Goal: Task Accomplishment & Management: Manage account settings

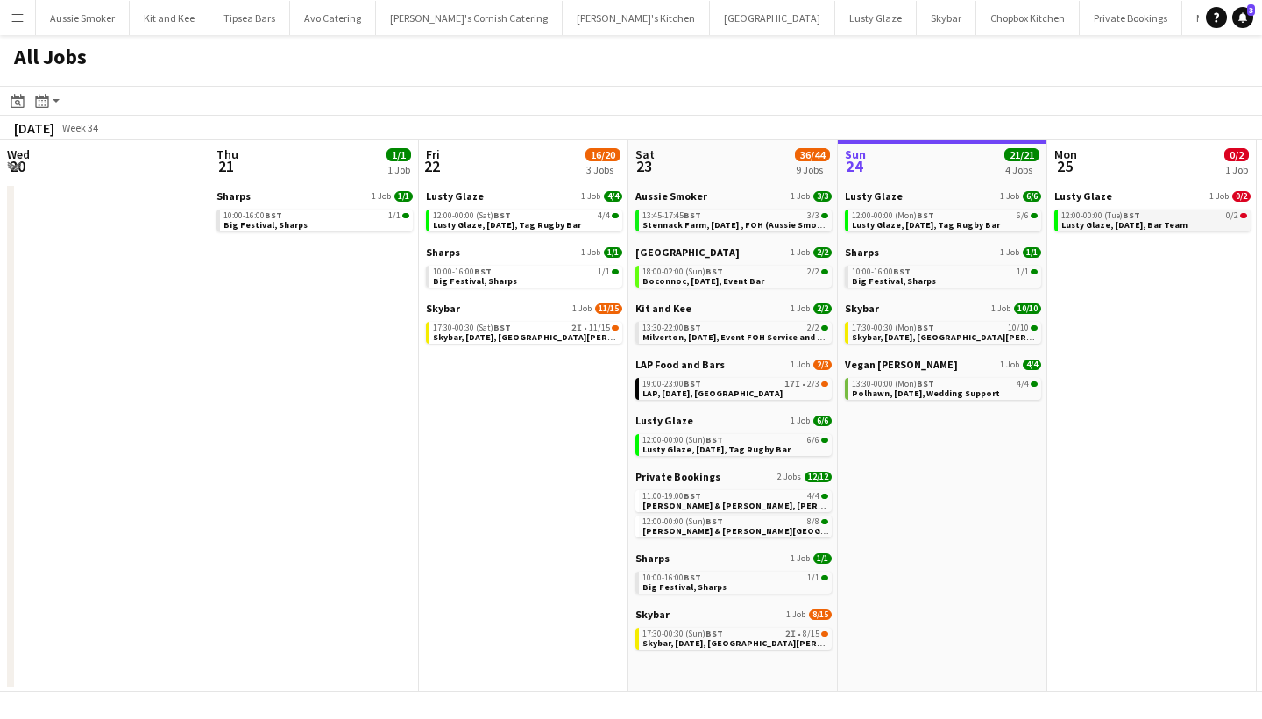
scroll to position [0, 391]
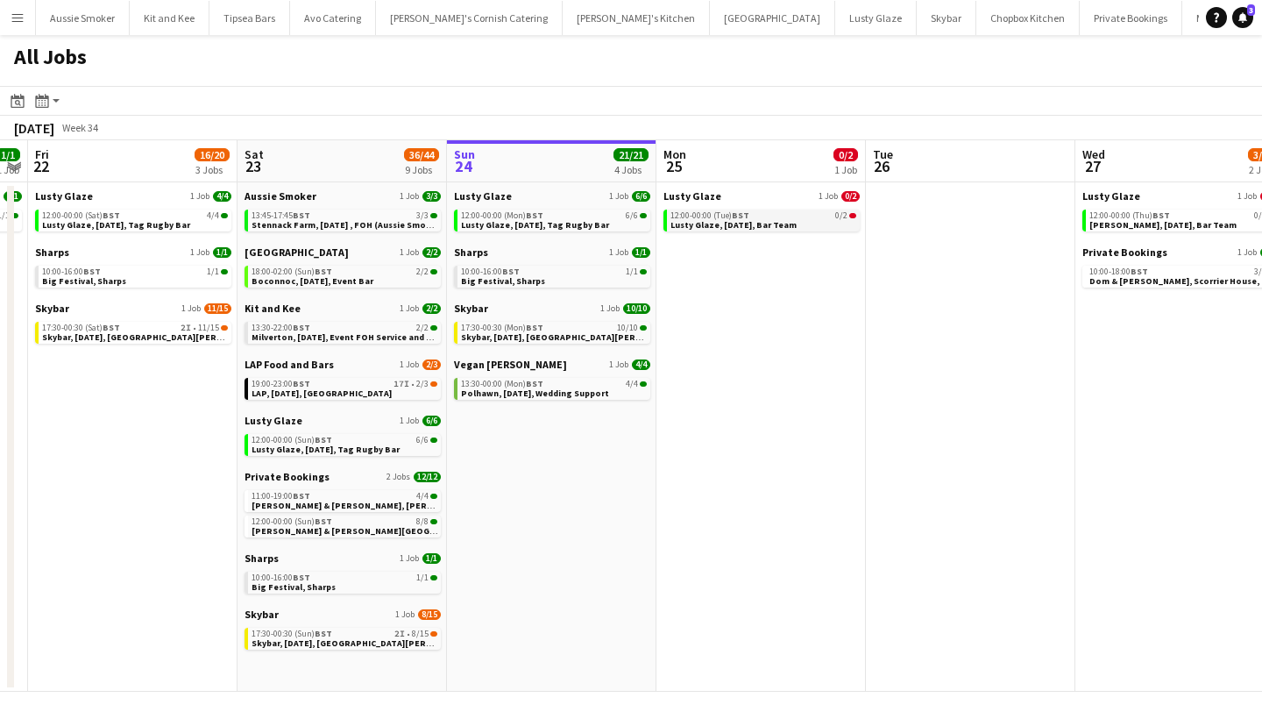
click at [737, 224] on span "Lusty Glaze, [DATE], Bar Team" at bounding box center [733, 224] width 126 height 11
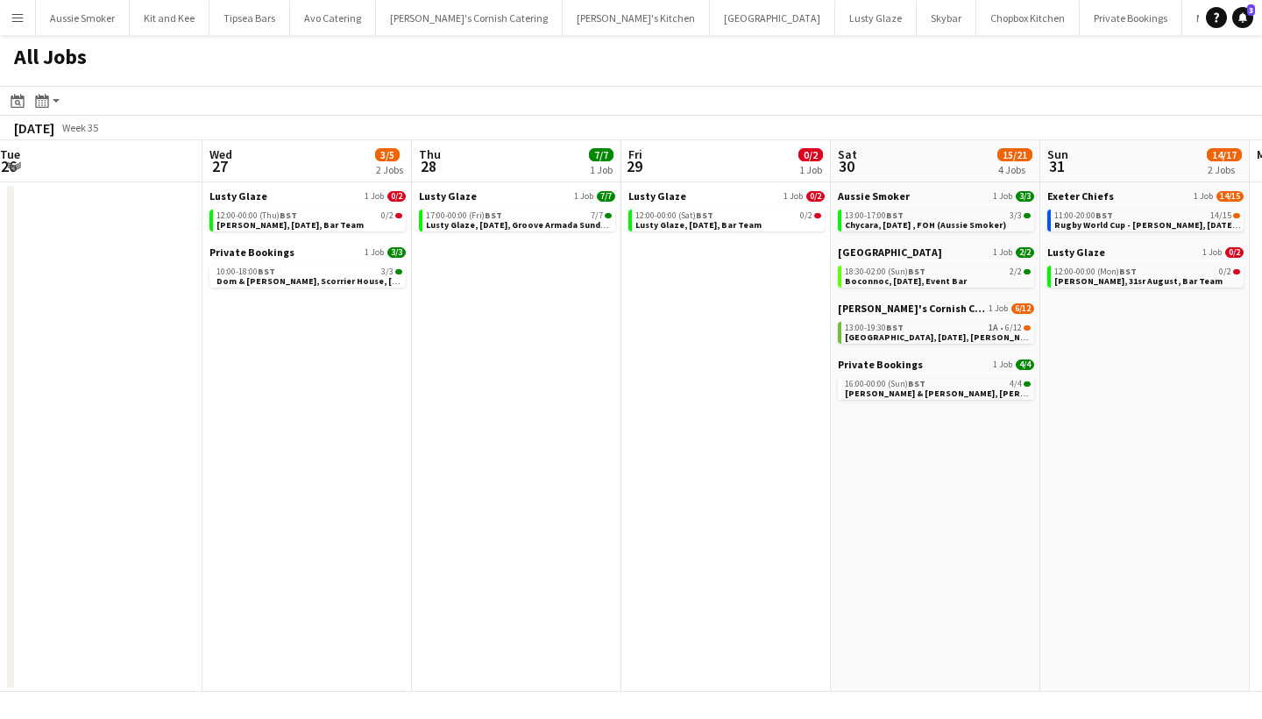
scroll to position [0, 415]
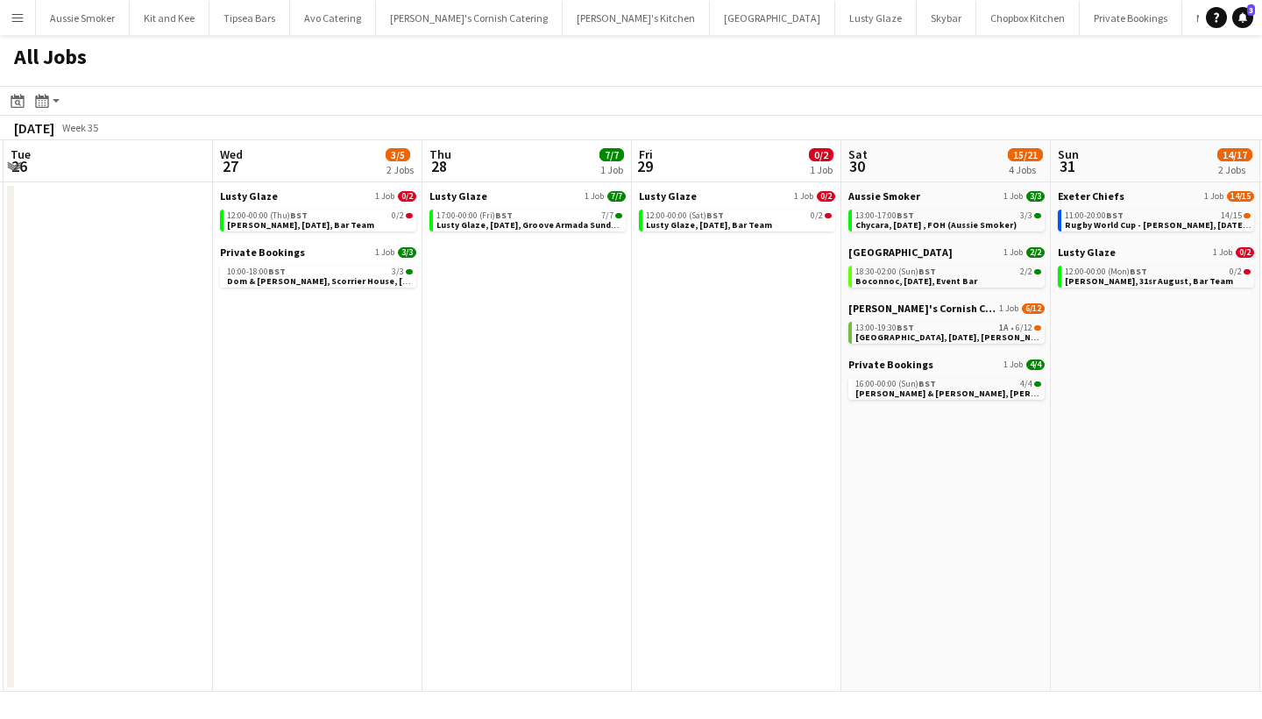
click at [14, 19] on app-icon "Menu" at bounding box center [18, 18] width 14 height 14
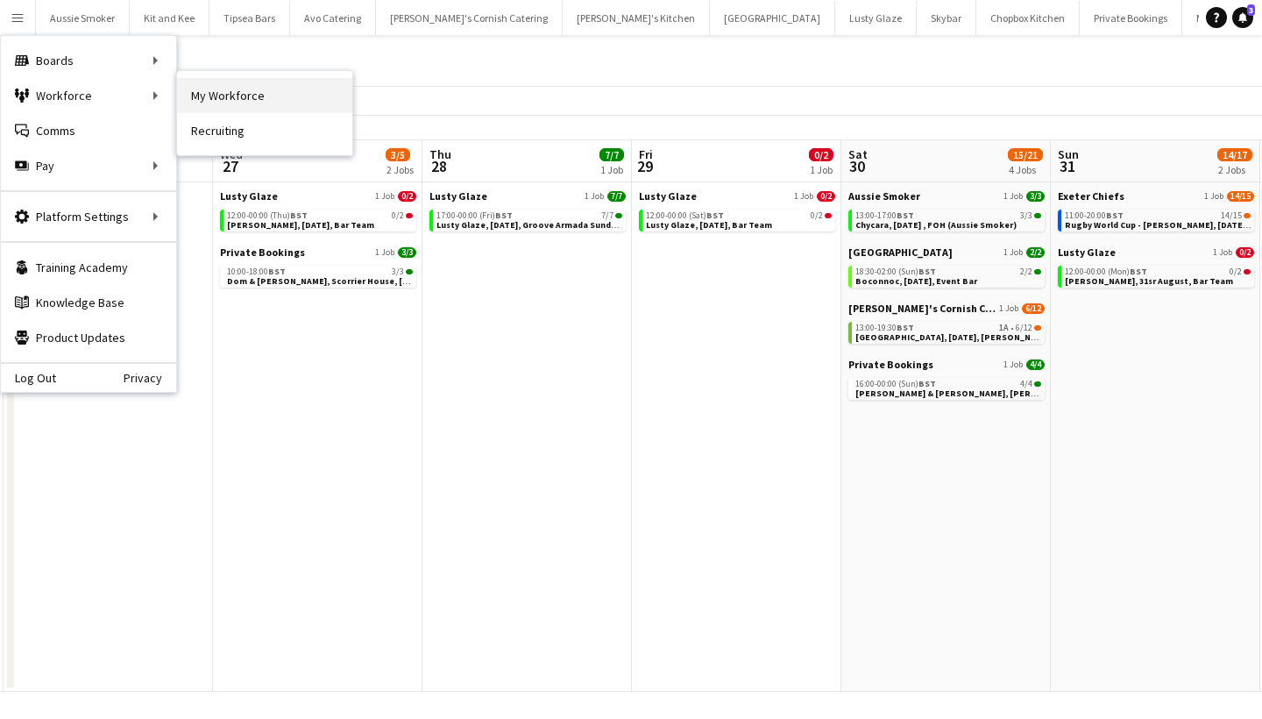
click at [216, 92] on link "My Workforce" at bounding box center [264, 95] width 175 height 35
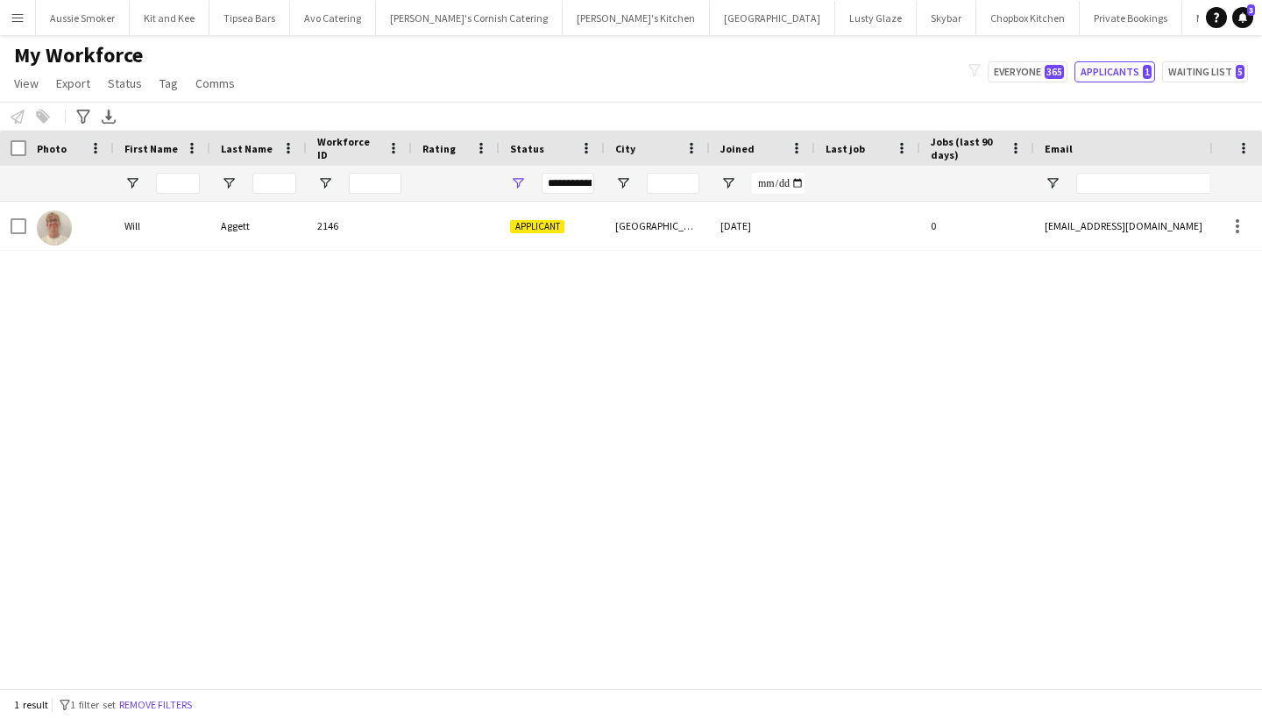
click at [9, 15] on button "Menu" at bounding box center [17, 17] width 35 height 35
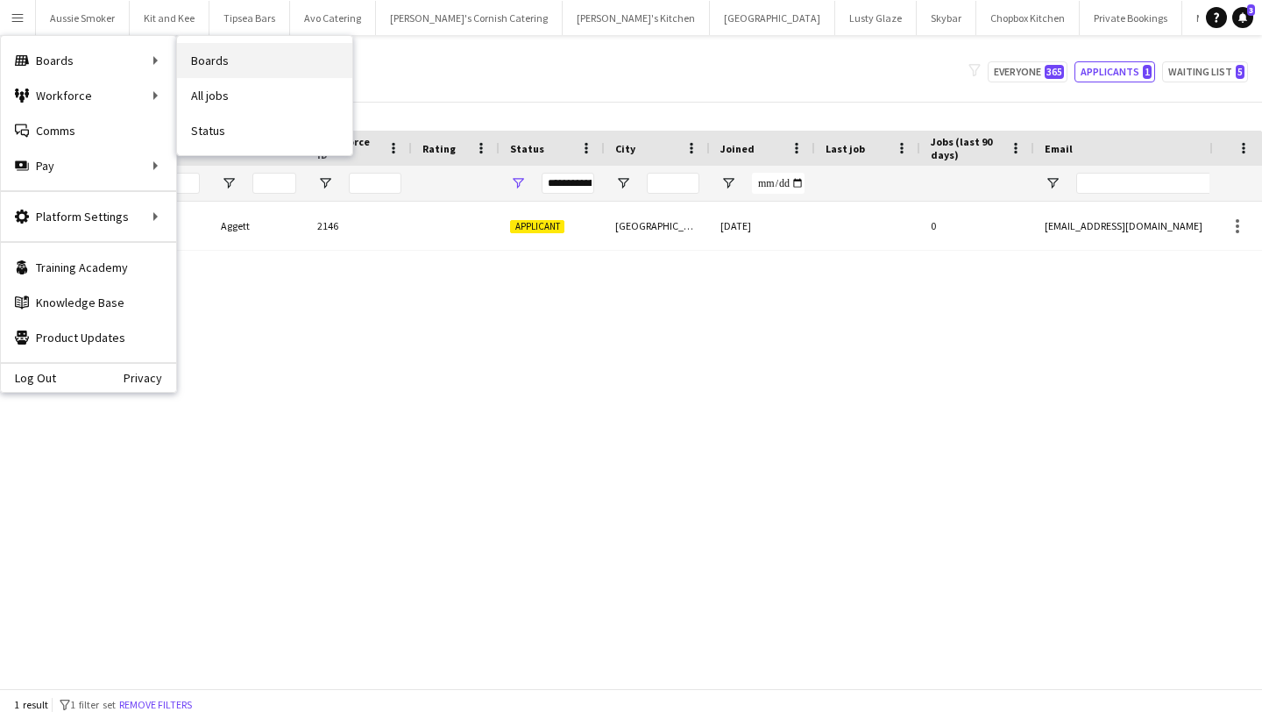
click at [247, 66] on link "Boards" at bounding box center [264, 60] width 175 height 35
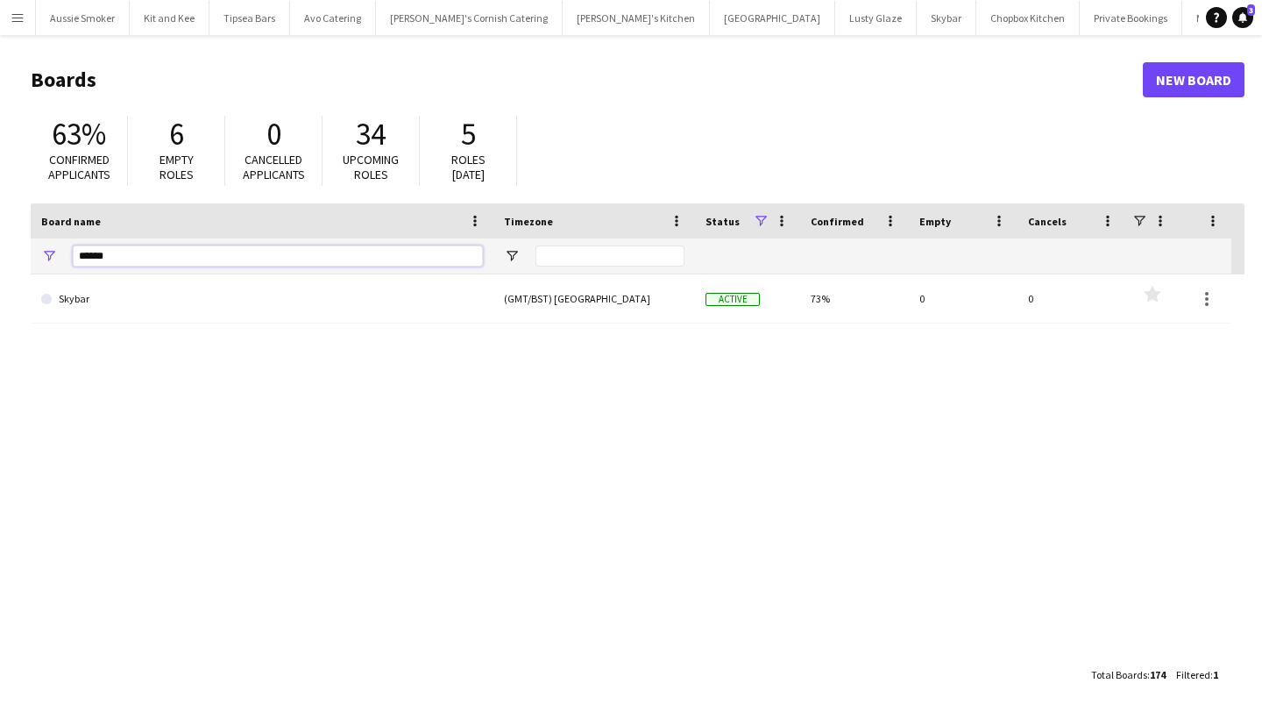
click at [215, 259] on input "******" at bounding box center [278, 255] width 410 height 21
type input "*"
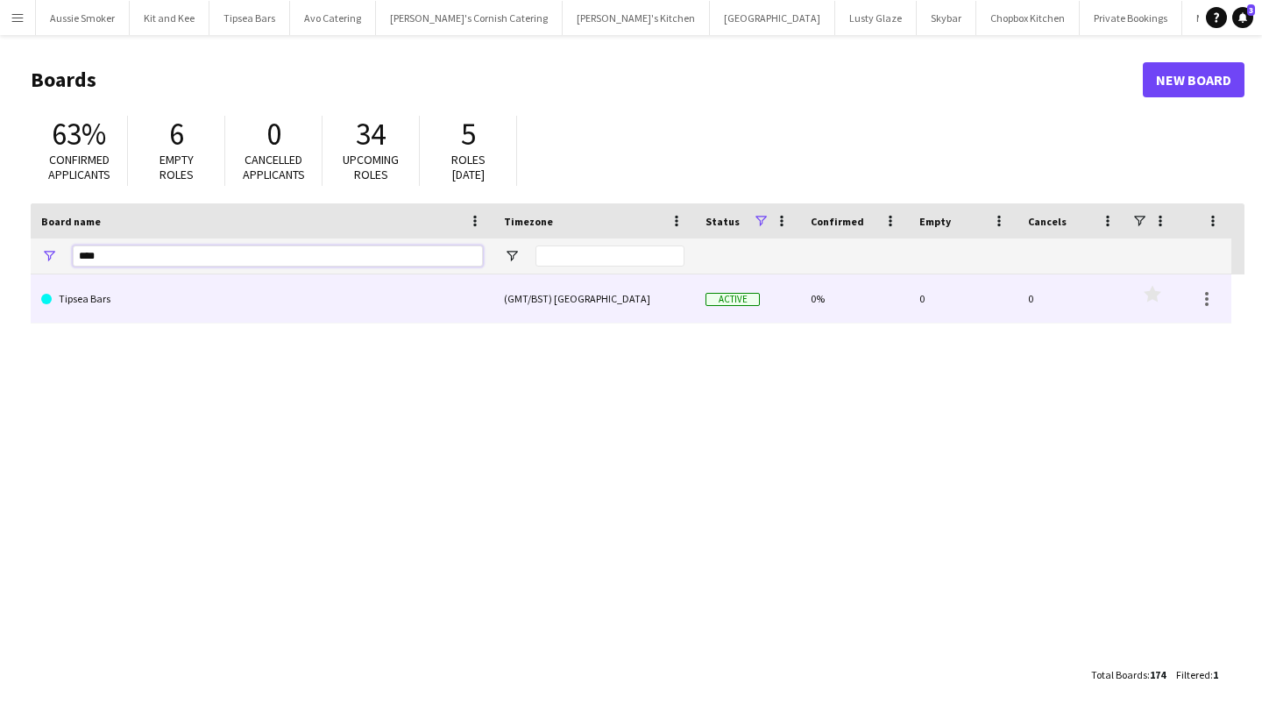
type input "****"
click at [201, 306] on link "Tipsea Bars" at bounding box center [262, 298] width 442 height 49
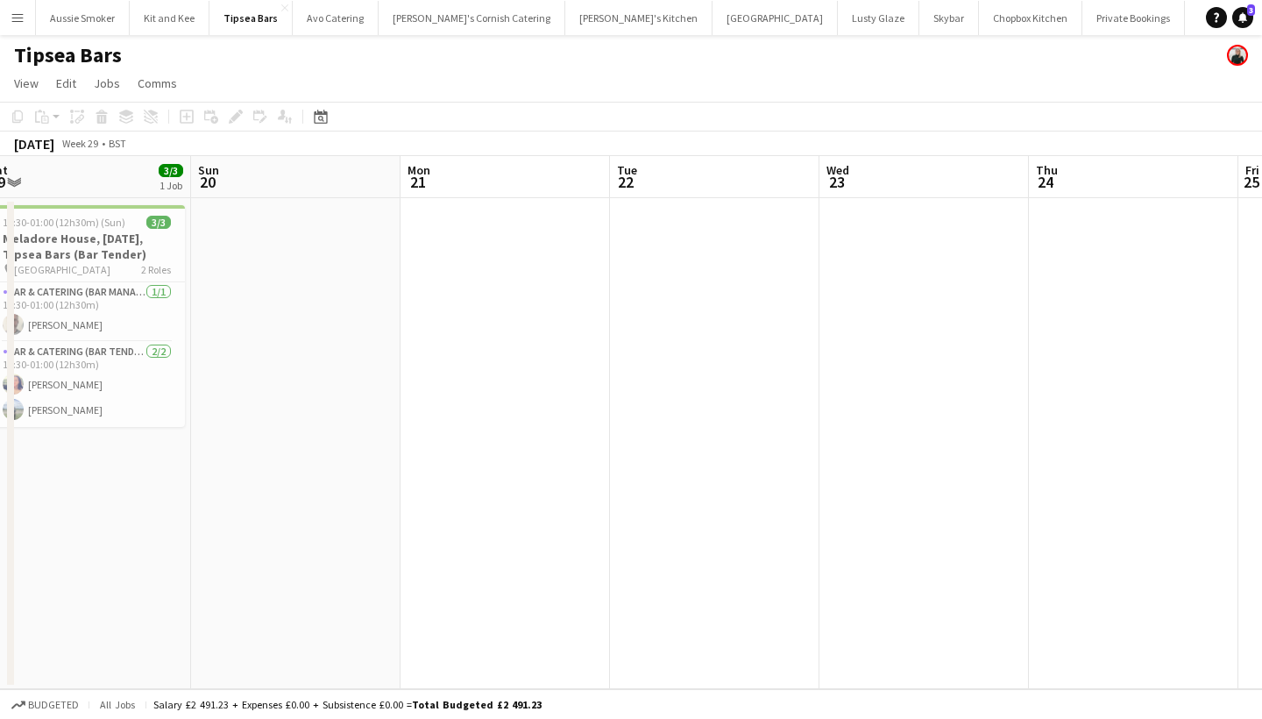
scroll to position [0, 367]
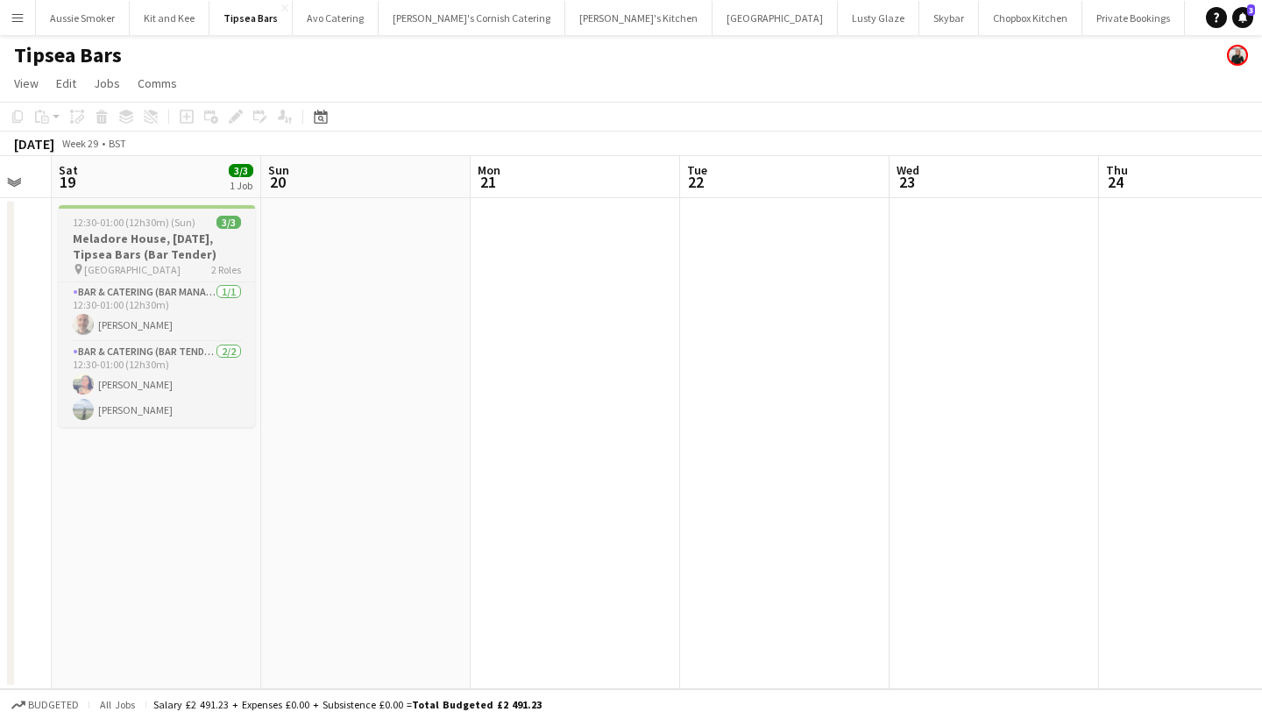
click at [131, 256] on h3 "Meladore House, [DATE], Tipsea Bars (Bar Tender)" at bounding box center [157, 246] width 196 height 32
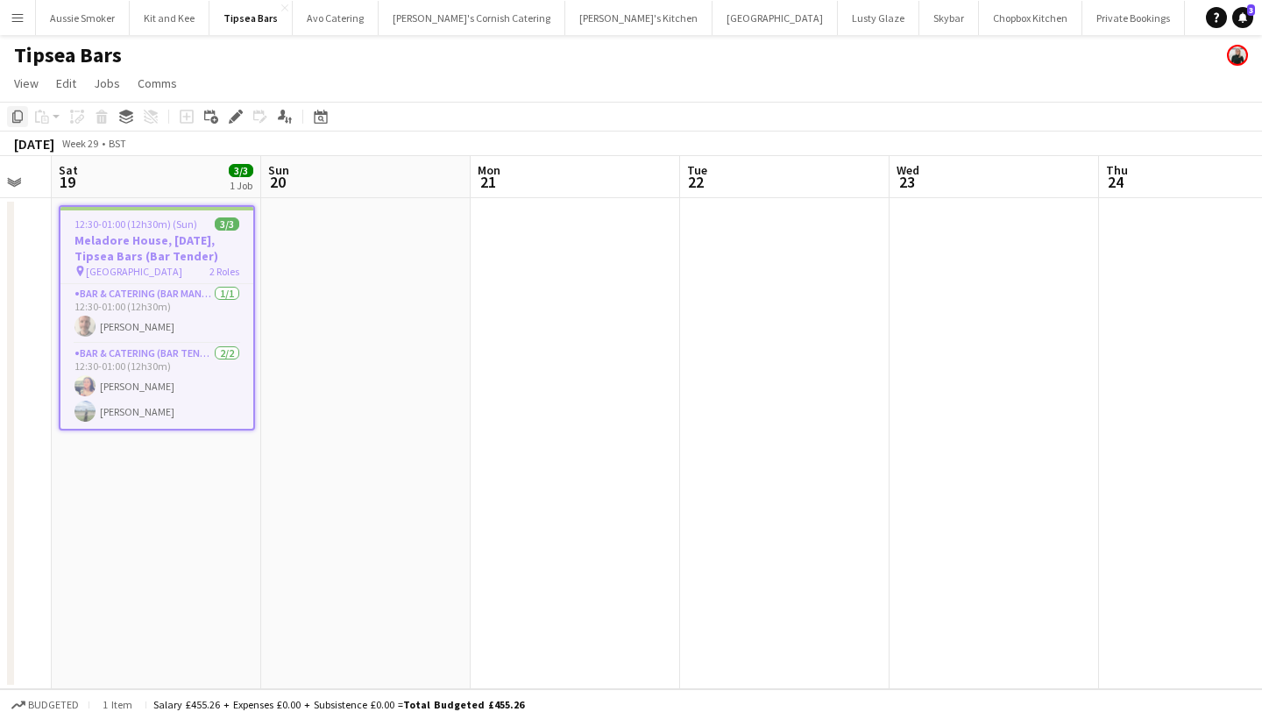
click at [19, 118] on icon "Copy" at bounding box center [18, 117] width 14 height 14
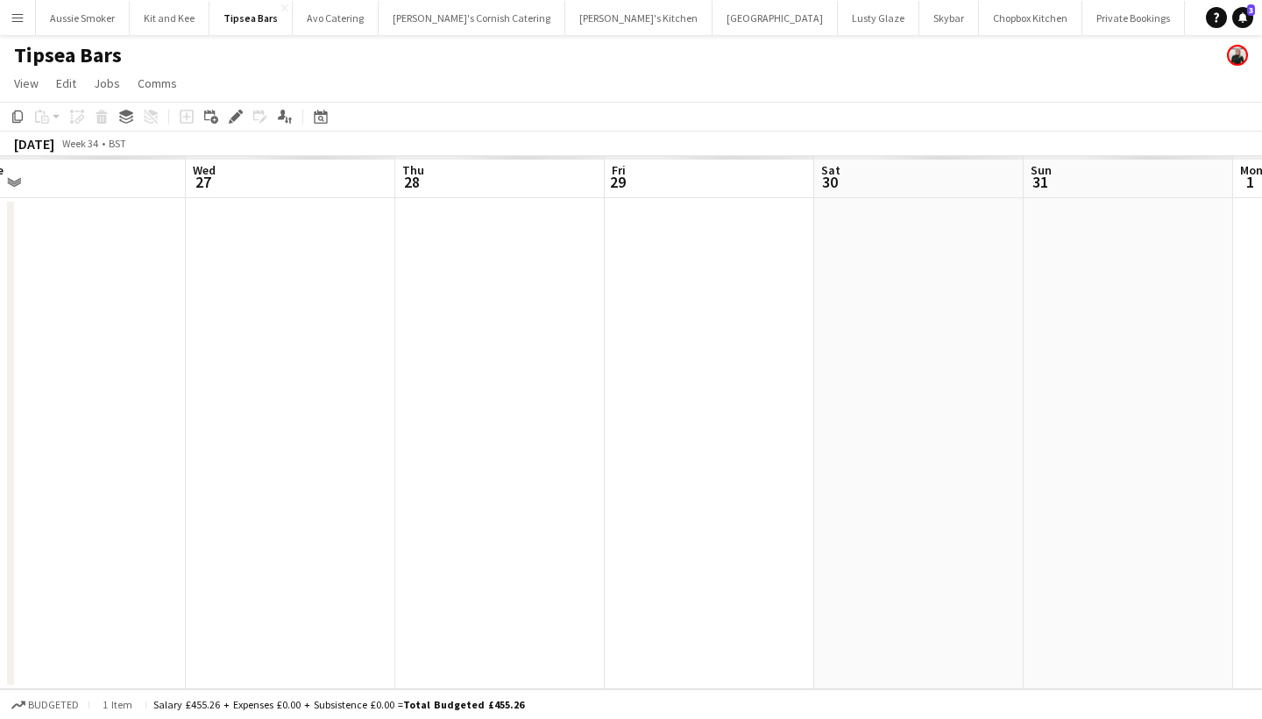
scroll to position [0, 711]
click at [875, 211] on app-date-cell at bounding box center [859, 443] width 209 height 491
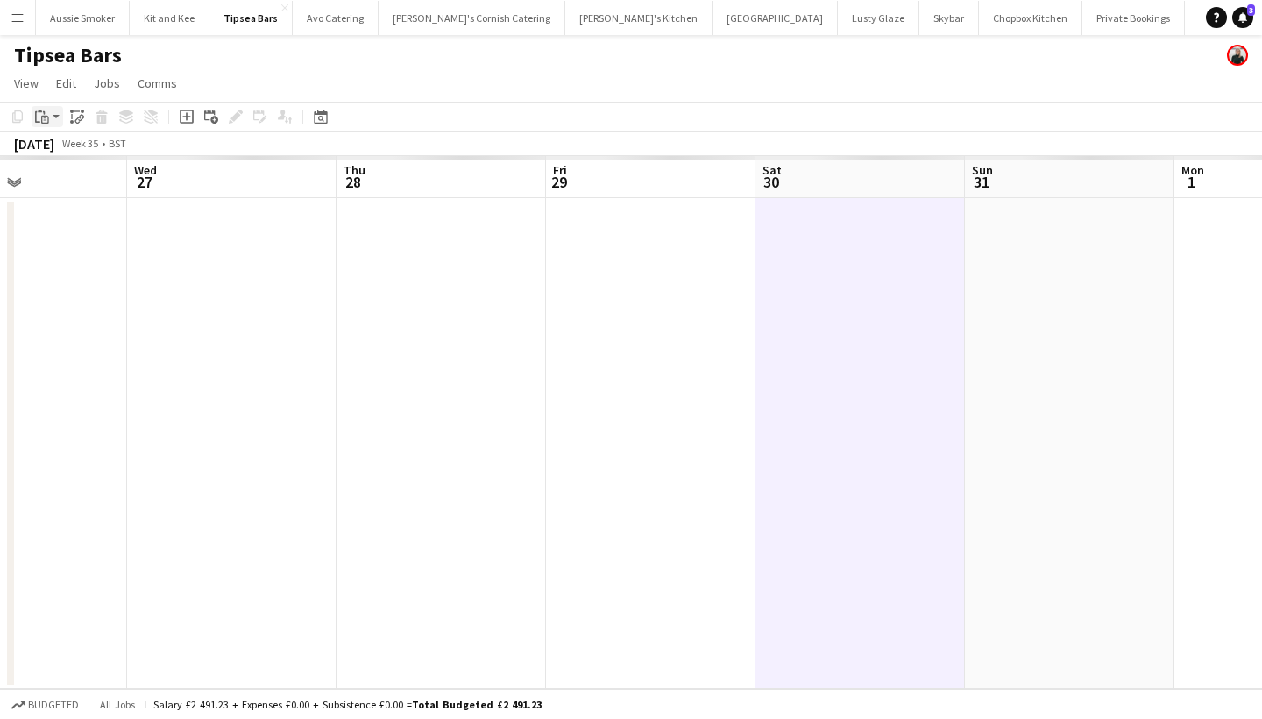
click at [37, 116] on icon "Paste" at bounding box center [42, 117] width 14 height 14
click at [100, 152] on link "Paste Command V" at bounding box center [115, 150] width 138 height 16
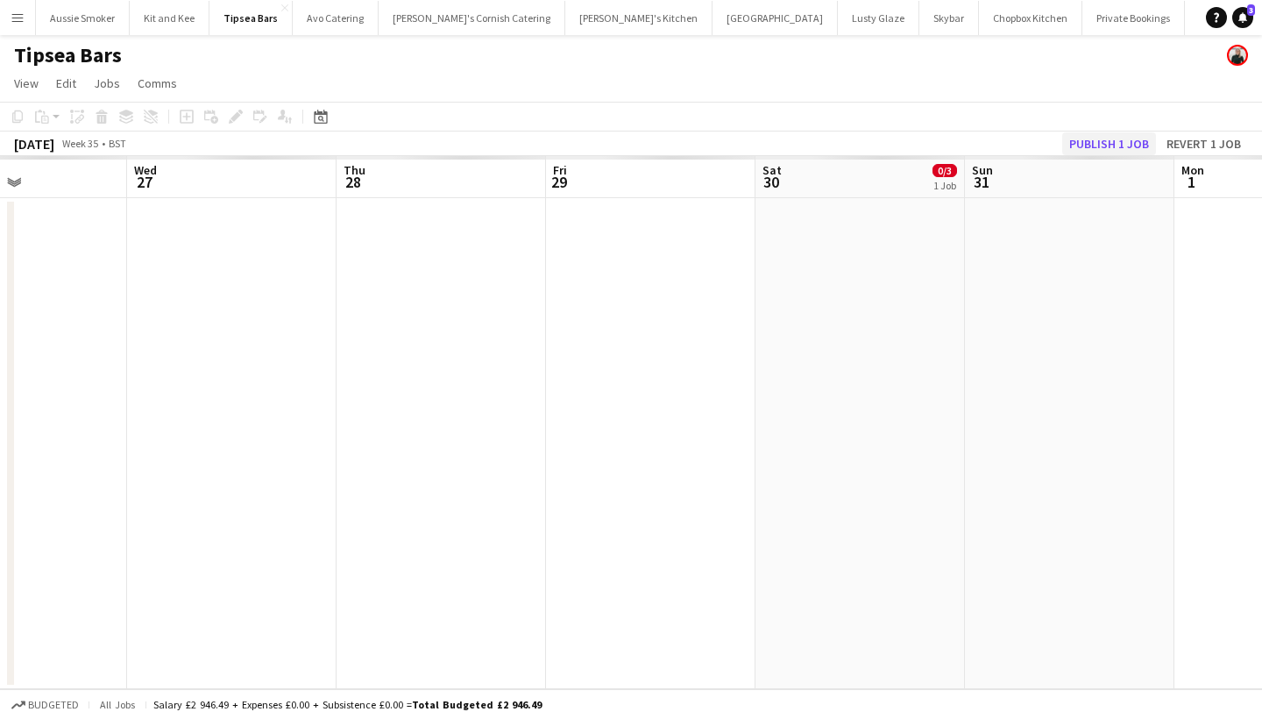
click at [1077, 142] on button "Publish 1 job" at bounding box center [1109, 143] width 94 height 23
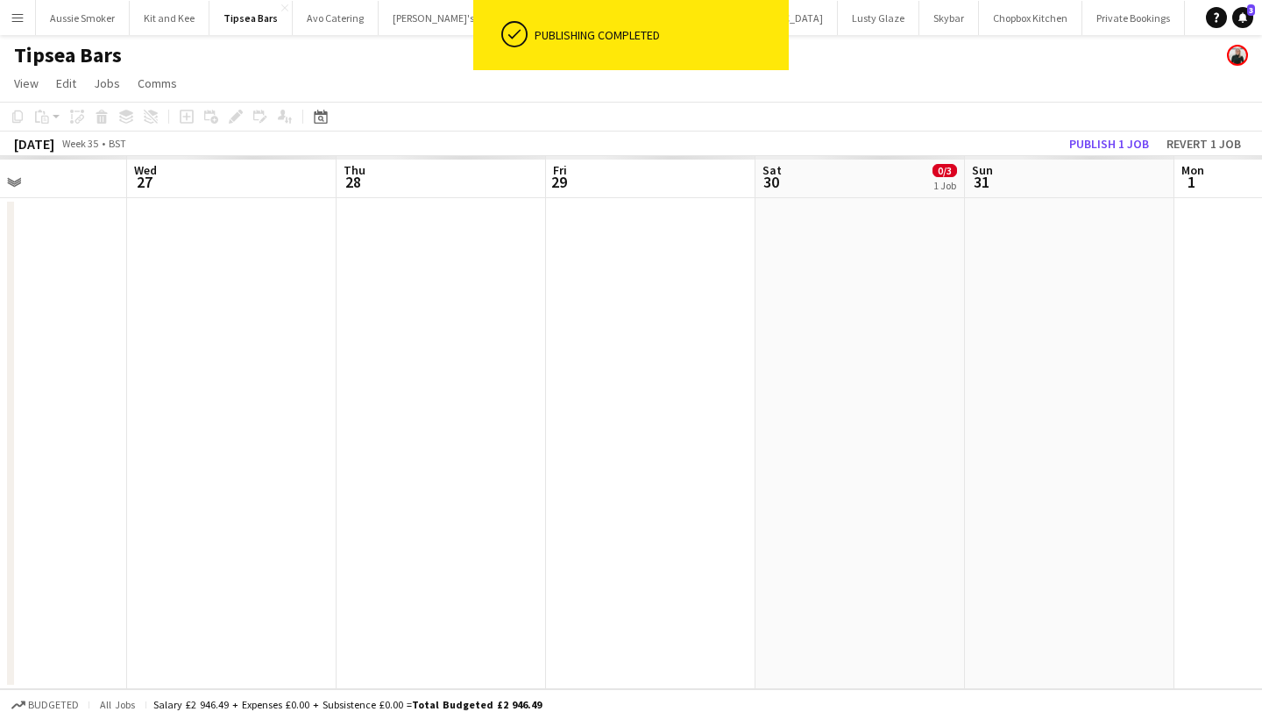
click at [10, 21] on button "Menu" at bounding box center [17, 17] width 35 height 35
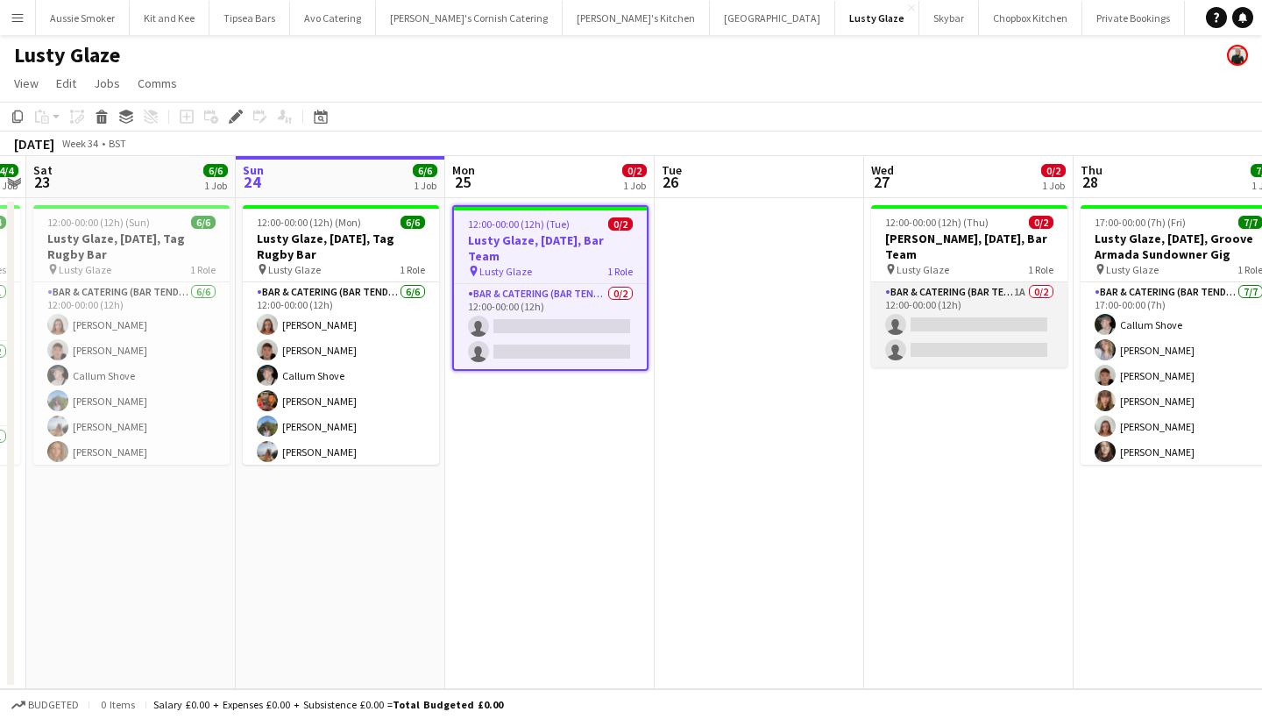
click at [974, 319] on app-card-role "Bar & Catering (Bar Tender) 1A 0/2 12:00-00:00 (12h) single-neutral-actions sin…" at bounding box center [969, 324] width 196 height 85
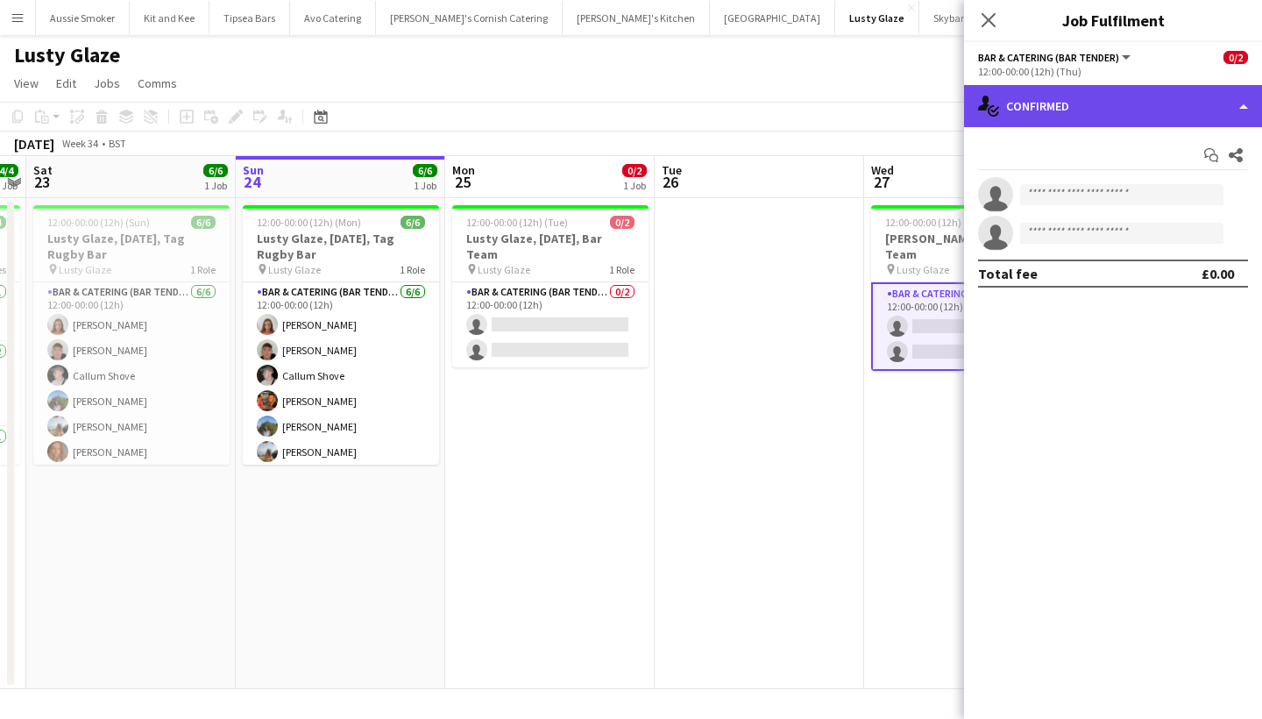
click at [1083, 99] on div "single-neutral-actions-check-2 Confirmed" at bounding box center [1113, 106] width 298 height 42
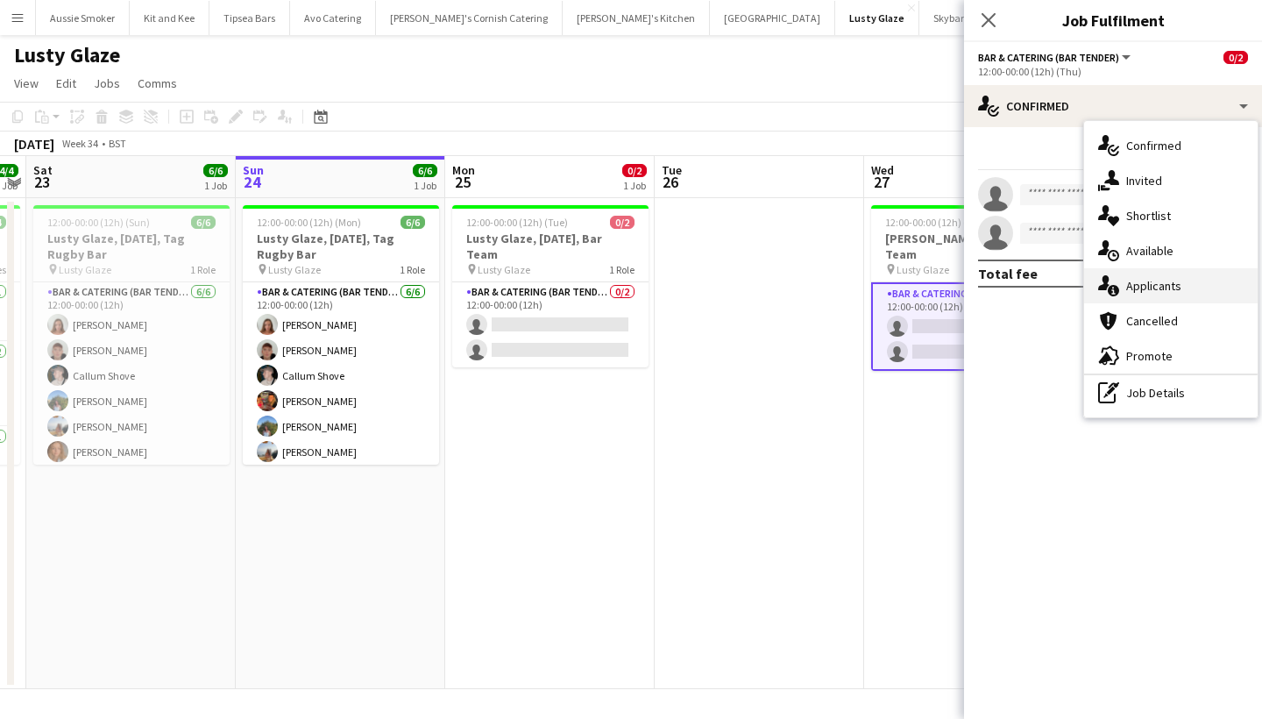
click at [1141, 280] on div "single-neutral-actions-information Applicants" at bounding box center [1170, 285] width 173 height 35
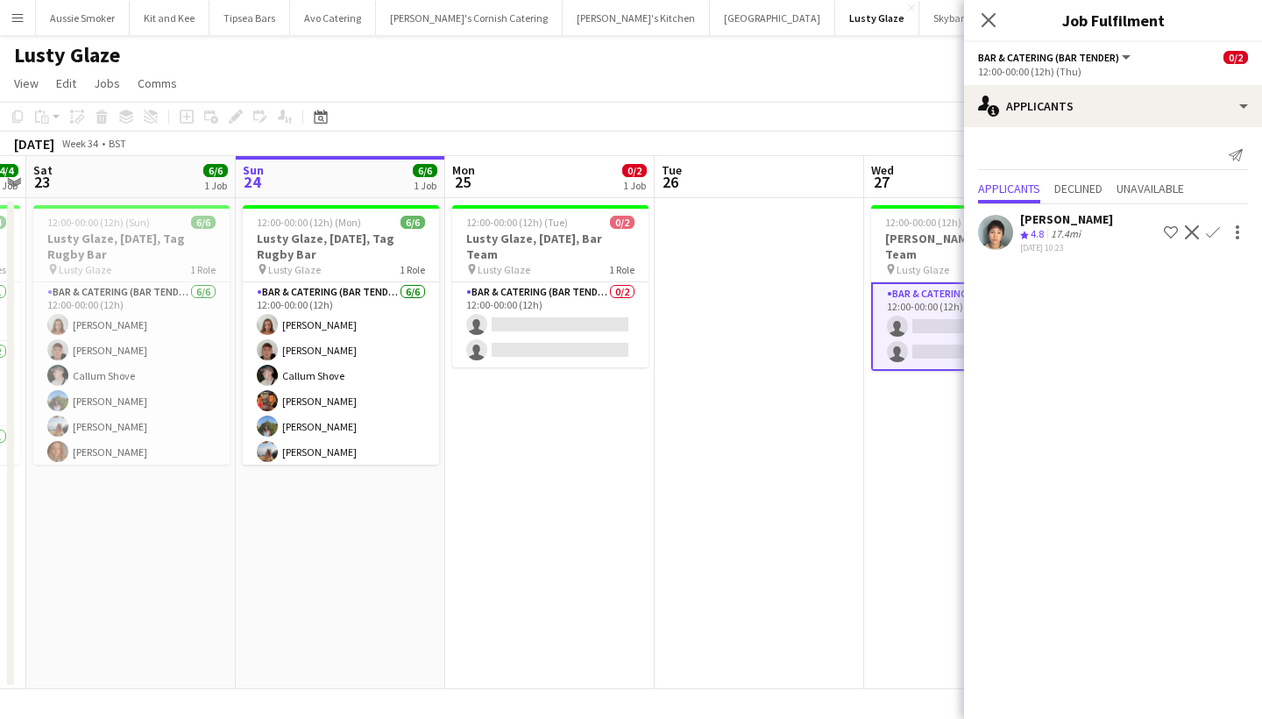
click at [1219, 230] on app-icon "Confirm" at bounding box center [1213, 232] width 14 height 14
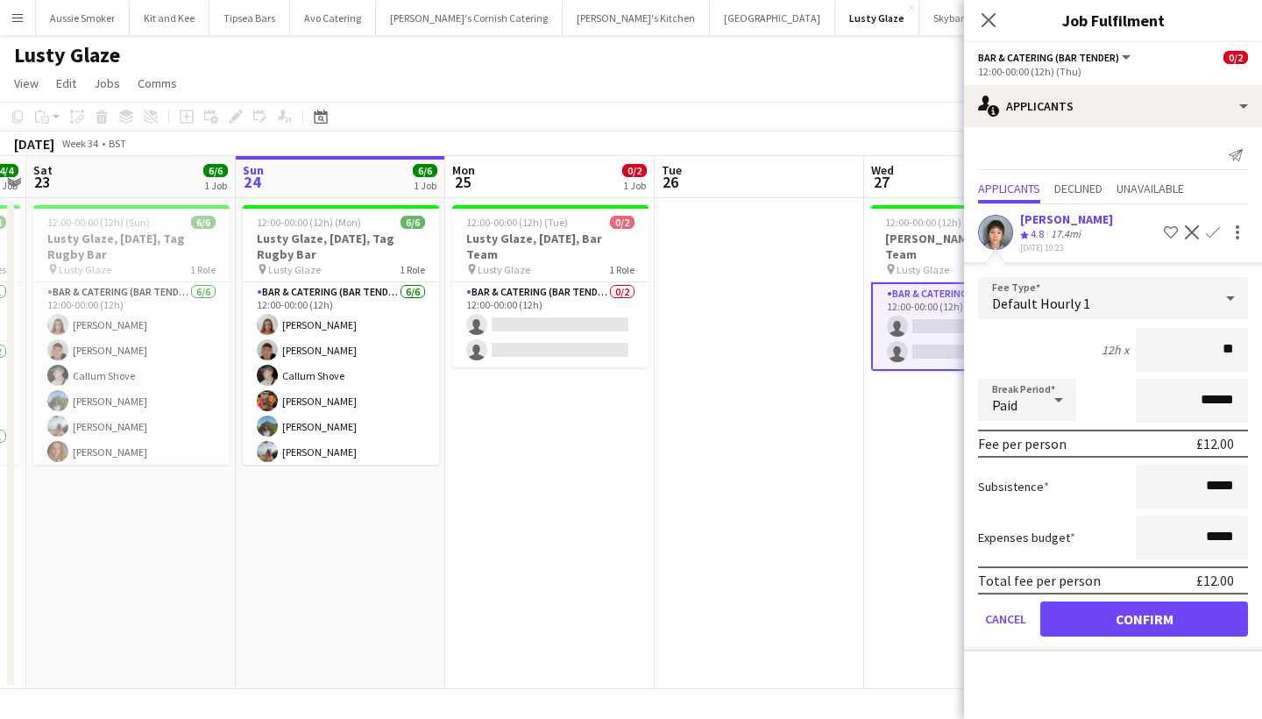
click at [1044, 223] on div "Yuki Cornish" at bounding box center [1066, 219] width 93 height 16
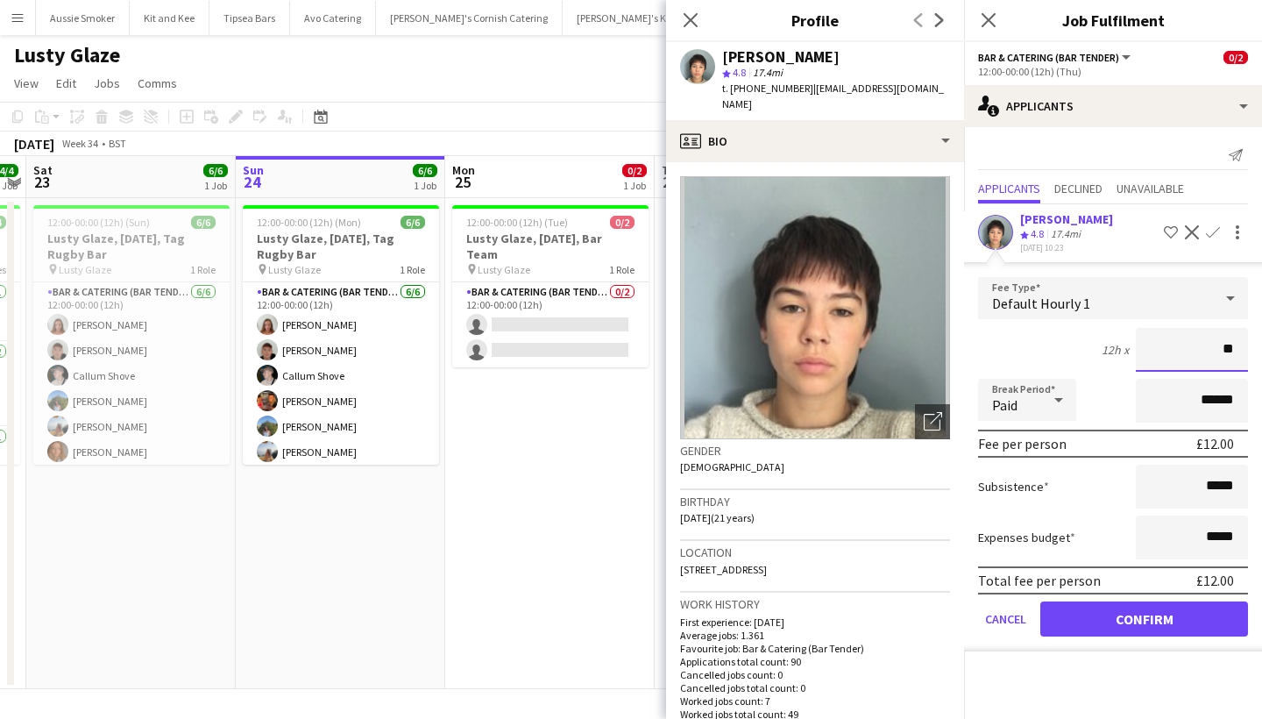
click at [1231, 348] on input "**" at bounding box center [1192, 350] width 112 height 44
type input "******"
click at [1142, 614] on button "Confirm" at bounding box center [1144, 618] width 208 height 35
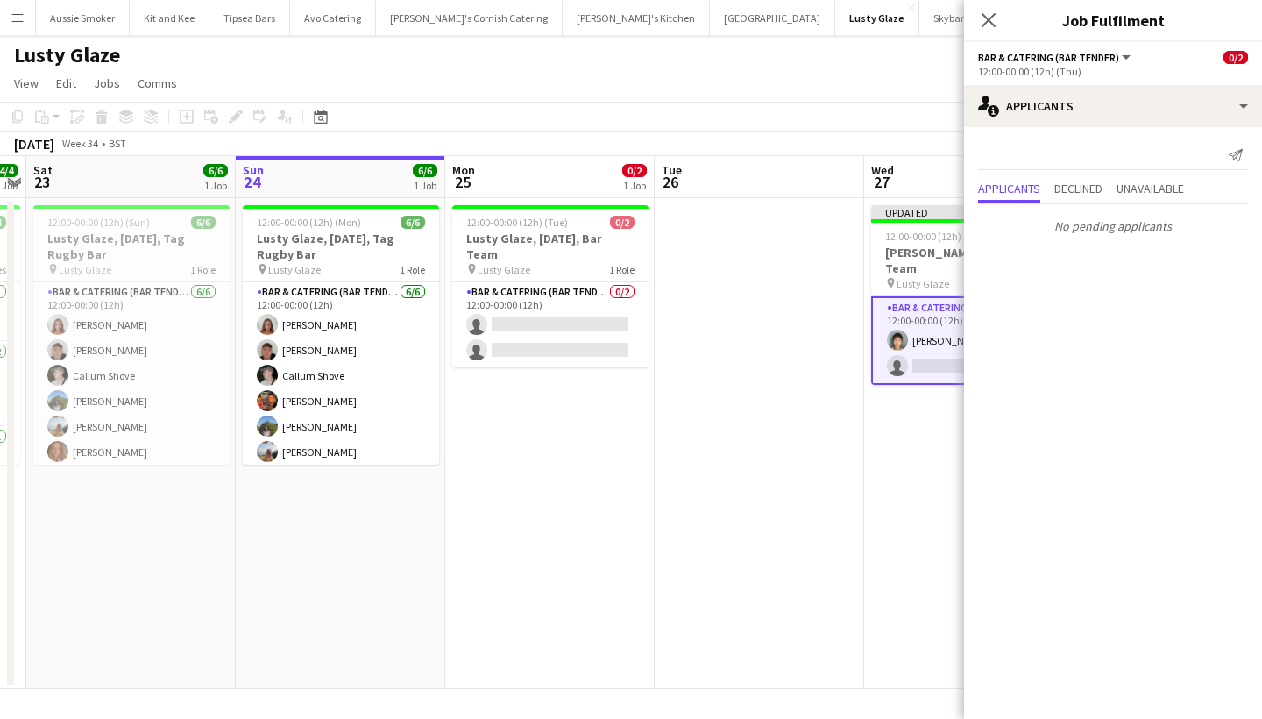
click at [985, 8] on div "Close pop-in" at bounding box center [988, 20] width 49 height 40
click at [985, 13] on icon "Close pop-in" at bounding box center [988, 19] width 17 height 17
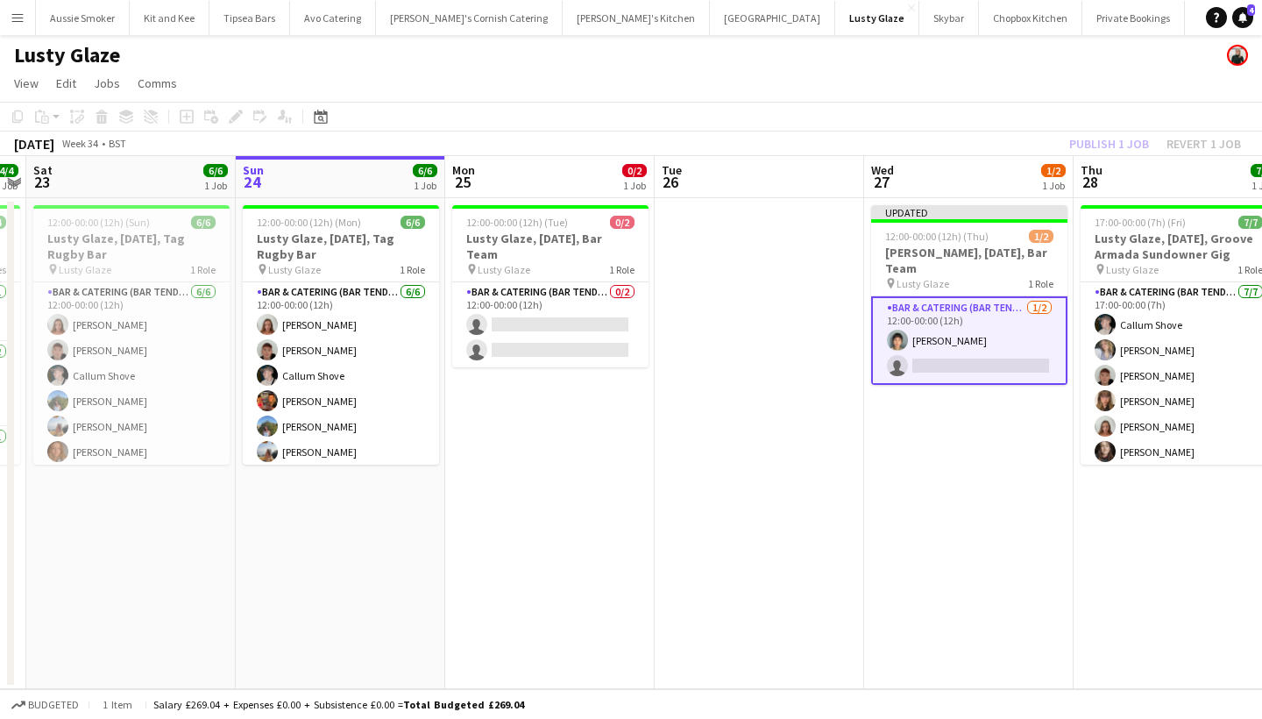
click at [1083, 139] on div "Publish 1 job Revert 1 job" at bounding box center [1155, 143] width 214 height 23
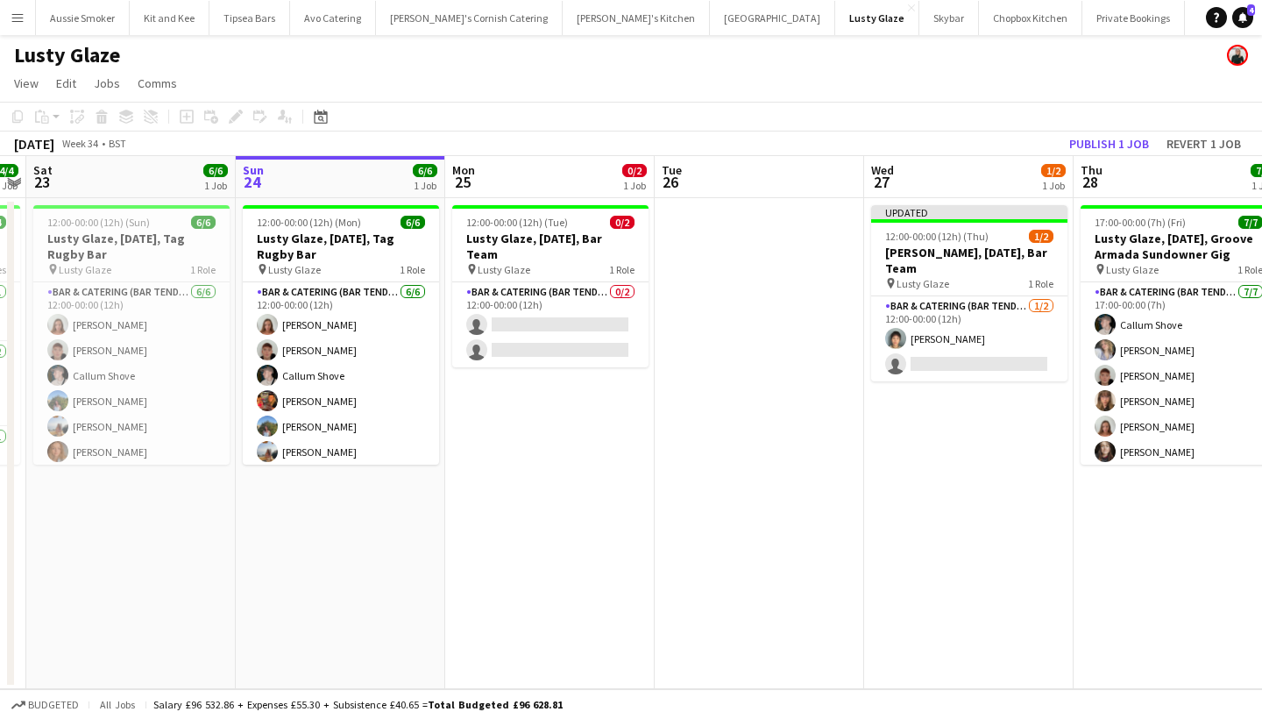
click at [1083, 139] on button "Publish 1 job" at bounding box center [1109, 143] width 94 height 23
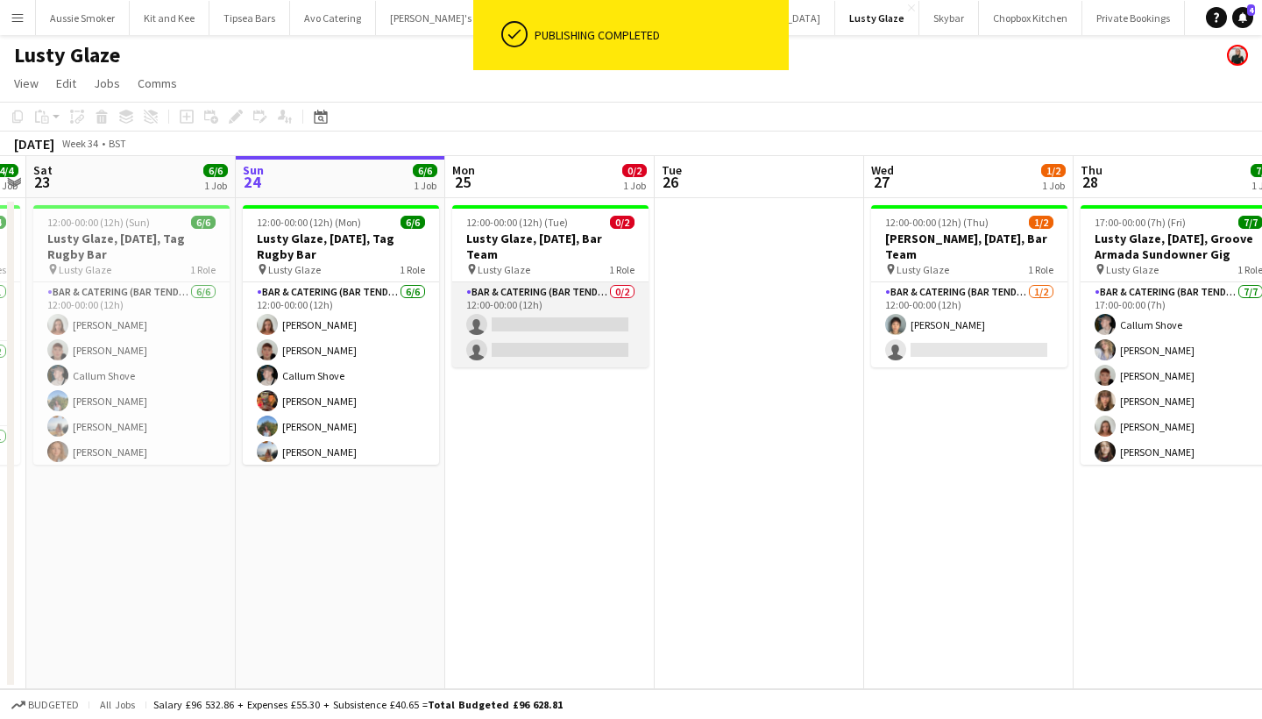
click at [563, 315] on app-card-role "Bar & Catering (Bar Tender) 0/2 12:00-00:00 (12h) single-neutral-actions single…" at bounding box center [550, 324] width 196 height 85
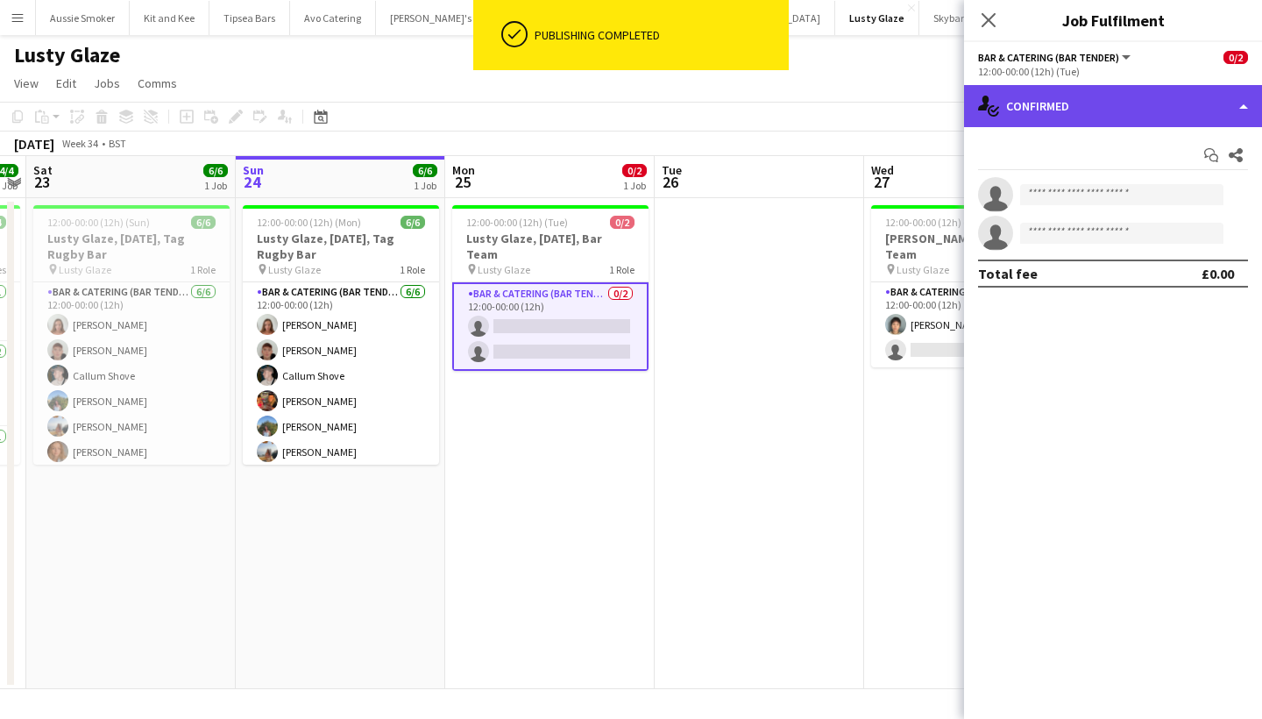
click at [1124, 104] on div "single-neutral-actions-check-2 Confirmed" at bounding box center [1113, 106] width 298 height 42
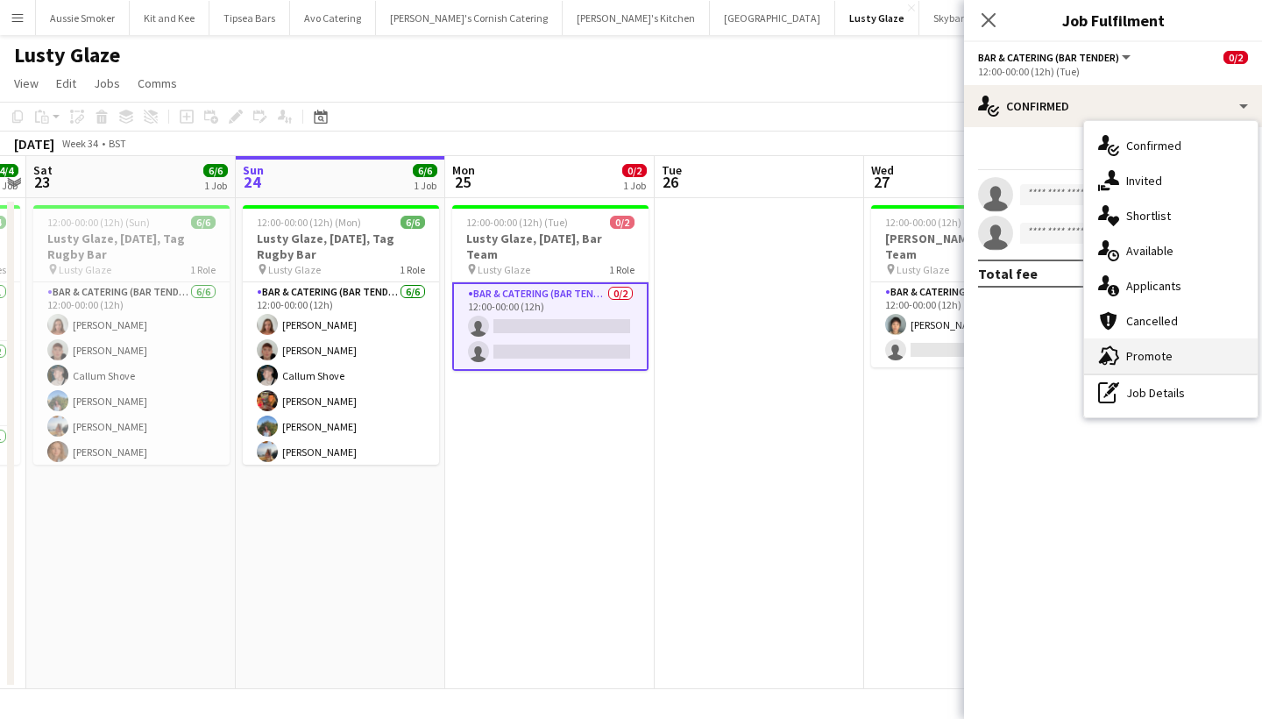
click at [1149, 352] on div "advertising-megaphone Promote" at bounding box center [1170, 355] width 173 height 35
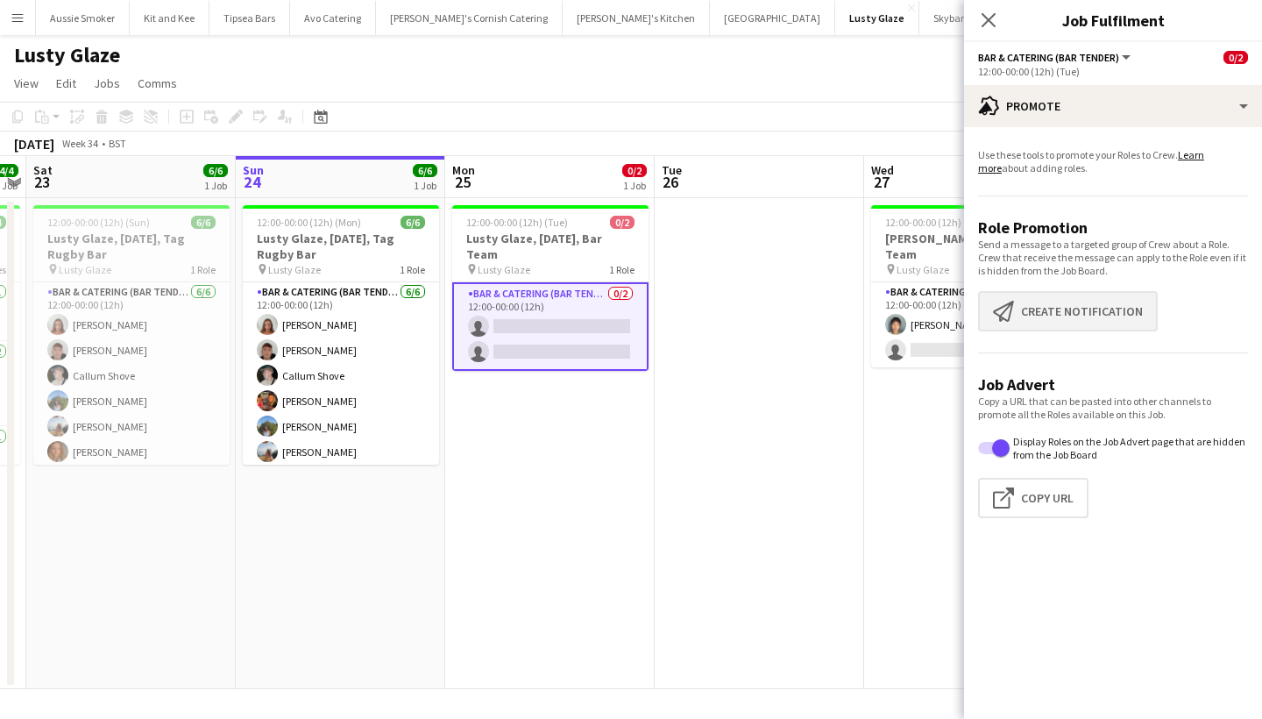
click at [1094, 310] on button "Create notification Create notification" at bounding box center [1068, 311] width 180 height 40
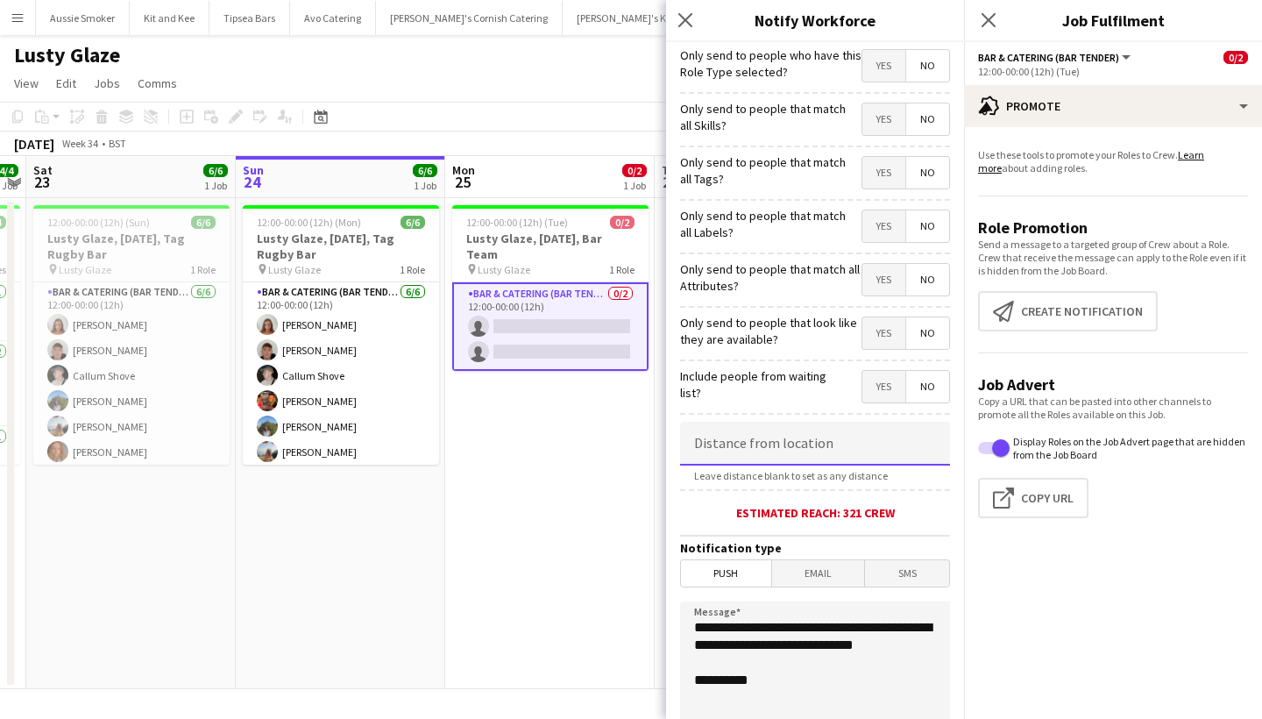
click at [794, 446] on input at bounding box center [815, 443] width 270 height 44
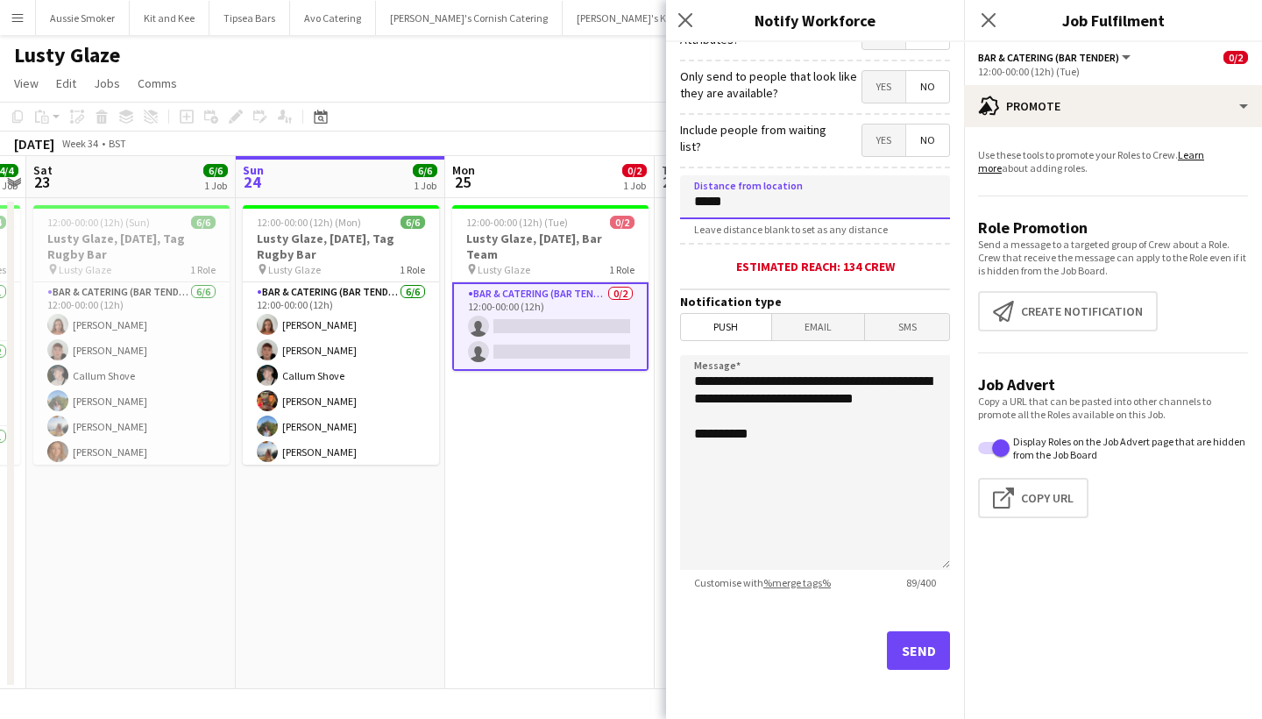
scroll to position [246, 0]
type input "*****"
click at [697, 379] on textarea "**********" at bounding box center [815, 462] width 270 height 215
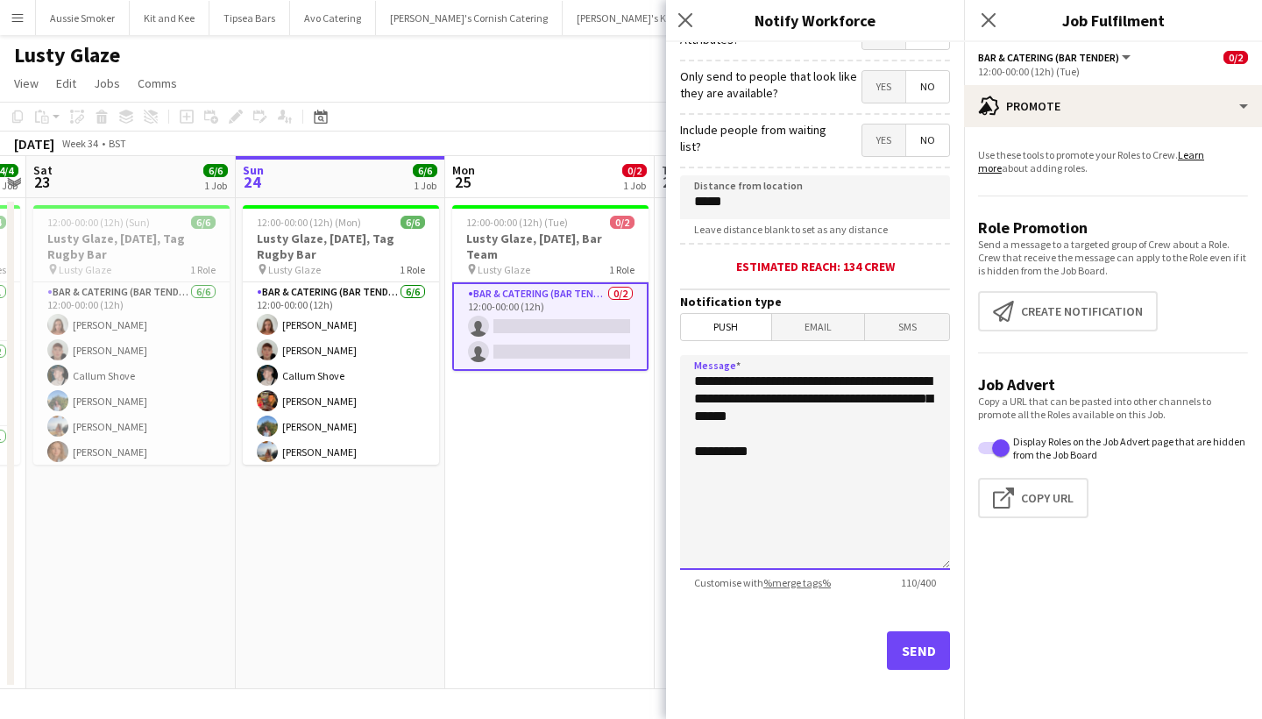
type textarea "**********"
click at [899, 659] on button "Send" at bounding box center [918, 650] width 63 height 39
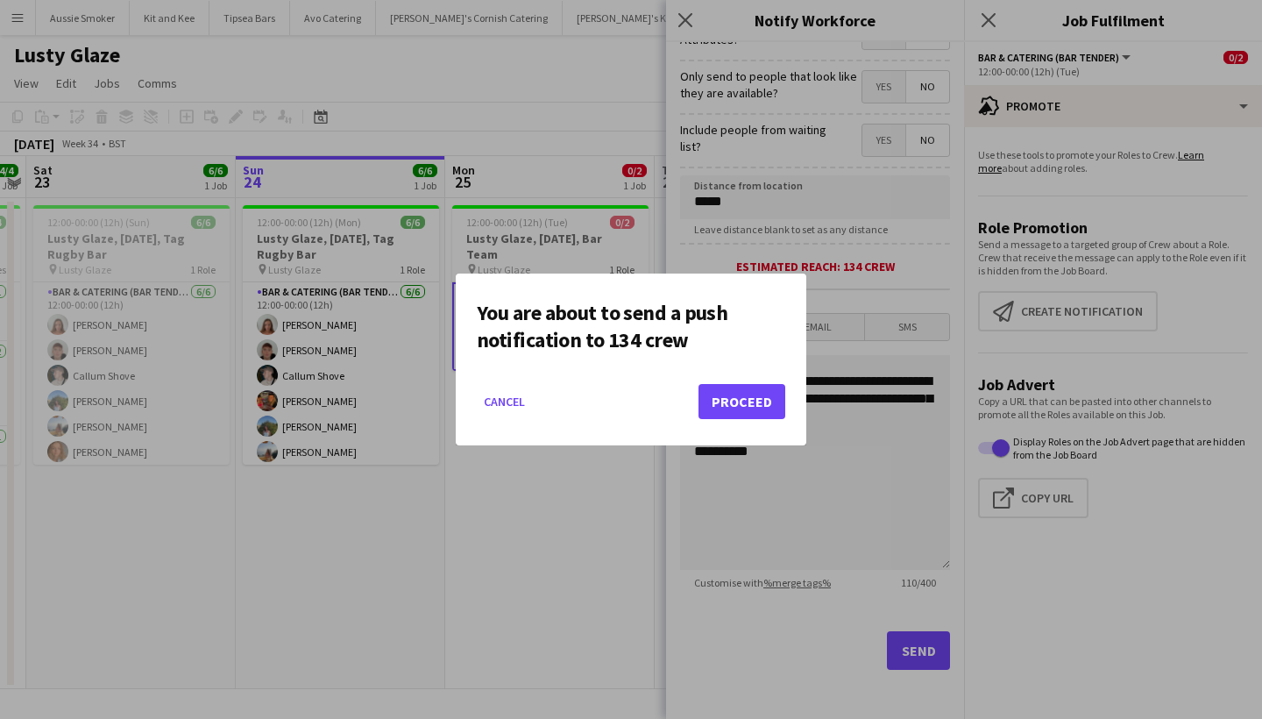
click at [719, 401] on button "Proceed" at bounding box center [741, 401] width 87 height 35
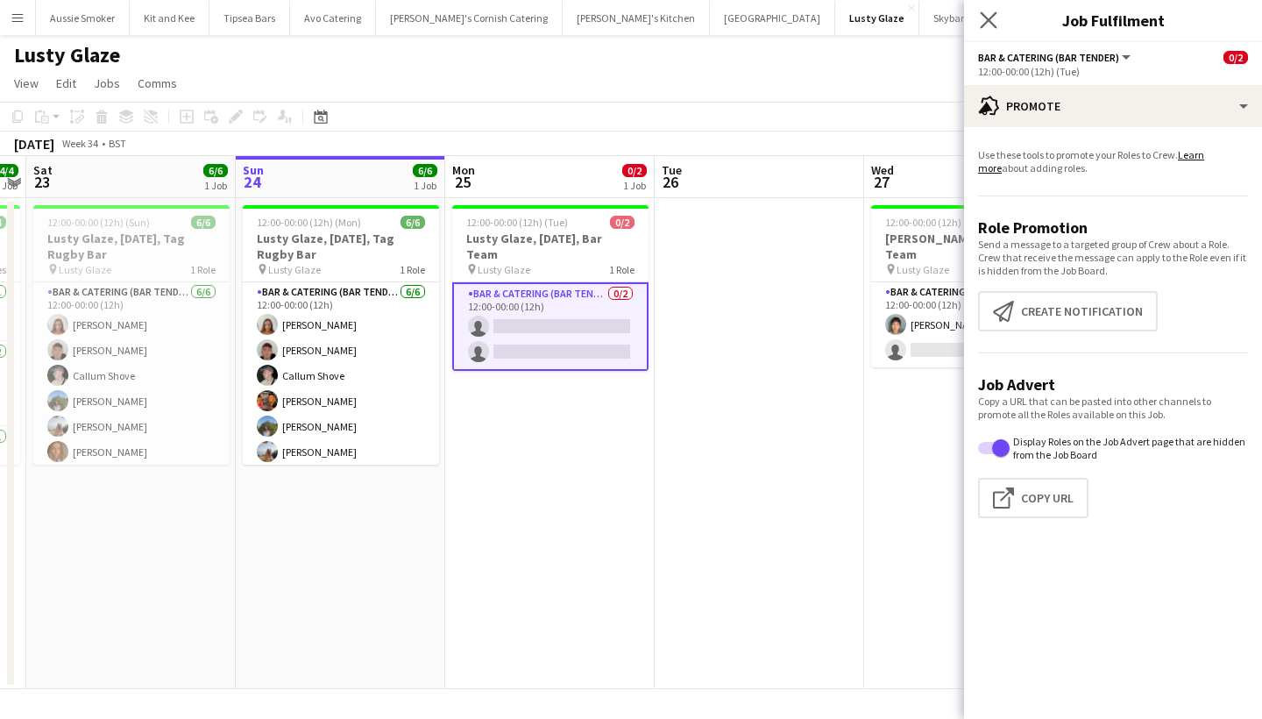
click at [980, 20] on app-icon "Close pop-in" at bounding box center [988, 20] width 25 height 25
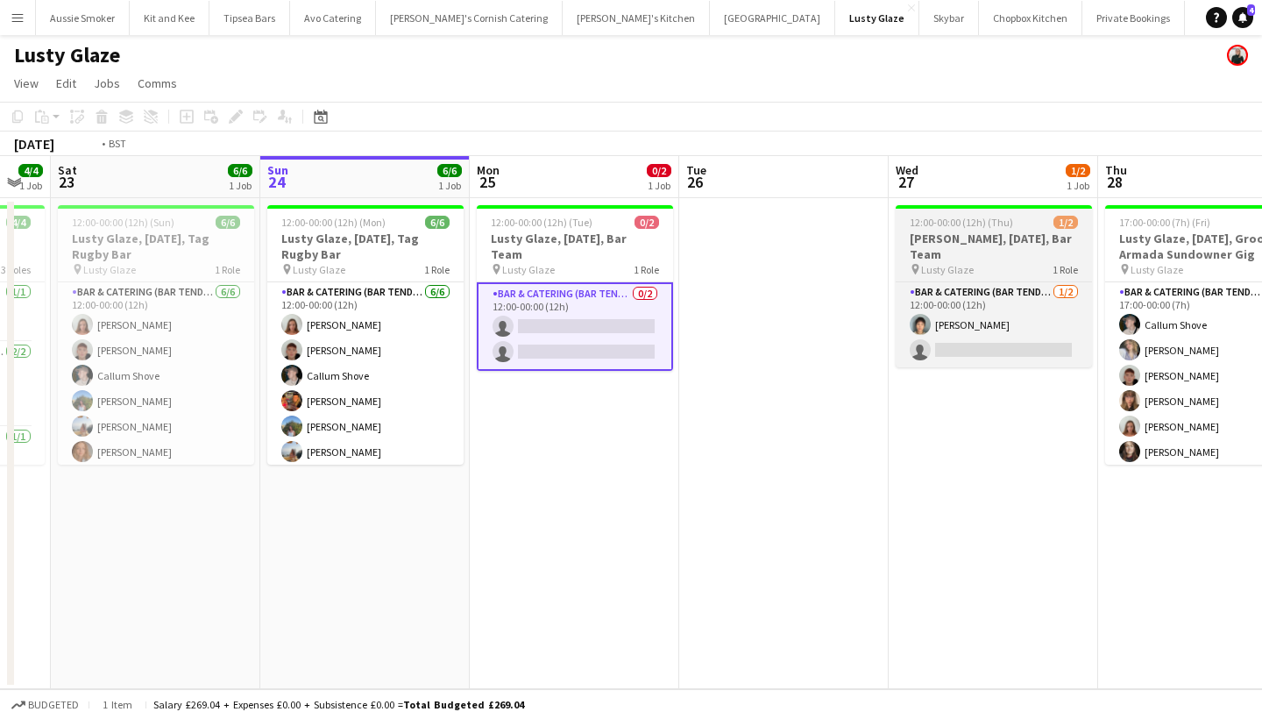
scroll to position [0, 651]
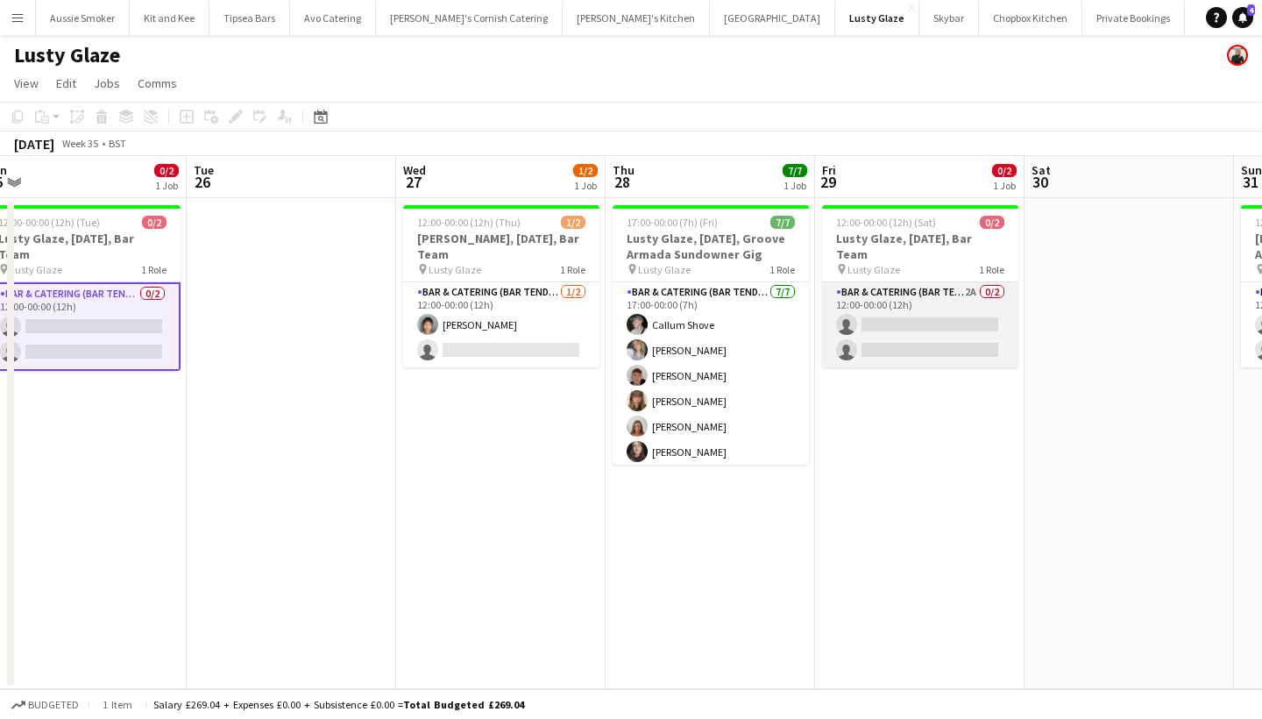
click at [940, 342] on app-card-role "Bar & Catering (Bar Tender) 2A 0/2 12:00-00:00 (12h) single-neutral-actions sin…" at bounding box center [920, 324] width 196 height 85
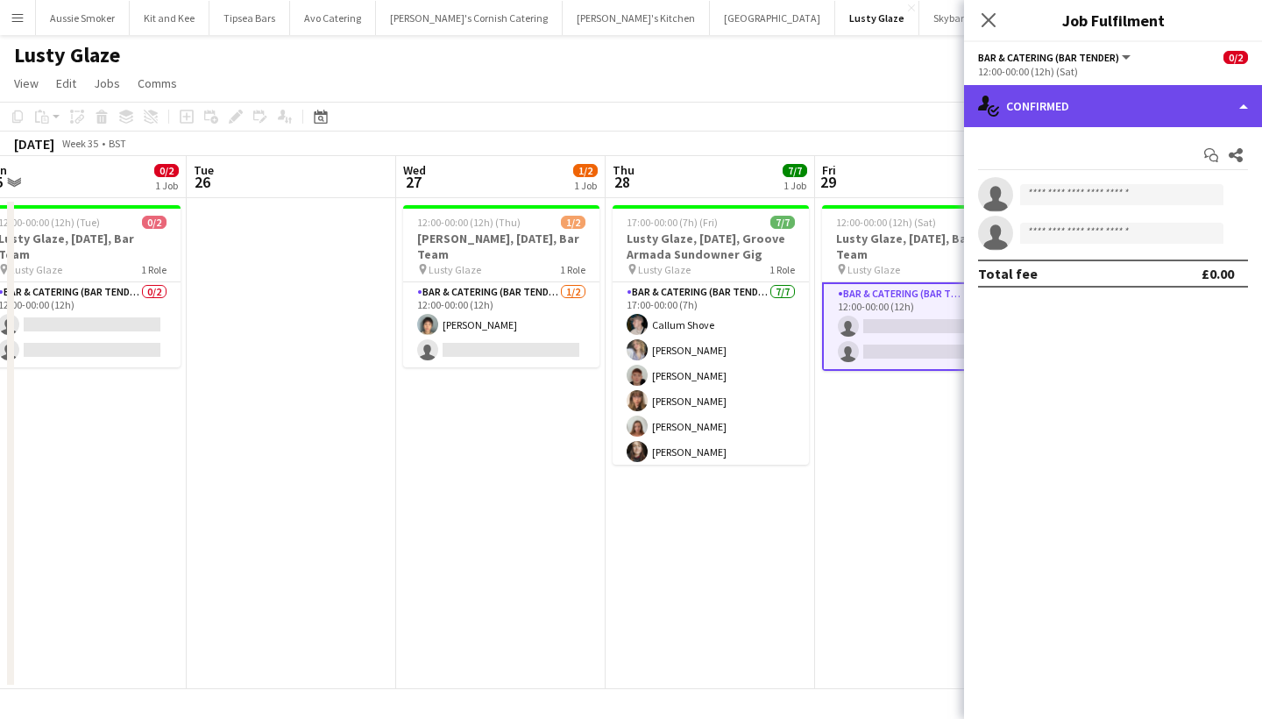
click at [1073, 109] on div "single-neutral-actions-check-2 Confirmed" at bounding box center [1113, 106] width 298 height 42
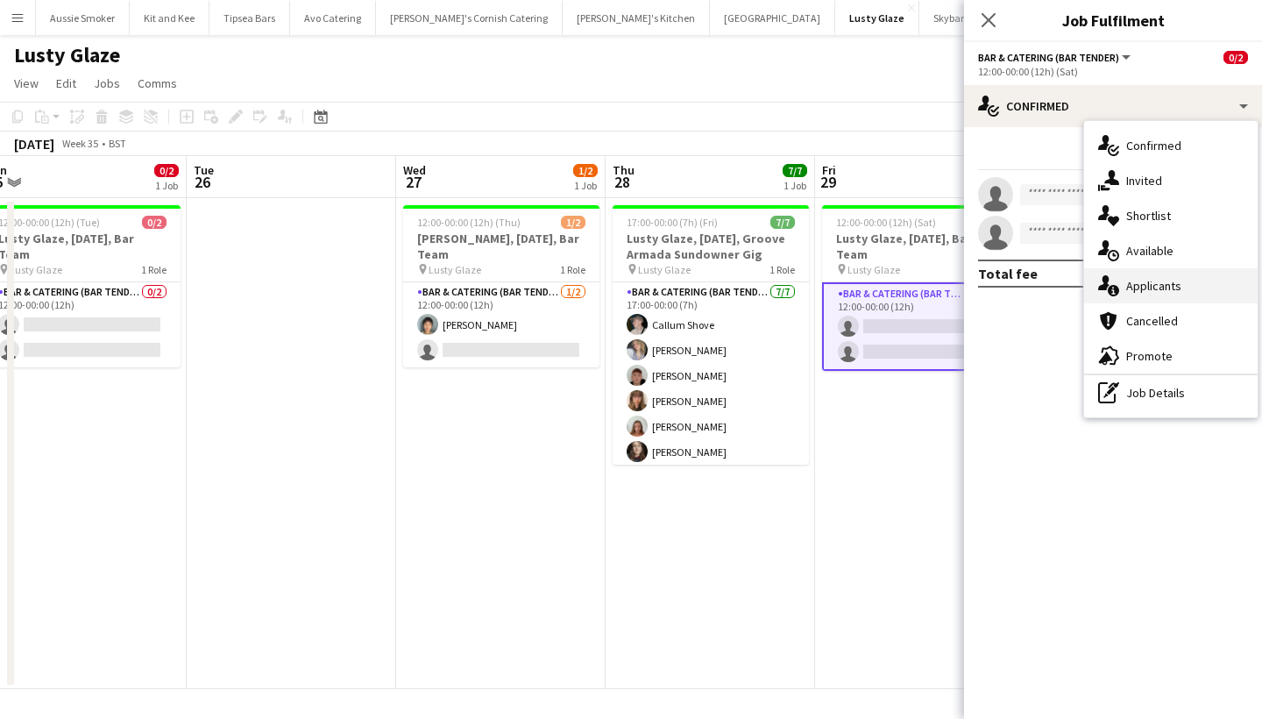
click at [1172, 295] on div "single-neutral-actions-information Applicants" at bounding box center [1170, 285] width 173 height 35
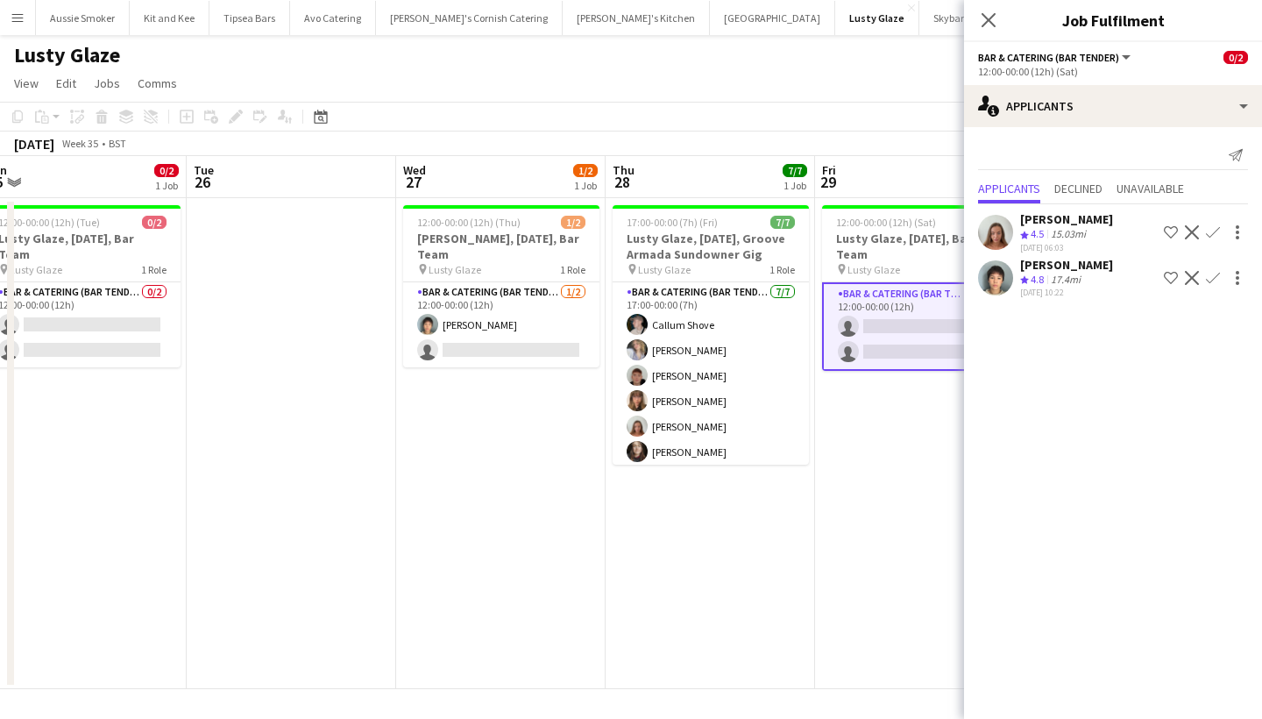
click at [1212, 281] on app-icon "Confirm" at bounding box center [1213, 278] width 14 height 14
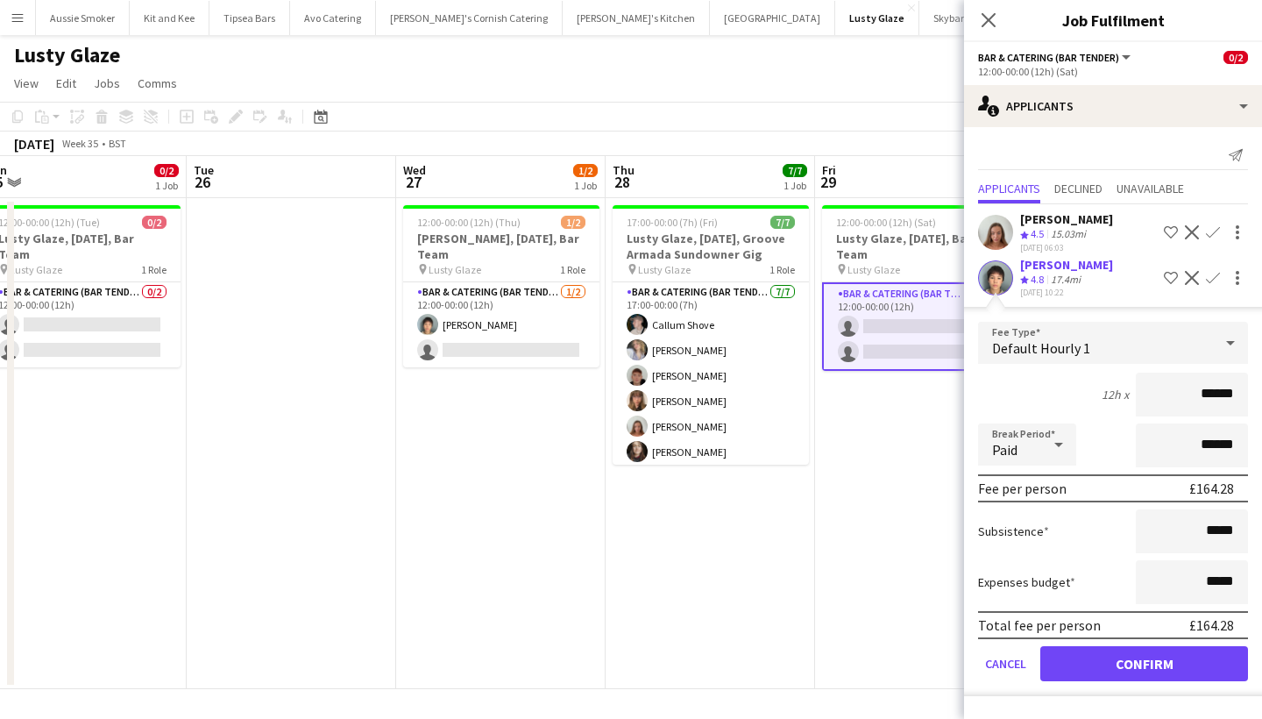
type input "******"
click at [1094, 669] on button "Confirm" at bounding box center [1144, 663] width 208 height 35
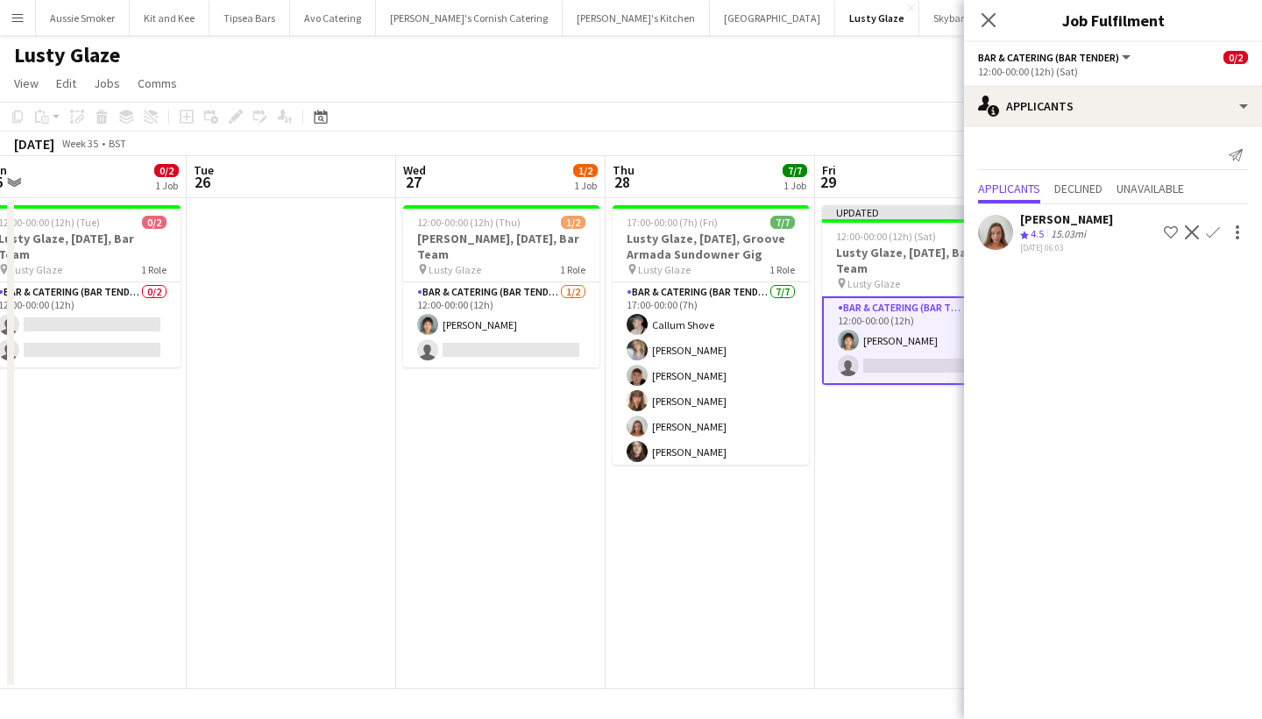
click at [1212, 232] on app-icon "Confirm" at bounding box center [1213, 232] width 14 height 14
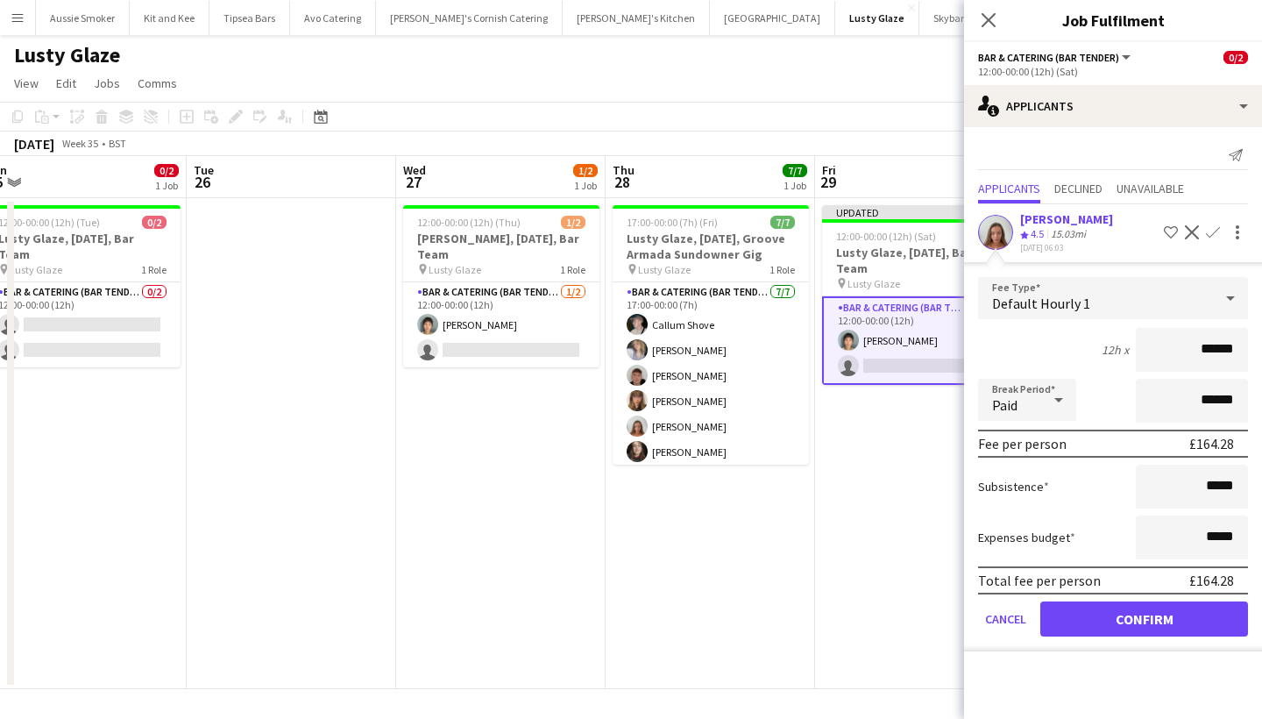
type input "******"
click at [1141, 605] on button "Confirm" at bounding box center [1144, 618] width 208 height 35
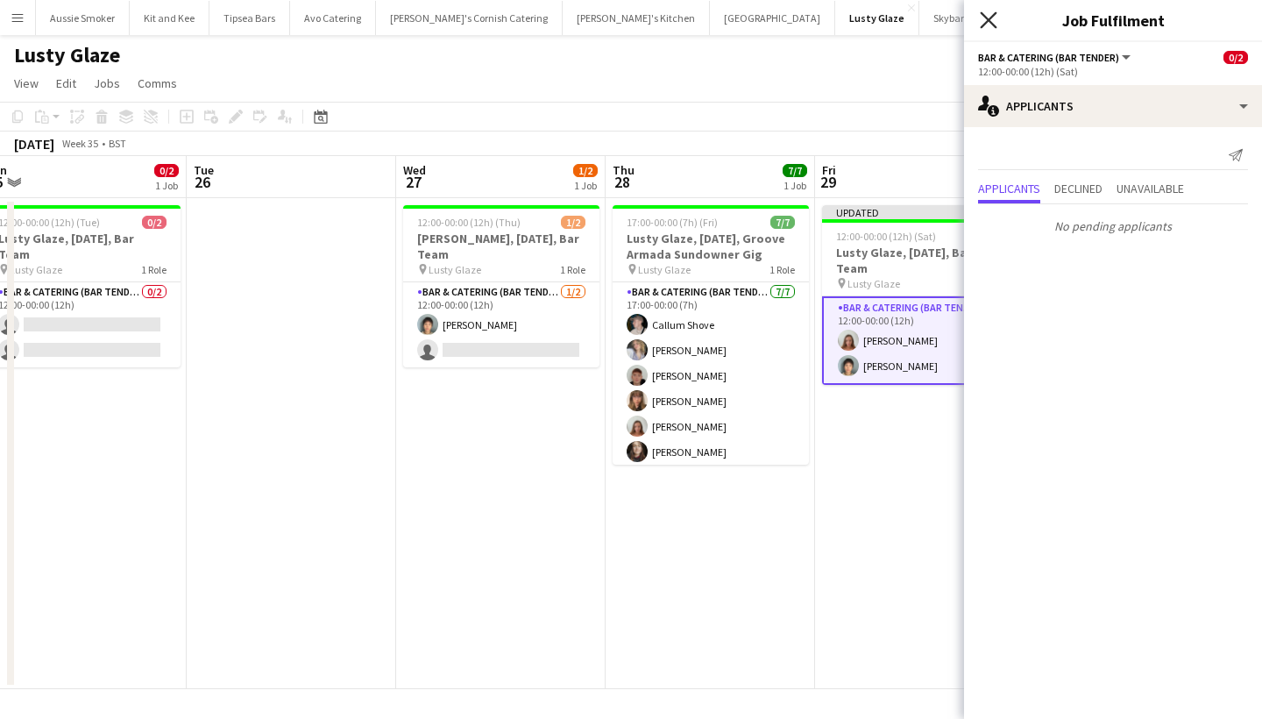
click at [988, 19] on icon at bounding box center [988, 19] width 17 height 17
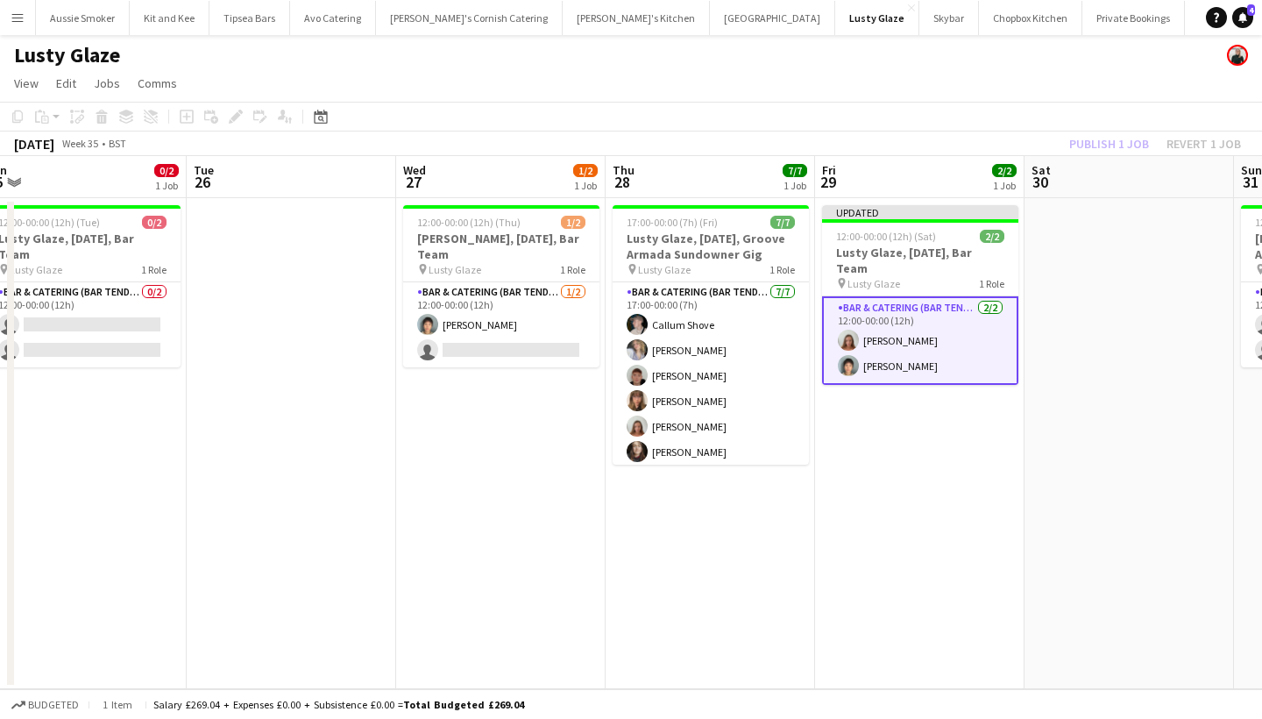
click at [1108, 146] on div "Publish 1 job Revert 1 job" at bounding box center [1155, 143] width 214 height 23
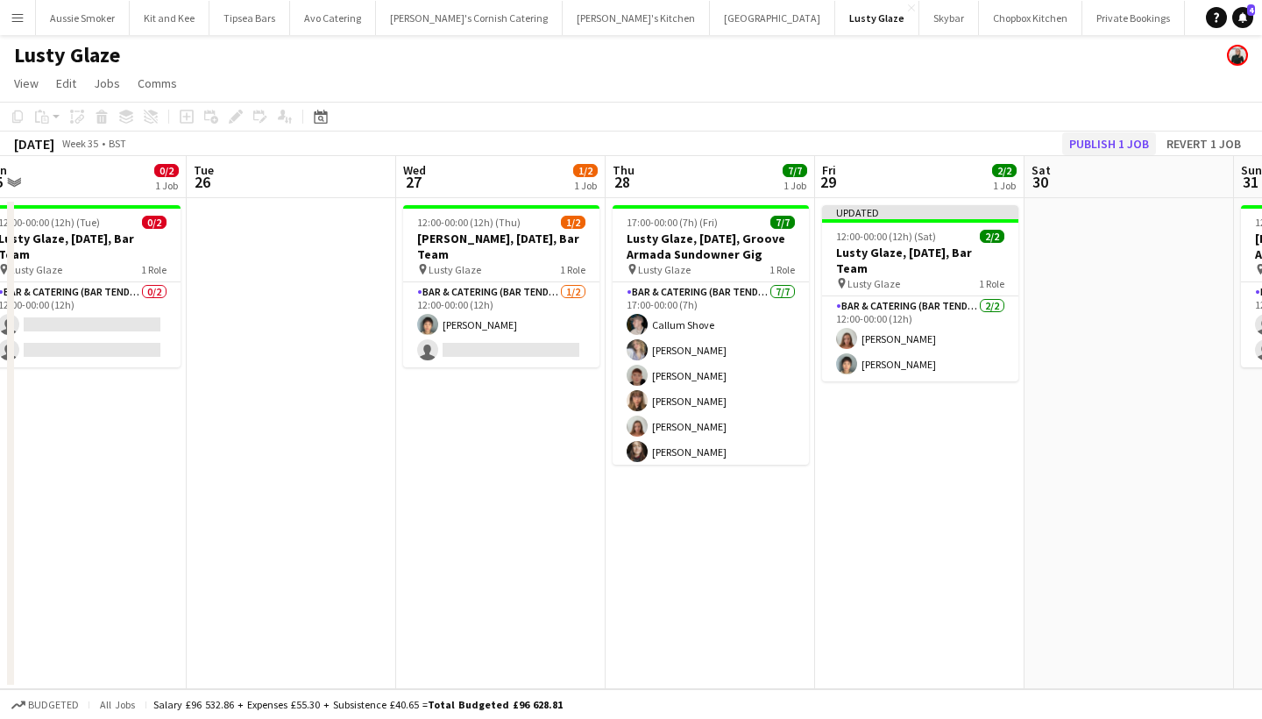
click at [1106, 149] on button "Publish 1 job" at bounding box center [1109, 143] width 94 height 23
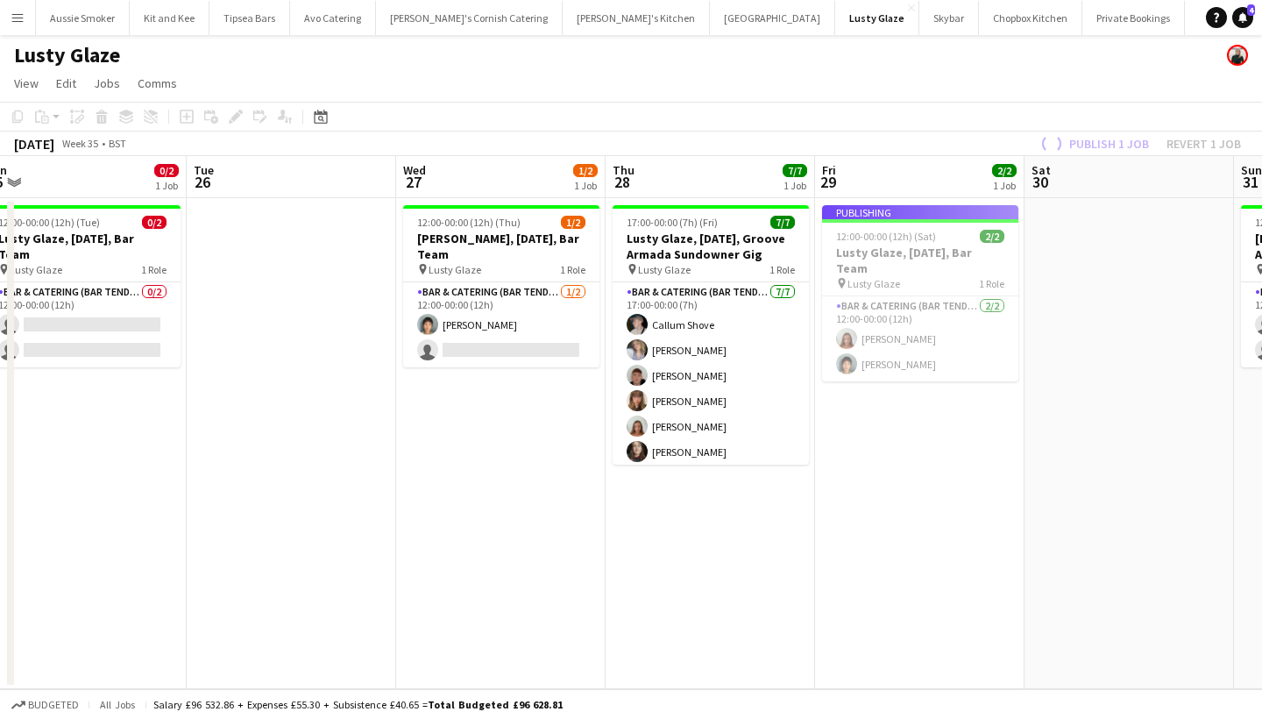
scroll to position [0, 542]
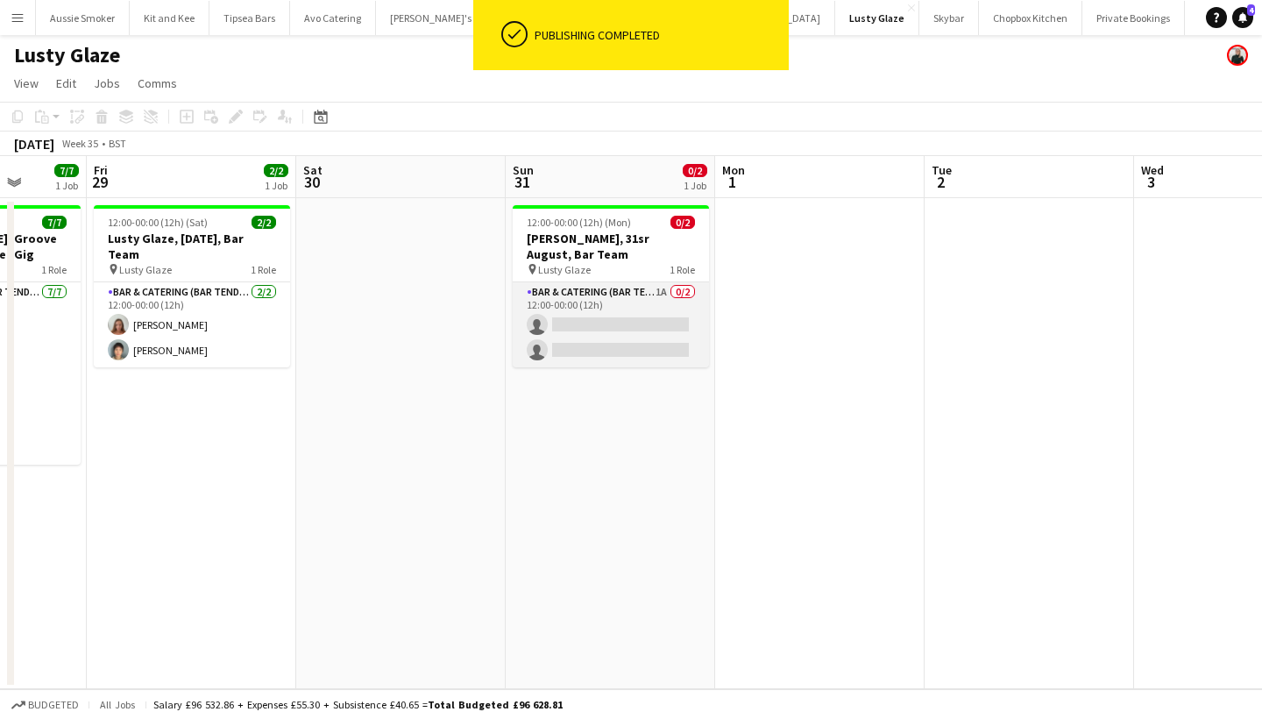
click at [627, 315] on app-card-role "Bar & Catering (Bar Tender) 1A 0/2 12:00-00:00 (12h) single-neutral-actions sin…" at bounding box center [611, 324] width 196 height 85
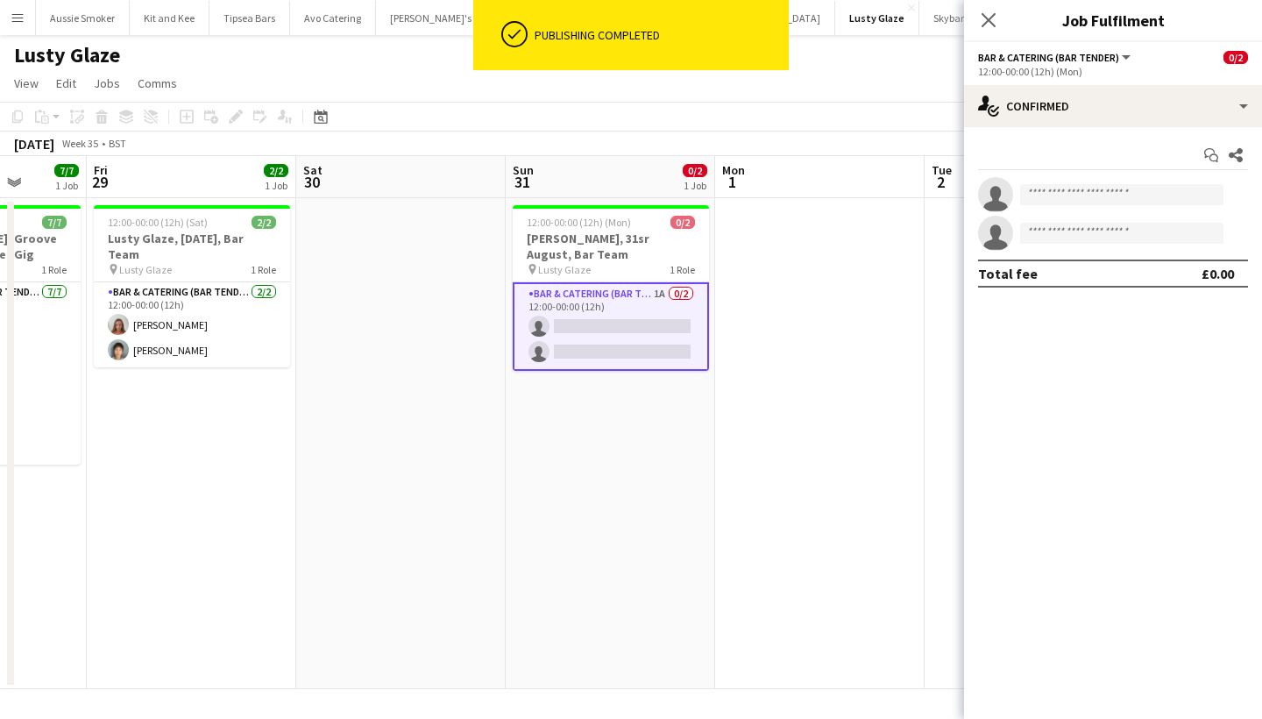
click at [1099, 80] on app-options-switcher "Bar & Catering (Bar Tender) All roles Bar & Catering (Bar Tender) 0/2 12:00-00:…" at bounding box center [1113, 63] width 298 height 43
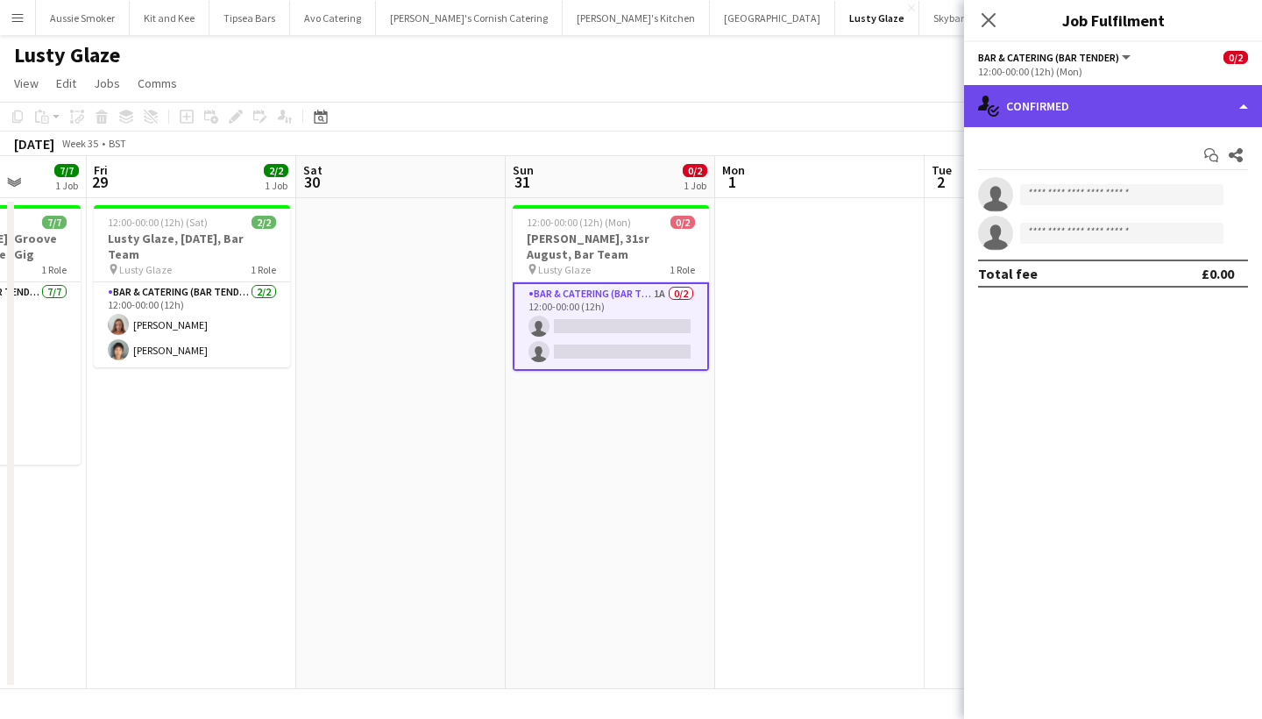
click at [1104, 117] on div "single-neutral-actions-check-2 Confirmed" at bounding box center [1113, 106] width 298 height 42
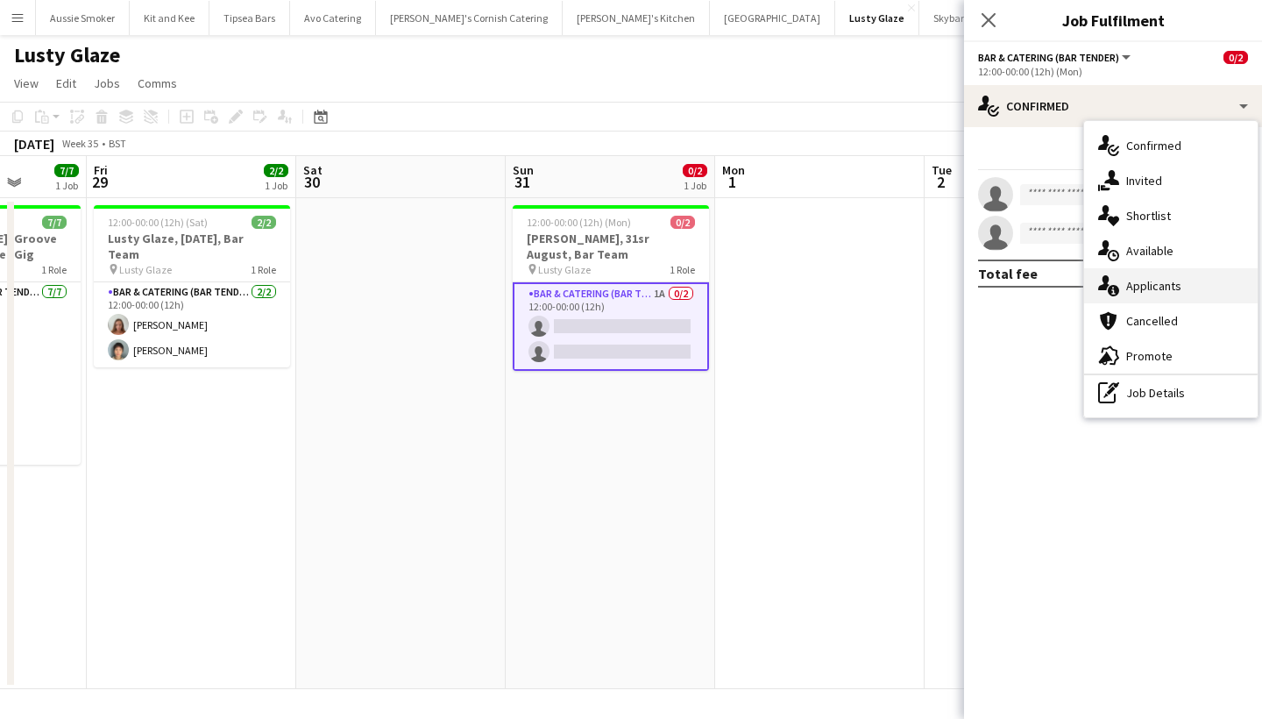
click at [1167, 287] on div "single-neutral-actions-information Applicants" at bounding box center [1170, 285] width 173 height 35
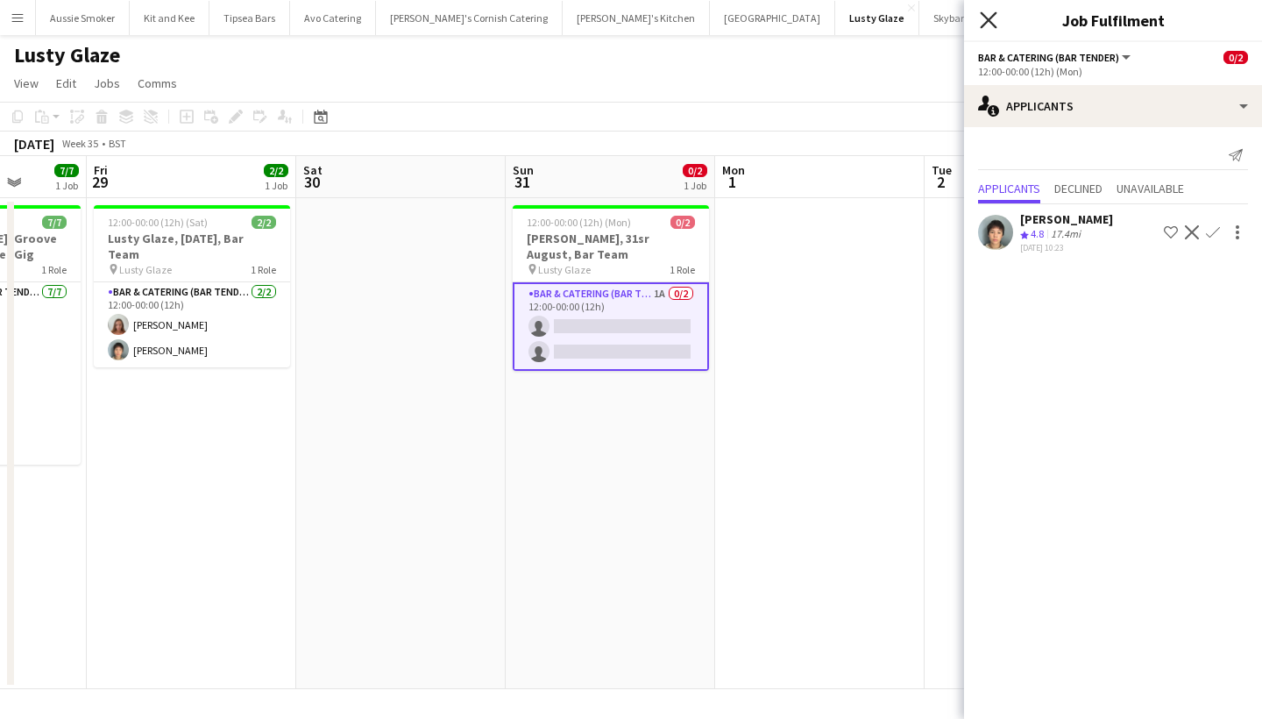
click at [987, 27] on icon "Close pop-in" at bounding box center [988, 19] width 17 height 17
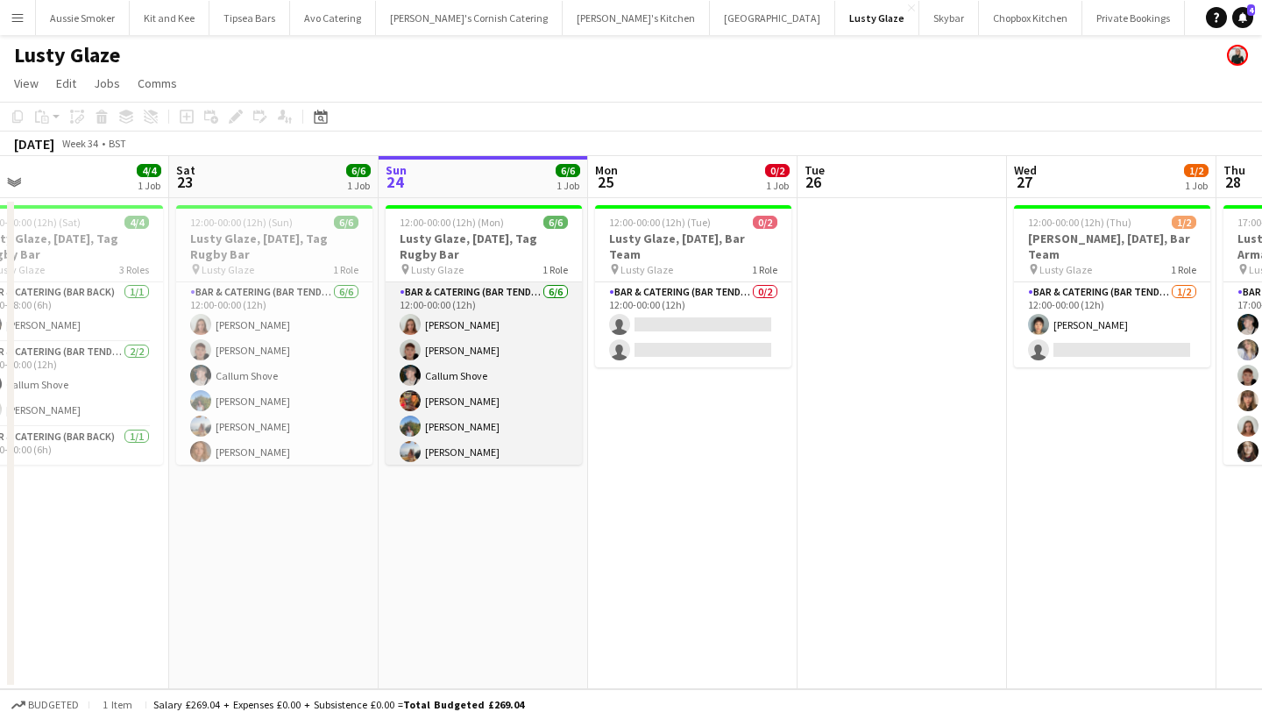
scroll to position [0, 421]
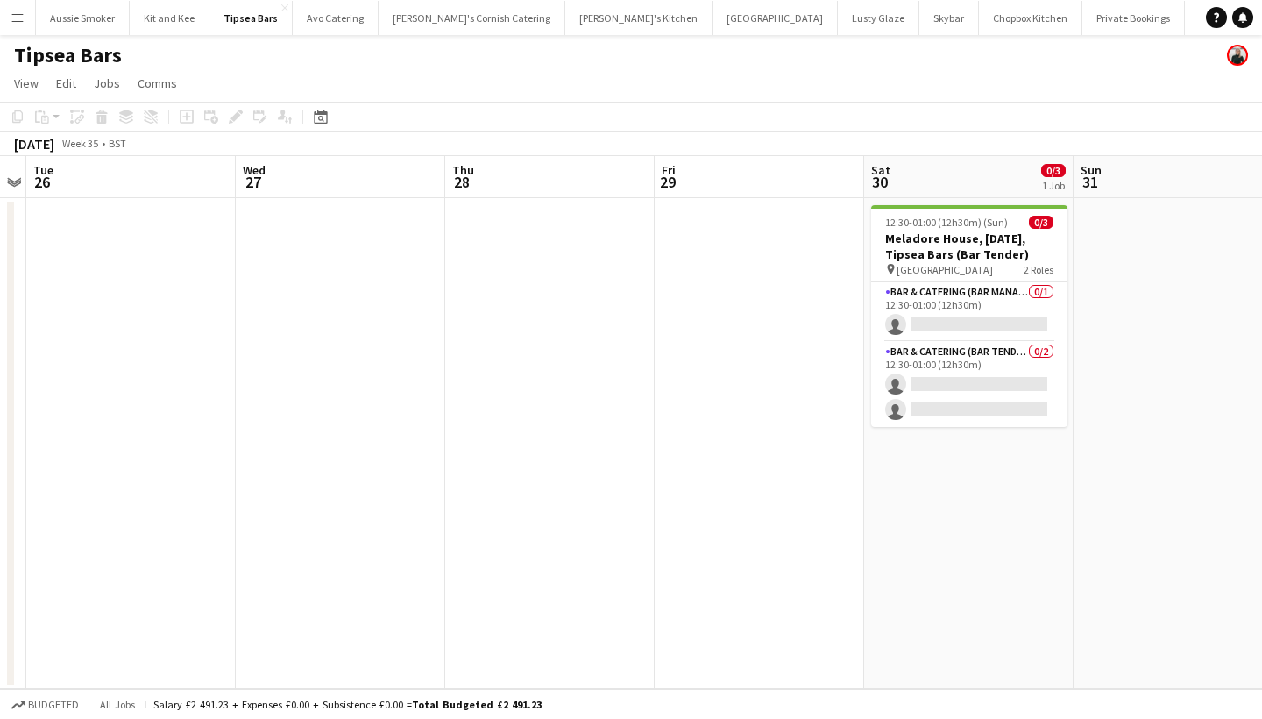
scroll to position [0, 889]
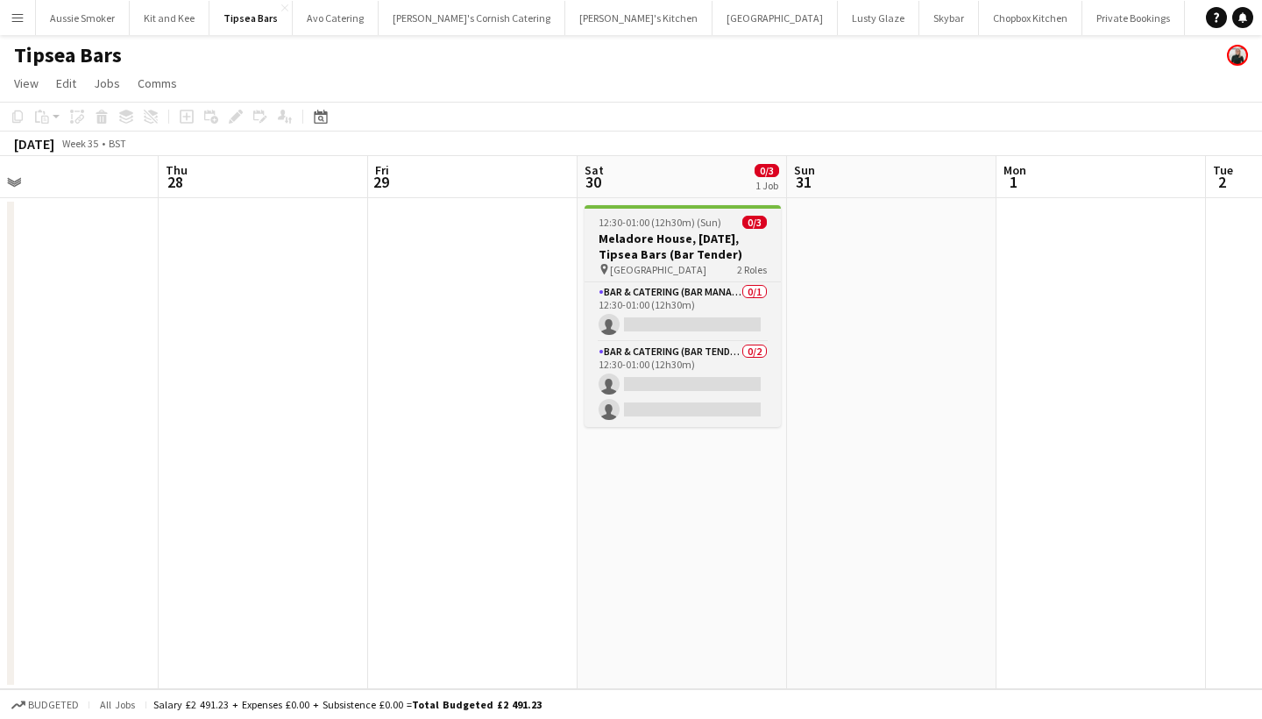
click at [631, 239] on h3 "Meladore House, [DATE], Tipsea Bars (Bar Tender)" at bounding box center [682, 246] width 196 height 32
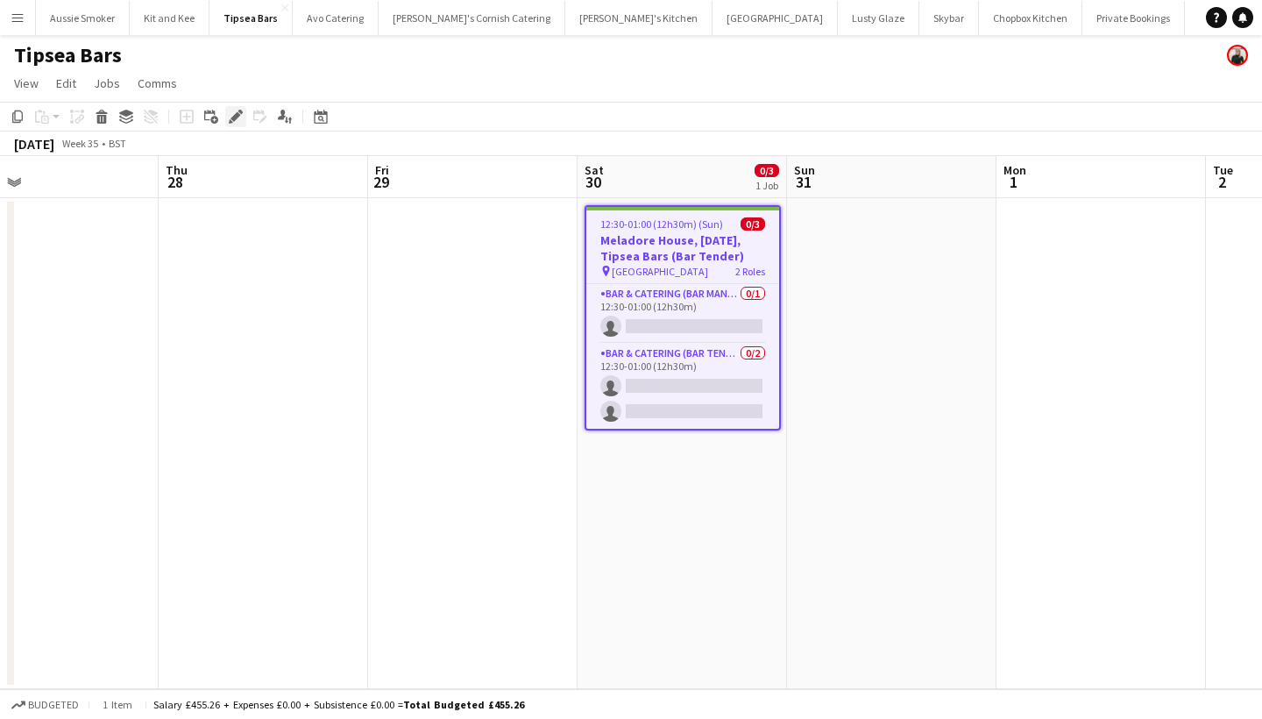
click at [232, 121] on icon "Edit" at bounding box center [236, 117] width 14 height 14
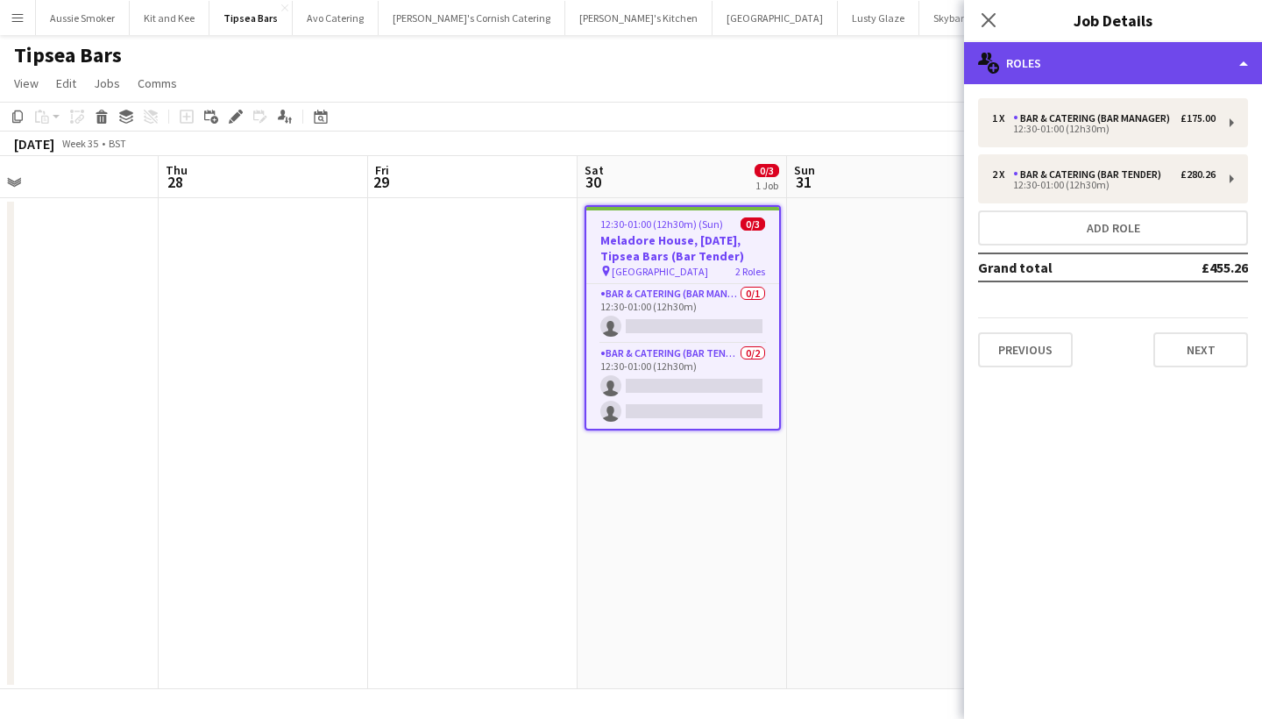
click at [1087, 60] on div "multiple-users-add Roles" at bounding box center [1113, 63] width 298 height 42
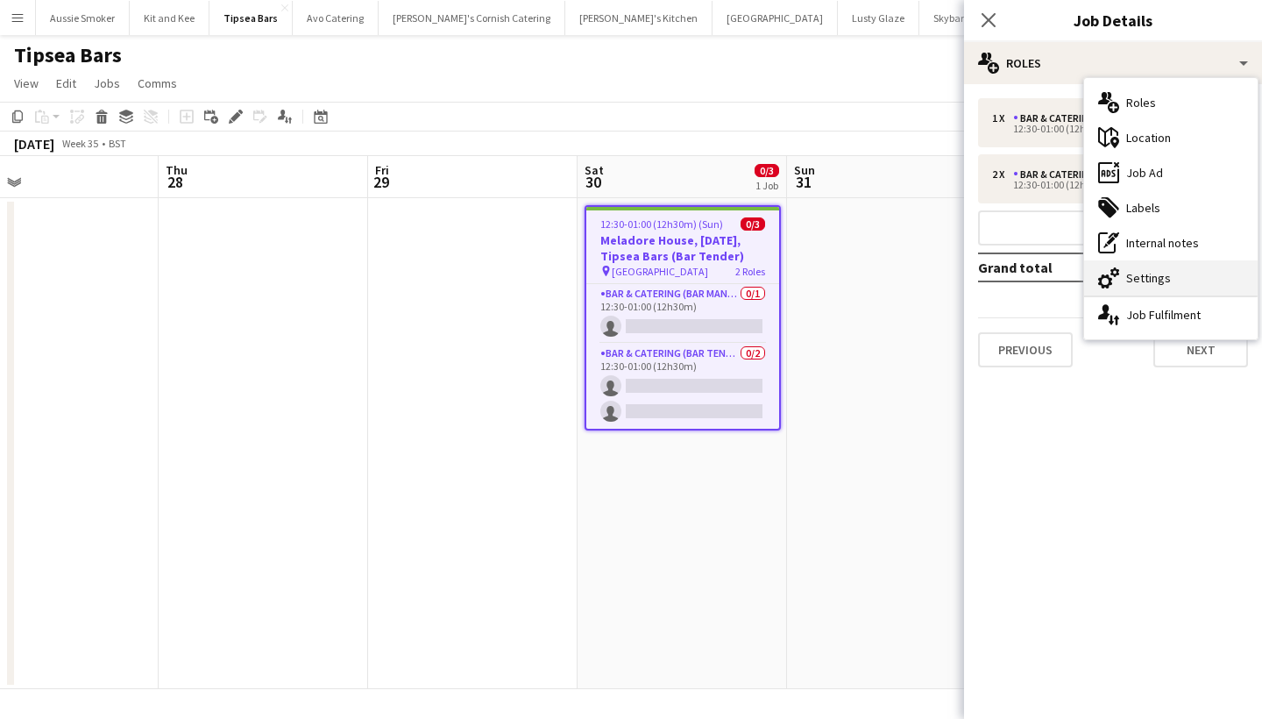
click at [1147, 283] on div "cog-double-3 Settings" at bounding box center [1170, 277] width 173 height 35
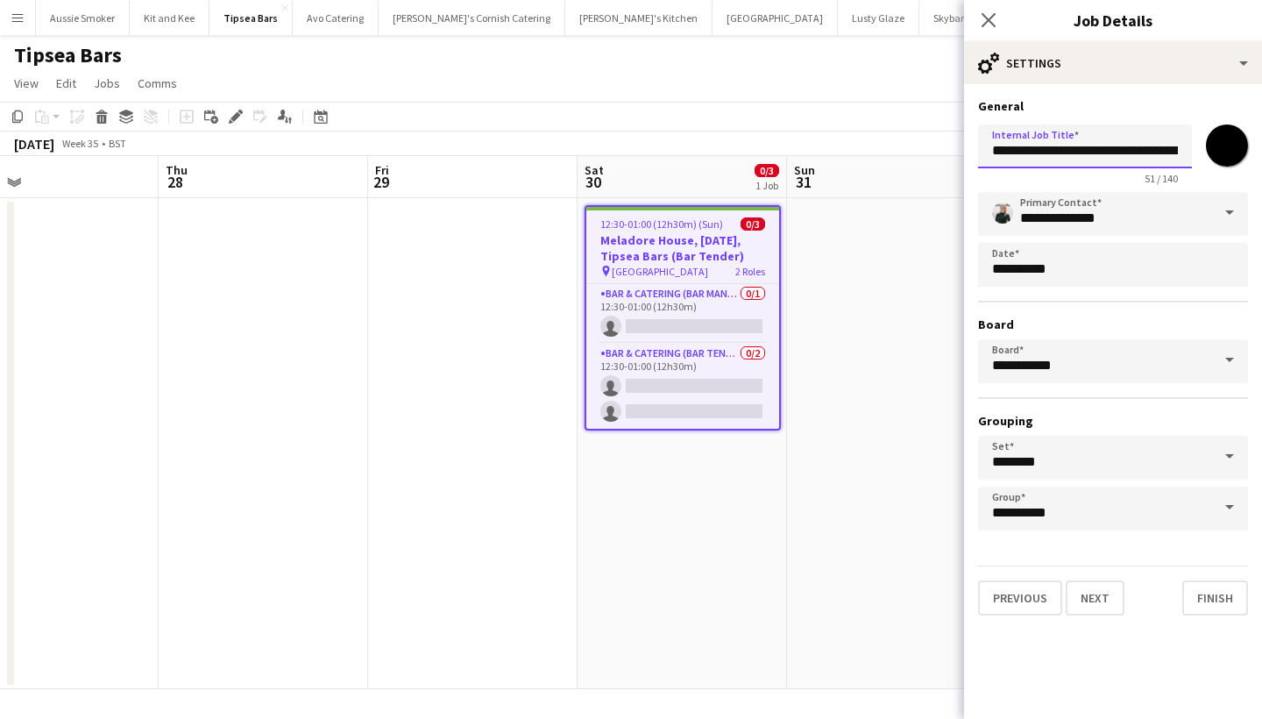
drag, startPoint x: 1086, startPoint y: 152, endPoint x: 961, endPoint y: 152, distance: 124.4
click at [961, 153] on body "Menu Boards Boards Boards All jobs Status Workforce Workforce My Workforce Recr…" at bounding box center [631, 359] width 1262 height 719
click at [1047, 155] on input "**********" at bounding box center [1085, 146] width 214 height 44
type input "**********"
click at [1216, 602] on button "Finish" at bounding box center [1215, 597] width 66 height 35
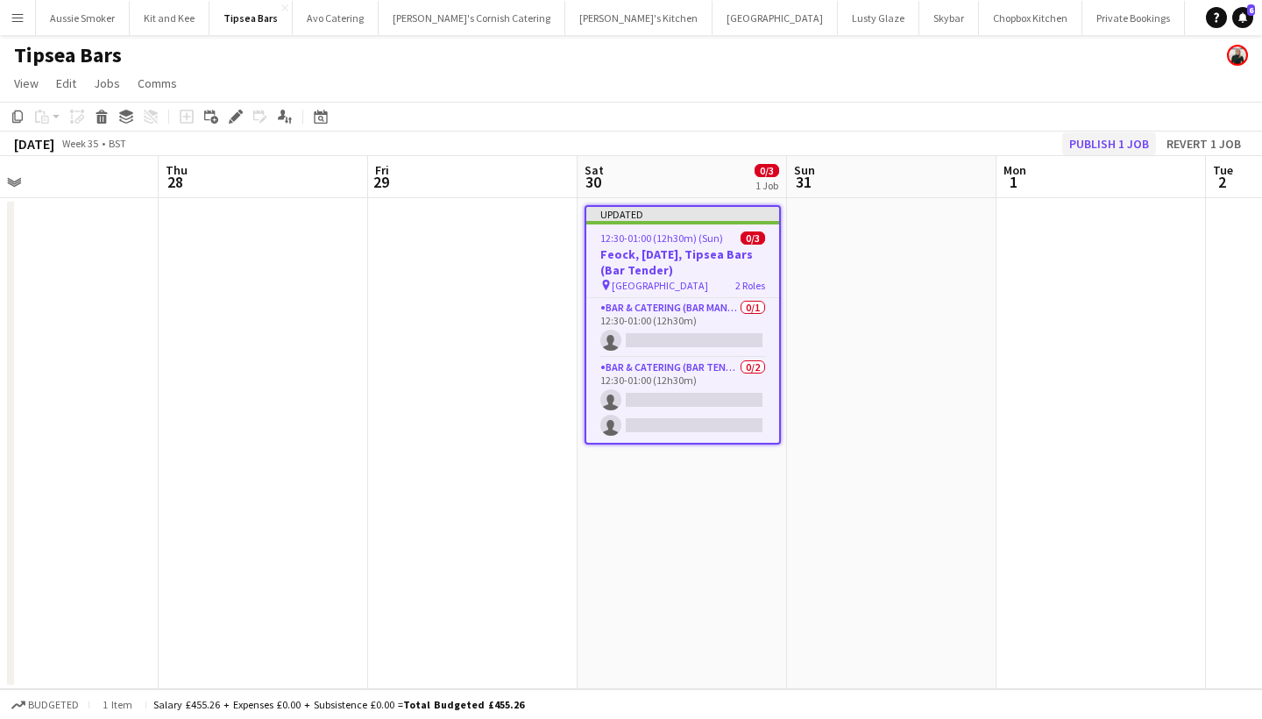
click at [1100, 145] on button "Publish 1 job" at bounding box center [1109, 143] width 94 height 23
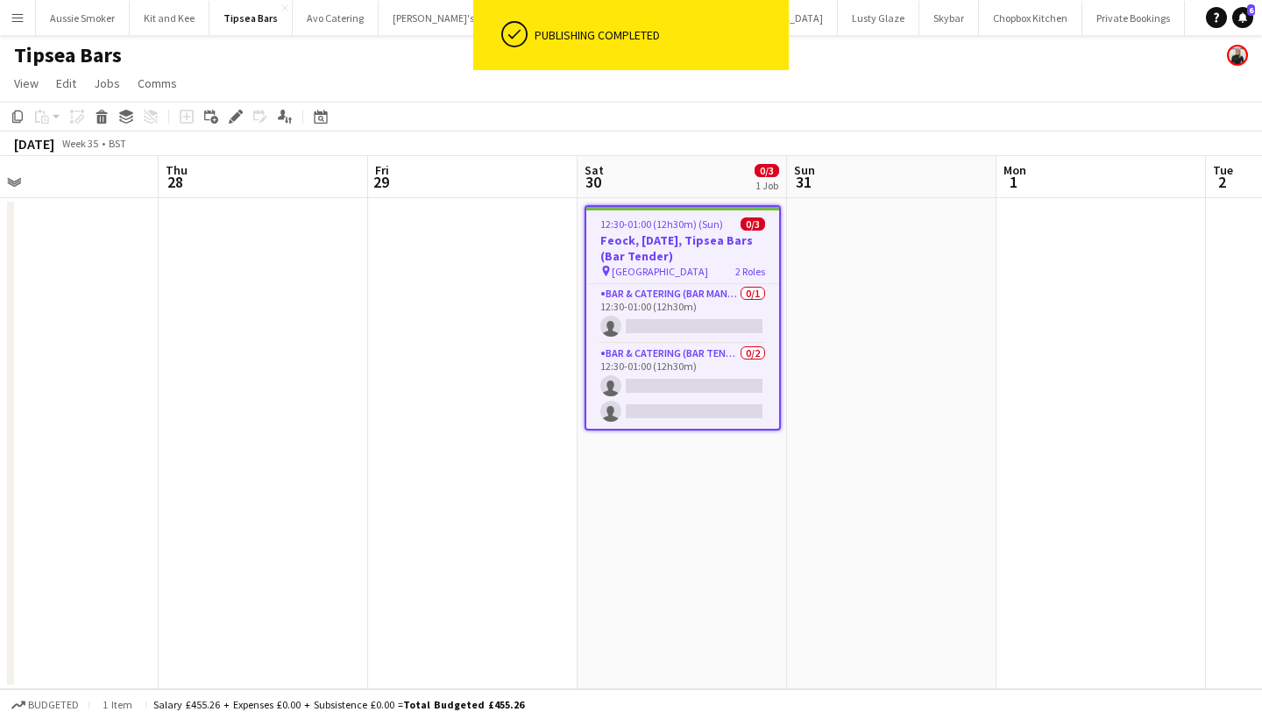
click at [704, 249] on h3 "Feock, 30th August, Tipsea Bars (Bar Tender)" at bounding box center [682, 248] width 193 height 32
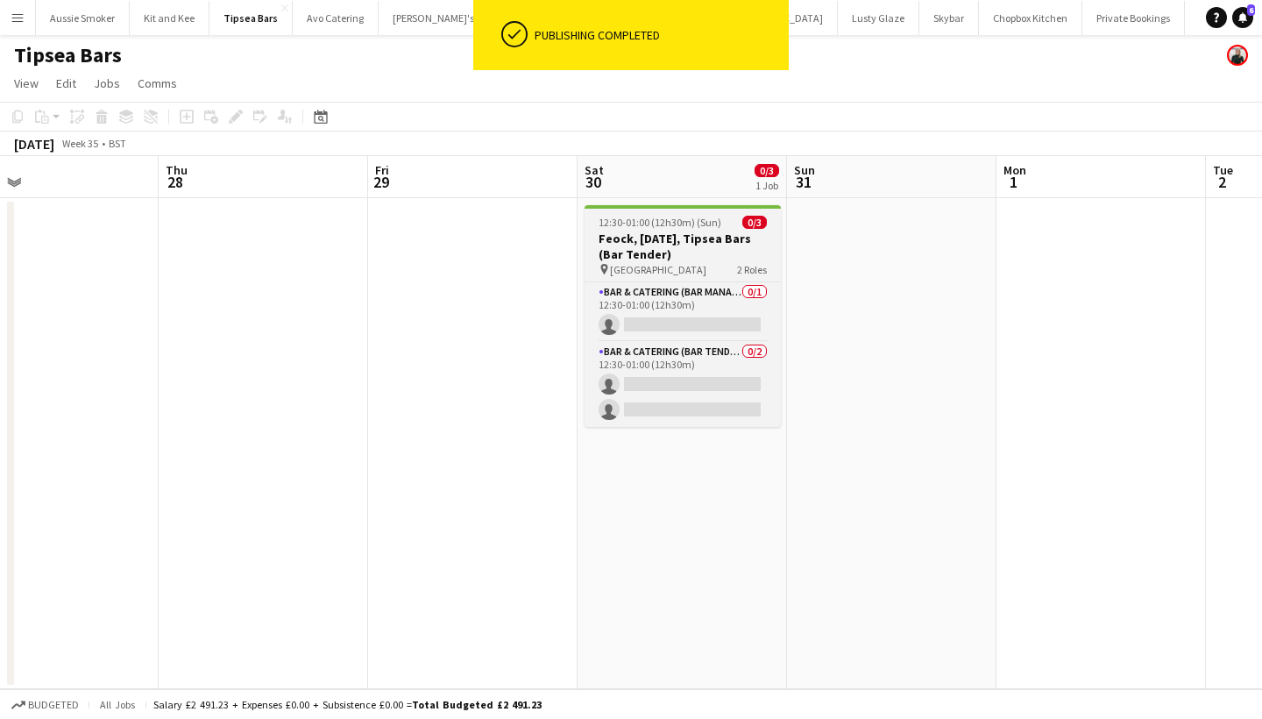
click at [671, 242] on h3 "Feock, 30th August, Tipsea Bars (Bar Tender)" at bounding box center [682, 246] width 196 height 32
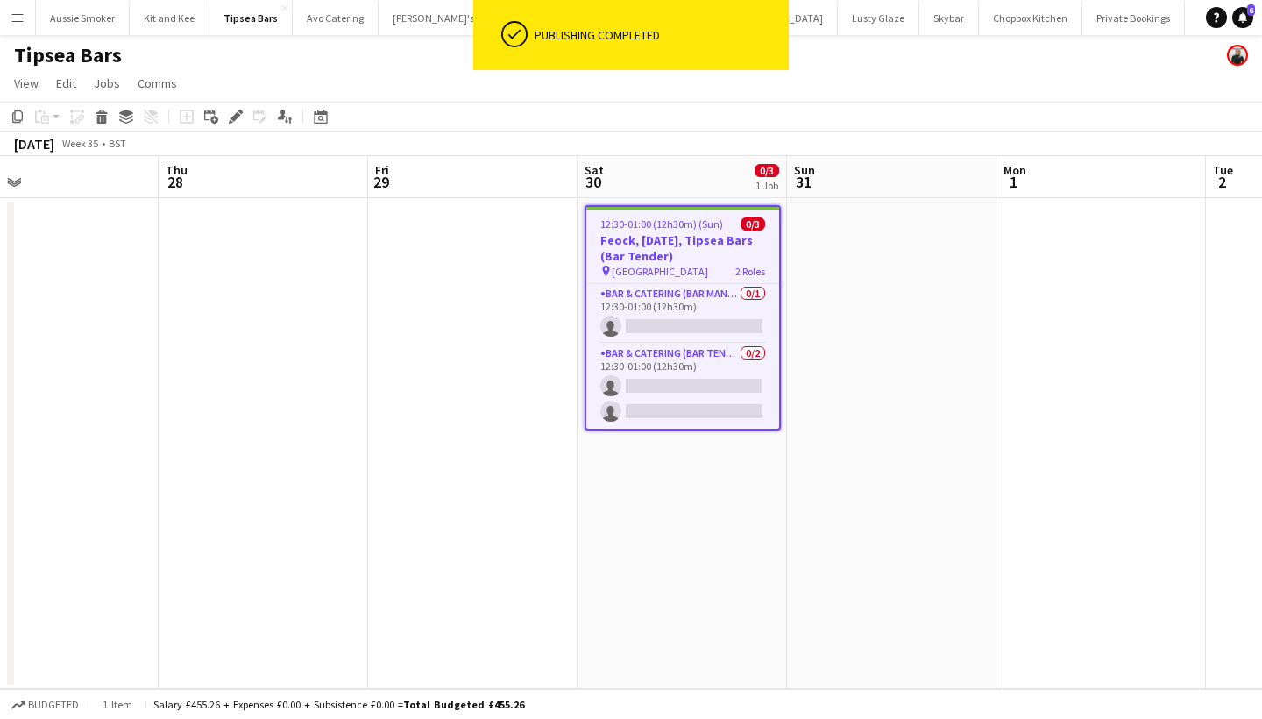
click at [651, 237] on h3 "Feock, 30th August, Tipsea Bars (Bar Tender)" at bounding box center [682, 248] width 193 height 32
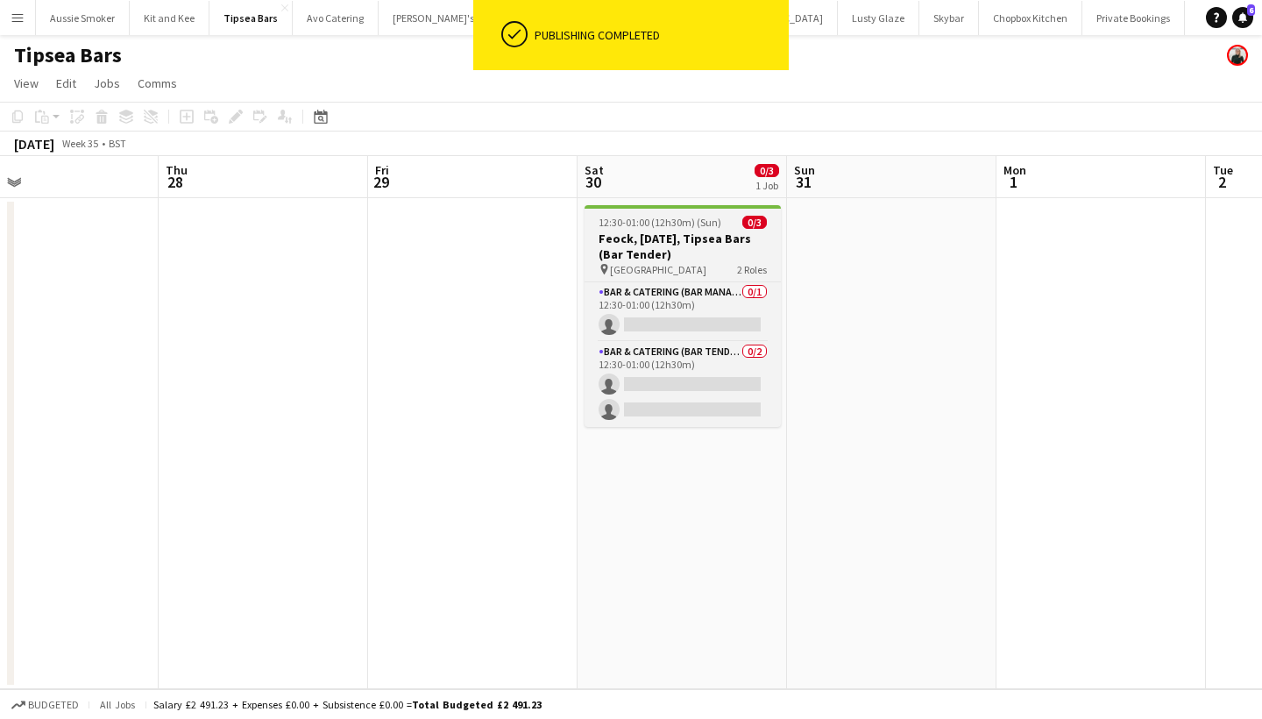
click at [651, 240] on h3 "Feock, 30th August, Tipsea Bars (Bar Tender)" at bounding box center [682, 246] width 196 height 32
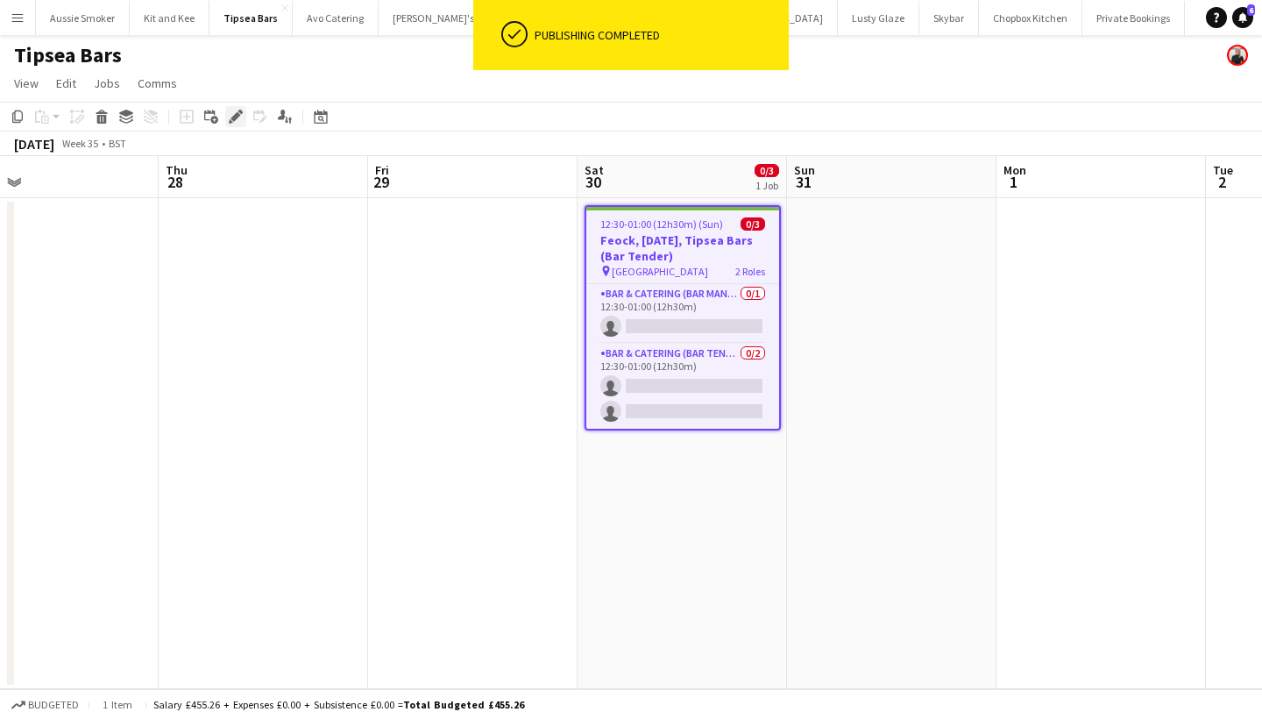
click at [239, 117] on icon "Edit" at bounding box center [236, 117] width 14 height 14
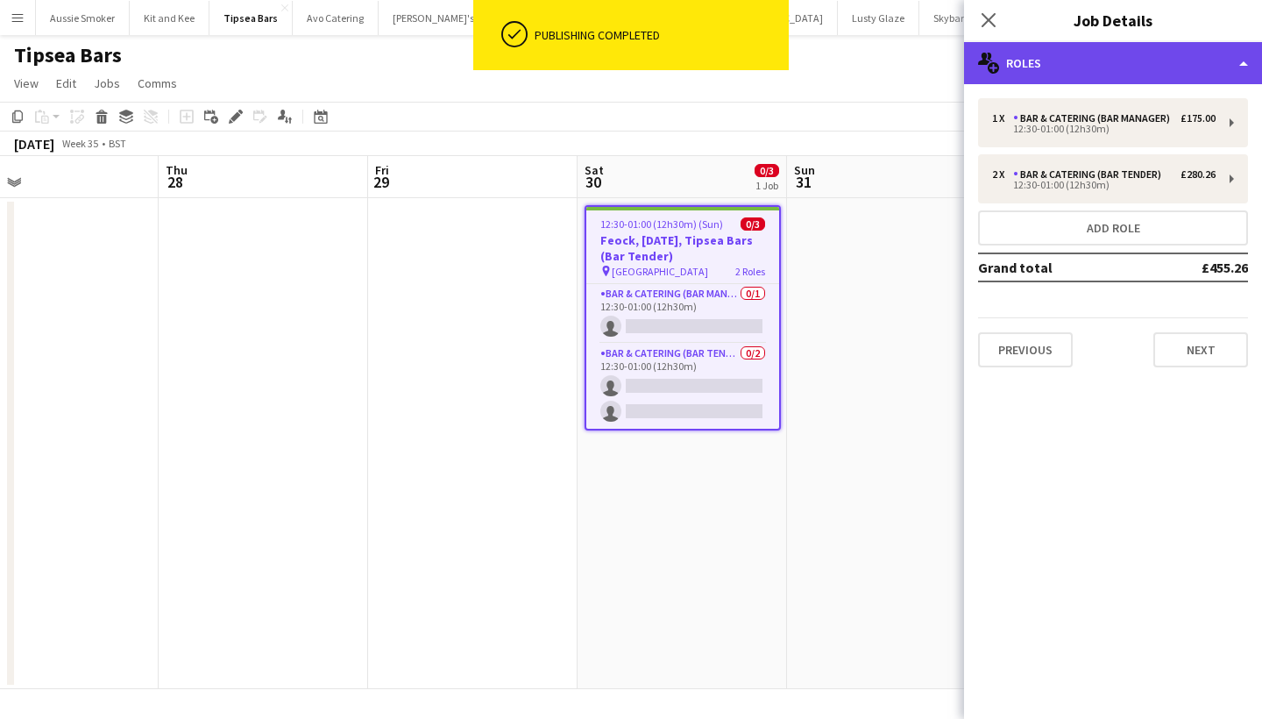
click at [1105, 70] on div "multiple-users-add Roles" at bounding box center [1113, 63] width 298 height 42
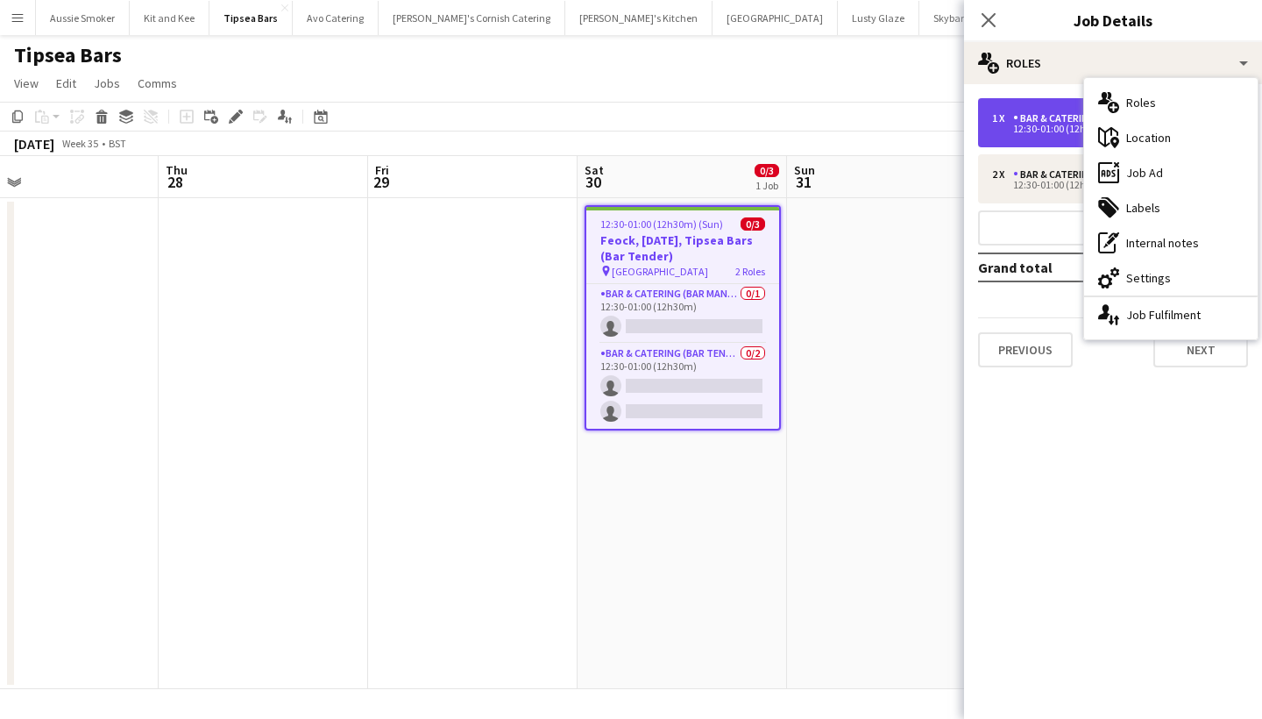
click at [1026, 138] on div "1 x Bar & Catering (Bar Manager) £175.00 12:30-01:00 (12h30m)" at bounding box center [1113, 122] width 270 height 49
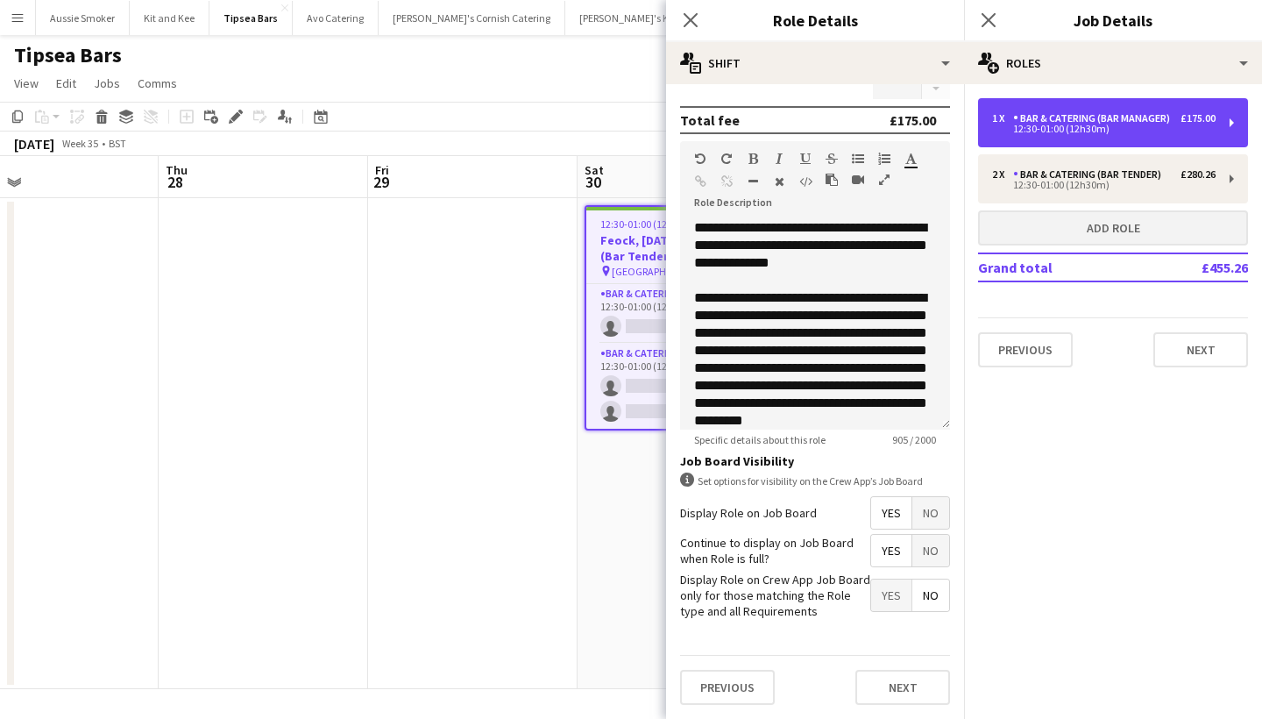
scroll to position [468, 0]
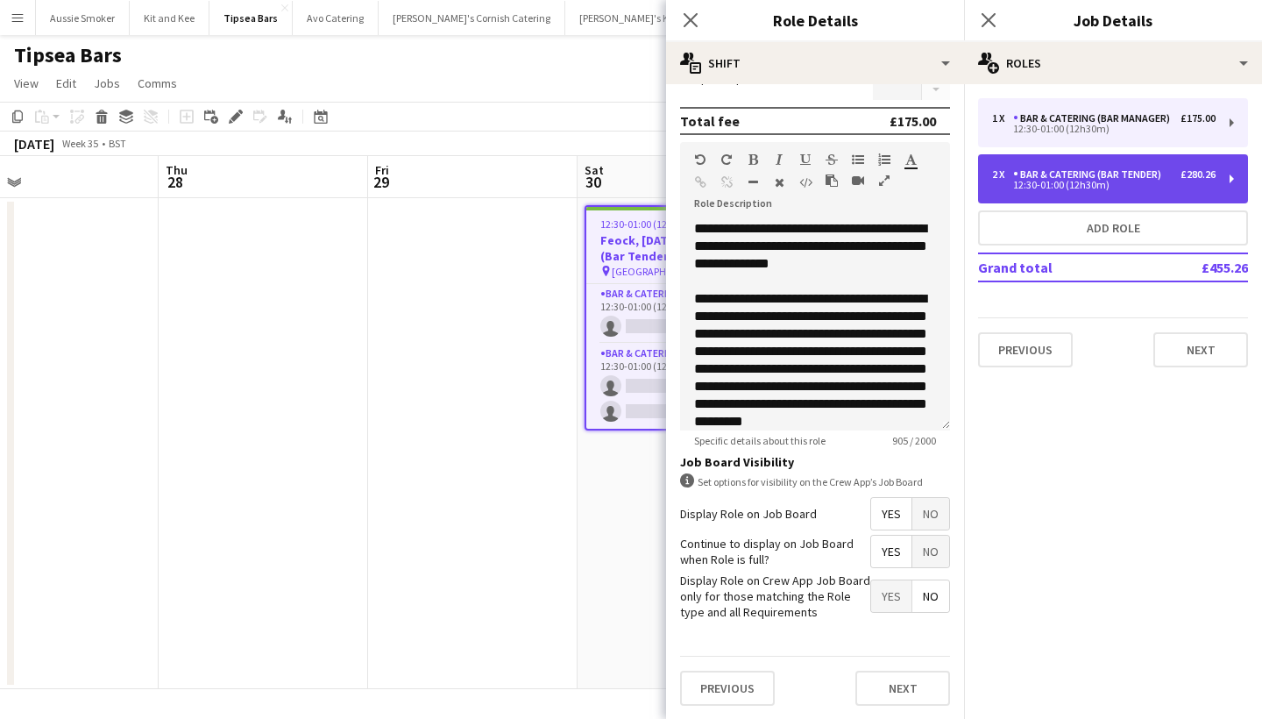
click at [1054, 165] on div "2 x Bar & Catering (Bar Tender) £280.26 12:30-01:00 (12h30m)" at bounding box center [1113, 178] width 270 height 49
type input "**********"
type input "******"
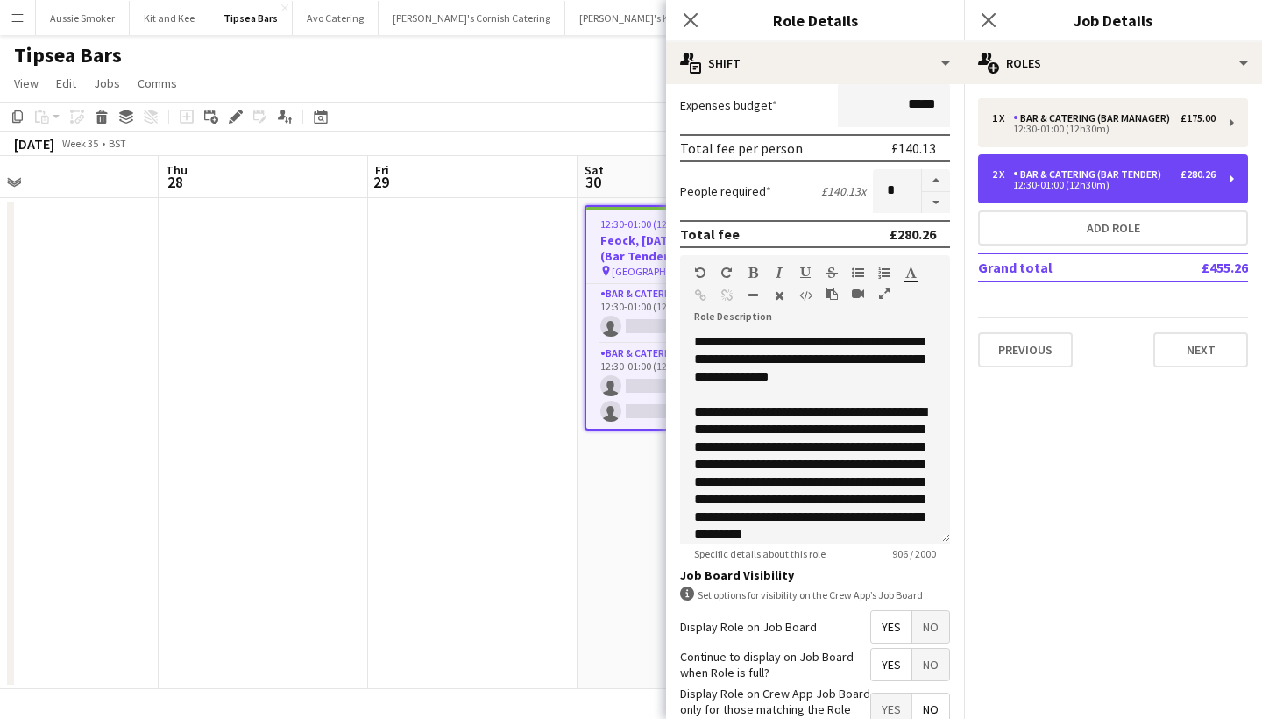
scroll to position [9, 0]
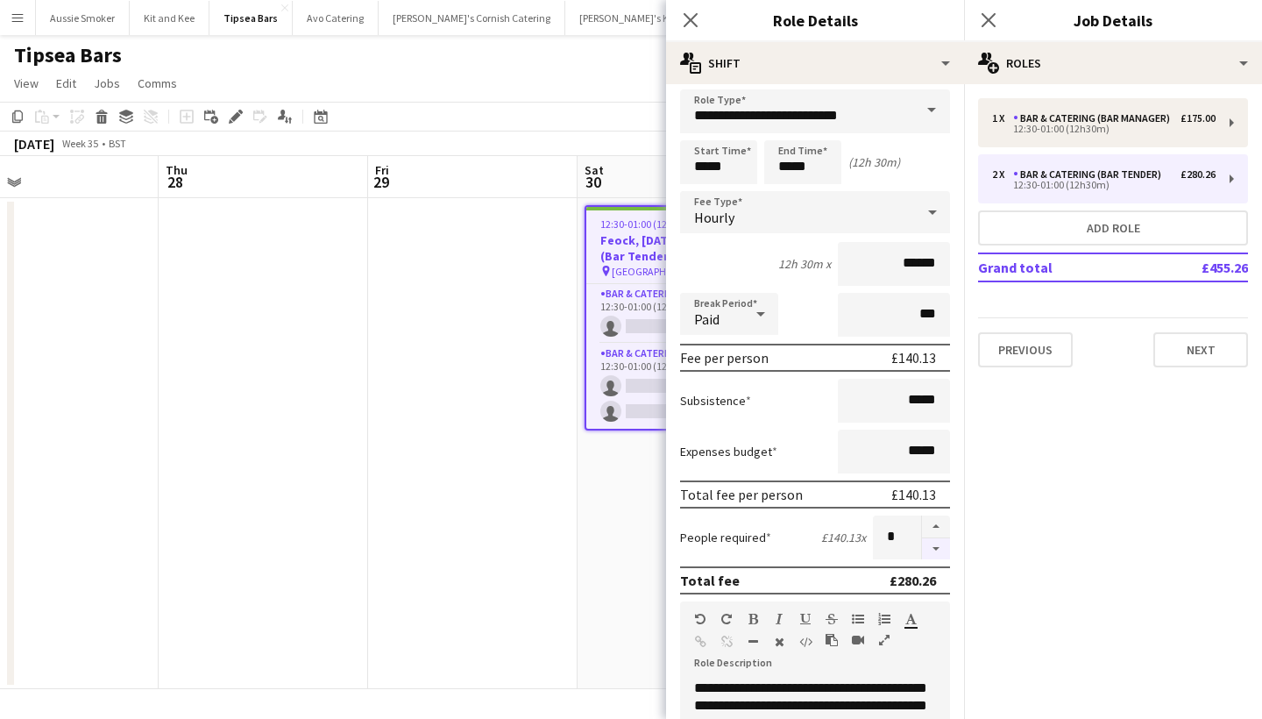
click at [938, 557] on button "button" at bounding box center [936, 549] width 28 height 22
type input "*"
click at [988, 14] on icon "Close pop-in" at bounding box center [988, 19] width 17 height 17
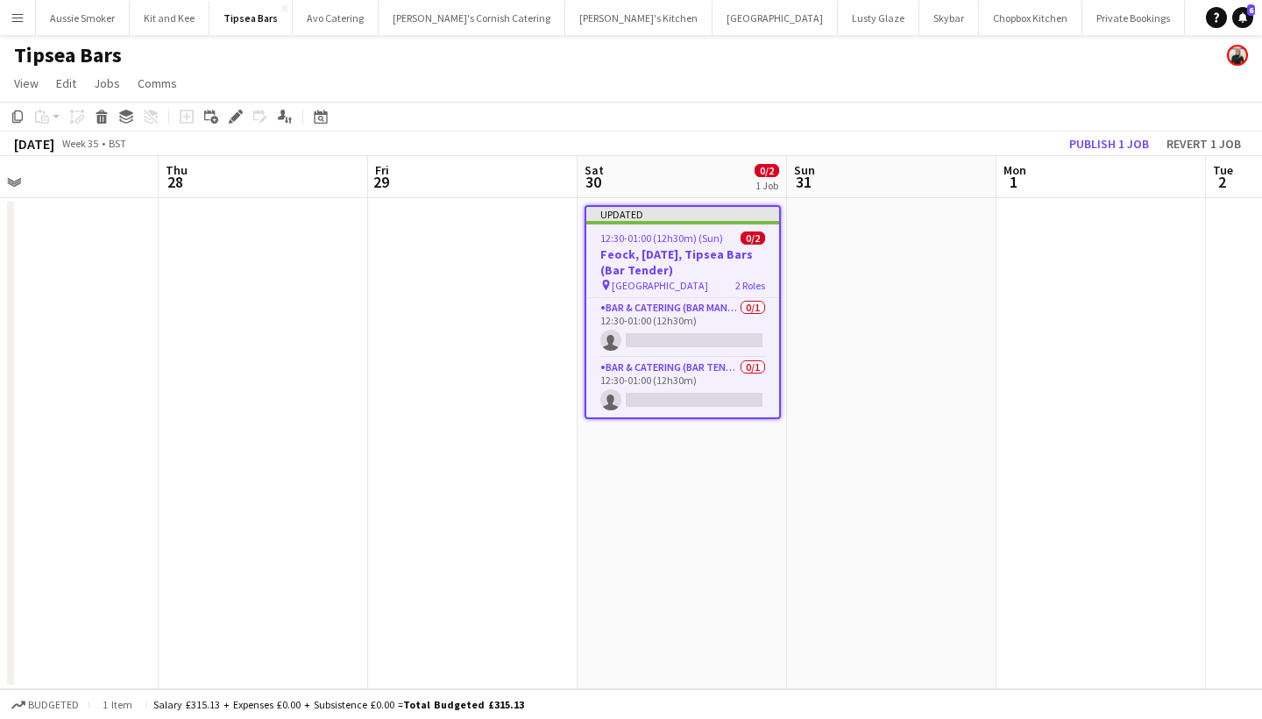
click at [1108, 164] on app-board-header-date "Mon 1" at bounding box center [1100, 177] width 209 height 42
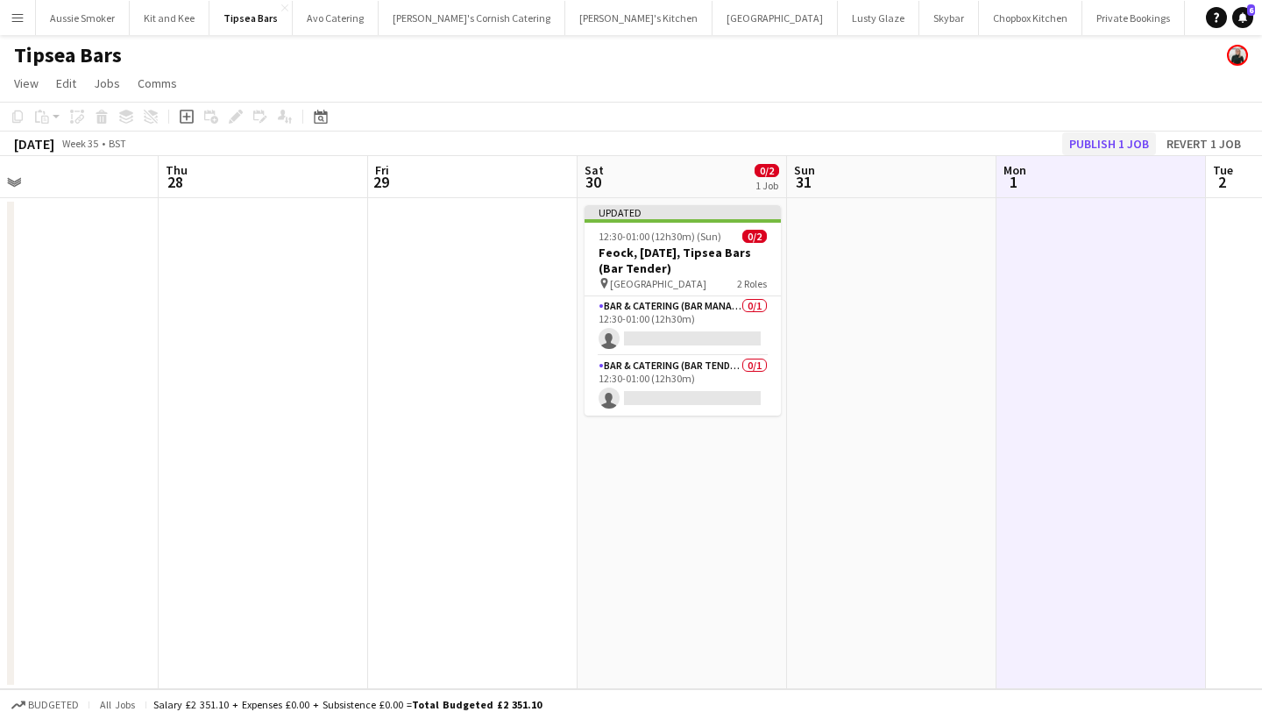
click at [1094, 142] on button "Publish 1 job" at bounding box center [1109, 143] width 94 height 23
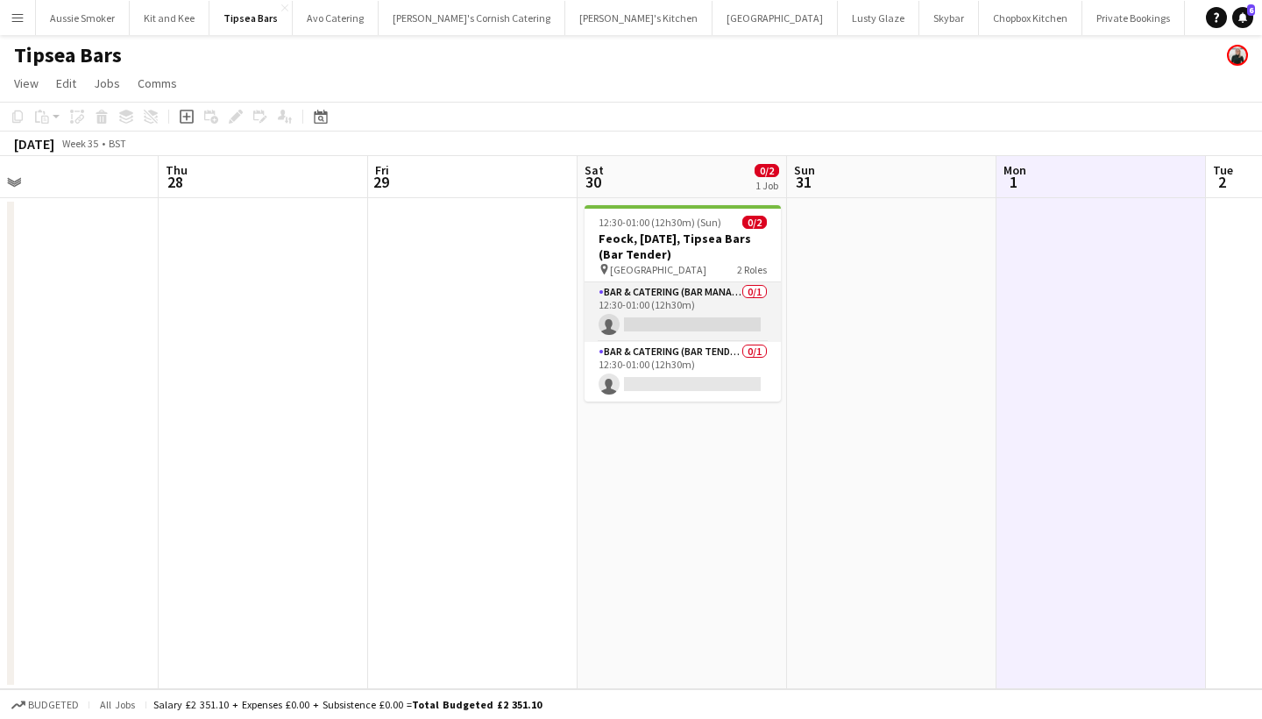
click at [666, 334] on app-card-role "Bar & Catering (Bar Manager) 0/1 12:30-01:00 (12h30m) single-neutral-actions" at bounding box center [682, 312] width 196 height 60
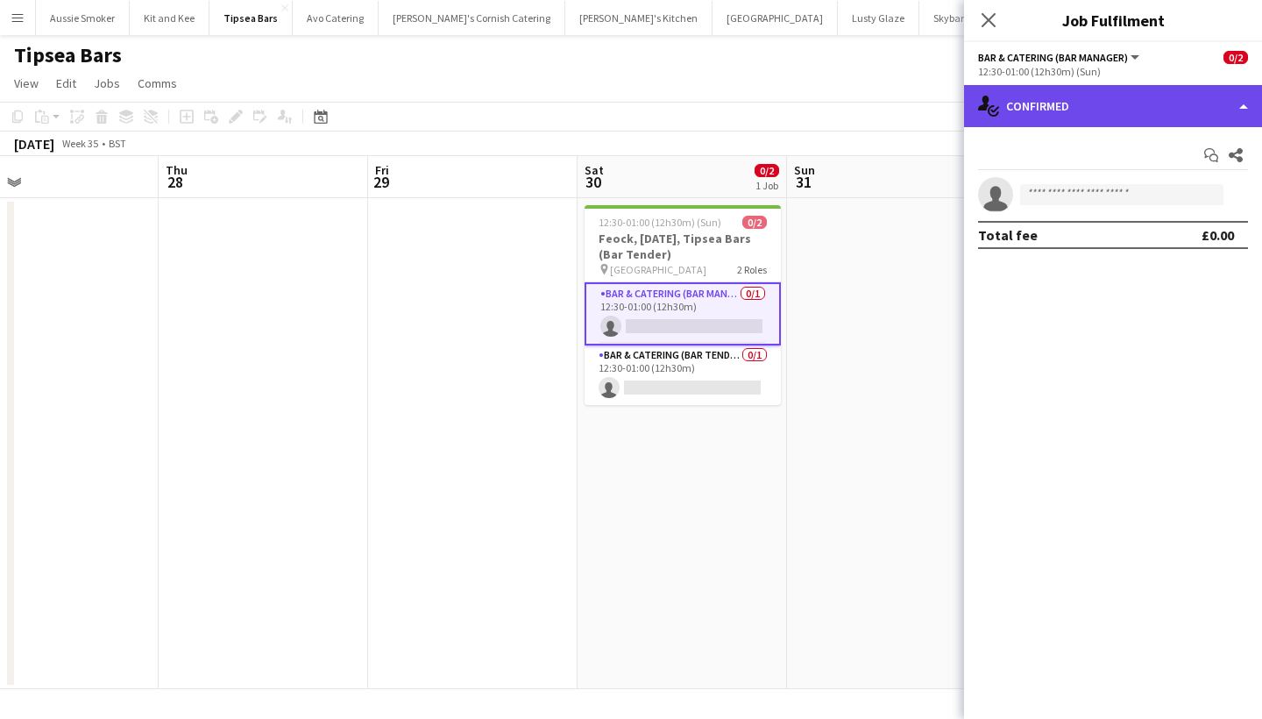
click at [1056, 105] on div "single-neutral-actions-check-2 Confirmed" at bounding box center [1113, 106] width 298 height 42
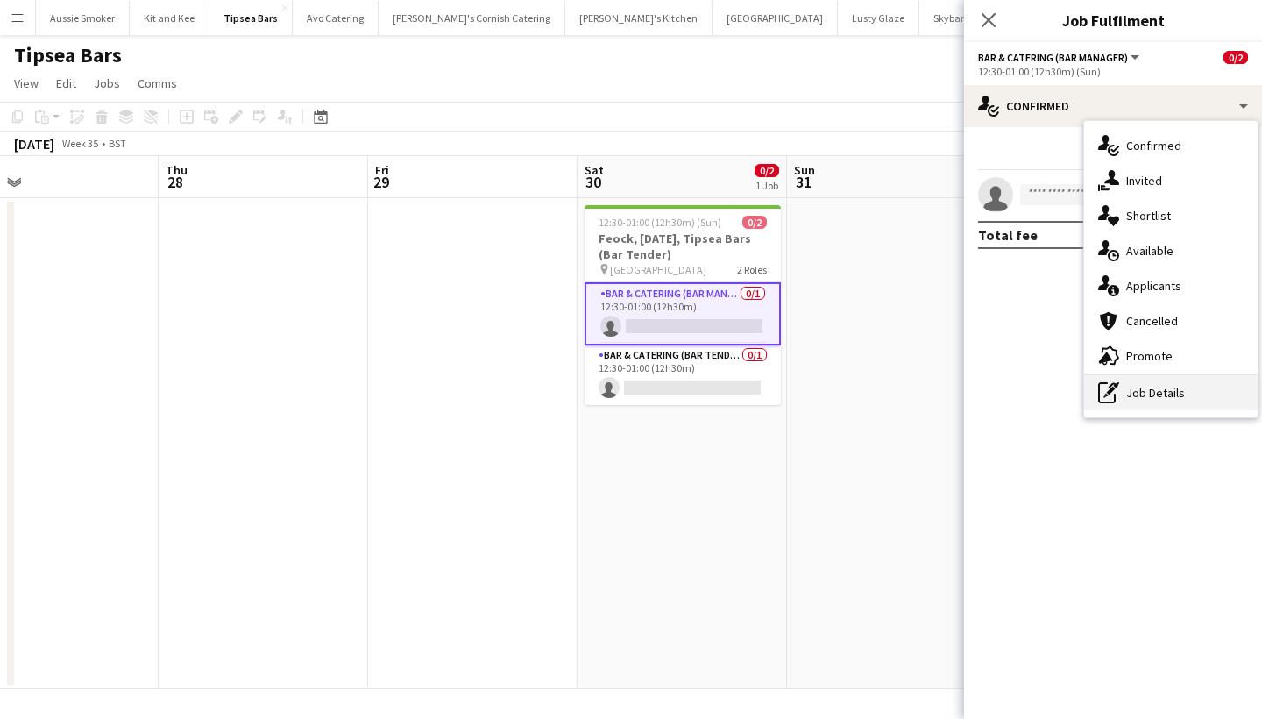
click at [1128, 397] on div "pen-write Job Details" at bounding box center [1170, 392] width 173 height 35
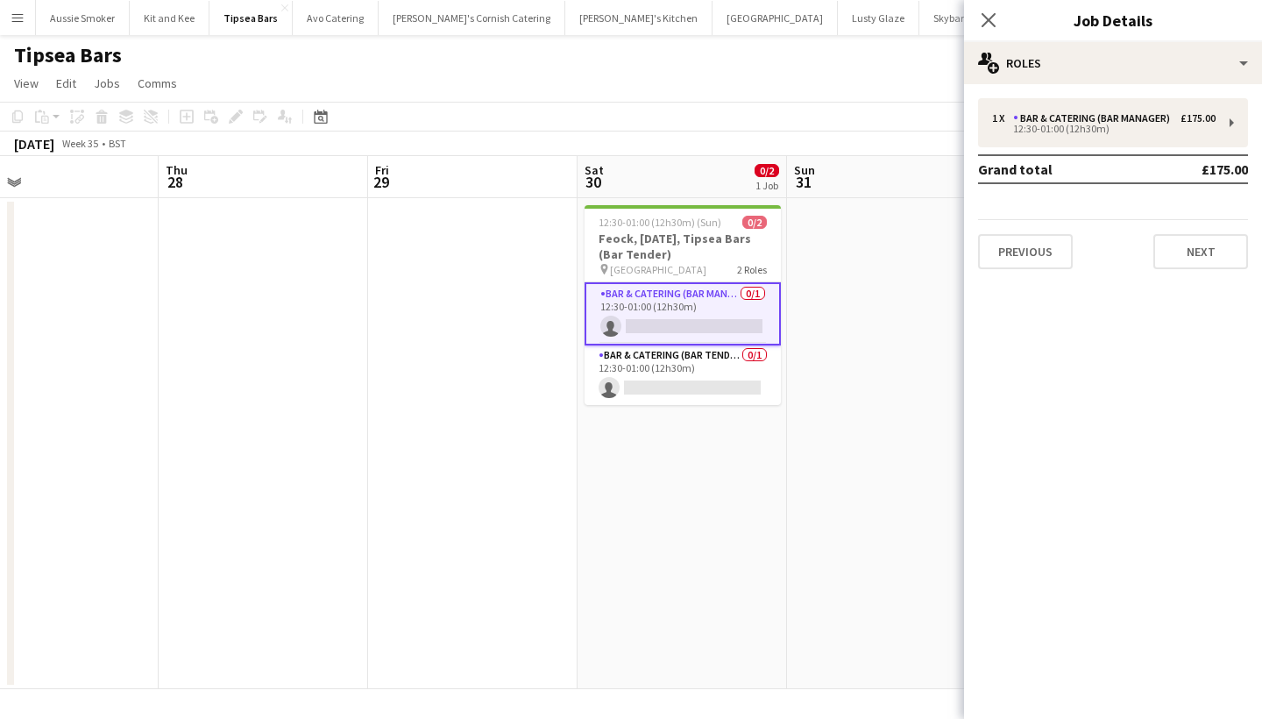
click at [1100, 154] on table "Grand total £175.00" at bounding box center [1113, 169] width 270 height 30
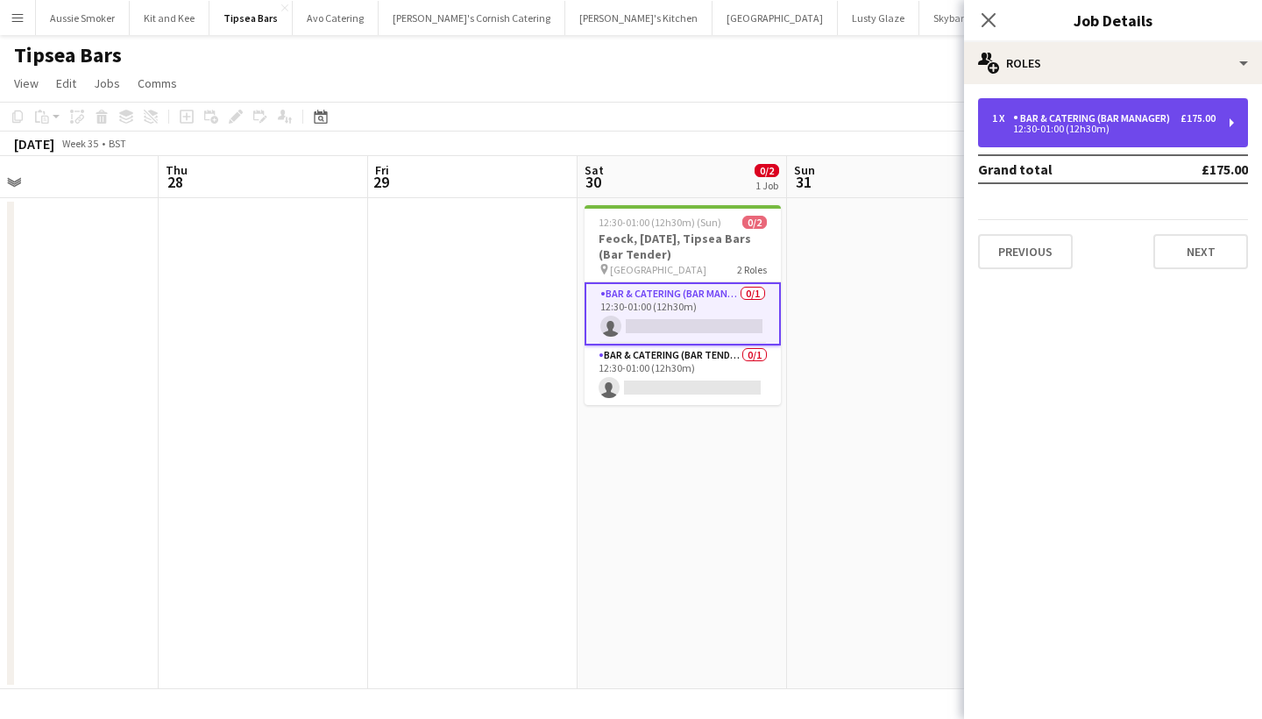
click at [1066, 119] on div "Bar & Catering (Bar Manager)" at bounding box center [1095, 118] width 164 height 12
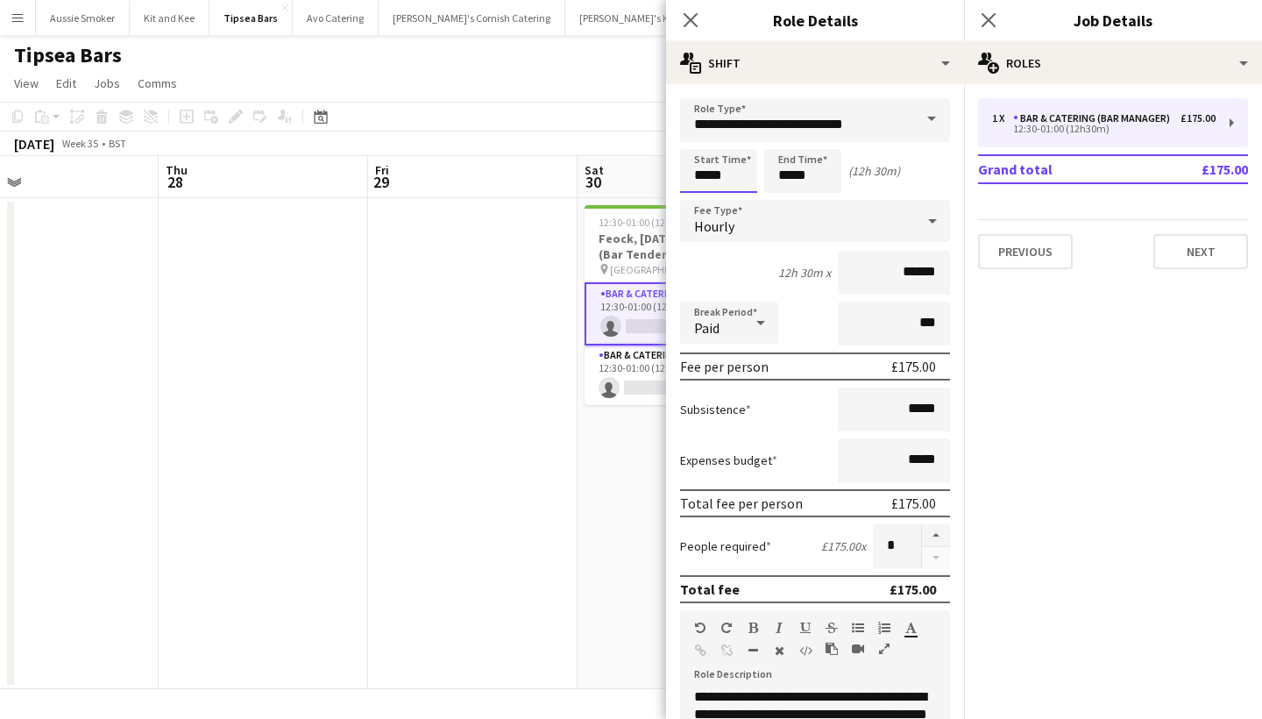
click at [709, 177] on input "*****" at bounding box center [718, 171] width 77 height 44
type input "*****"
click at [789, 174] on input "*****" at bounding box center [802, 171] width 77 height 44
type input "*****"
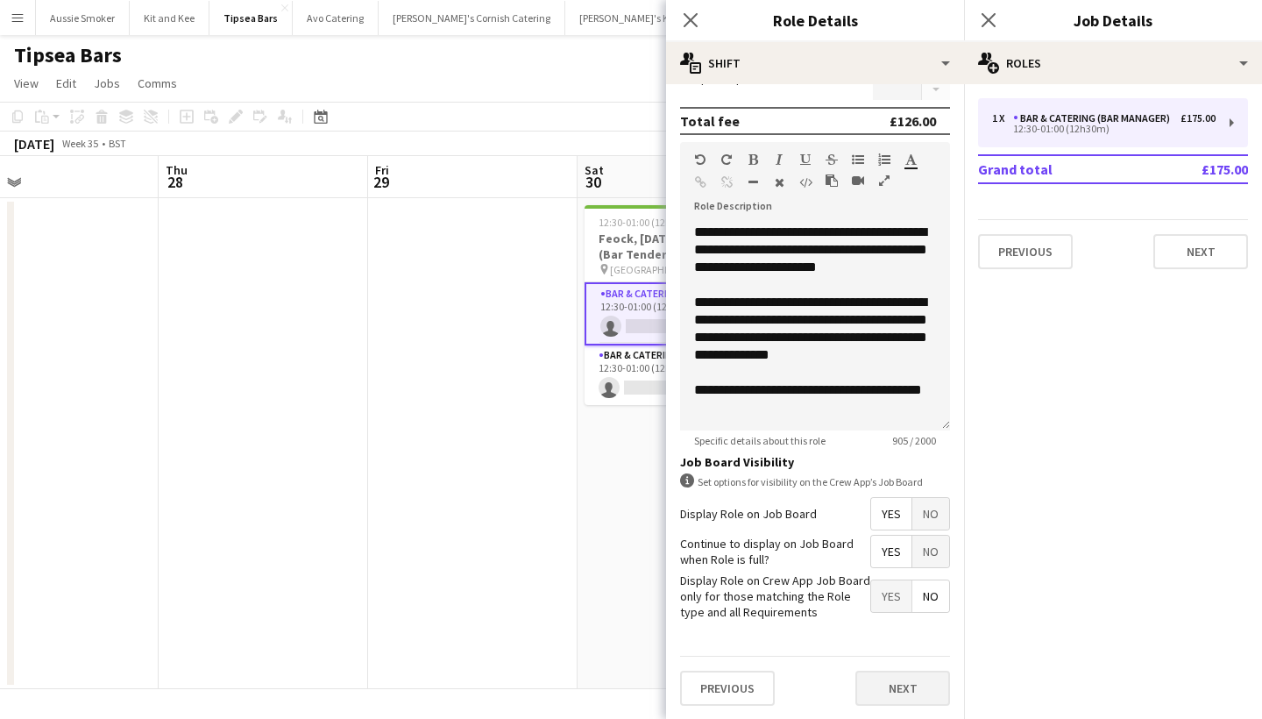
scroll to position [312, 0]
click at [883, 678] on button "Next" at bounding box center [902, 687] width 95 height 35
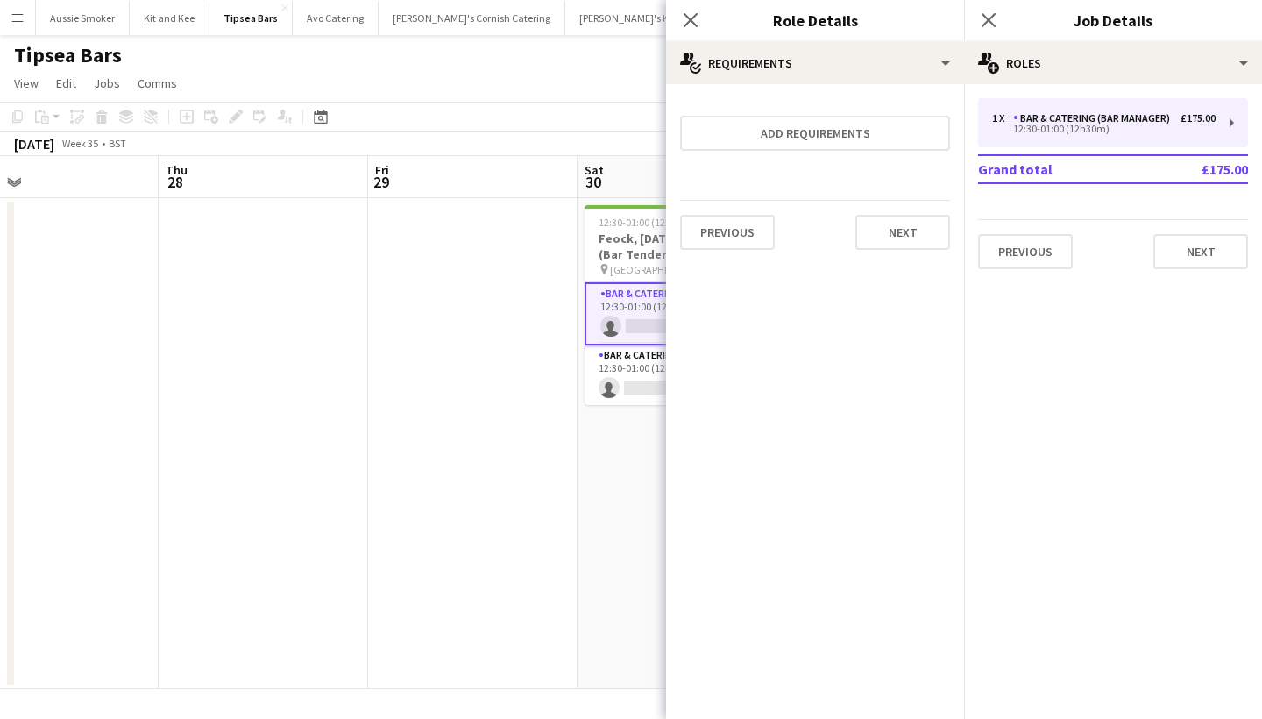
scroll to position [0, 0]
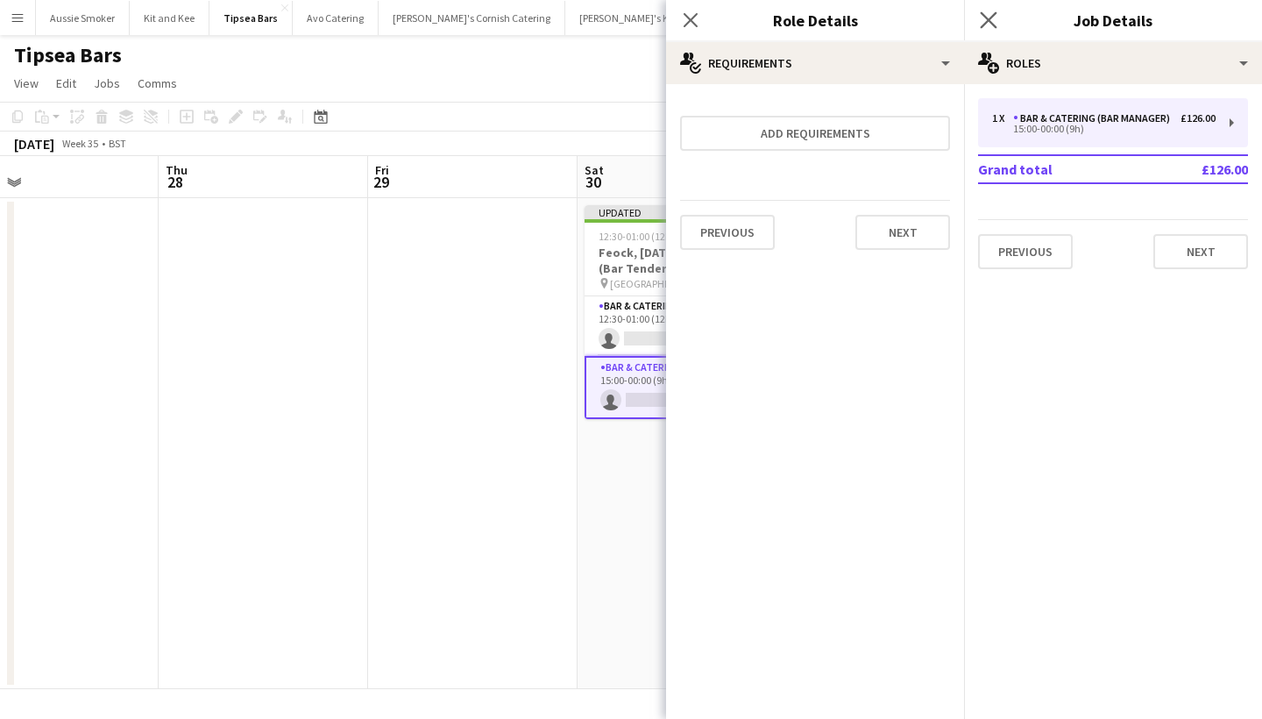
click at [992, 11] on app-icon "Close pop-in" at bounding box center [988, 20] width 25 height 25
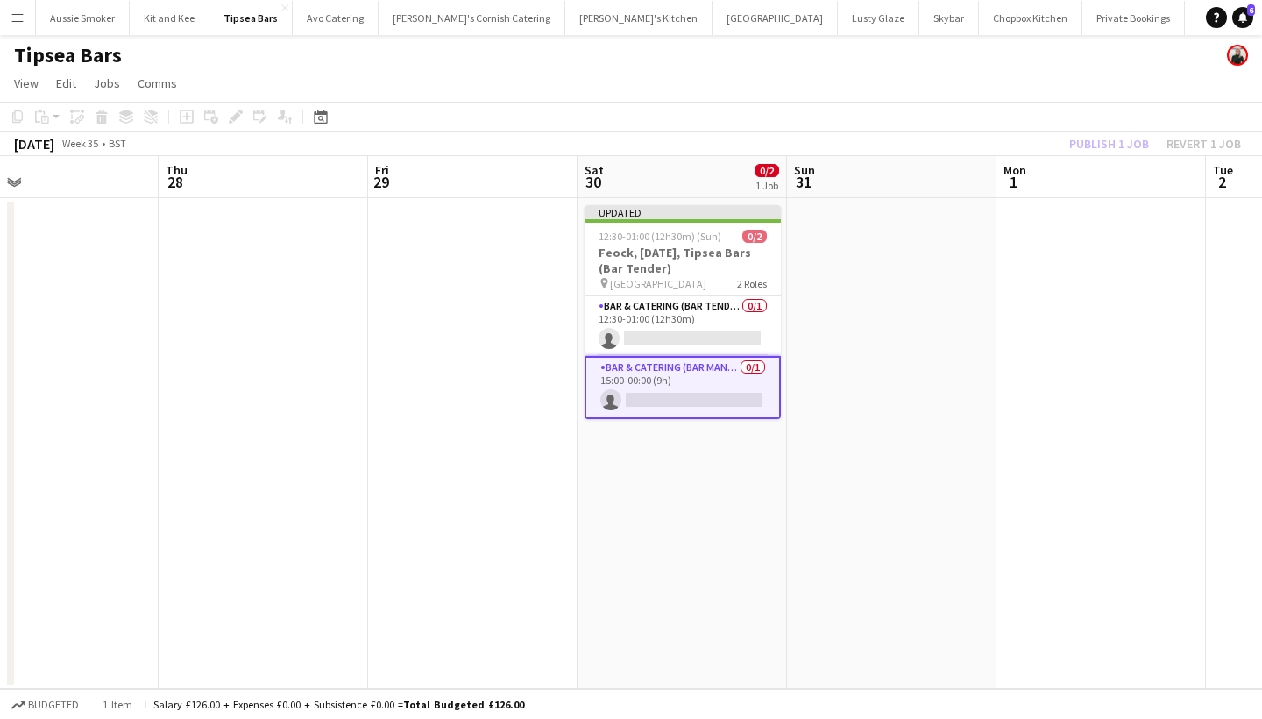
click at [1121, 146] on div "Publish 1 job Revert 1 job" at bounding box center [1155, 143] width 214 height 23
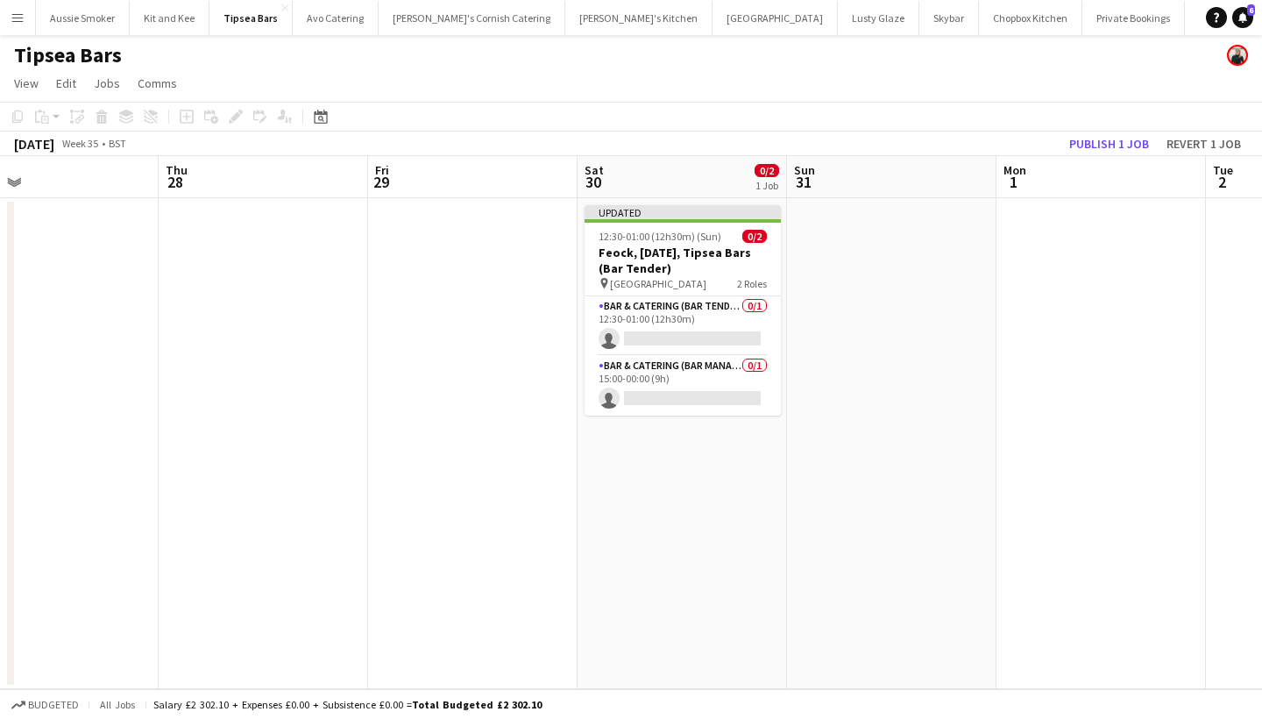
click at [1121, 146] on button "Publish 1 job" at bounding box center [1109, 143] width 94 height 23
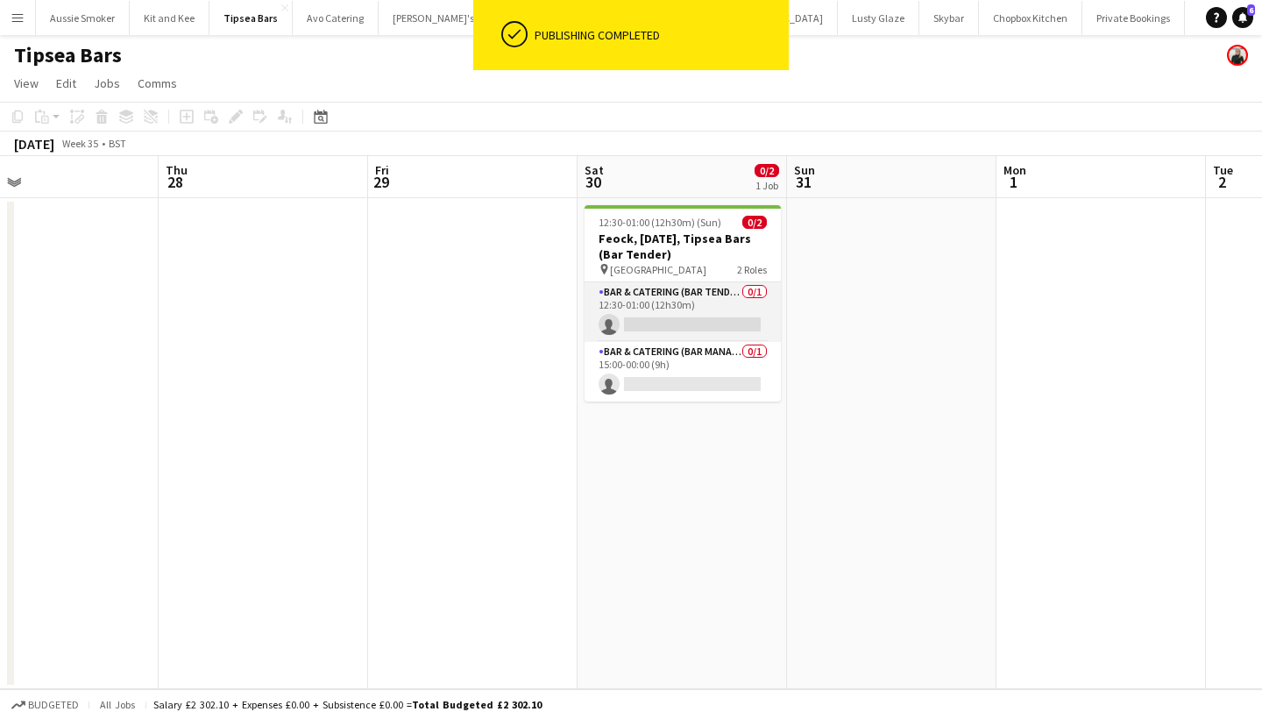
click at [685, 306] on app-card-role "Bar & Catering (Bar Tender) 0/1 12:30-01:00 (12h30m) single-neutral-actions" at bounding box center [682, 312] width 196 height 60
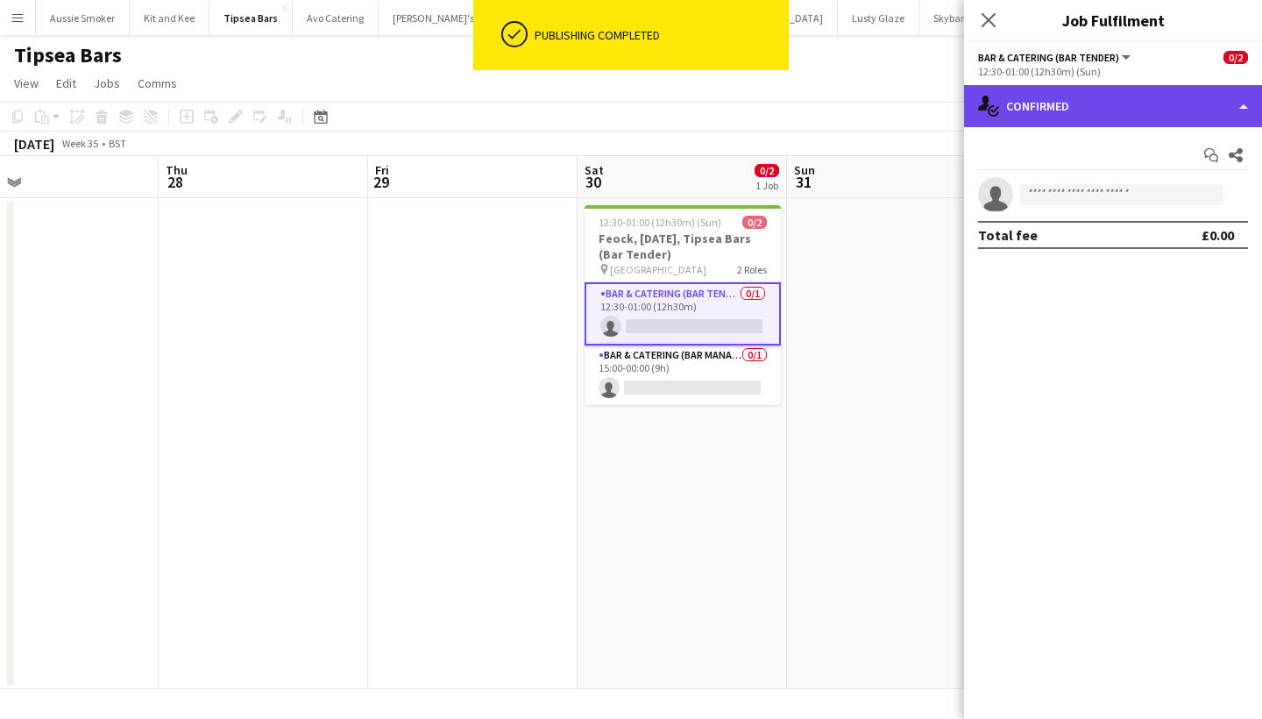
click at [1031, 120] on div "single-neutral-actions-check-2 Confirmed" at bounding box center [1113, 106] width 298 height 42
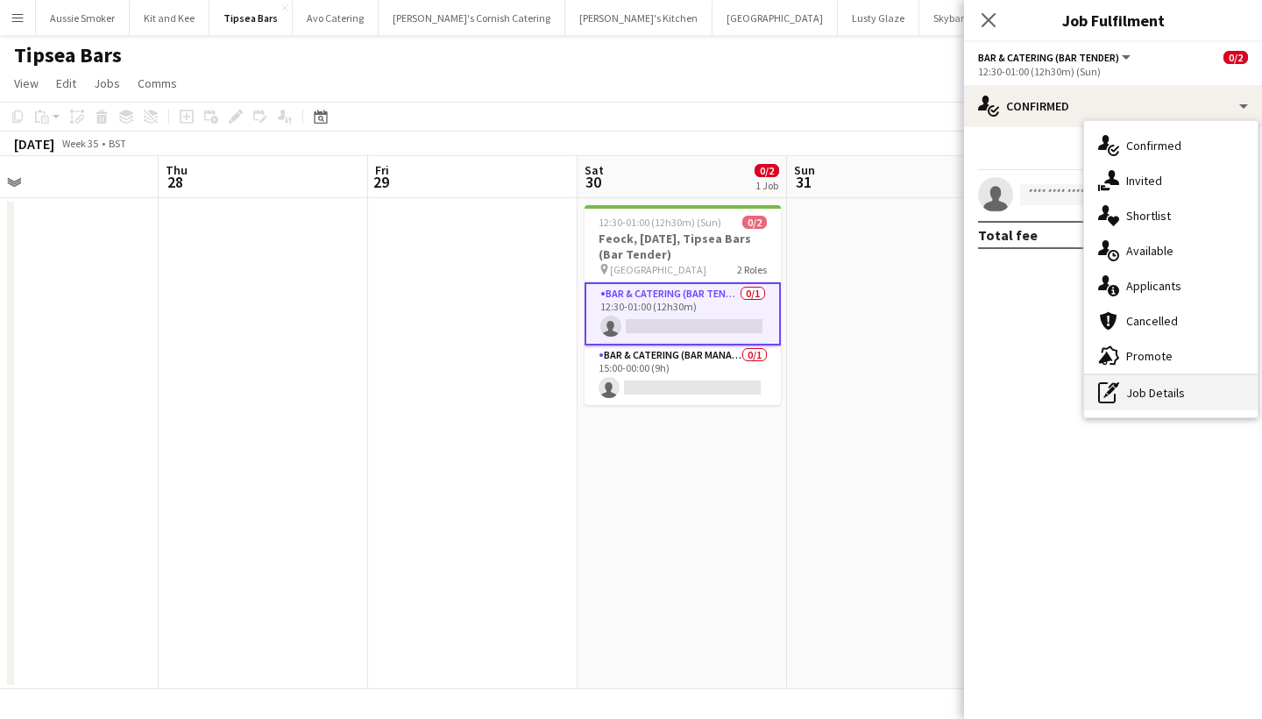
click at [1165, 396] on div "pen-write Job Details" at bounding box center [1170, 392] width 173 height 35
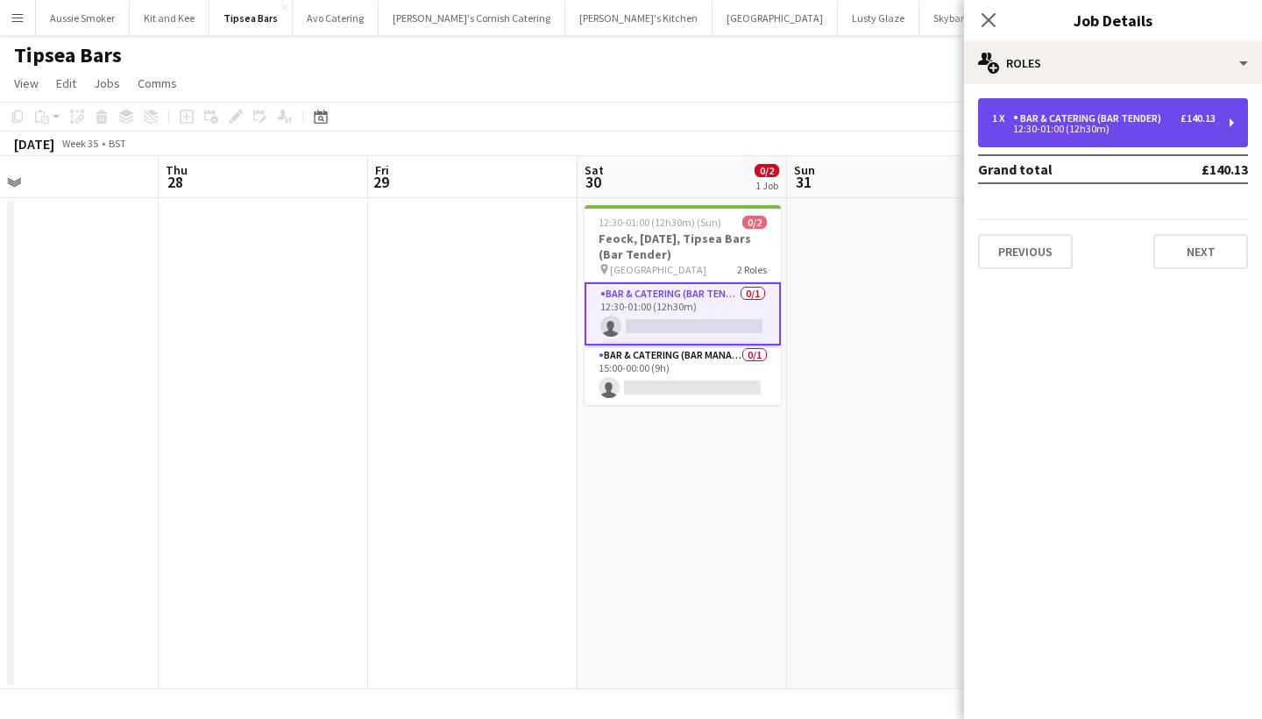
click at [1099, 138] on div "1 x Bar & Catering (Bar Tender) £140.13 12:30-01:00 (12h30m)" at bounding box center [1113, 122] width 270 height 49
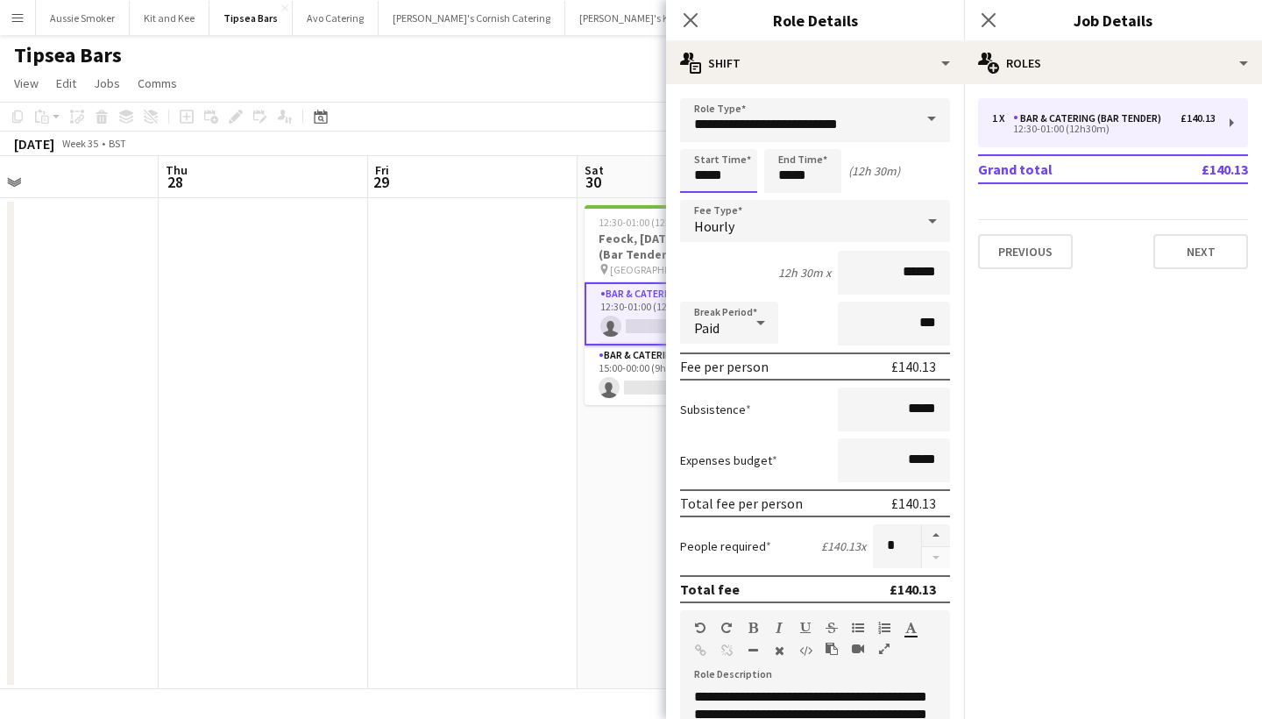
click at [704, 175] on input "*****" at bounding box center [718, 171] width 77 height 44
type input "*****"
click at [790, 173] on input "*****" at bounding box center [802, 171] width 77 height 44
type input "*****"
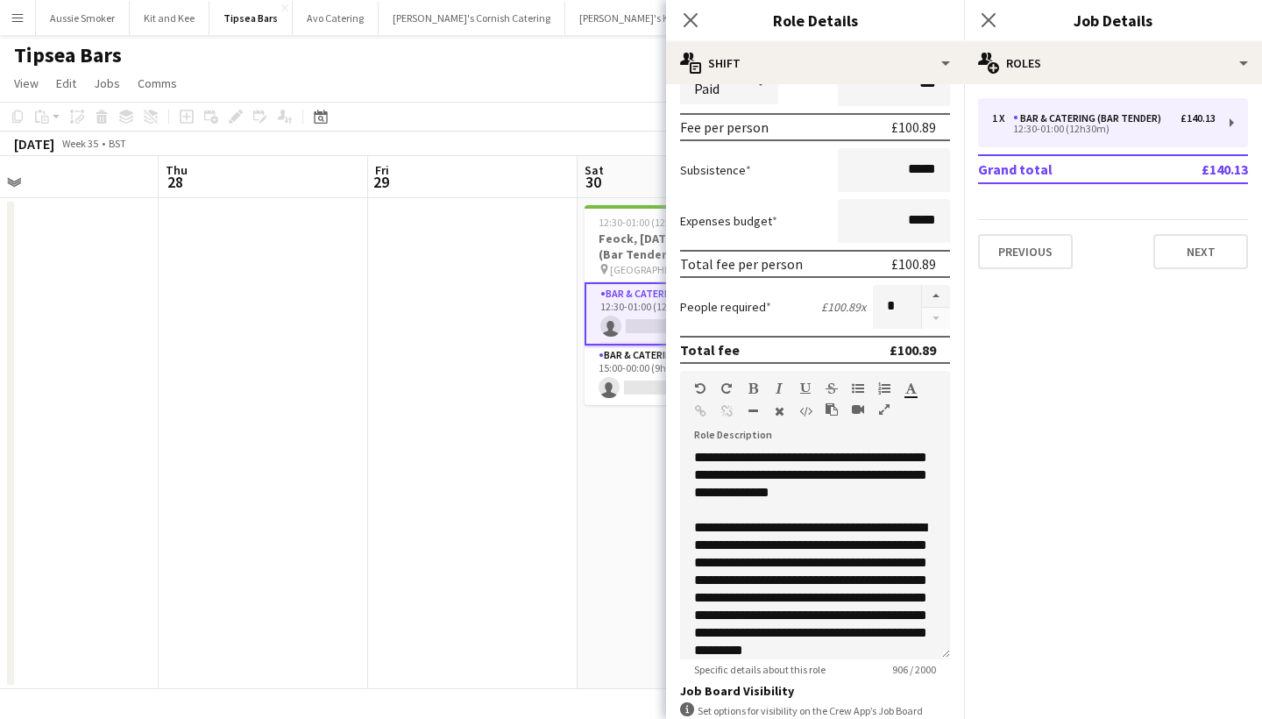
scroll to position [32, 0]
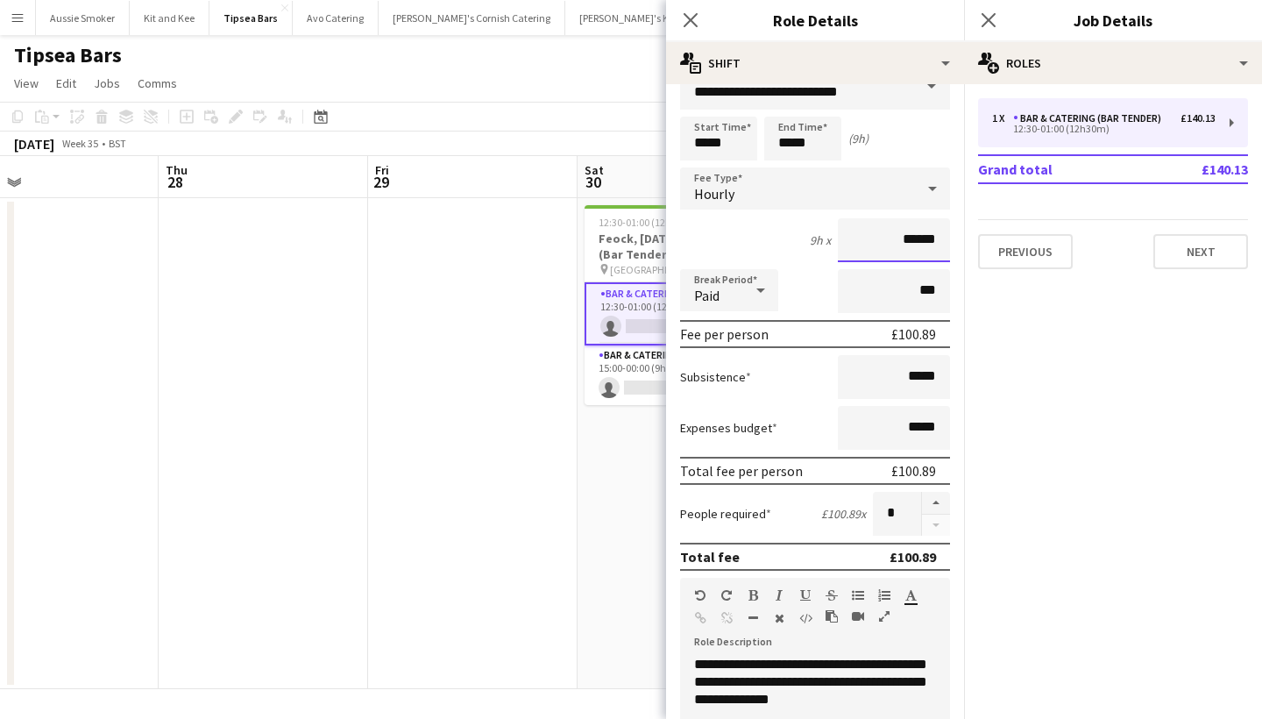
drag, startPoint x: 938, startPoint y: 240, endPoint x: 919, endPoint y: 238, distance: 18.5
click at [919, 238] on input "******" at bounding box center [894, 240] width 112 height 44
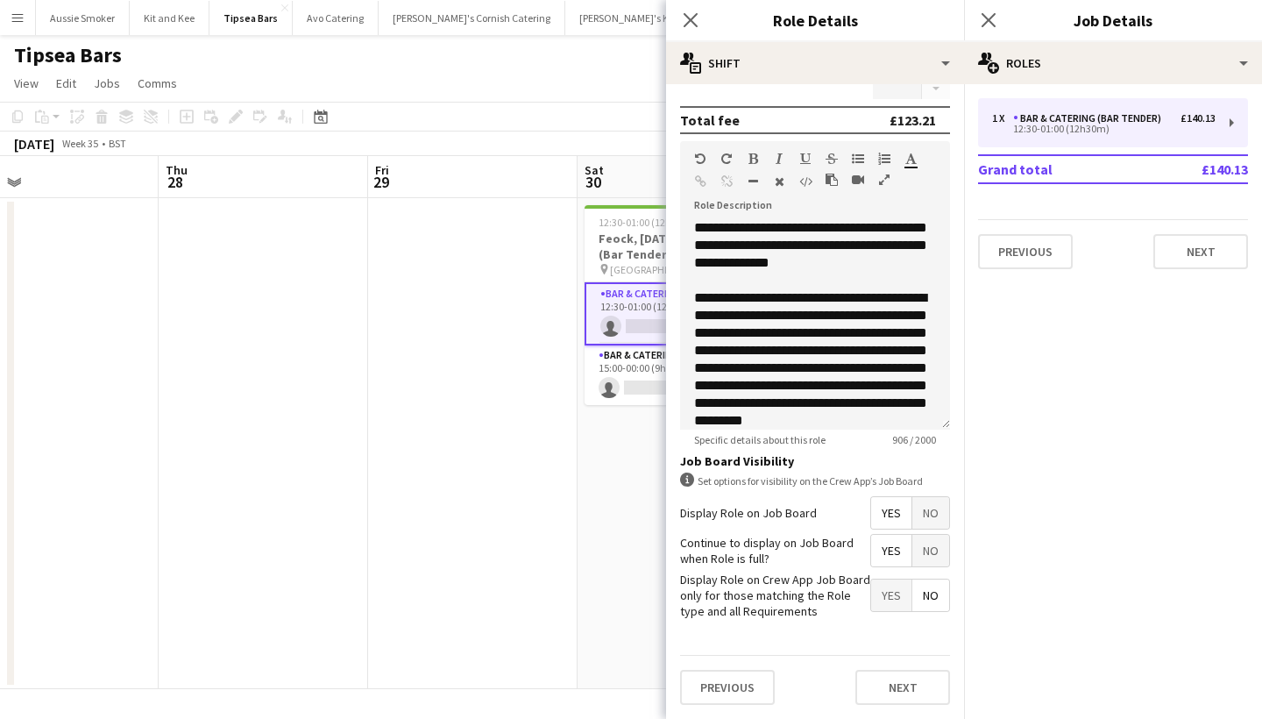
scroll to position [468, 0]
type input "******"
click at [893, 703] on button "Next" at bounding box center [902, 687] width 95 height 35
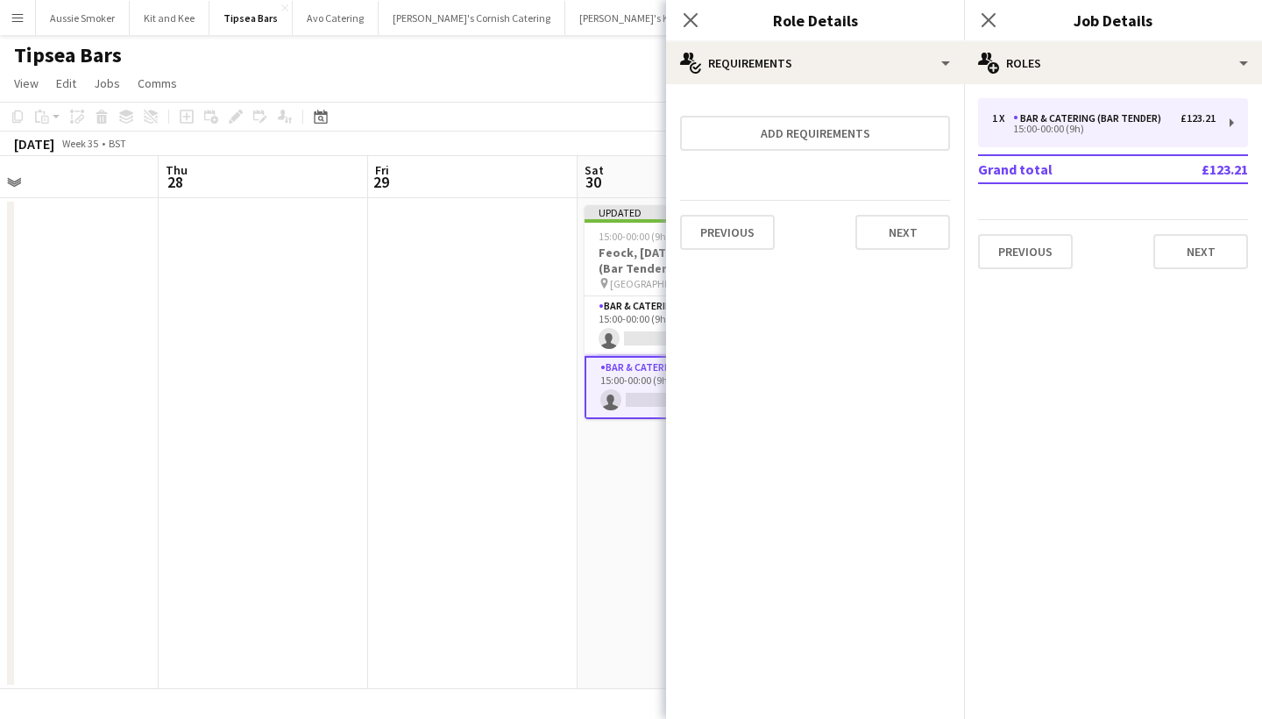
scroll to position [0, 0]
click at [1201, 259] on button "Next" at bounding box center [1200, 251] width 95 height 35
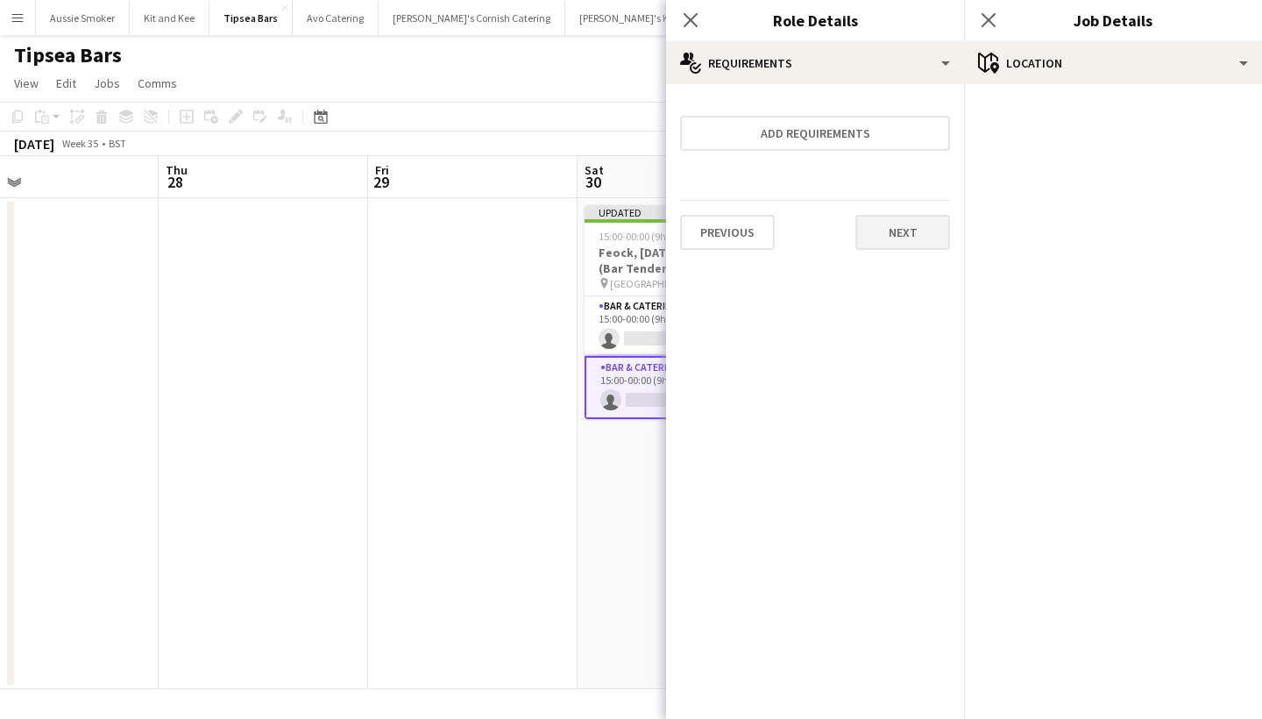
click at [895, 246] on button "Next" at bounding box center [902, 232] width 95 height 35
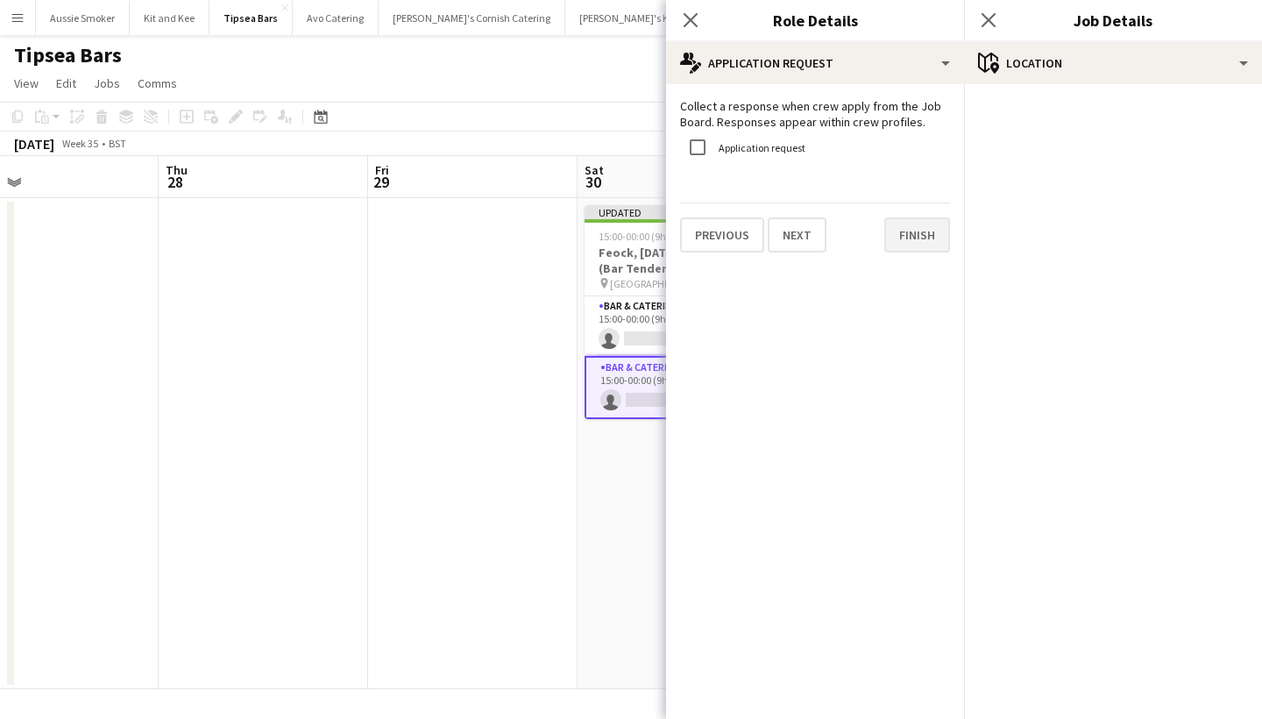
click at [911, 236] on button "Finish" at bounding box center [917, 234] width 66 height 35
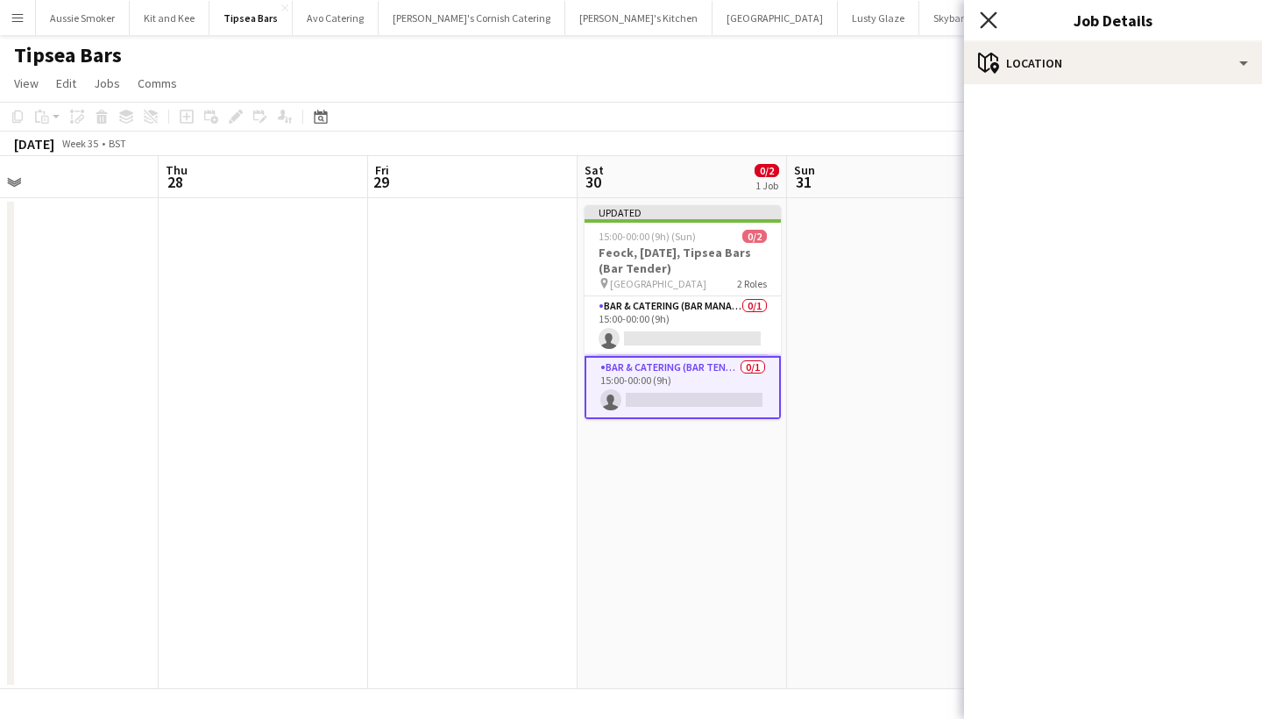
click at [995, 18] on icon "Close pop-in" at bounding box center [988, 19] width 17 height 17
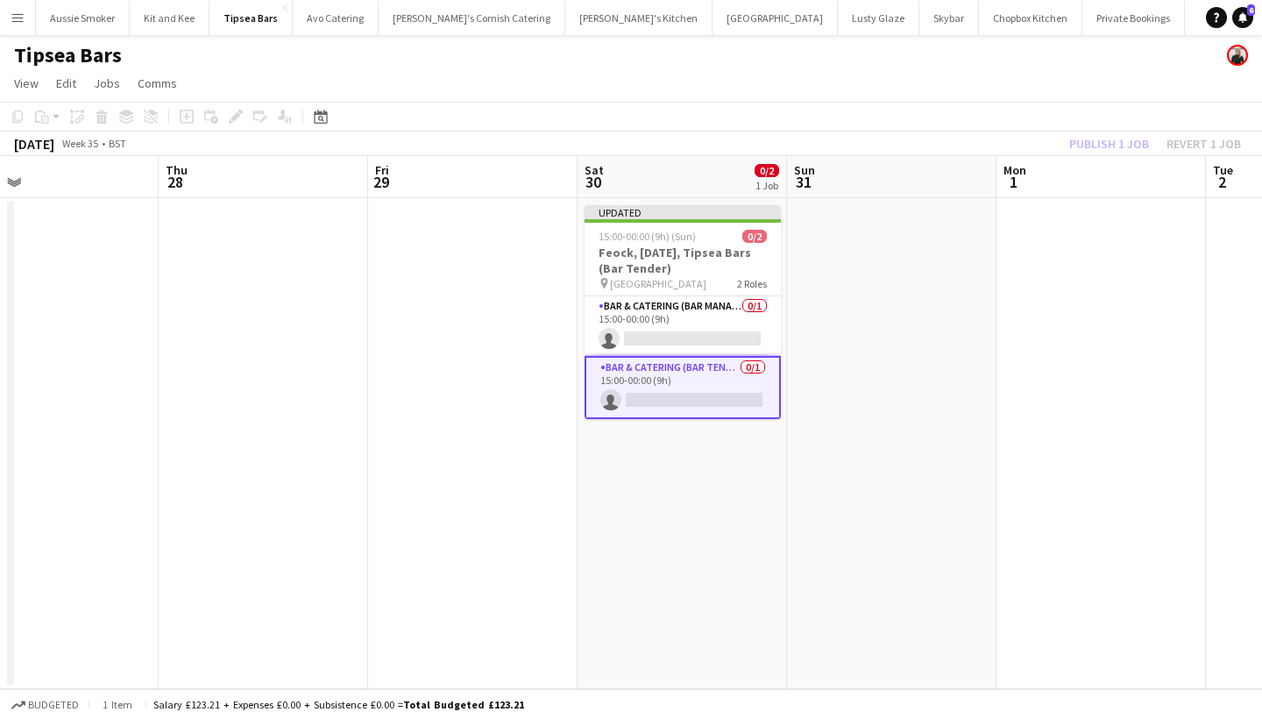
click at [1090, 143] on div "Publish 1 job Revert 1 job" at bounding box center [1155, 143] width 214 height 23
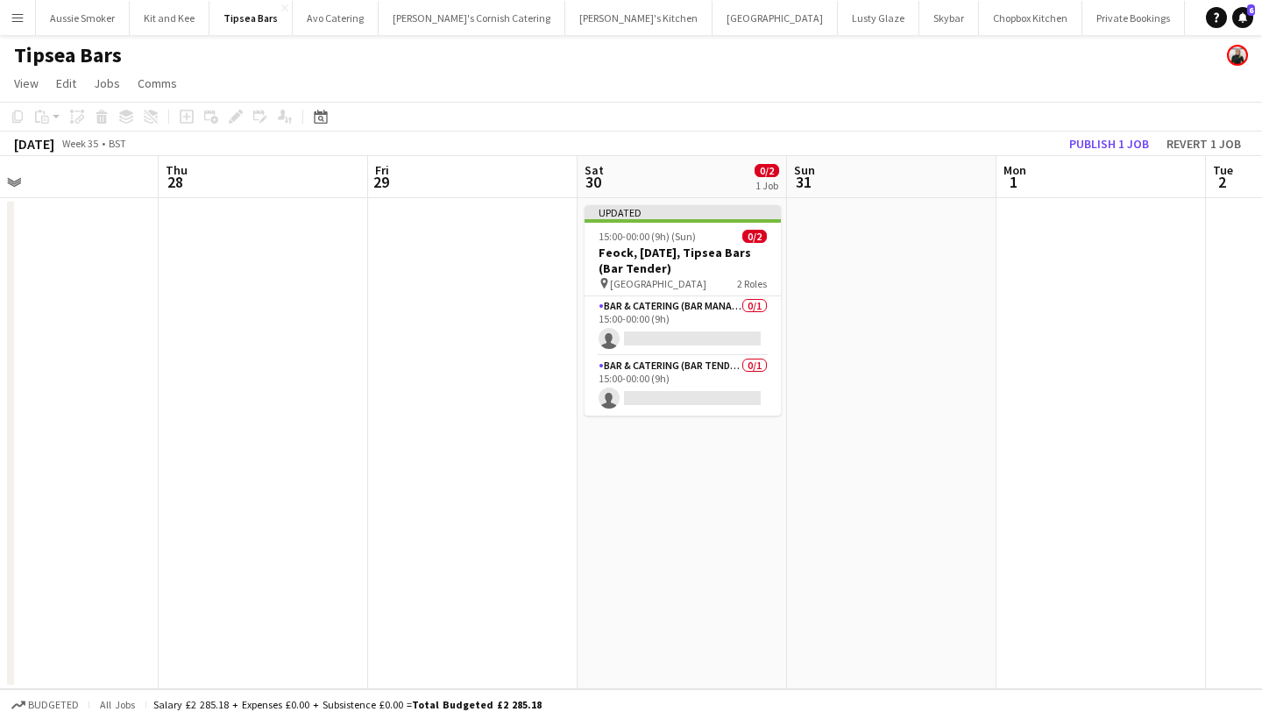
click at [1090, 143] on button "Publish 1 job" at bounding box center [1109, 143] width 94 height 23
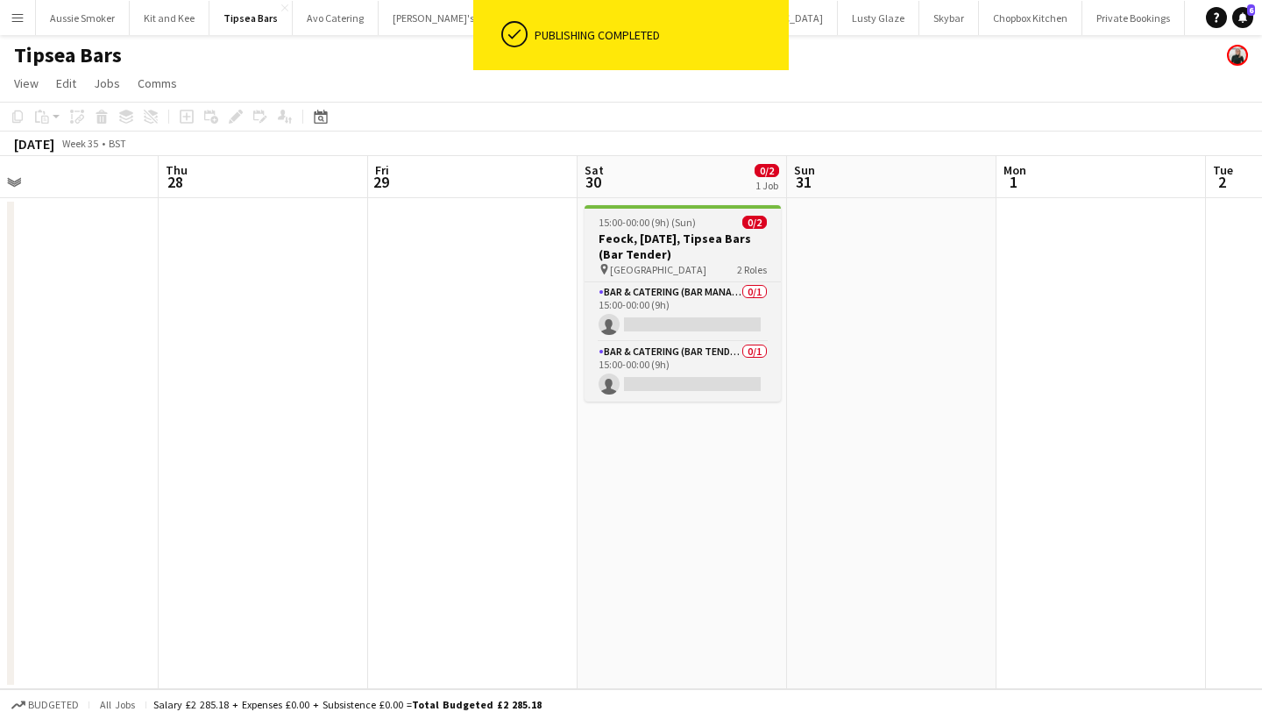
click at [652, 240] on h3 "Feock, 30th August, Tipsea Bars (Bar Tender)" at bounding box center [682, 246] width 196 height 32
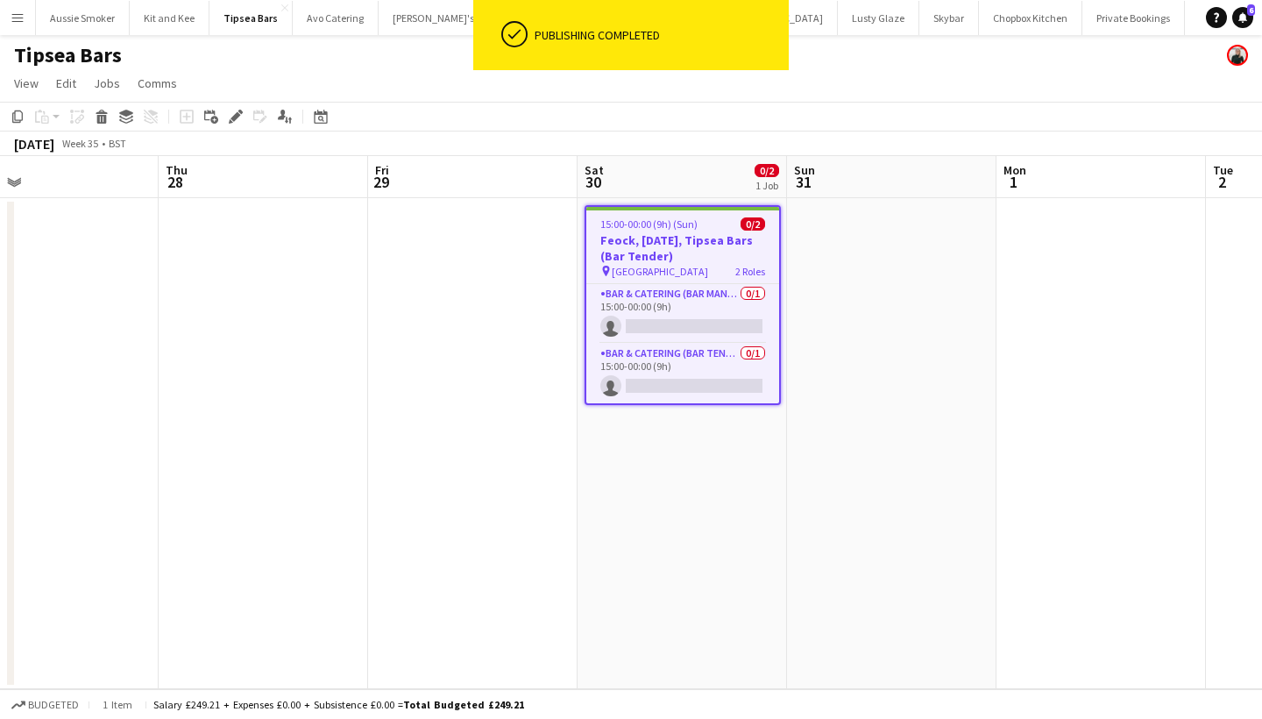
click at [247, 120] on div "Add job Add linked Job Edit Edit linked Job Applicants" at bounding box center [228, 116] width 134 height 21
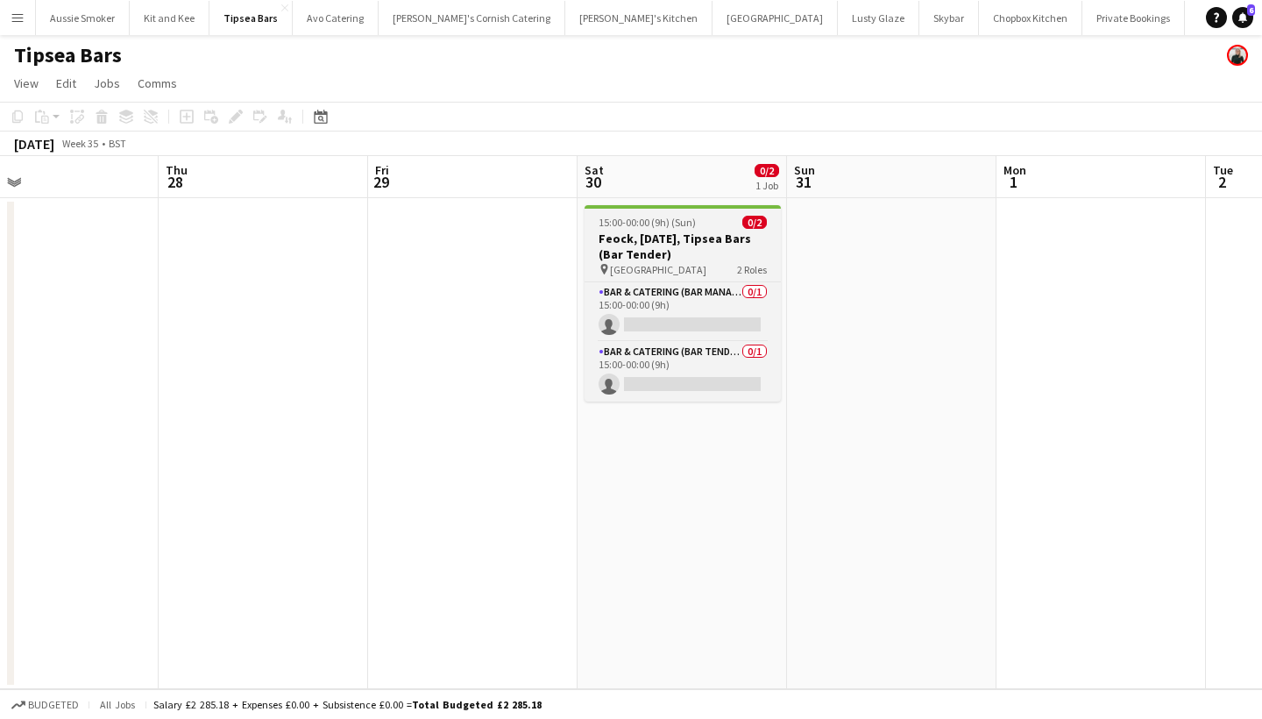
click at [653, 210] on app-job-card "15:00-00:00 (9h) (Sun) 0/2 Feock, 30th August, Tipsea Bars (Bar Tender) pin Gra…" at bounding box center [682, 303] width 196 height 196
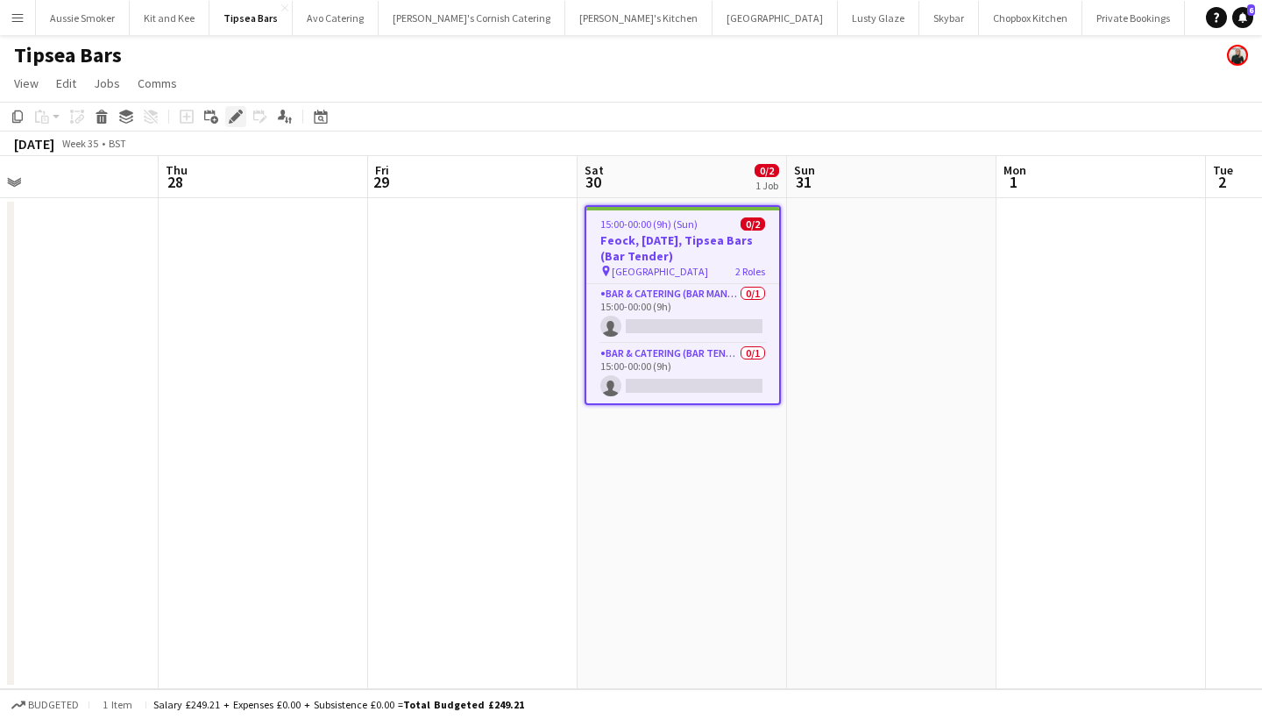
click at [237, 117] on icon at bounding box center [235, 117] width 10 height 10
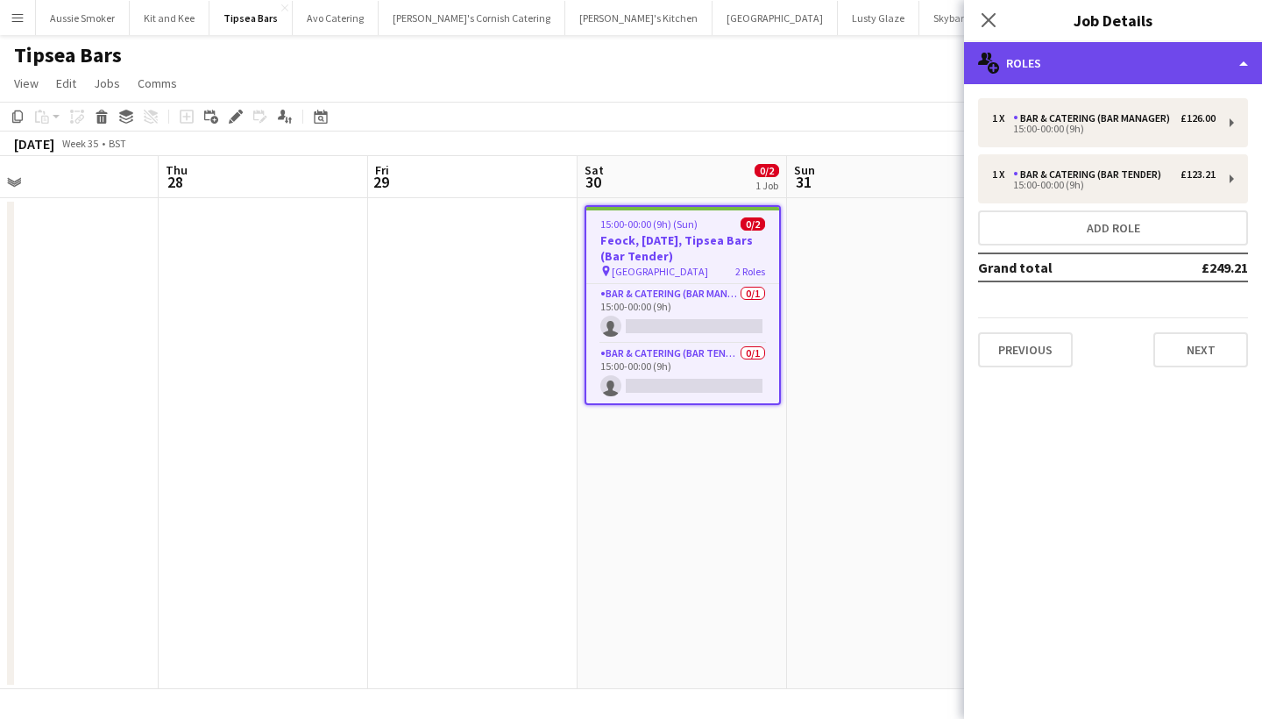
click at [1115, 66] on div "multiple-users-add Roles" at bounding box center [1113, 63] width 298 height 42
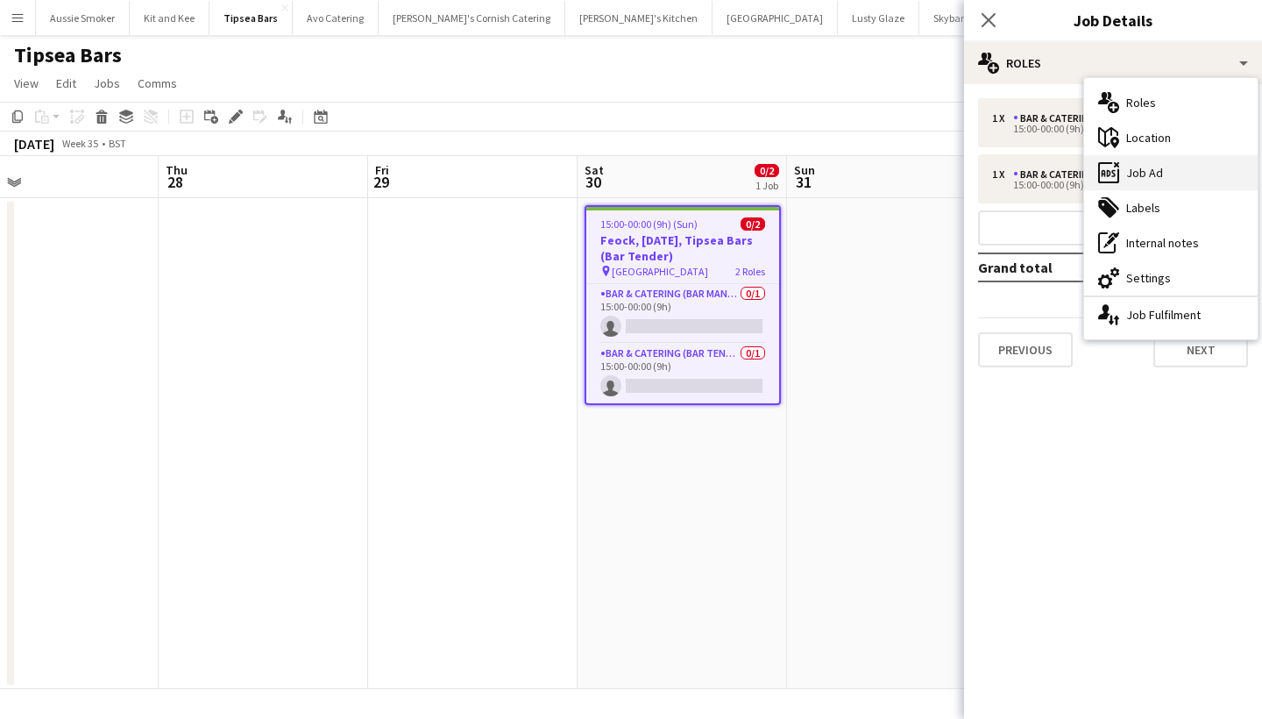
click at [1153, 182] on div "ads-window Job Ad" at bounding box center [1170, 172] width 173 height 35
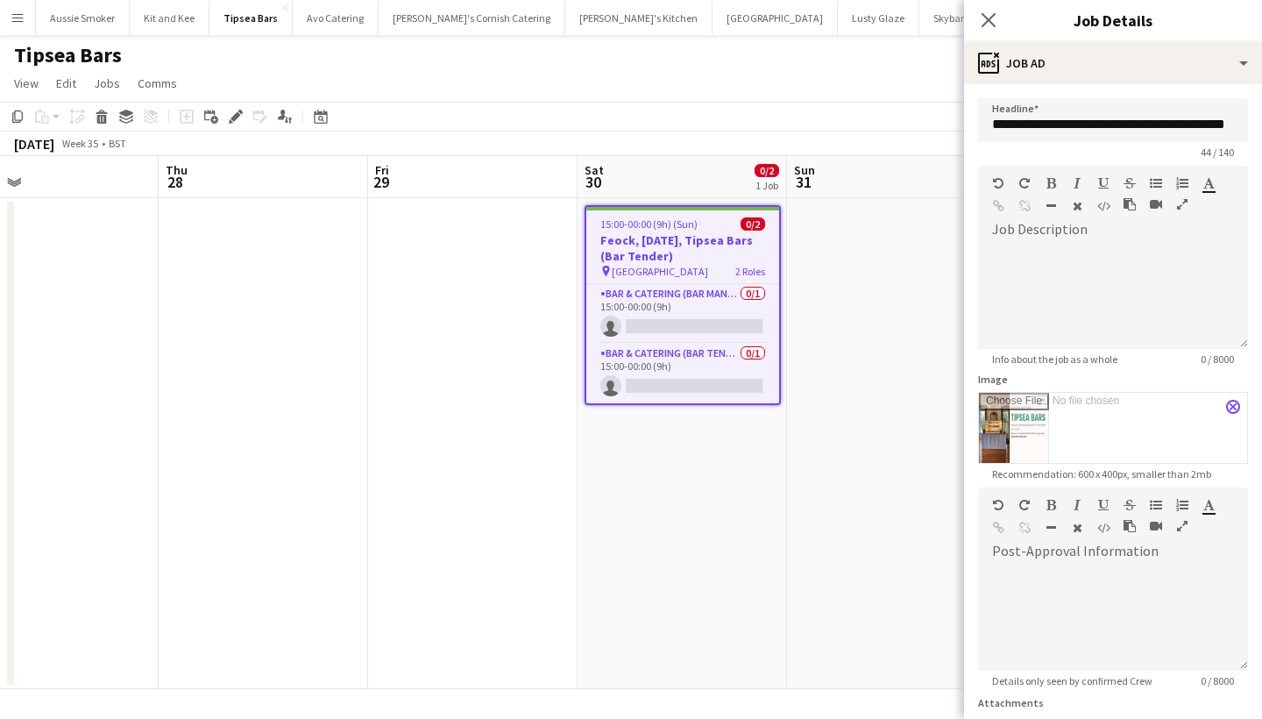
click at [1236, 407] on app-icon "close" at bounding box center [1233, 406] width 11 height 7
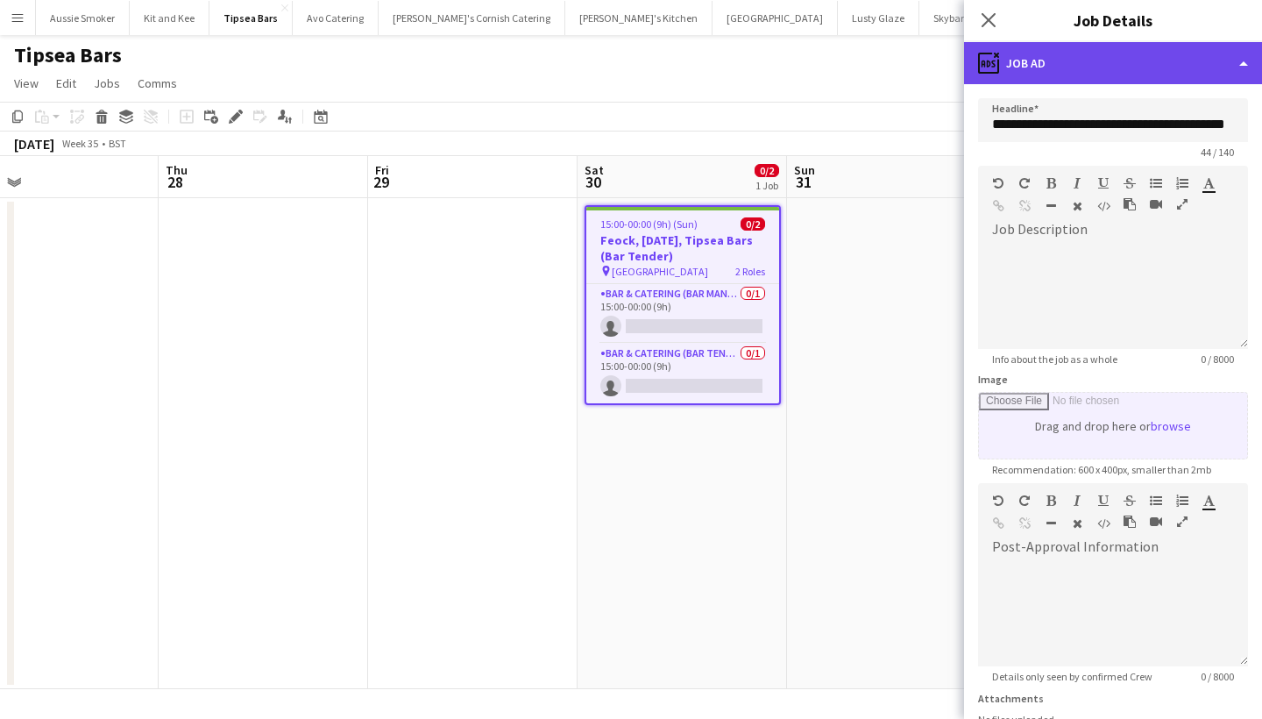
click at [1118, 68] on div "ads-window Job Ad" at bounding box center [1113, 63] width 298 height 42
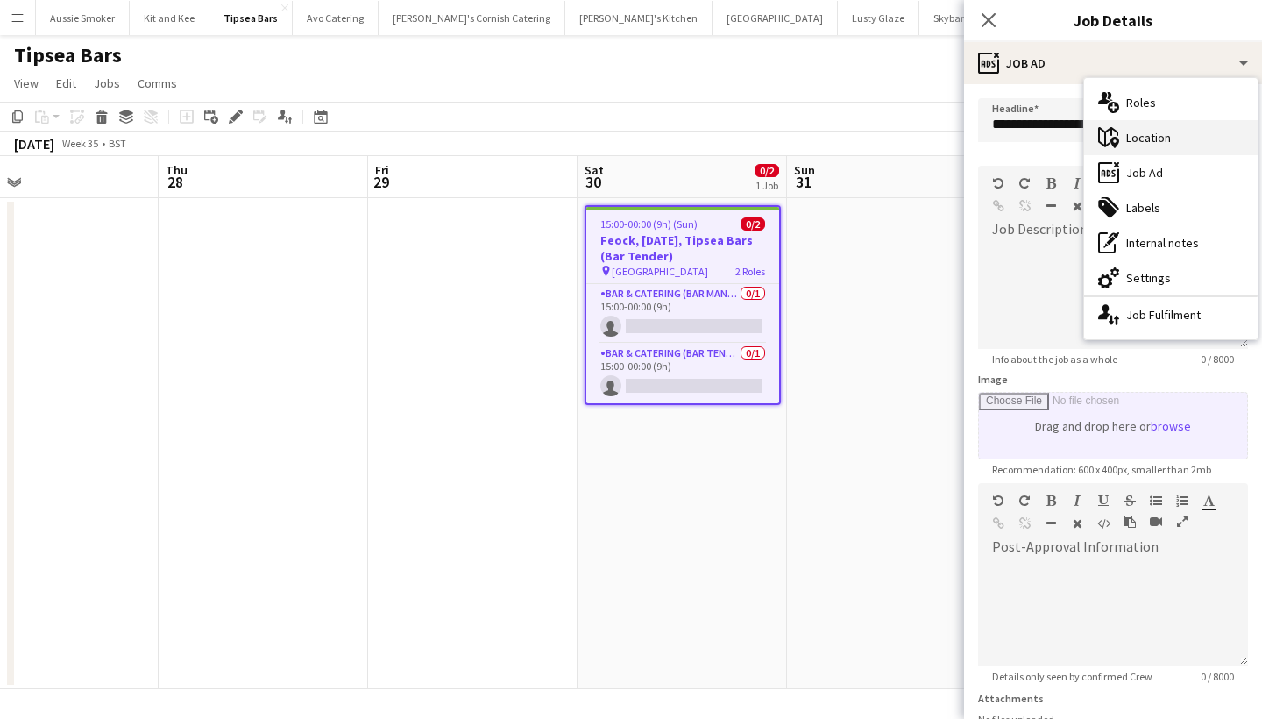
click at [1136, 144] on div "maps-pin-1 Location" at bounding box center [1170, 137] width 173 height 35
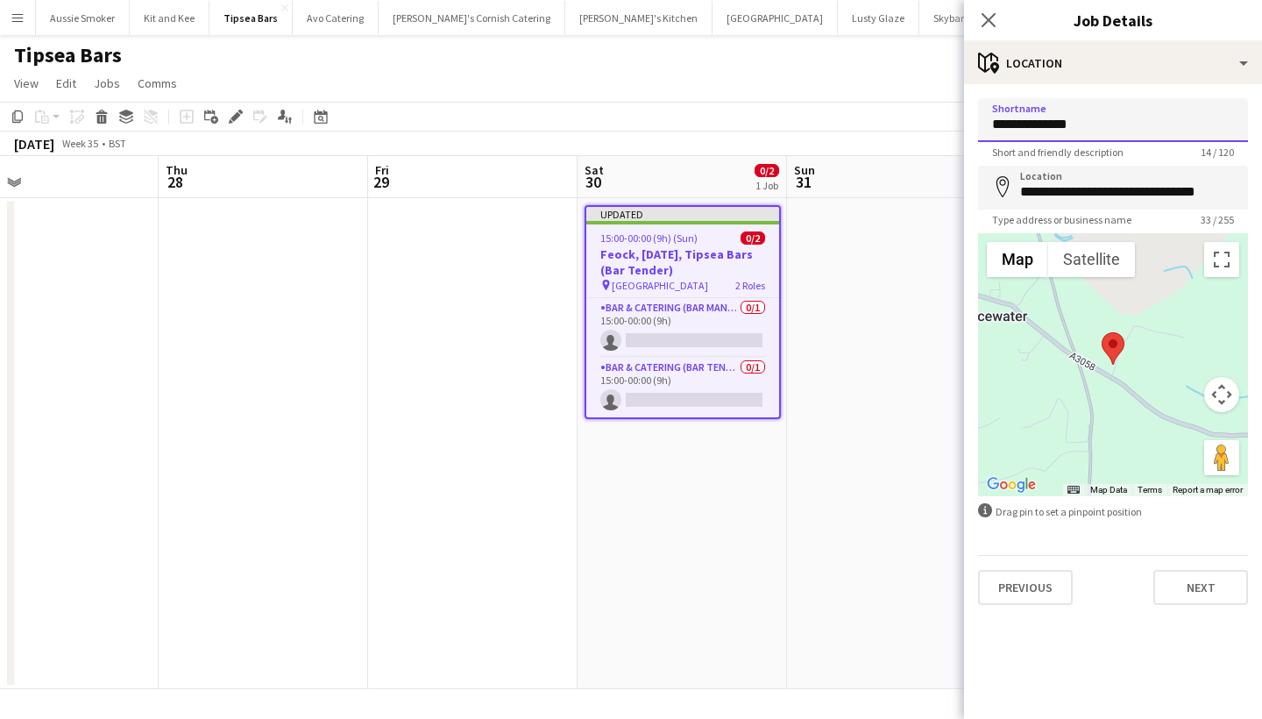
click at [1051, 123] on input "**********" at bounding box center [1113, 120] width 270 height 44
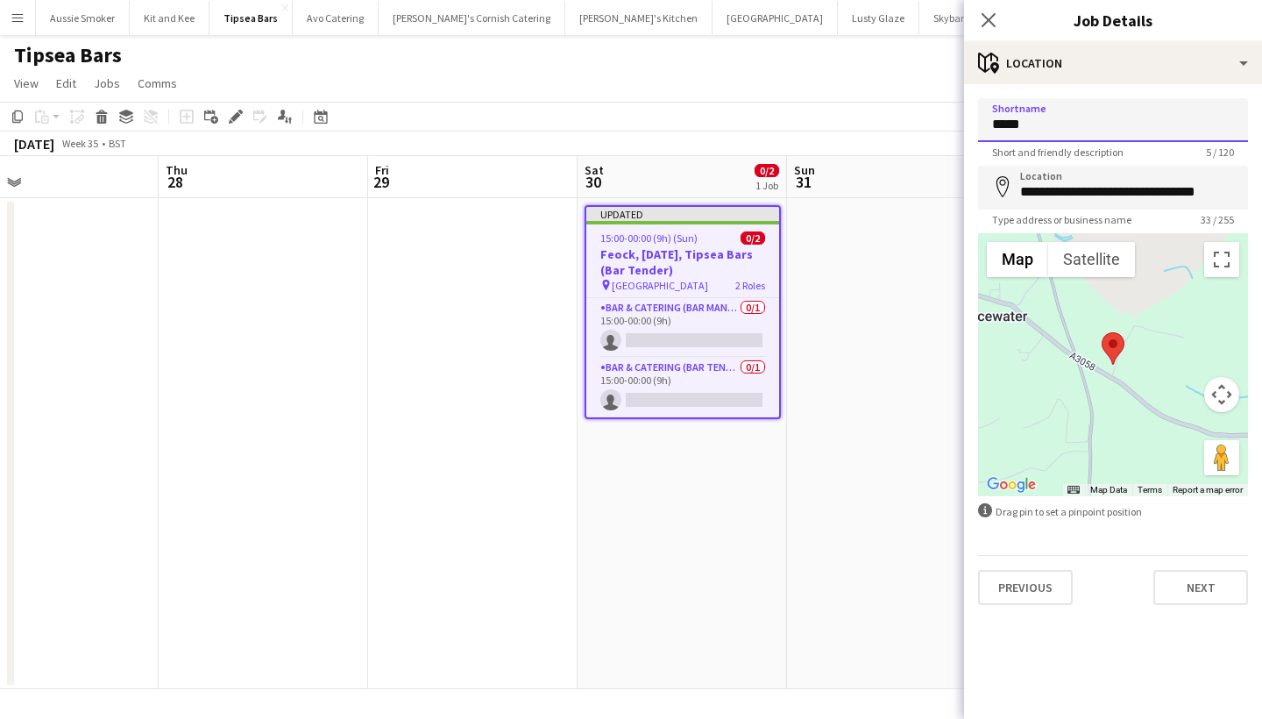
type input "*****"
click at [1127, 200] on input "**********" at bounding box center [1113, 188] width 270 height 44
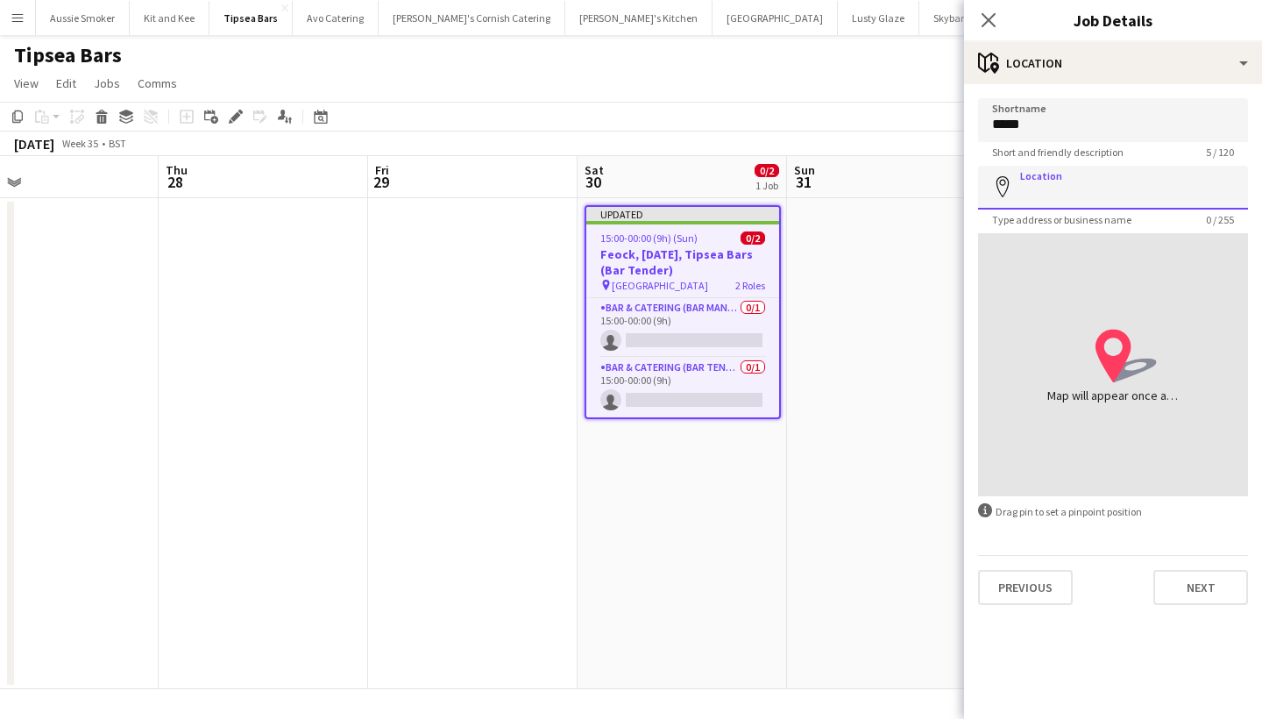
paste input "**********"
type input "**********"
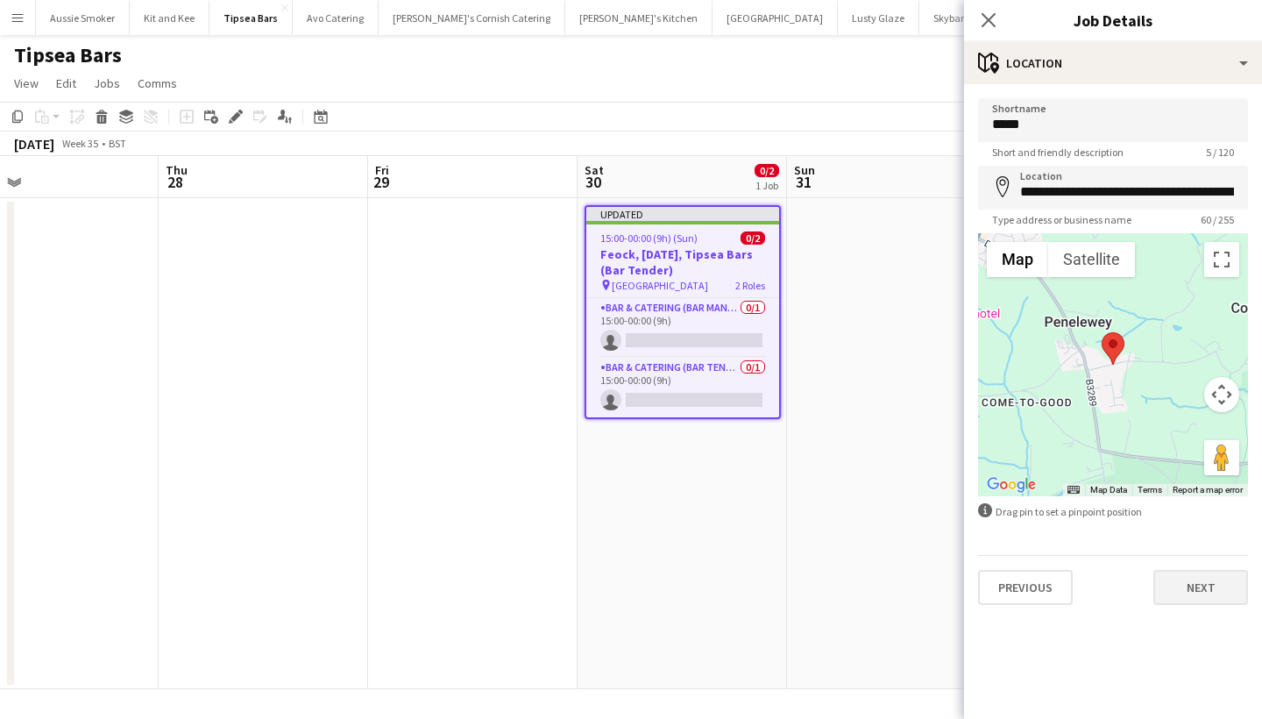
click at [1186, 587] on button "Next" at bounding box center [1200, 587] width 95 height 35
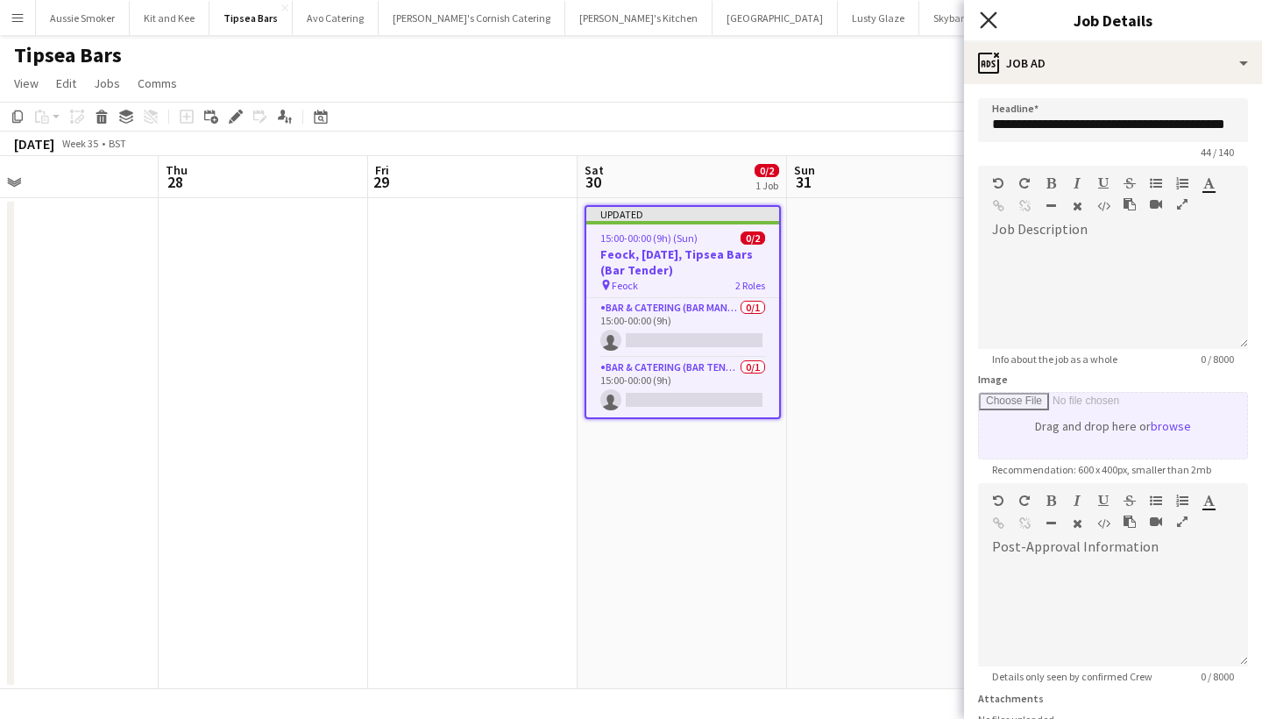
click at [987, 16] on icon "Close pop-in" at bounding box center [988, 19] width 17 height 17
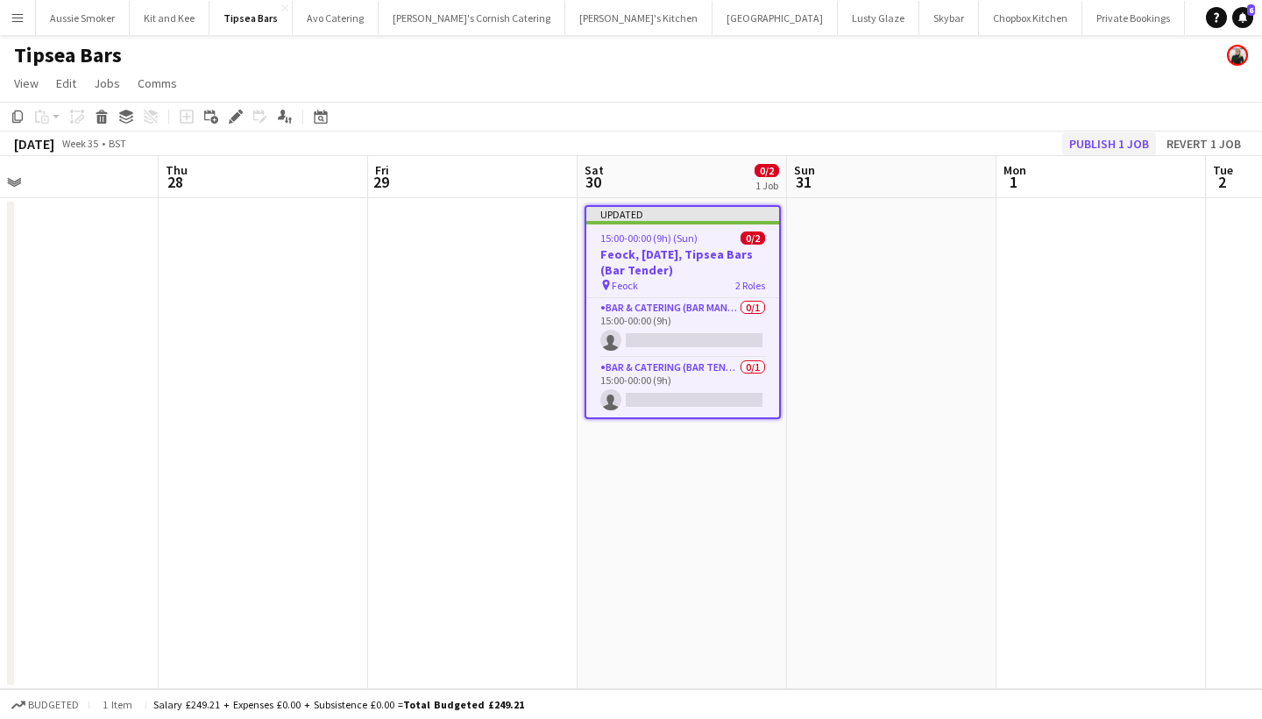
click at [1101, 142] on button "Publish 1 job" at bounding box center [1109, 143] width 94 height 23
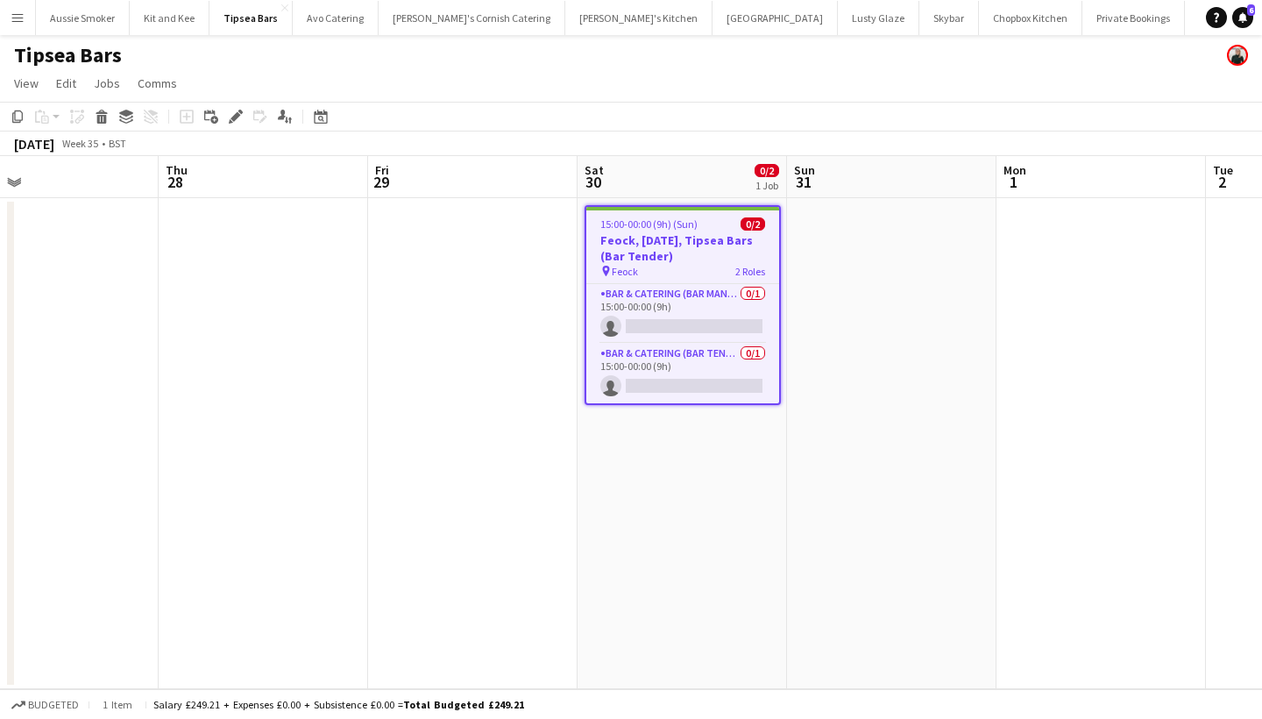
click at [668, 253] on h3 "Feock, 30th August, Tipsea Bars (Bar Tender)" at bounding box center [682, 248] width 193 height 32
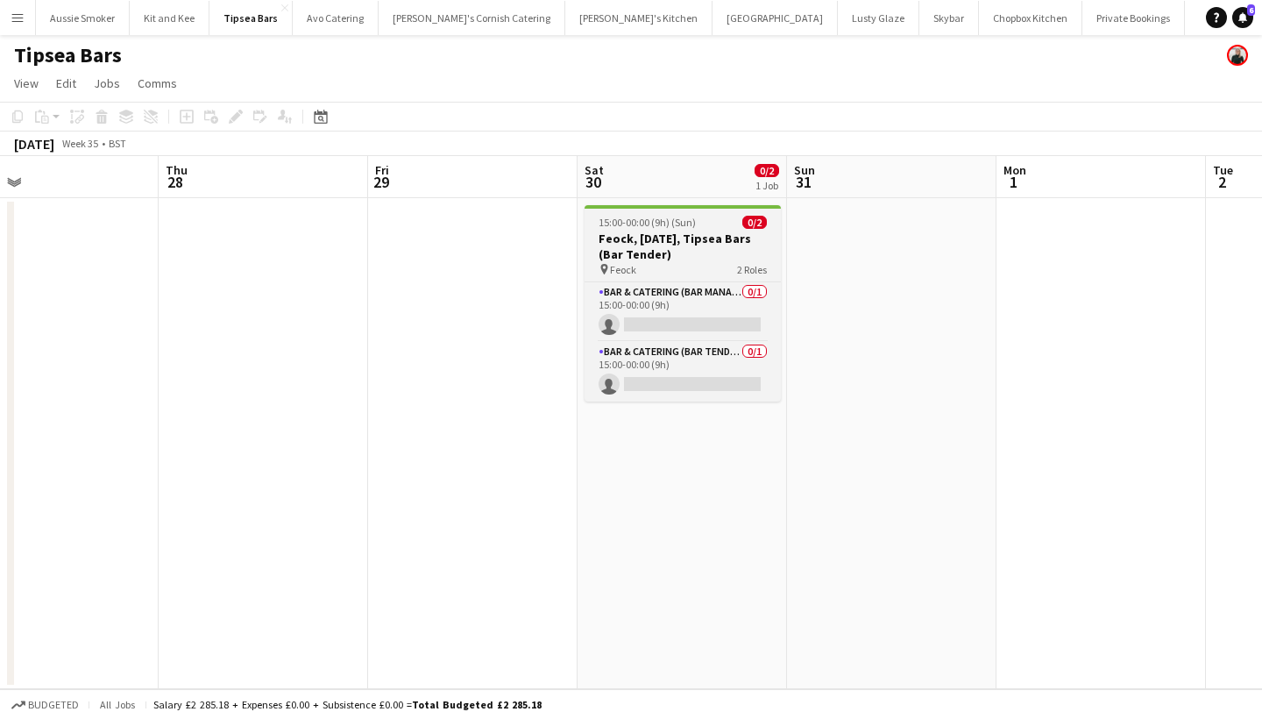
click at [668, 253] on h3 "Feock, 30th August, Tipsea Bars (Bar Tender)" at bounding box center [682, 246] width 196 height 32
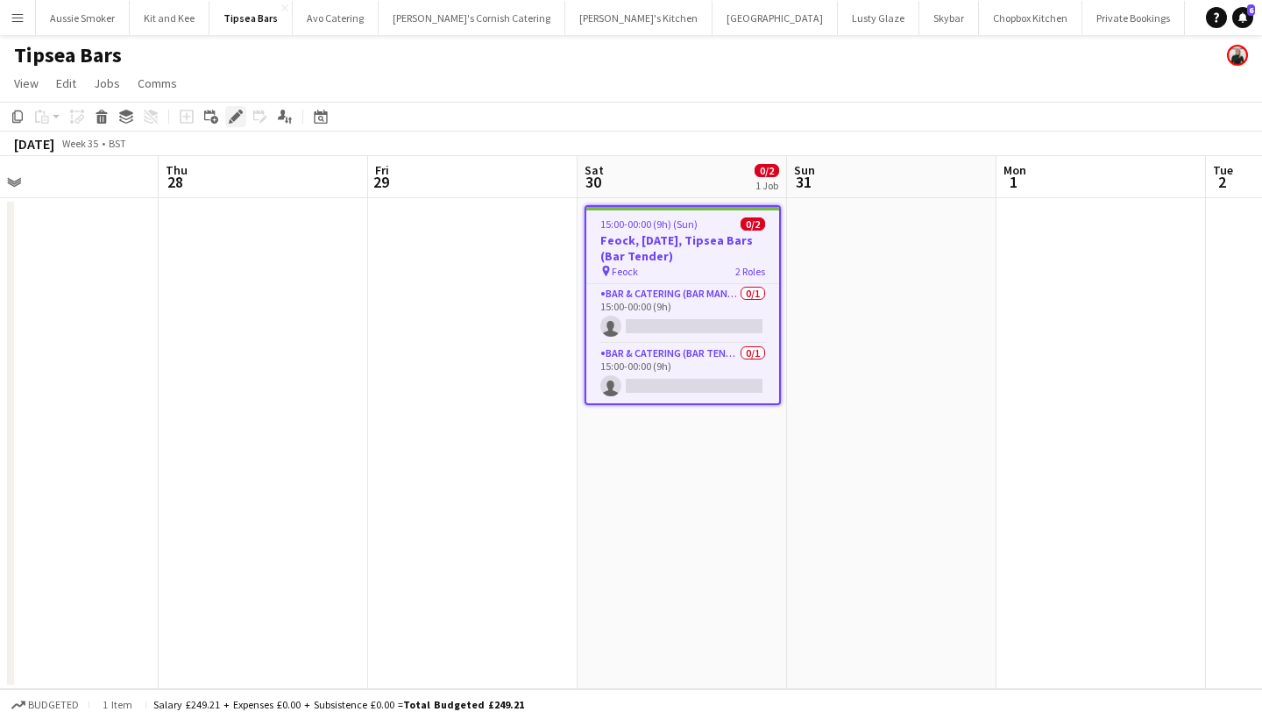
click at [234, 118] on icon at bounding box center [235, 117] width 10 height 10
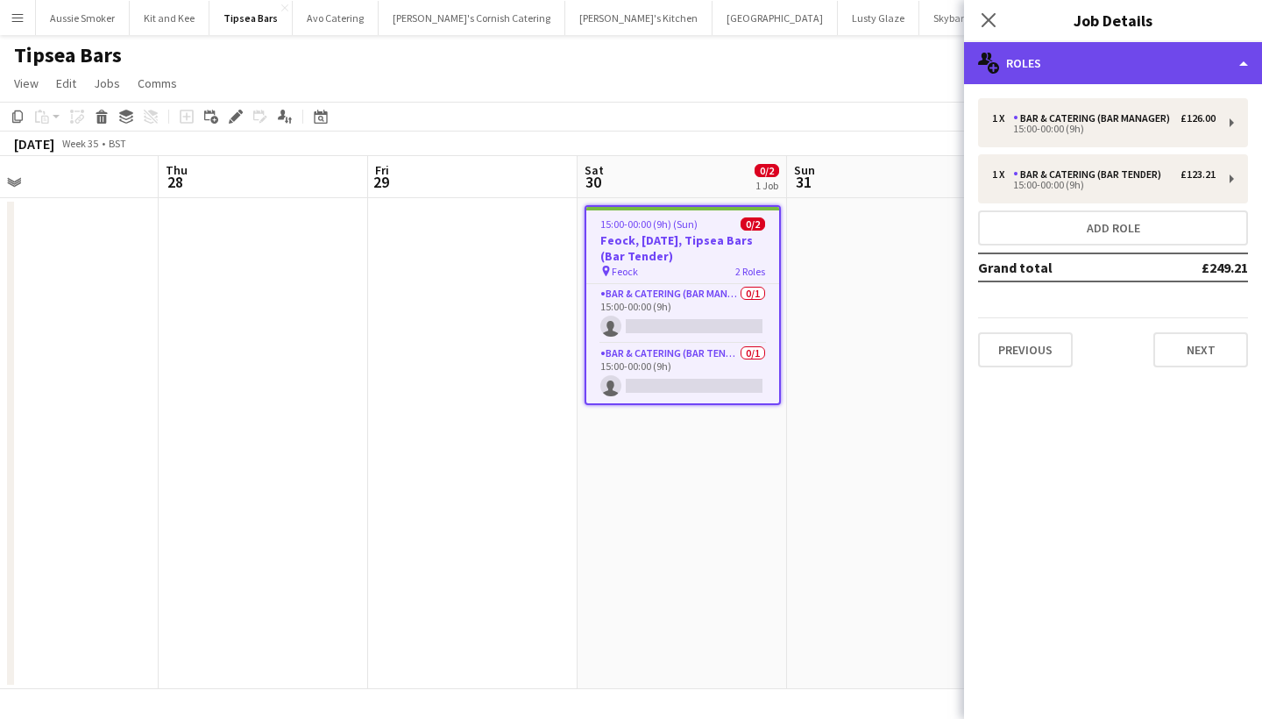
click at [1105, 71] on div "multiple-users-add Roles" at bounding box center [1113, 63] width 298 height 42
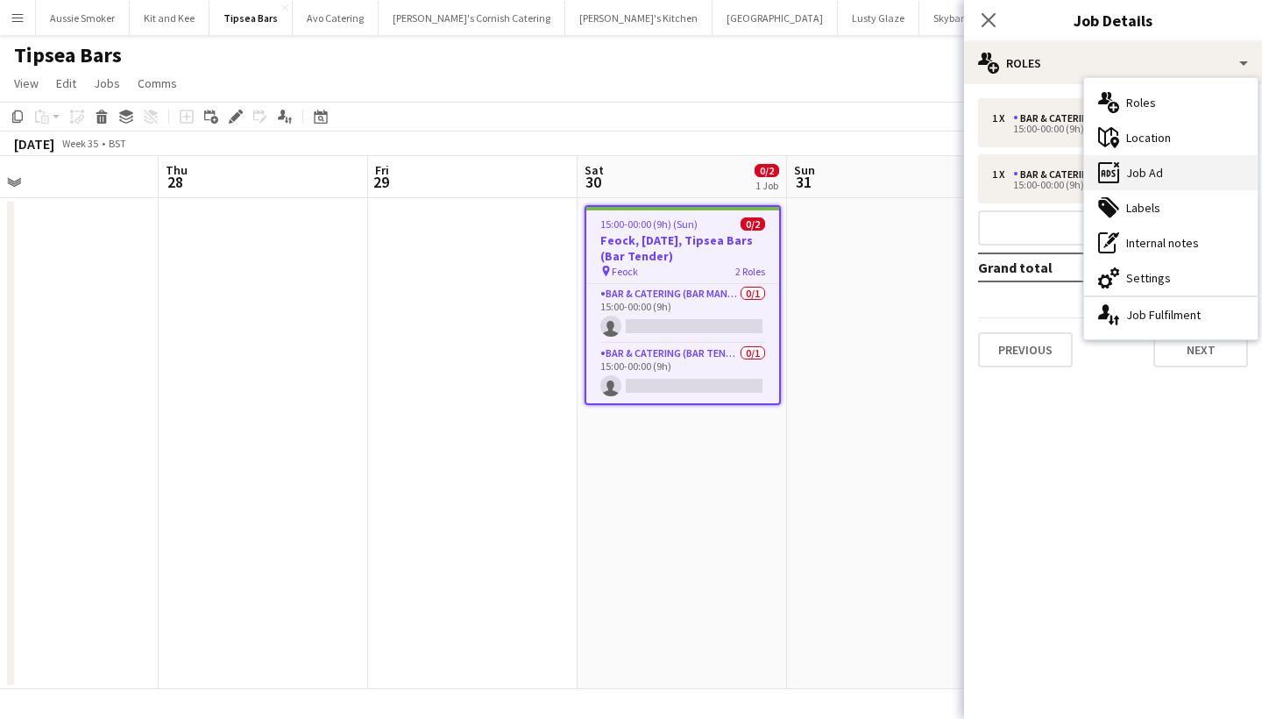
click at [1161, 181] on div "ads-window Job Ad" at bounding box center [1170, 172] width 173 height 35
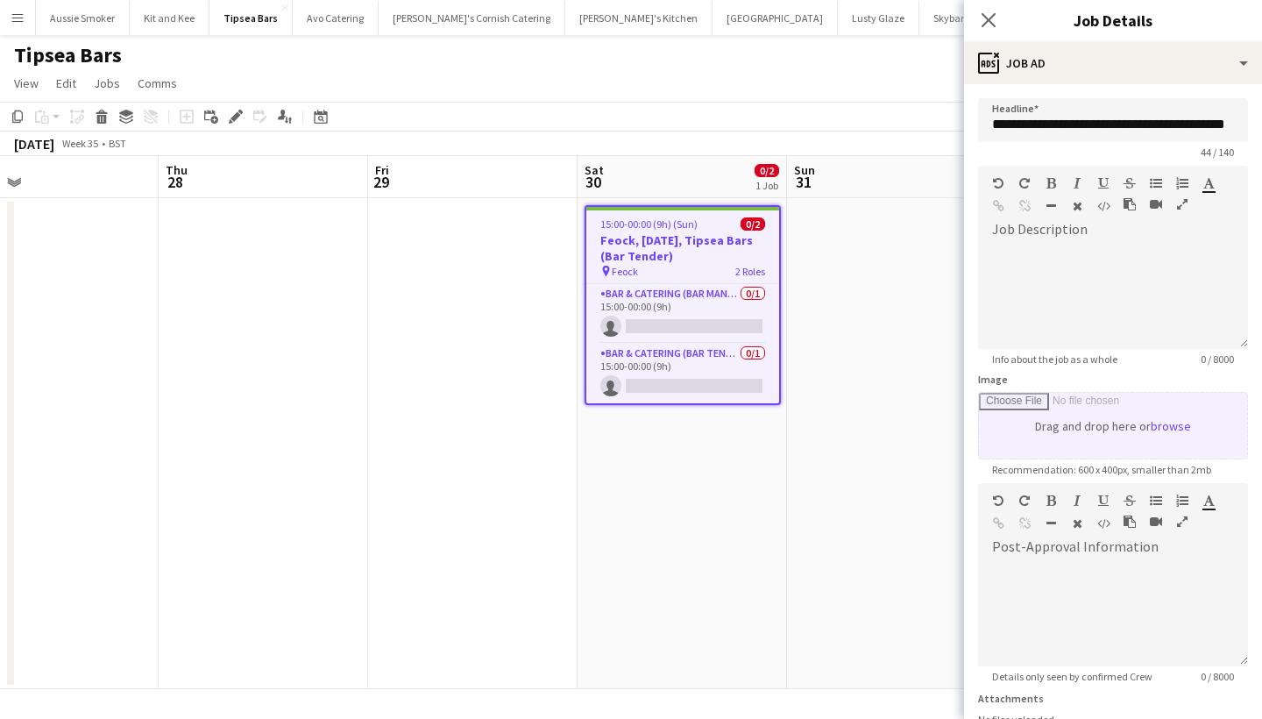
click at [1176, 418] on input "Image" at bounding box center [1113, 426] width 268 height 66
type input "**********"
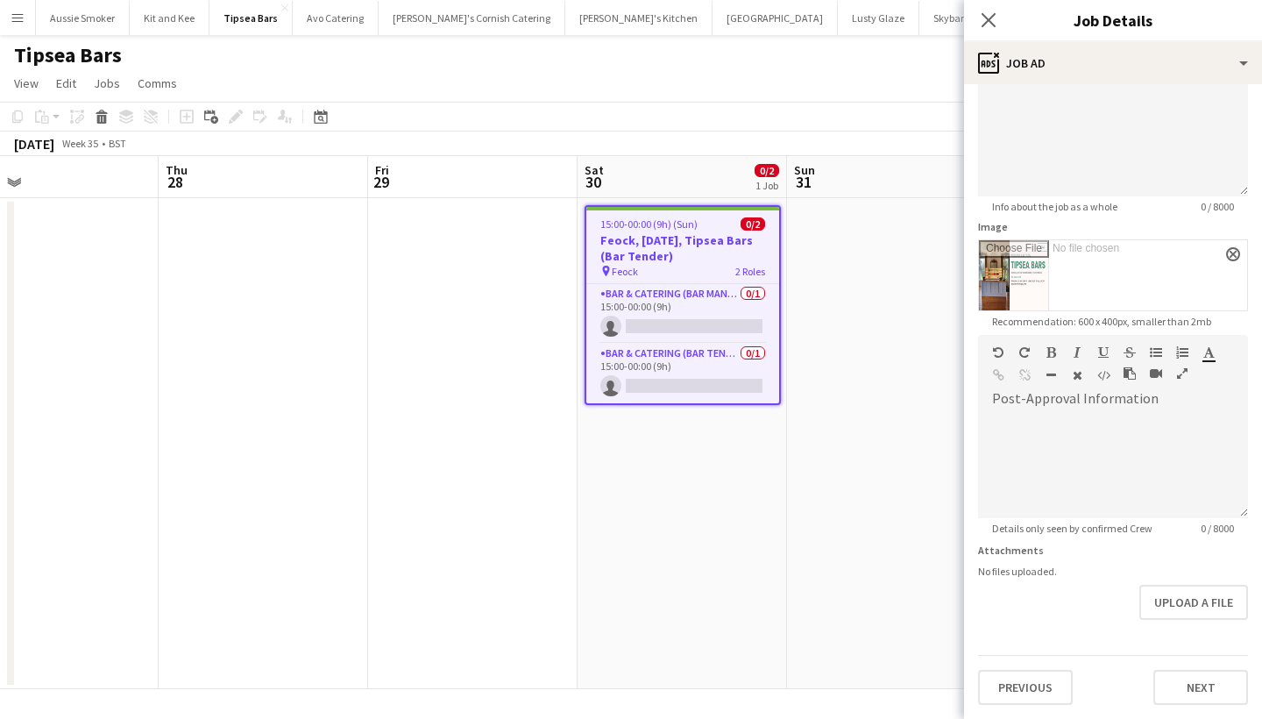
scroll to position [152, 0]
click at [1190, 684] on button "Next" at bounding box center [1200, 686] width 95 height 35
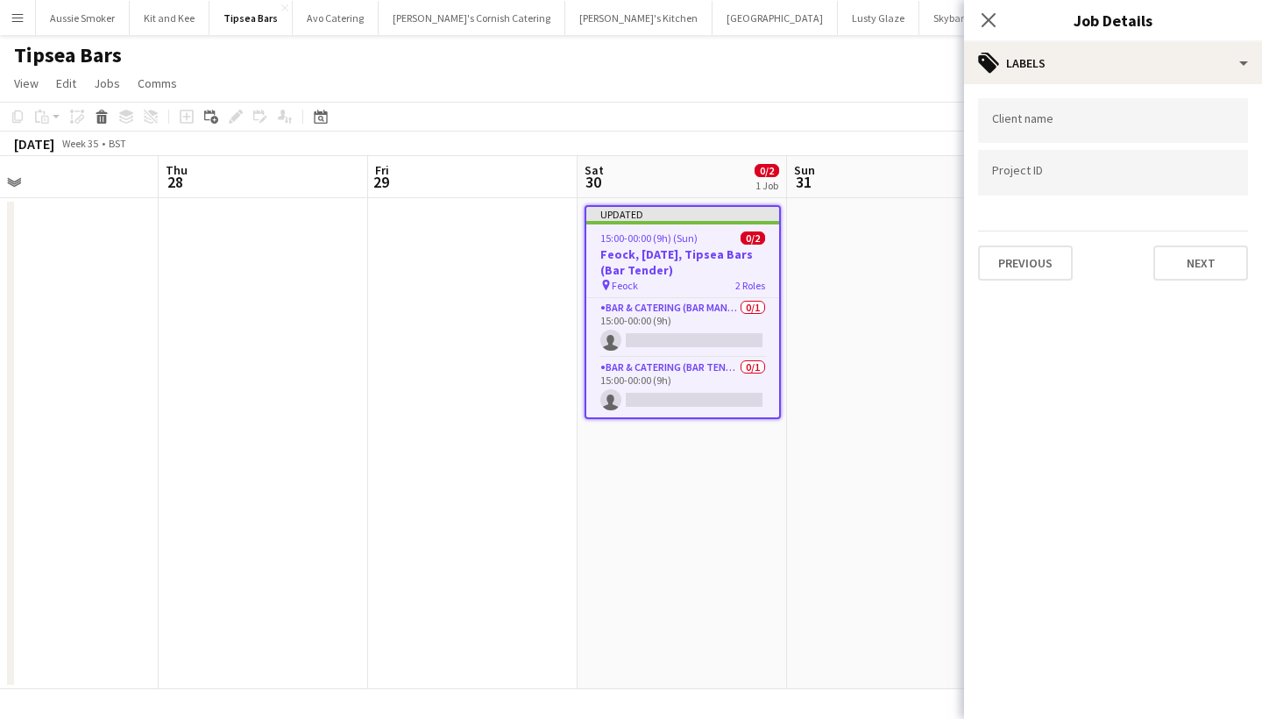
scroll to position [0, 0]
click at [991, 9] on div "Close pop-in" at bounding box center [988, 20] width 49 height 40
click at [992, 18] on icon at bounding box center [988, 19] width 17 height 17
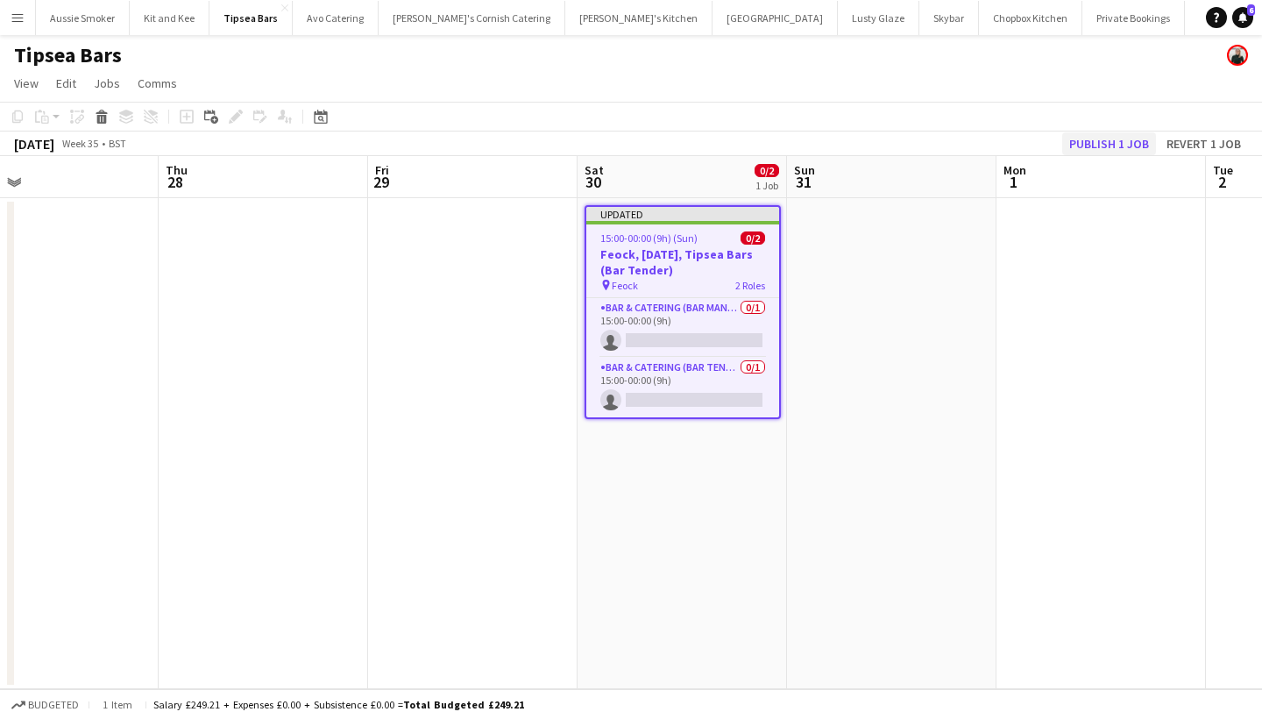
click at [1079, 134] on button "Publish 1 job" at bounding box center [1109, 143] width 94 height 23
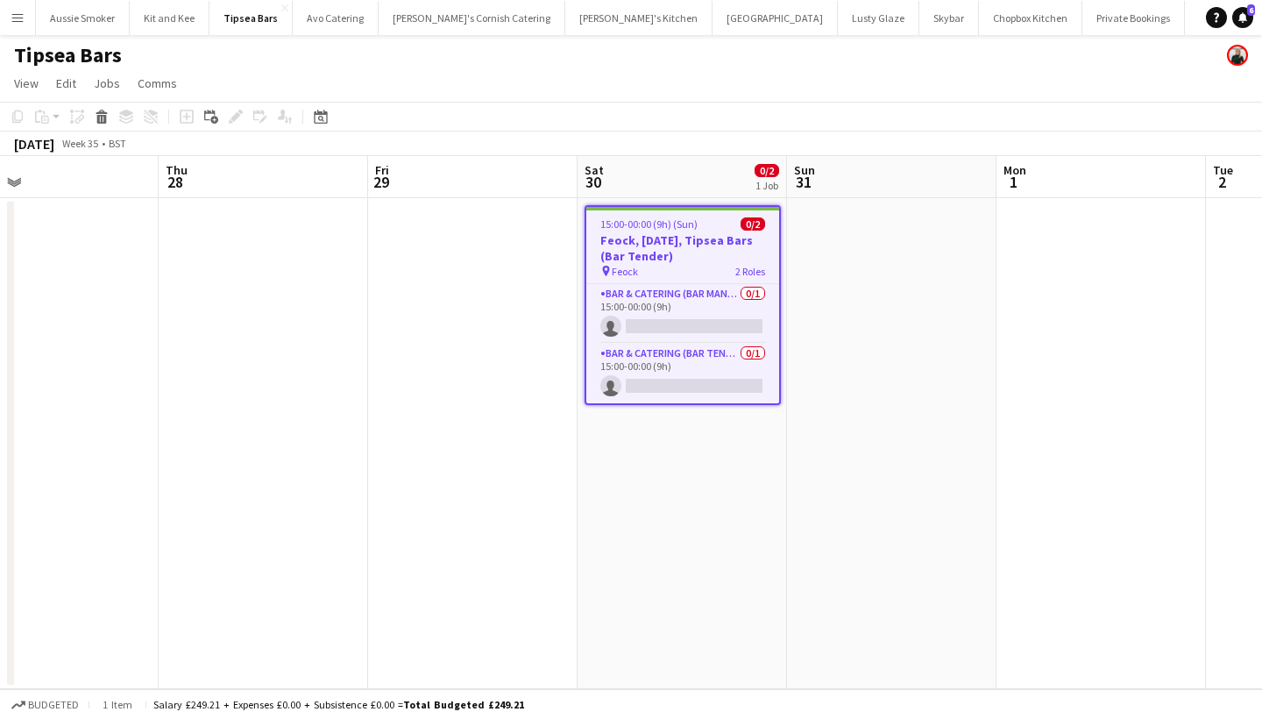
click at [17, 17] on app-icon "Menu" at bounding box center [18, 18] width 14 height 14
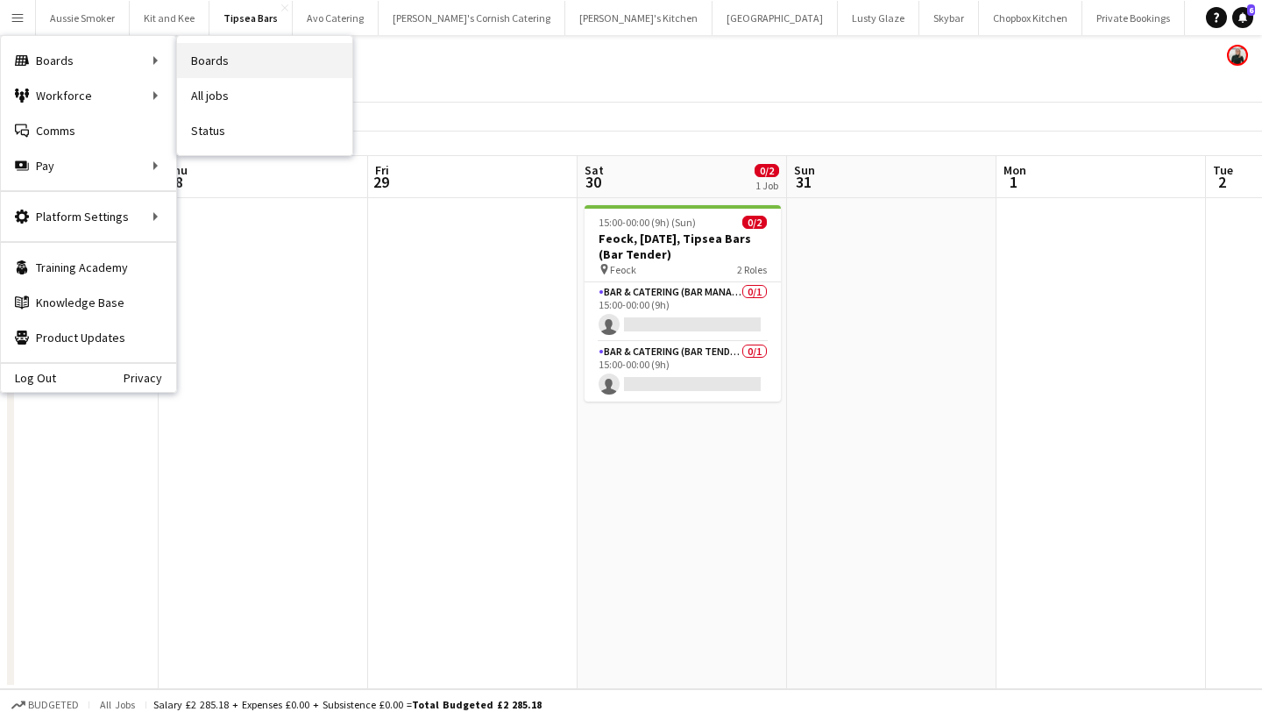
click at [239, 67] on link "Boards" at bounding box center [264, 60] width 175 height 35
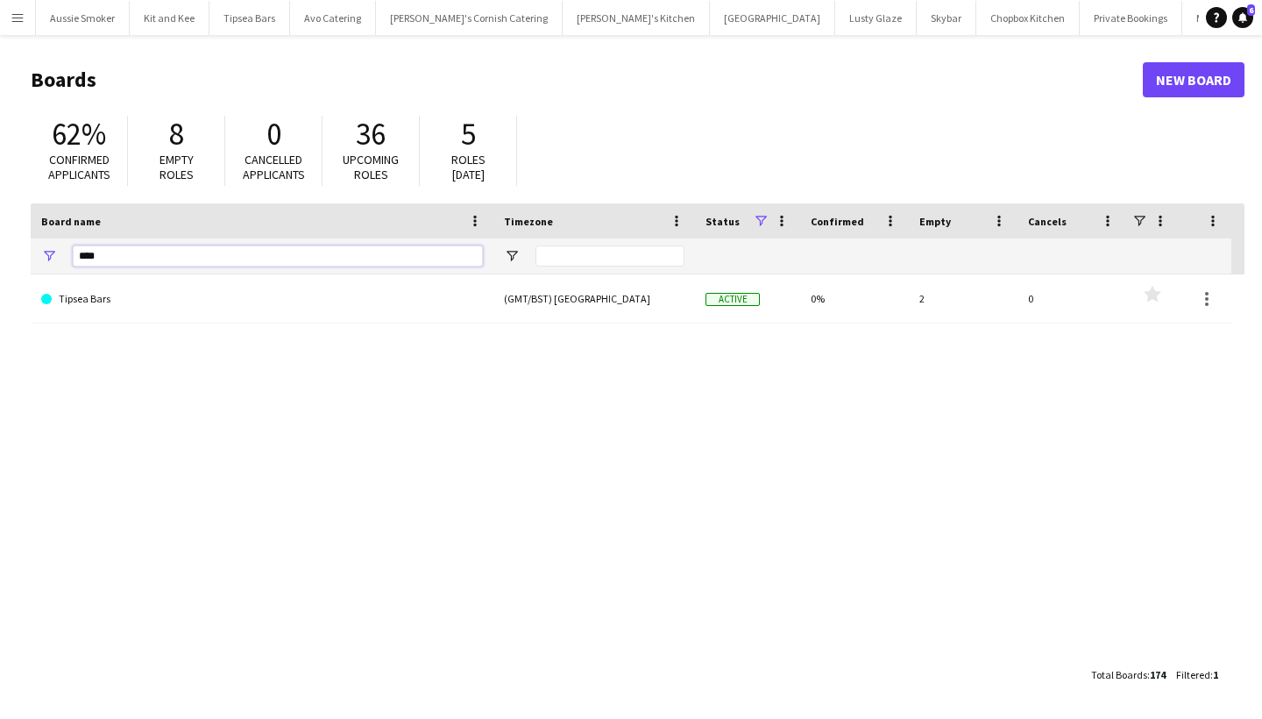
click at [134, 259] on input "****" at bounding box center [278, 255] width 410 height 21
type input "*"
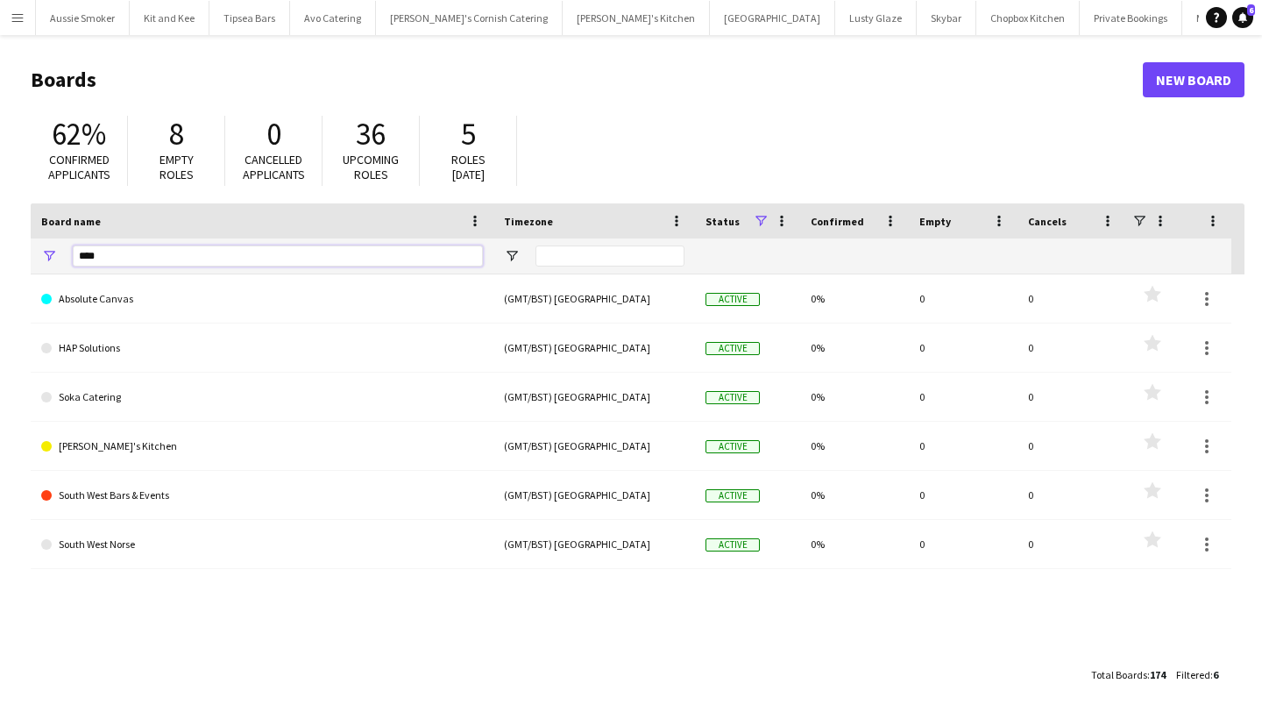
type input "*****"
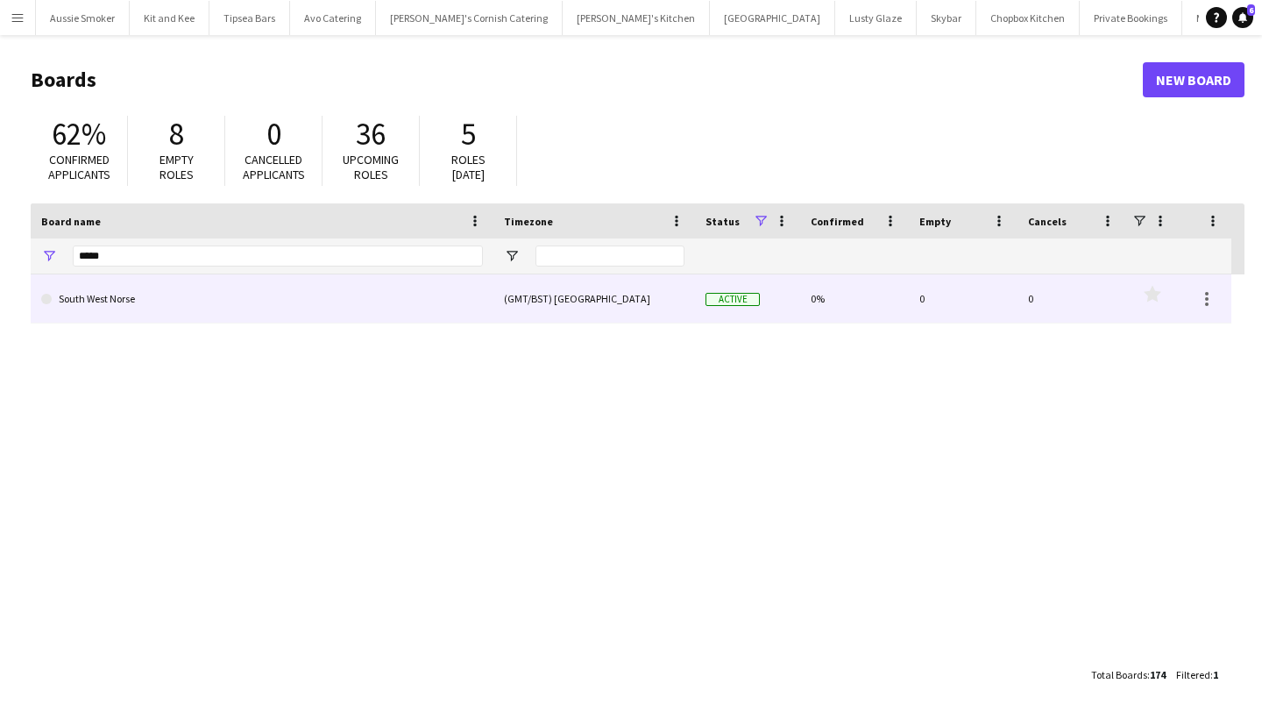
click at [105, 319] on link "South West Norse" at bounding box center [262, 298] width 442 height 49
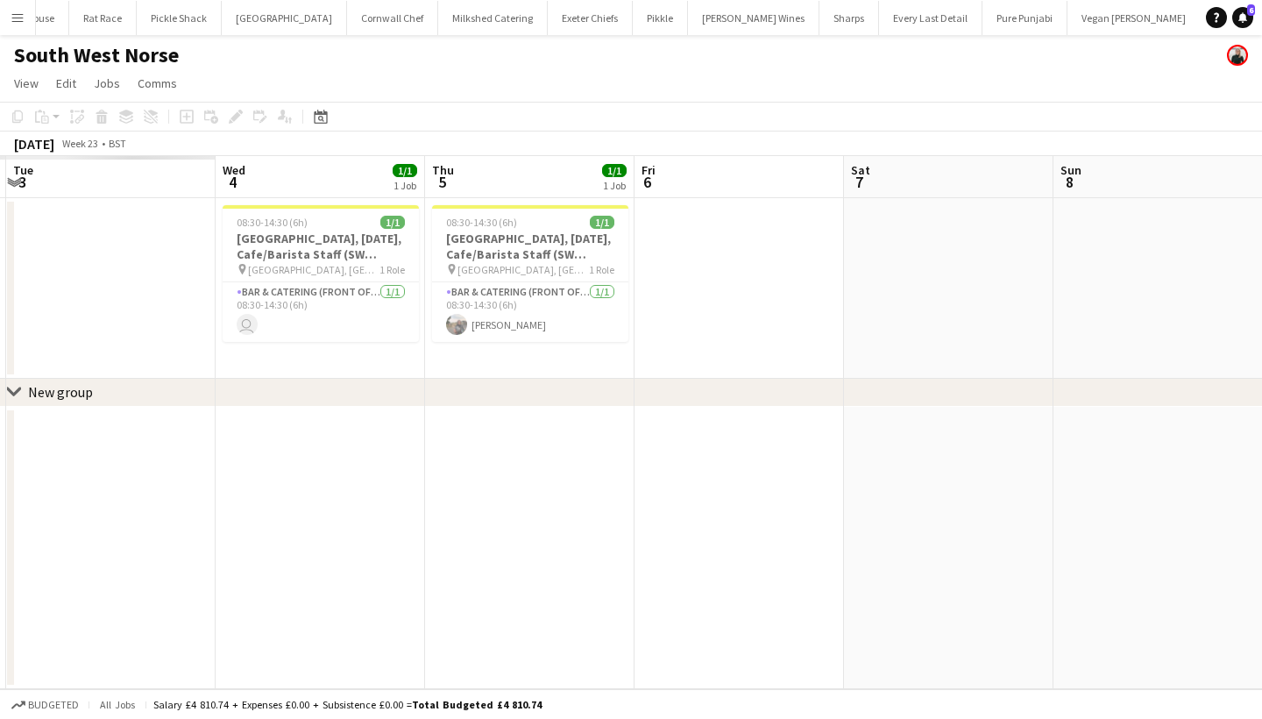
scroll to position [0, 386]
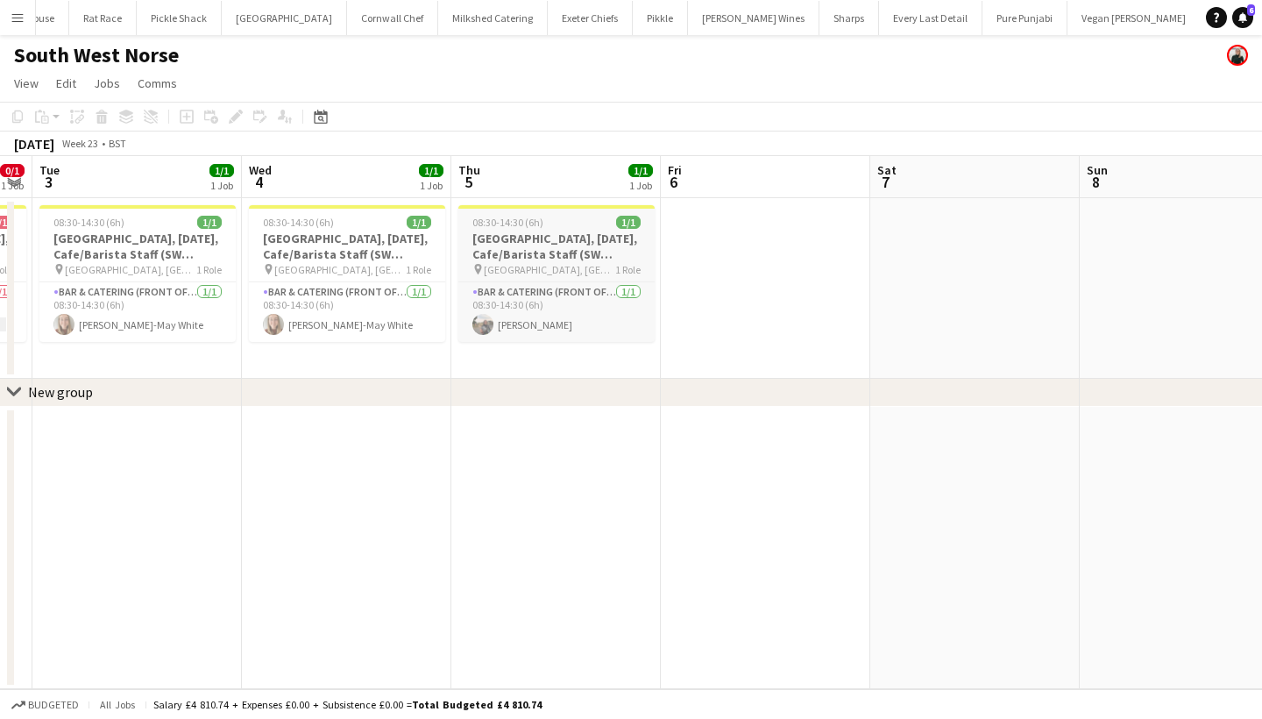
click at [526, 250] on h3 "Exeter, 5th June, Cafe/Barista Staff (SW Norse)" at bounding box center [556, 246] width 196 height 32
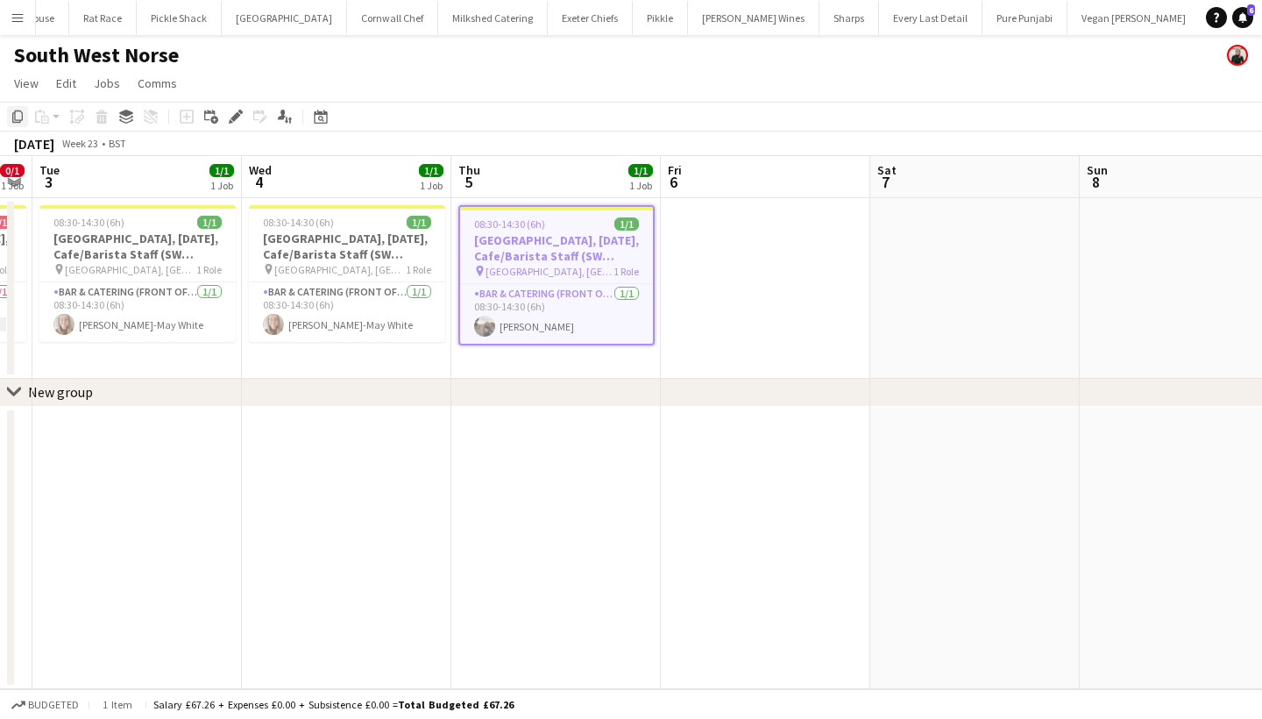
click at [16, 122] on icon at bounding box center [17, 116] width 11 height 12
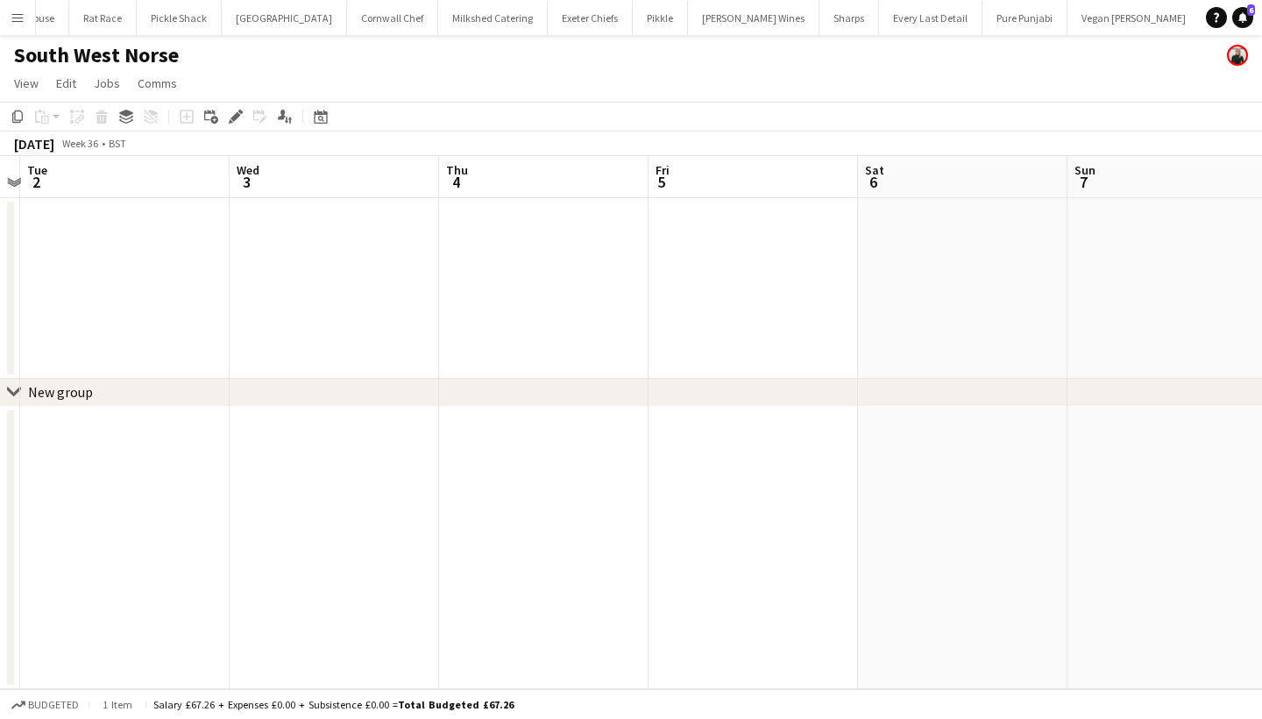
scroll to position [0, 817]
click at [165, 289] on app-date-cell at bounding box center [125, 288] width 209 height 181
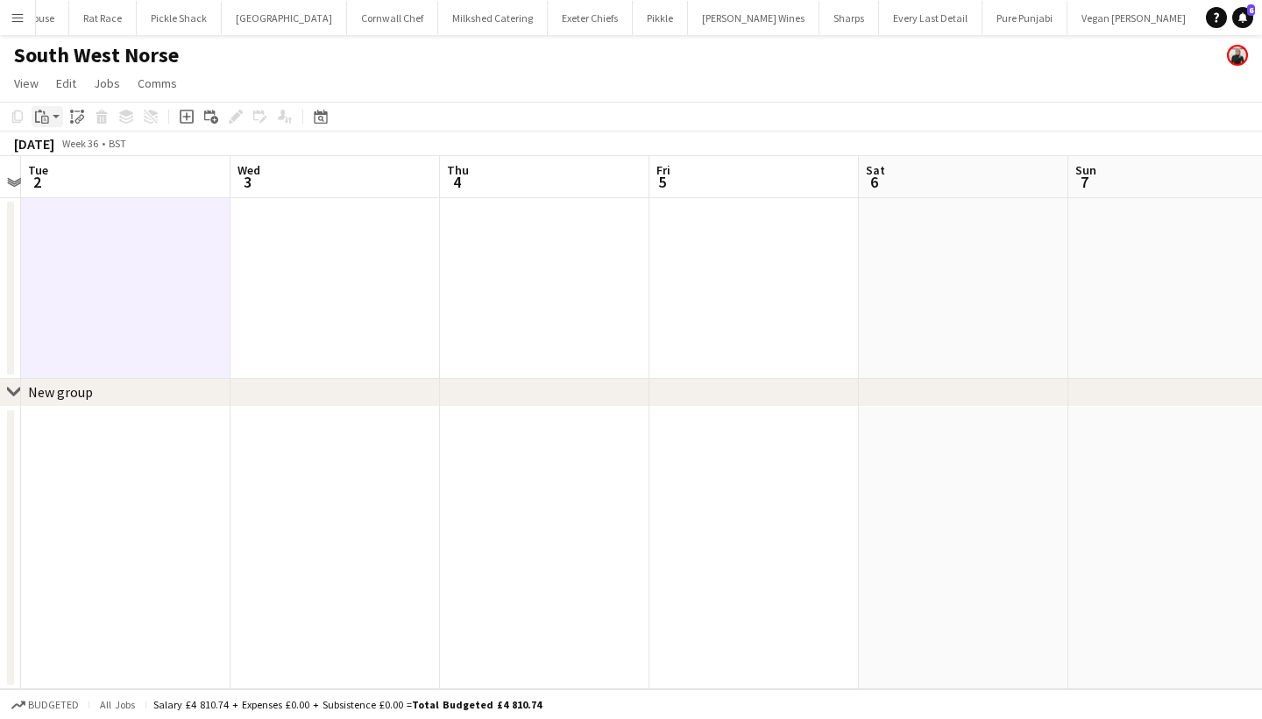
click at [41, 117] on icon "Paste" at bounding box center [42, 117] width 14 height 14
click at [81, 151] on link "Paste Command V" at bounding box center [115, 150] width 138 height 16
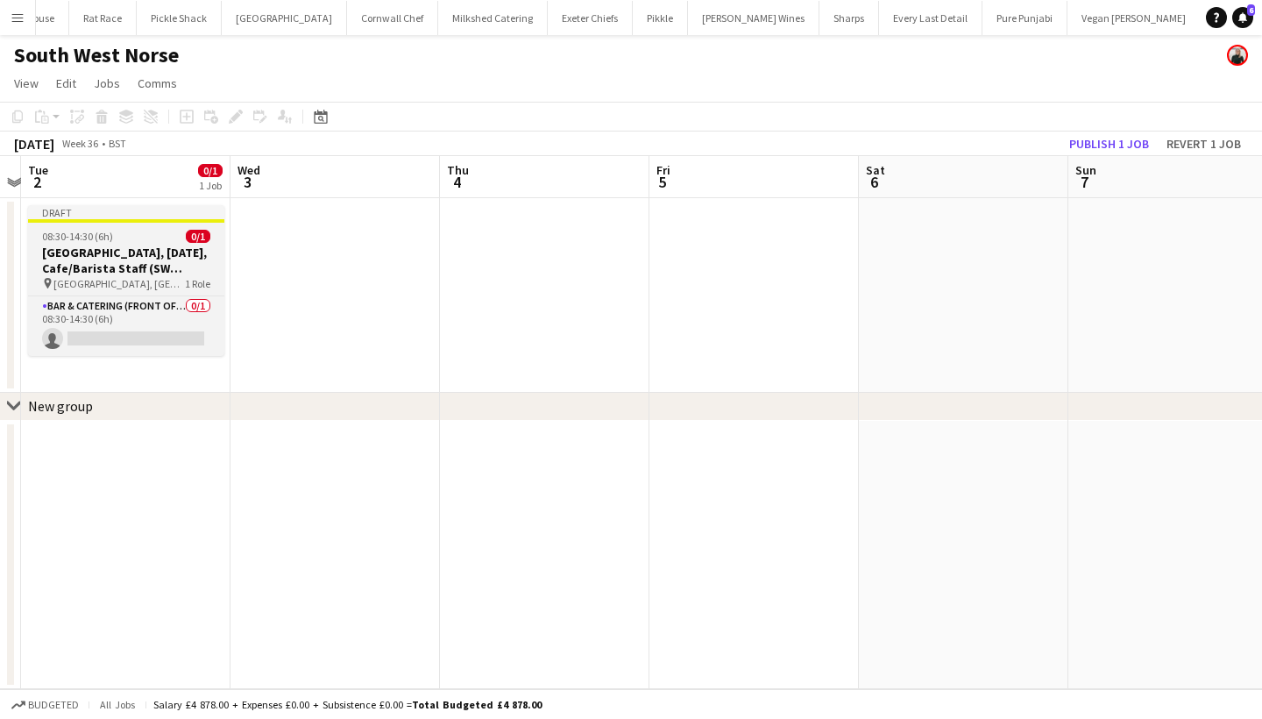
click at [103, 254] on h3 "Exeter, 5th June, Cafe/Barista Staff (SW Norse)" at bounding box center [126, 260] width 196 height 32
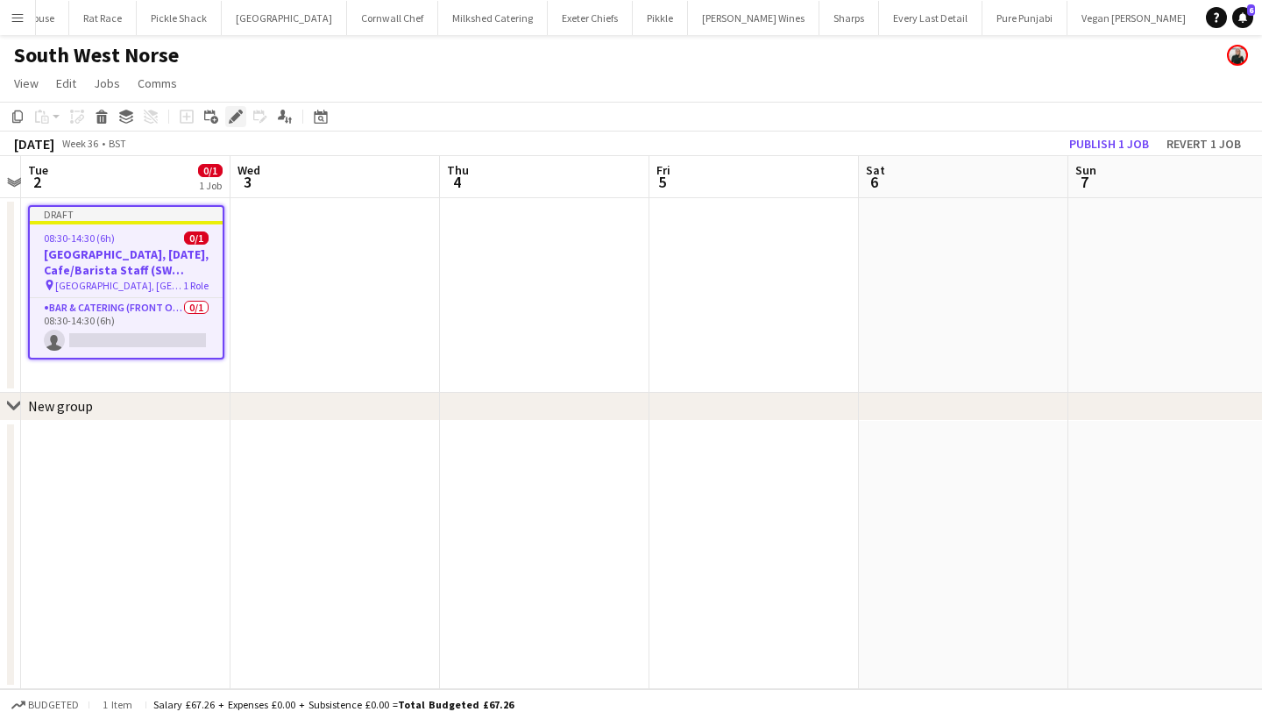
click at [243, 118] on div "Edit" at bounding box center [235, 116] width 21 height 21
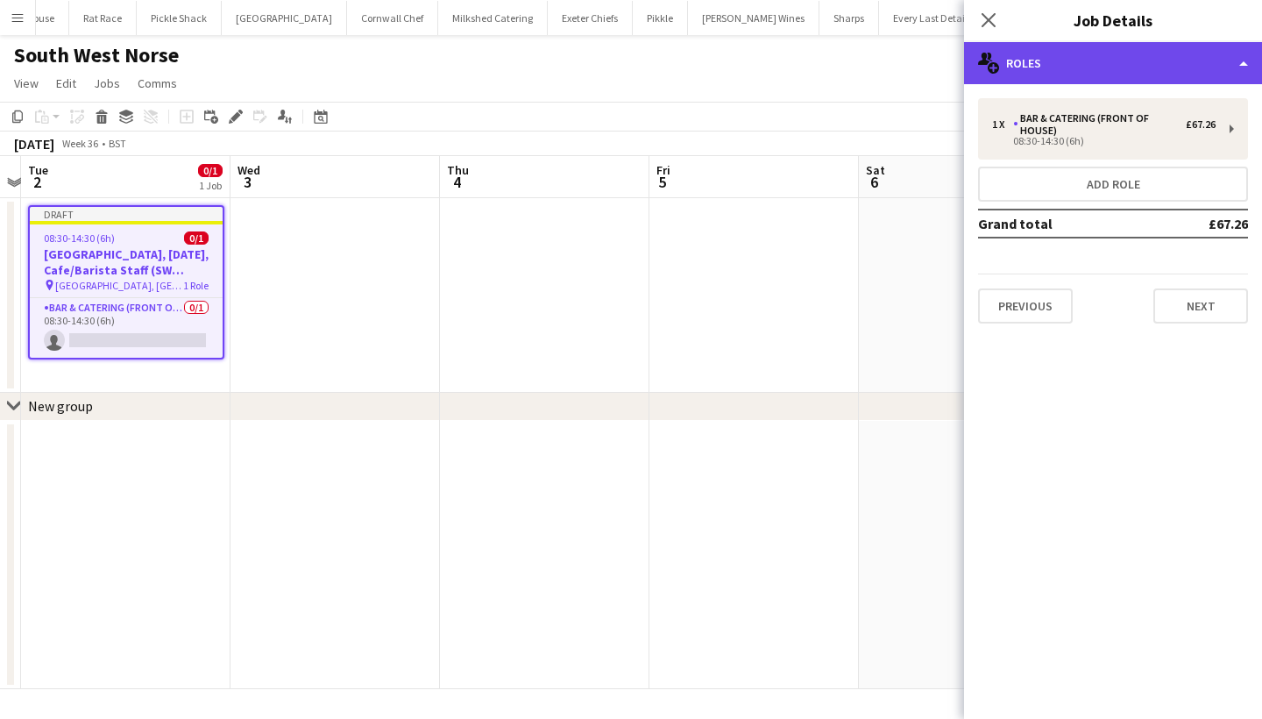
click at [1104, 76] on div "multiple-users-add Roles" at bounding box center [1113, 63] width 298 height 42
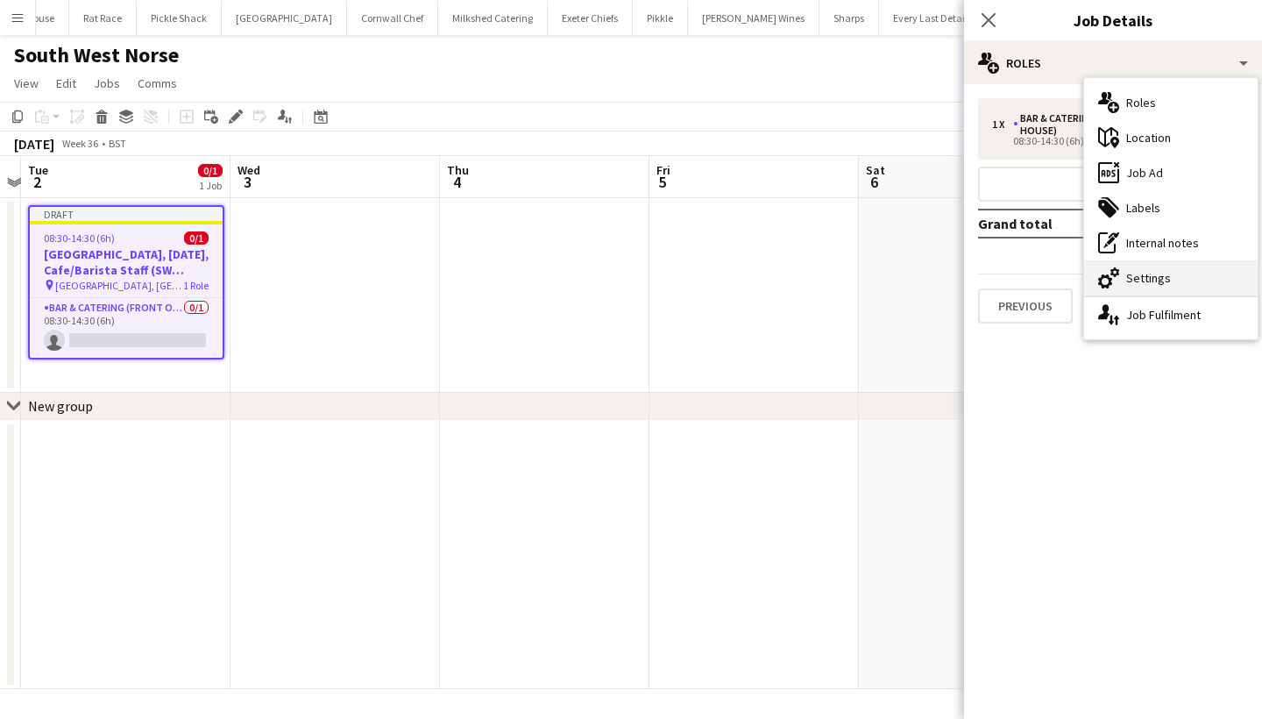
click at [1136, 287] on div "cog-double-3 Settings" at bounding box center [1170, 277] width 173 height 35
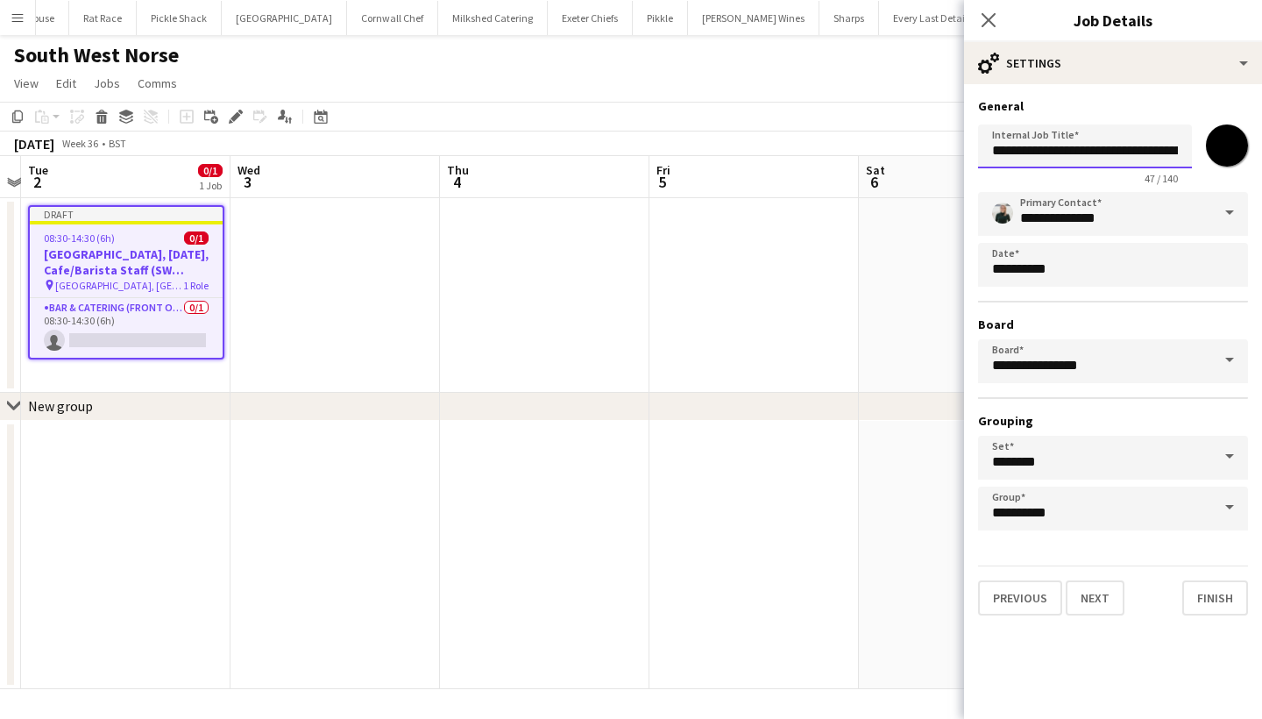
click at [1042, 145] on input "**********" at bounding box center [1085, 146] width 214 height 44
type input "**********"
click at [1093, 596] on button "Next" at bounding box center [1095, 597] width 59 height 35
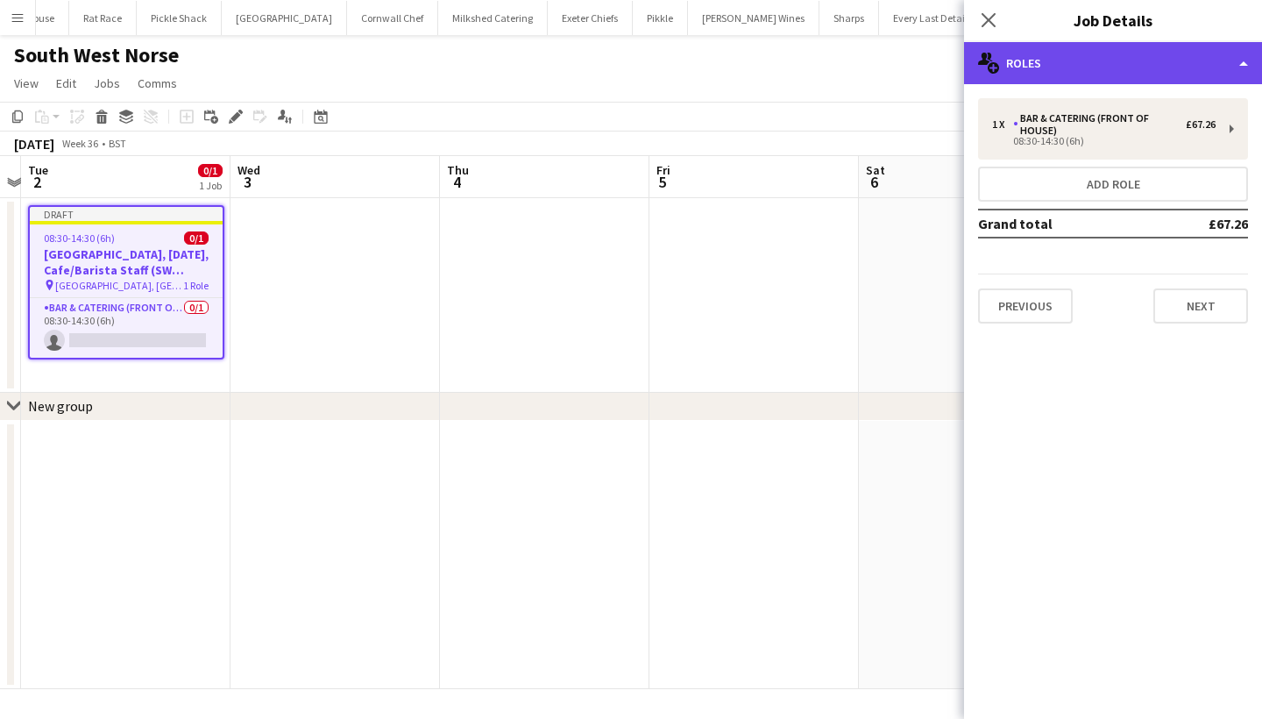
click at [1114, 55] on div "multiple-users-add Roles" at bounding box center [1113, 63] width 298 height 42
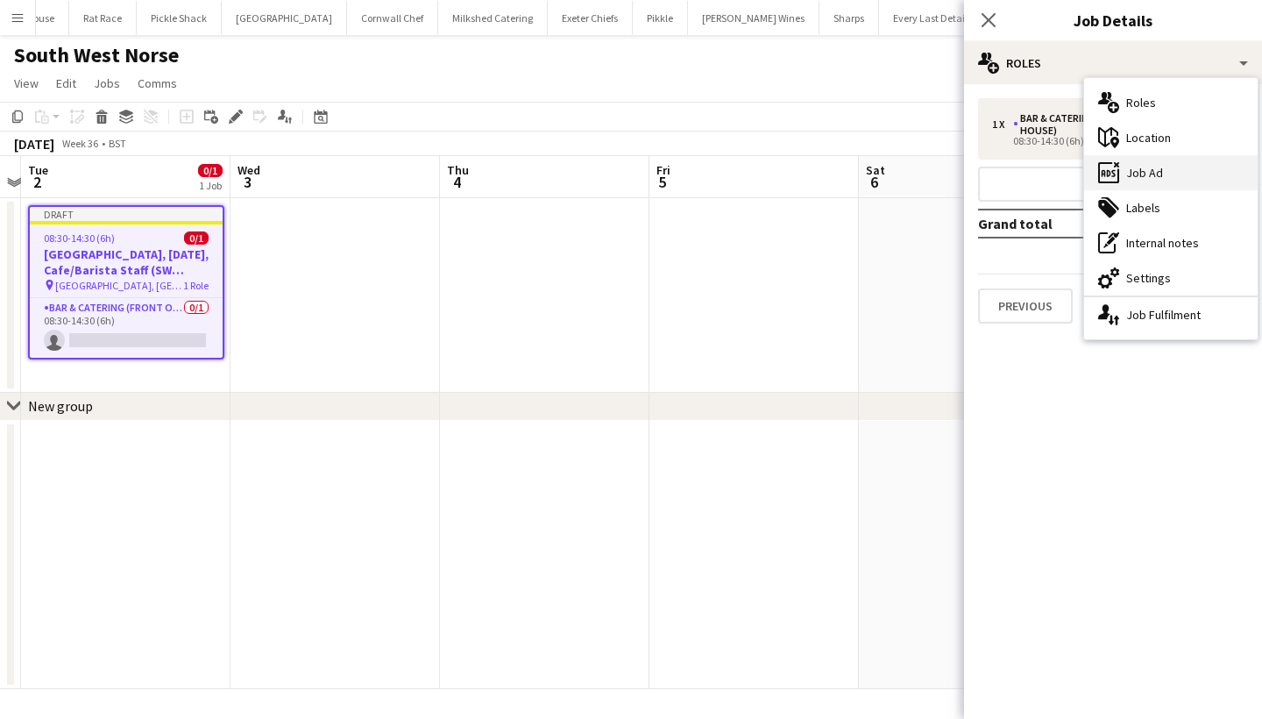
click at [1150, 186] on div "ads-window Job Ad" at bounding box center [1170, 172] width 173 height 35
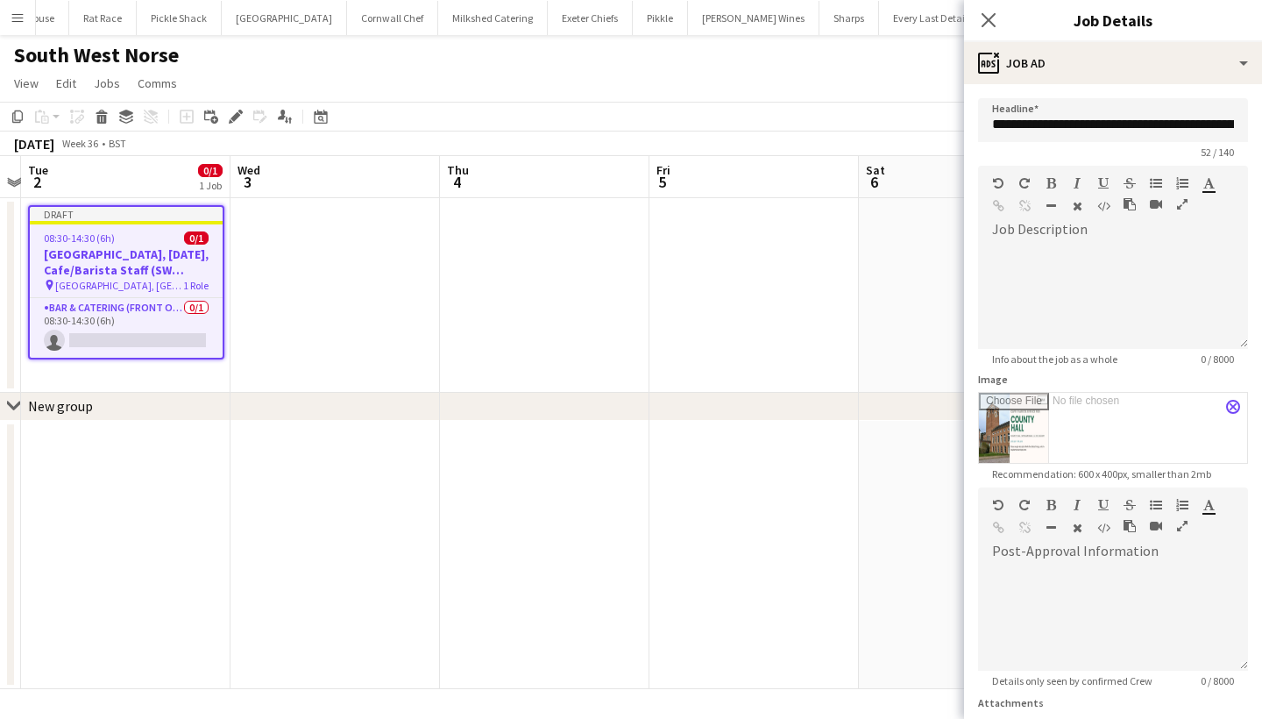
click at [1230, 409] on app-icon "close" at bounding box center [1233, 406] width 11 height 7
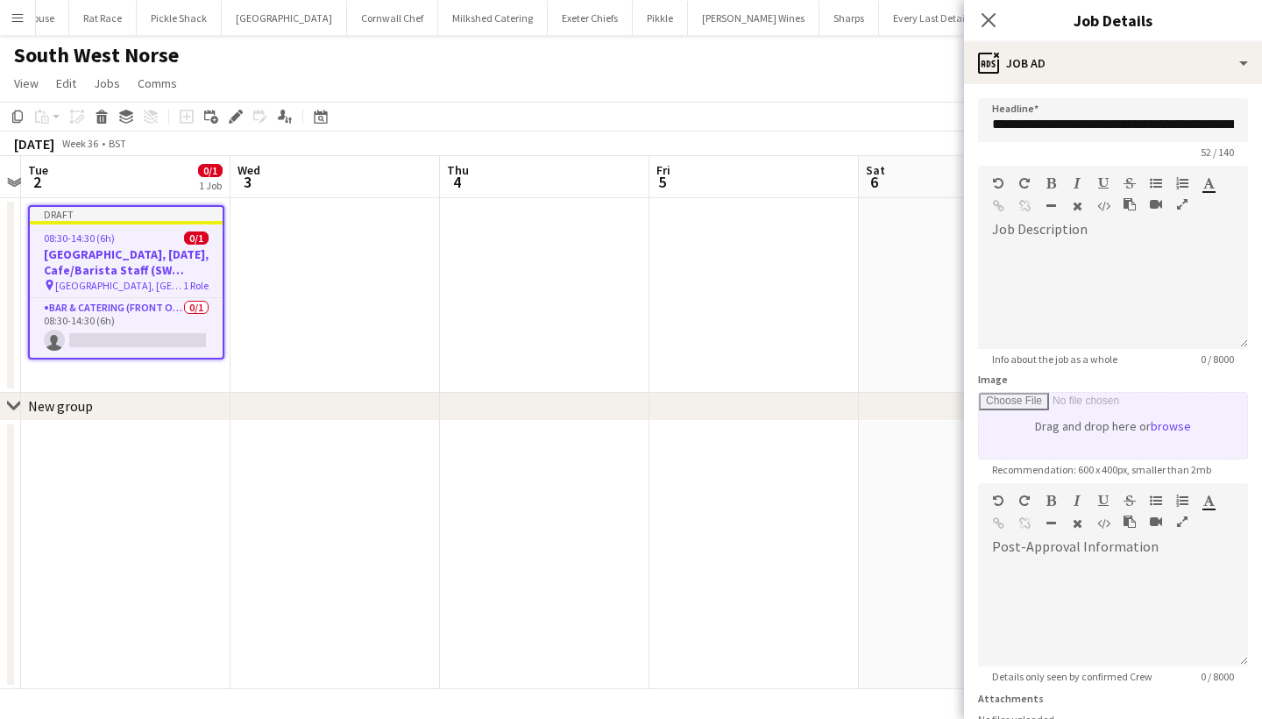
click at [1170, 425] on input "Image" at bounding box center [1113, 426] width 268 height 66
type input "**********"
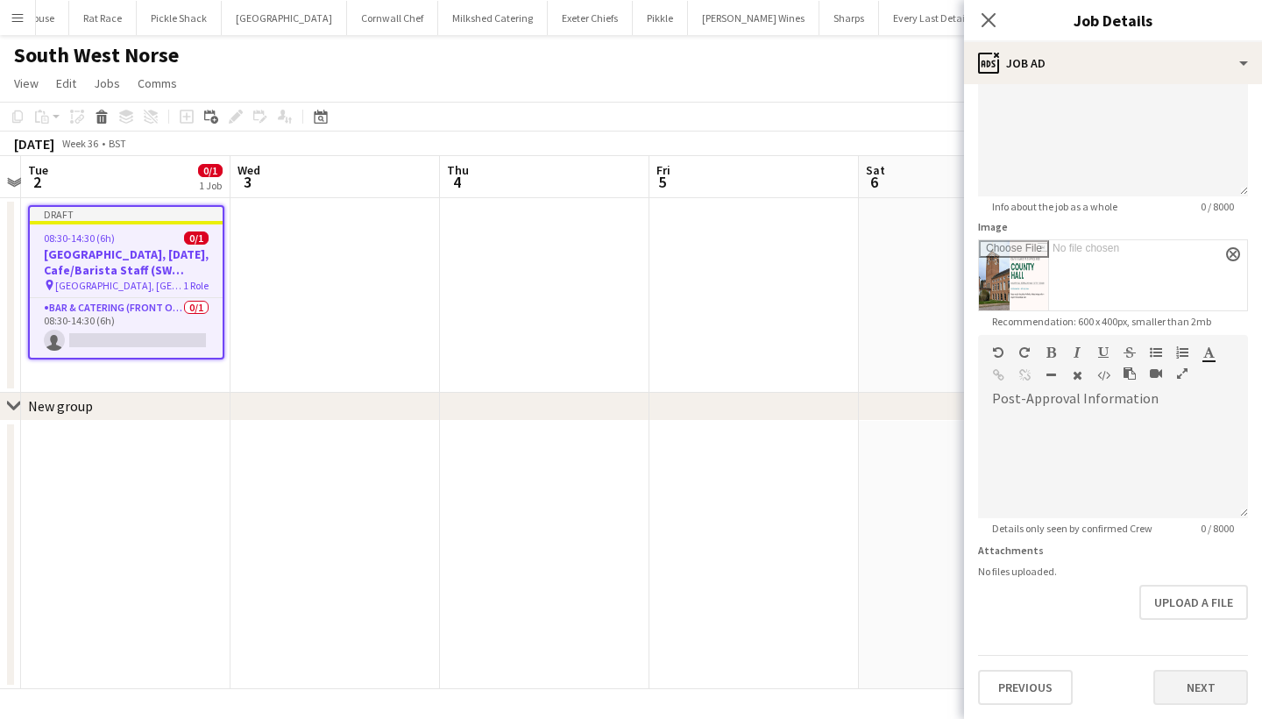
scroll to position [152, 0]
click at [1188, 690] on button "Next" at bounding box center [1200, 686] width 95 height 35
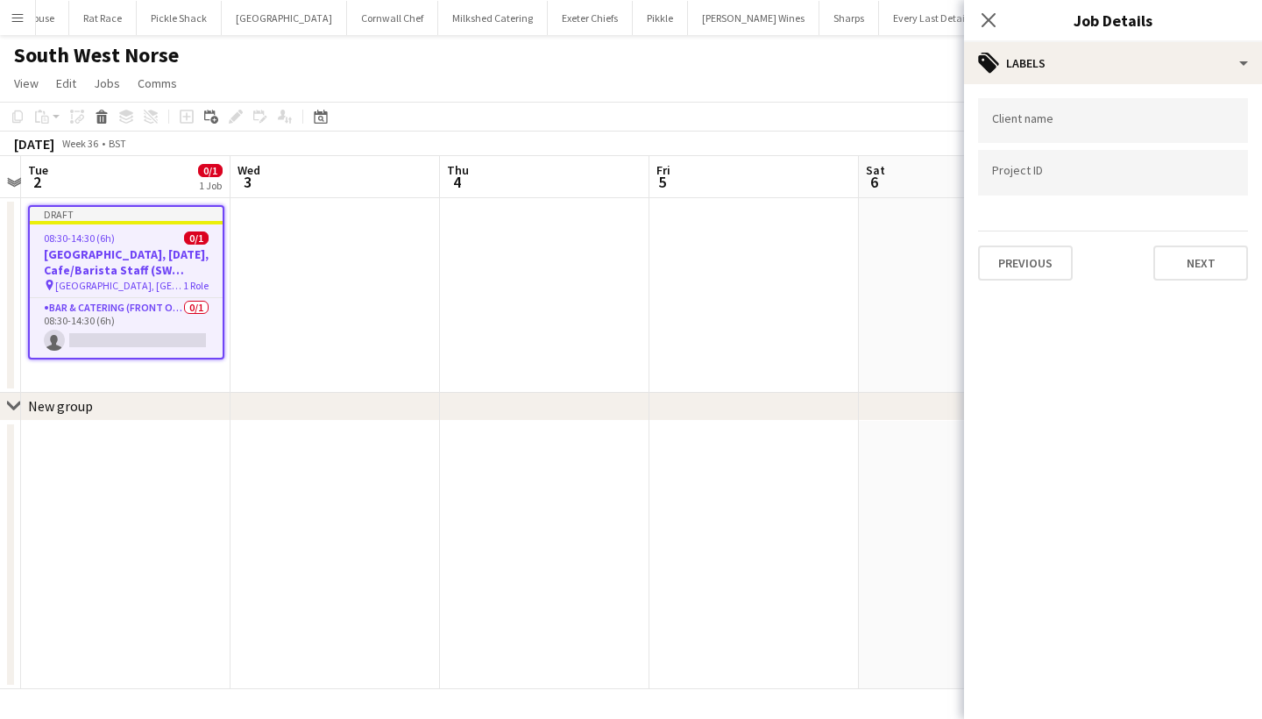
scroll to position [0, 0]
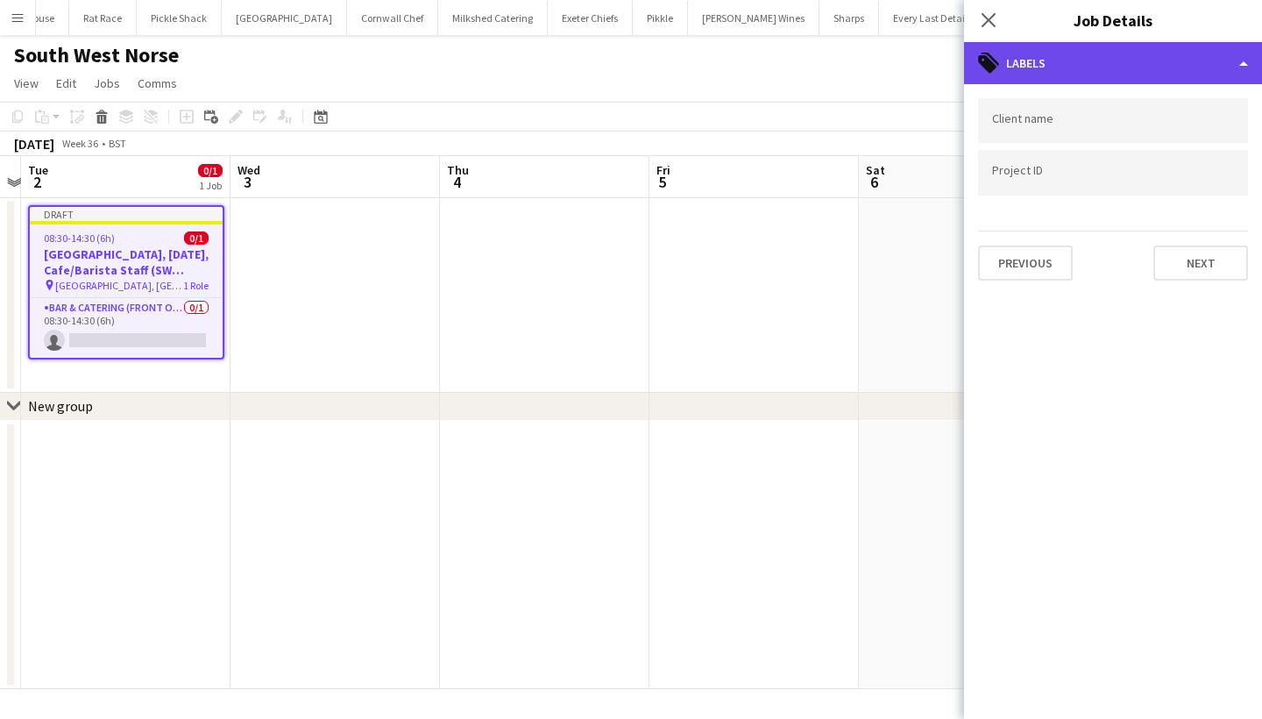
click at [1113, 51] on div "tags-double Labels" at bounding box center [1113, 63] width 298 height 42
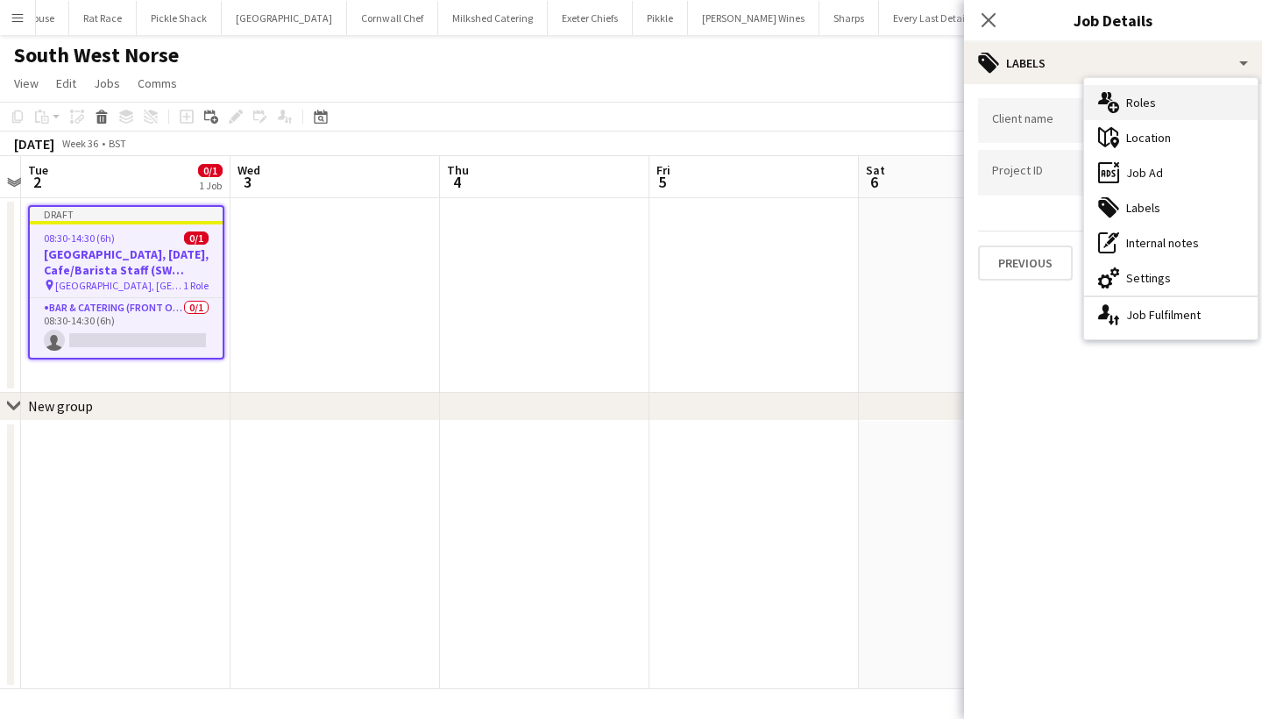
click at [1127, 110] on div "multiple-users-add Roles" at bounding box center [1170, 102] width 173 height 35
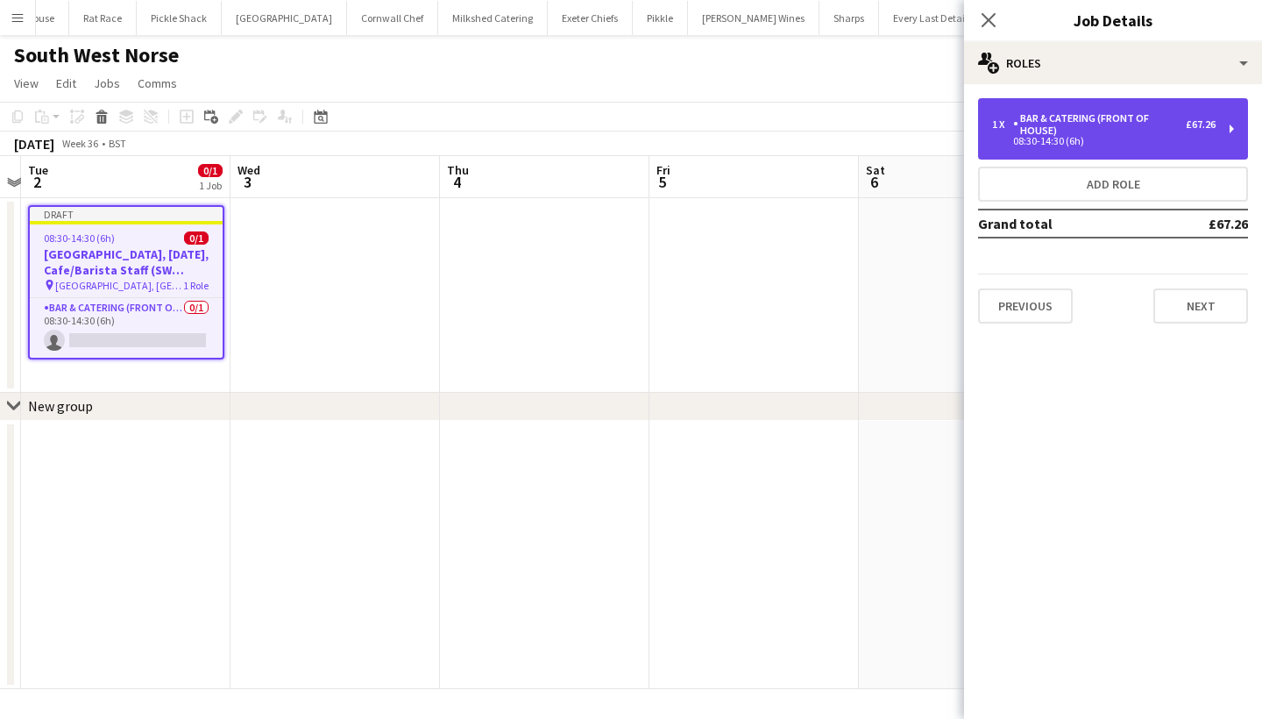
click at [1073, 128] on div "Bar & Catering (Front of House)" at bounding box center [1099, 124] width 173 height 25
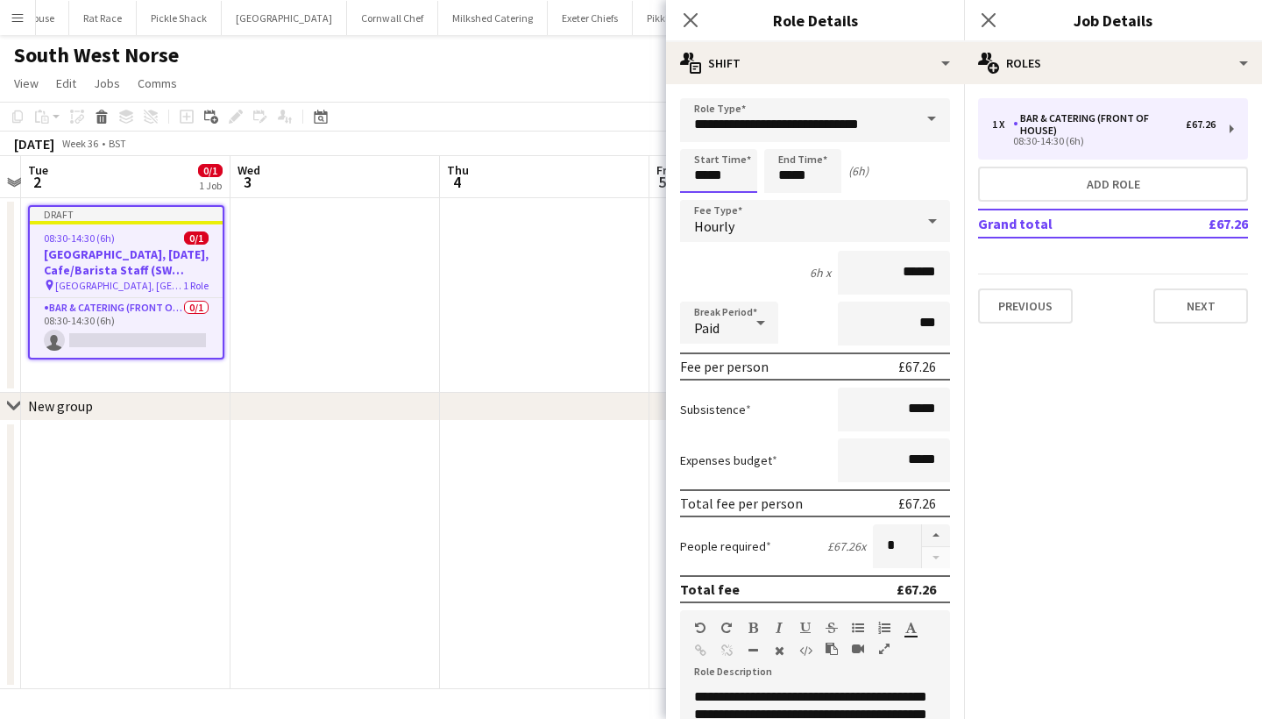
click at [718, 170] on input "*****" at bounding box center [718, 171] width 77 height 44
type input "*****"
click at [822, 185] on input "*****" at bounding box center [802, 171] width 77 height 44
type input "*****"
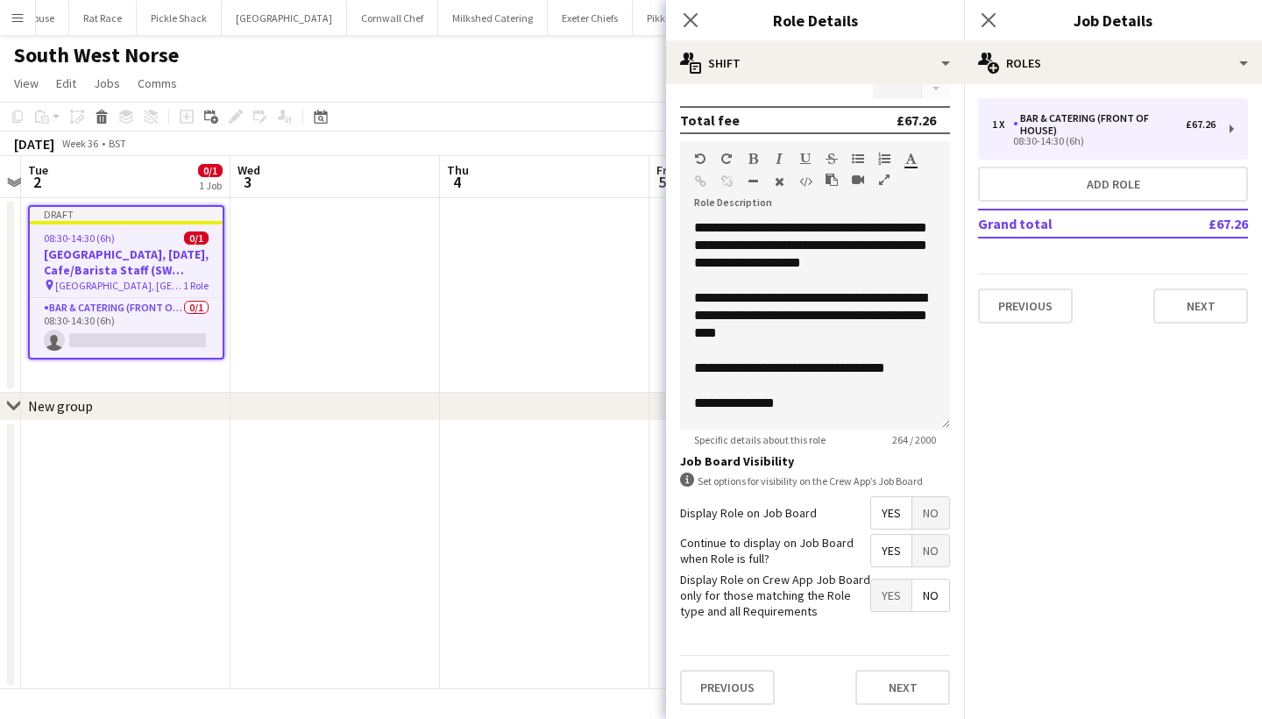
scroll to position [468, 0]
click at [897, 699] on button "Next" at bounding box center [902, 687] width 95 height 35
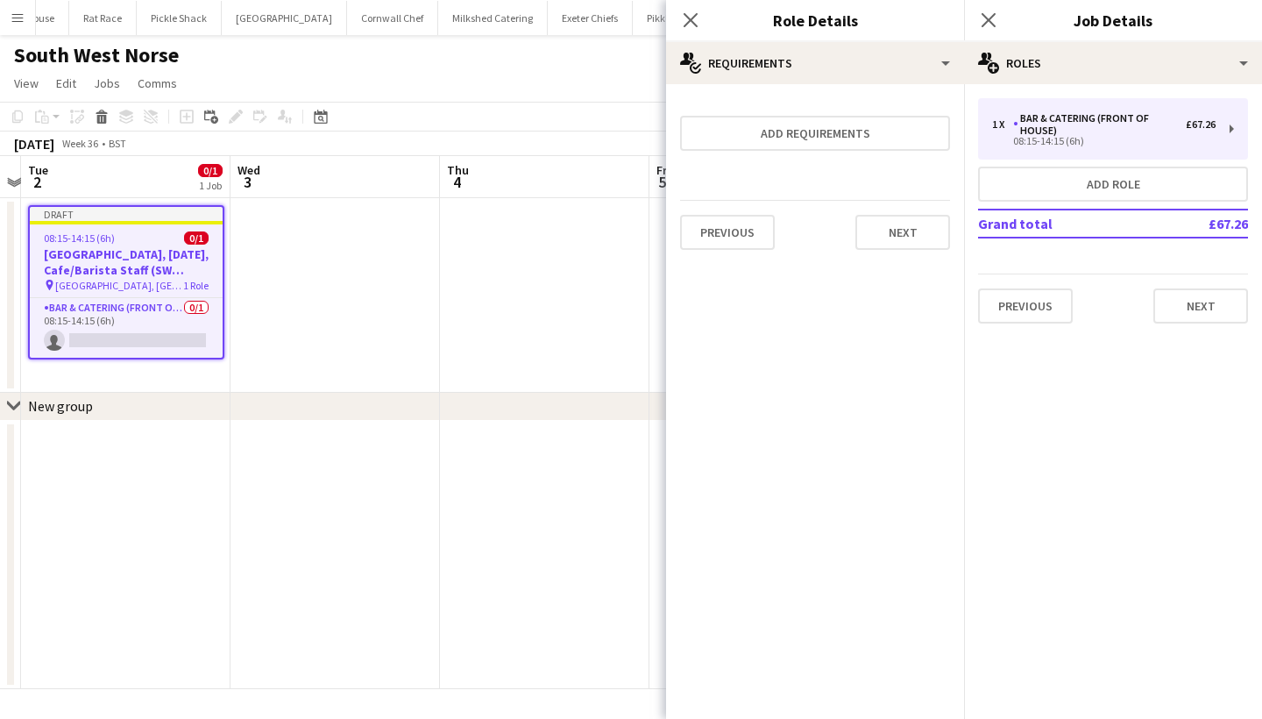
scroll to position [0, 0]
click at [1180, 294] on button "Next" at bounding box center [1200, 305] width 95 height 35
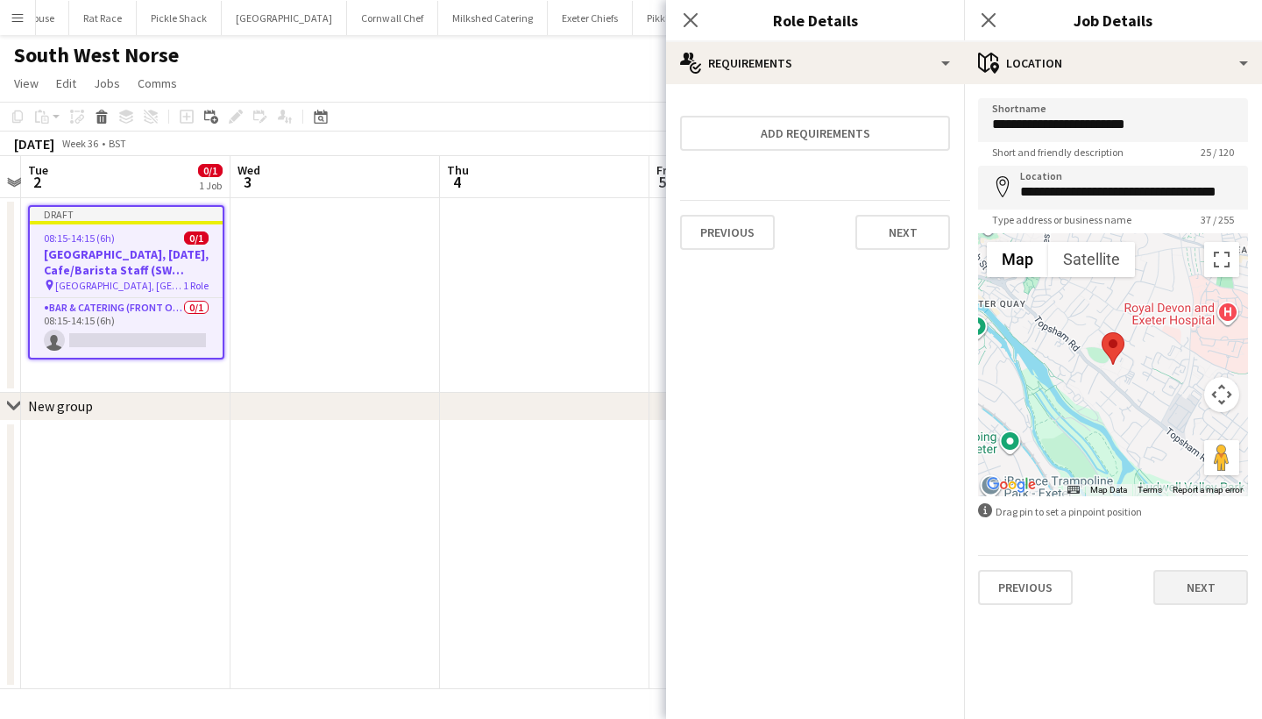
click at [1192, 571] on button "Next" at bounding box center [1200, 587] width 95 height 35
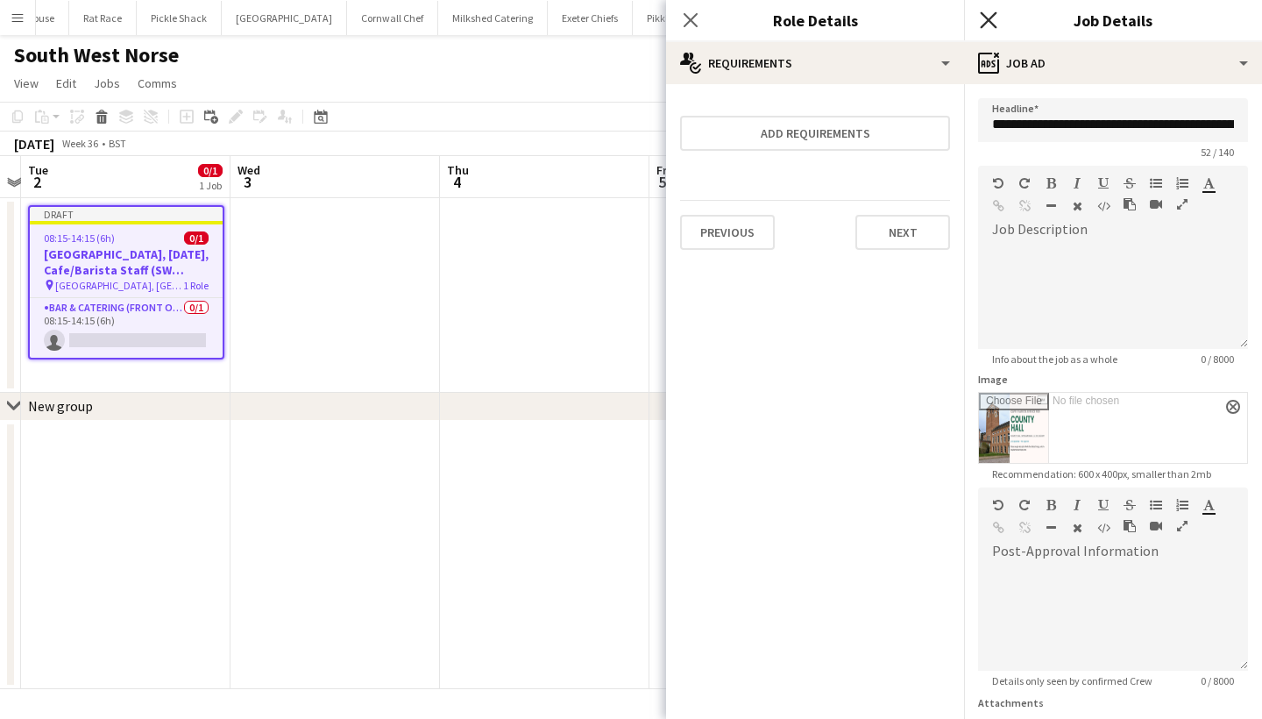
click at [988, 22] on icon at bounding box center [988, 19] width 17 height 17
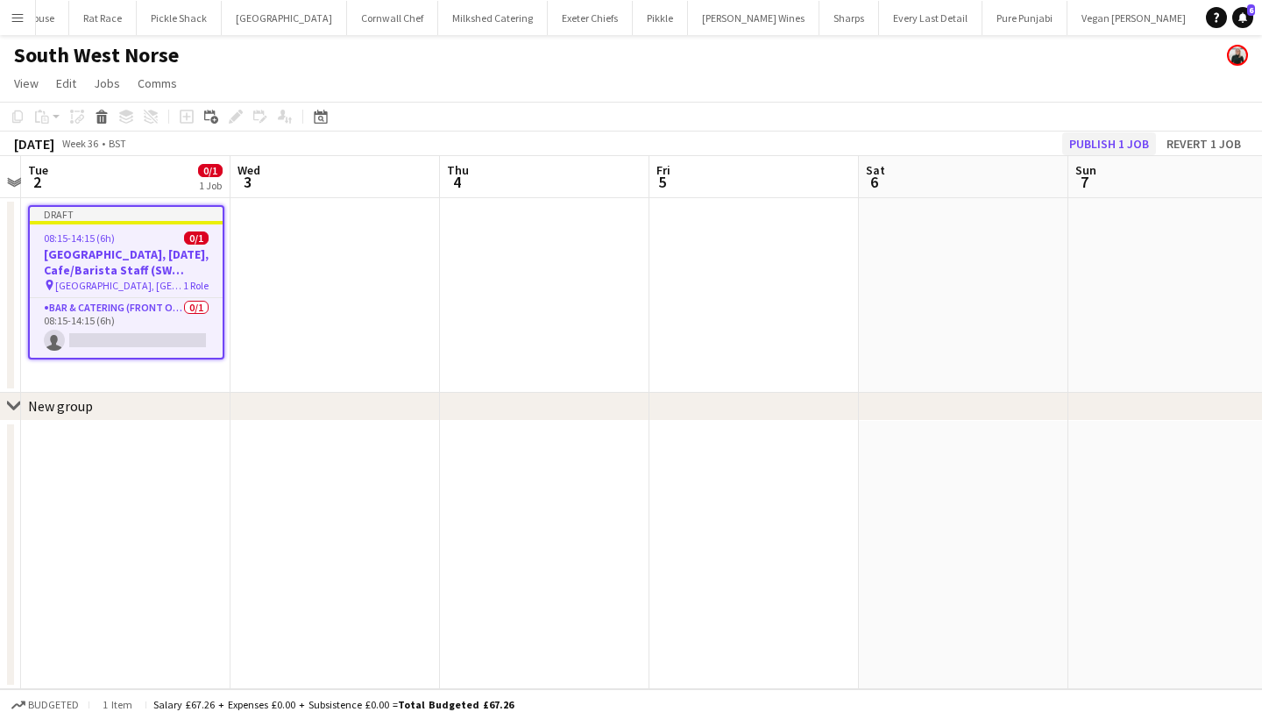
click at [1101, 139] on button "Publish 1 job" at bounding box center [1109, 143] width 94 height 23
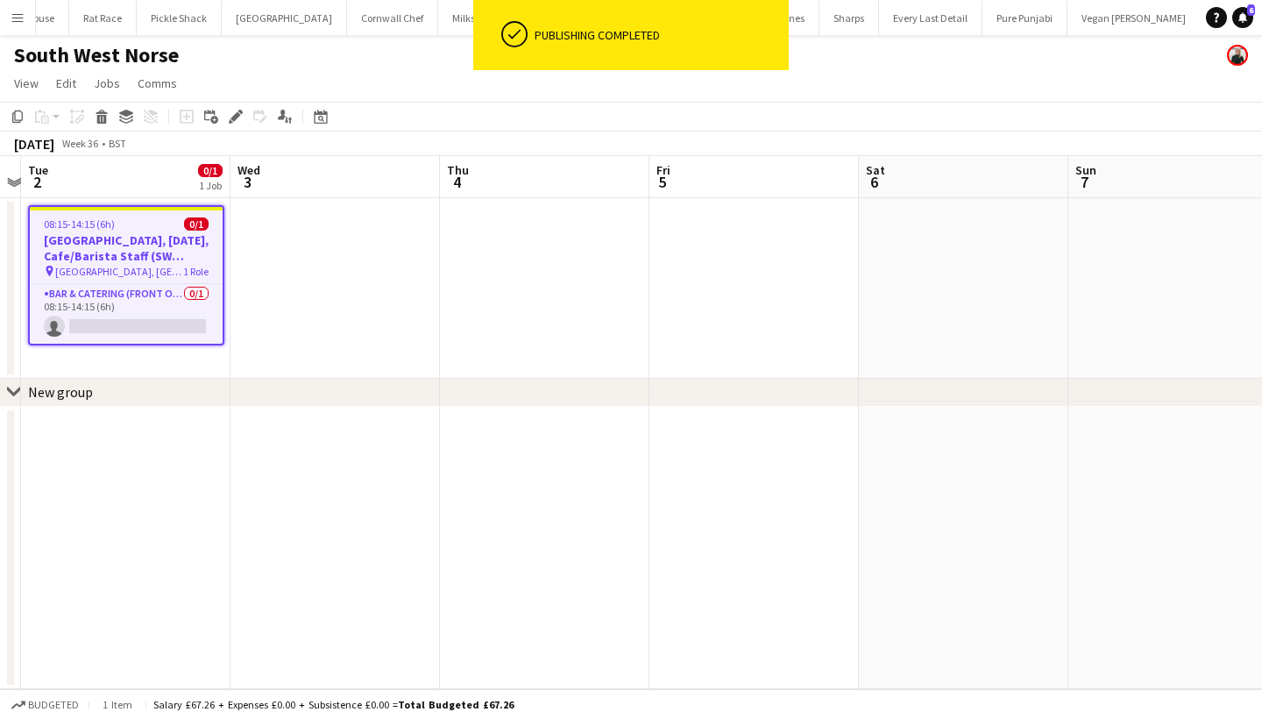
click at [118, 220] on div "08:15-14:15 (6h) 0/1" at bounding box center [126, 223] width 193 height 13
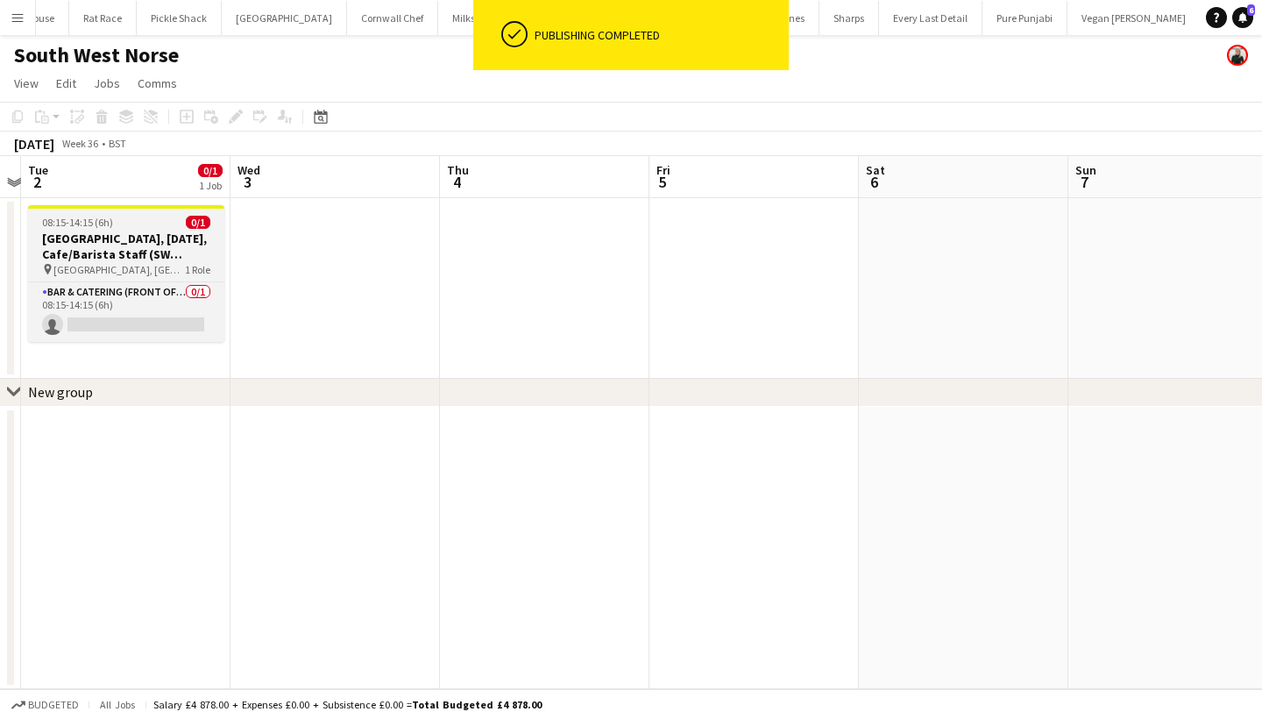
click at [105, 219] on span "08:15-14:15 (6h)" at bounding box center [77, 222] width 71 height 13
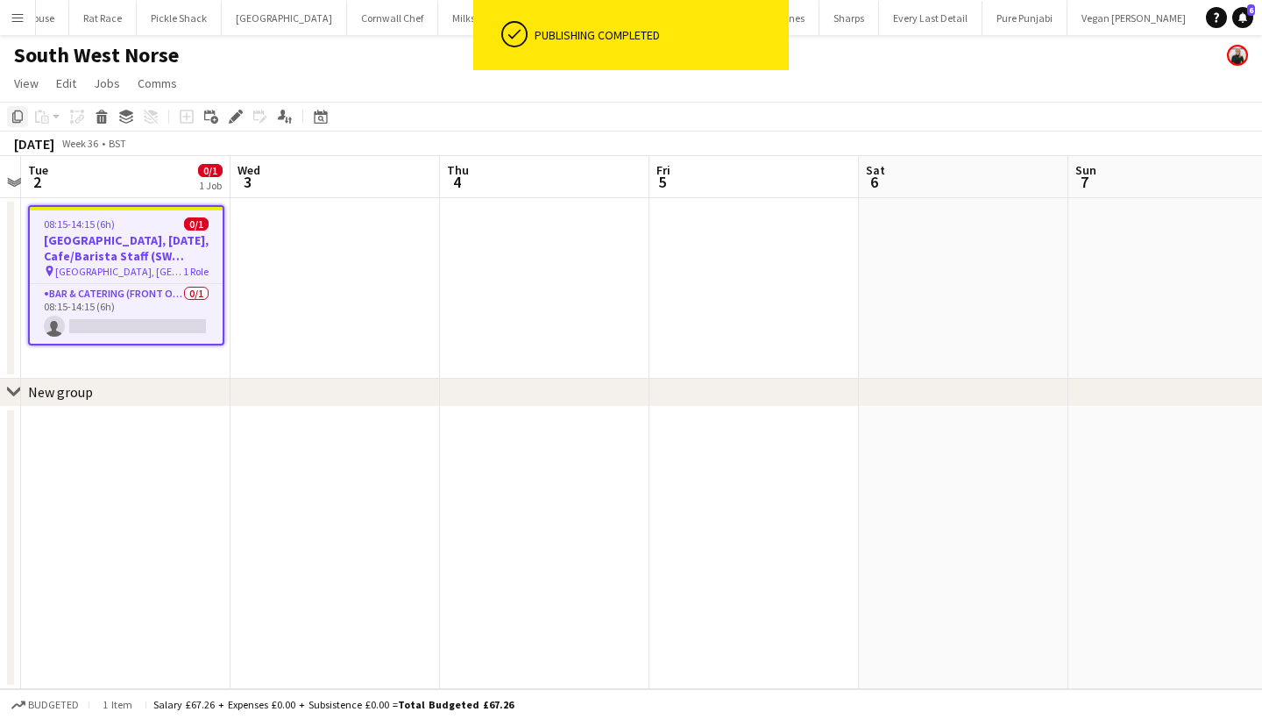
click at [11, 122] on icon "Copy" at bounding box center [18, 117] width 14 height 14
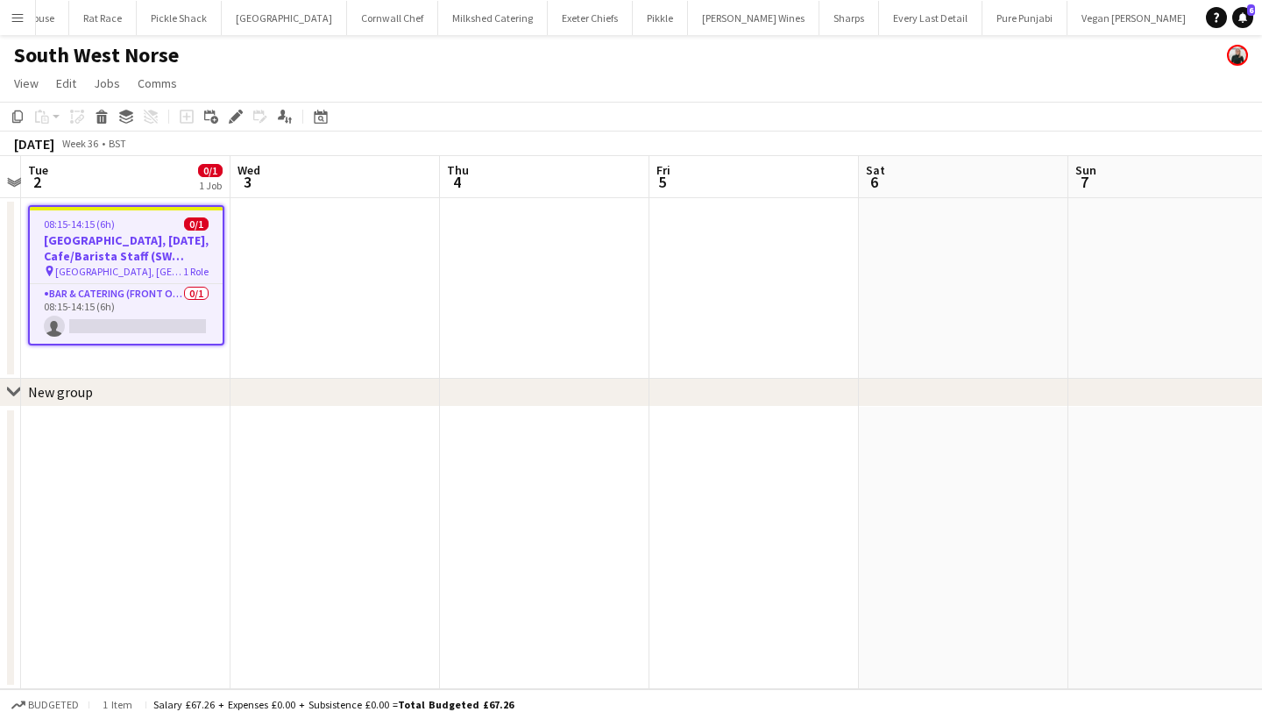
click at [480, 223] on app-date-cell at bounding box center [544, 288] width 209 height 181
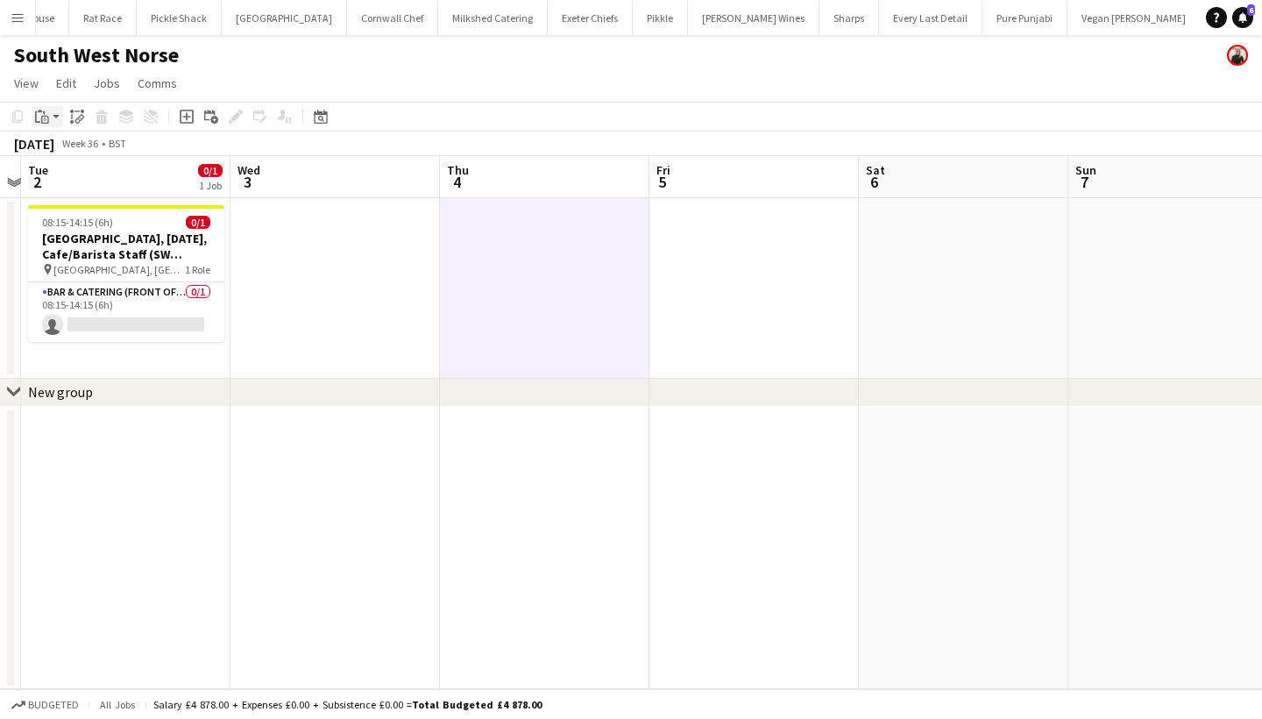
click at [36, 118] on icon at bounding box center [37, 116] width 5 height 11
click at [112, 149] on link "Paste Command V" at bounding box center [115, 150] width 138 height 16
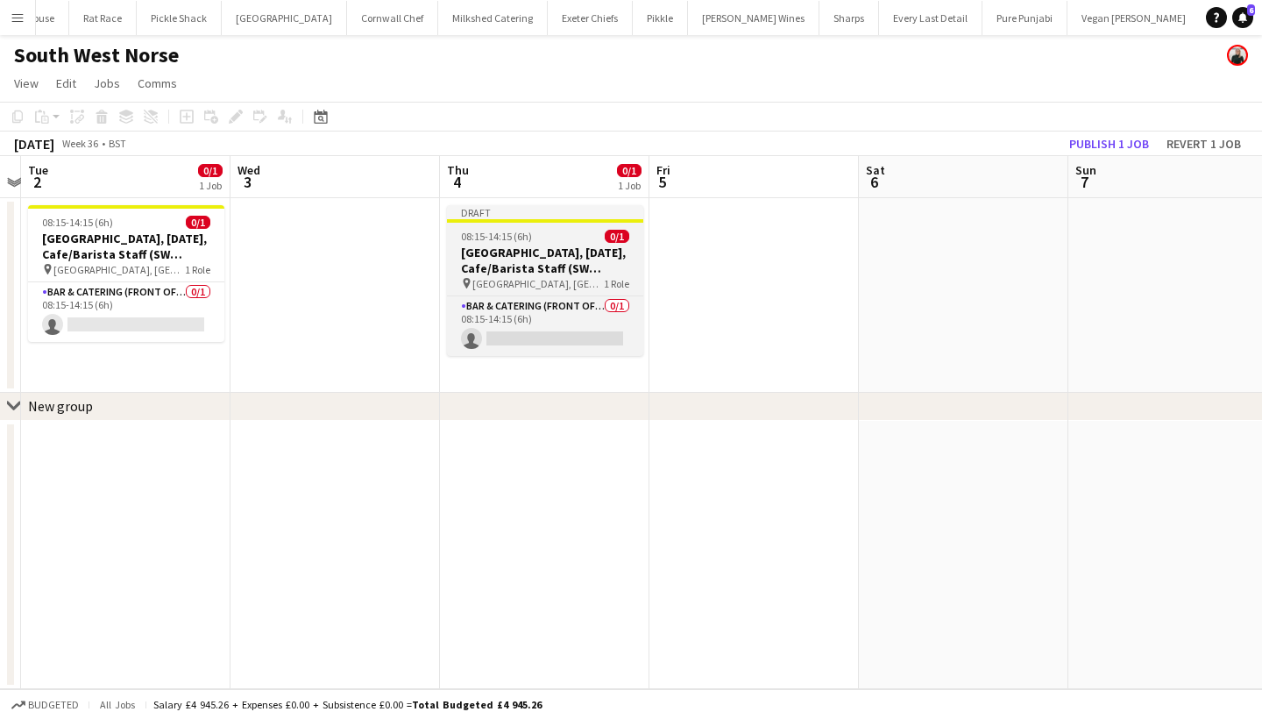
click at [497, 234] on span "08:15-14:15 (6h)" at bounding box center [496, 236] width 71 height 13
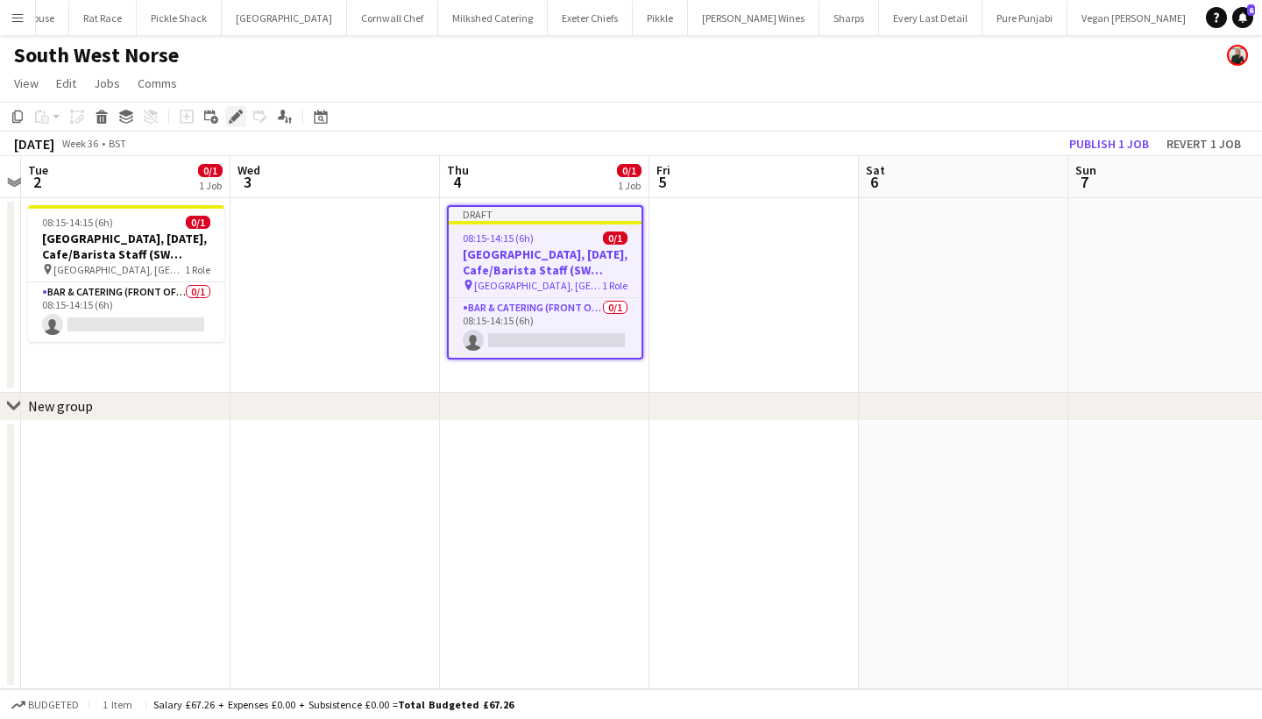
click at [235, 112] on icon "Edit" at bounding box center [236, 117] width 14 height 14
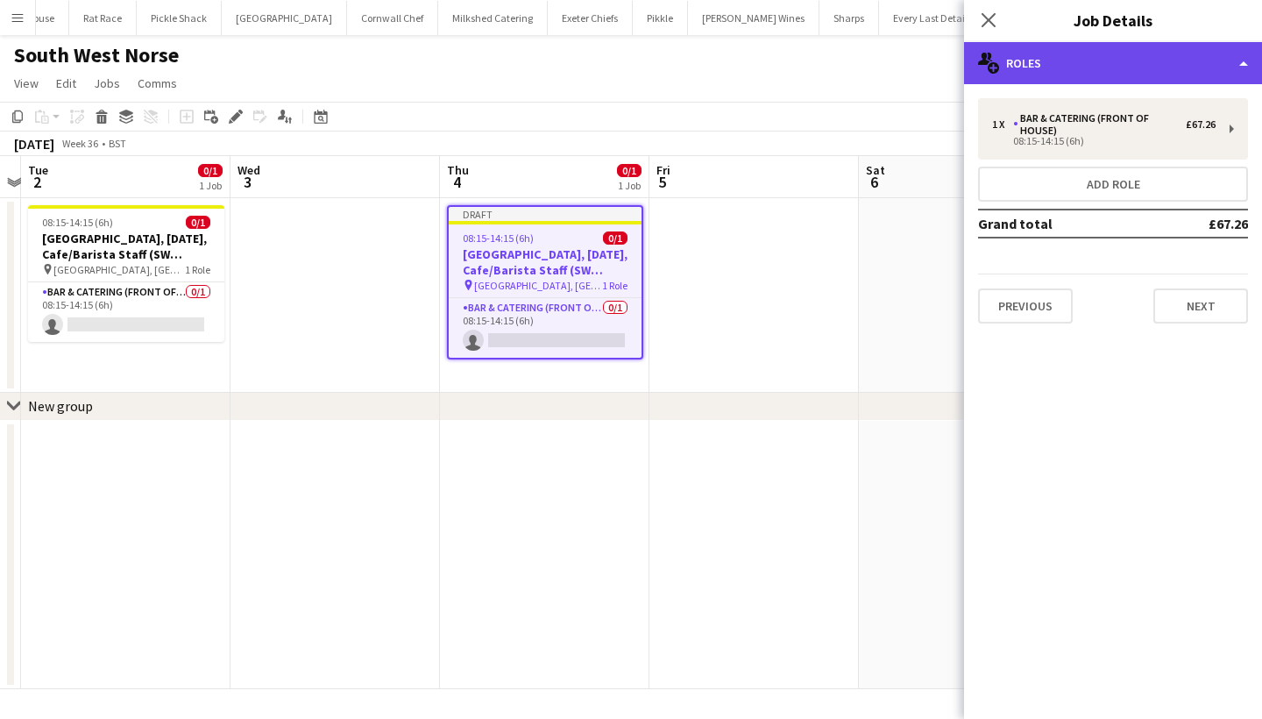
click at [1111, 68] on div "multiple-users-add Roles" at bounding box center [1113, 63] width 298 height 42
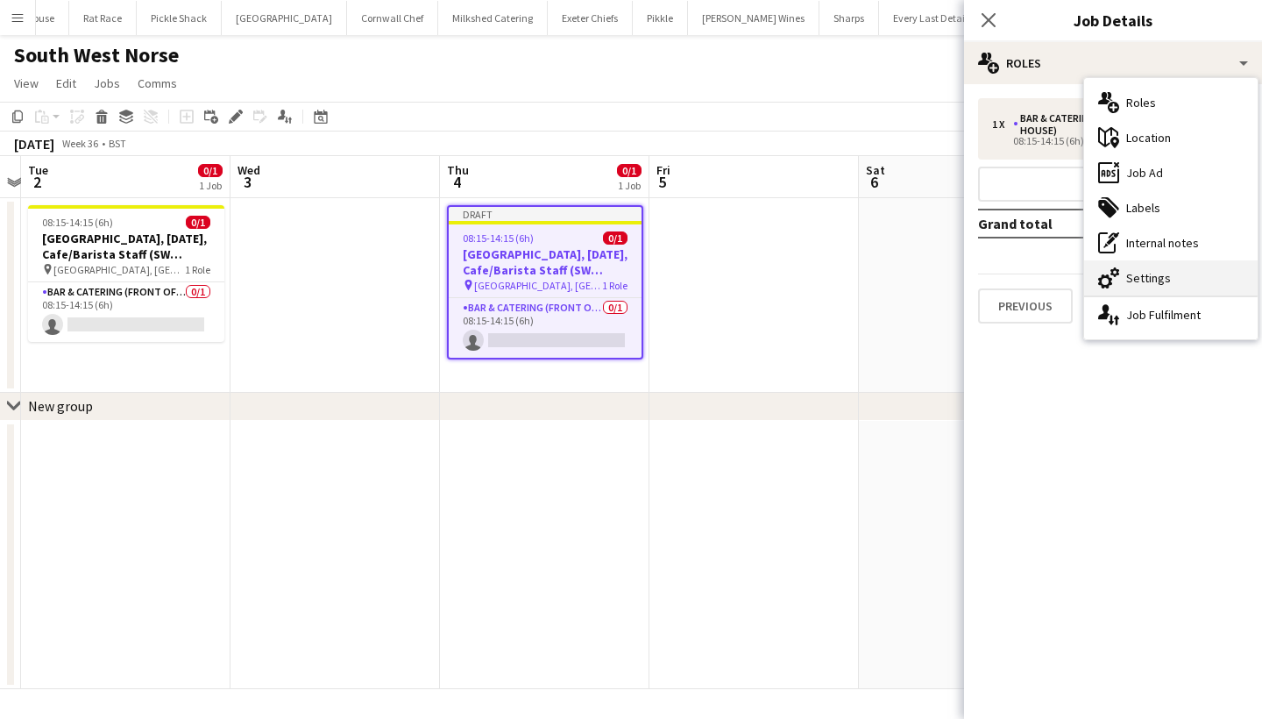
click at [1137, 272] on div "cog-double-3 Settings" at bounding box center [1170, 277] width 173 height 35
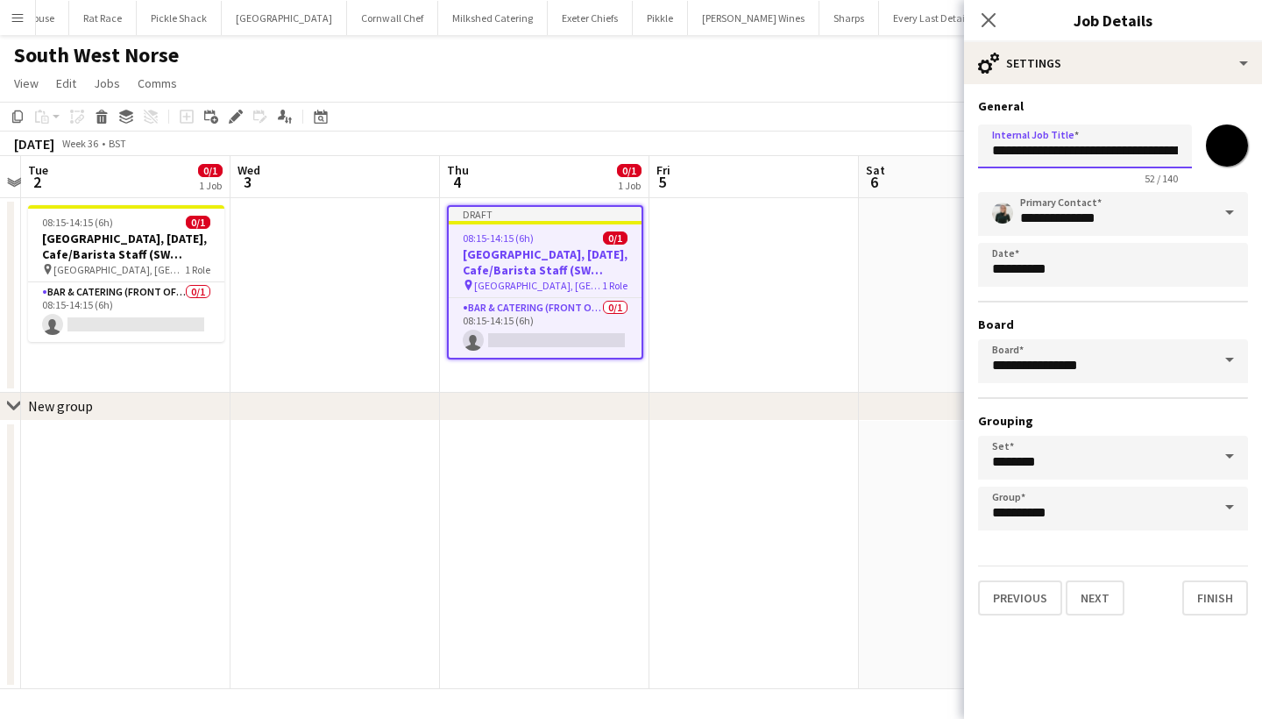
click at [1044, 148] on input "**********" at bounding box center [1085, 146] width 214 height 44
click at [1094, 598] on button "Next" at bounding box center [1095, 597] width 59 height 35
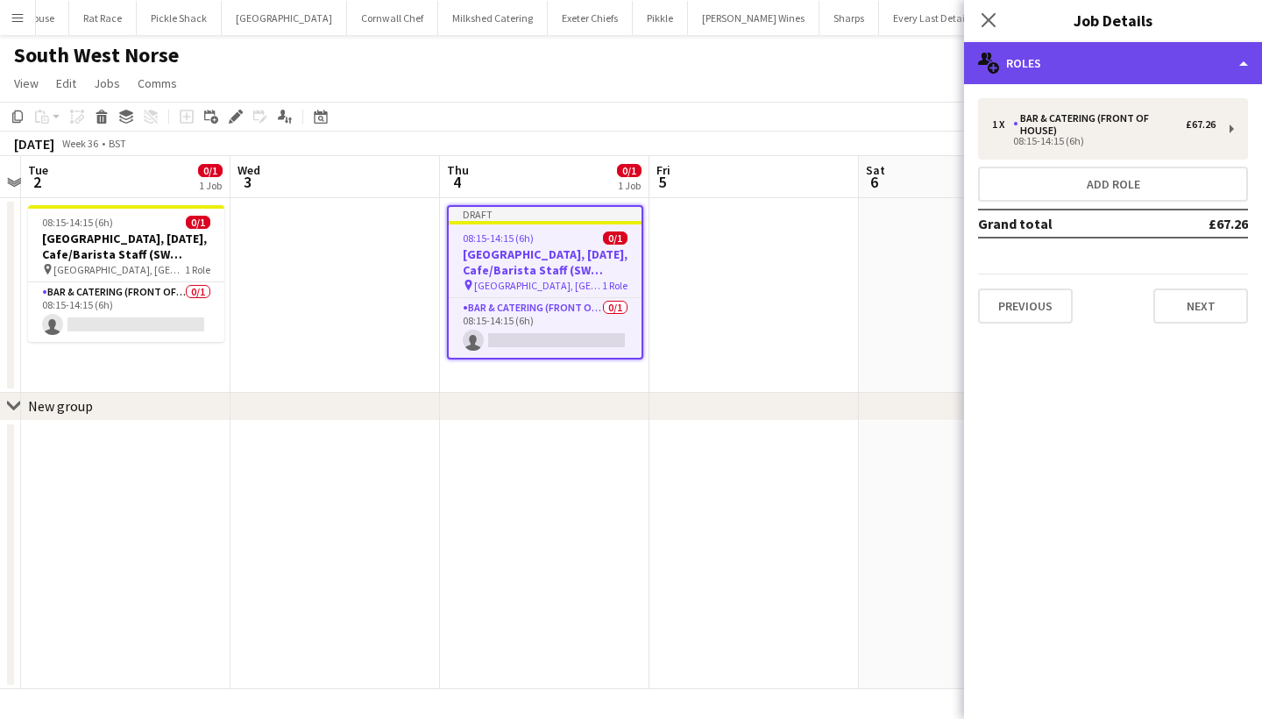
click at [1037, 60] on div "multiple-users-add Roles" at bounding box center [1113, 63] width 298 height 42
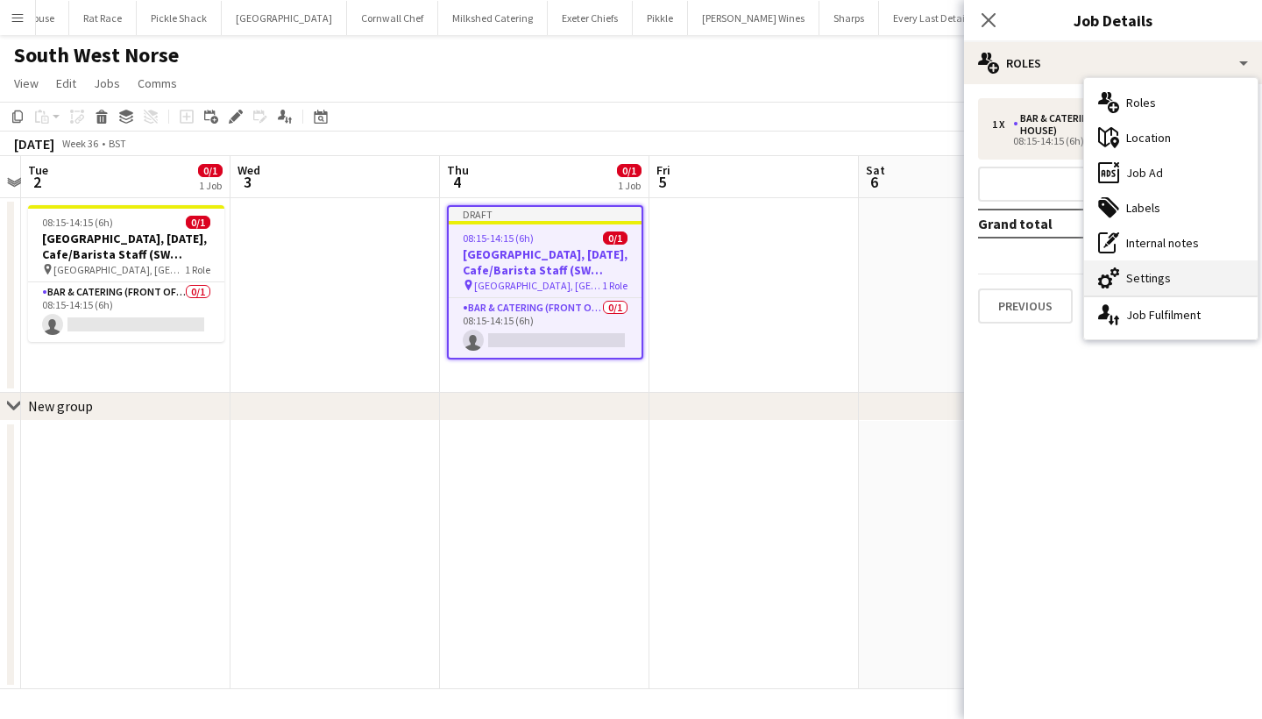
click at [1129, 278] on div "cog-double-3 Settings" at bounding box center [1170, 277] width 173 height 35
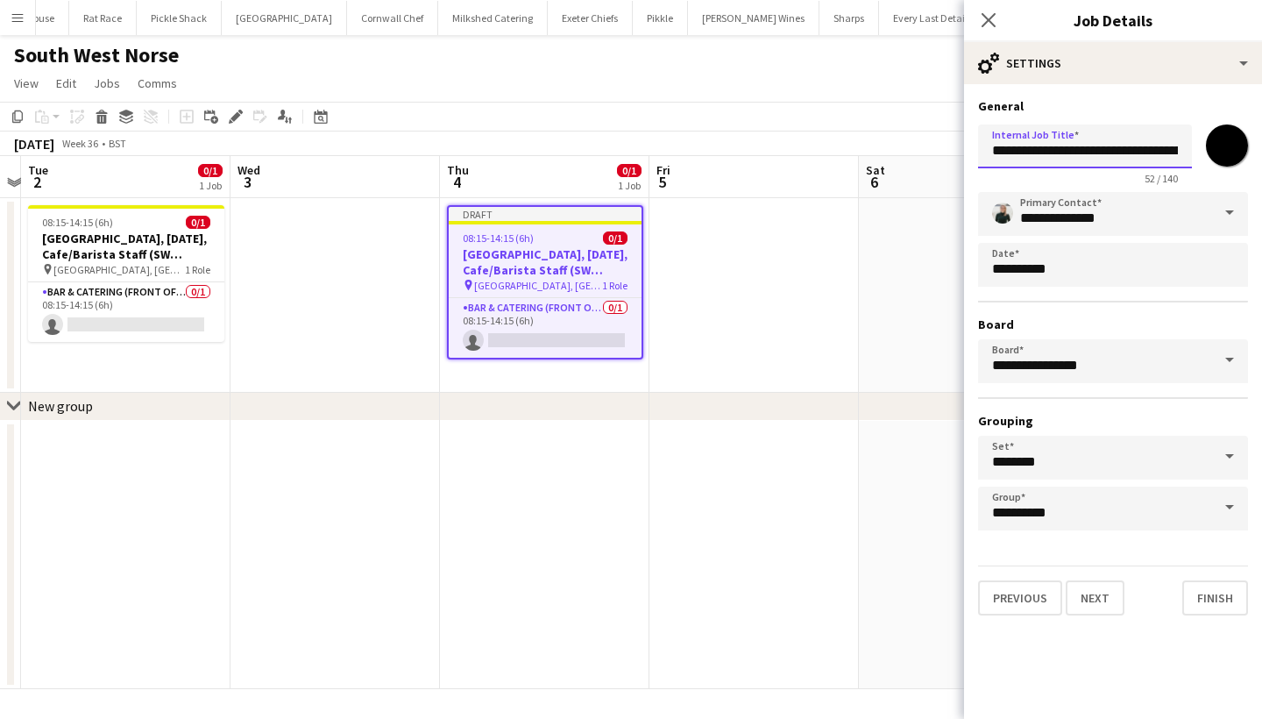
click at [1056, 150] on input "**********" at bounding box center [1085, 146] width 214 height 44
drag, startPoint x: 1115, startPoint y: 154, endPoint x: 1094, endPoint y: 152, distance: 20.3
click at [1094, 152] on input "**********" at bounding box center [1085, 146] width 214 height 44
click at [1178, 161] on input "**********" at bounding box center [1085, 146] width 214 height 44
click at [1181, 151] on input "**********" at bounding box center [1085, 146] width 214 height 44
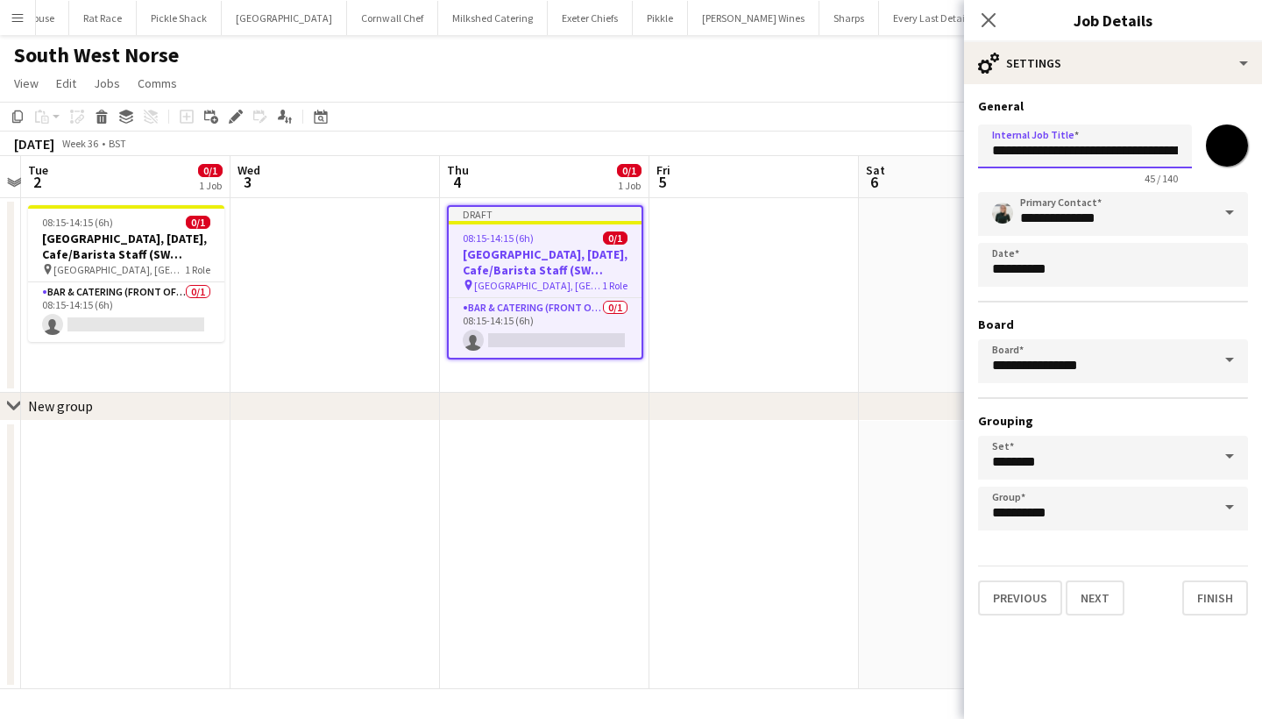
click at [1163, 152] on input "**********" at bounding box center [1085, 146] width 214 height 44
type input "**********"
click at [1220, 592] on button "Finish" at bounding box center [1215, 597] width 66 height 35
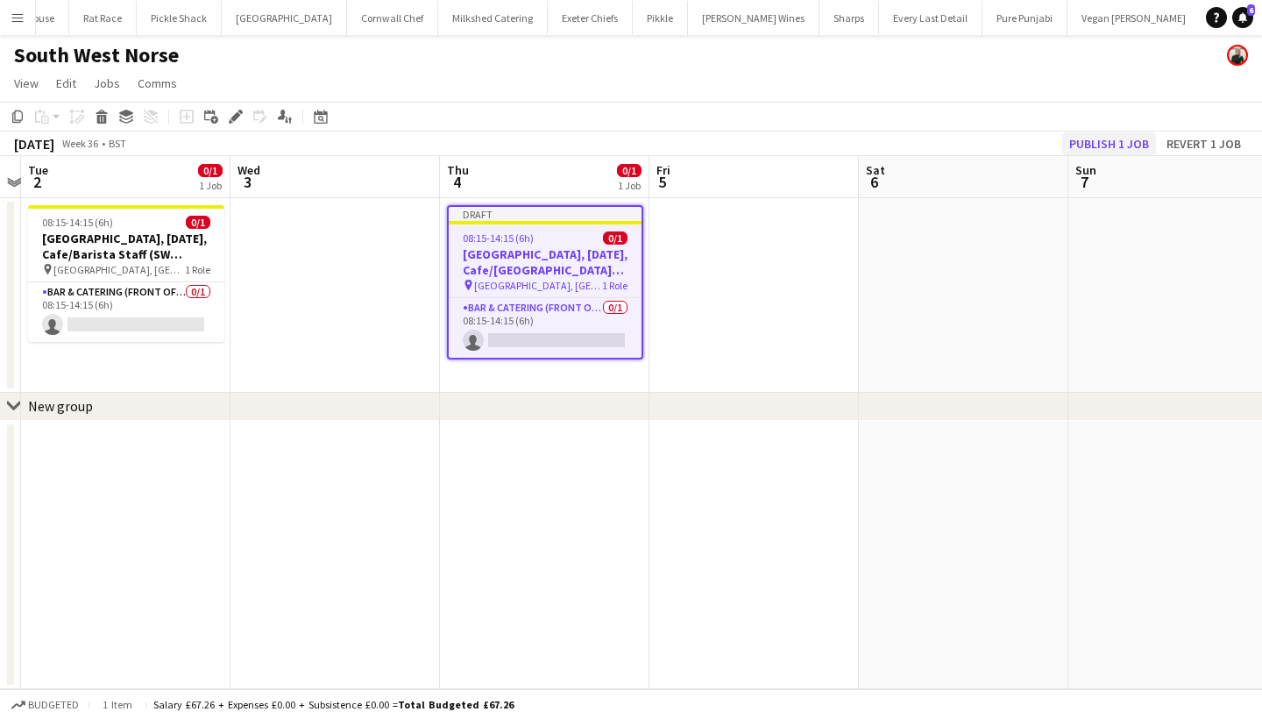
click at [1129, 147] on button "Publish 1 job" at bounding box center [1109, 143] width 94 height 23
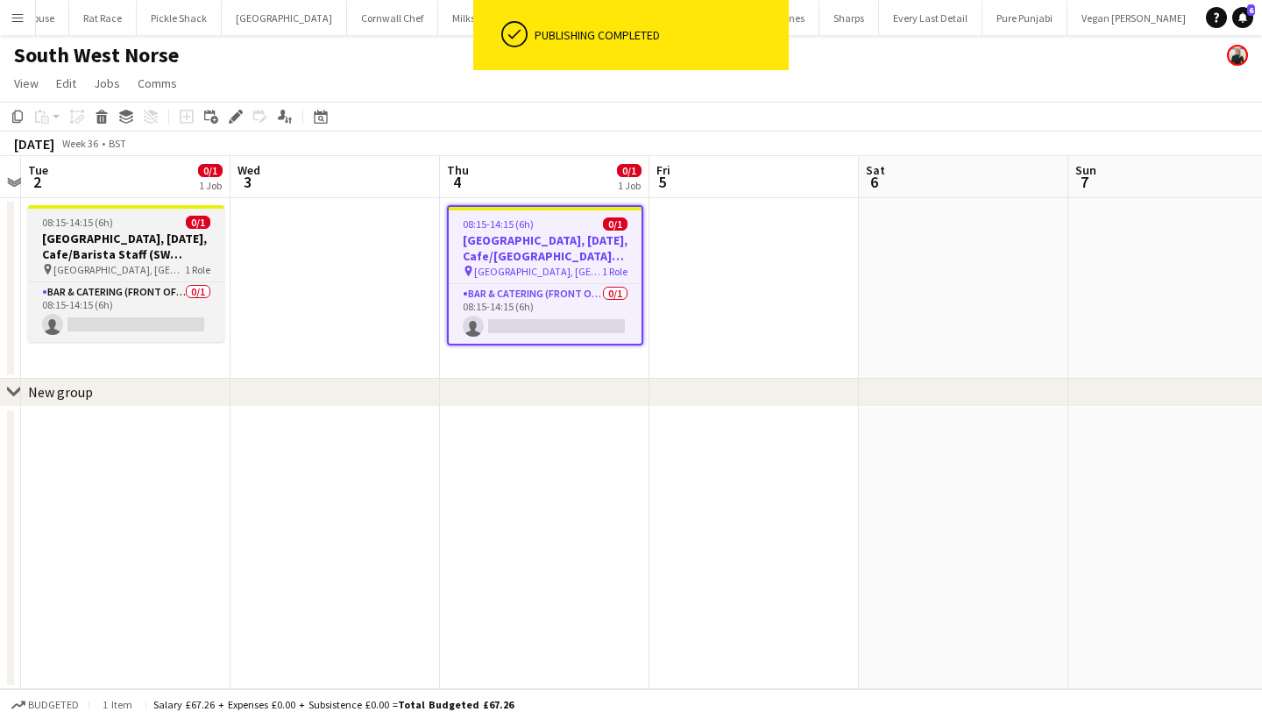
click at [138, 237] on h3 "Exeter, 2nd September, Cafe/Barista Staff (SW Norse)" at bounding box center [126, 246] width 196 height 32
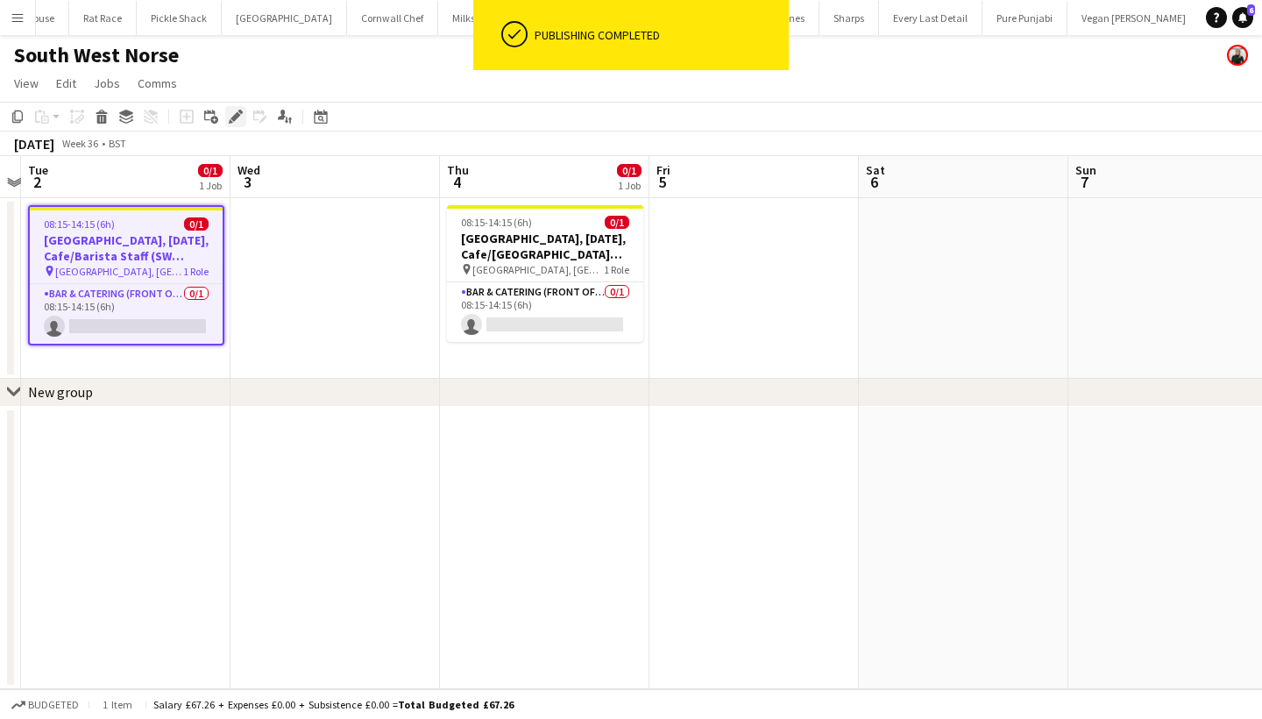
click at [234, 124] on div "Edit" at bounding box center [235, 116] width 21 height 21
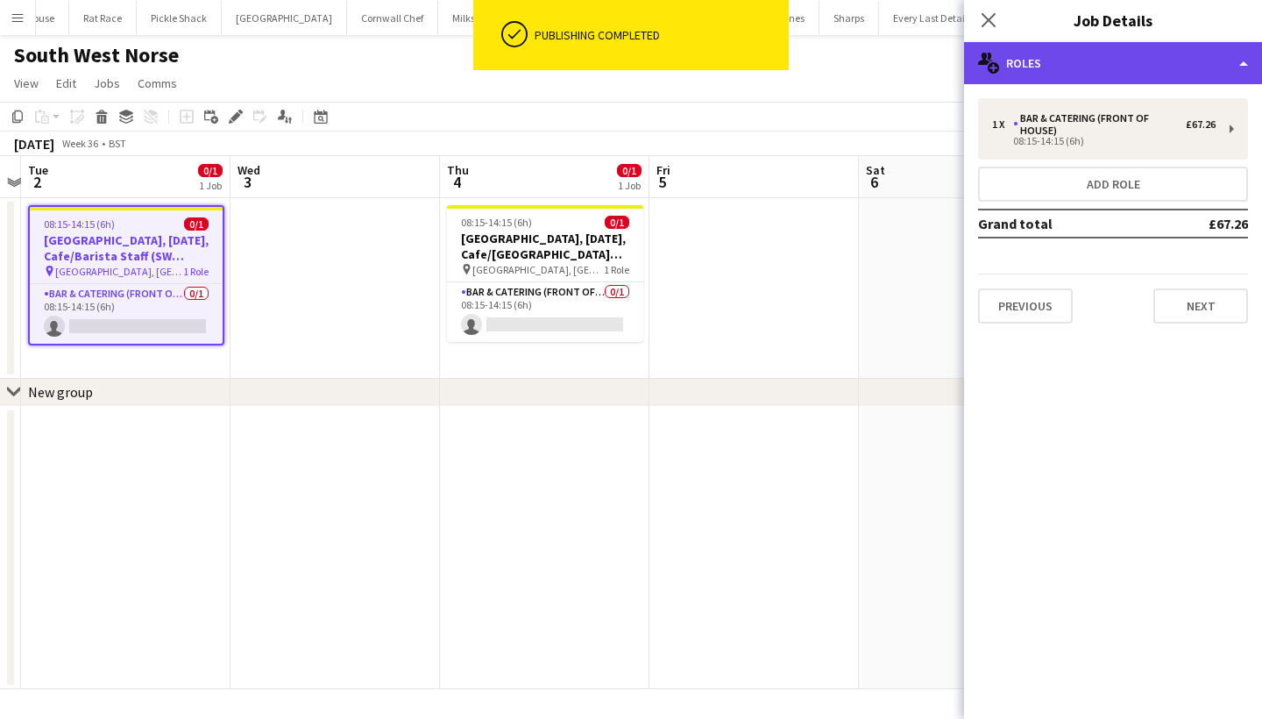
click at [1083, 56] on div "multiple-users-add Roles" at bounding box center [1113, 63] width 298 height 42
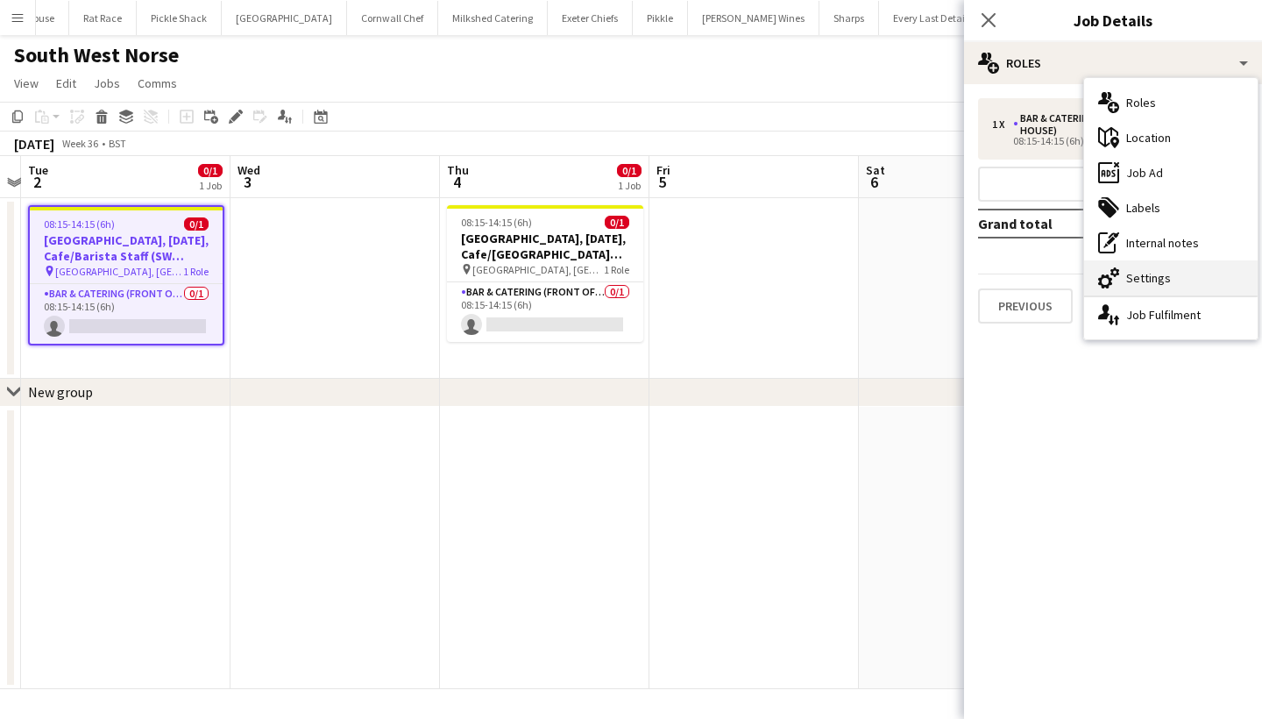
click at [1186, 277] on div "cog-double-3 Settings" at bounding box center [1170, 277] width 173 height 35
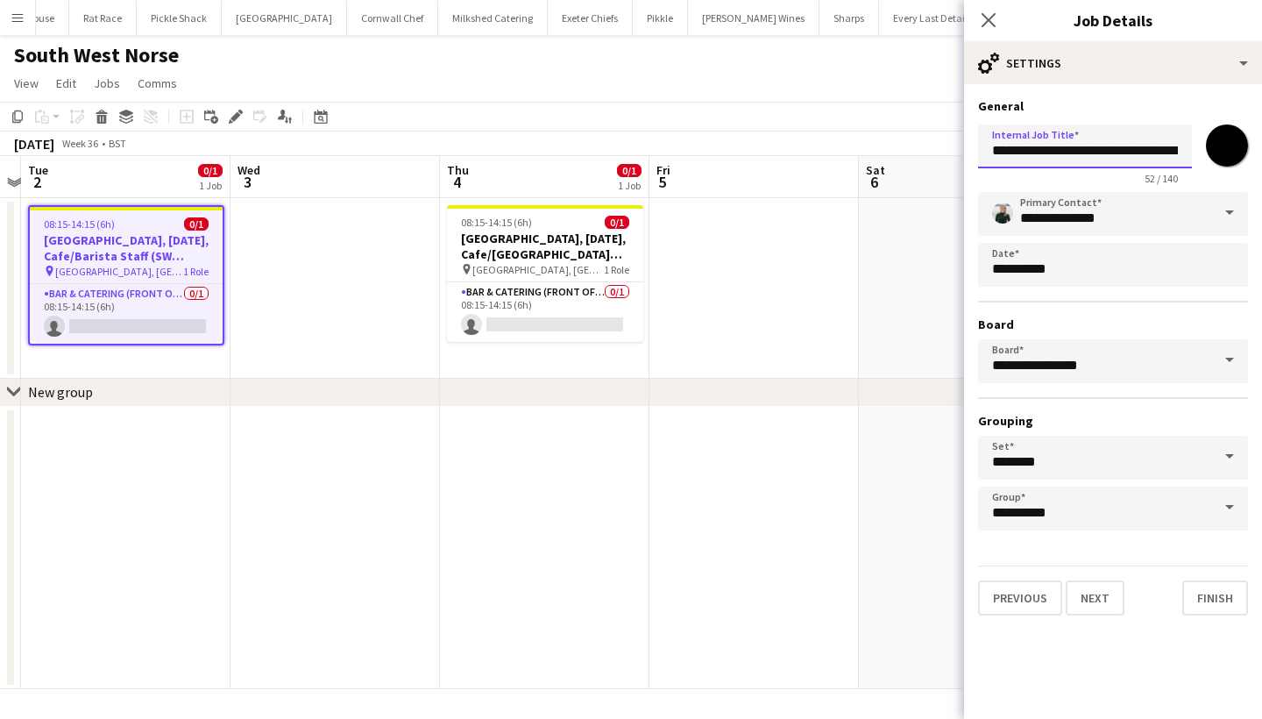
drag, startPoint x: 1136, startPoint y: 147, endPoint x: 1259, endPoint y: 150, distance: 123.6
click at [1259, 150] on form "**********" at bounding box center [1113, 356] width 298 height 517
click at [1111, 144] on input "**********" at bounding box center [1085, 146] width 214 height 44
type input "**********"
click at [1209, 591] on button "Finish" at bounding box center [1215, 597] width 66 height 35
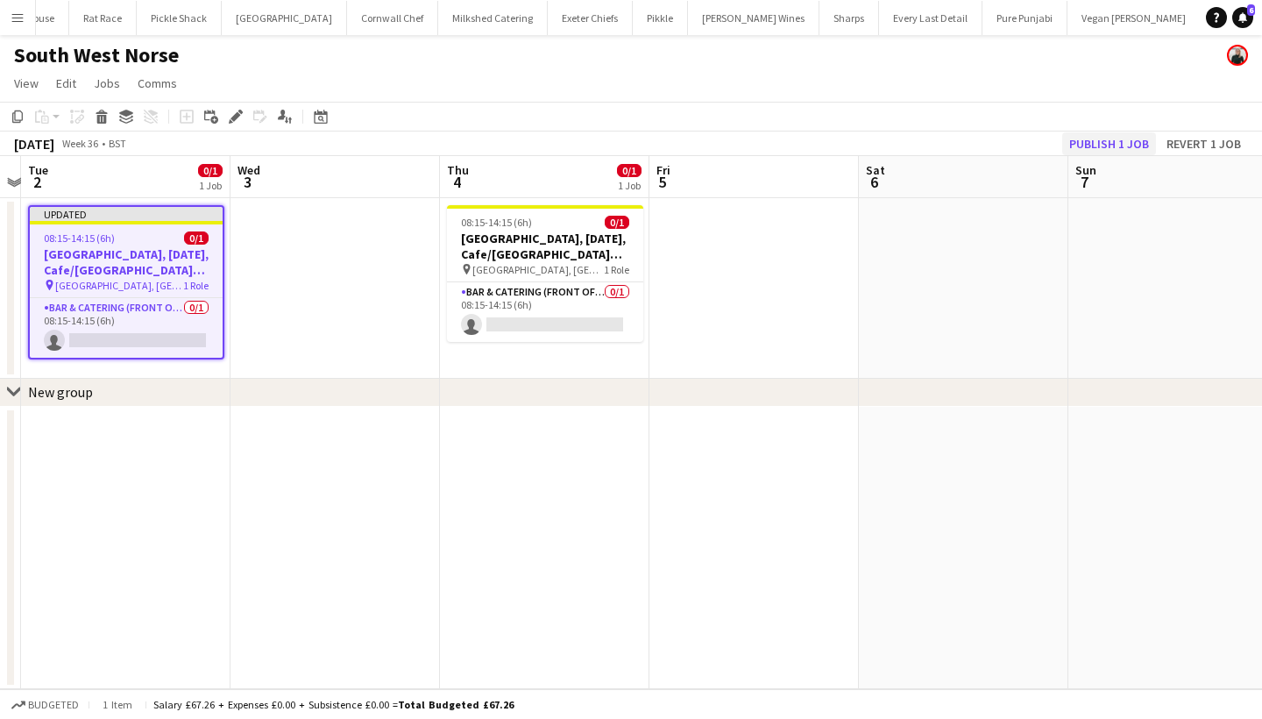
click at [1086, 136] on button "Publish 1 job" at bounding box center [1109, 143] width 94 height 23
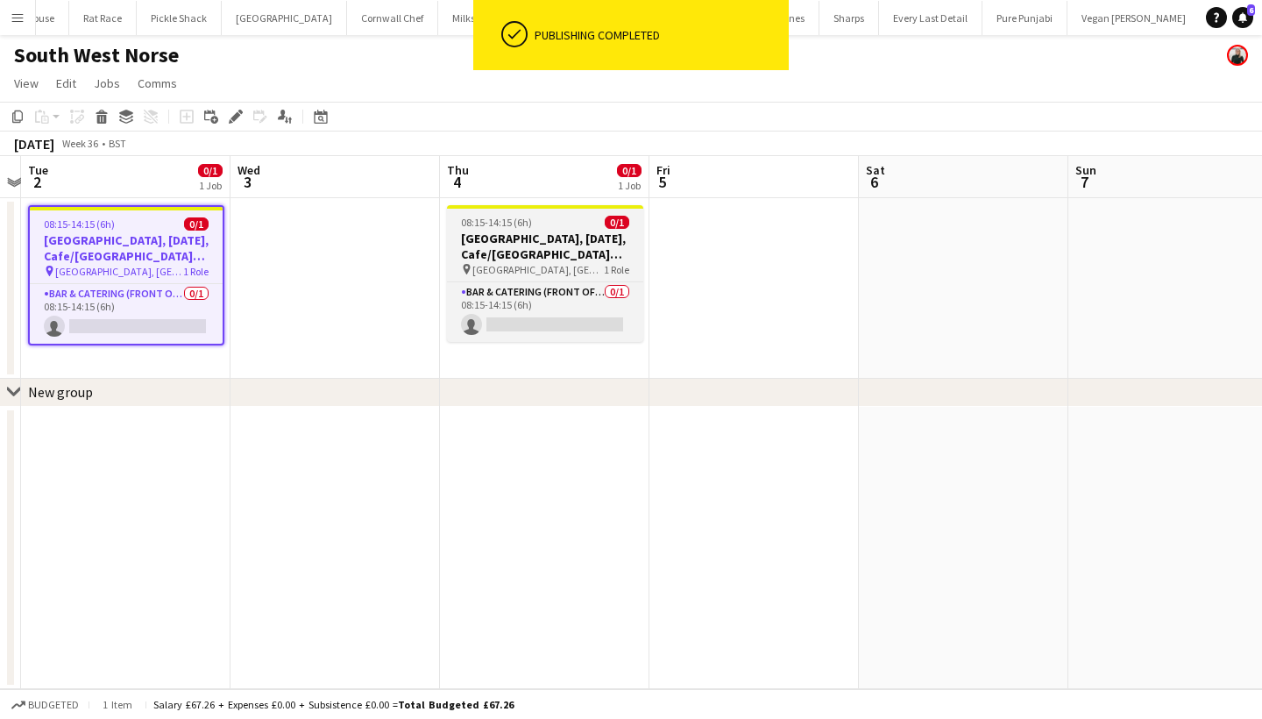
click at [527, 224] on span "08:15-14:15 (6h)" at bounding box center [496, 222] width 71 height 13
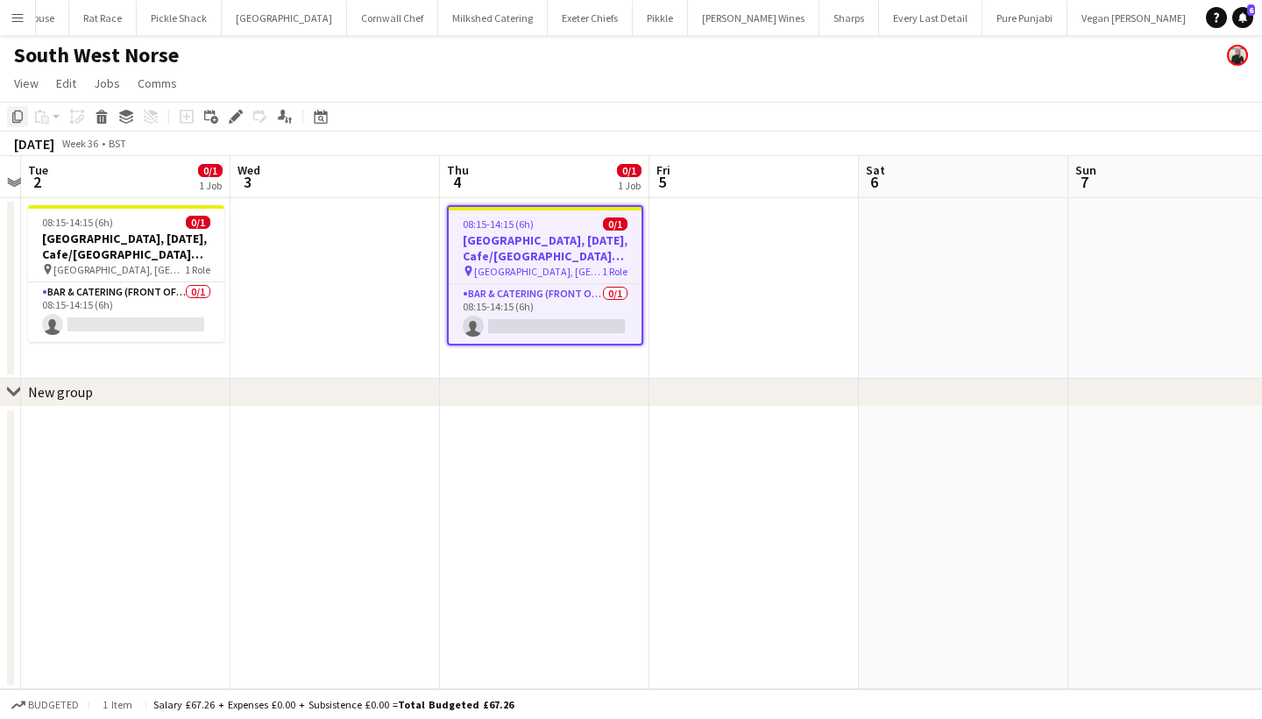
click at [15, 120] on icon at bounding box center [17, 116] width 11 height 12
click at [737, 228] on app-date-cell at bounding box center [753, 288] width 209 height 181
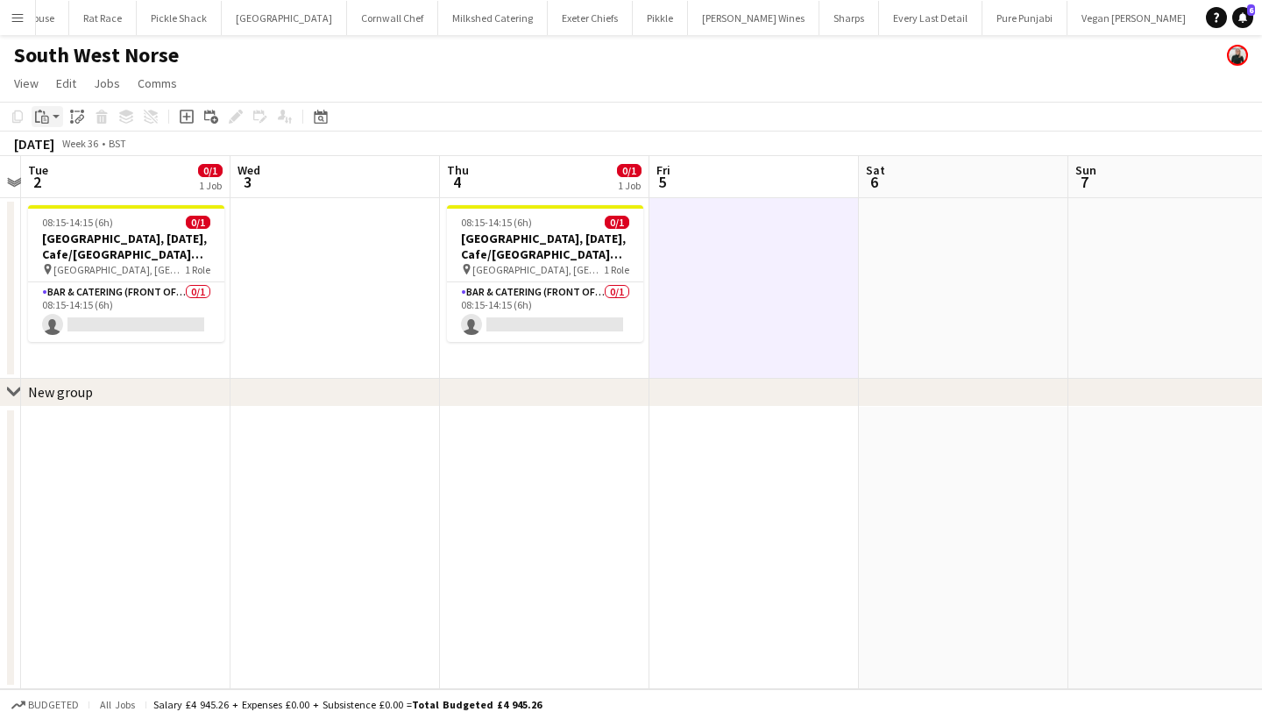
click at [40, 119] on icon "Paste" at bounding box center [42, 117] width 14 height 14
click at [76, 149] on link "Paste Command V" at bounding box center [115, 150] width 138 height 16
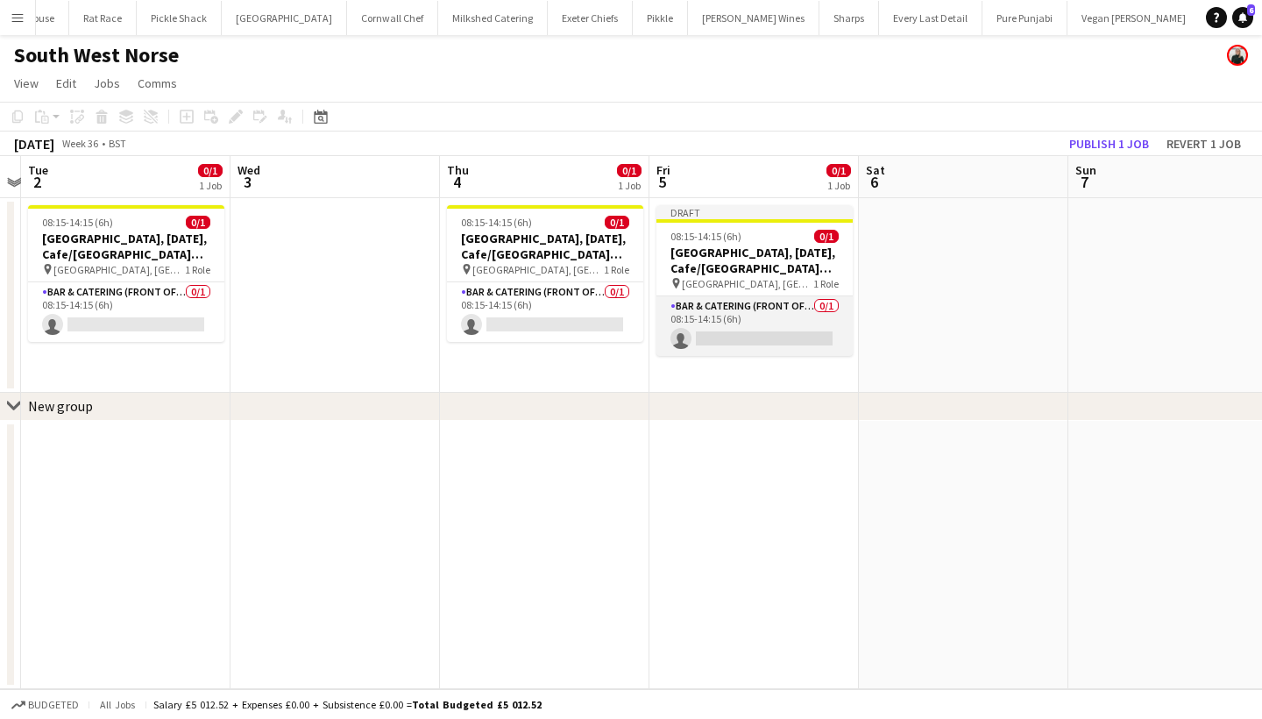
click at [726, 321] on app-card-role "Bar & Catering (Front of House) 0/1 08:15-14:15 (6h) single-neutral-actions" at bounding box center [754, 326] width 196 height 60
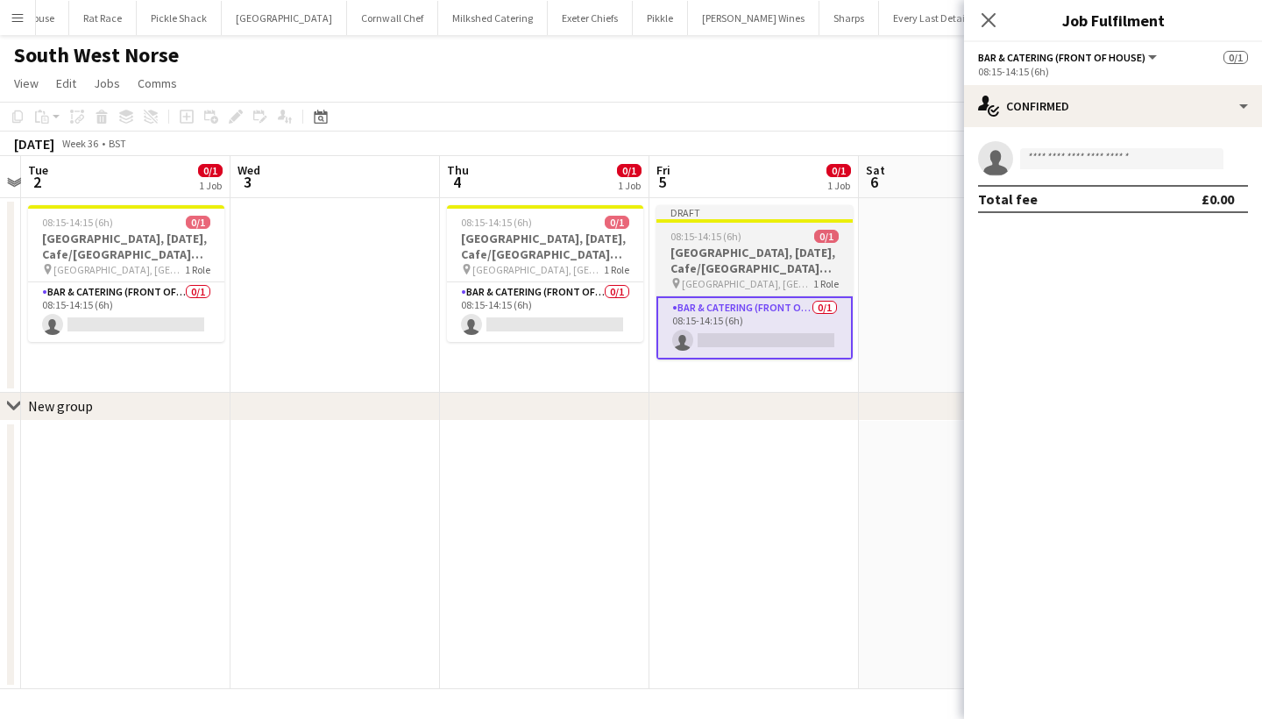
click at [754, 236] on div "08:15-14:15 (6h) 0/1" at bounding box center [754, 236] width 196 height 13
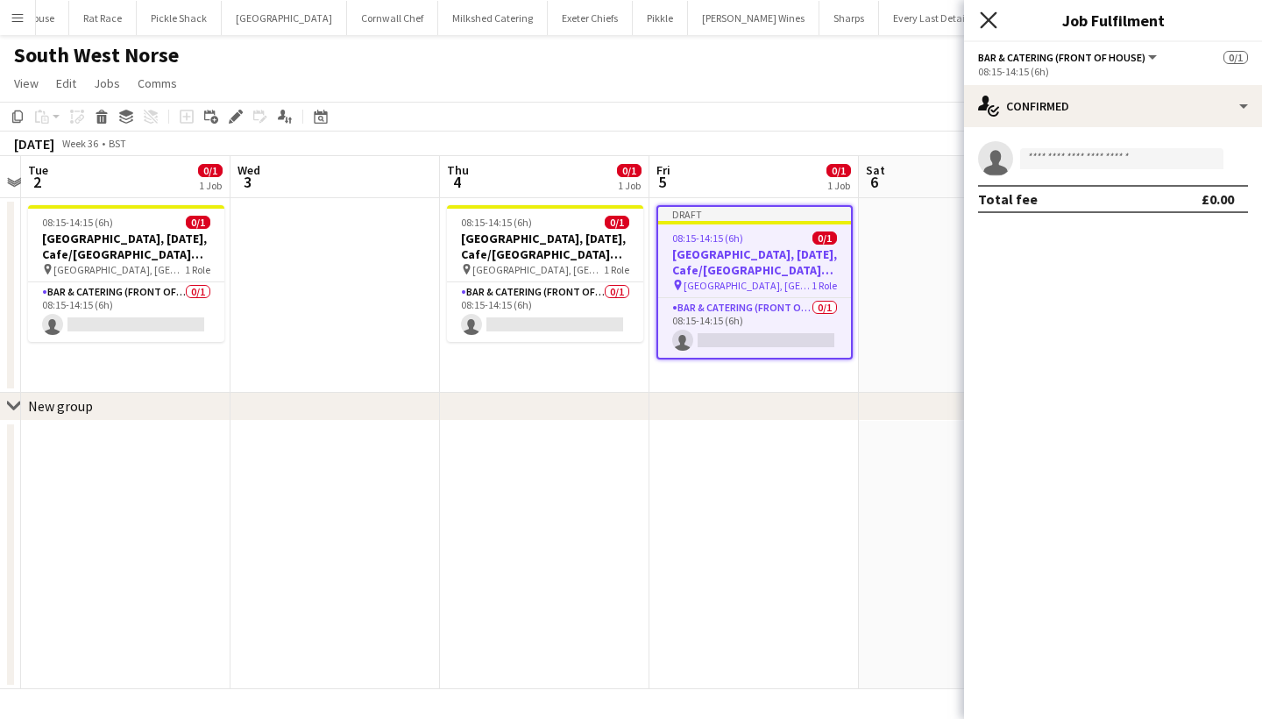
click at [994, 18] on icon "Close pop-in" at bounding box center [988, 19] width 17 height 17
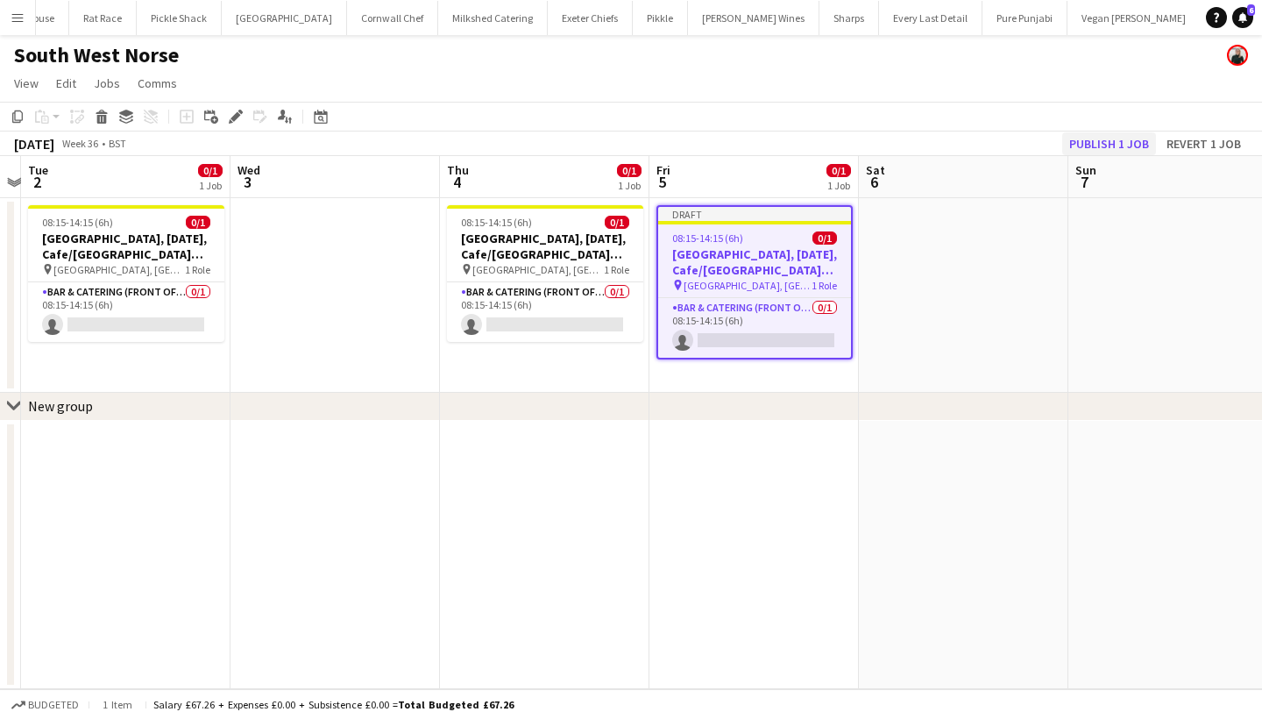
click at [1093, 142] on button "Publish 1 job" at bounding box center [1109, 143] width 94 height 23
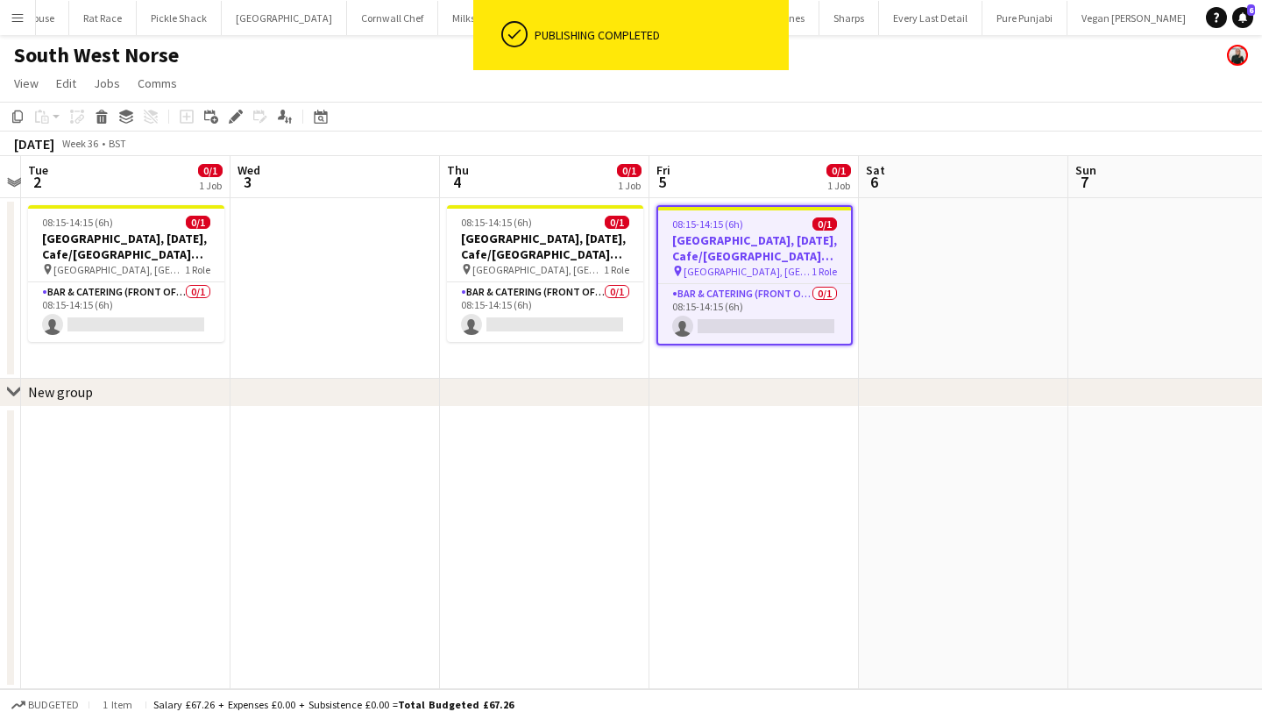
click at [327, 620] on app-date-cell at bounding box center [334, 548] width 209 height 283
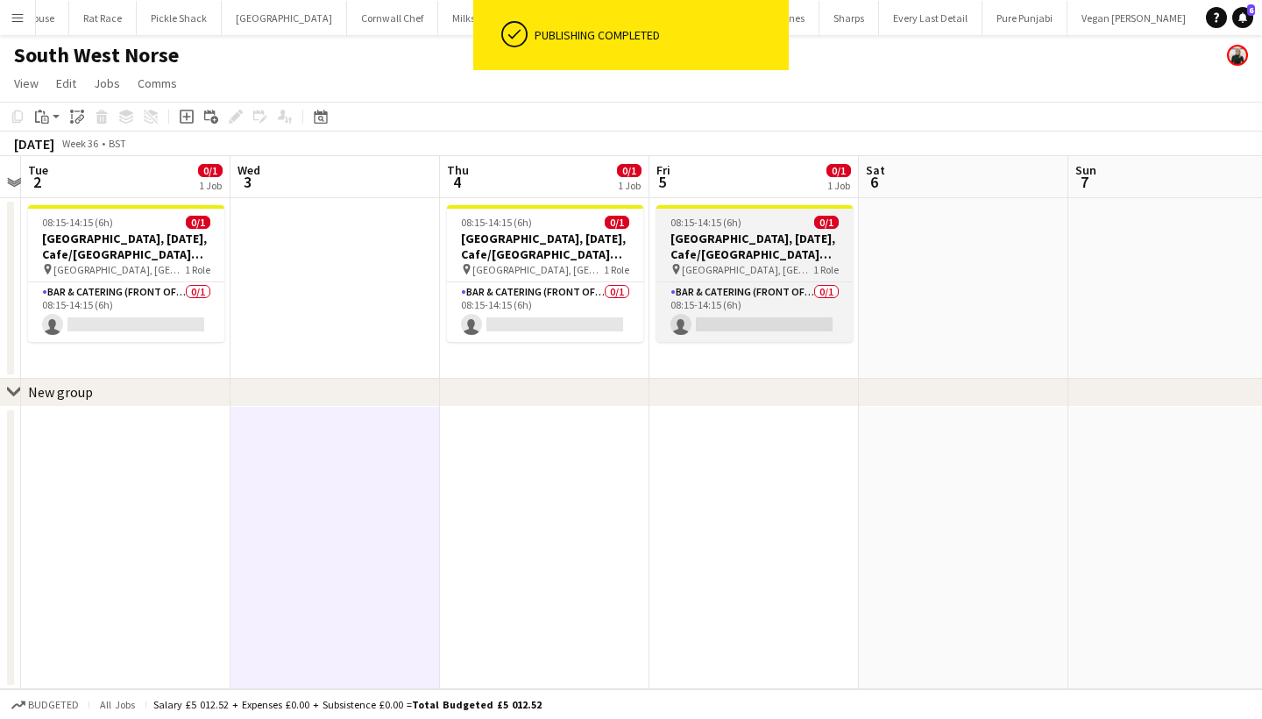
click at [785, 234] on h3 "Exeter, 4th September, Cafe/Barista (SW Norse)" at bounding box center [754, 246] width 196 height 32
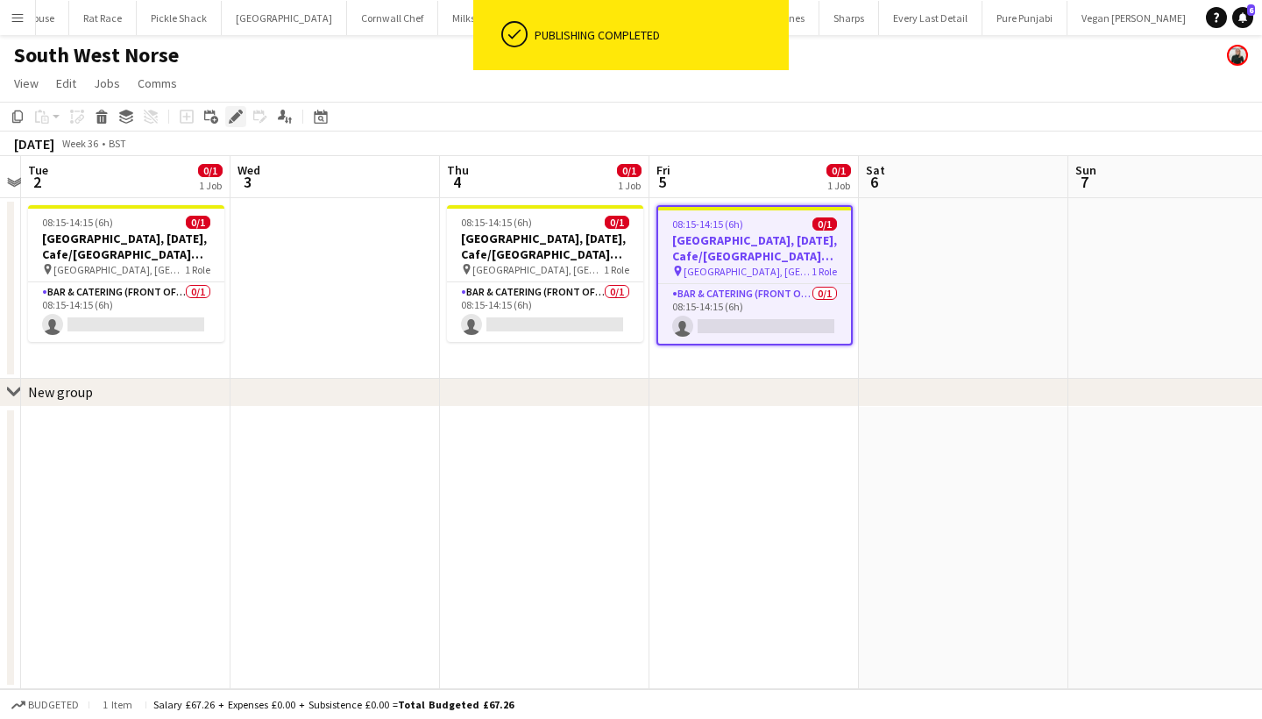
click at [231, 112] on icon "Edit" at bounding box center [236, 117] width 14 height 14
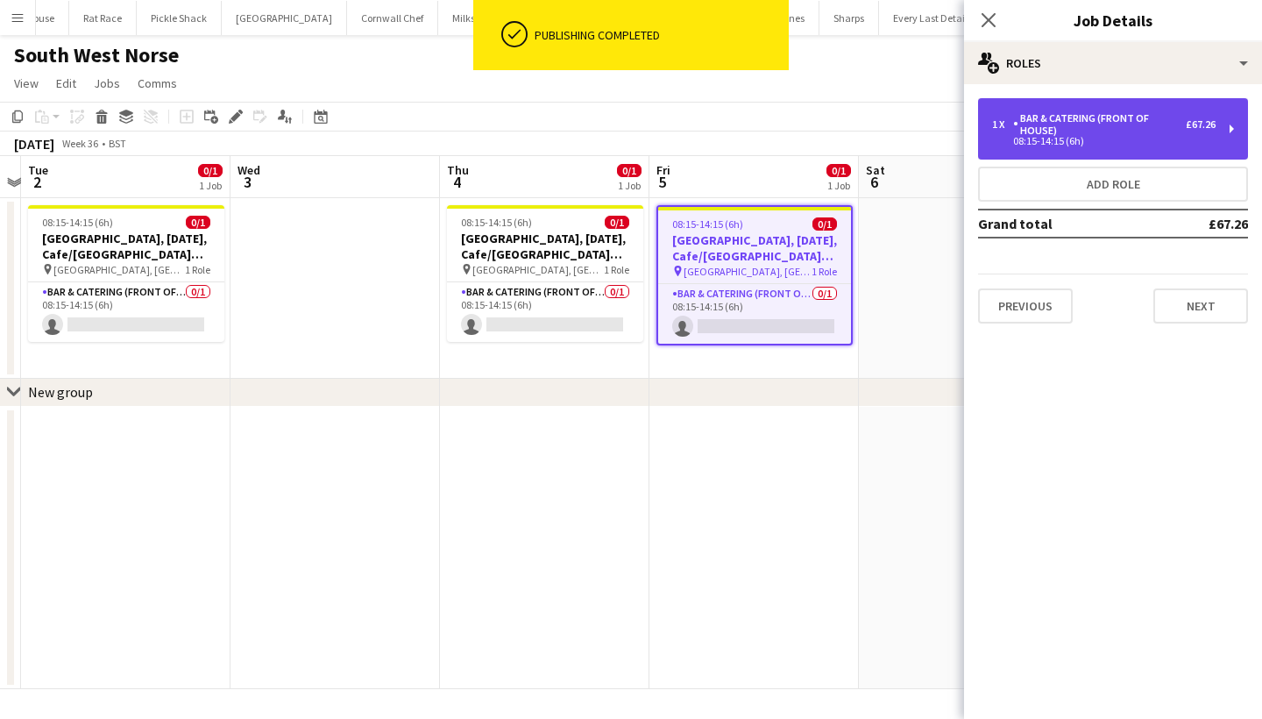
click at [1107, 124] on div "Bar & Catering (Front of House)" at bounding box center [1099, 124] width 173 height 25
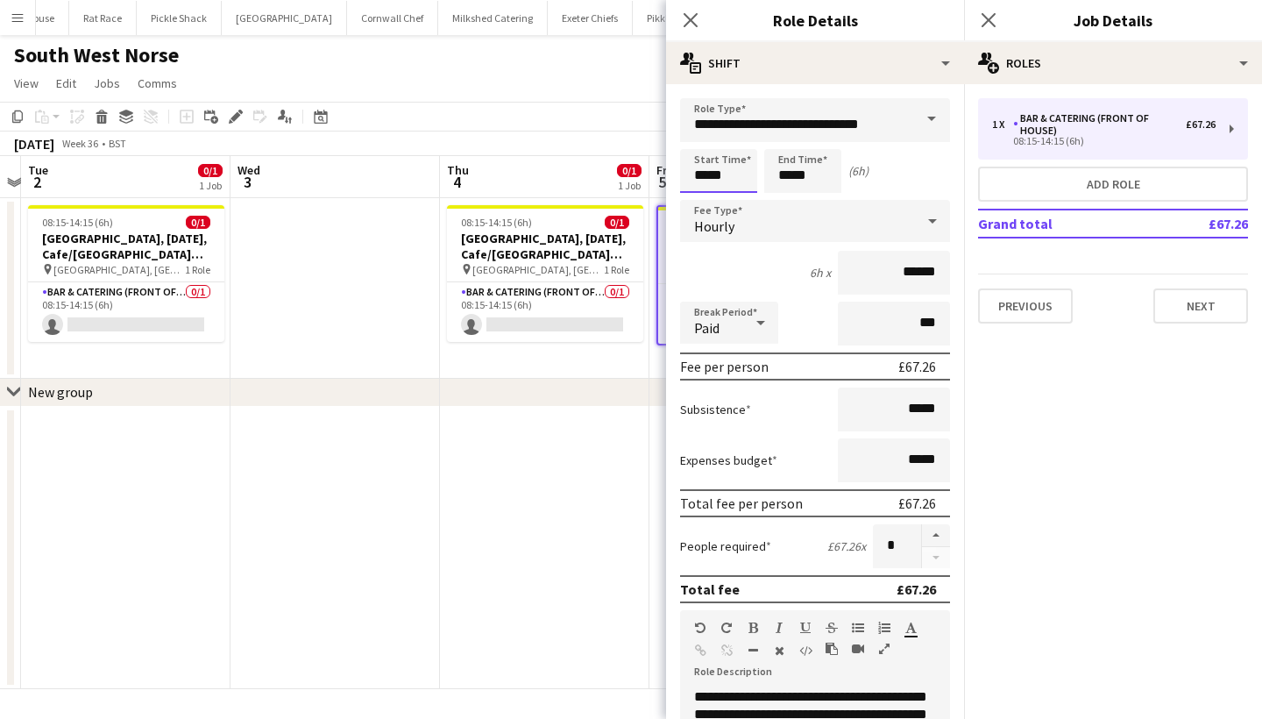
click at [724, 181] on input "*****" at bounding box center [718, 171] width 77 height 44
type input "*****"
click at [814, 172] on input "*****" at bounding box center [802, 171] width 77 height 44
type input "*****"
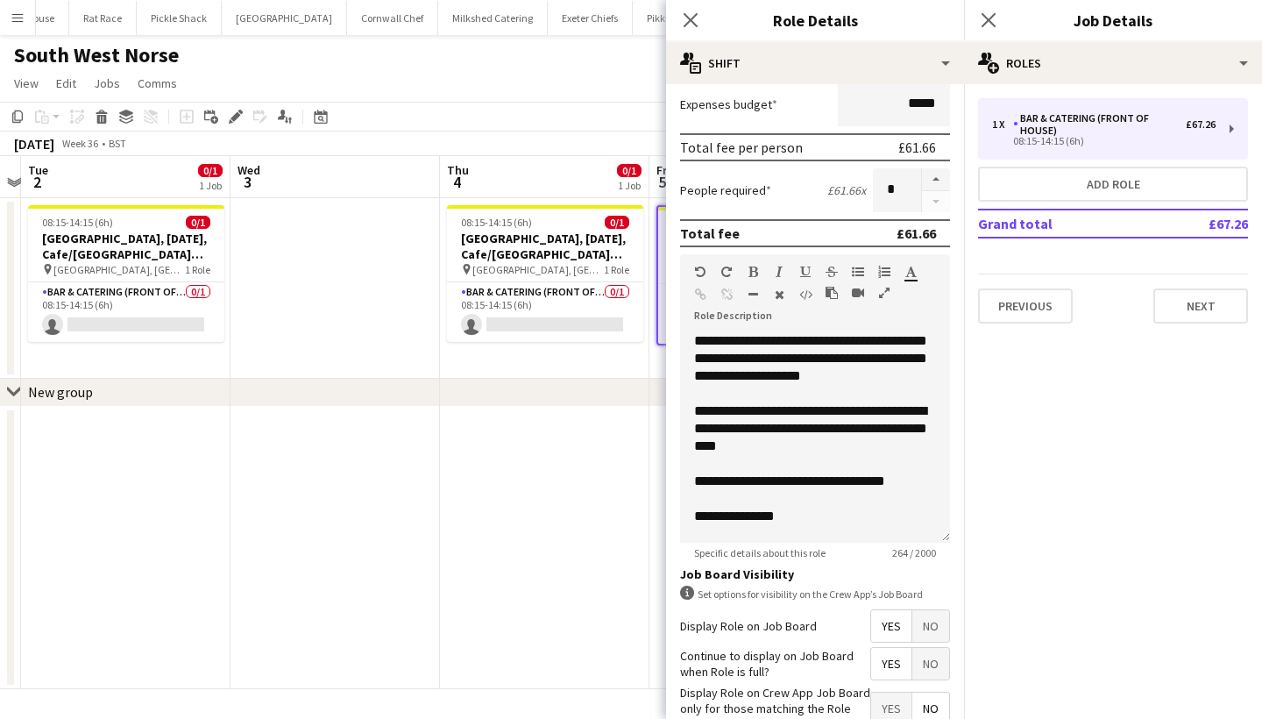
scroll to position [458, 0]
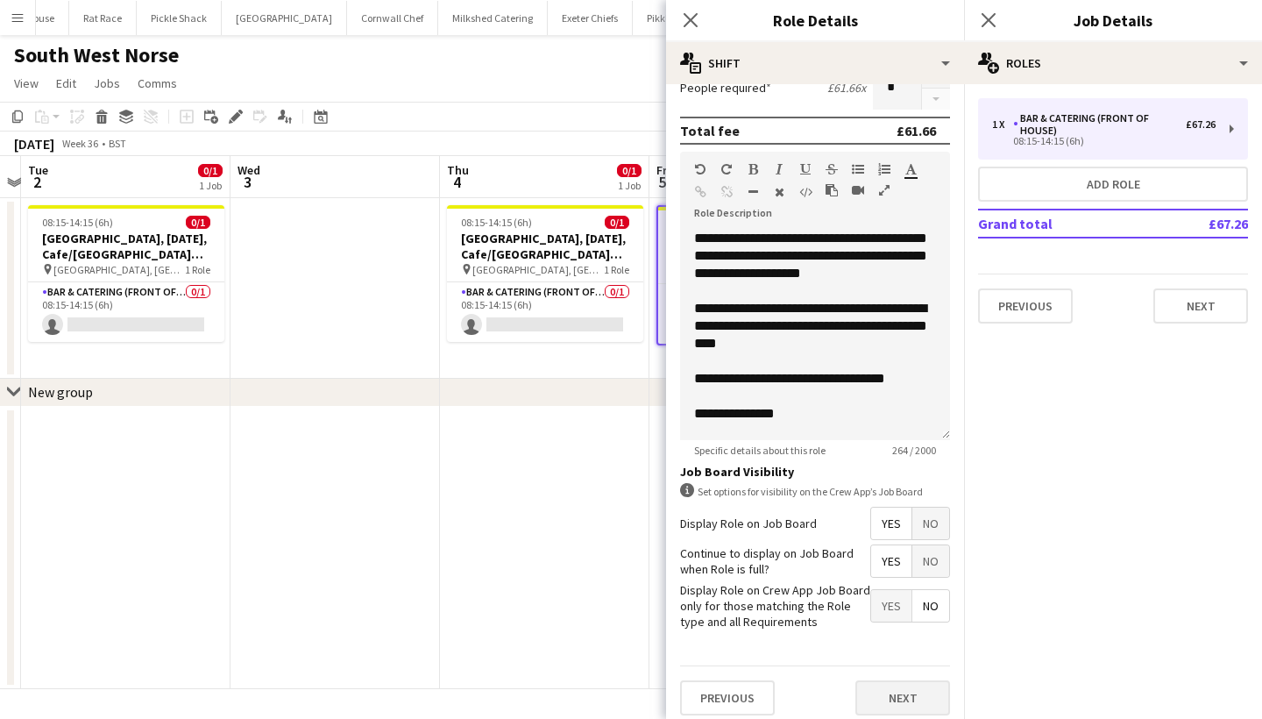
click at [899, 701] on button "Next" at bounding box center [902, 697] width 95 height 35
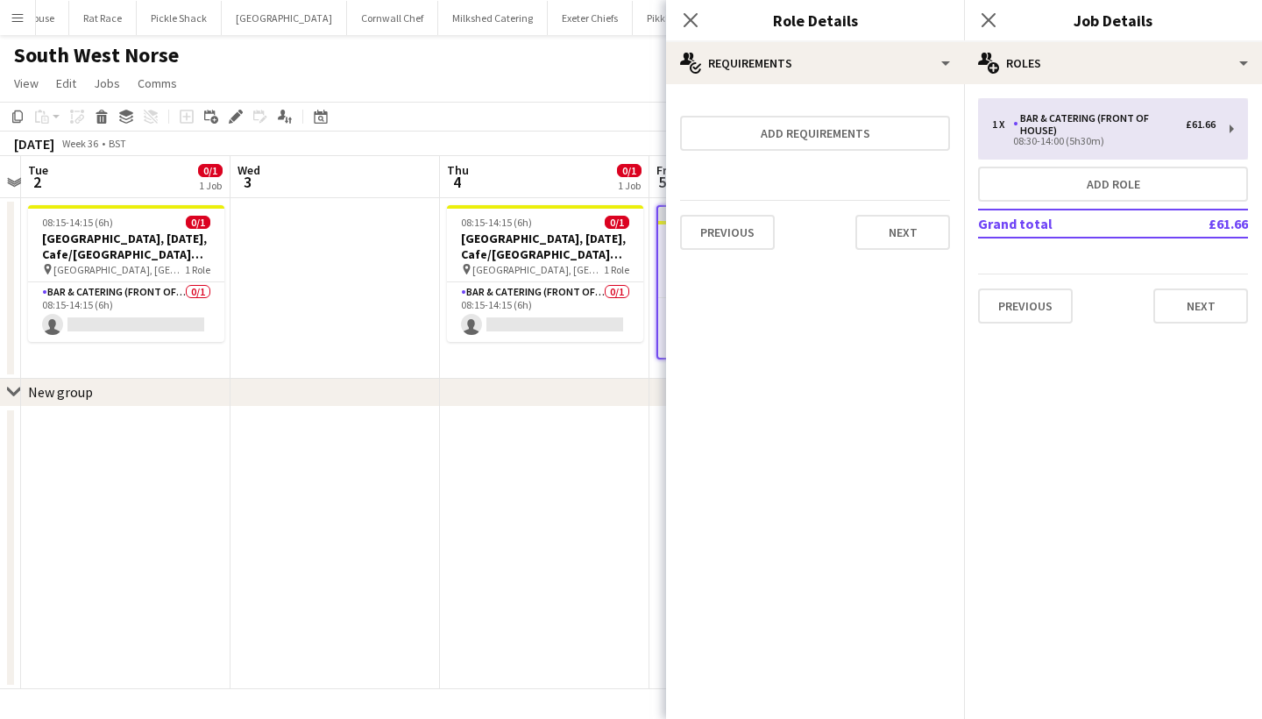
scroll to position [0, 0]
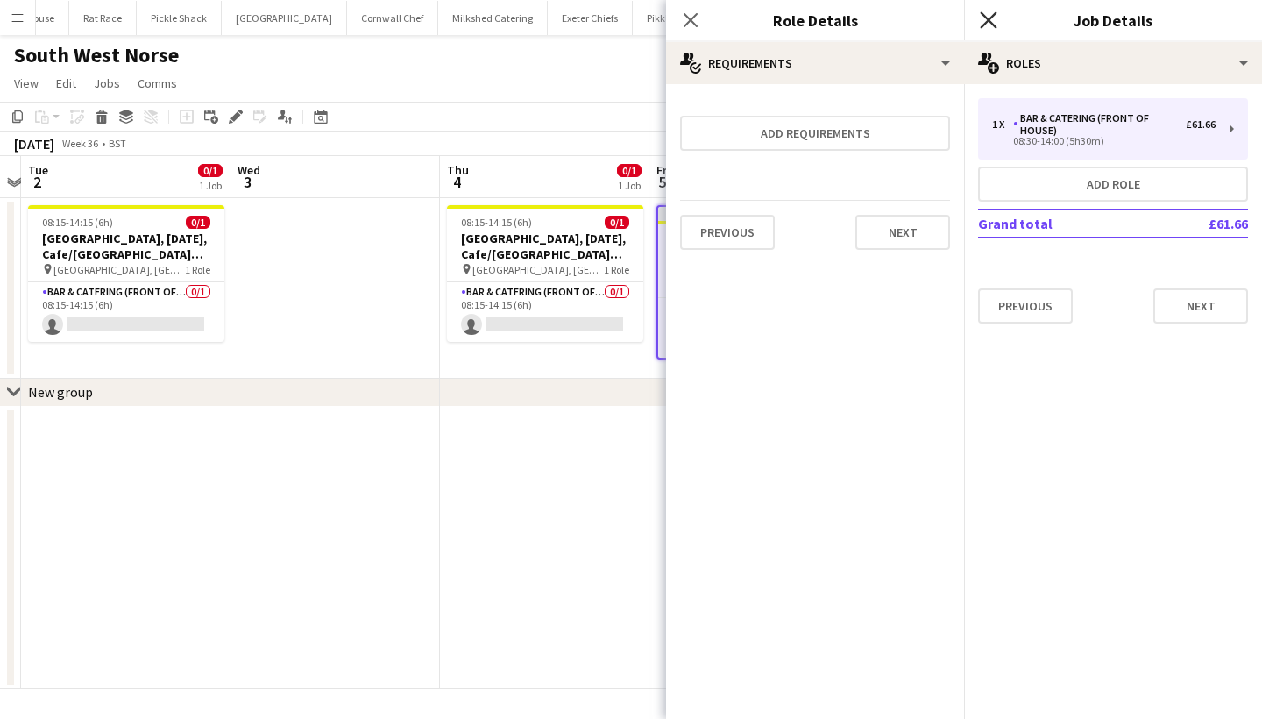
click at [991, 25] on icon "Close pop-in" at bounding box center [988, 19] width 17 height 17
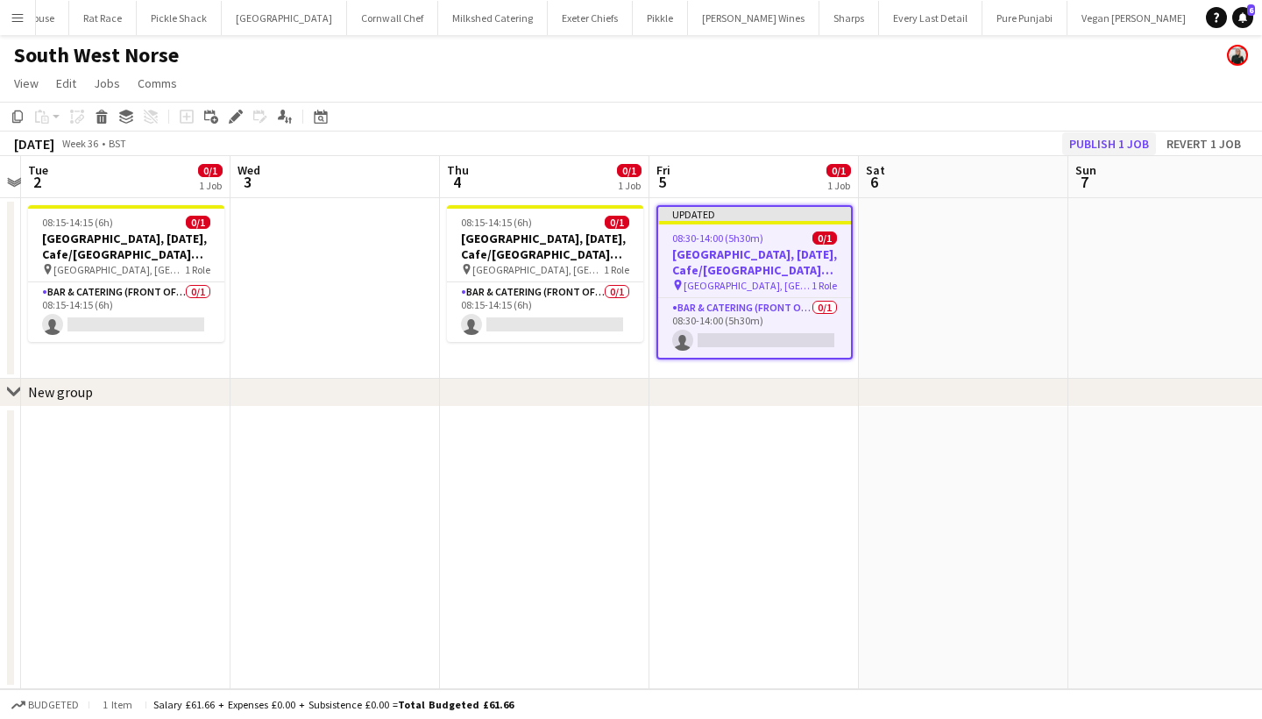
click at [1082, 137] on button "Publish 1 job" at bounding box center [1109, 143] width 94 height 23
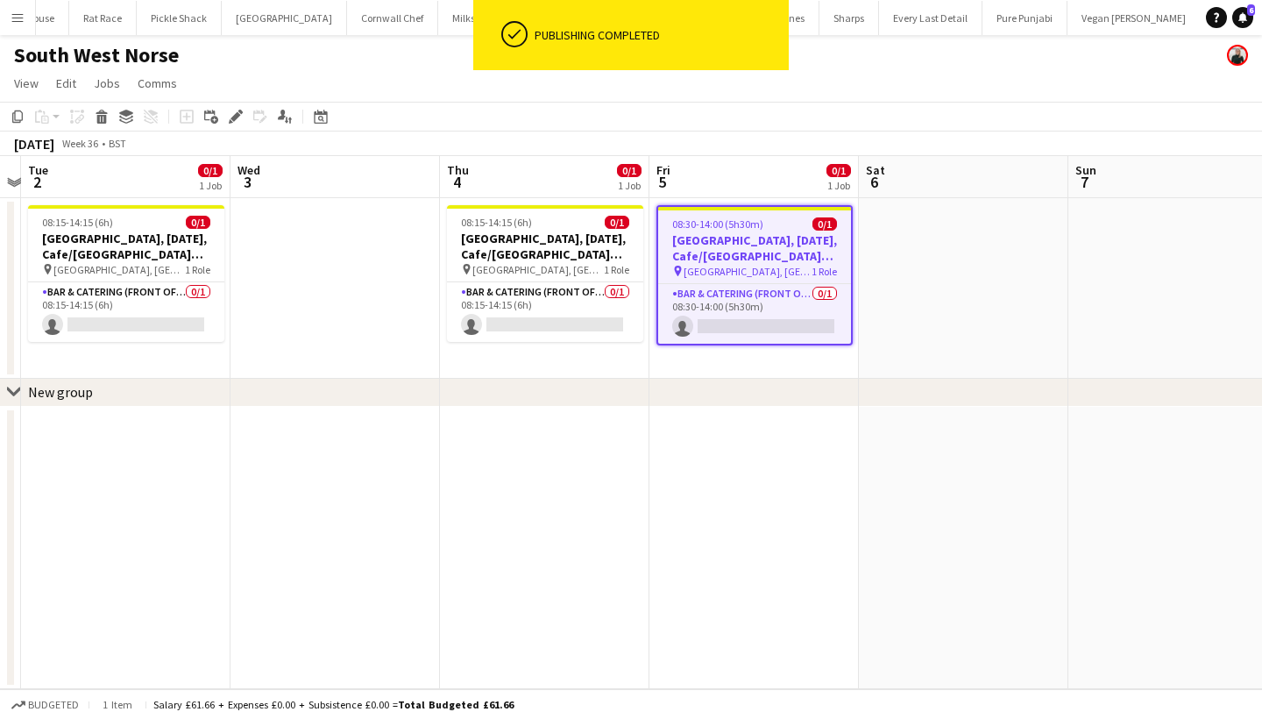
click at [728, 238] on h3 "Exeter, 4th September, Cafe/Barista (SW Norse)" at bounding box center [754, 248] width 193 height 32
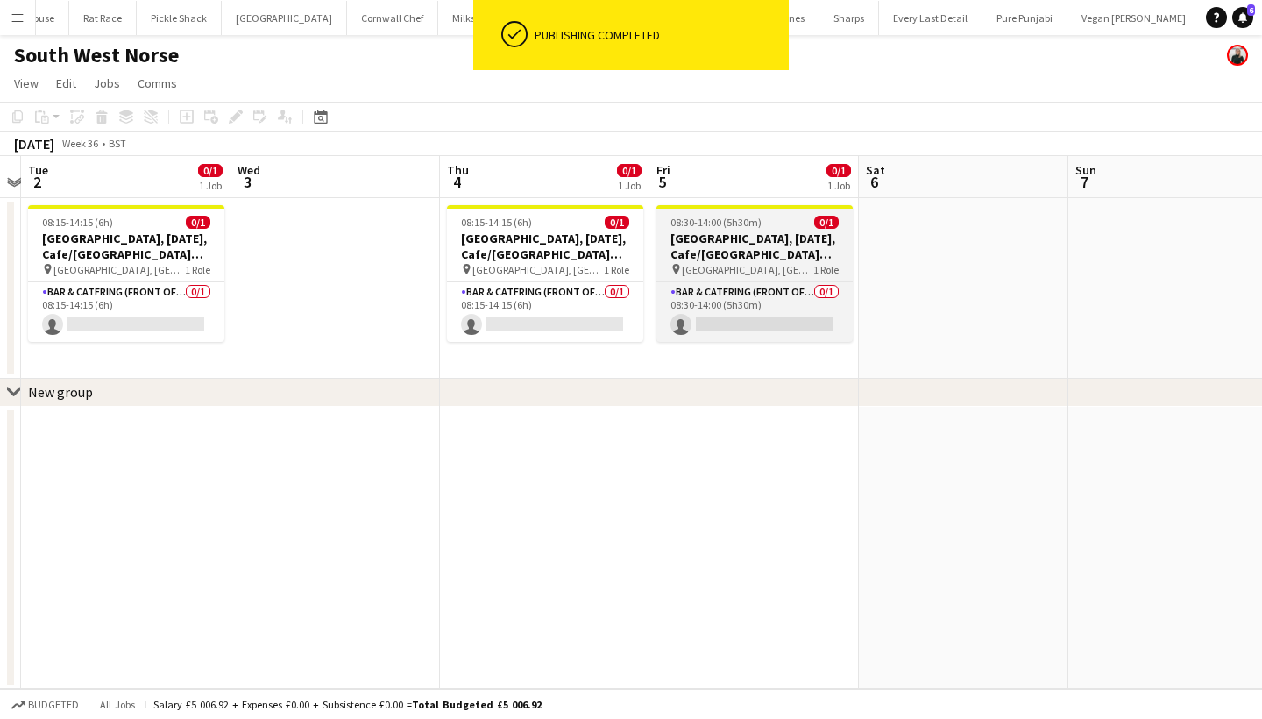
click at [728, 238] on h3 "Exeter, 4th September, Cafe/Barista (SW Norse)" at bounding box center [754, 246] width 196 height 32
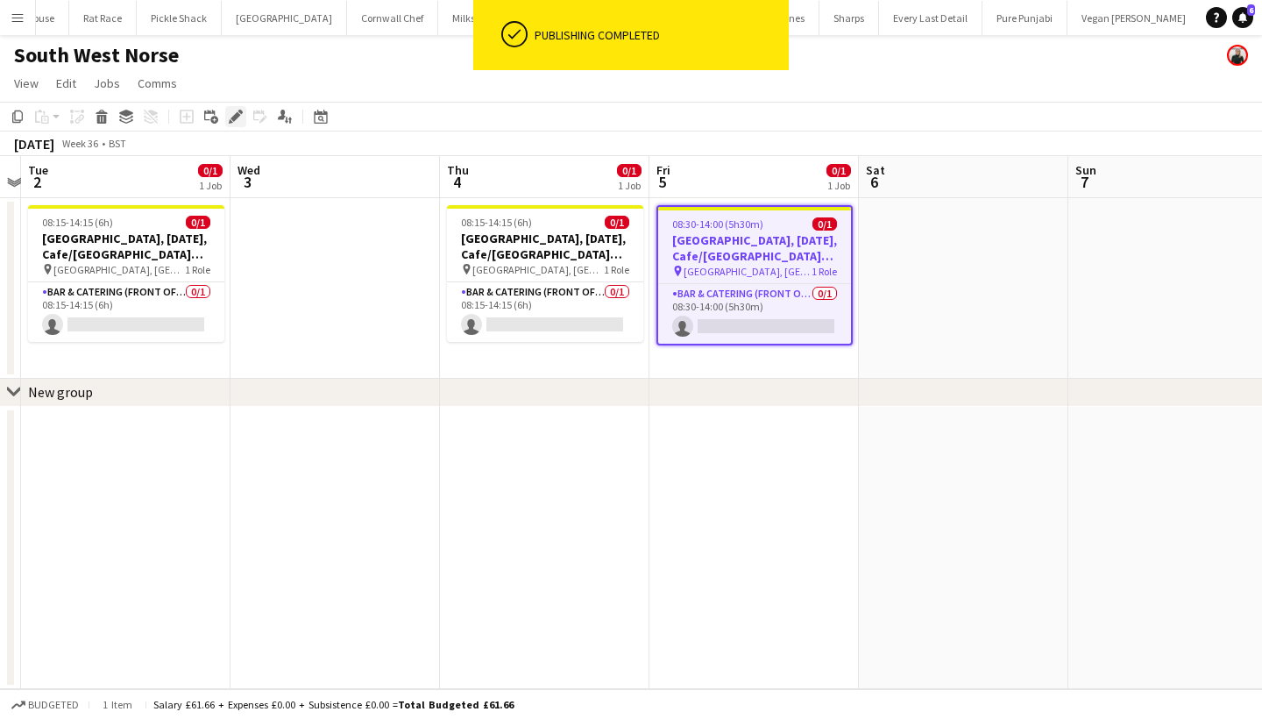
click at [239, 120] on icon "Edit" at bounding box center [236, 117] width 14 height 14
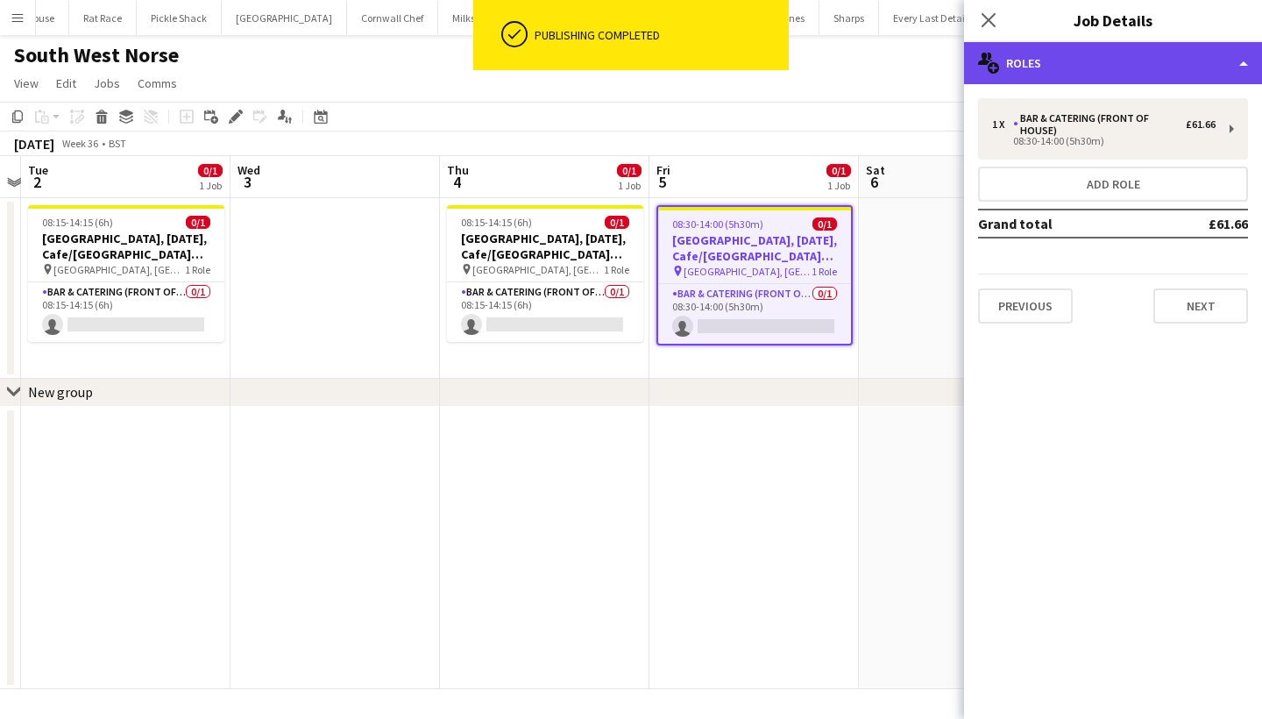
click at [1070, 57] on div "multiple-users-add Roles" at bounding box center [1113, 63] width 298 height 42
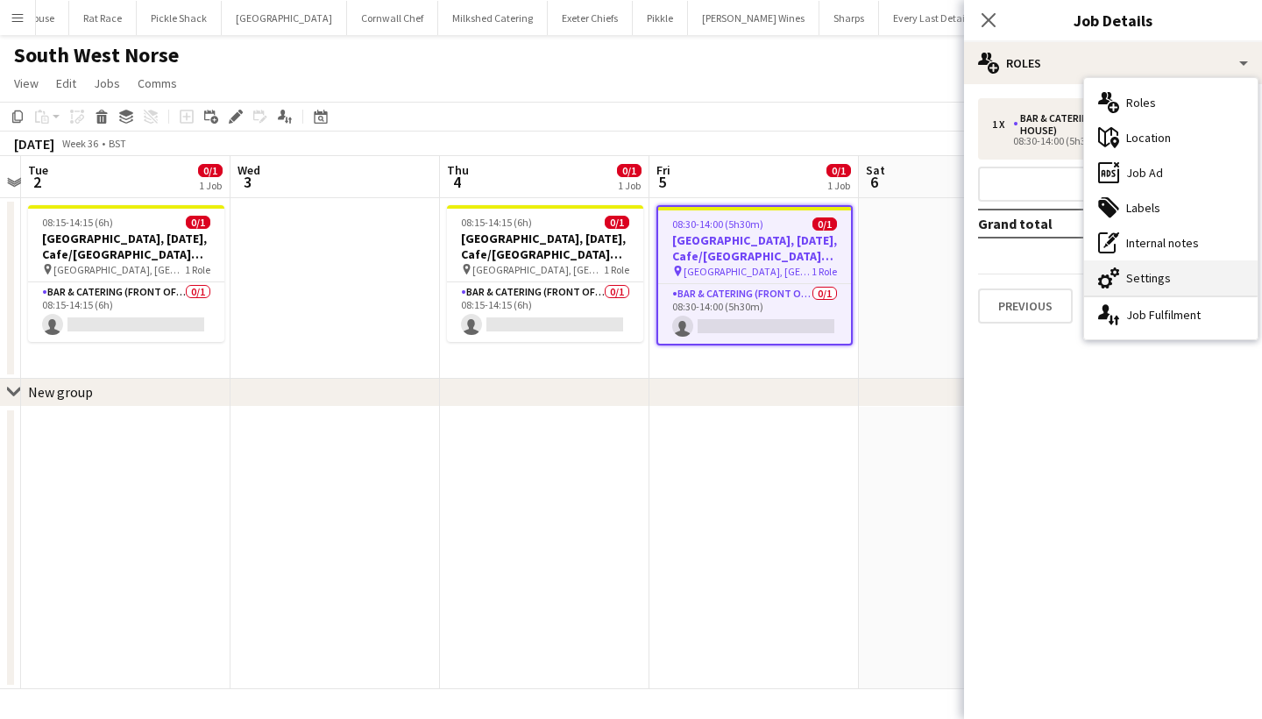
click at [1161, 279] on div "cog-double-3 Settings" at bounding box center [1170, 277] width 173 height 35
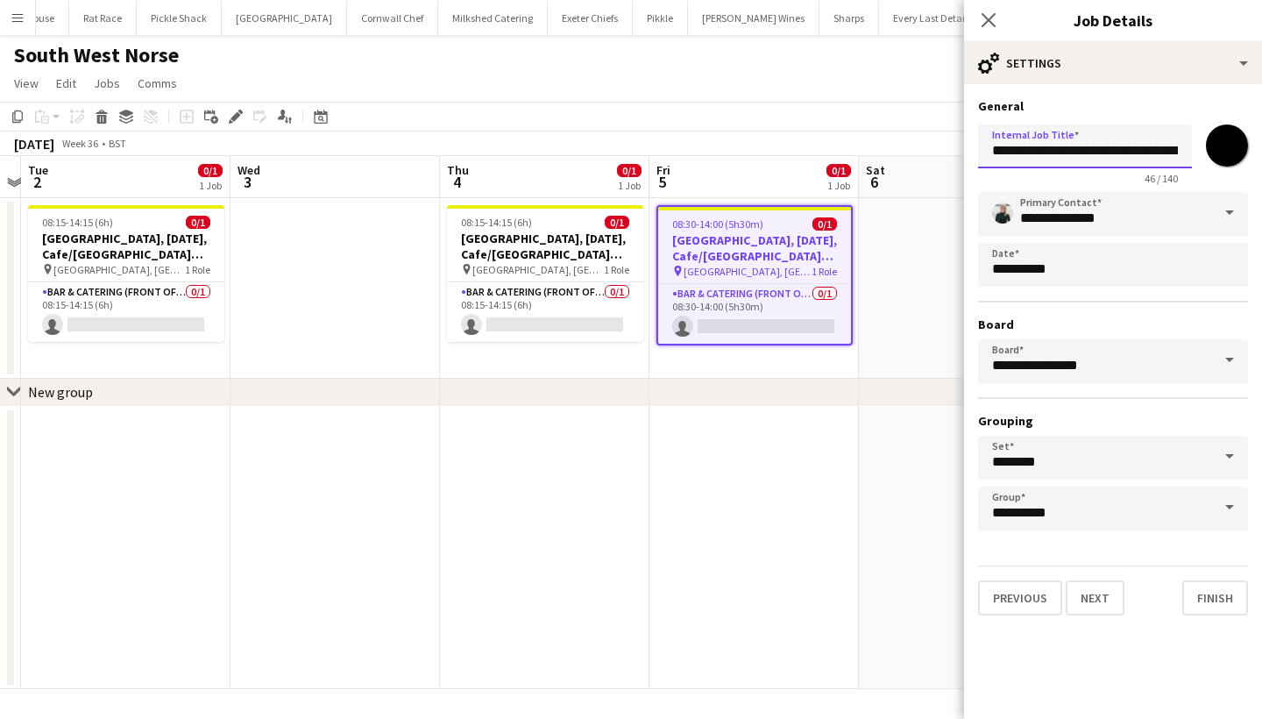
click at [1043, 152] on input "**********" at bounding box center [1085, 146] width 214 height 44
type input "**********"
click at [1212, 603] on button "Finish" at bounding box center [1215, 597] width 66 height 35
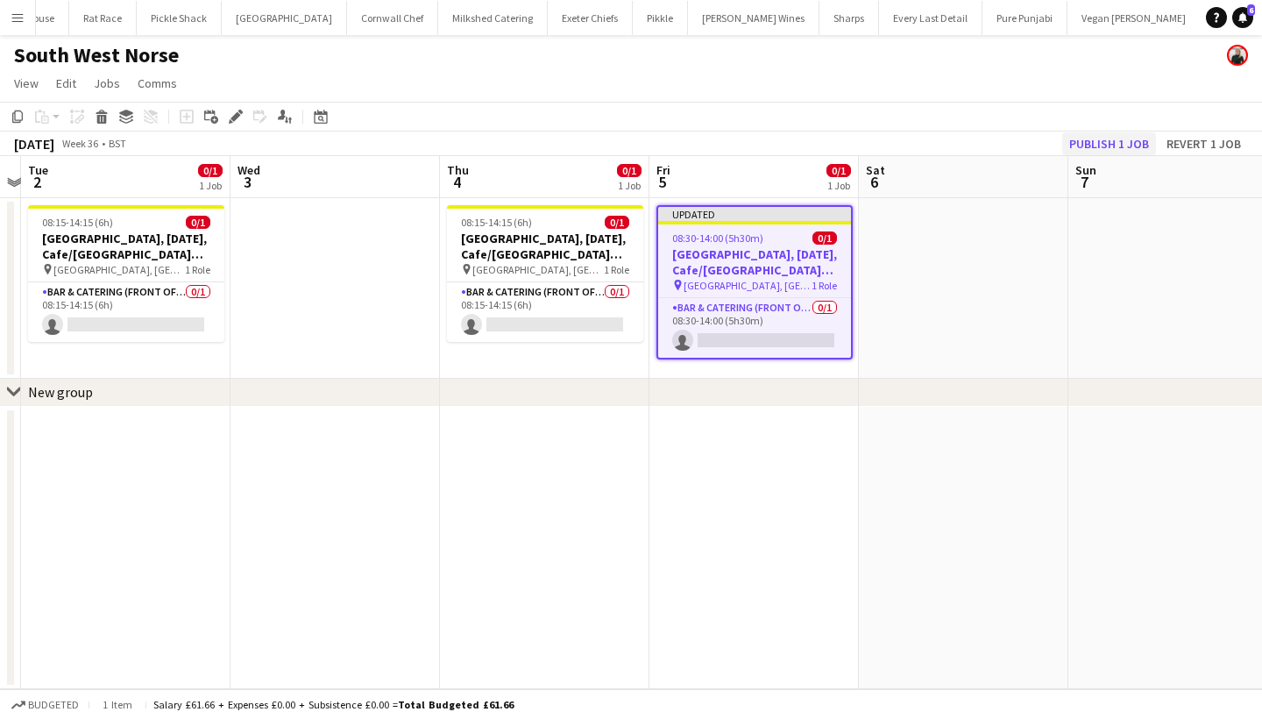
click at [1094, 145] on button "Publish 1 job" at bounding box center [1109, 143] width 94 height 23
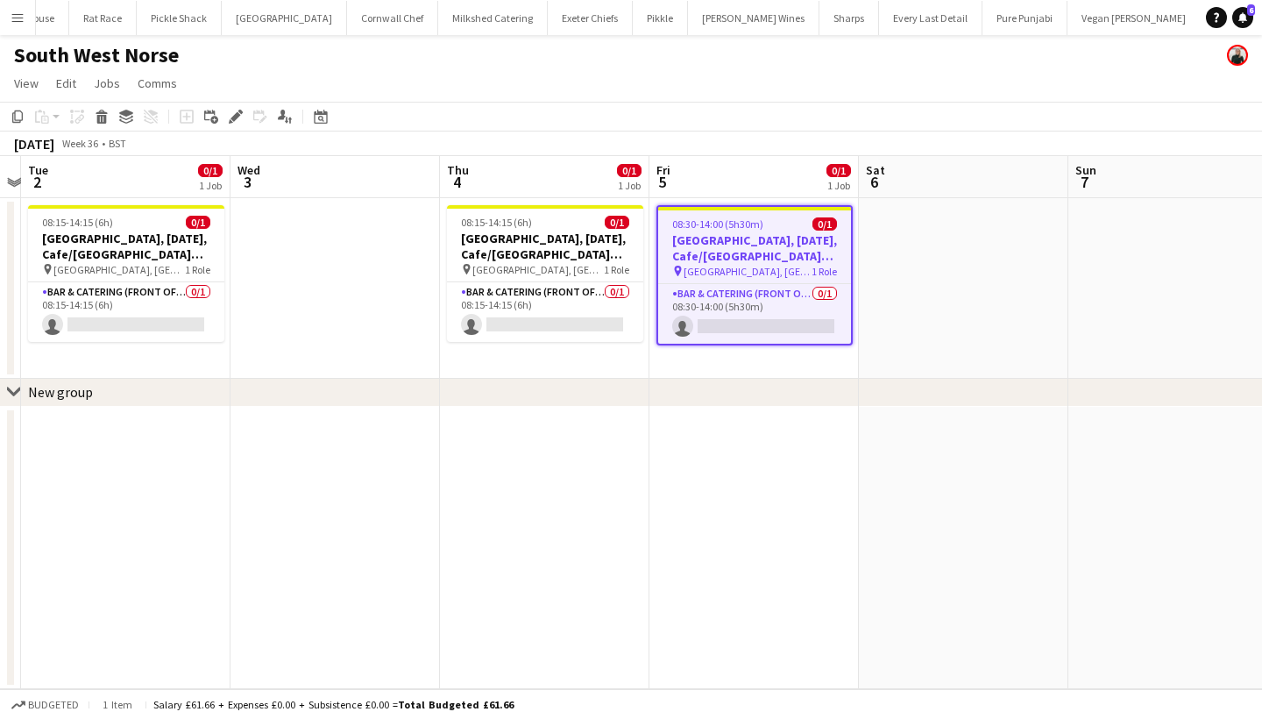
click at [11, 22] on app-icon "Menu" at bounding box center [18, 18] width 14 height 14
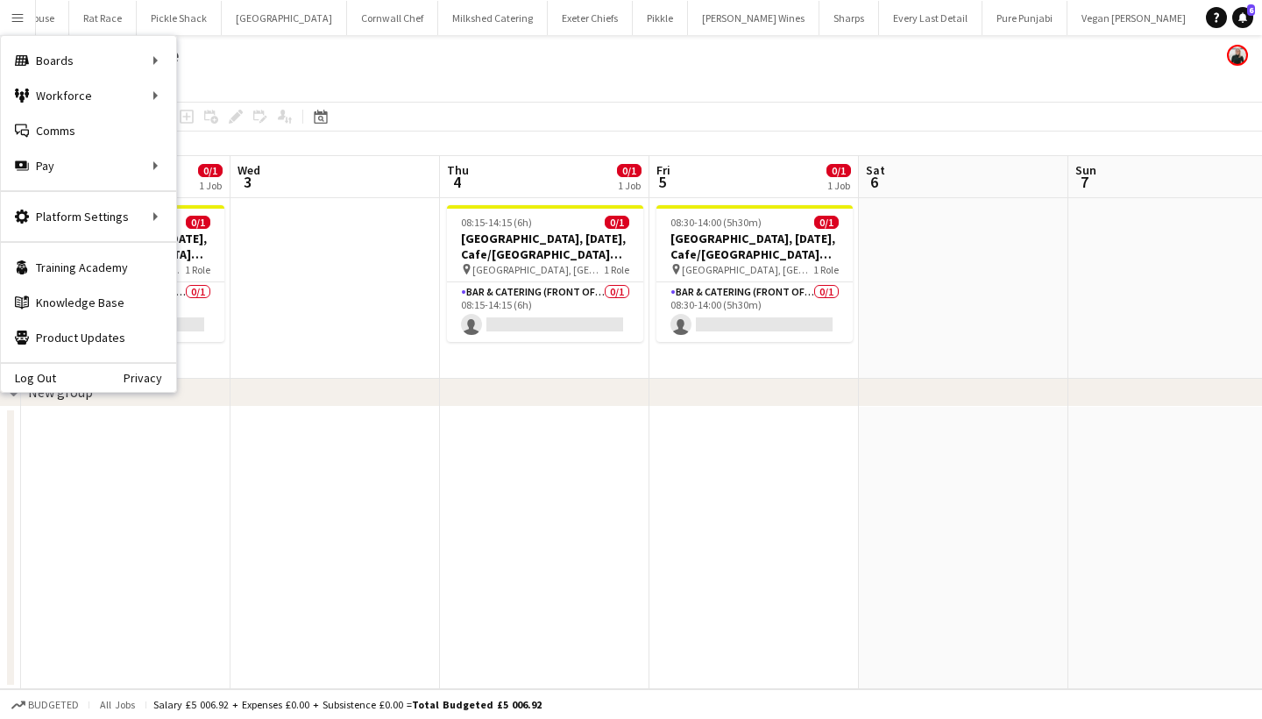
click at [13, 8] on button "Menu" at bounding box center [17, 17] width 35 height 35
click at [249, 89] on link "All jobs" at bounding box center [264, 95] width 175 height 35
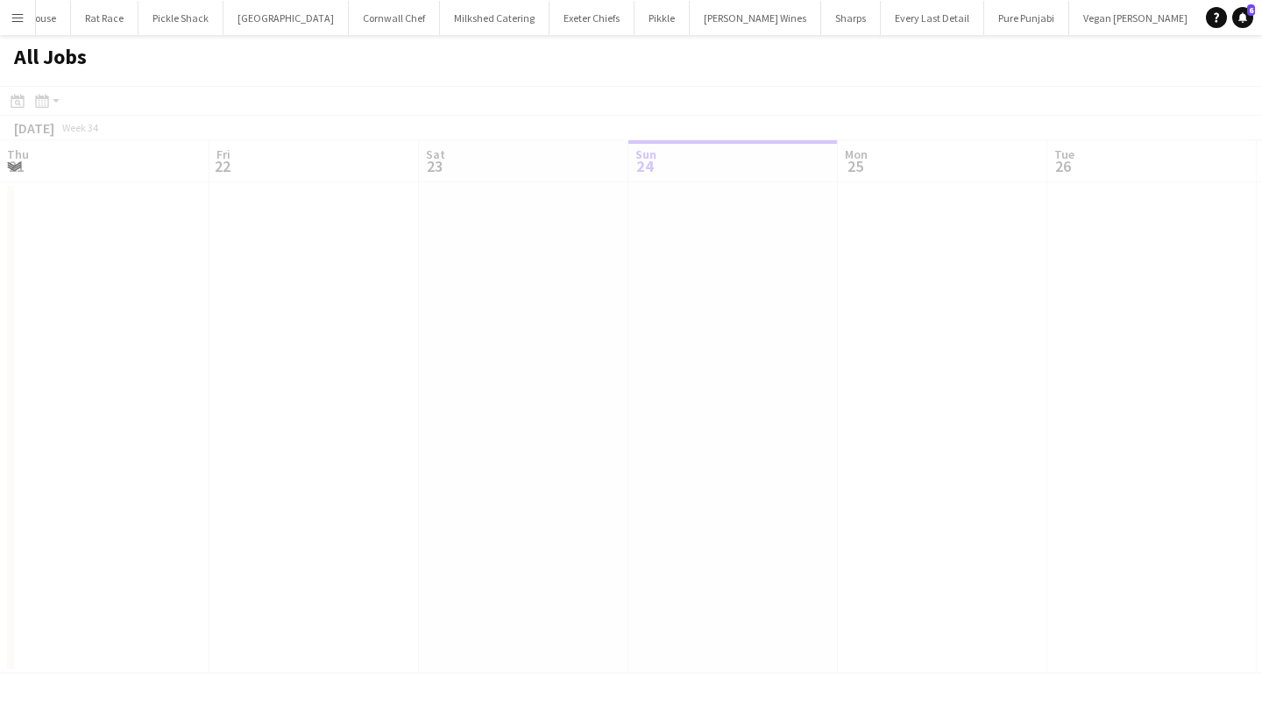
scroll to position [0, 419]
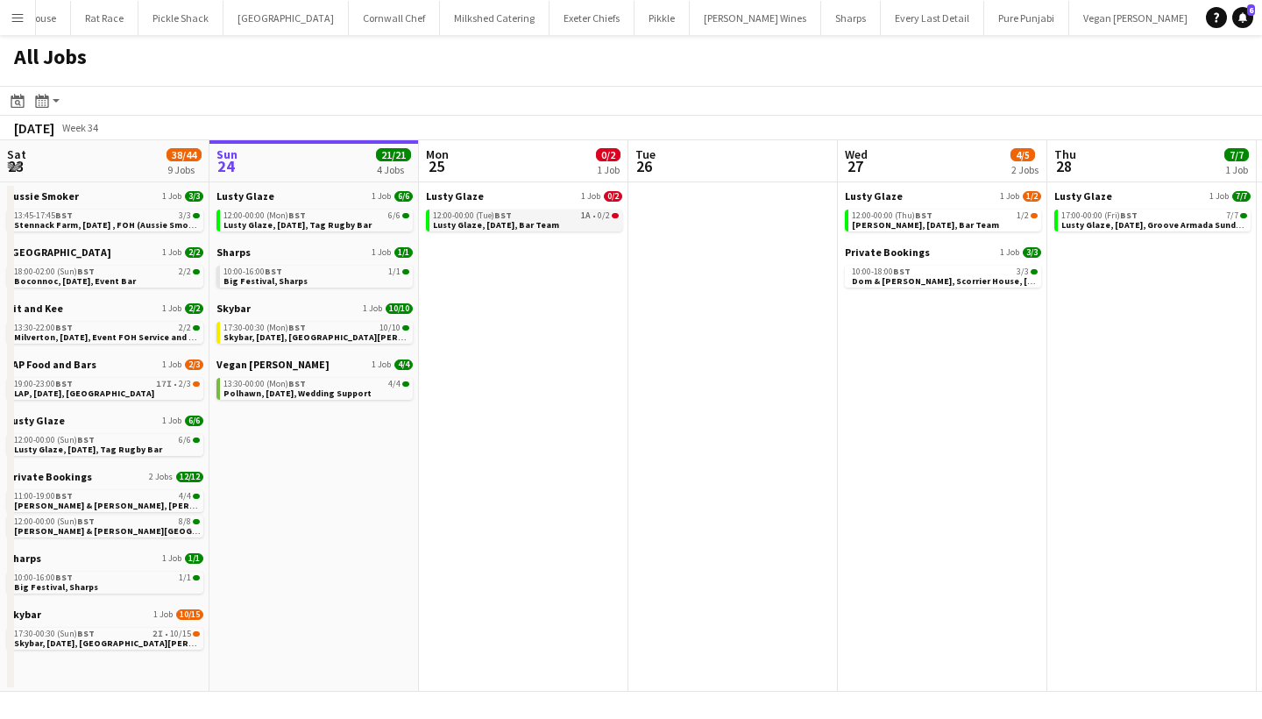
click at [548, 226] on span "Lusty Glaze, 25th August, Bar Team" at bounding box center [496, 224] width 126 height 11
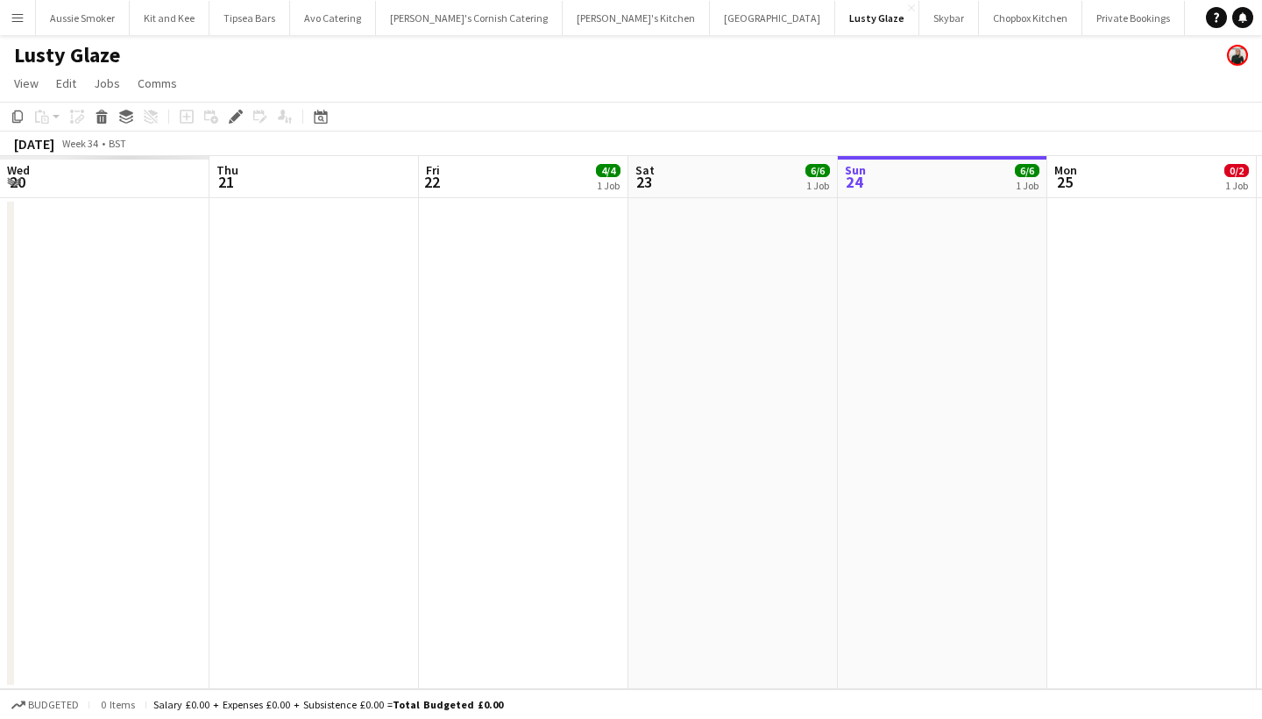
scroll to position [0, 602]
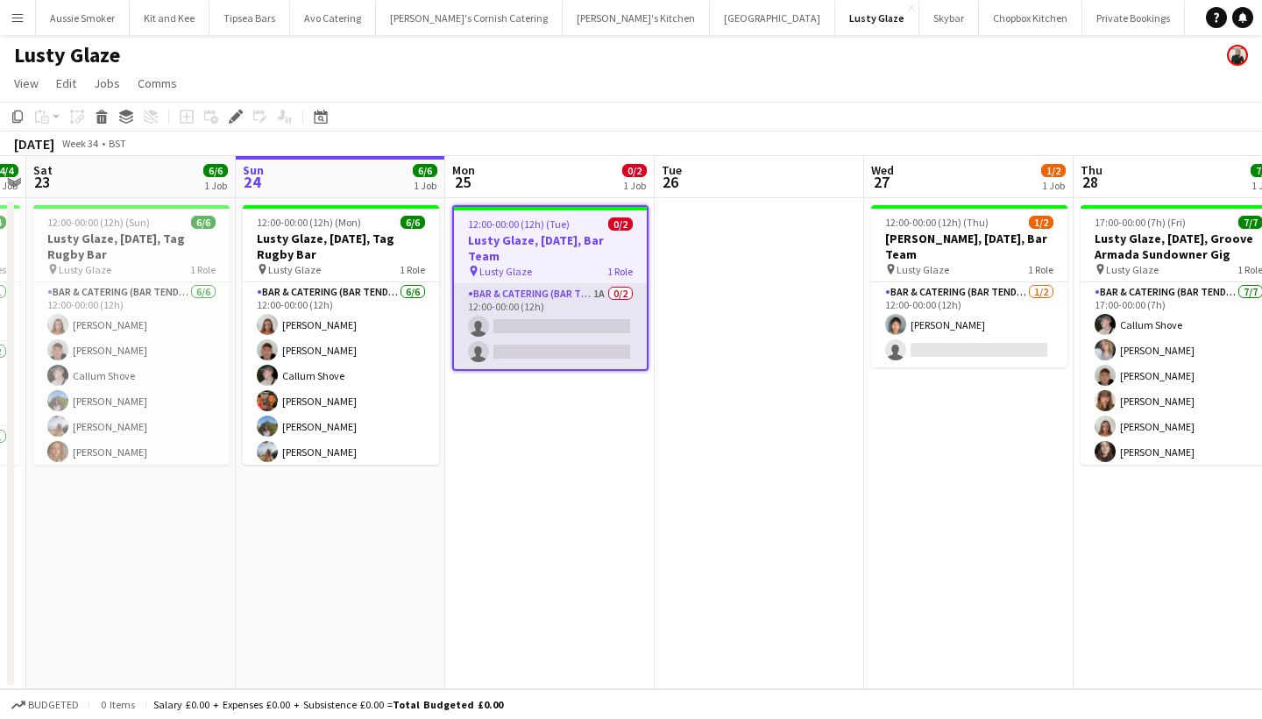
click at [545, 340] on app-card-role "Bar & Catering (Bar Tender) 1A 0/2 12:00-00:00 (12h) single-neutral-actions sin…" at bounding box center [550, 326] width 193 height 85
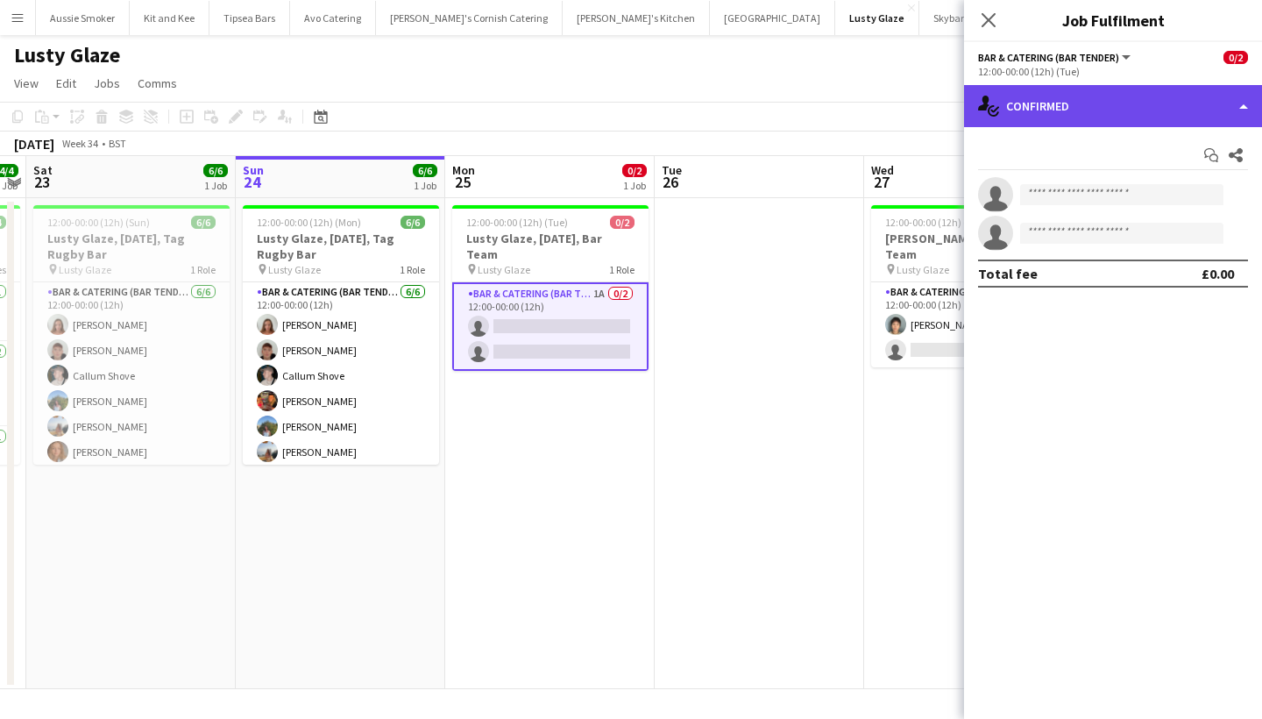
click at [1086, 117] on div "single-neutral-actions-check-2 Confirmed" at bounding box center [1113, 106] width 298 height 42
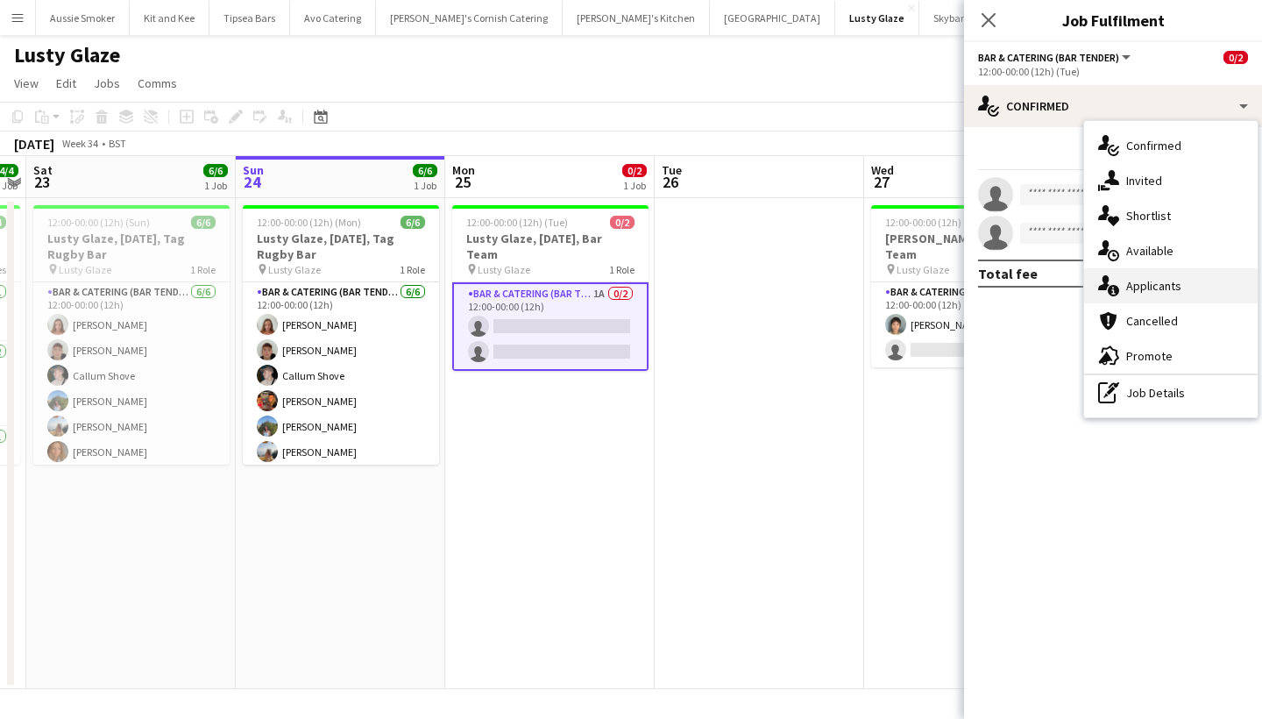
click at [1139, 277] on div "single-neutral-actions-information Applicants" at bounding box center [1170, 285] width 173 height 35
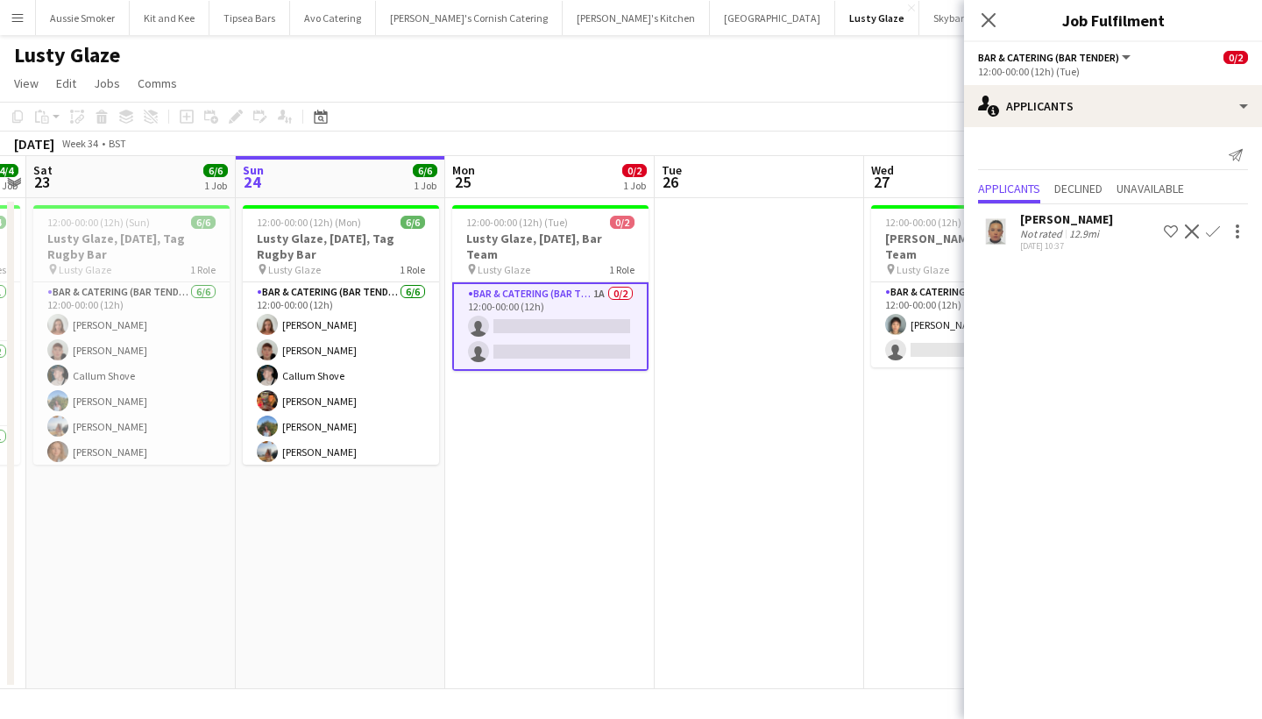
click at [1215, 232] on app-icon "Confirm" at bounding box center [1213, 231] width 14 height 14
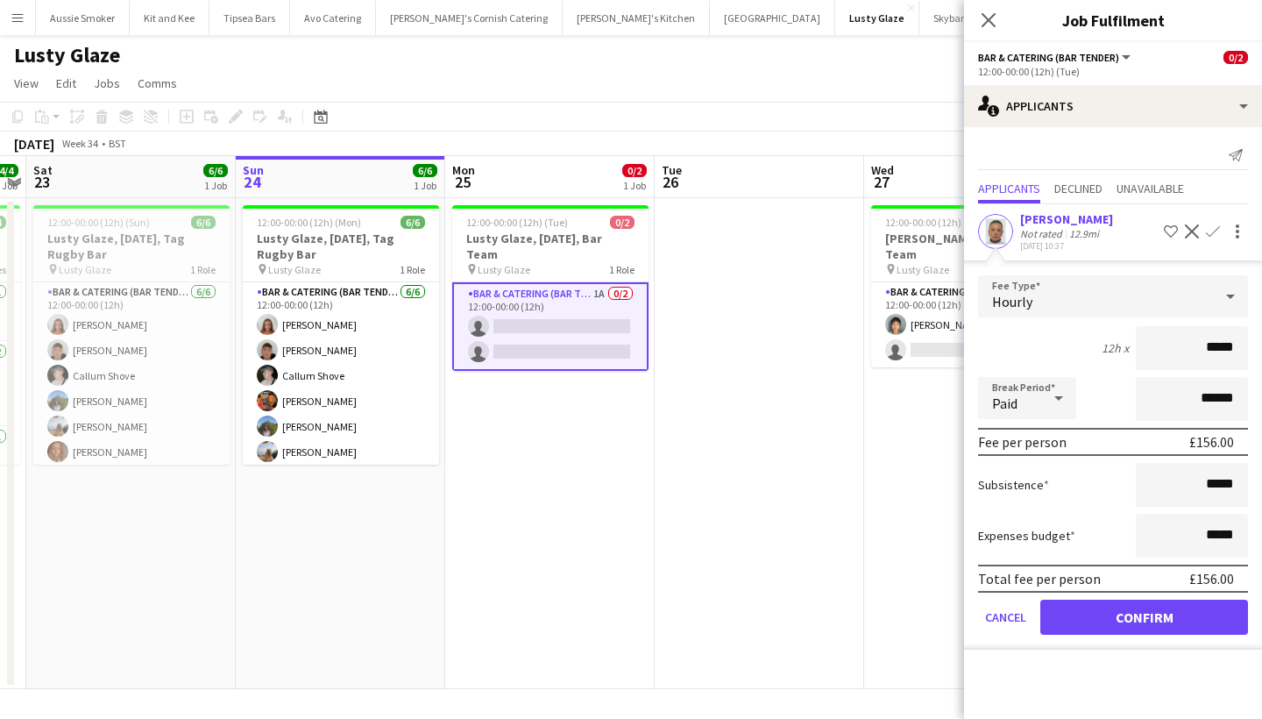
type input "******"
click at [1115, 613] on button "Confirm" at bounding box center [1144, 616] width 208 height 35
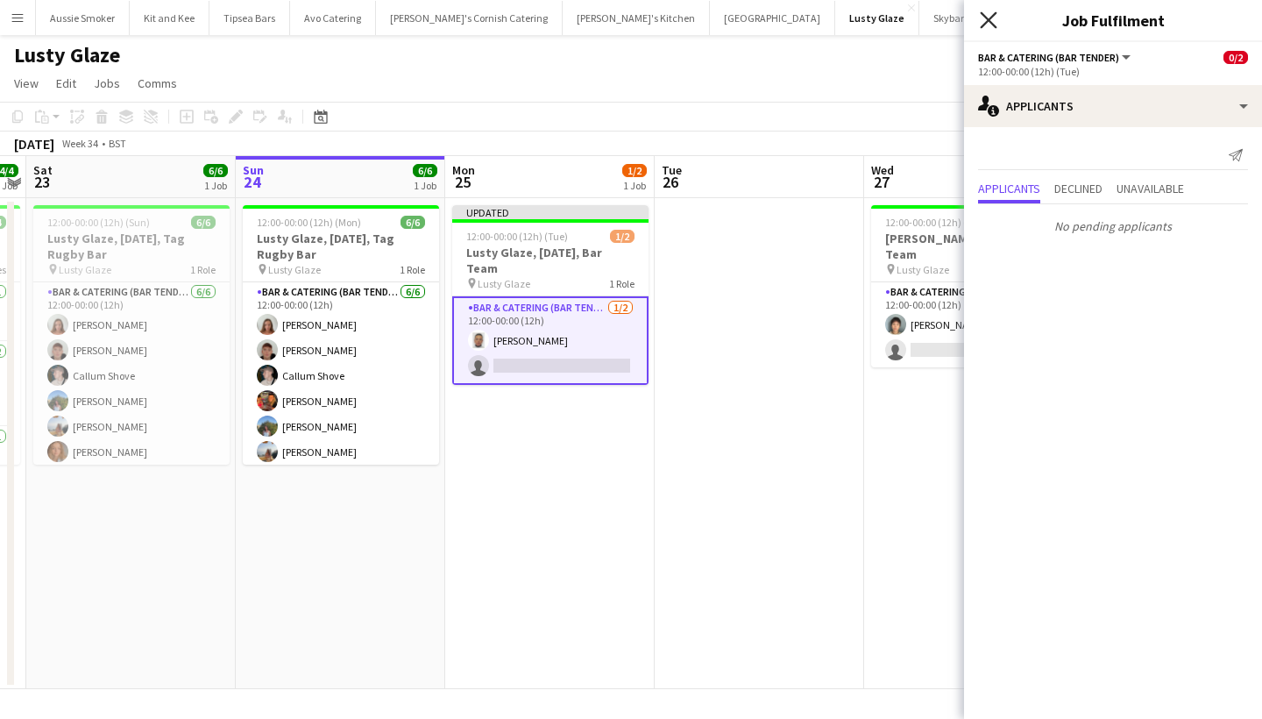
click at [983, 26] on icon at bounding box center [988, 19] width 17 height 17
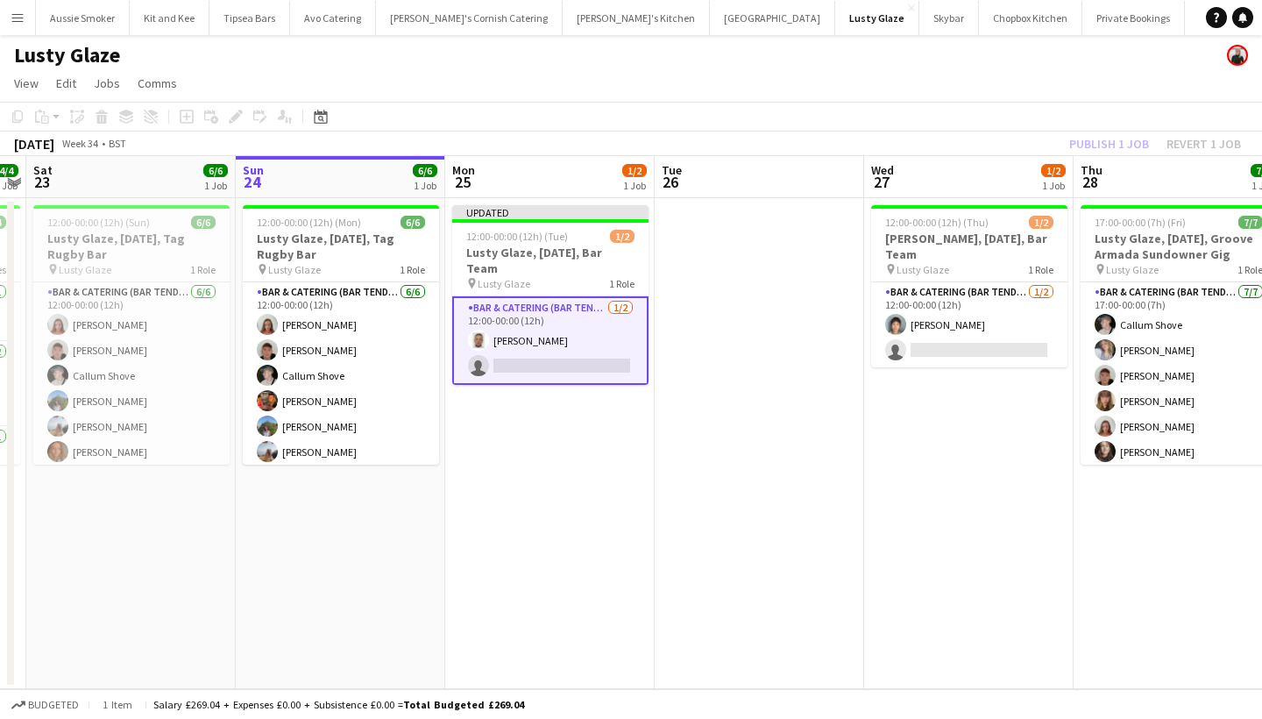
click at [1104, 145] on div "Publish 1 job Revert 1 job" at bounding box center [1155, 143] width 214 height 23
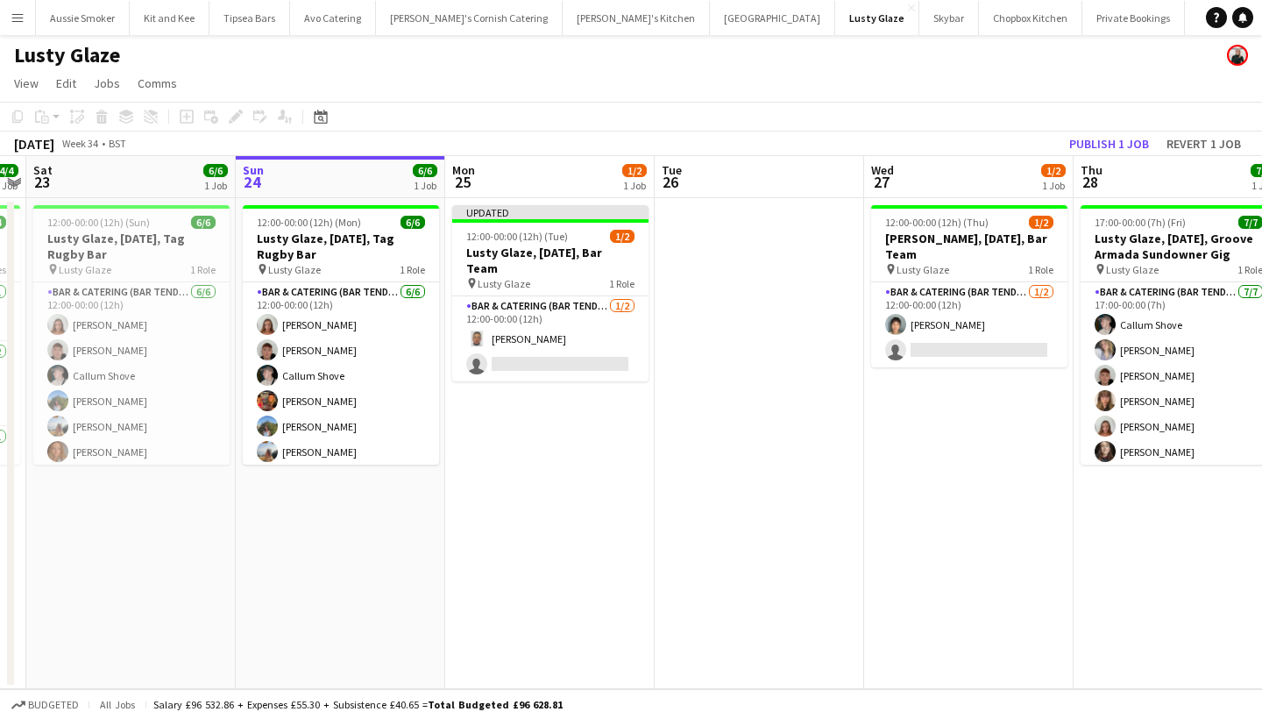
click at [1104, 145] on button "Publish 1 job" at bounding box center [1109, 143] width 94 height 23
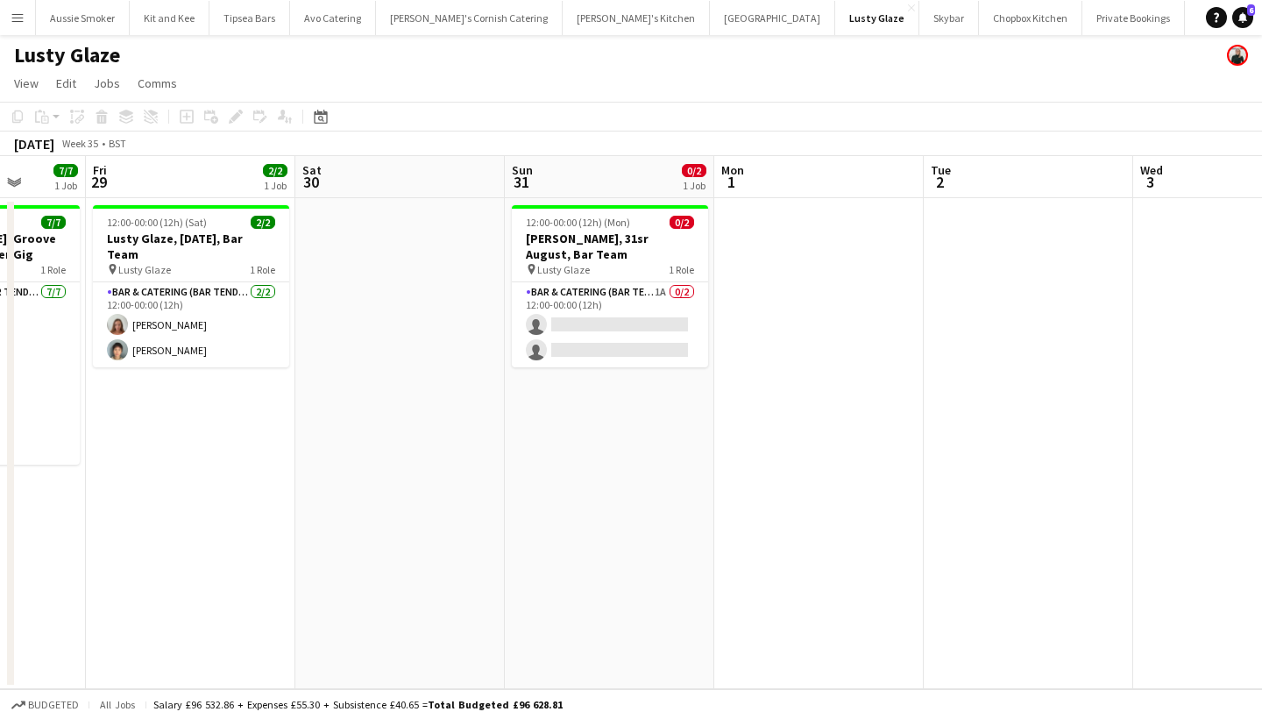
scroll to position [0, 557]
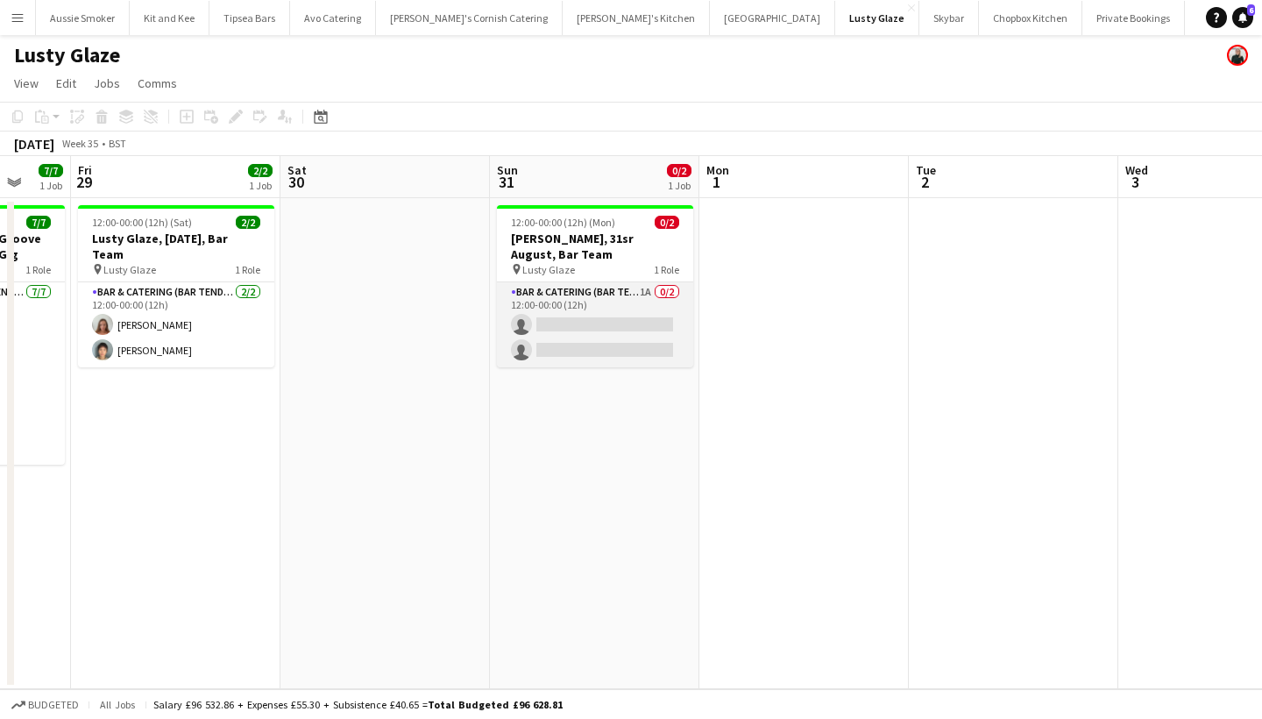
click at [579, 327] on app-card-role "Bar & Catering (Bar Tender) 1A 0/2 12:00-00:00 (12h) single-neutral-actions sin…" at bounding box center [595, 324] width 196 height 85
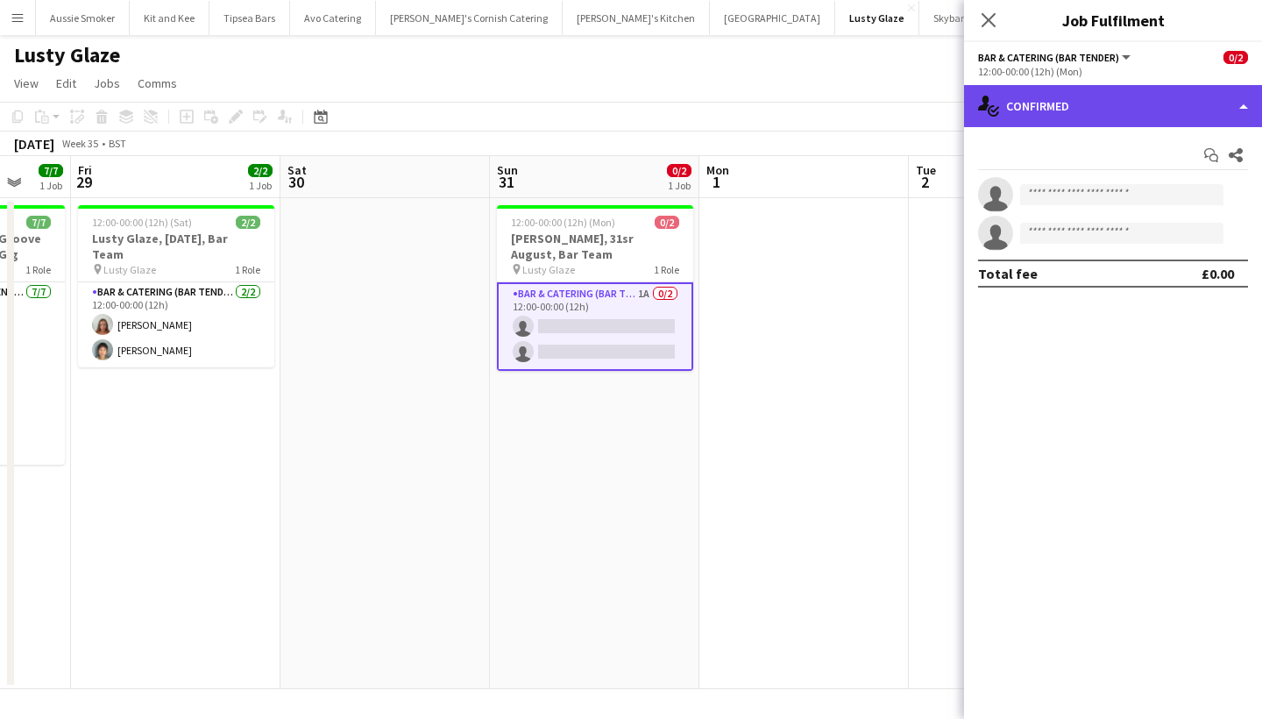
click at [1133, 96] on div "single-neutral-actions-check-2 Confirmed" at bounding box center [1113, 106] width 298 height 42
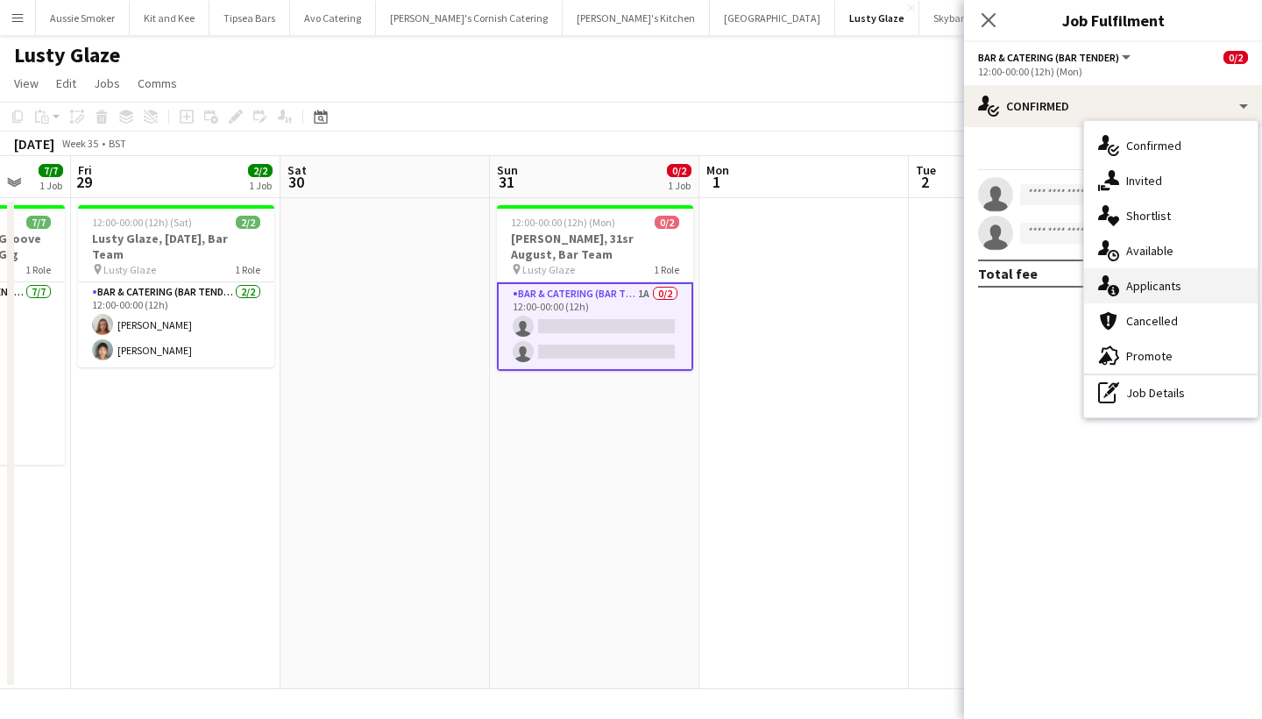
click at [1163, 289] on div "single-neutral-actions-information Applicants" at bounding box center [1170, 285] width 173 height 35
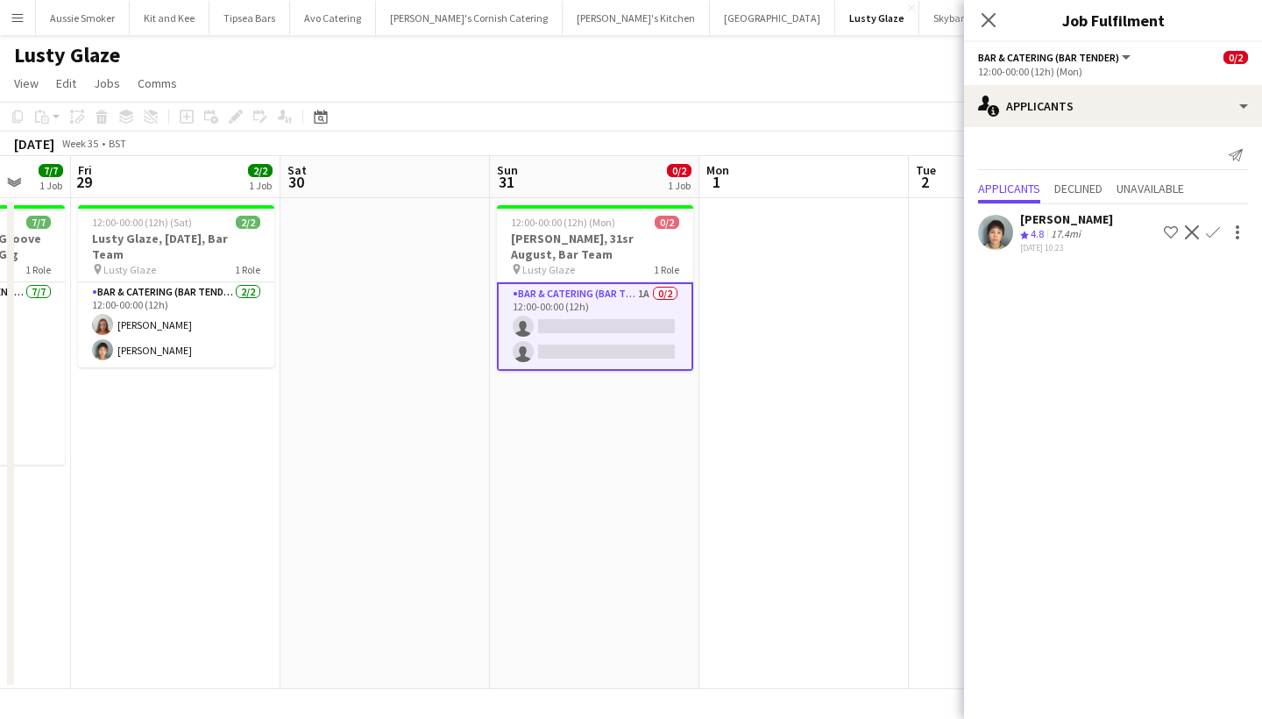
click at [1215, 230] on app-icon "Confirm" at bounding box center [1213, 232] width 14 height 14
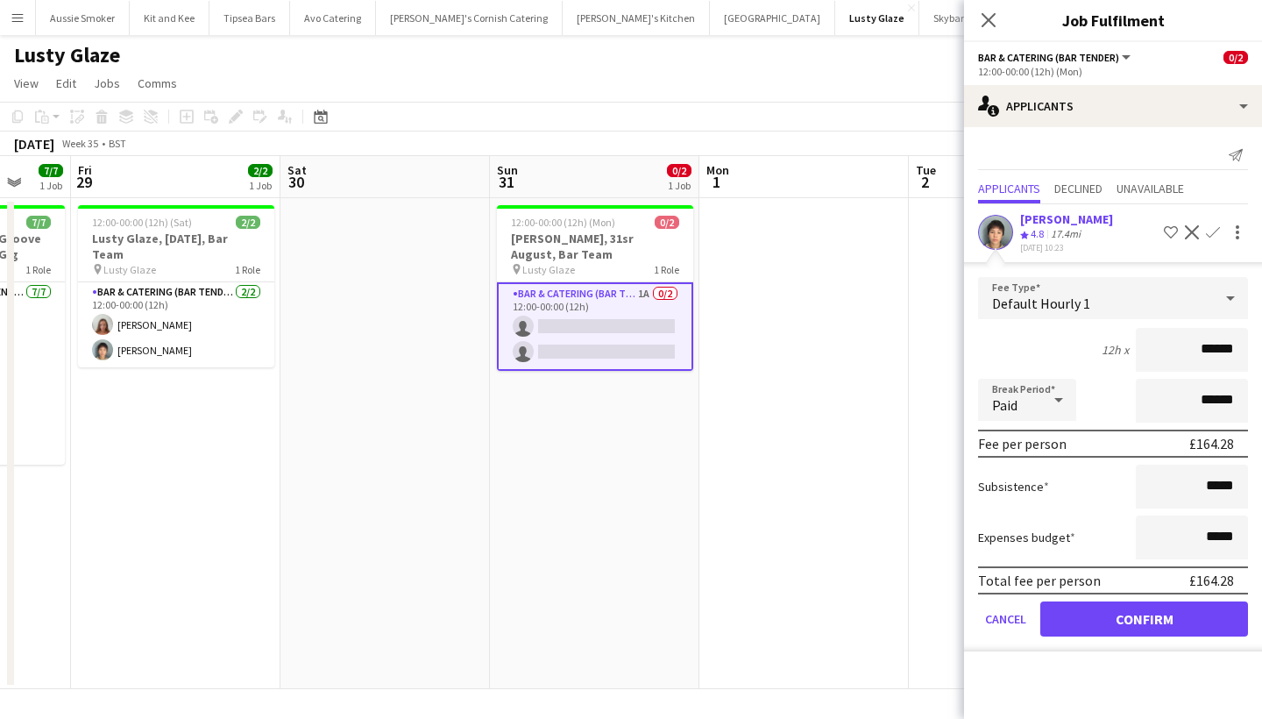
type input "******"
click at [1171, 613] on button "Confirm" at bounding box center [1144, 618] width 208 height 35
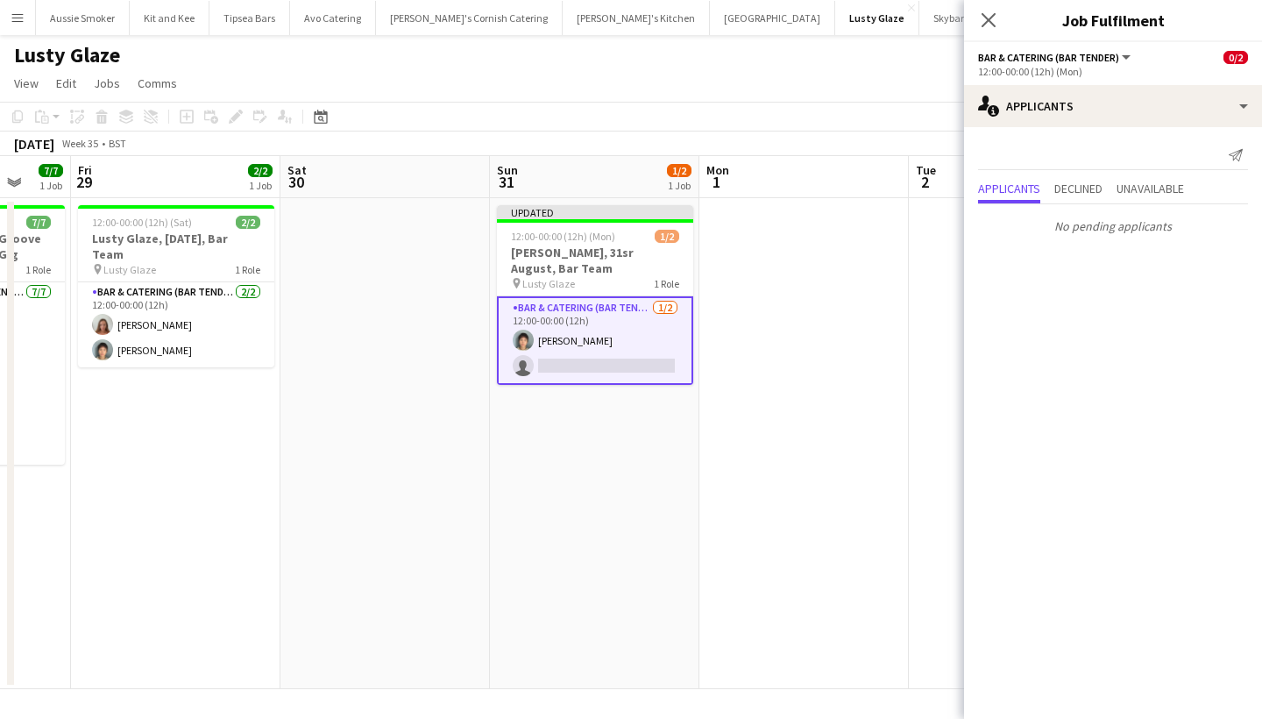
click at [608, 358] on app-card-role "Bar & Catering (Bar Tender) 1/2 12:00-00:00 (12h) Yuki Cornish single-neutral-a…" at bounding box center [595, 340] width 196 height 89
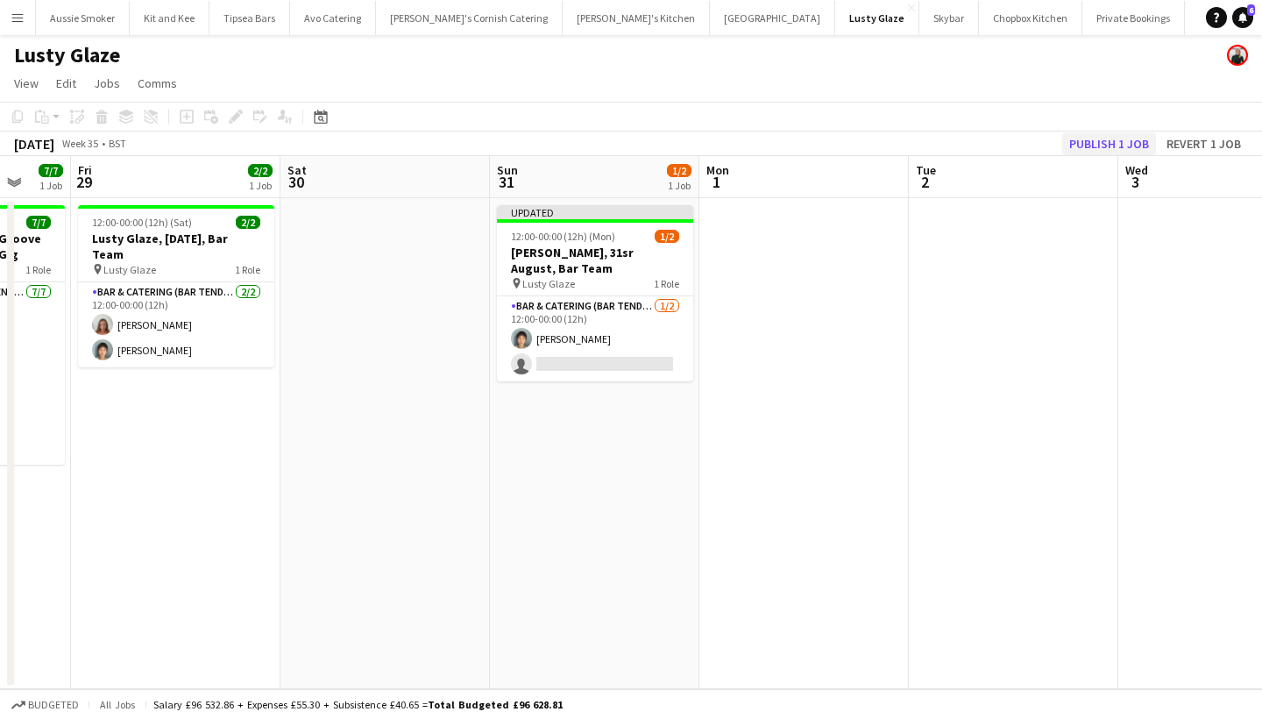
click at [1101, 139] on button "Publish 1 job" at bounding box center [1109, 143] width 94 height 23
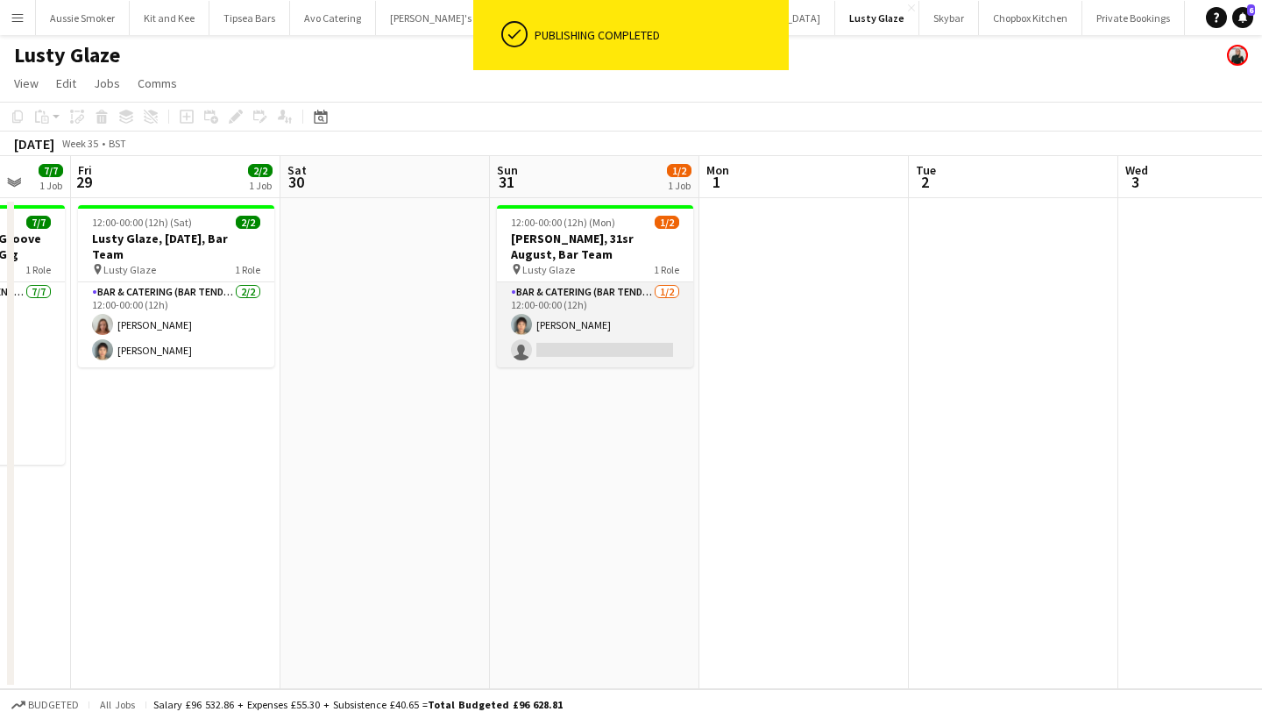
click at [567, 343] on app-card-role "Bar & Catering (Bar Tender) 1/2 12:00-00:00 (12h) Yuki Cornish single-neutral-a…" at bounding box center [595, 324] width 196 height 85
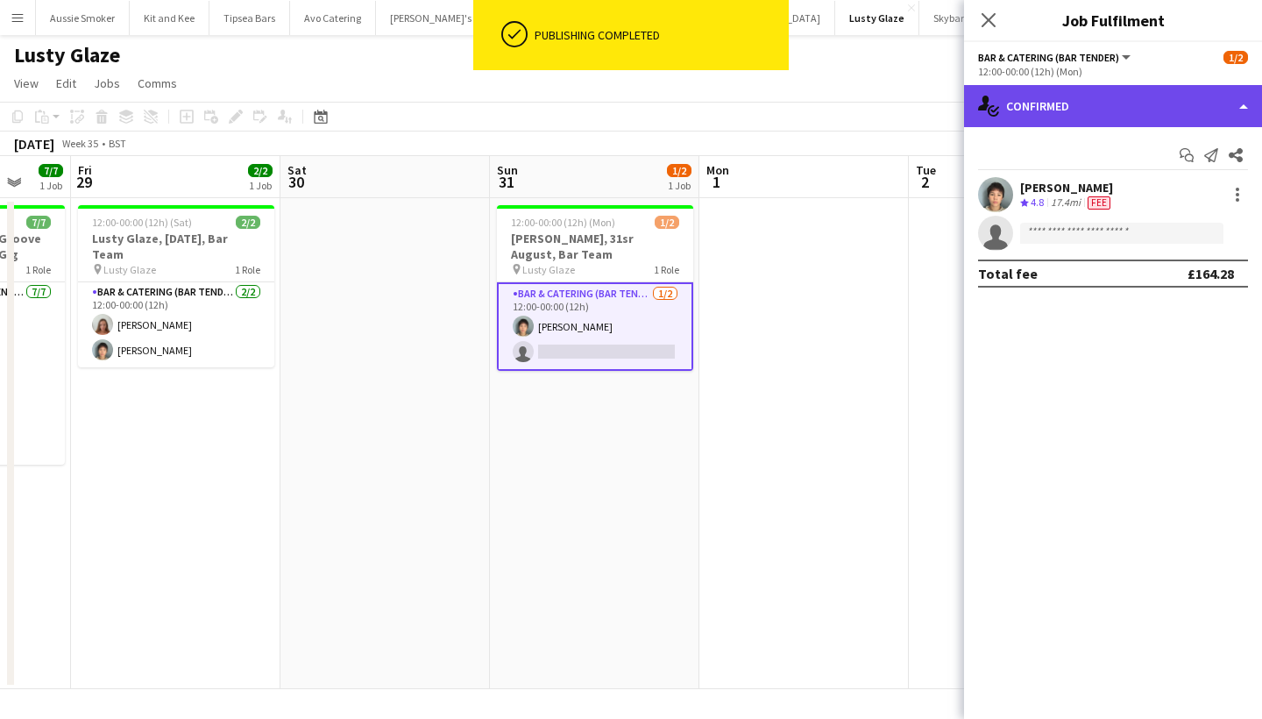
click at [1088, 97] on div "single-neutral-actions-check-2 Confirmed" at bounding box center [1113, 106] width 298 height 42
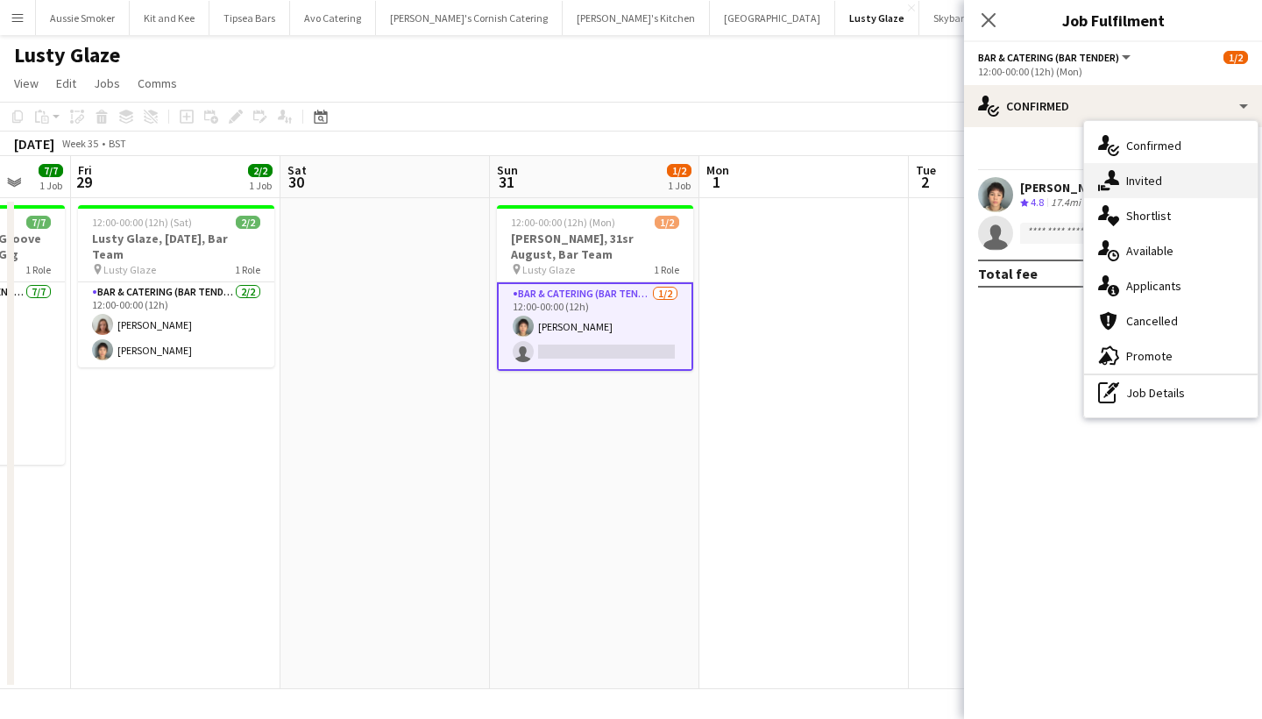
click at [1129, 191] on div "single-neutral-actions-share-1 Invited" at bounding box center [1170, 180] width 173 height 35
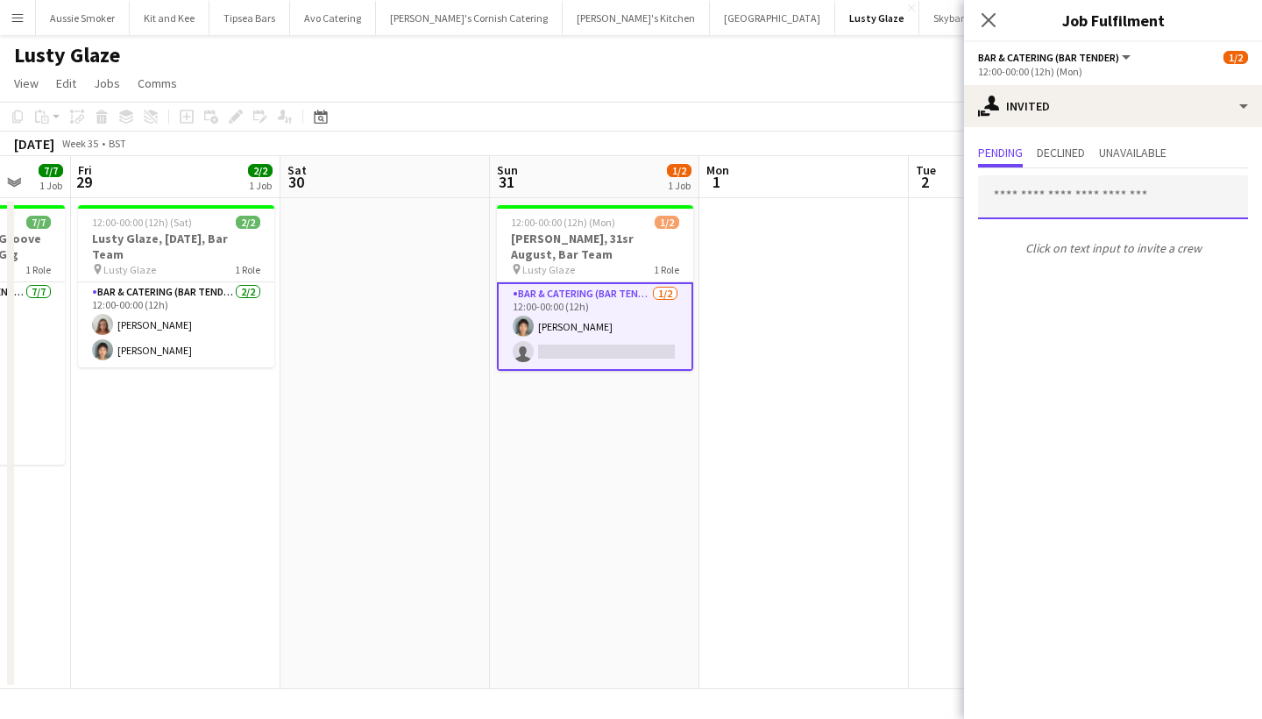
click at [1049, 206] on input "text" at bounding box center [1113, 197] width 270 height 44
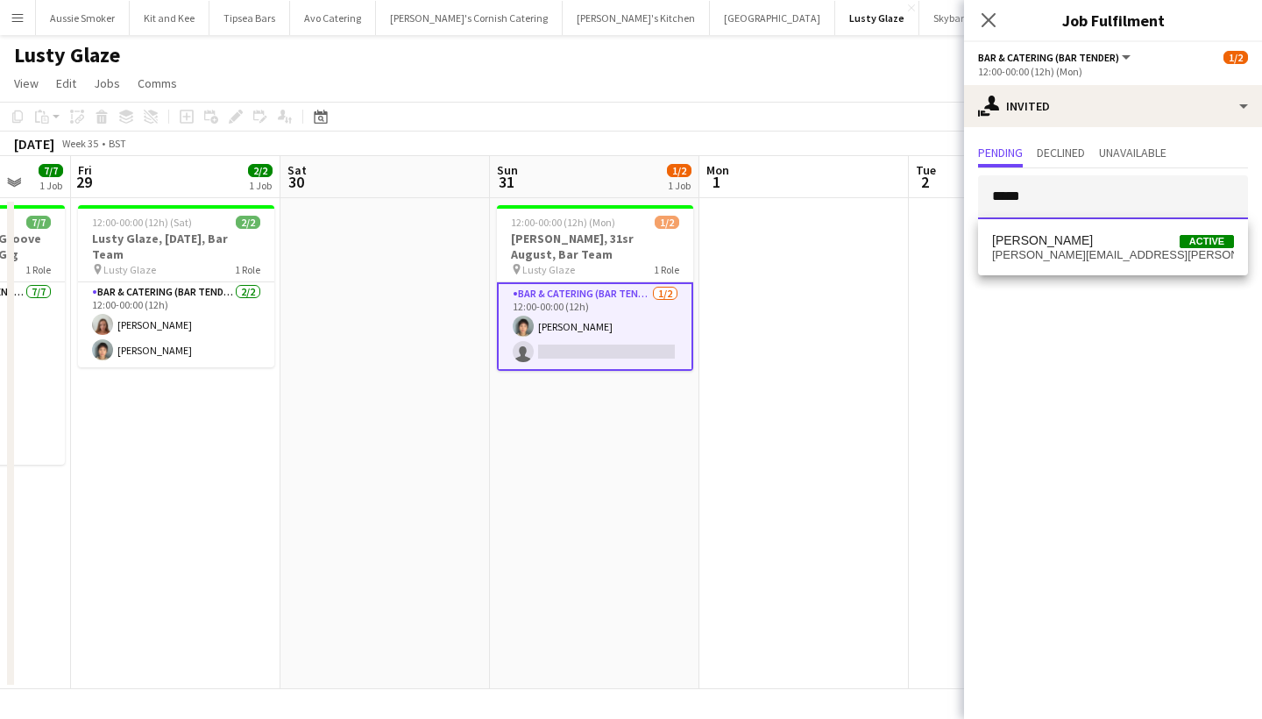
type input "*****"
drag, startPoint x: 1076, startPoint y: 274, endPoint x: 1079, endPoint y: 256, distance: 18.6
click at [1079, 256] on span "leila.mason@icloud.com" at bounding box center [1113, 255] width 242 height 14
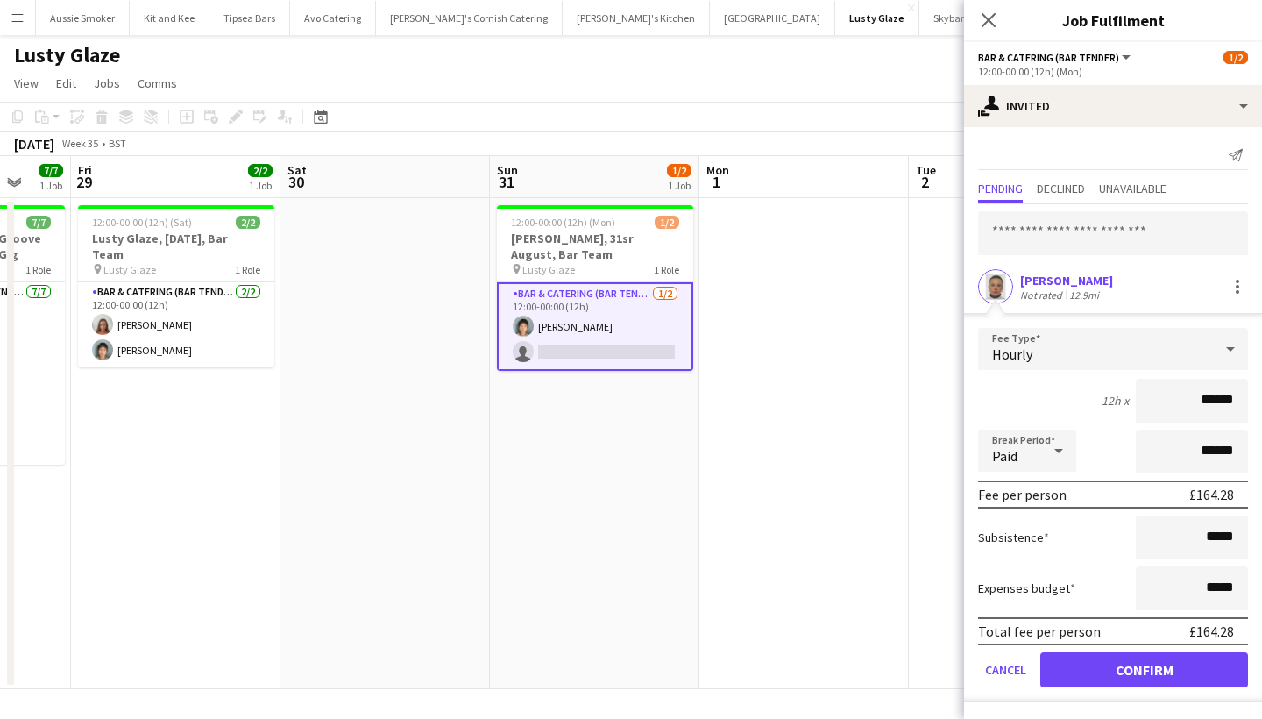
type input "******"
click at [1062, 277] on div "Leila Tejeiro-Mason" at bounding box center [1066, 281] width 93 height 16
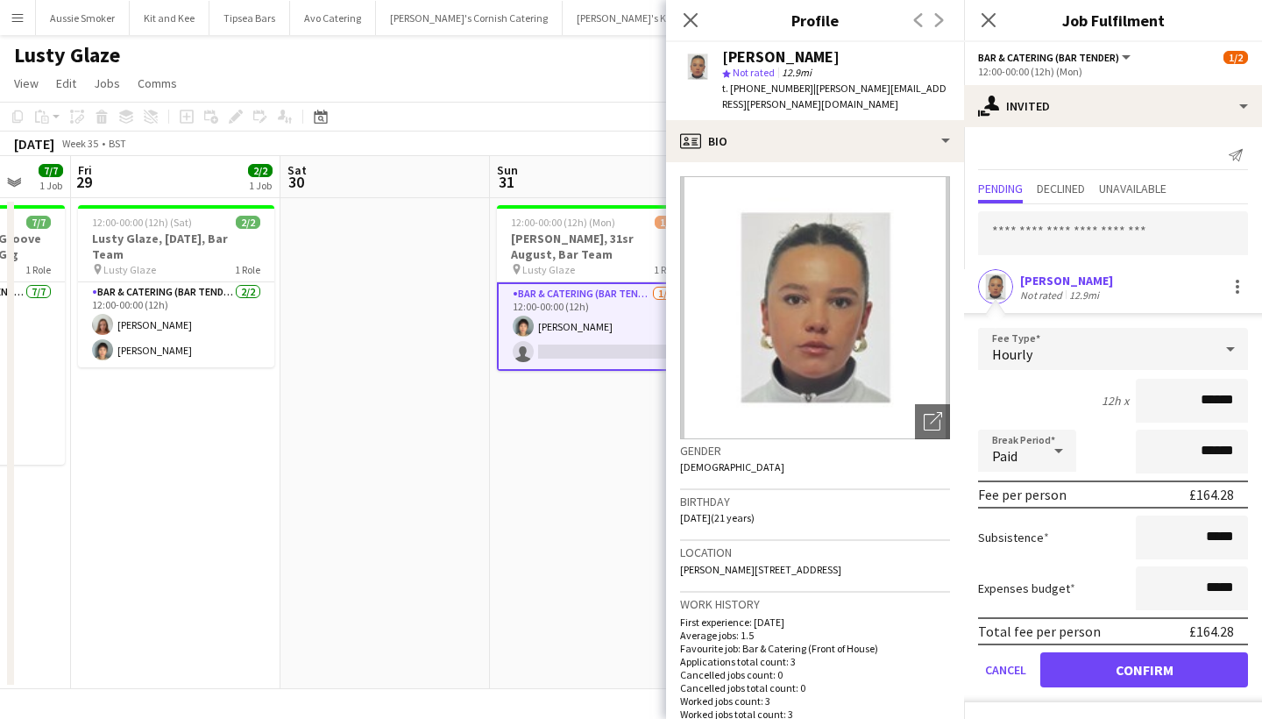
click at [1156, 666] on button "Confirm" at bounding box center [1144, 669] width 208 height 35
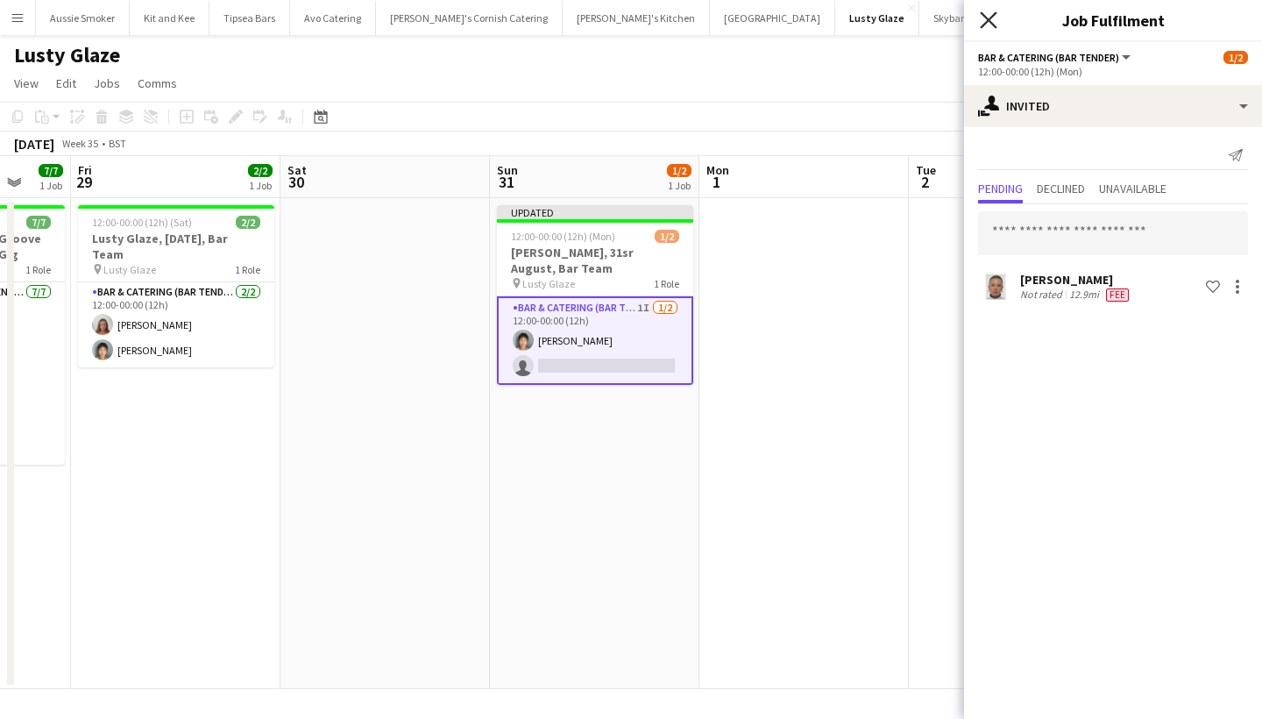
click at [983, 14] on icon at bounding box center [988, 19] width 17 height 17
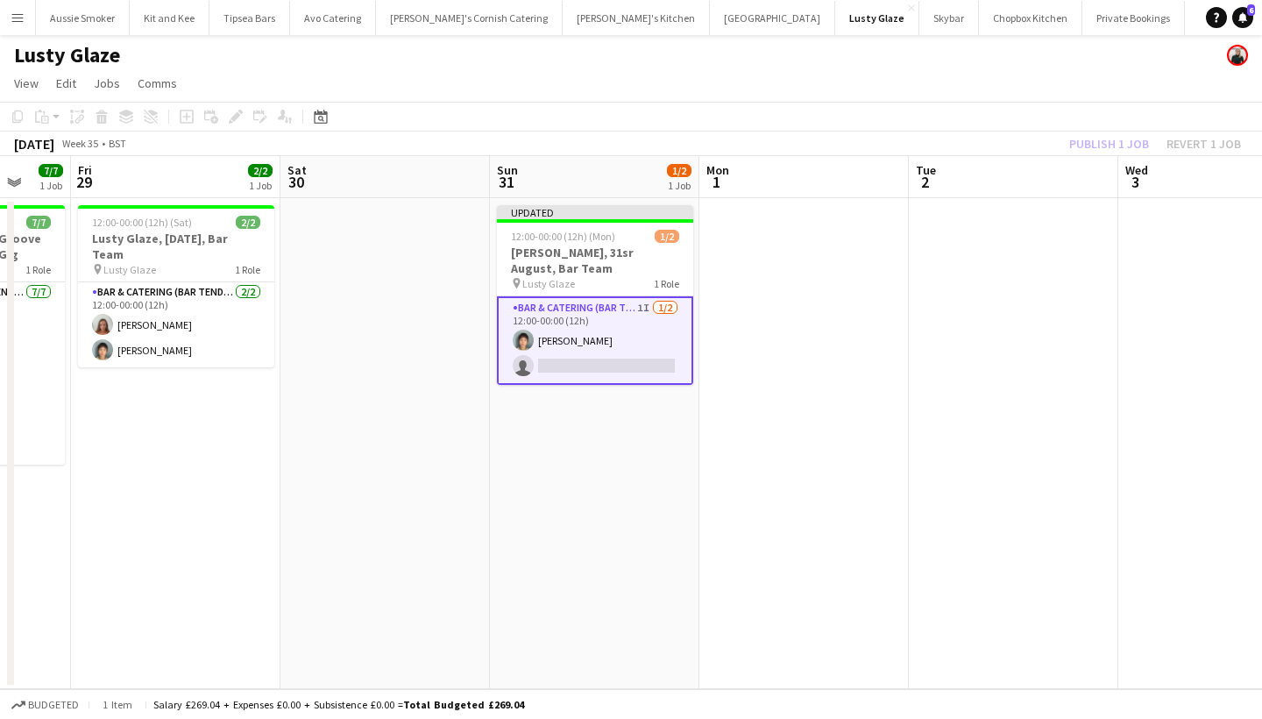
click at [1119, 138] on div "Publish 1 job Revert 1 job" at bounding box center [1155, 143] width 214 height 23
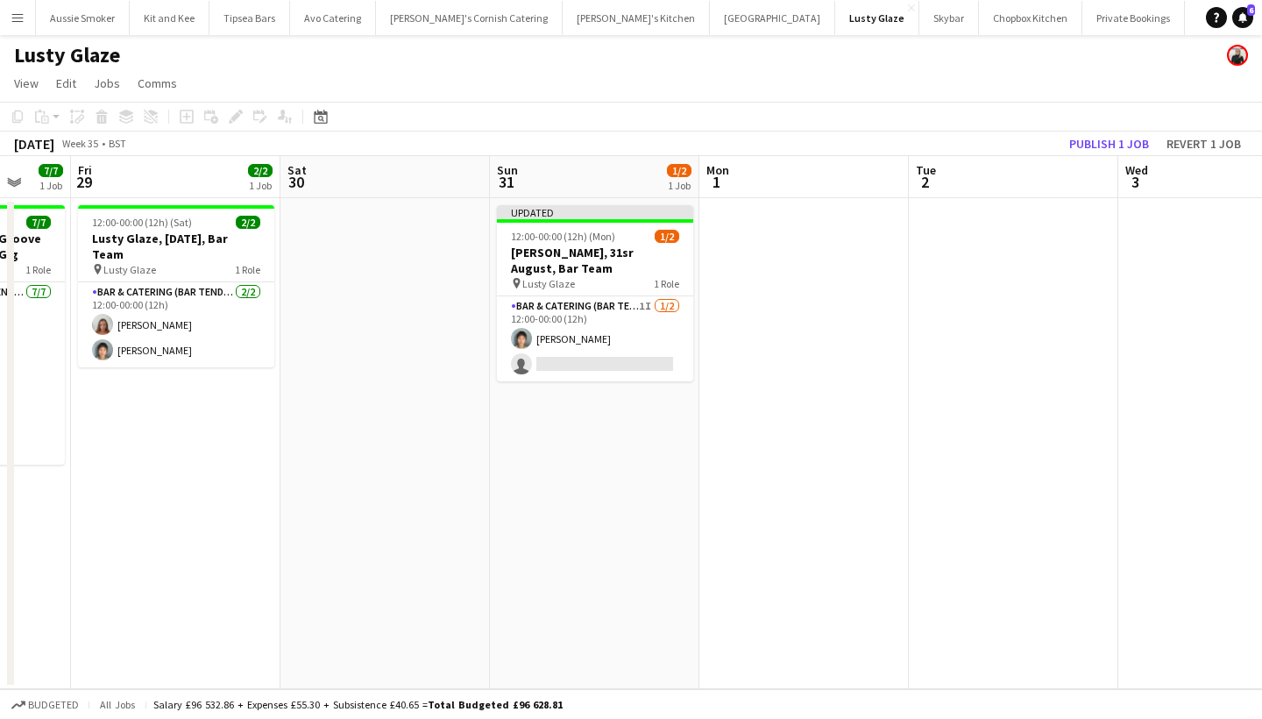
click at [1119, 138] on button "Publish 1 job" at bounding box center [1109, 143] width 94 height 23
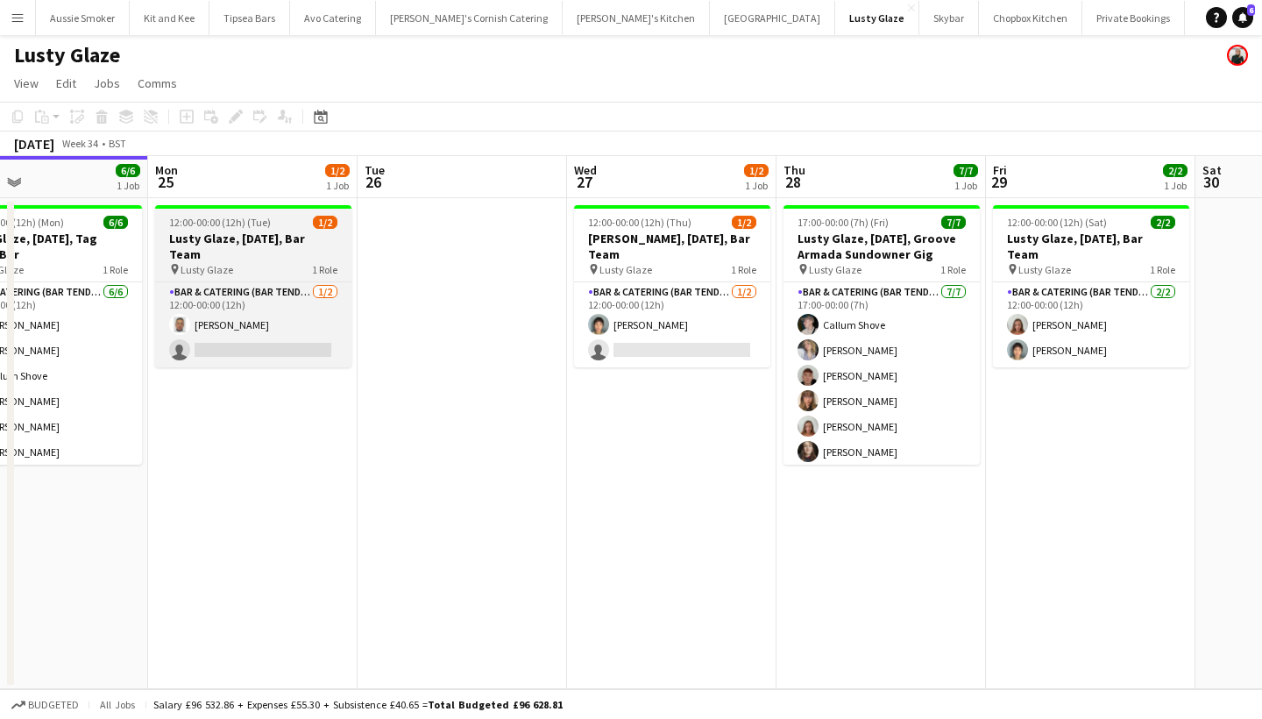
scroll to position [0, 0]
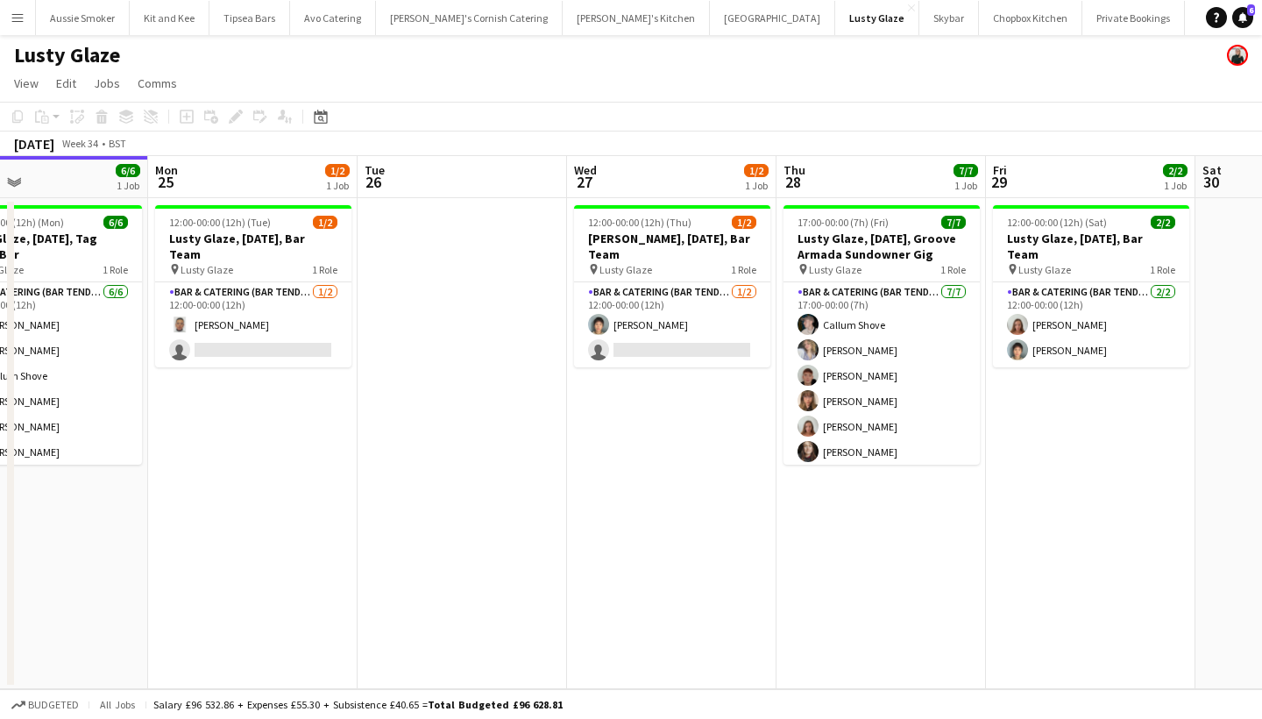
click at [19, 11] on app-icon "Menu" at bounding box center [18, 18] width 14 height 14
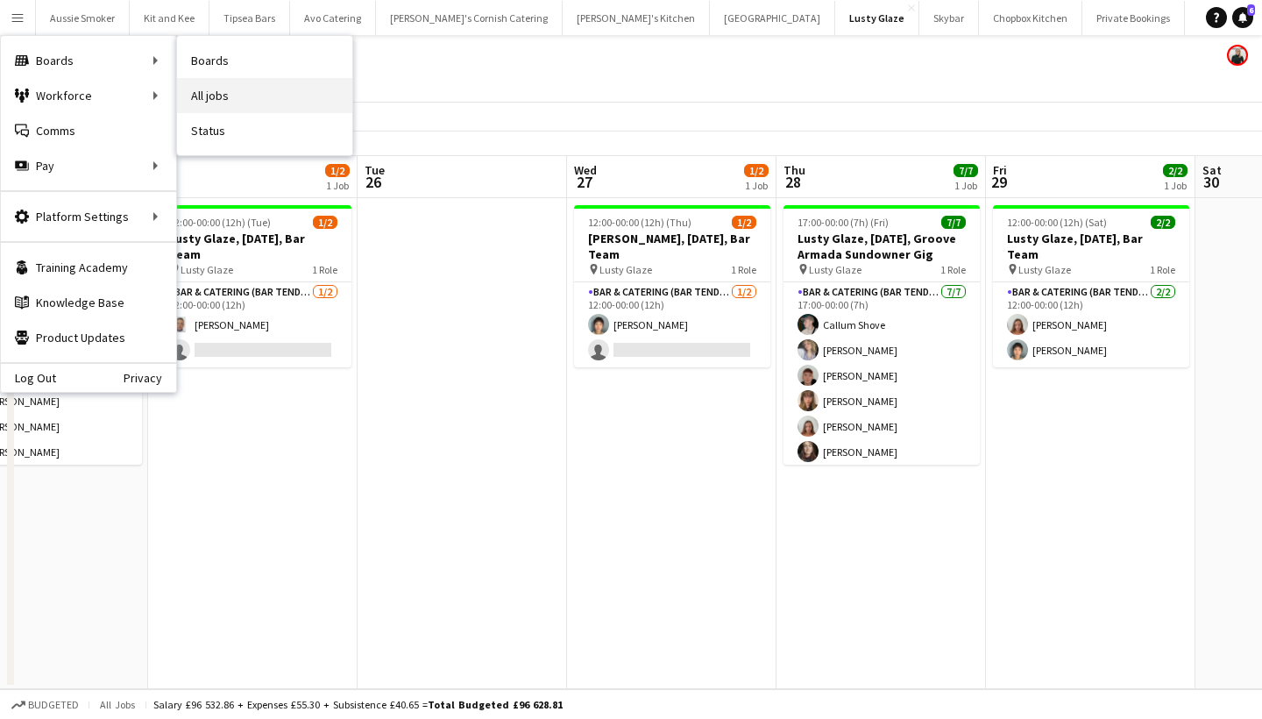
click at [248, 92] on link "All jobs" at bounding box center [264, 95] width 175 height 35
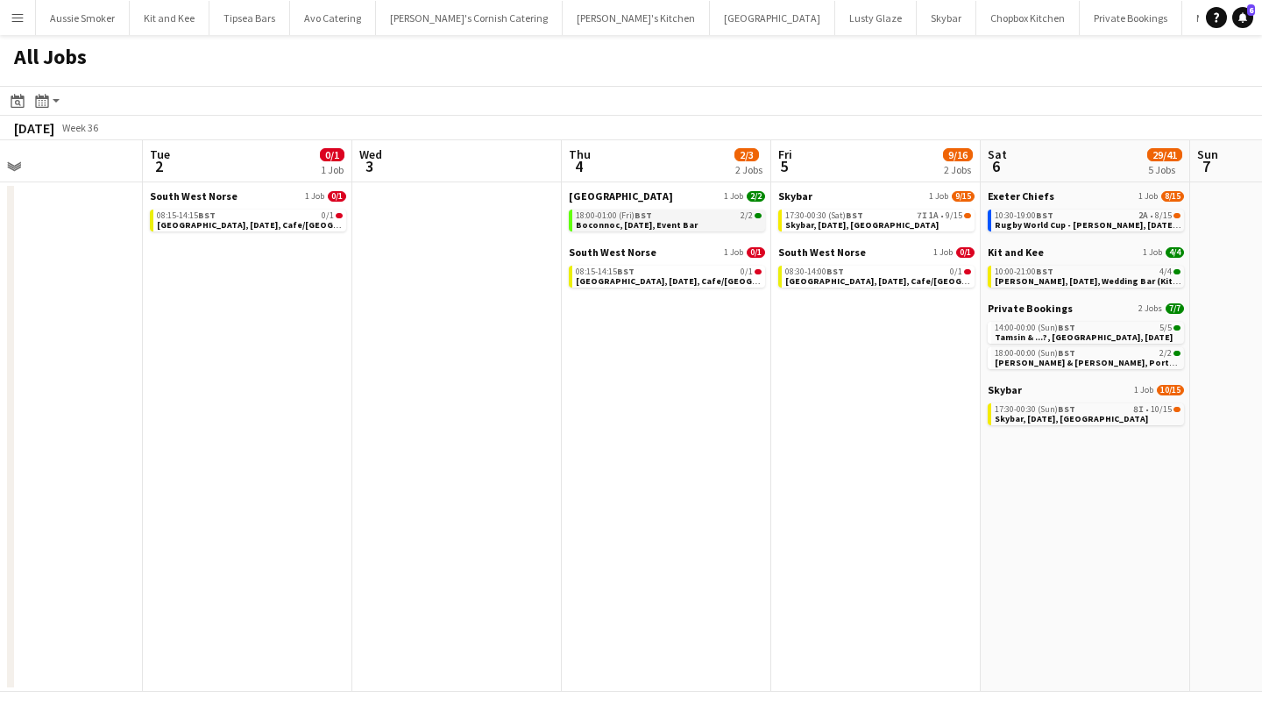
scroll to position [0, 694]
click at [1051, 225] on span "Rugby World Cup - [PERSON_NAME], [DATE], Match Day Bar" at bounding box center [1117, 224] width 245 height 11
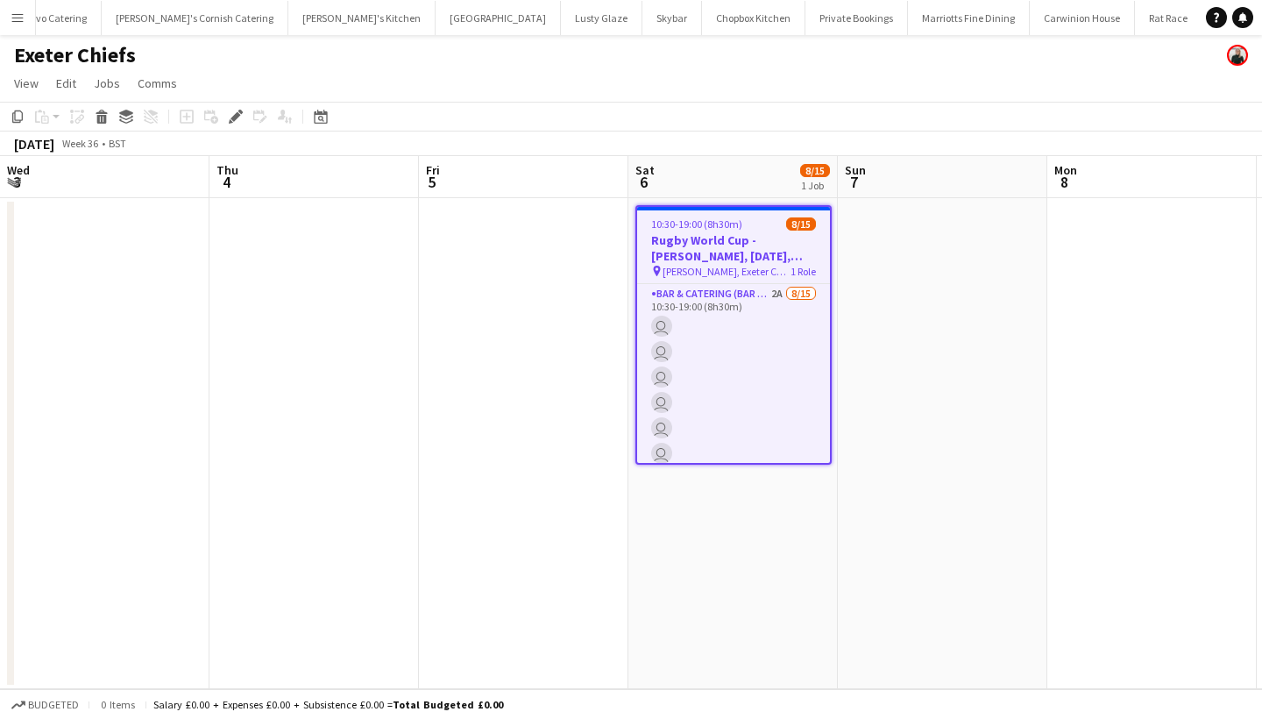
scroll to position [0, 602]
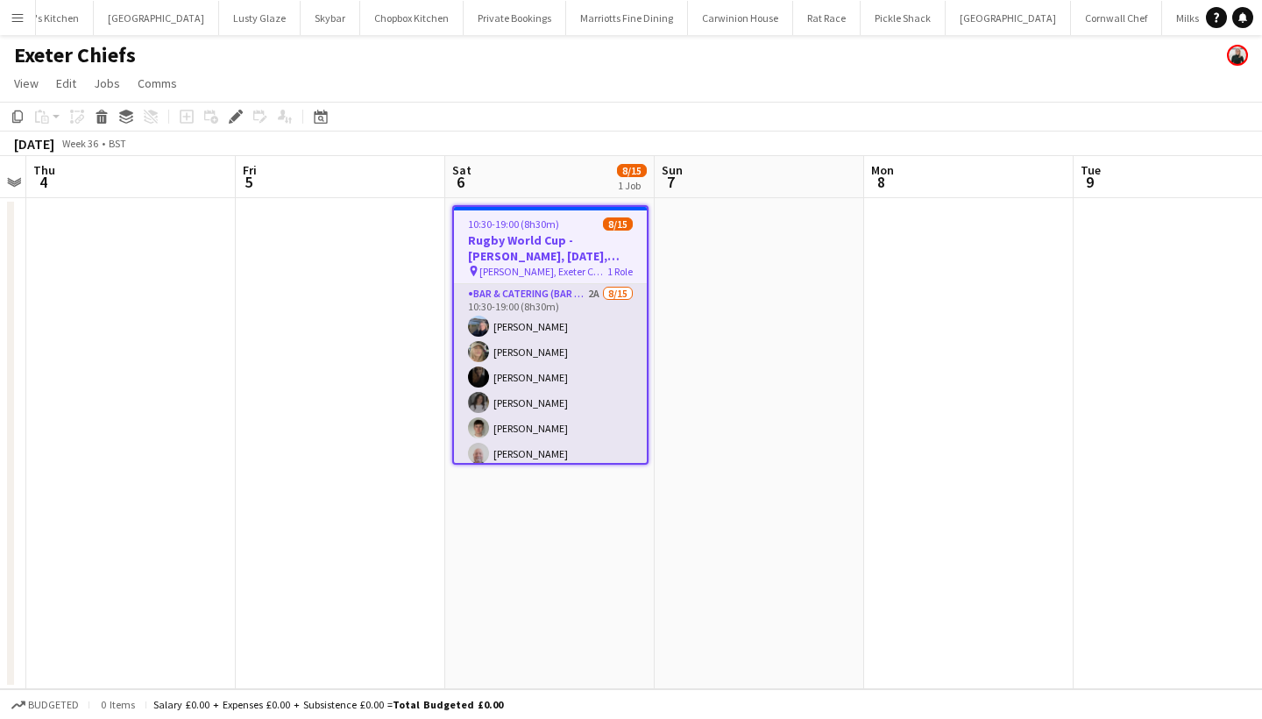
click at [563, 421] on app-card-role "Bar & Catering (Bar Tender) 2A [DATE] 10:30-19:00 (8h30m) [PERSON_NAME] [PERSON…" at bounding box center [550, 491] width 193 height 415
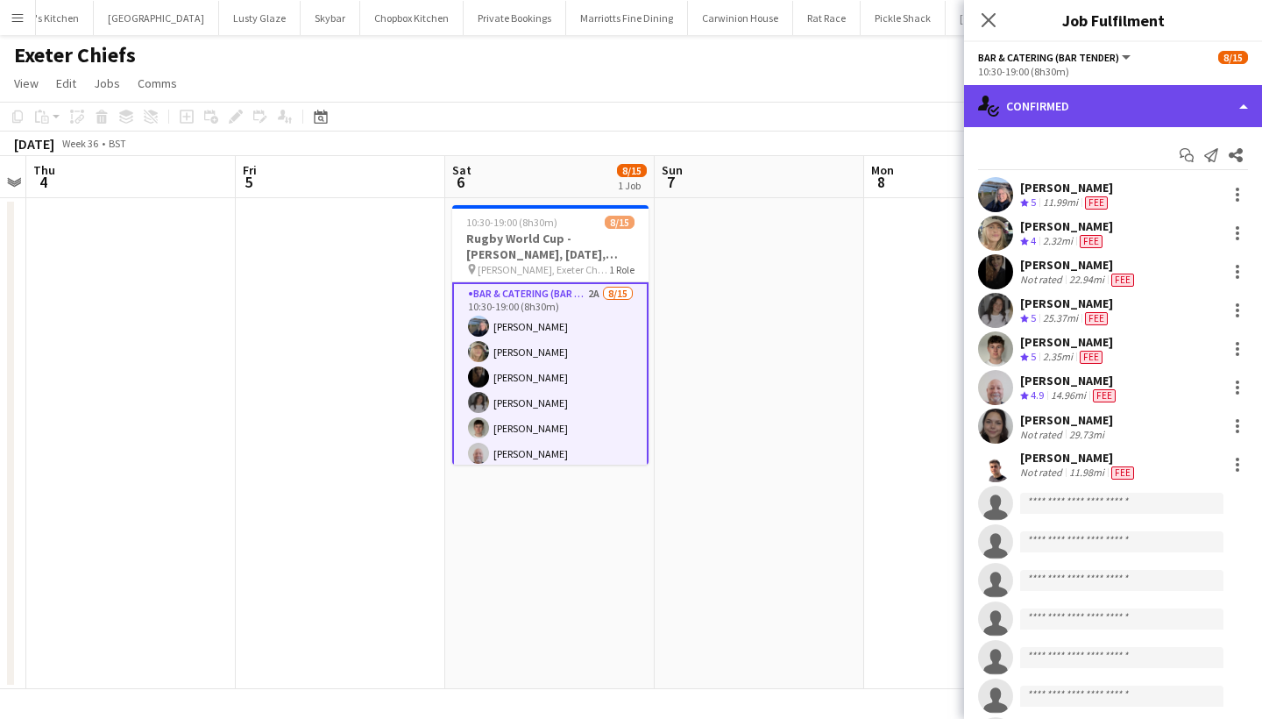
click at [1090, 121] on div "single-neutral-actions-check-2 Confirmed" at bounding box center [1113, 106] width 298 height 42
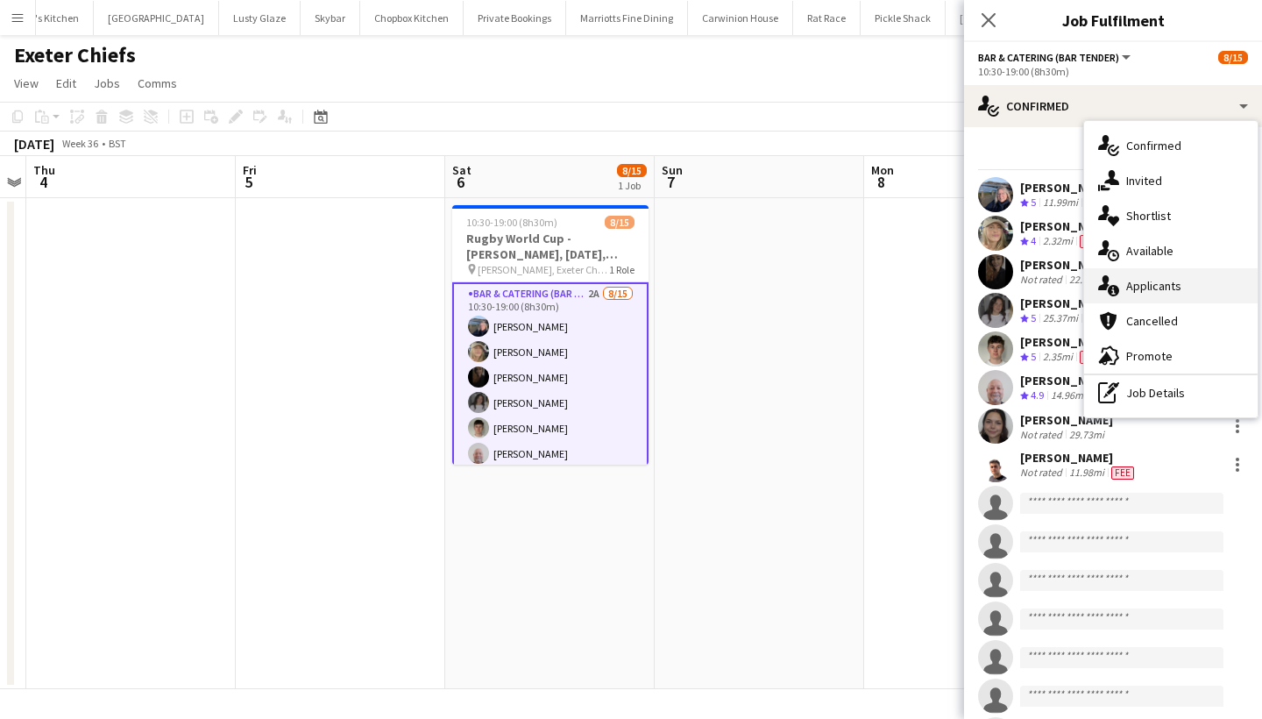
click at [1144, 290] on div "single-neutral-actions-information Applicants" at bounding box center [1170, 285] width 173 height 35
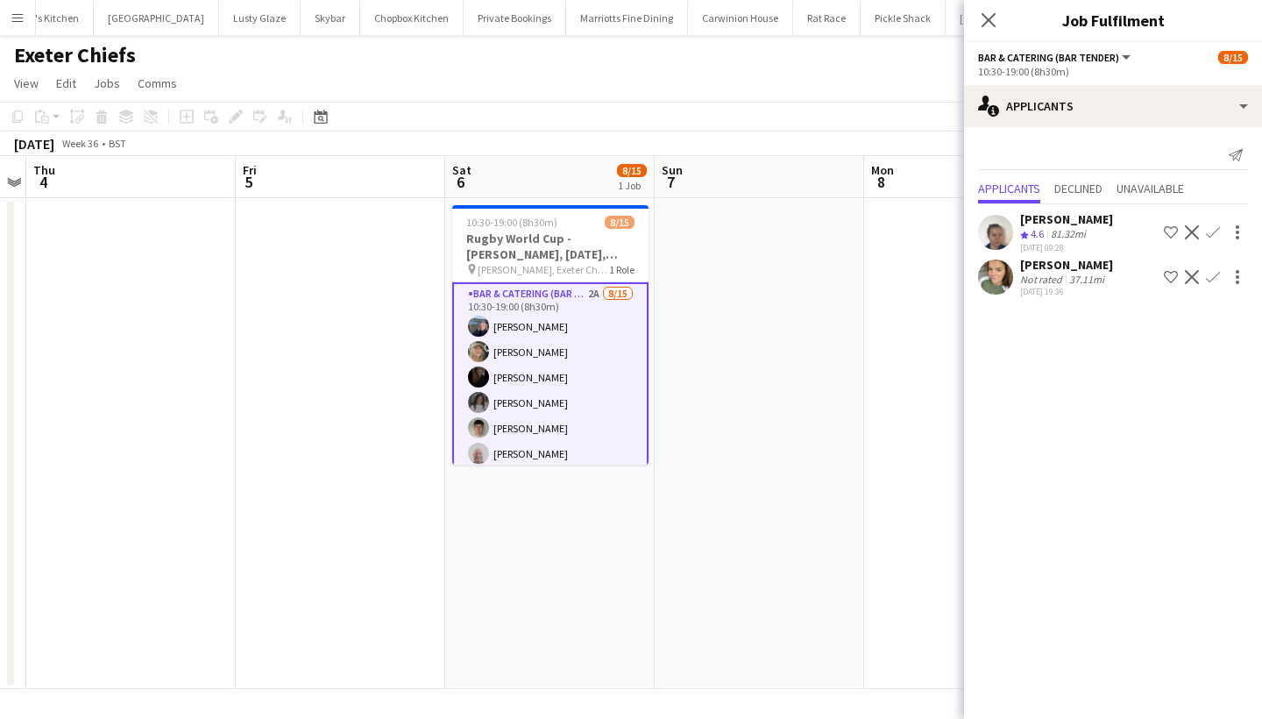
click at [1211, 232] on app-icon "Confirm" at bounding box center [1213, 232] width 14 height 14
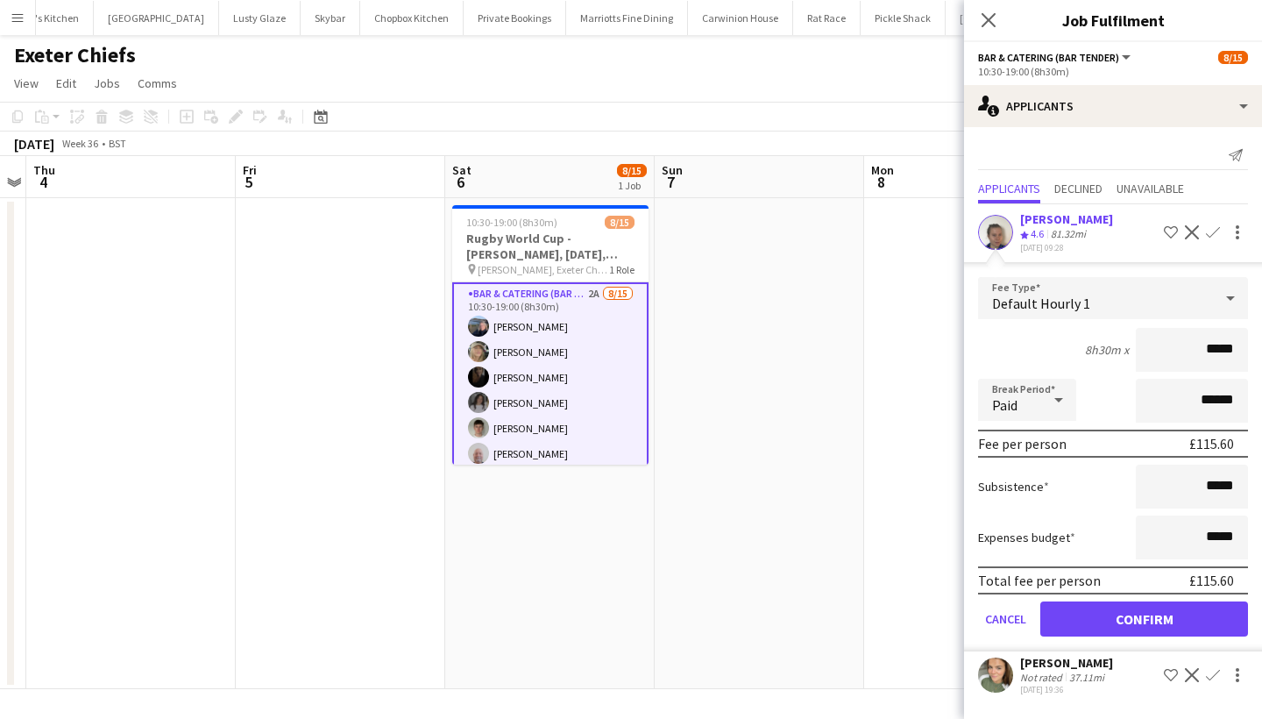
type input "******"
click at [1118, 619] on button "Confirm" at bounding box center [1144, 618] width 208 height 35
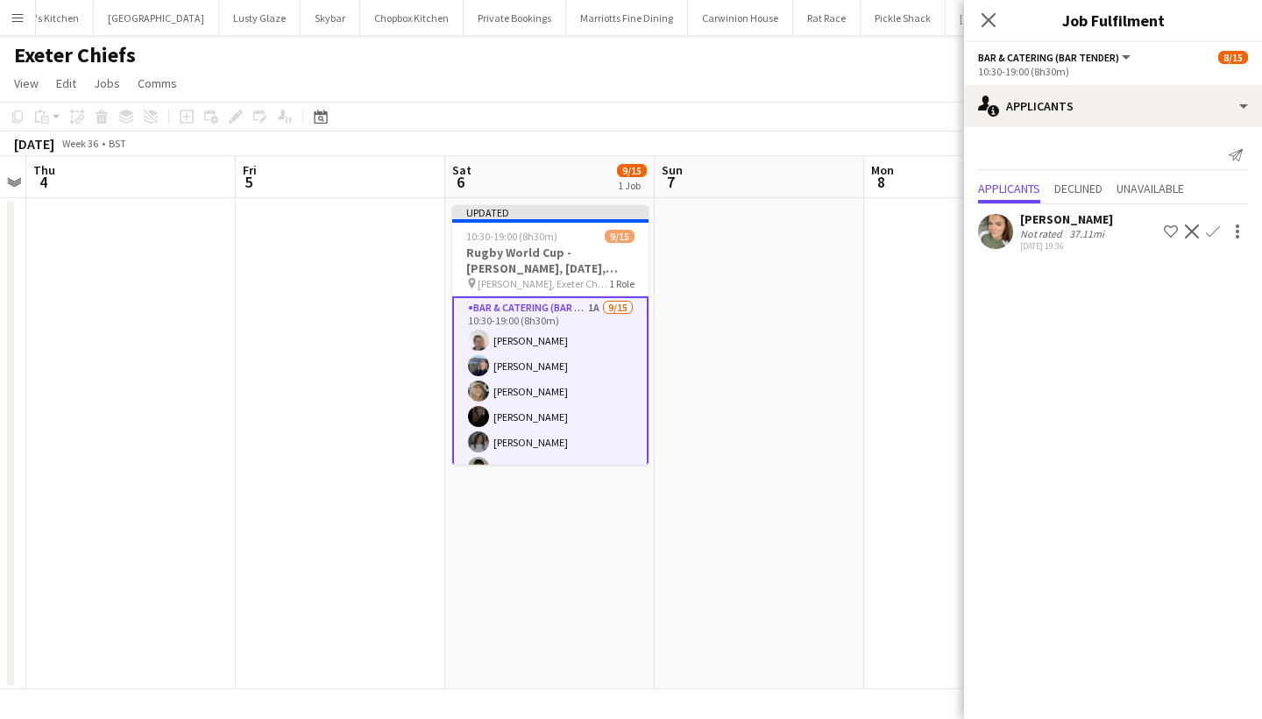
click at [1214, 225] on app-icon "Confirm" at bounding box center [1213, 231] width 14 height 14
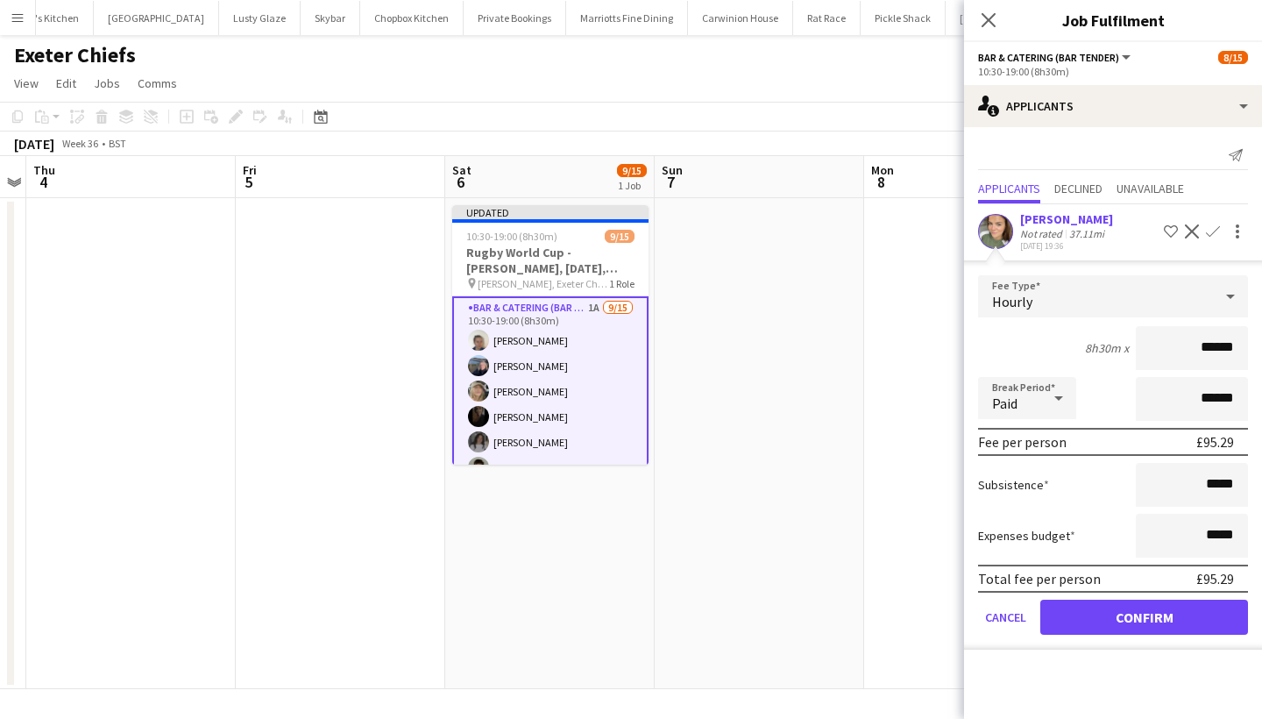
click at [1066, 216] on div "Molly Hazlehurst" at bounding box center [1066, 219] width 93 height 16
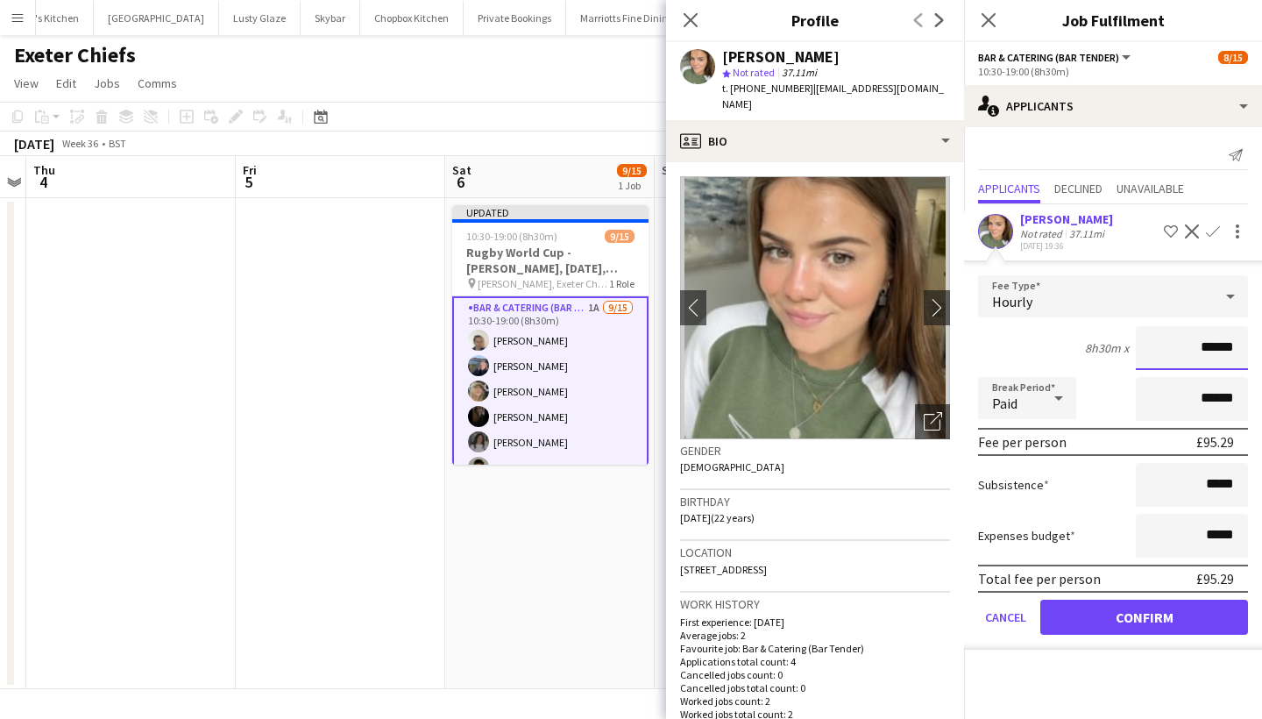
click at [1237, 344] on input "******" at bounding box center [1192, 348] width 112 height 44
type input "******"
click at [1145, 619] on button "Confirm" at bounding box center [1144, 616] width 208 height 35
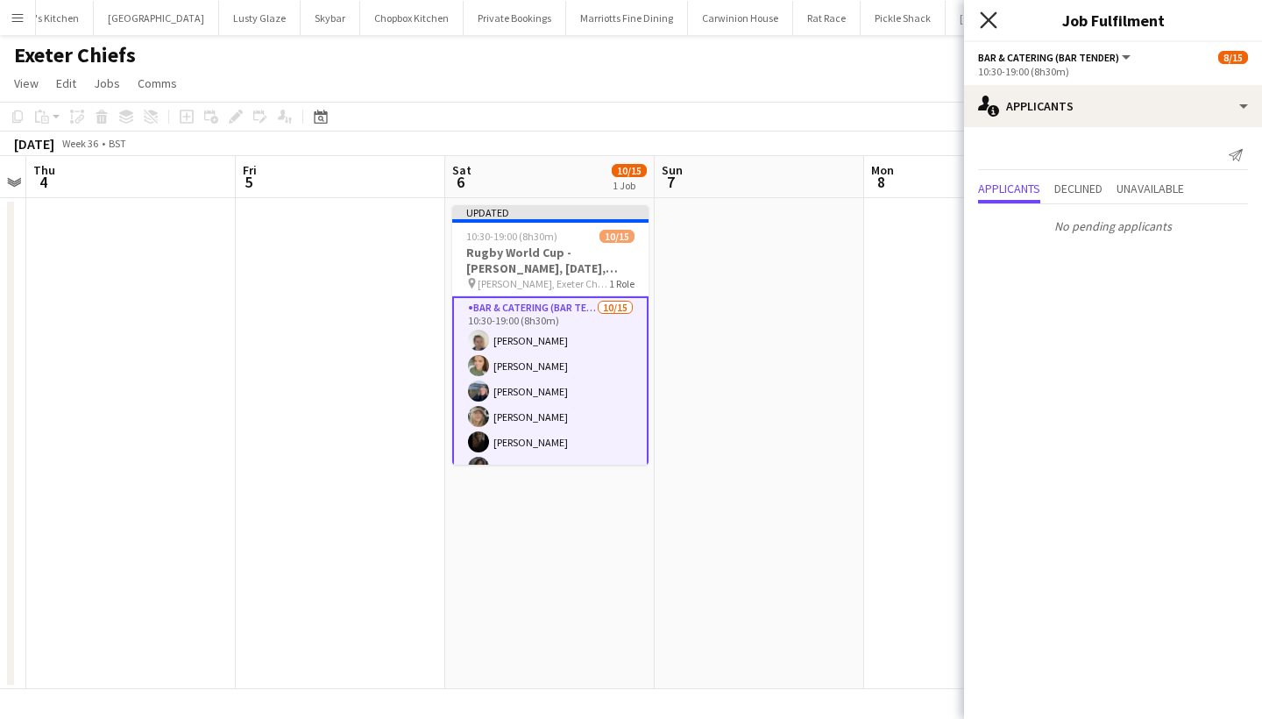
click at [993, 18] on icon "Close pop-in" at bounding box center [988, 19] width 17 height 17
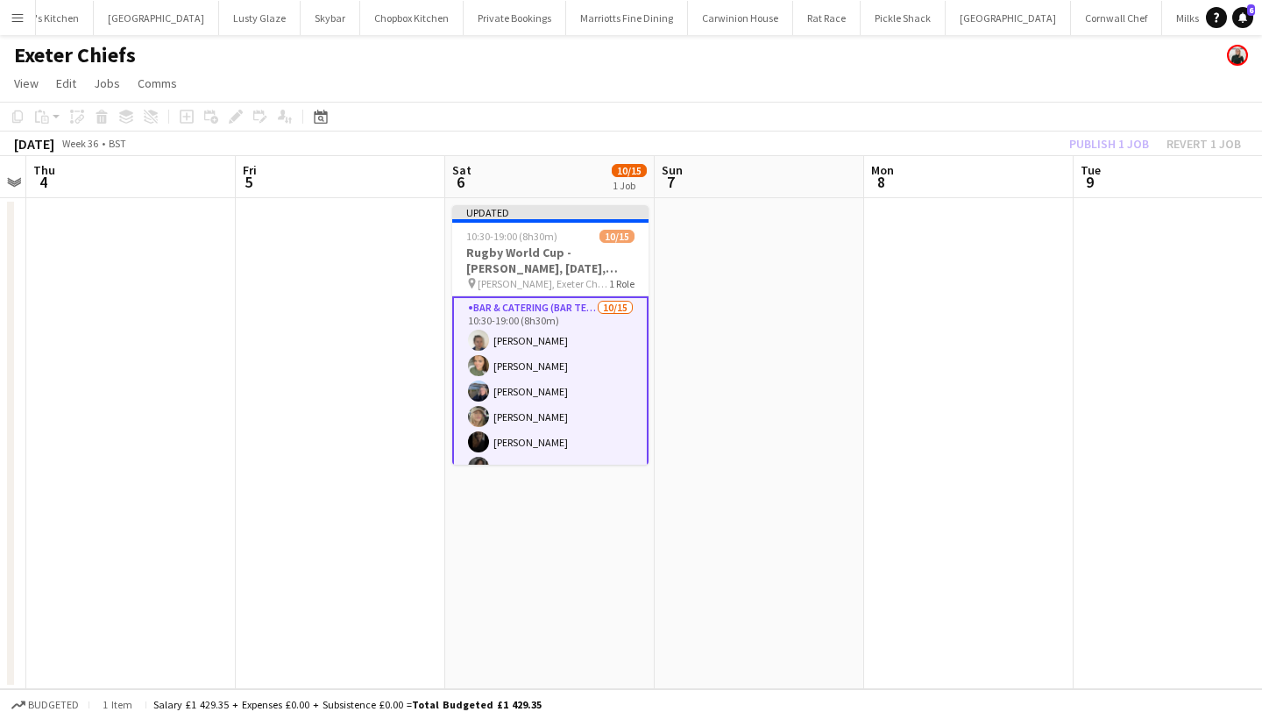
click at [1113, 144] on div "Publish 1 job Revert 1 job" at bounding box center [1155, 143] width 214 height 23
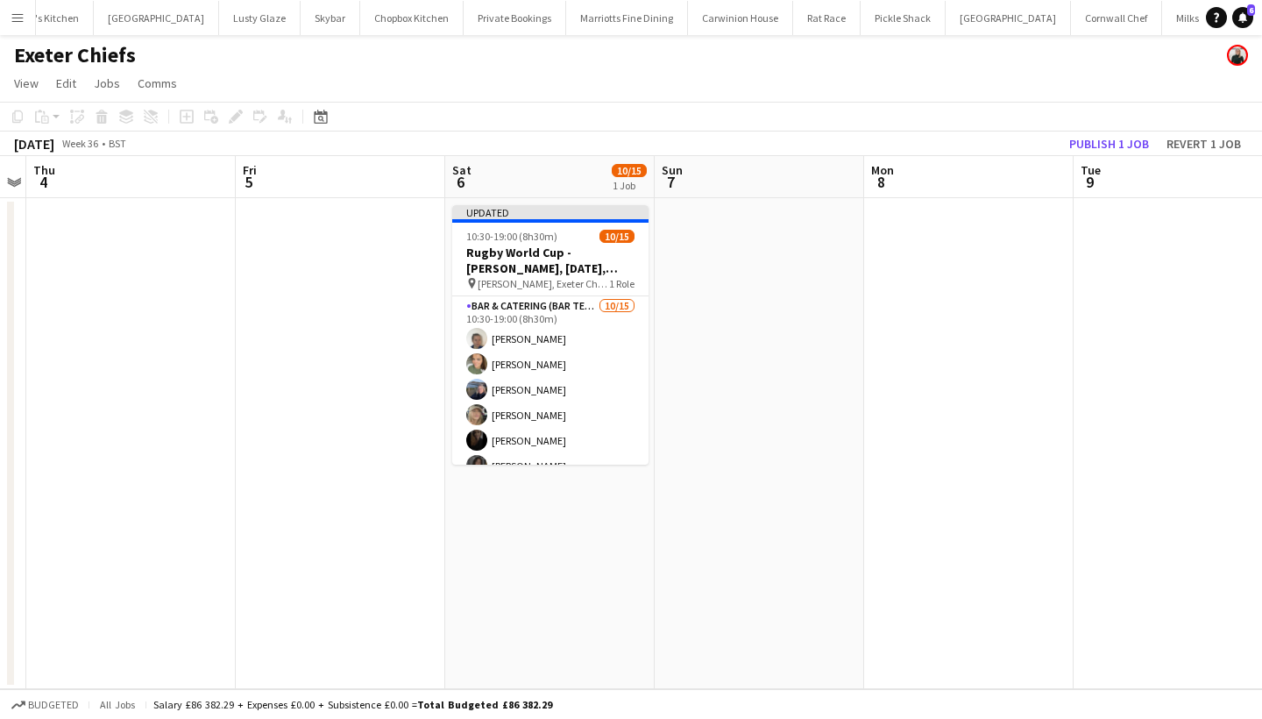
click at [1113, 144] on button "Publish 1 job" at bounding box center [1109, 143] width 94 height 23
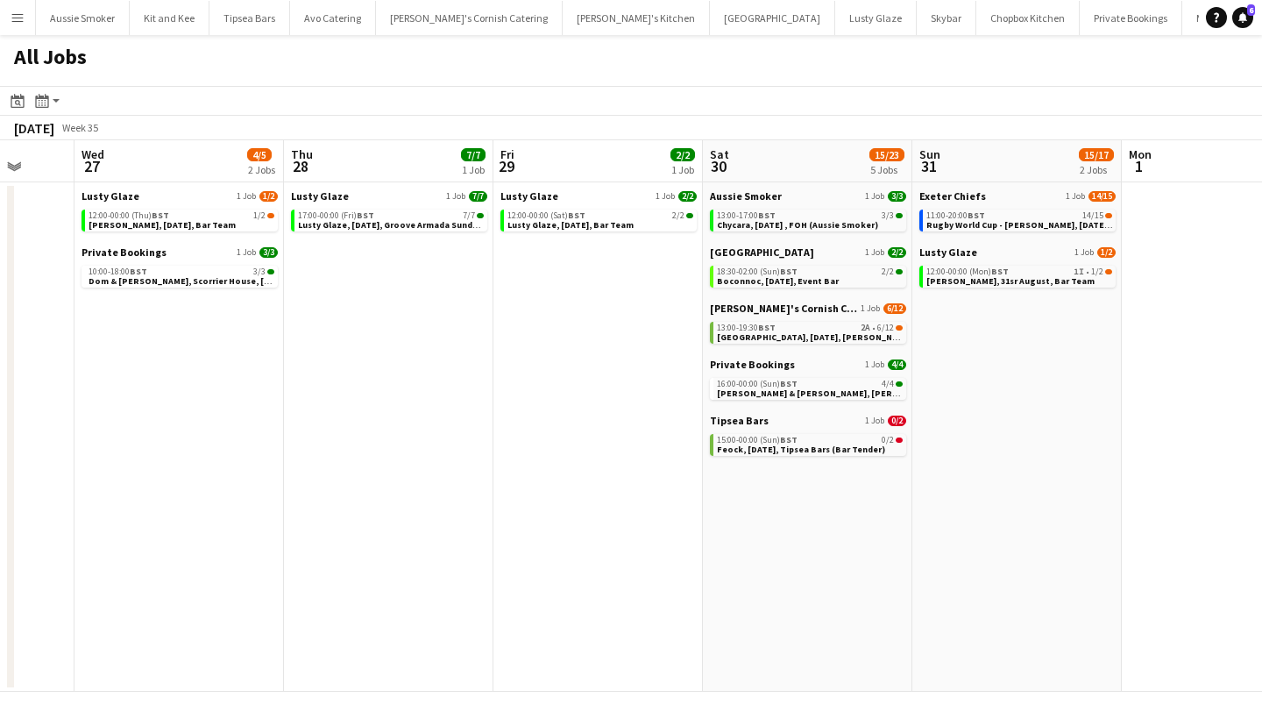
scroll to position [0, 555]
click at [827, 331] on span "[GEOGRAPHIC_DATA], [DATE], [PERSON_NAME]'s Catering" at bounding box center [837, 336] width 242 height 11
click at [853, 219] on span "Chycara, [DATE] , FOH (Aussie Smoker)" at bounding box center [796, 224] width 161 height 11
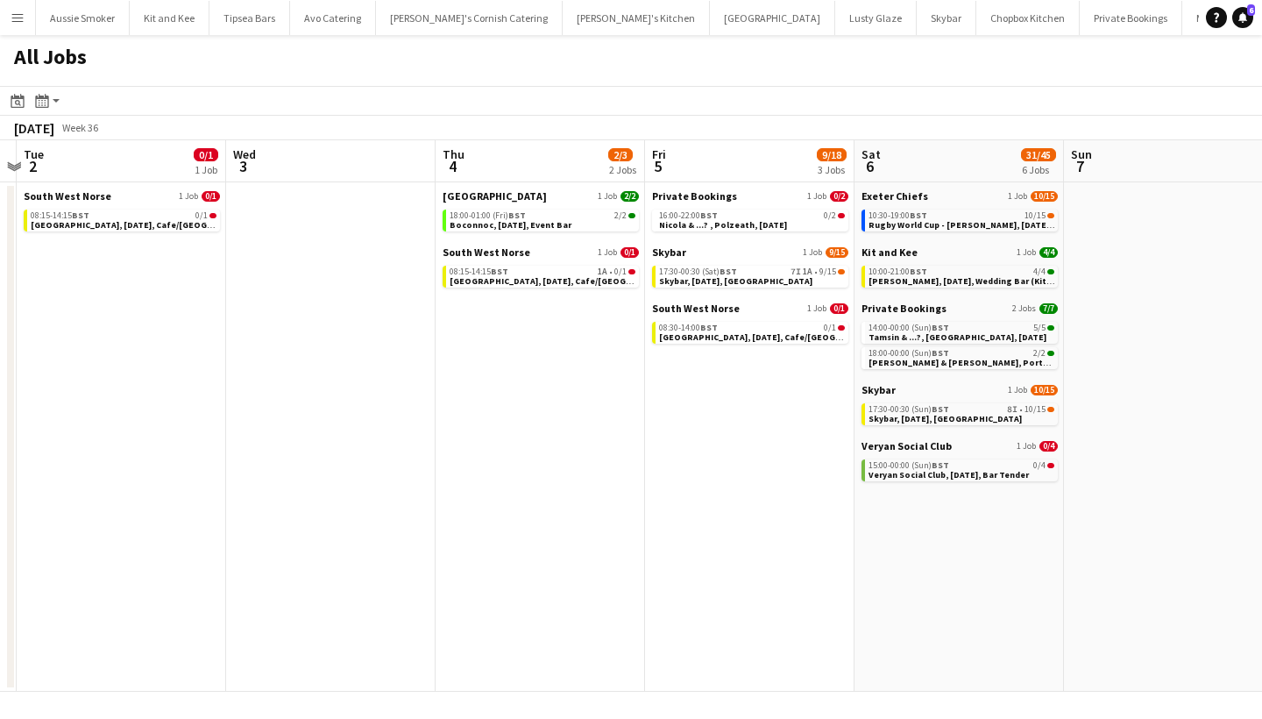
scroll to position [0, 613]
click at [924, 270] on span "BST" at bounding box center [918, 271] width 18 height 11
click at [577, 279] on span "[GEOGRAPHIC_DATA], [DATE], Cafe/[GEOGRAPHIC_DATA] (SW Norse)" at bounding box center [591, 280] width 285 height 11
click at [967, 329] on div "14:00-00:00 (Sun) BST 5/5" at bounding box center [960, 327] width 186 height 9
click at [21, 22] on app-icon "Menu" at bounding box center [18, 18] width 14 height 14
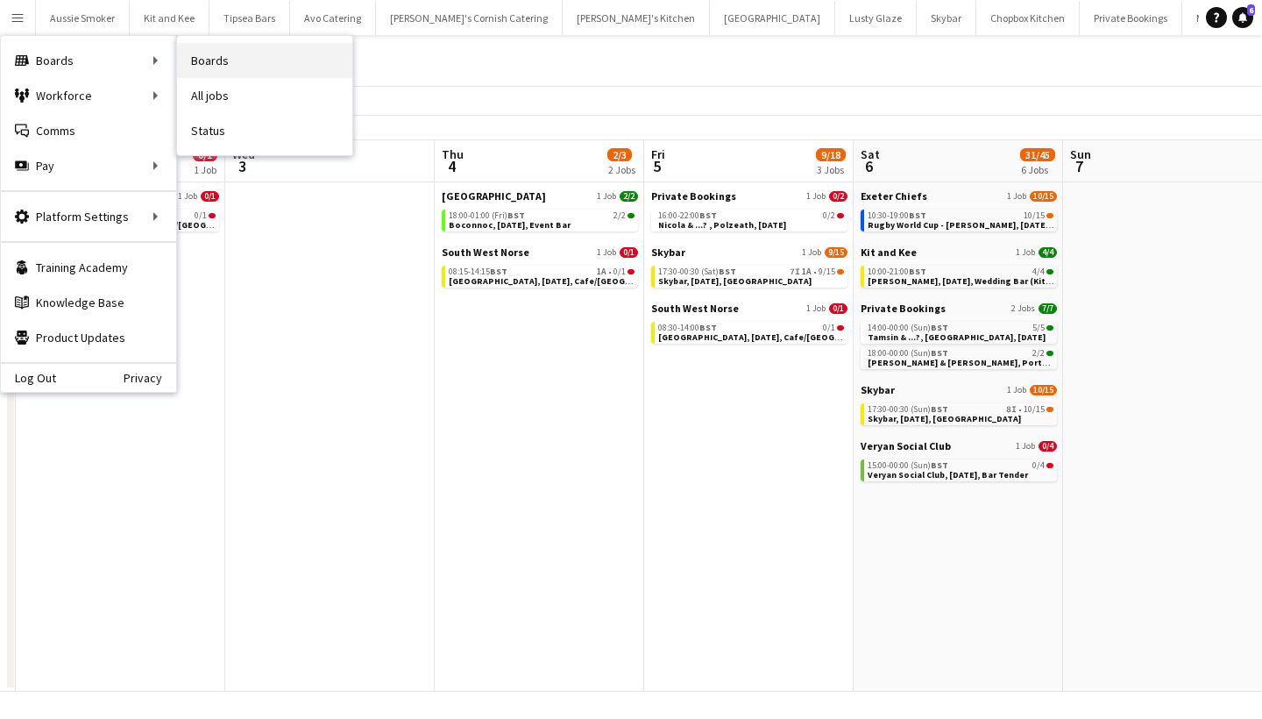
click at [226, 59] on link "Boards" at bounding box center [264, 60] width 175 height 35
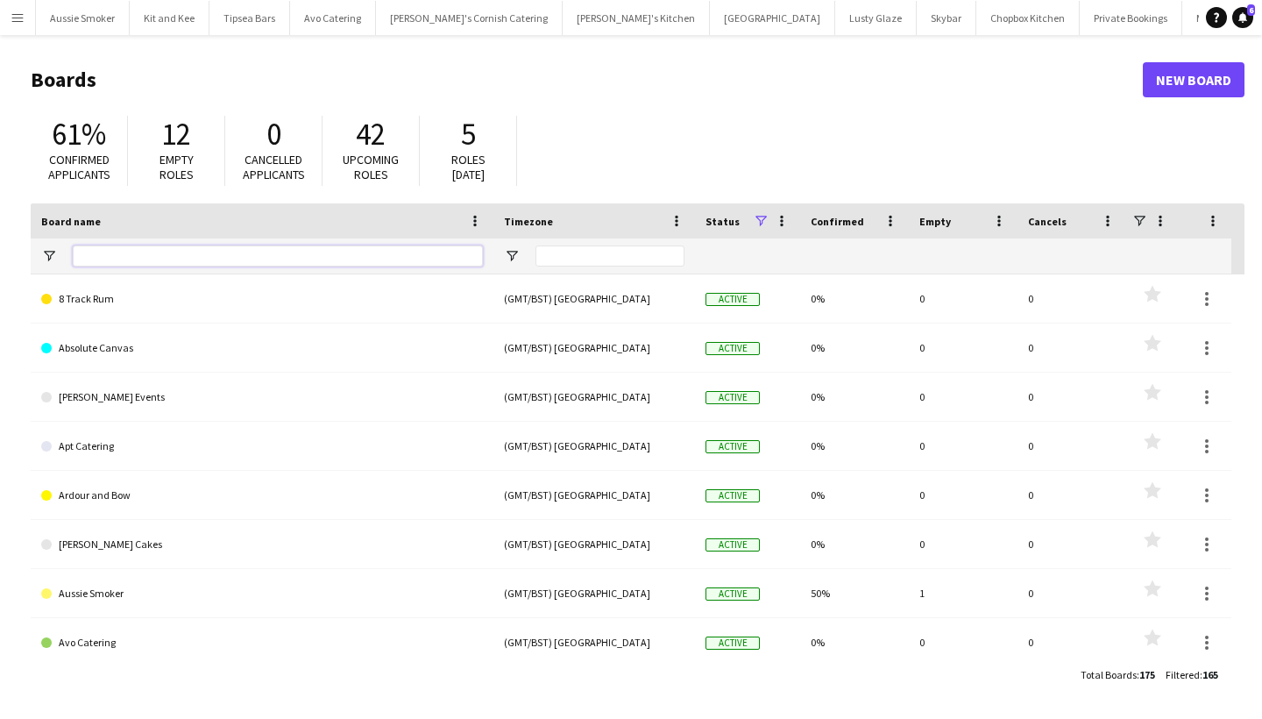
click at [133, 259] on input "Board name Filter Input" at bounding box center [278, 255] width 410 height 21
type input "****"
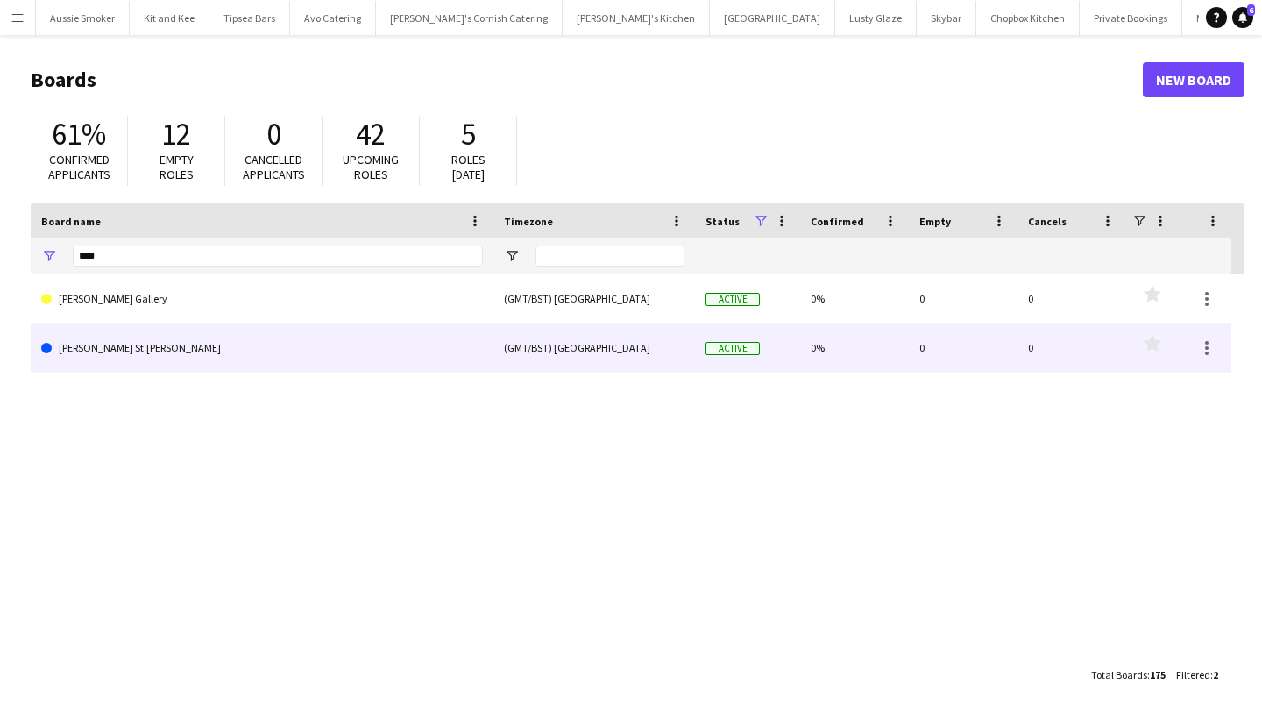
click at [115, 338] on link "Tate St.Ives" at bounding box center [262, 347] width 442 height 49
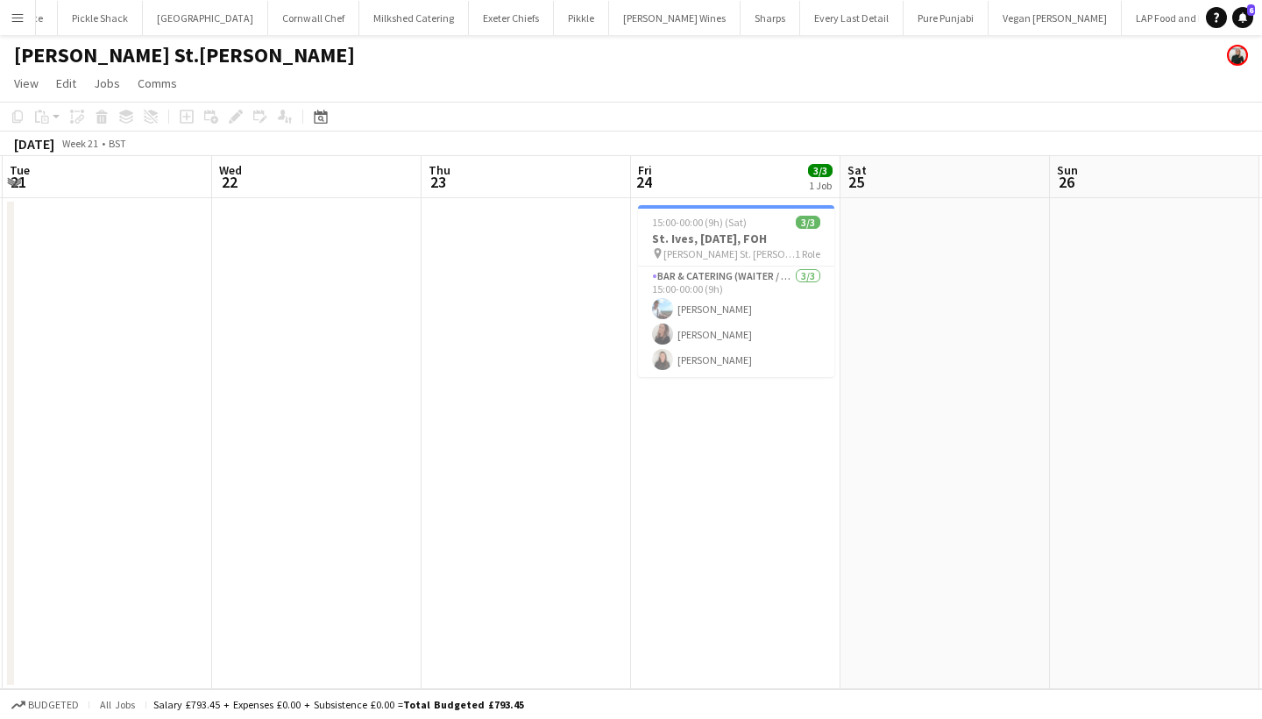
scroll to position [0, 727]
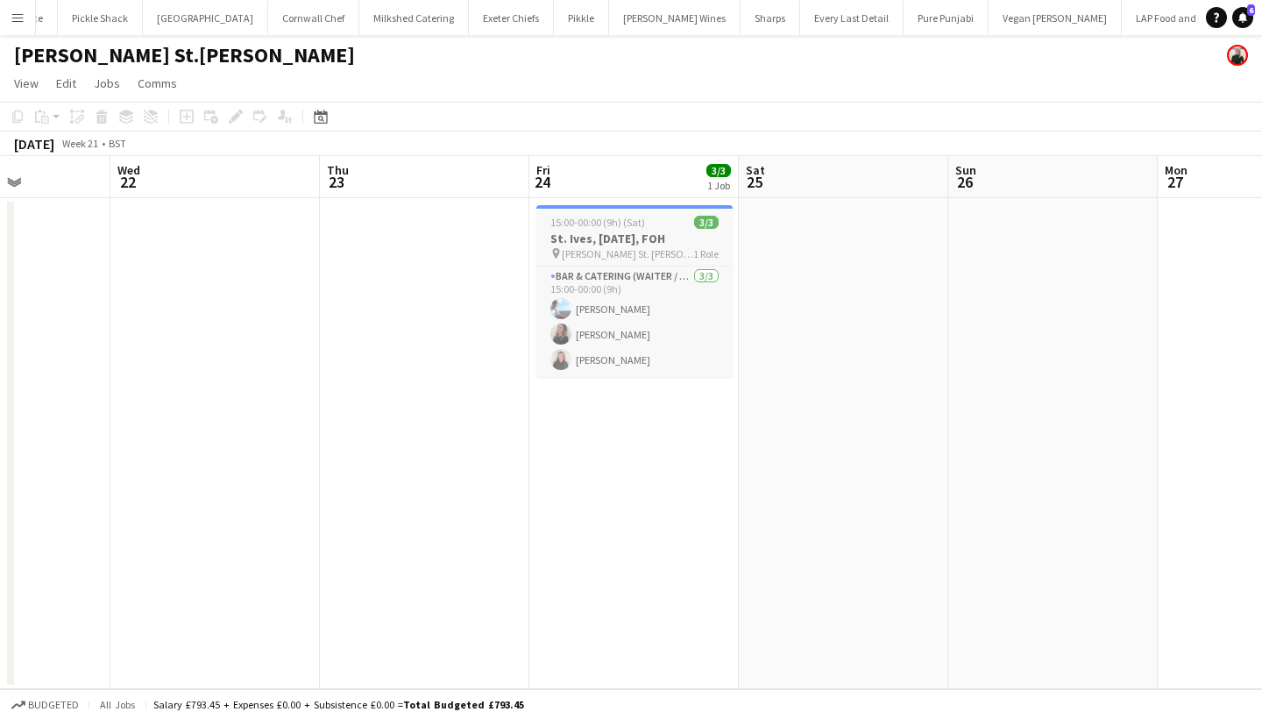
click at [605, 229] on app-job-card "15:00-00:00 (9h) (Sat) 3/3 St. Ives, 24th May, FOH pin Tate St. Ives 1 Role Bar…" at bounding box center [634, 291] width 196 height 172
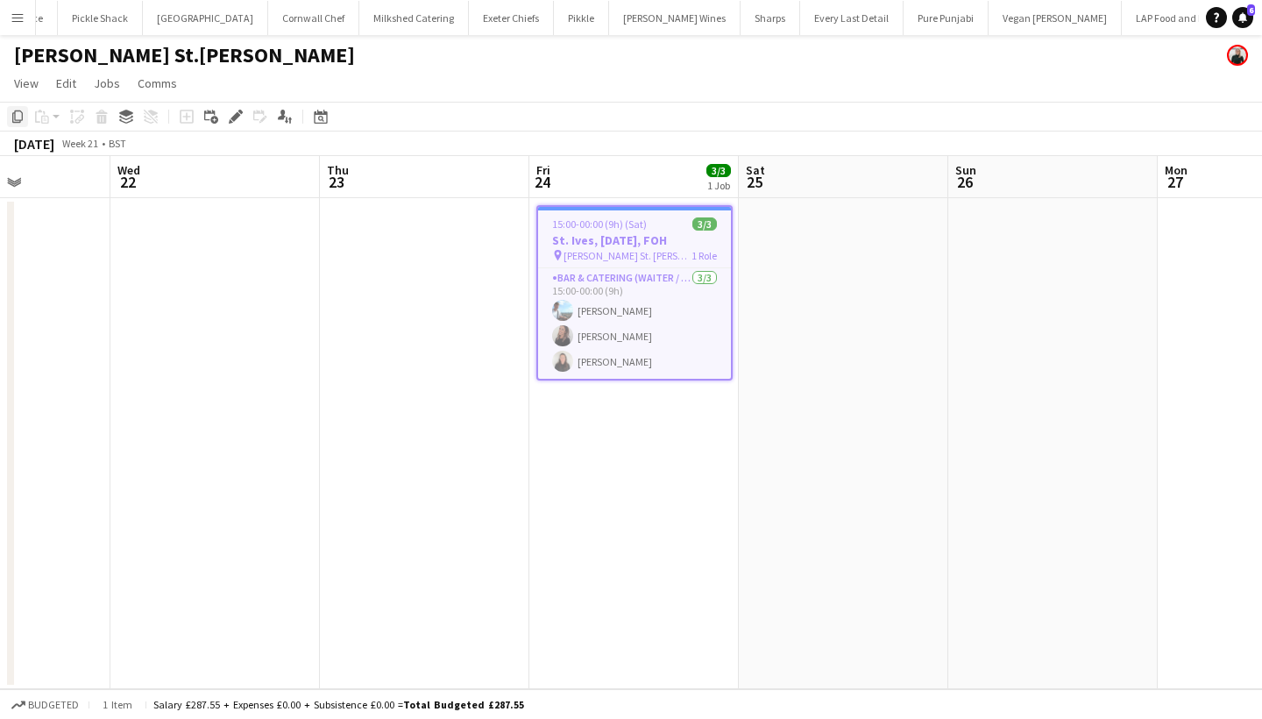
click at [20, 114] on icon "Copy" at bounding box center [18, 117] width 14 height 14
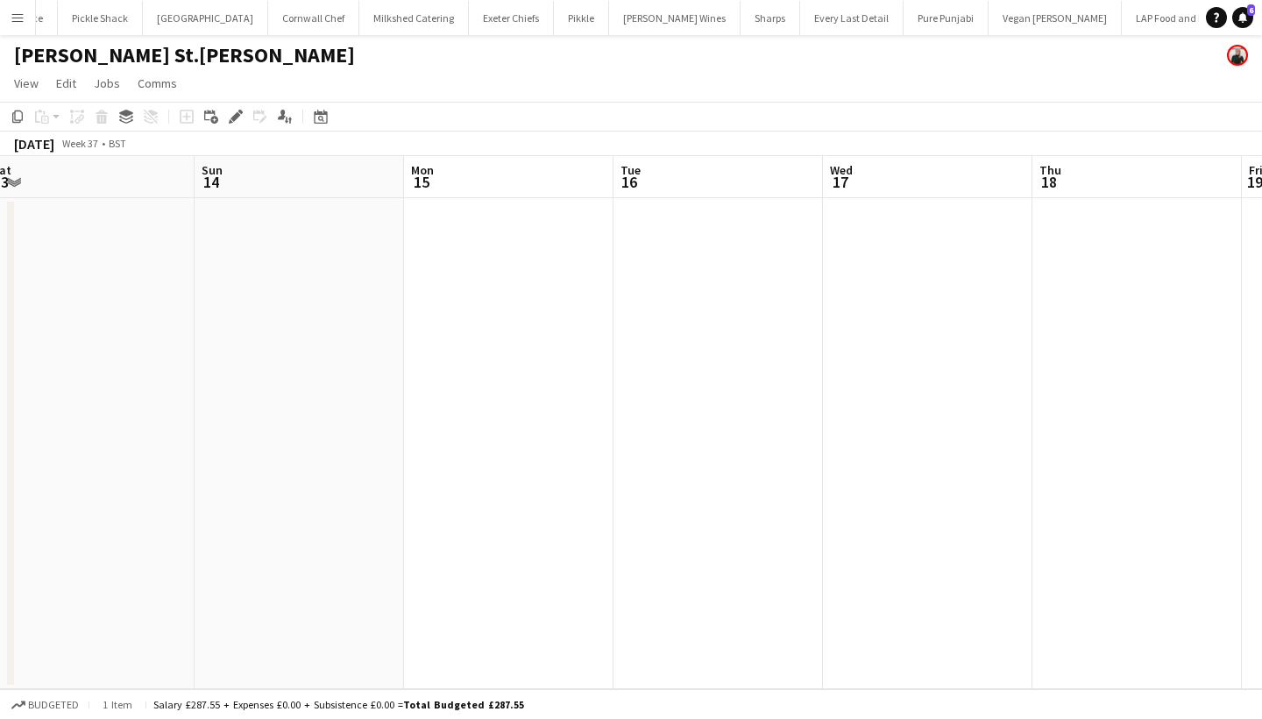
scroll to position [0, 391]
click at [184, 356] on app-date-cell at bounding box center [132, 443] width 209 height 491
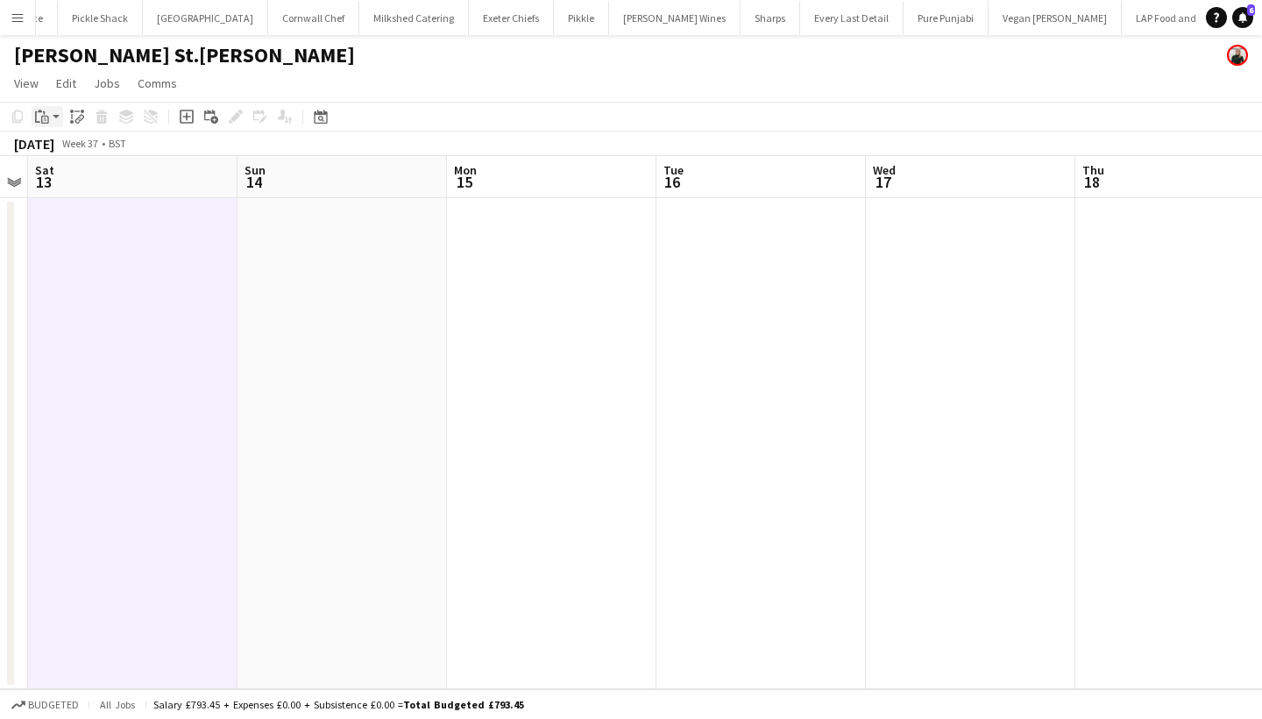
click at [39, 114] on icon "Paste" at bounding box center [42, 117] width 14 height 14
click at [126, 140] on div "Paste Command V Paste with crew Command Shift V" at bounding box center [116, 164] width 168 height 75
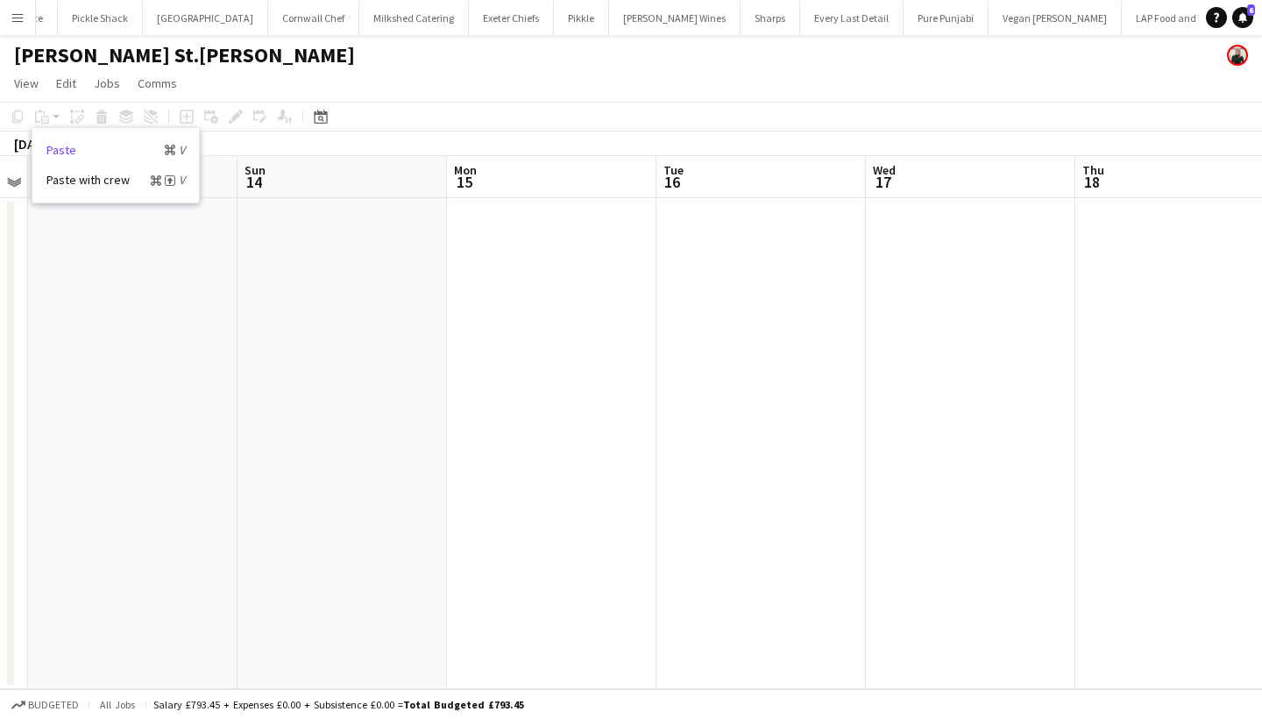
click at [117, 147] on link "Paste Command V" at bounding box center [115, 150] width 138 height 16
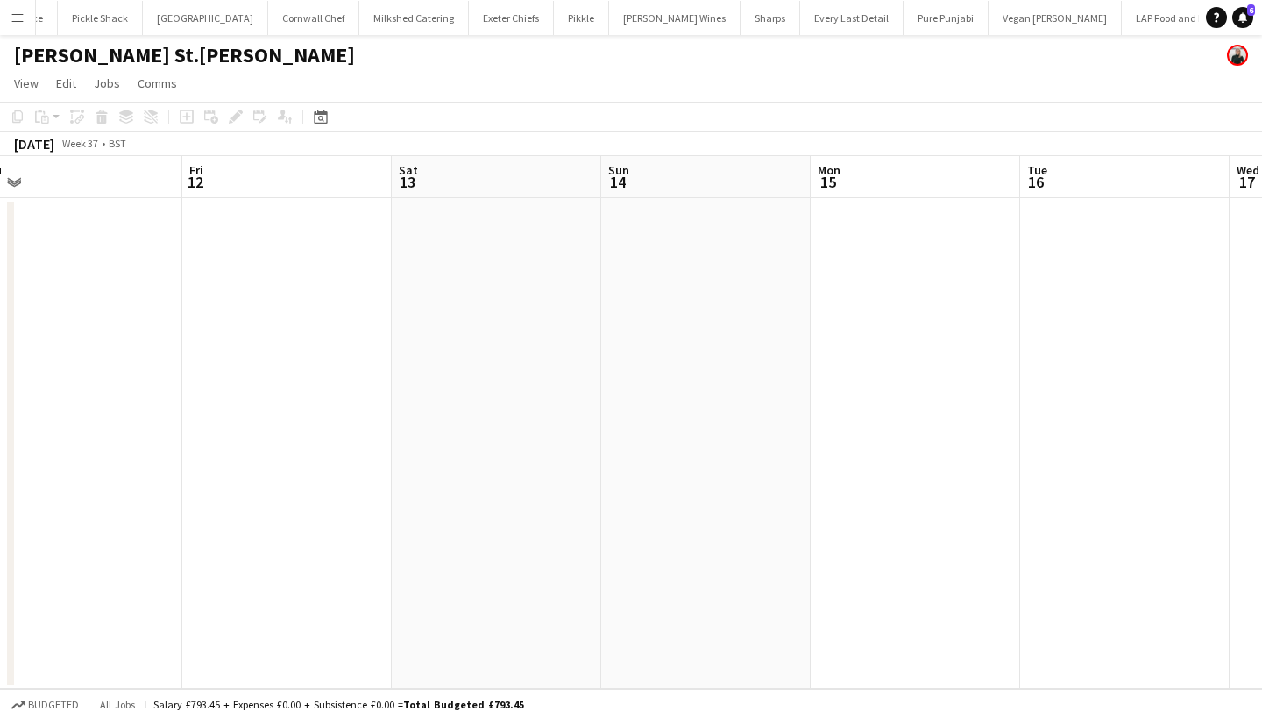
scroll to position [0, 445]
click at [329, 278] on app-date-cell at bounding box center [287, 443] width 209 height 491
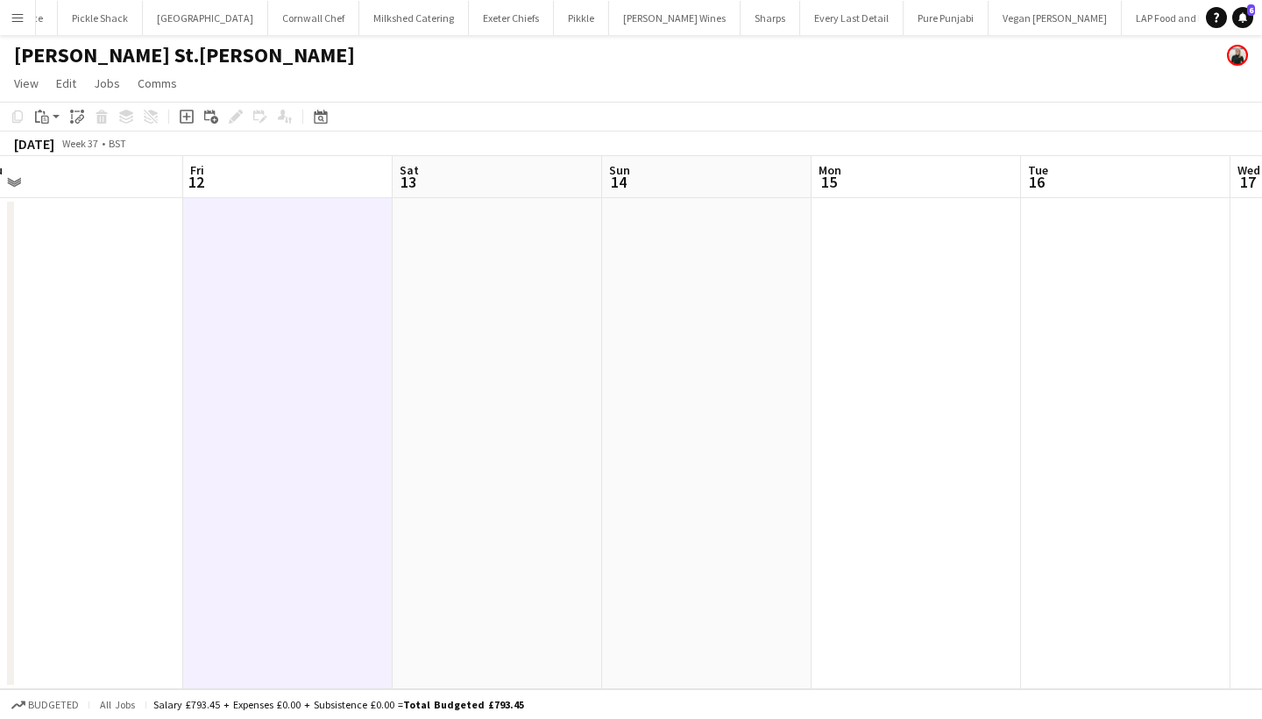
click at [498, 283] on app-date-cell at bounding box center [497, 443] width 209 height 491
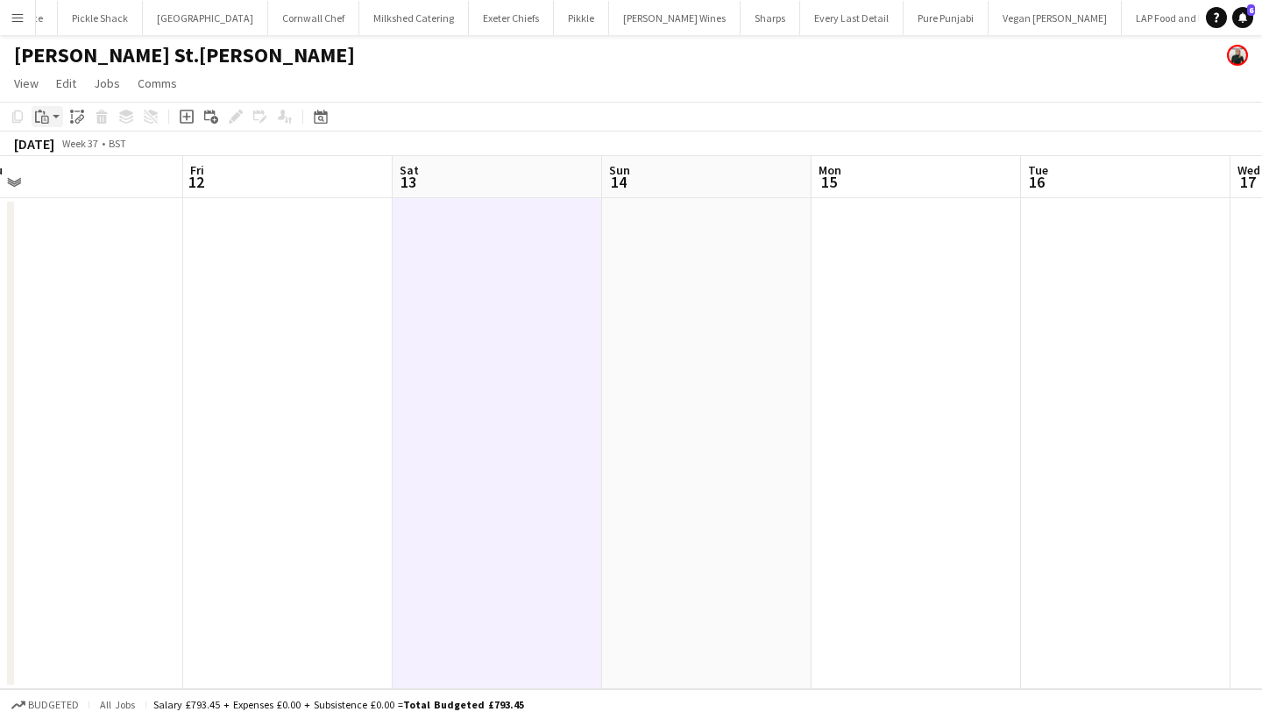
click at [44, 118] on icon at bounding box center [45, 117] width 3 height 1
click at [74, 153] on link "Paste Command V" at bounding box center [115, 150] width 138 height 16
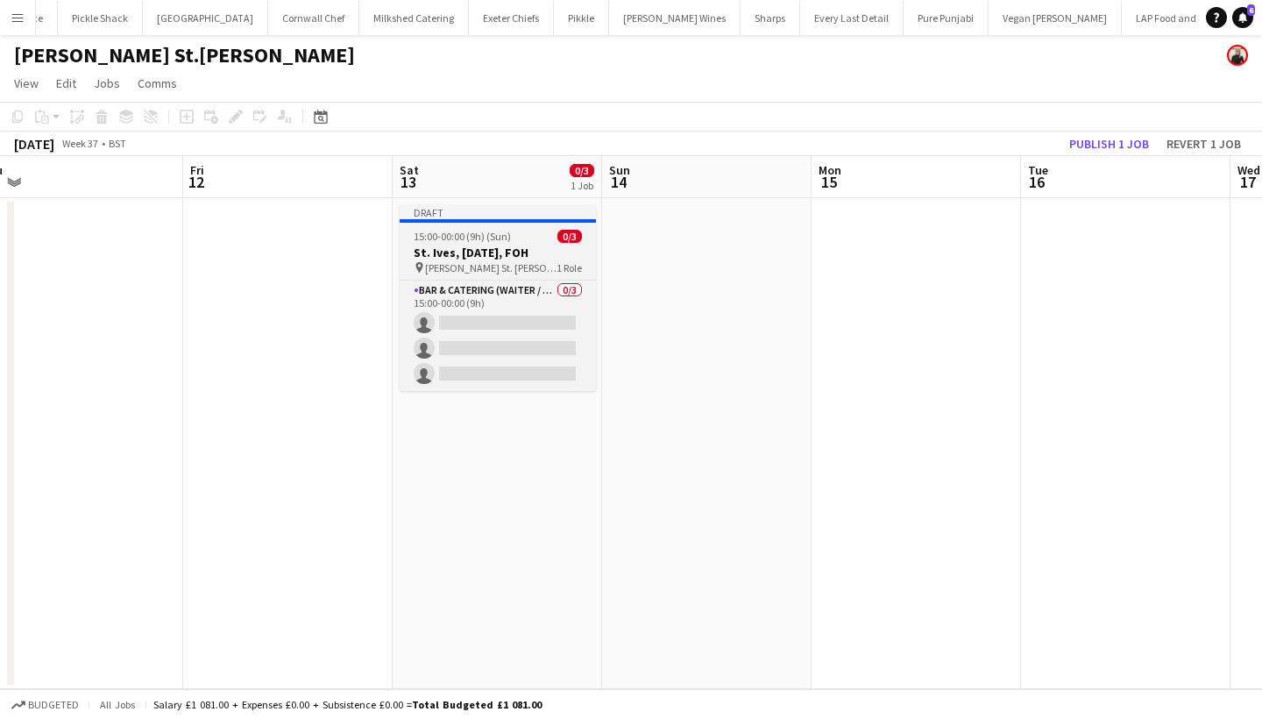
click at [520, 251] on h3 "St. Ives, 24th May, FOH" at bounding box center [498, 252] width 196 height 16
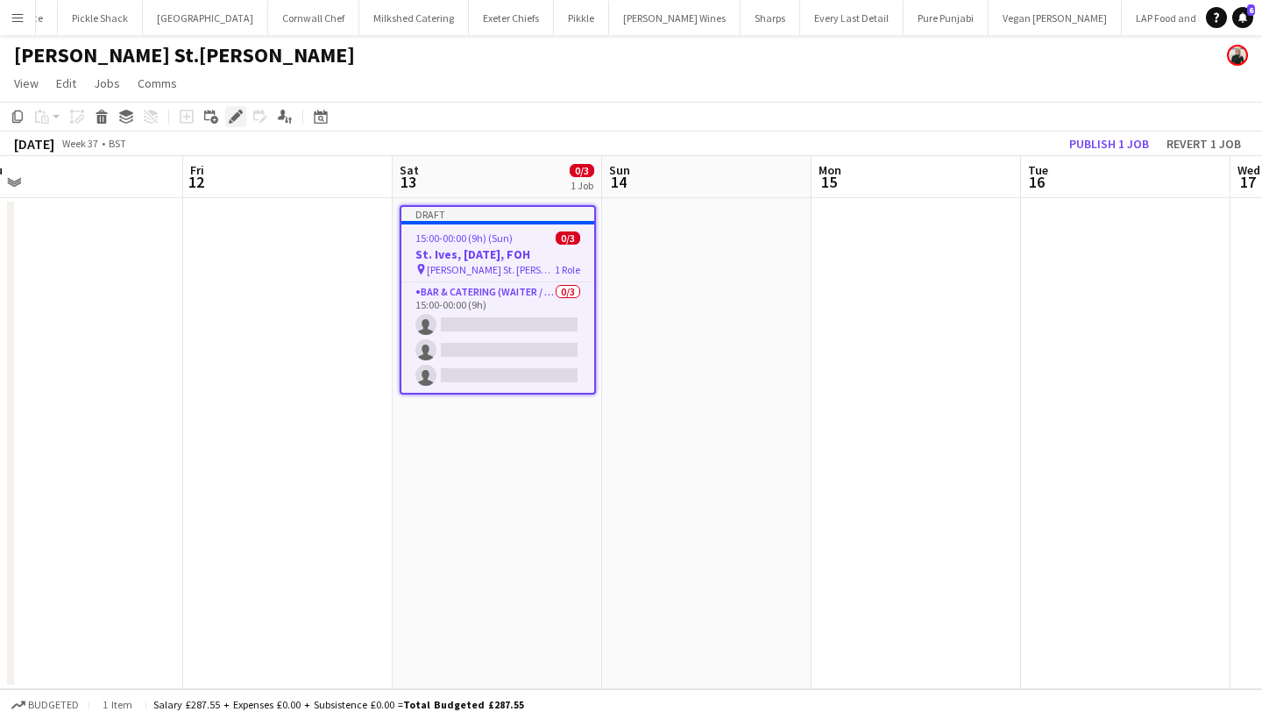
click at [233, 118] on icon at bounding box center [235, 117] width 10 height 10
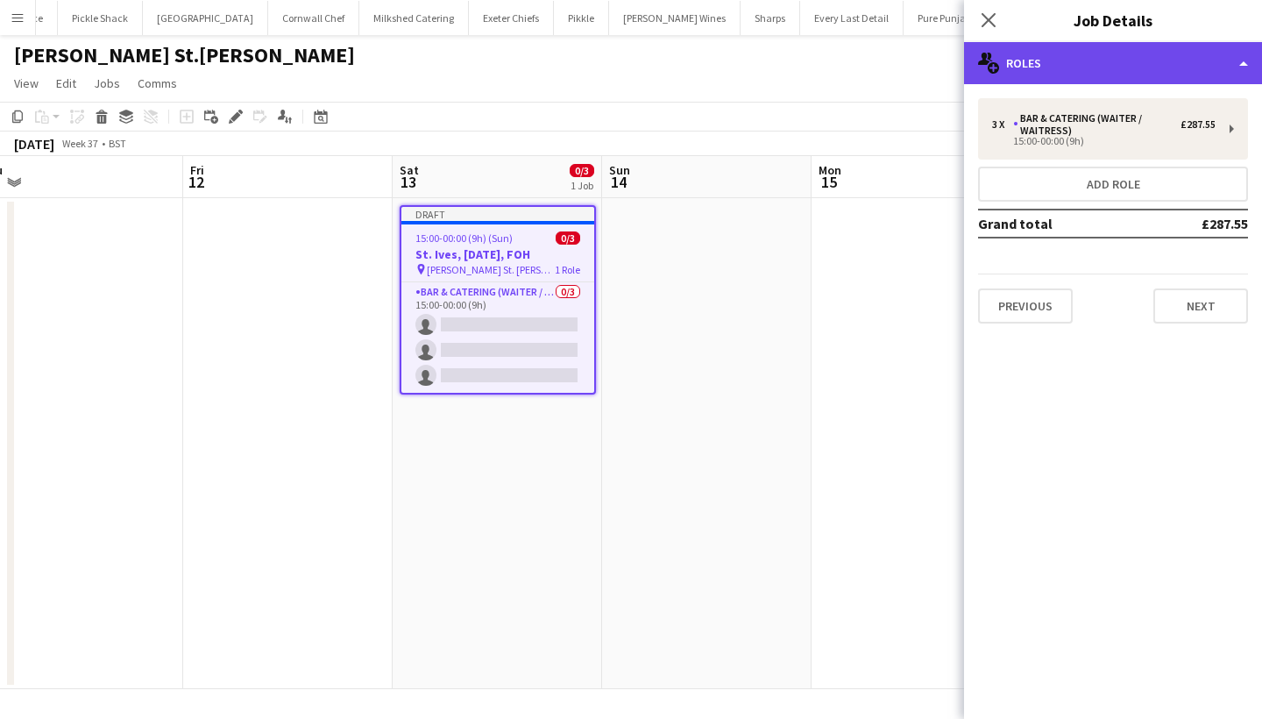
click at [1144, 63] on div "multiple-users-add Roles" at bounding box center [1113, 63] width 298 height 42
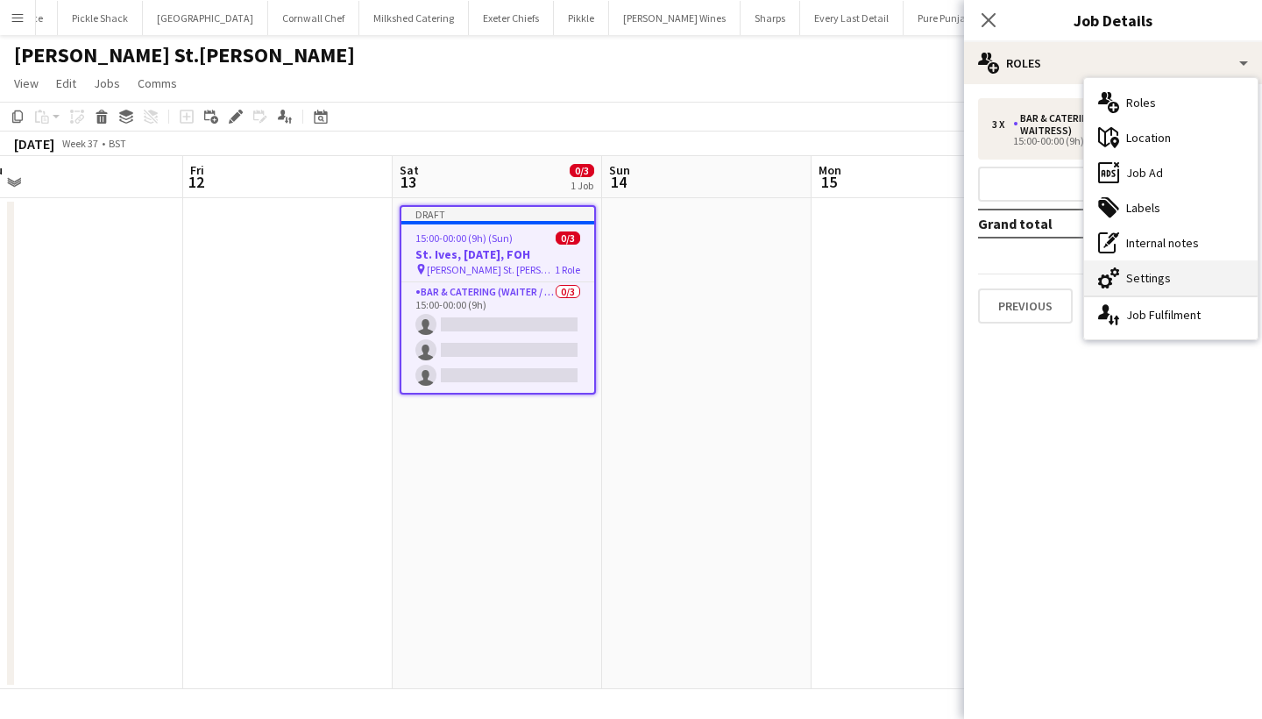
click at [1152, 273] on div "cog-double-3 Settings" at bounding box center [1170, 277] width 173 height 35
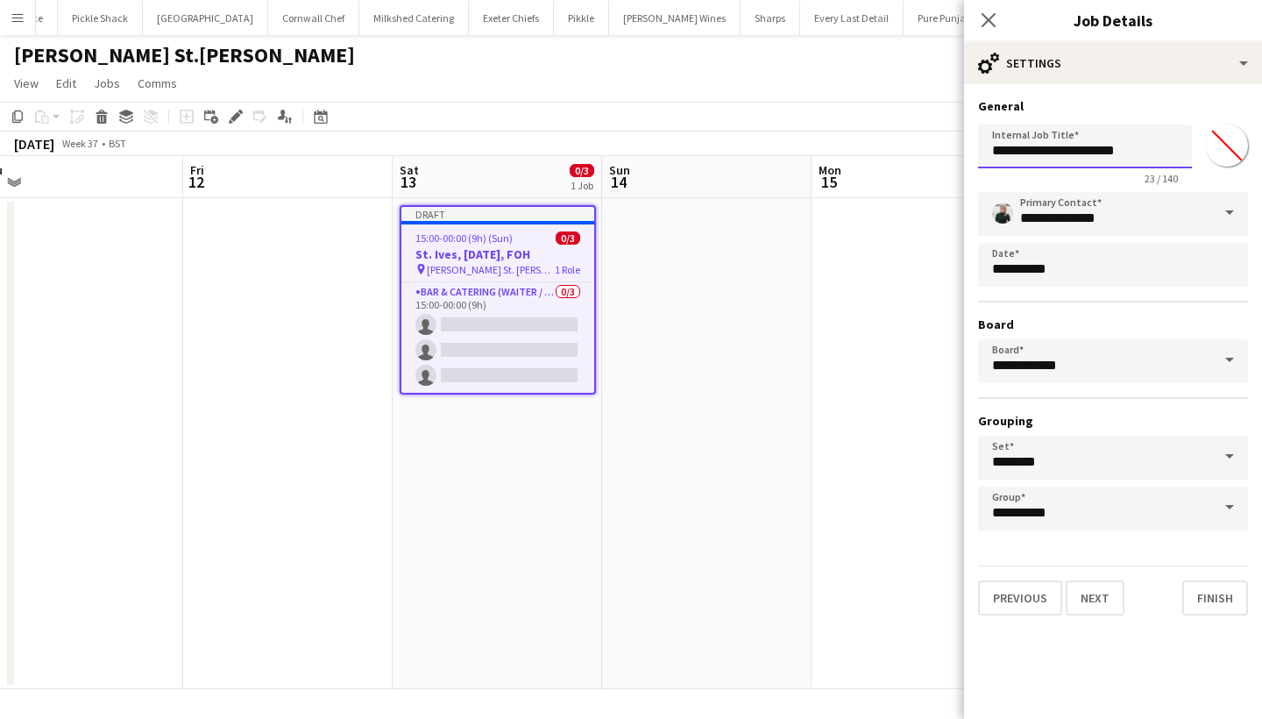
click at [1011, 152] on input "**********" at bounding box center [1085, 146] width 214 height 44
drag, startPoint x: 1088, startPoint y: 151, endPoint x: 1038, endPoint y: 150, distance: 50.0
click at [1038, 151] on input "**********" at bounding box center [1085, 146] width 214 height 44
click at [1168, 156] on input "**********" at bounding box center [1085, 146] width 214 height 44
type input "**********"
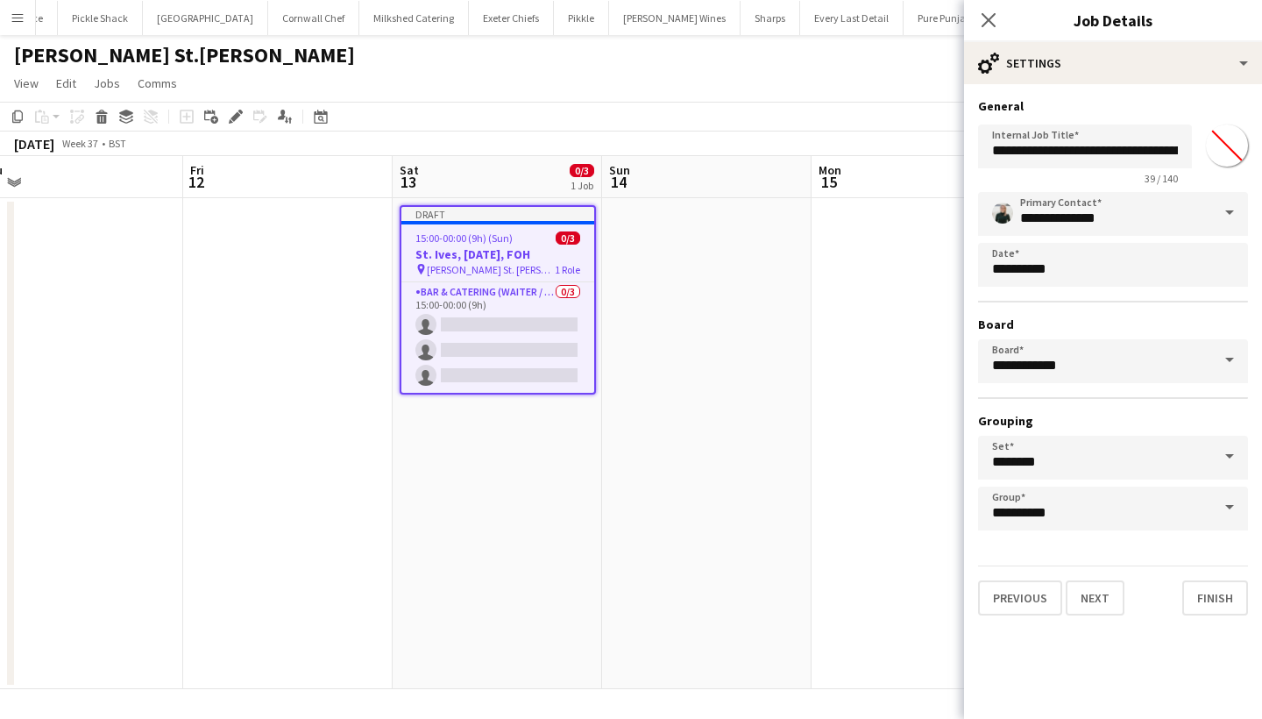
click at [1222, 142] on input "*******" at bounding box center [1226, 145] width 63 height 63
type input "*******"
click at [1114, 595] on button "Next" at bounding box center [1095, 597] width 59 height 35
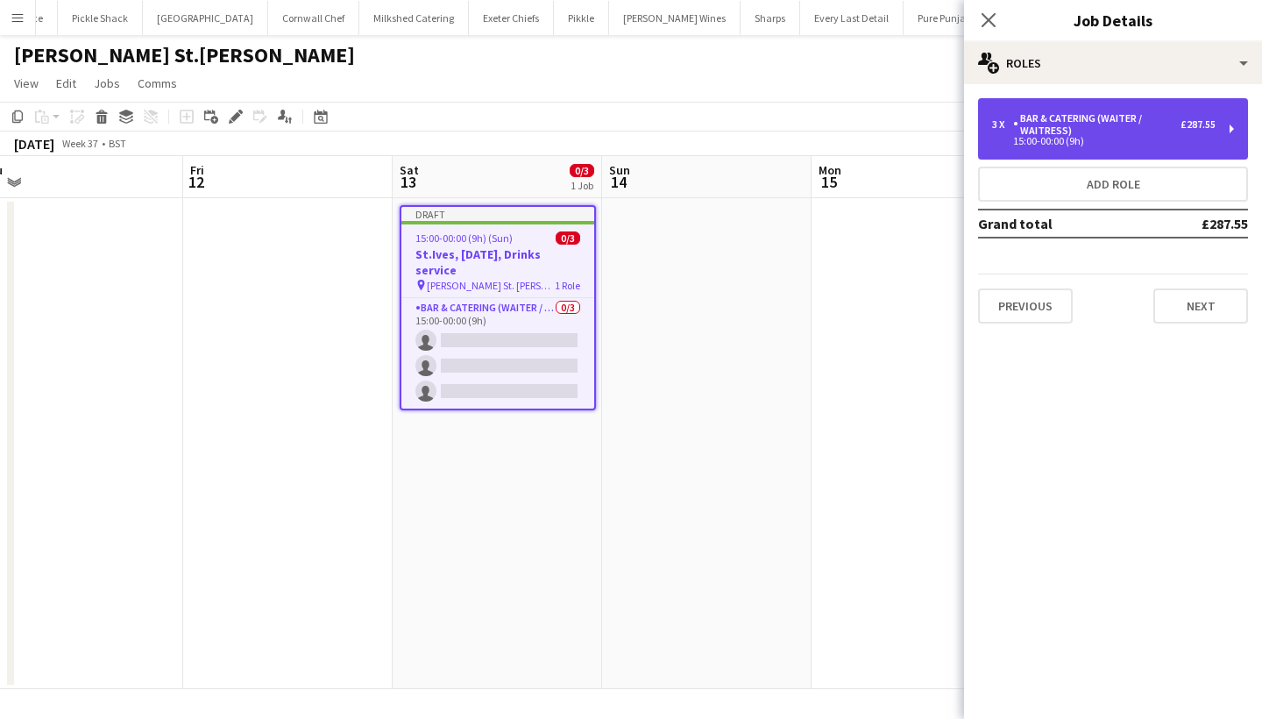
click at [1128, 126] on div "Bar & Catering (Waiter / waitress)" at bounding box center [1096, 124] width 167 height 25
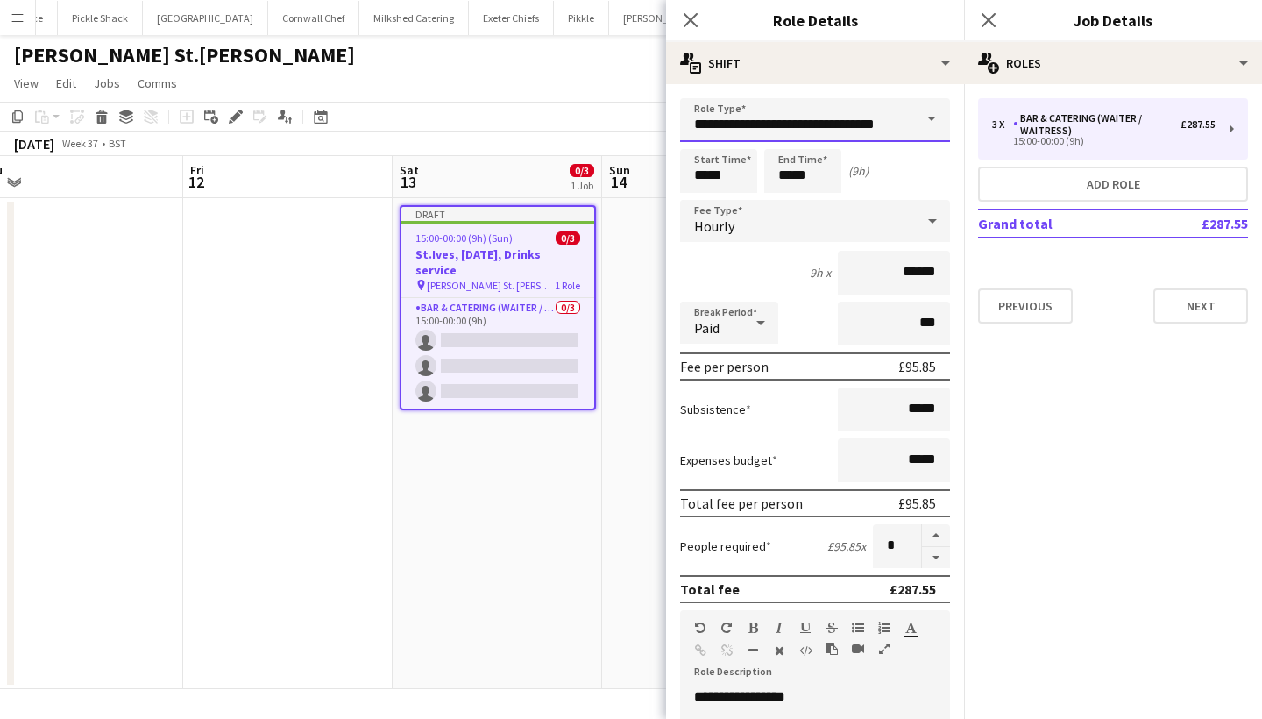
click at [811, 128] on input "**********" at bounding box center [815, 120] width 270 height 44
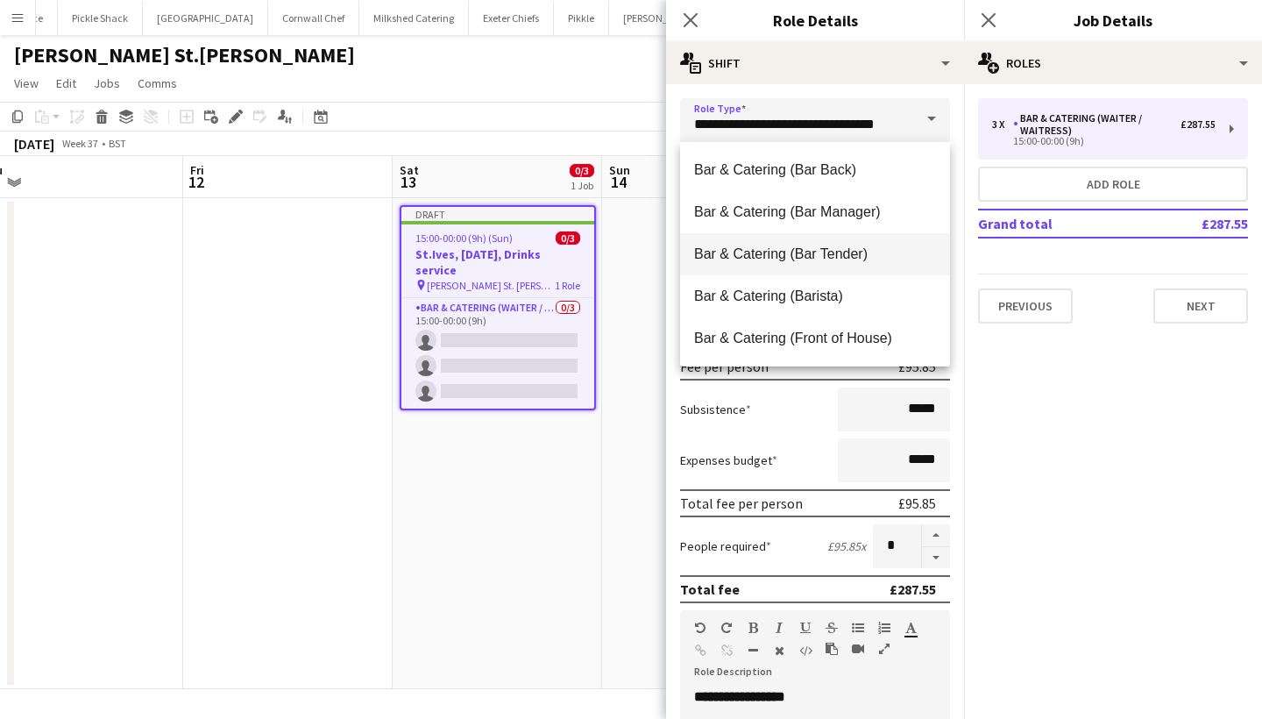
click at [833, 243] on mat-option "Bar & Catering (Bar Tender)" at bounding box center [815, 254] width 270 height 42
type input "**********"
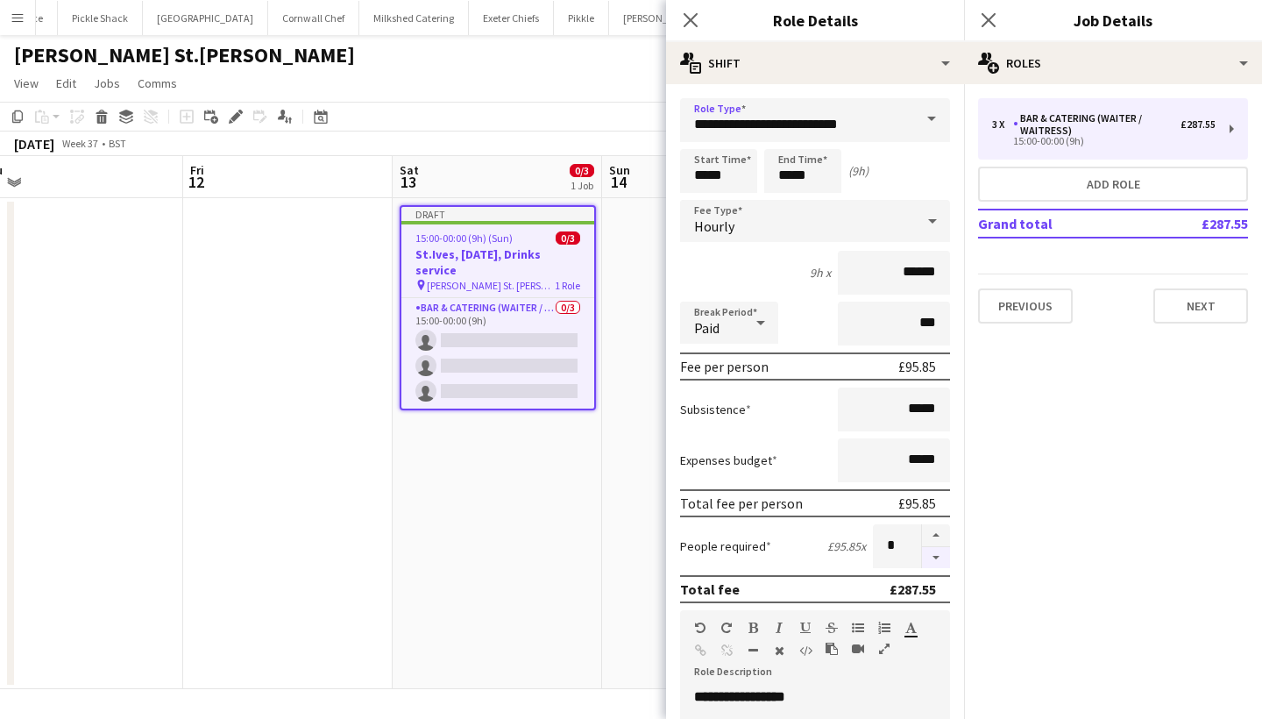
click at [933, 554] on button "button" at bounding box center [936, 558] width 28 height 22
type input "*"
click at [705, 177] on input "*****" at bounding box center [718, 171] width 77 height 44
type input "*****"
click at [810, 179] on input "*****" at bounding box center [802, 171] width 77 height 44
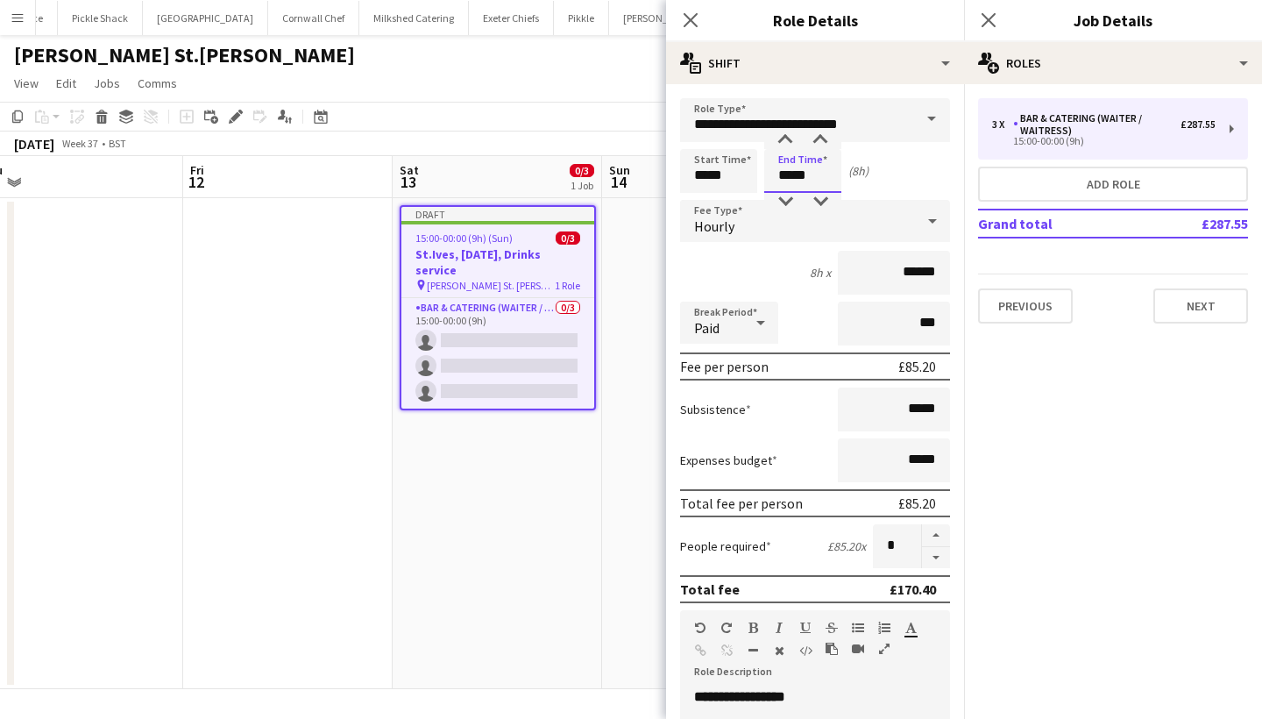
type input "*****"
drag, startPoint x: 942, startPoint y: 277, endPoint x: 906, endPoint y: 273, distance: 36.1
click at [906, 273] on input "******" at bounding box center [894, 273] width 112 height 44
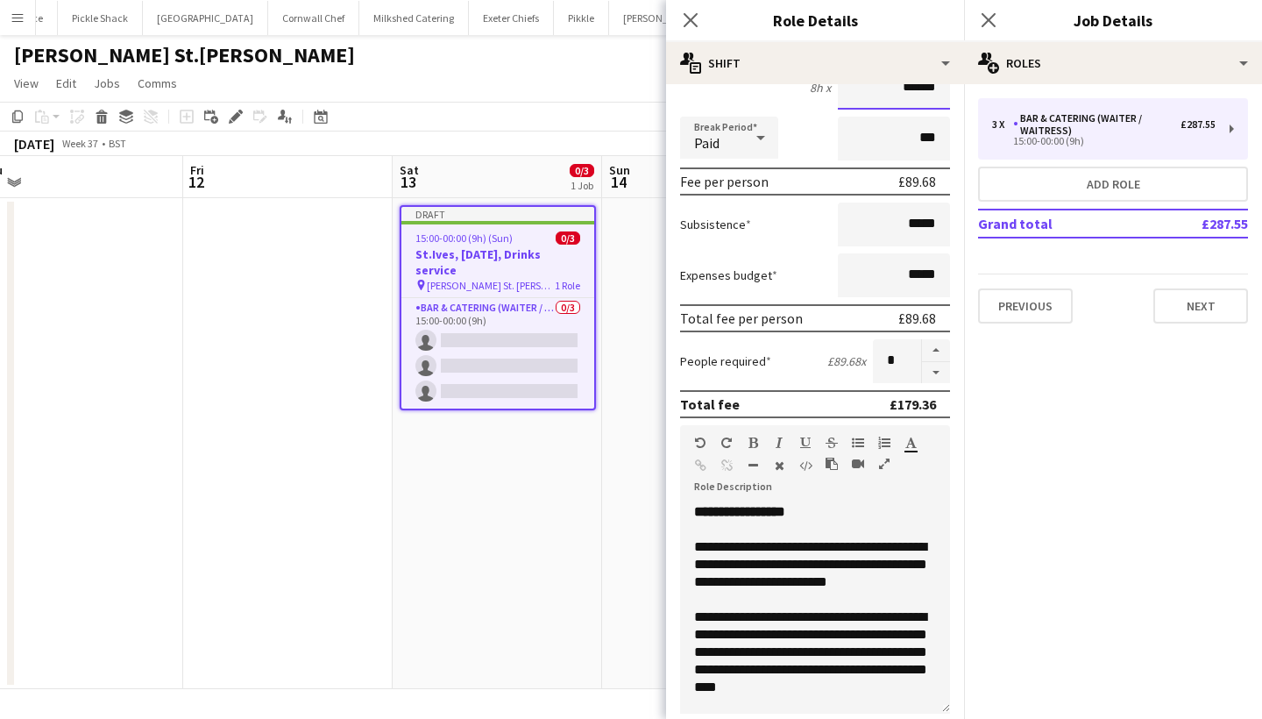
scroll to position [195, 0]
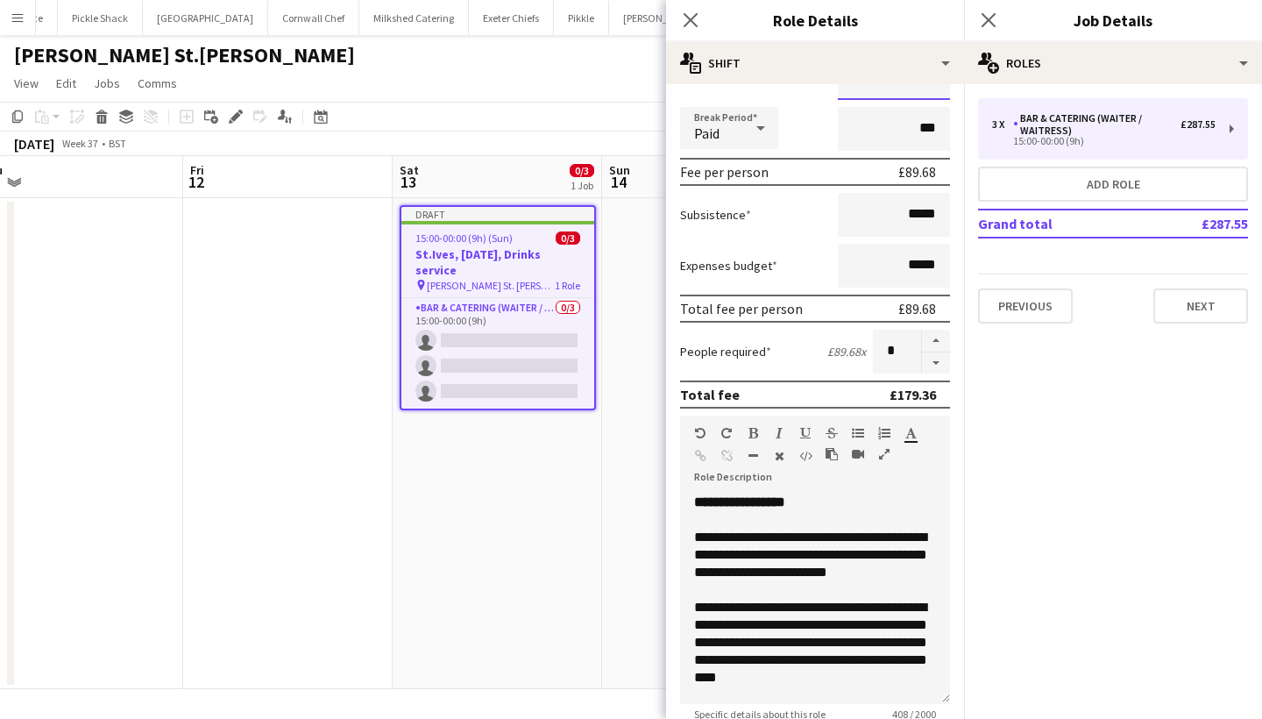
type input "******"
drag, startPoint x: 807, startPoint y: 519, endPoint x: 663, endPoint y: 493, distance: 145.9
click at [663, 493] on body "Menu Boards Boards Boards All jobs Status Workforce Workforce My Workforce Recr…" at bounding box center [631, 359] width 1262 height 719
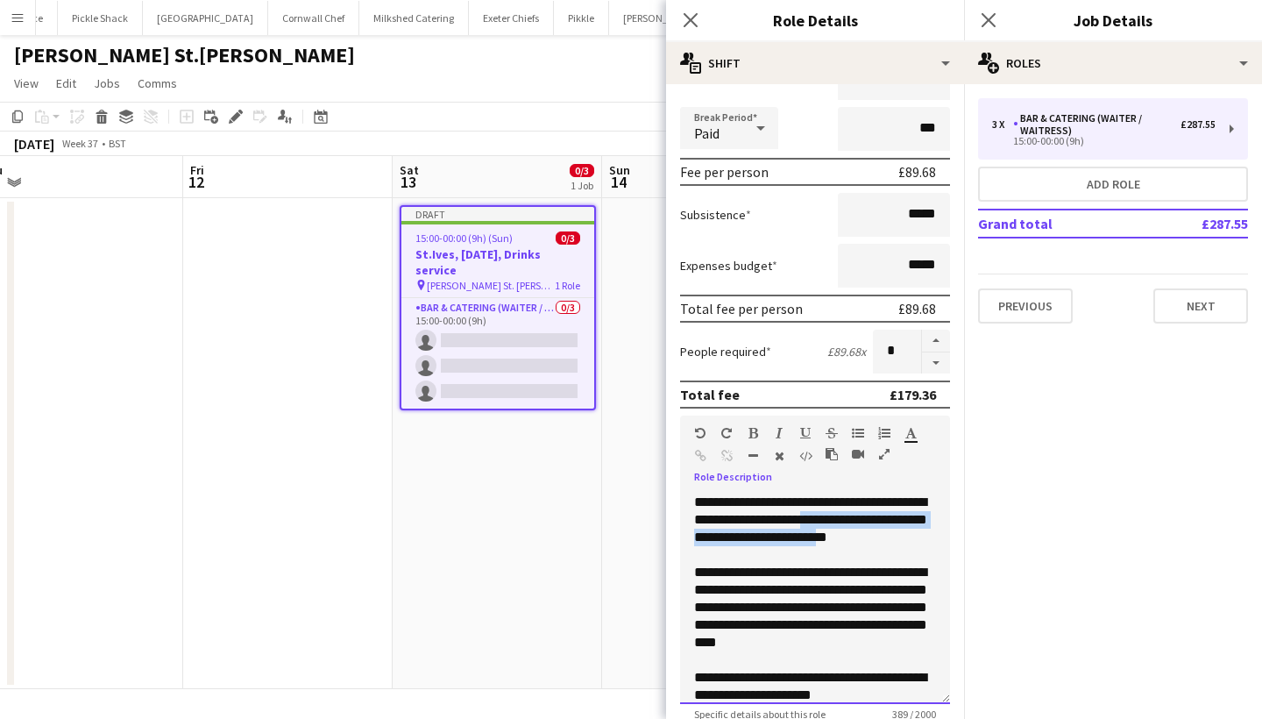
drag, startPoint x: 878, startPoint y: 541, endPoint x: 821, endPoint y: 516, distance: 62.0
click at [821, 516] on span "**********" at bounding box center [810, 519] width 233 height 48
click at [812, 520] on span "**********" at bounding box center [810, 519] width 233 height 48
drag, startPoint x: 799, startPoint y: 538, endPoint x: 721, endPoint y: 536, distance: 78.0
click at [721, 536] on div "**********" at bounding box center [815, 519] width 242 height 53
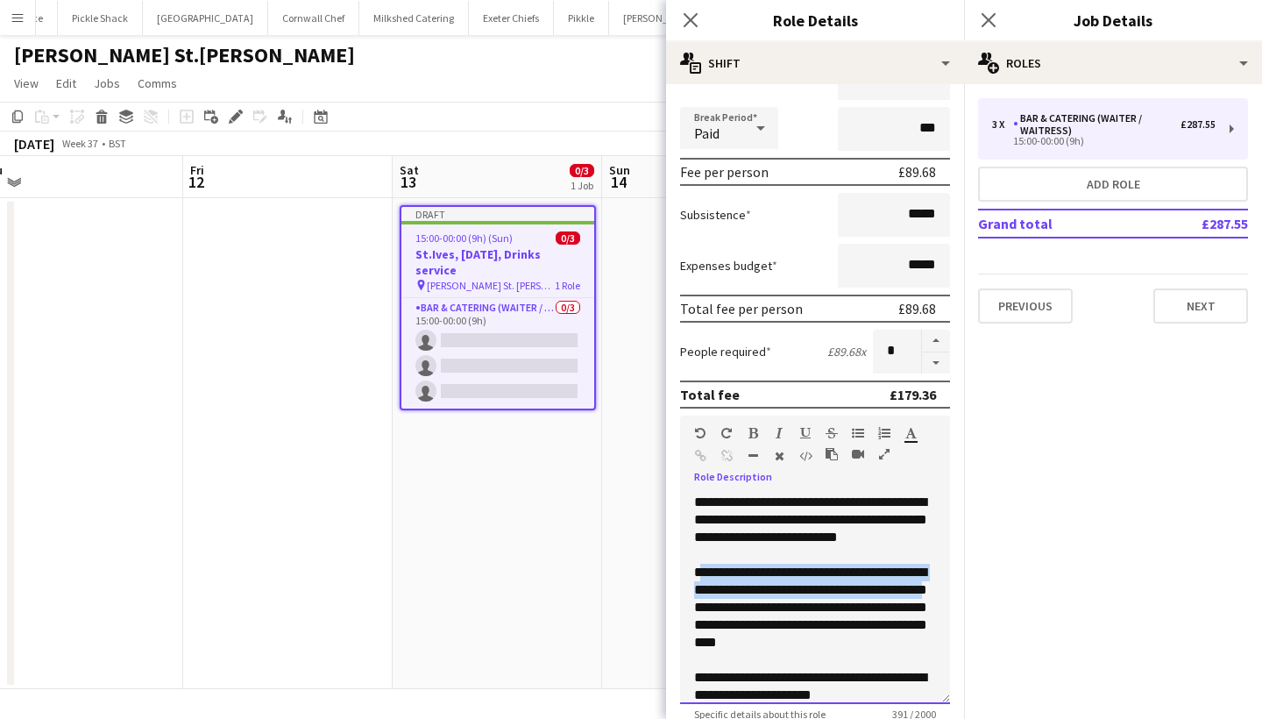
drag, startPoint x: 720, startPoint y: 606, endPoint x: 705, endPoint y: 570, distance: 39.2
click at [705, 570] on div "**********" at bounding box center [815, 607] width 242 height 88
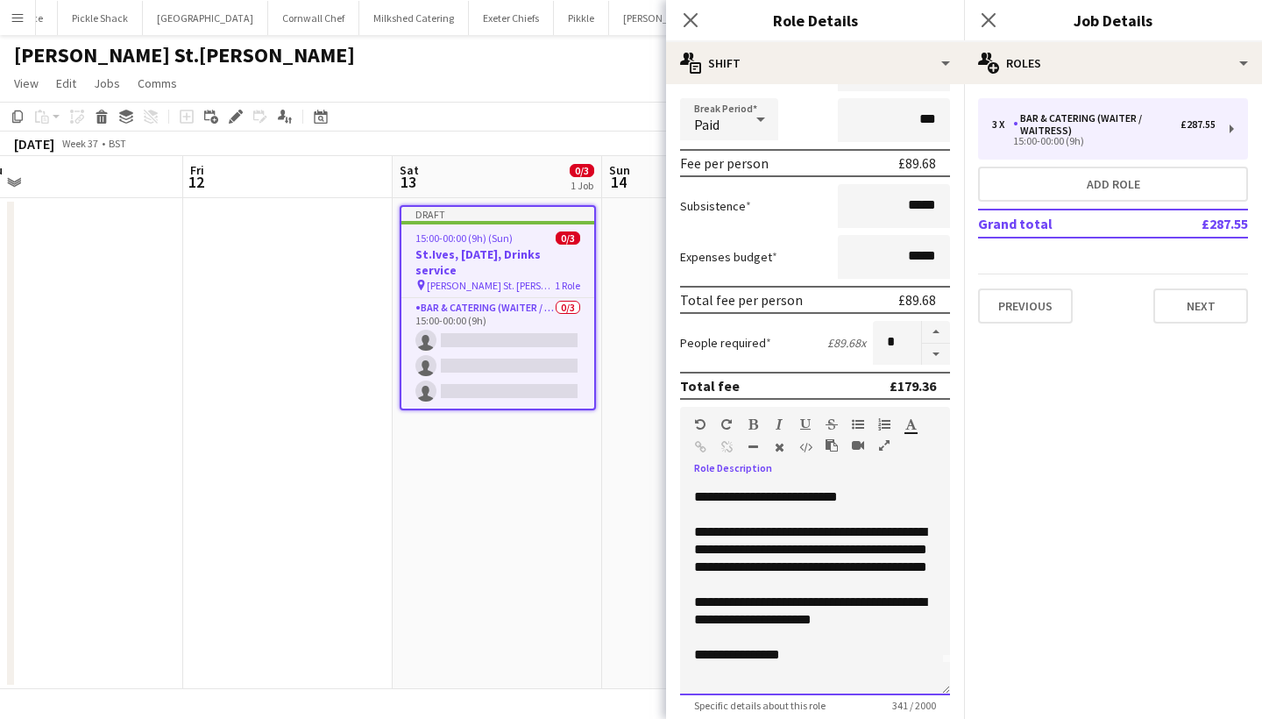
scroll to position [204, 0]
click at [777, 662] on div "**********" at bounding box center [815, 654] width 242 height 18
click at [793, 662] on div "**********" at bounding box center [815, 654] width 242 height 18
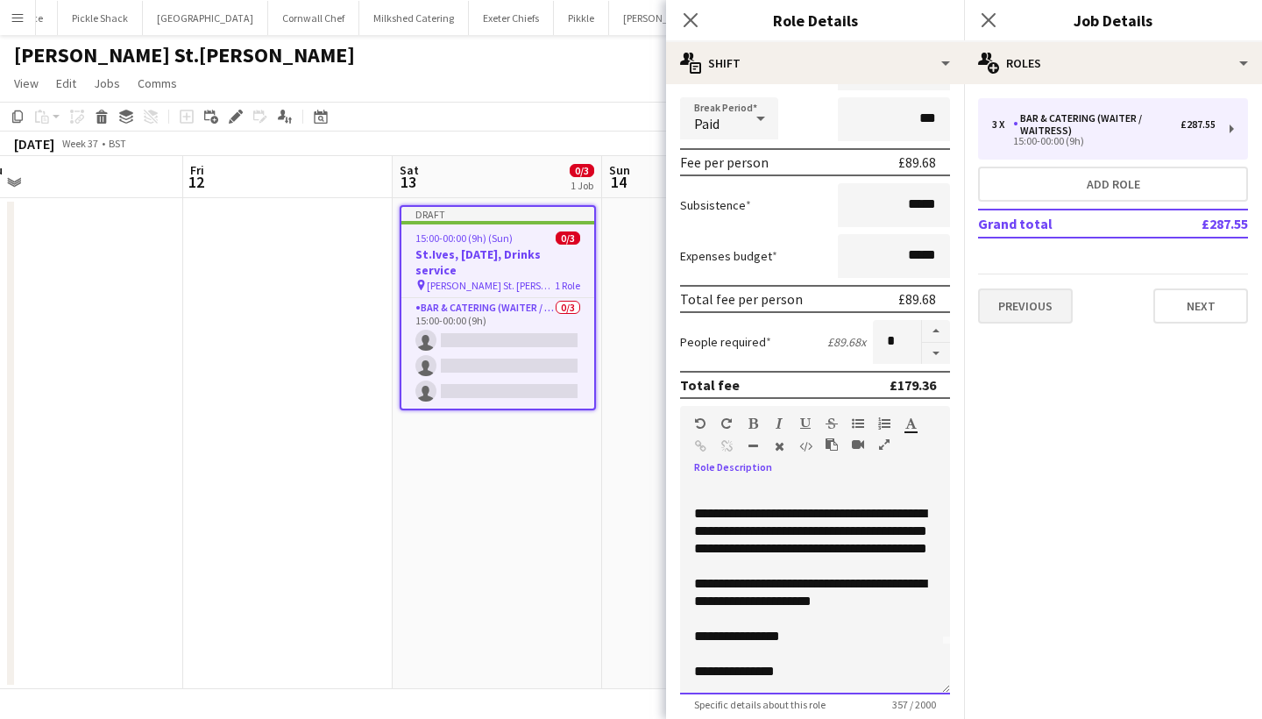
scroll to position [49, 0]
click at [1198, 301] on button "Next" at bounding box center [1200, 305] width 95 height 35
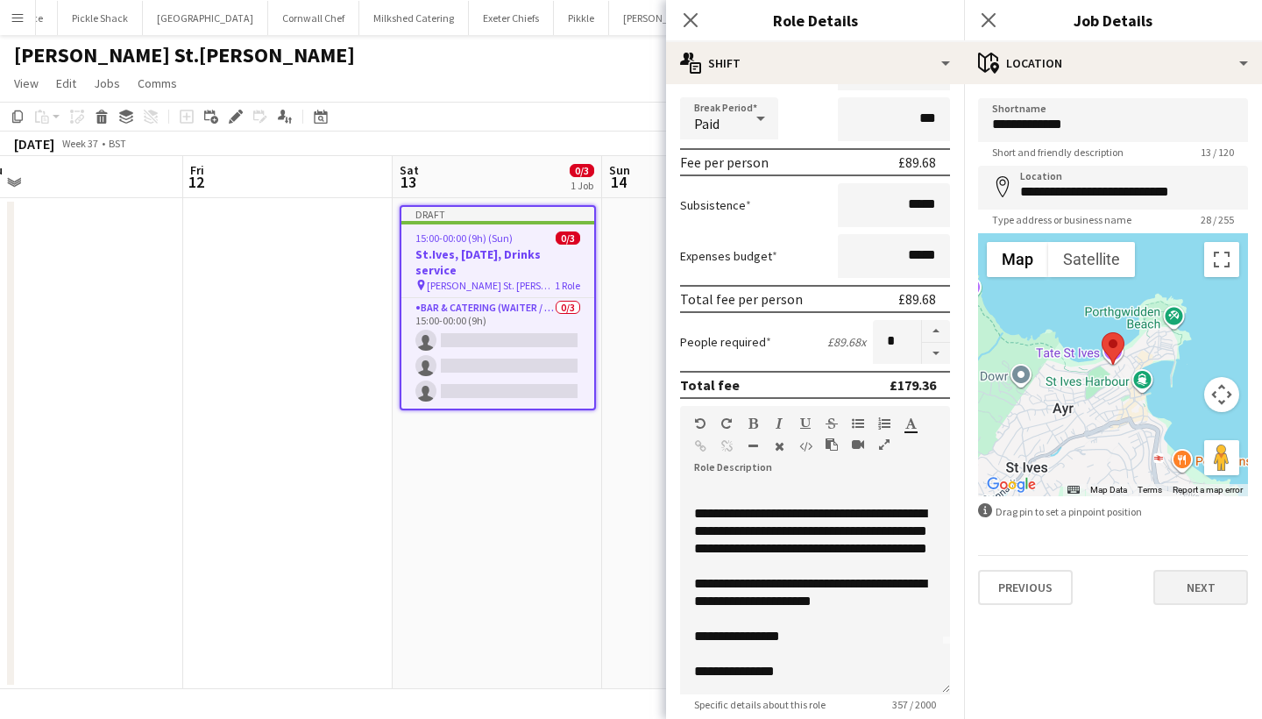
click at [1218, 591] on button "Next" at bounding box center [1200, 587] width 95 height 35
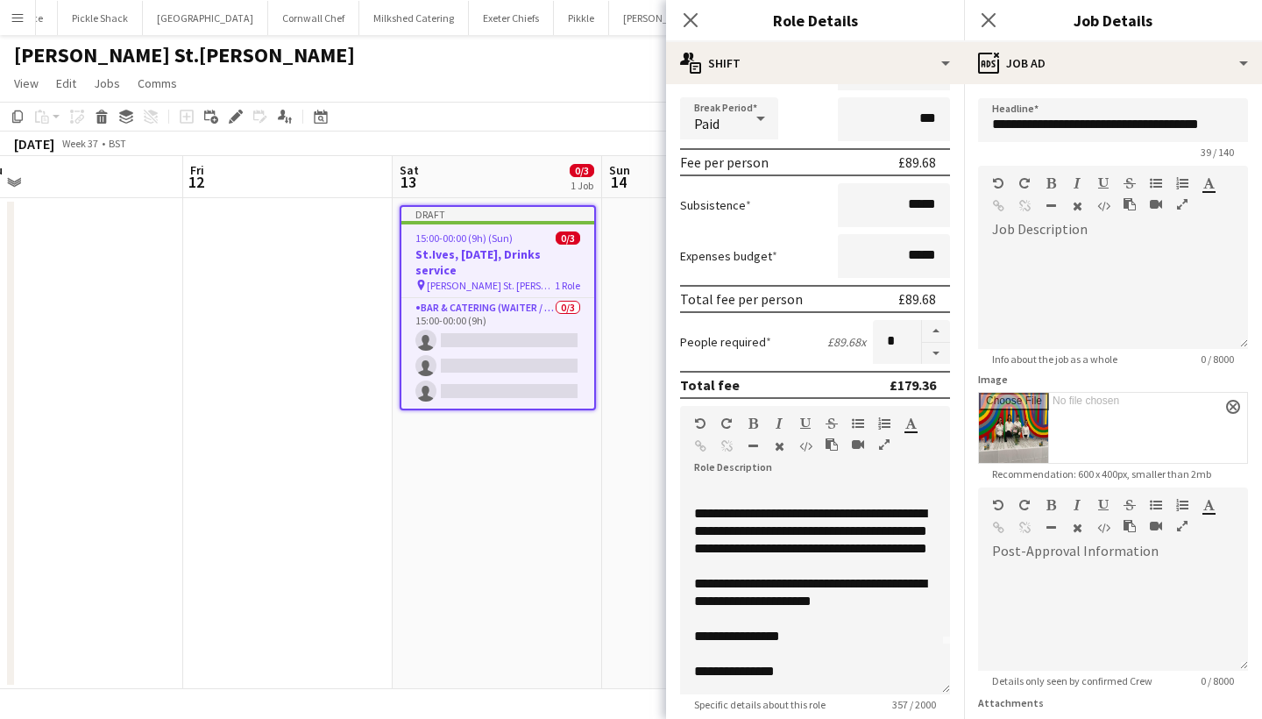
click at [1034, 412] on input "Image" at bounding box center [1113, 428] width 268 height 70
click at [1229, 402] on button "close" at bounding box center [1233, 407] width 14 height 14
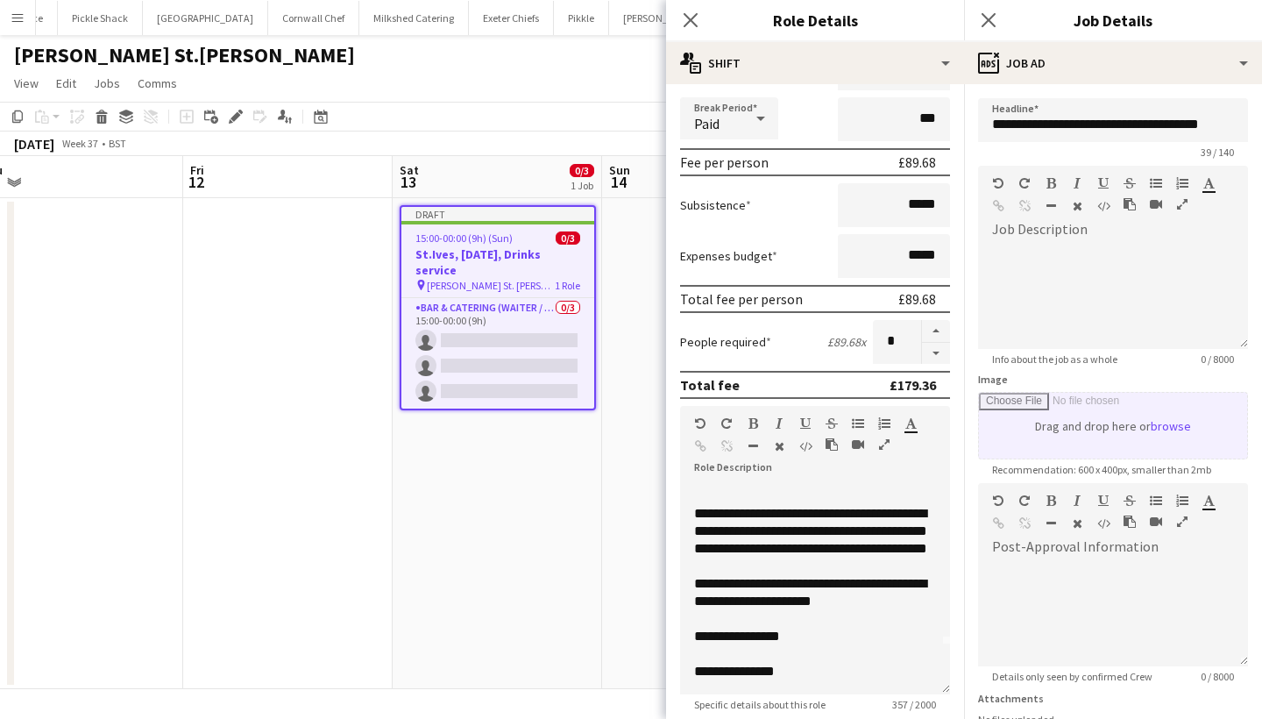
click at [1118, 425] on input "Image" at bounding box center [1113, 426] width 268 height 66
type input "**********"
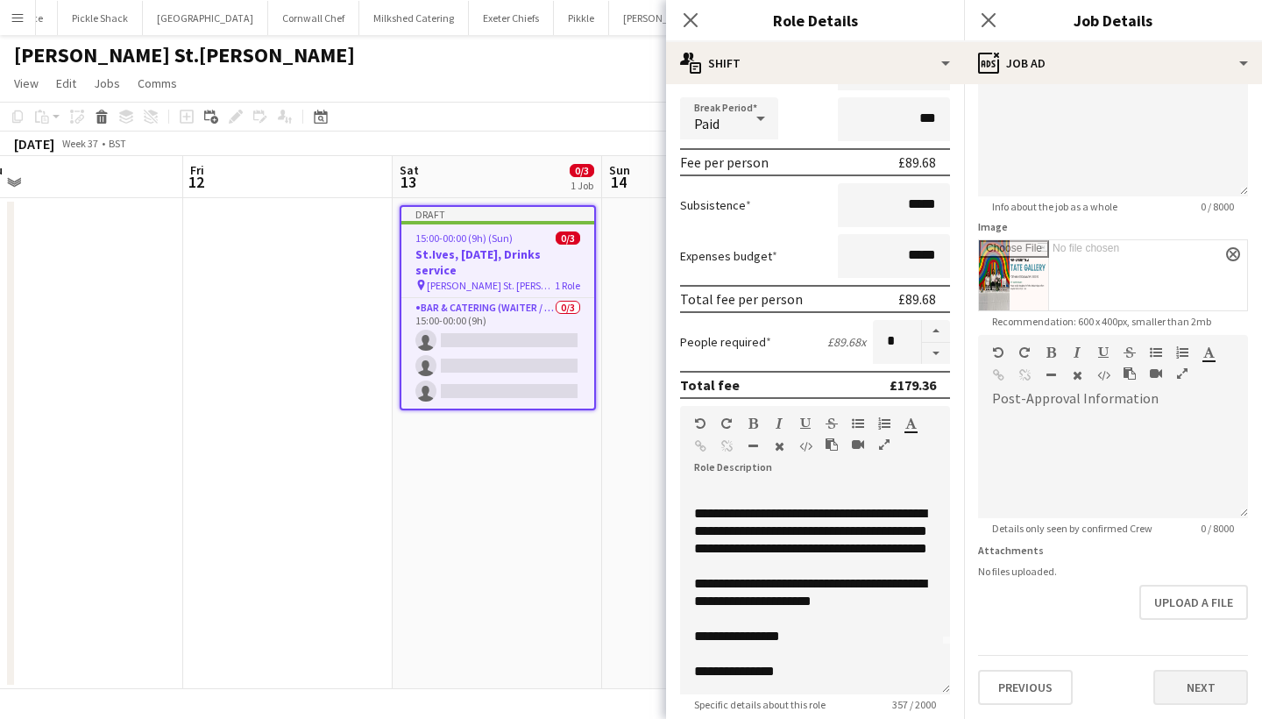
scroll to position [152, 0]
click at [1190, 679] on button "Next" at bounding box center [1200, 686] width 95 height 35
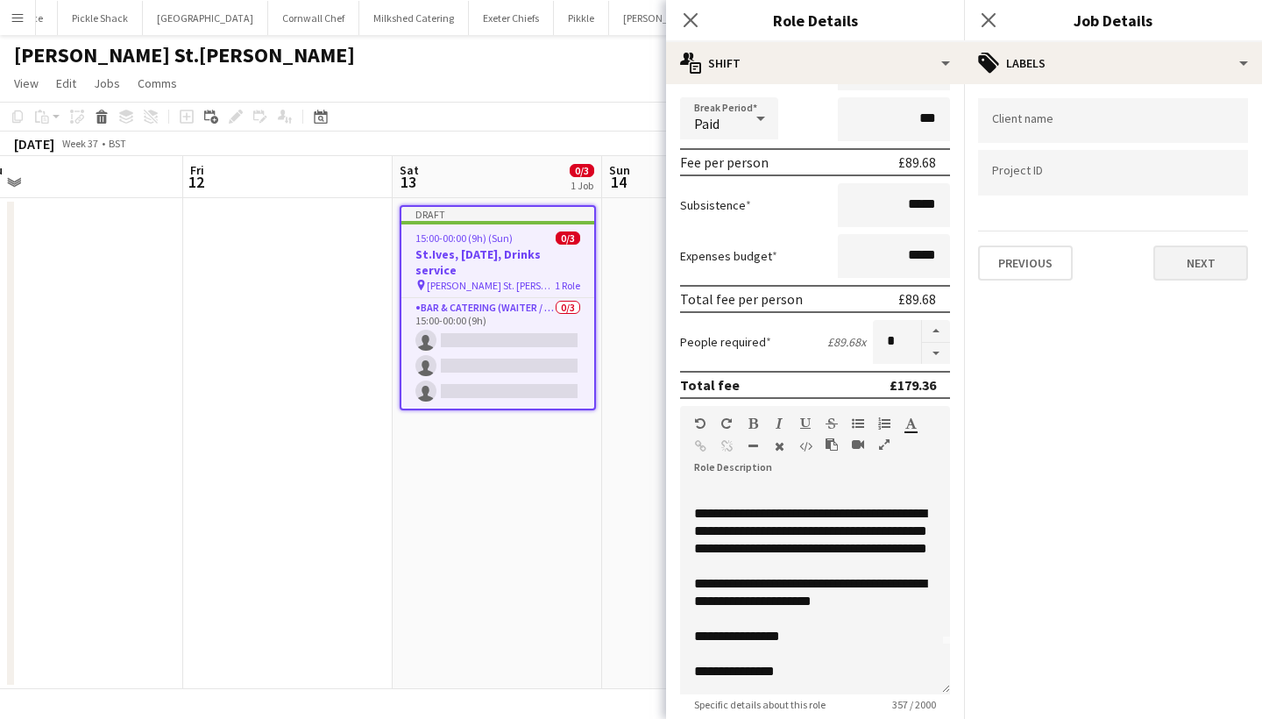
click at [1180, 257] on button "Next" at bounding box center [1200, 262] width 95 height 35
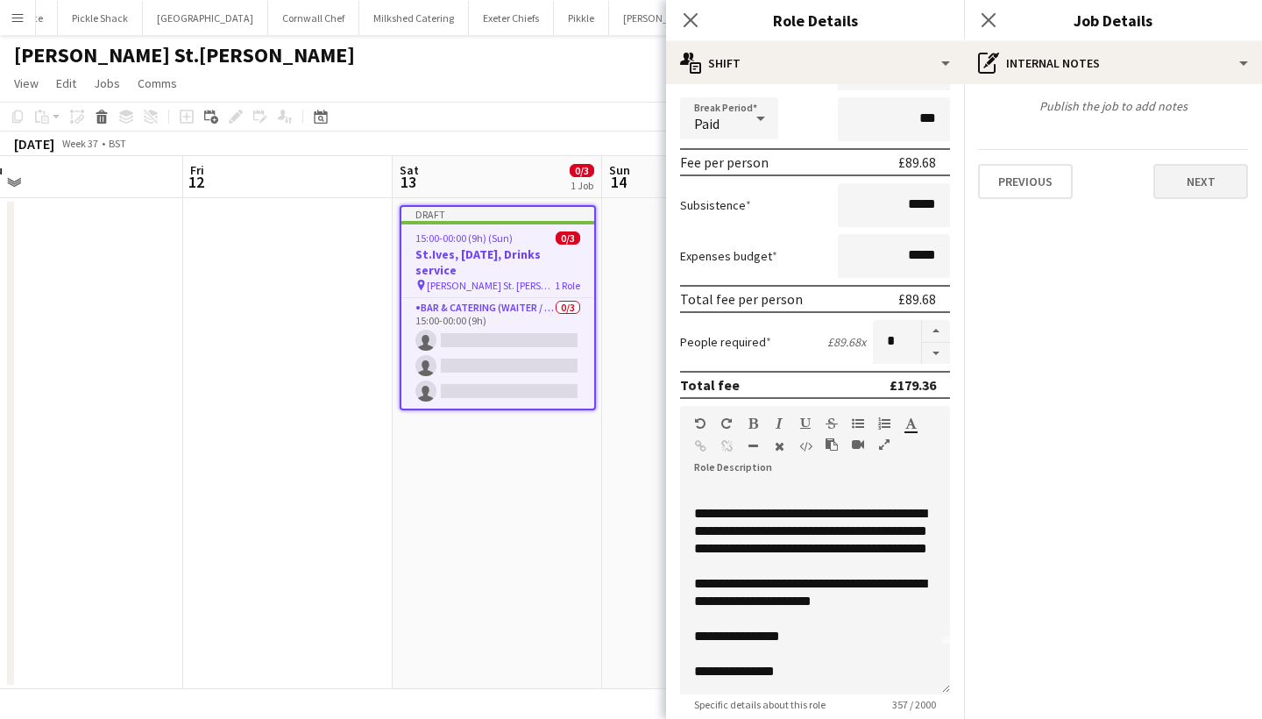
click at [1199, 170] on button "Next" at bounding box center [1200, 181] width 95 height 35
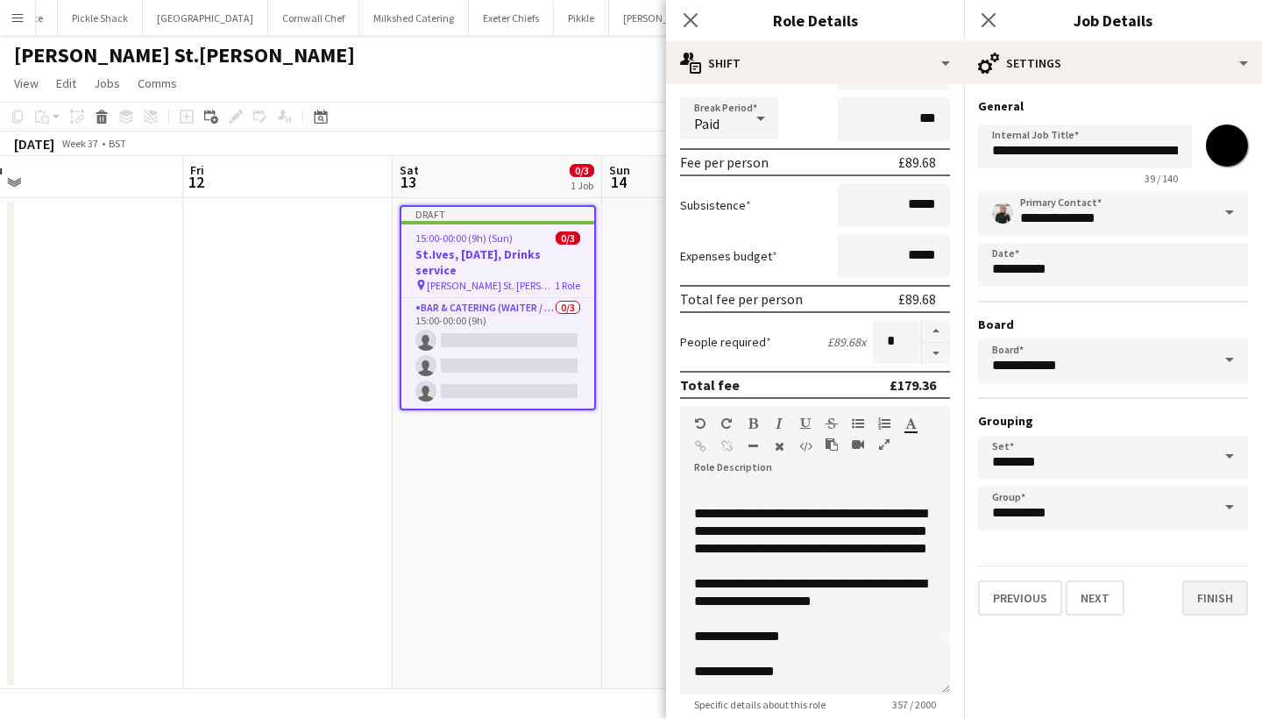
click at [1214, 591] on button "Finish" at bounding box center [1215, 597] width 66 height 35
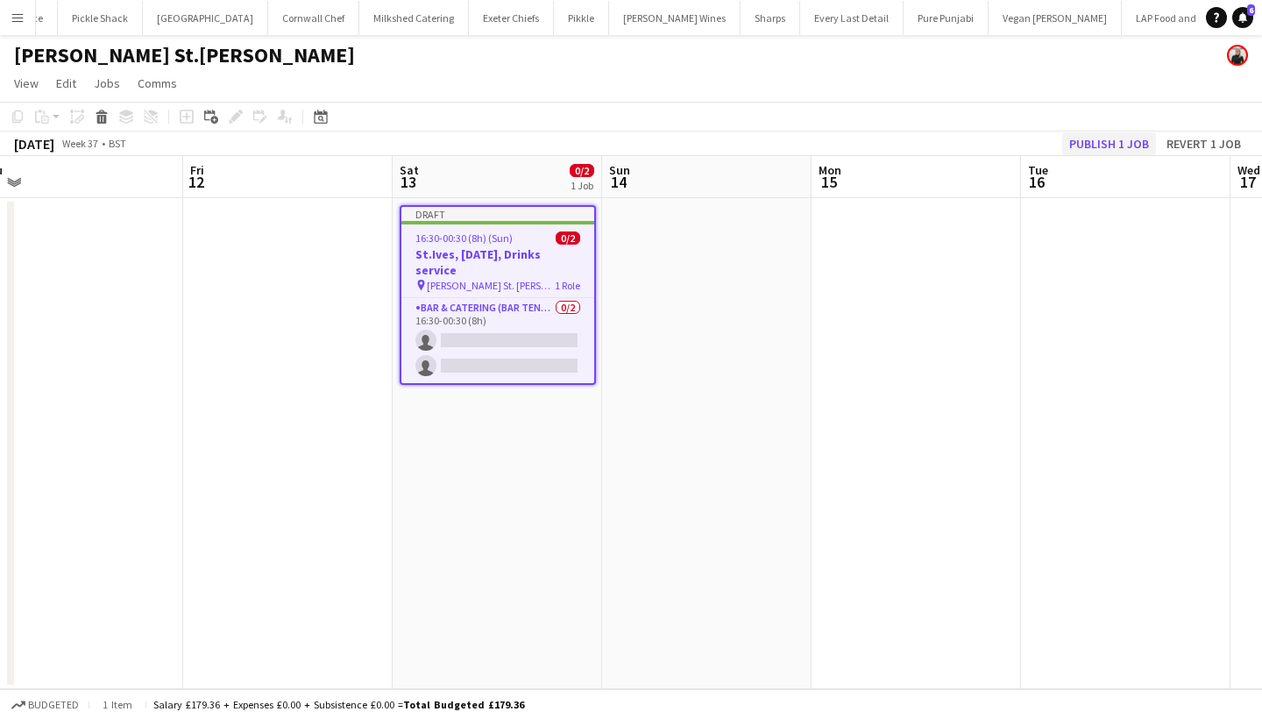
click at [1093, 145] on button "Publish 1 job" at bounding box center [1109, 143] width 94 height 23
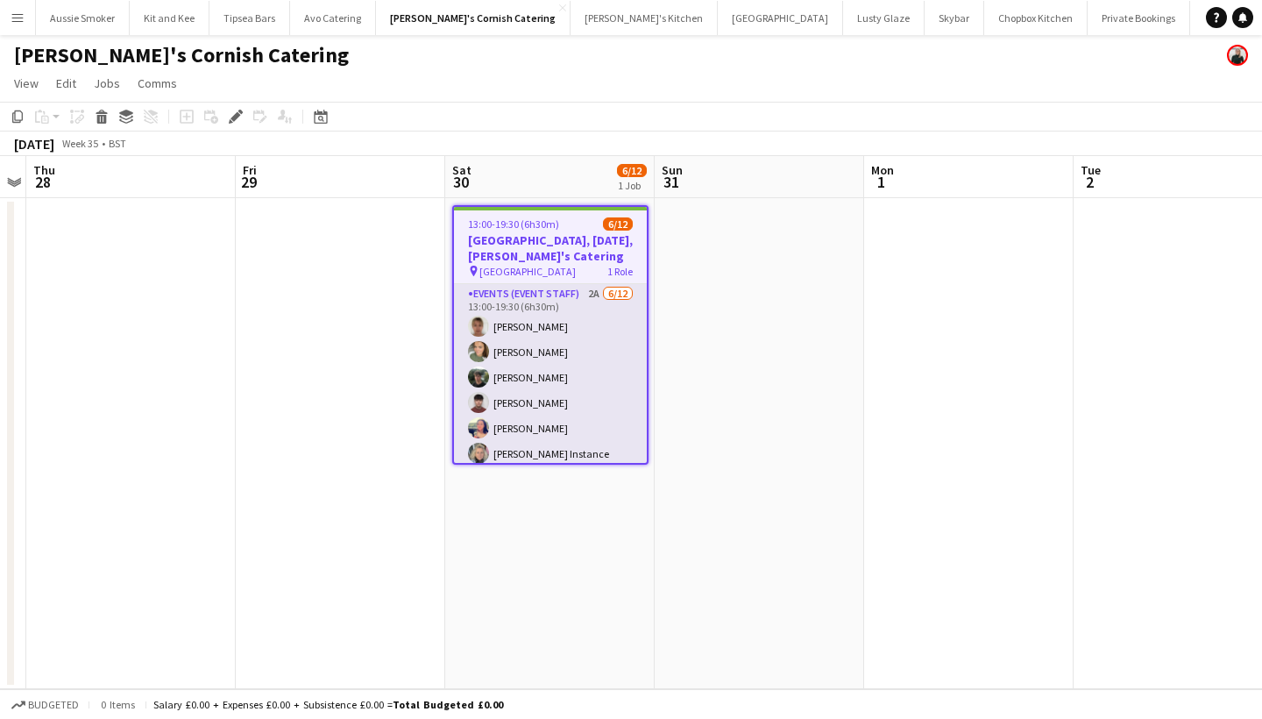
click at [626, 332] on app-card-role "Events (Event Staff) 2A [DATE] 13:00-19:30 (6h30m) [PERSON_NAME] [PERSON_NAME] …" at bounding box center [550, 453] width 193 height 339
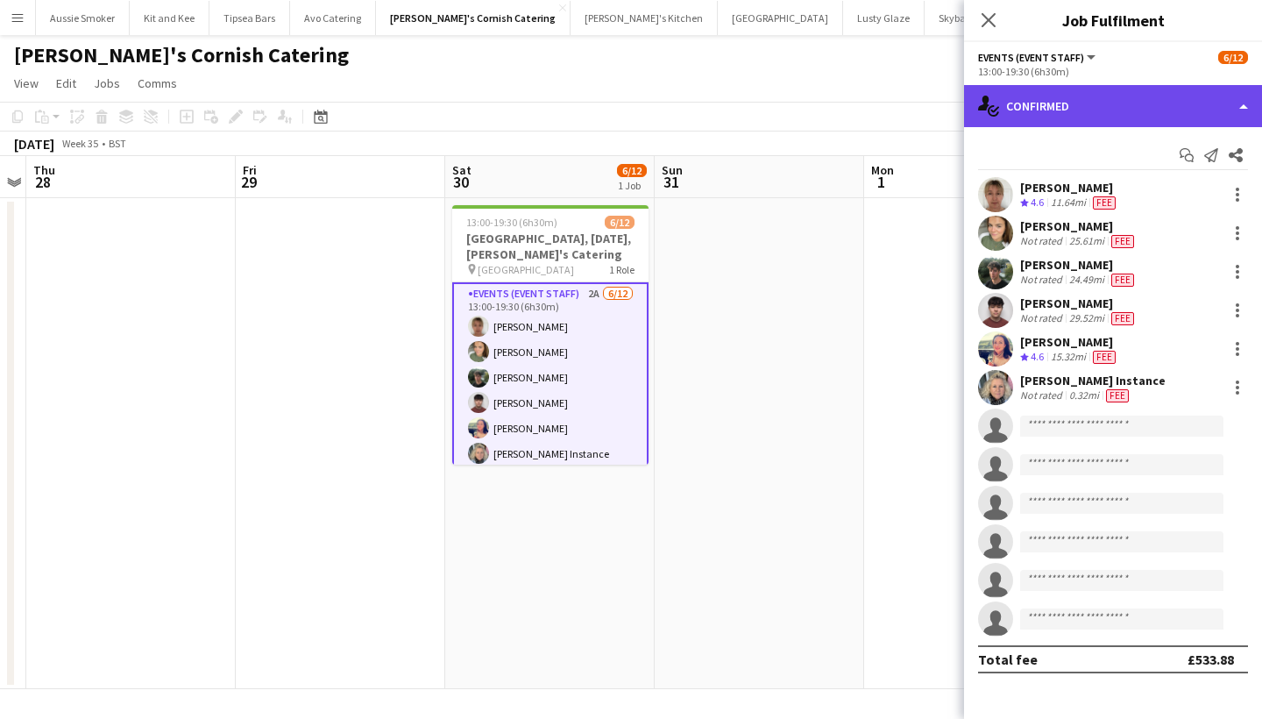
click at [1047, 104] on div "single-neutral-actions-check-2 Confirmed" at bounding box center [1113, 106] width 298 height 42
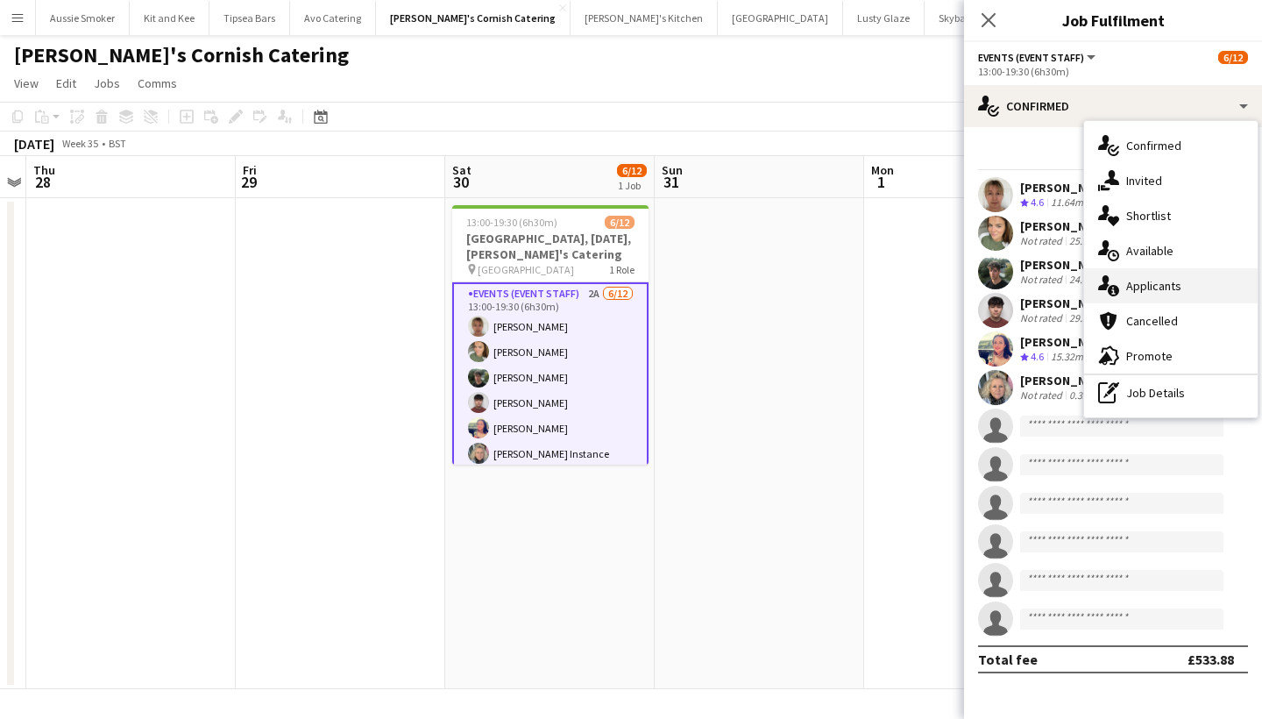
click at [1134, 286] on div "single-neutral-actions-information Applicants" at bounding box center [1170, 285] width 173 height 35
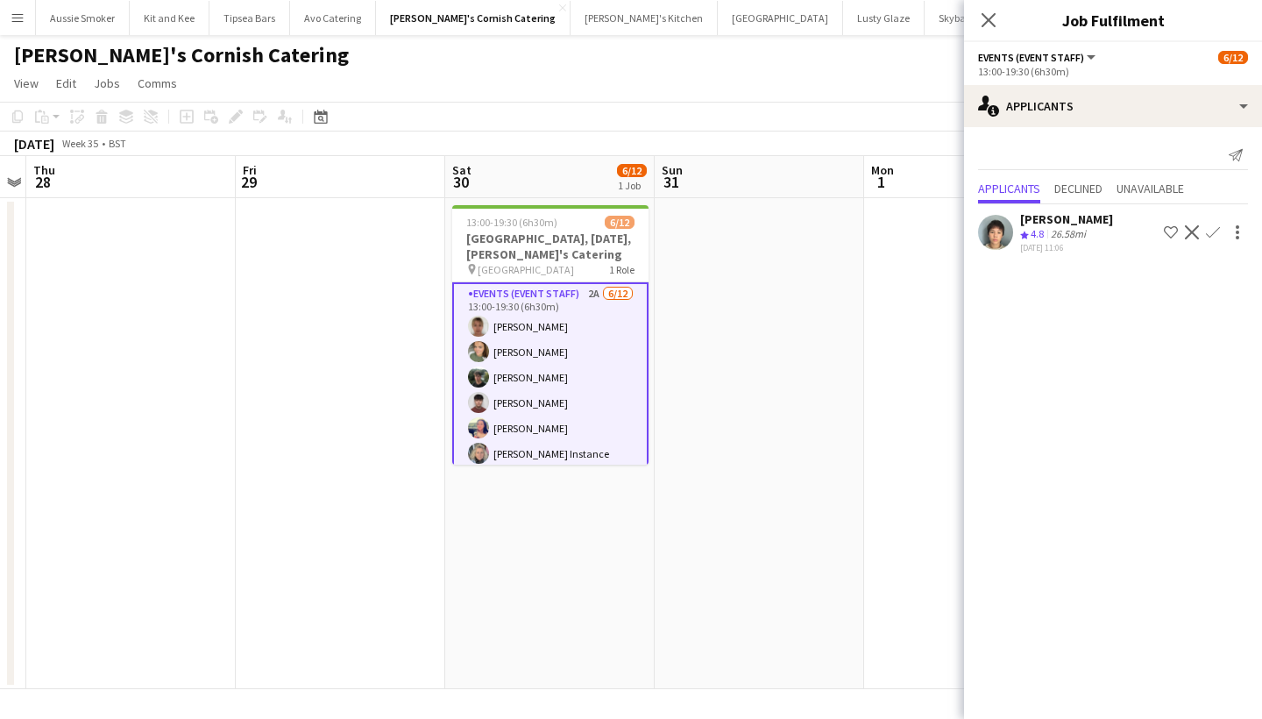
click at [1217, 225] on app-icon "Confirm" at bounding box center [1213, 232] width 14 height 14
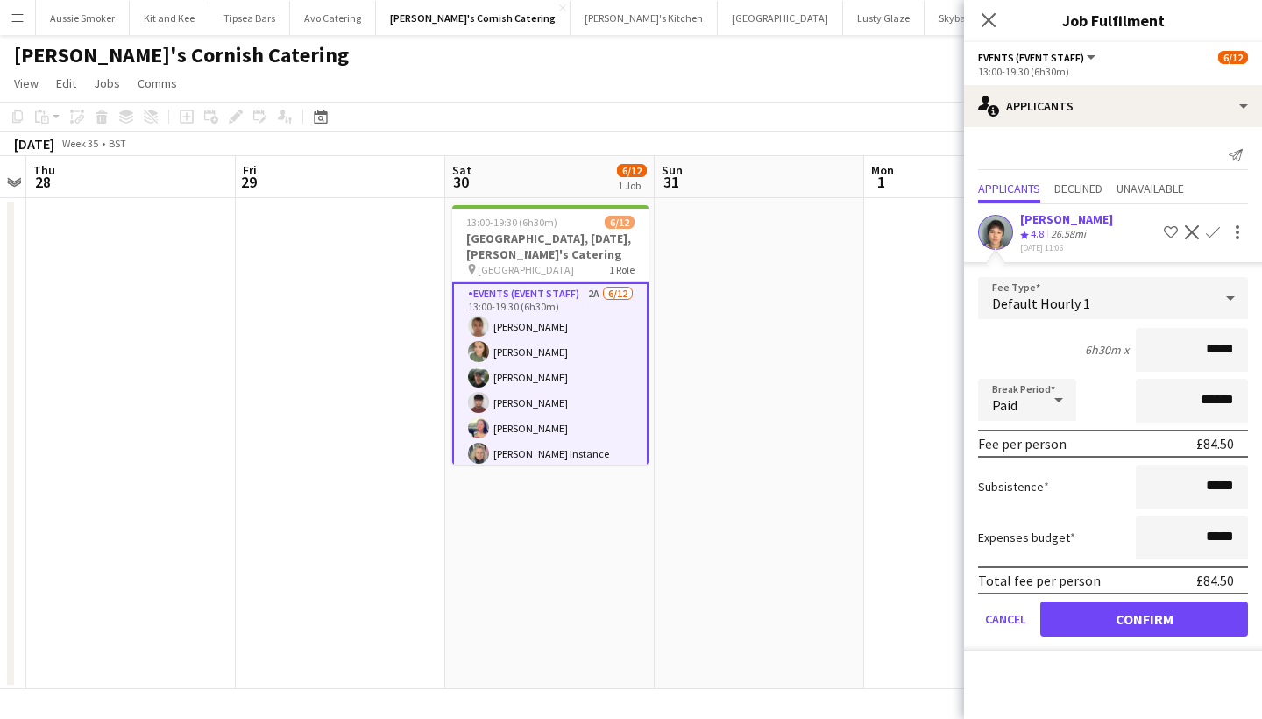
type input "******"
click at [1101, 622] on button "Confirm" at bounding box center [1144, 618] width 208 height 35
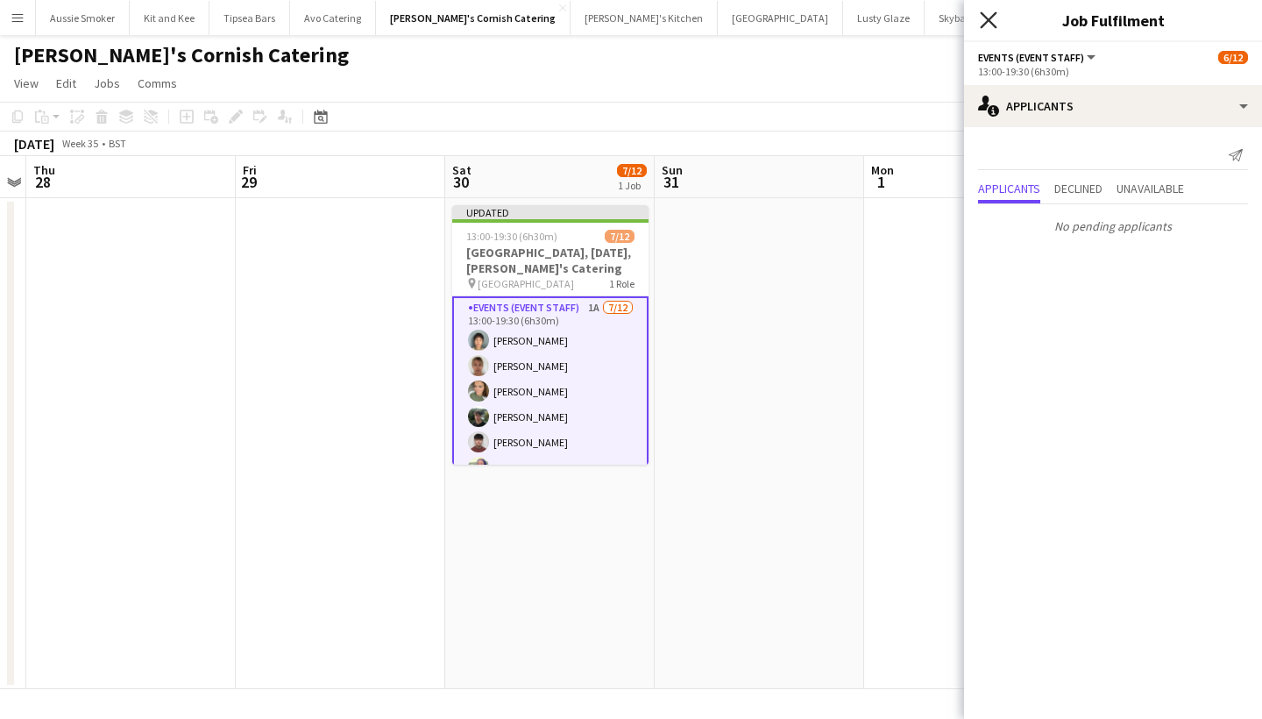
click at [990, 16] on icon "Close pop-in" at bounding box center [988, 19] width 17 height 17
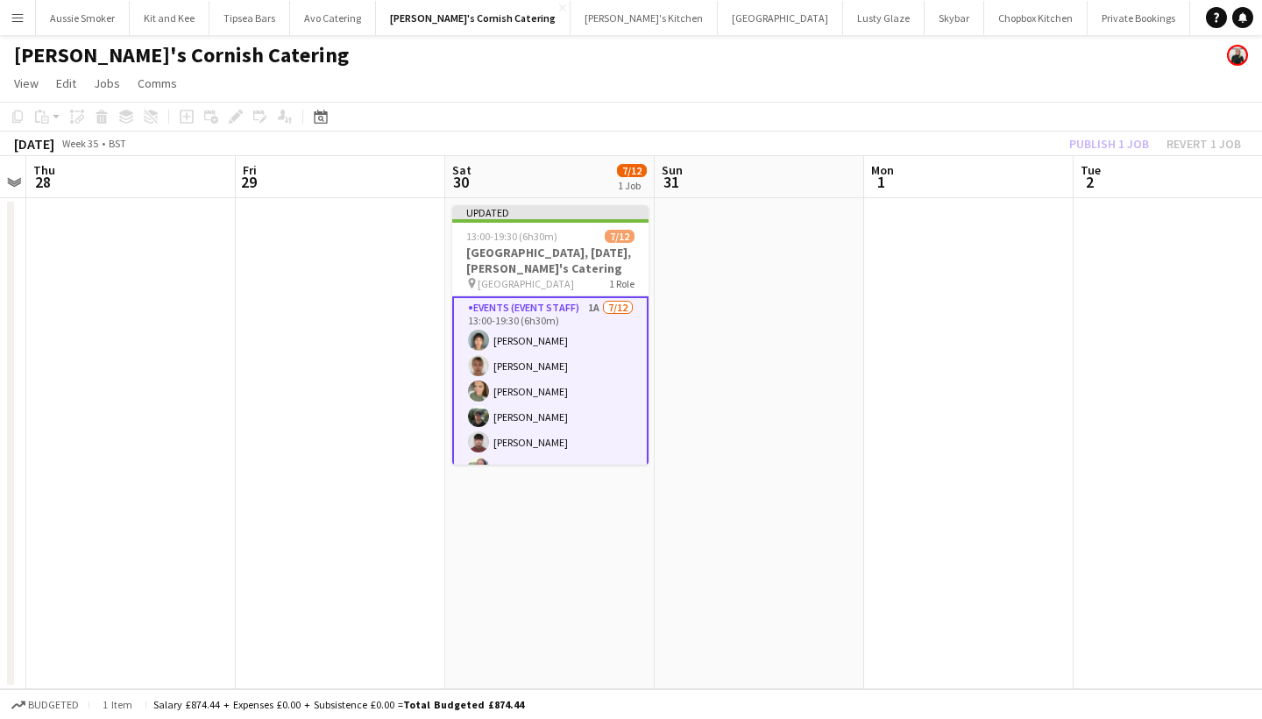
click at [1108, 153] on div "Publish 1 job Revert 1 job" at bounding box center [1155, 143] width 214 height 23
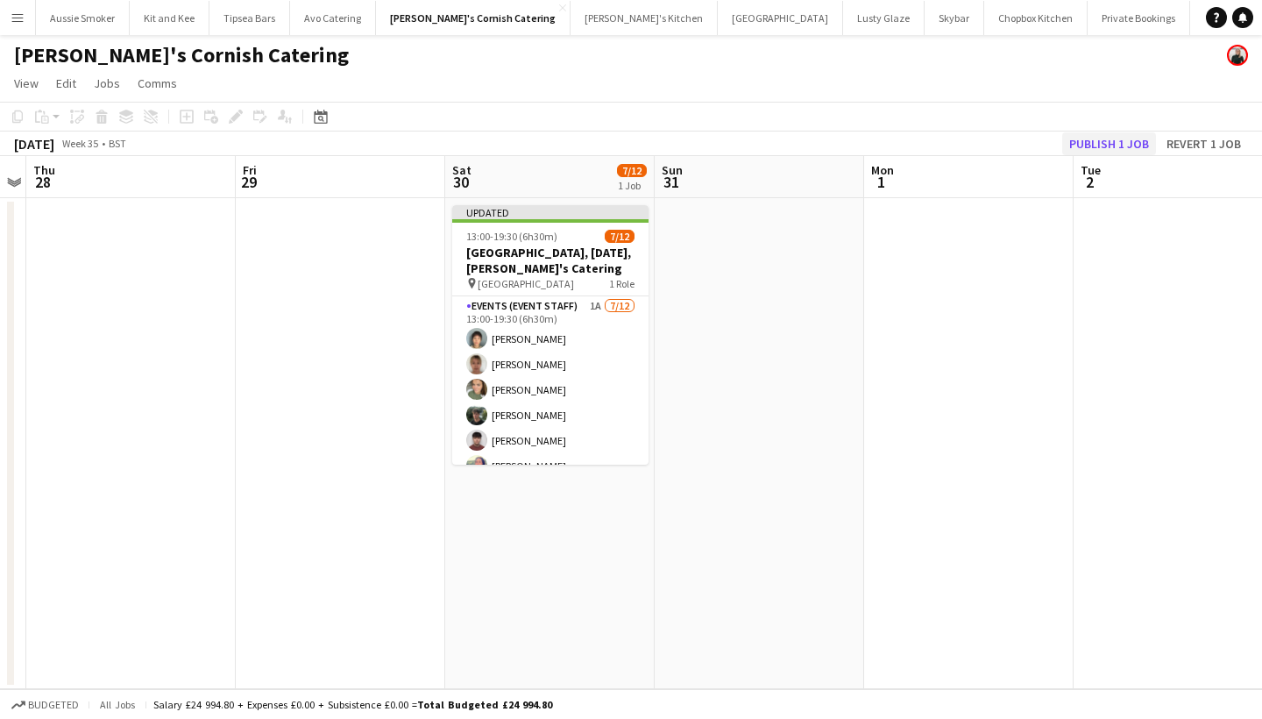
click at [1081, 150] on button "Publish 1 job" at bounding box center [1109, 143] width 94 height 23
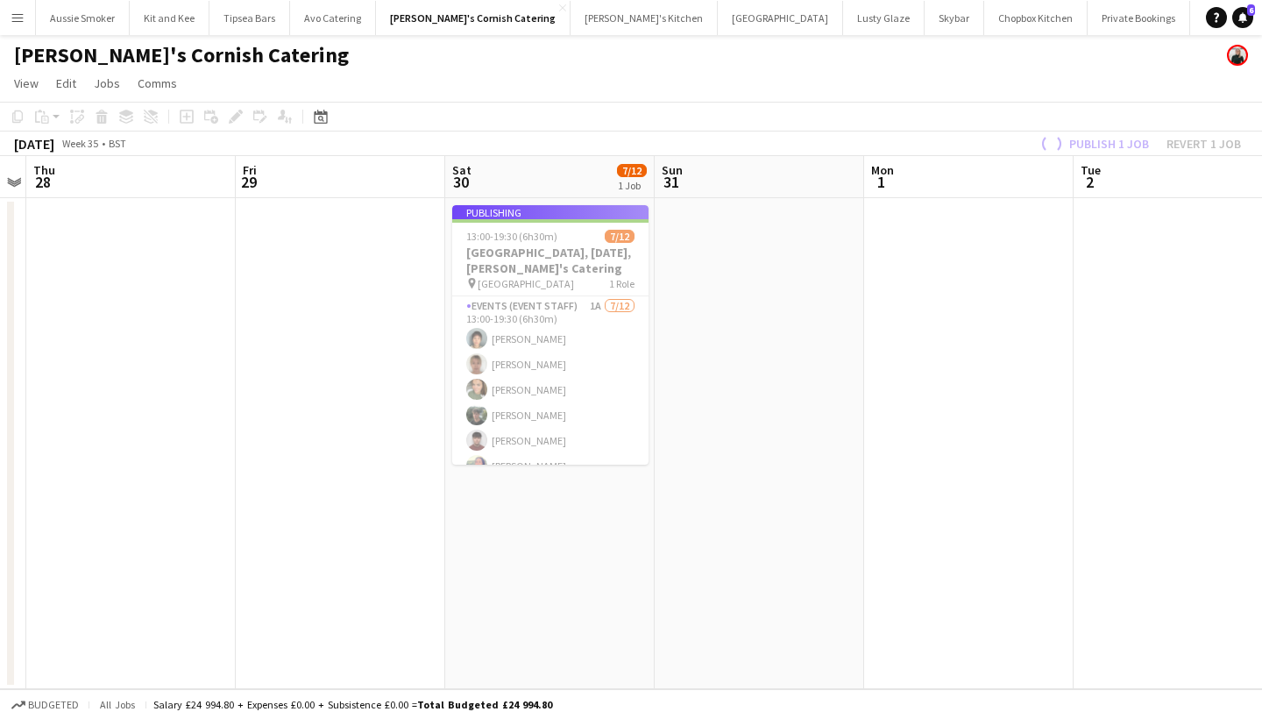
click at [587, 373] on app-job-card "Publishing 13:00-19:30 (6h30m) 7/12 Wadebridge, 30th August, Kerra's Catering p…" at bounding box center [550, 334] width 196 height 259
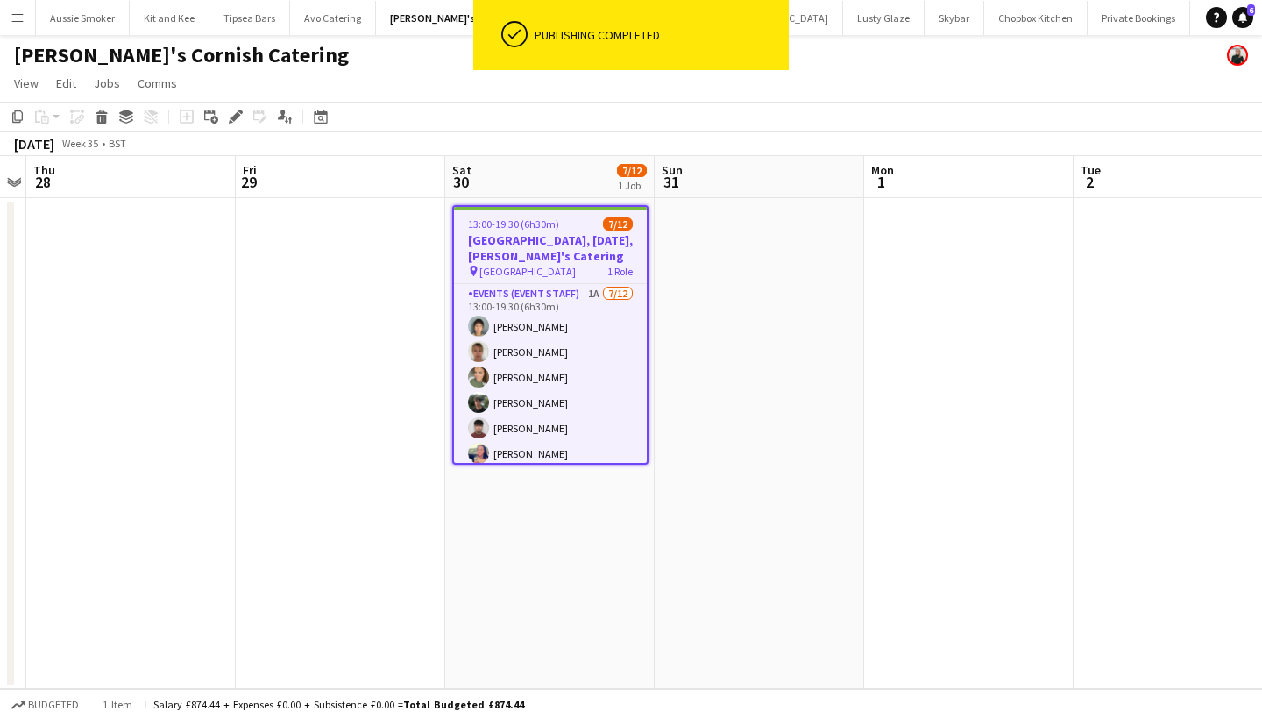
click at [587, 373] on app-card-role "Events (Event Staff) 1A 7/12 13:00-19:30 (6h30m) Yuki Cornish Debbie Stevens Mo…" at bounding box center [550, 453] width 193 height 339
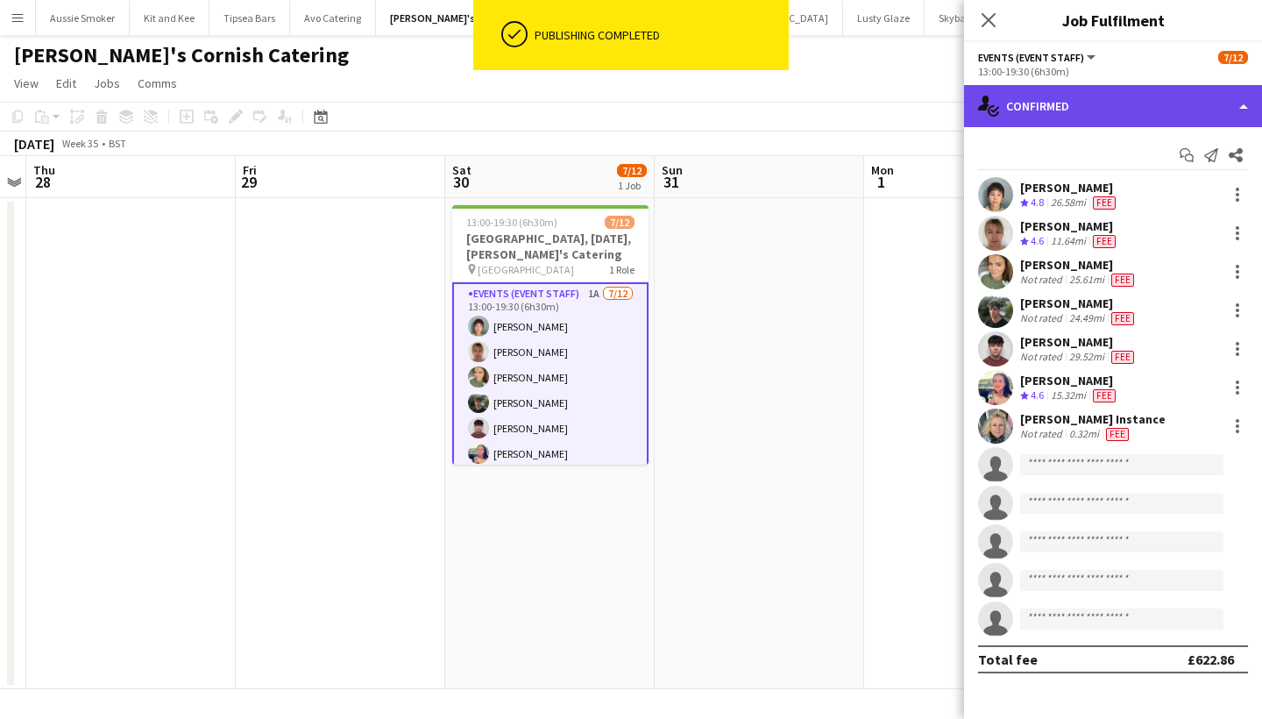
click at [1097, 99] on div "single-neutral-actions-check-2 Confirmed" at bounding box center [1113, 106] width 298 height 42
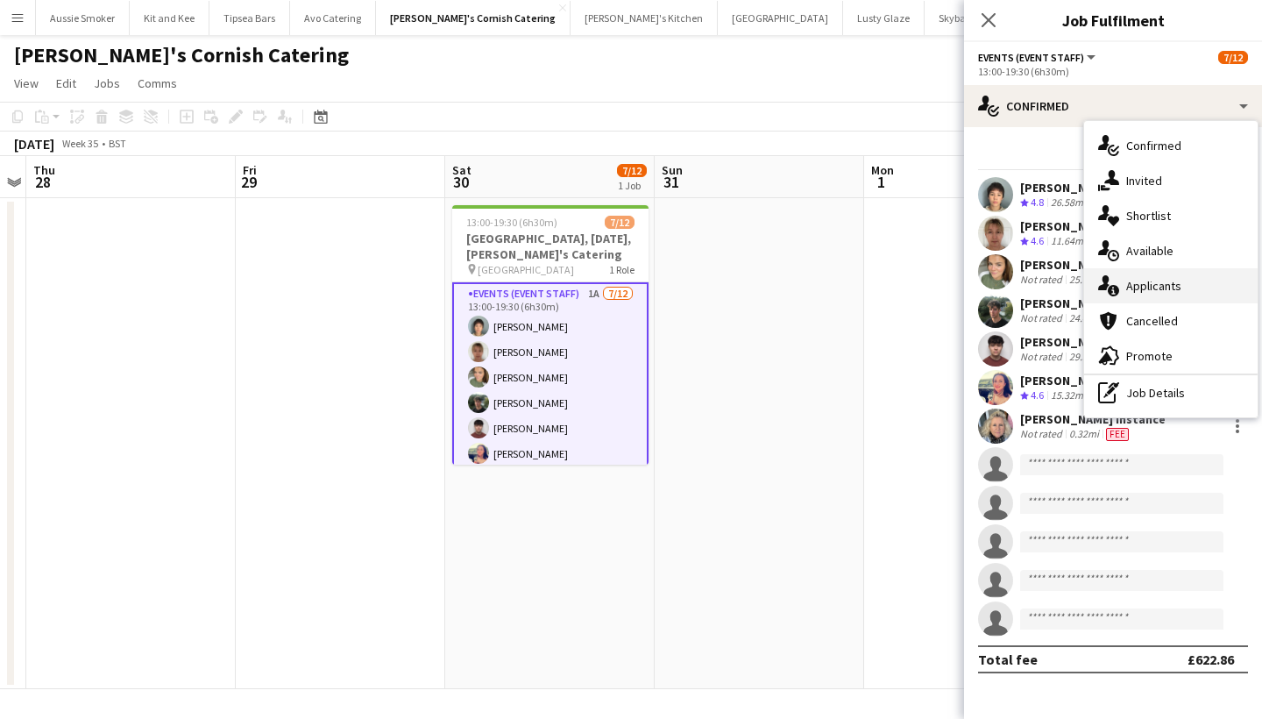
click at [1154, 285] on div "single-neutral-actions-information Applicants" at bounding box center [1170, 285] width 173 height 35
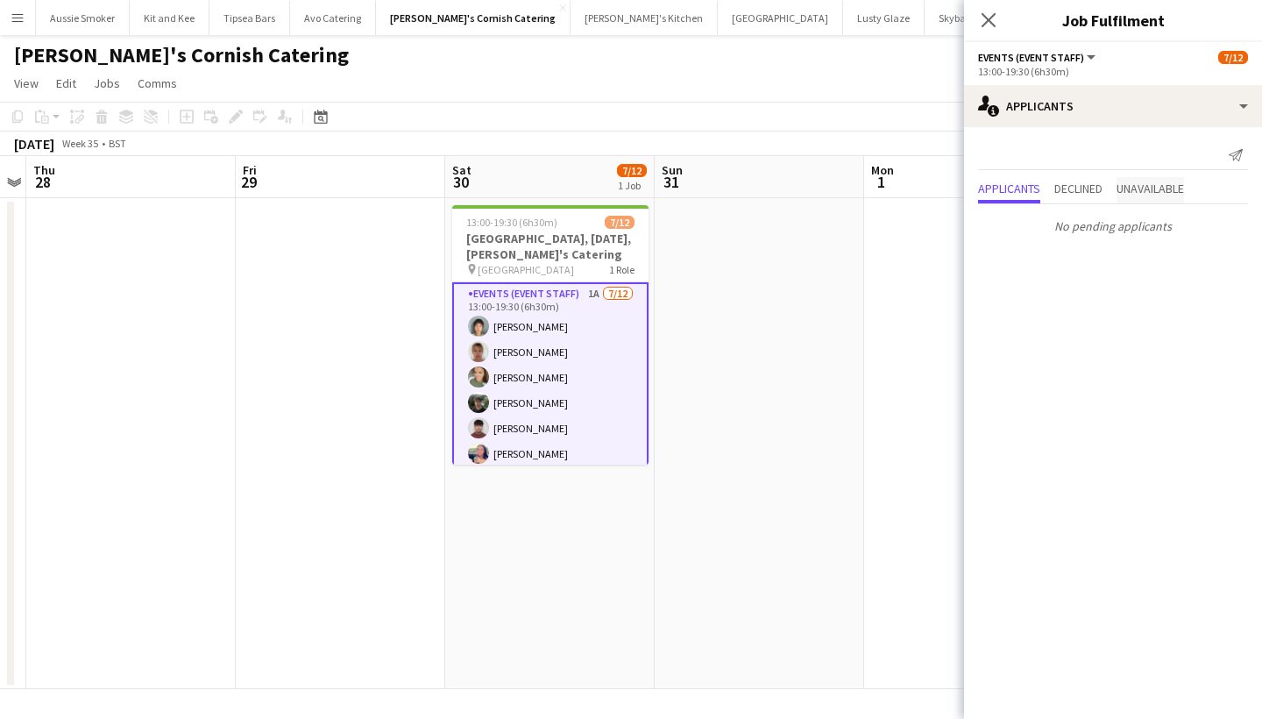
click at [1143, 185] on span "Unavailable" at bounding box center [1149, 188] width 67 height 12
click at [988, 13] on icon "Close pop-in" at bounding box center [988, 19] width 17 height 17
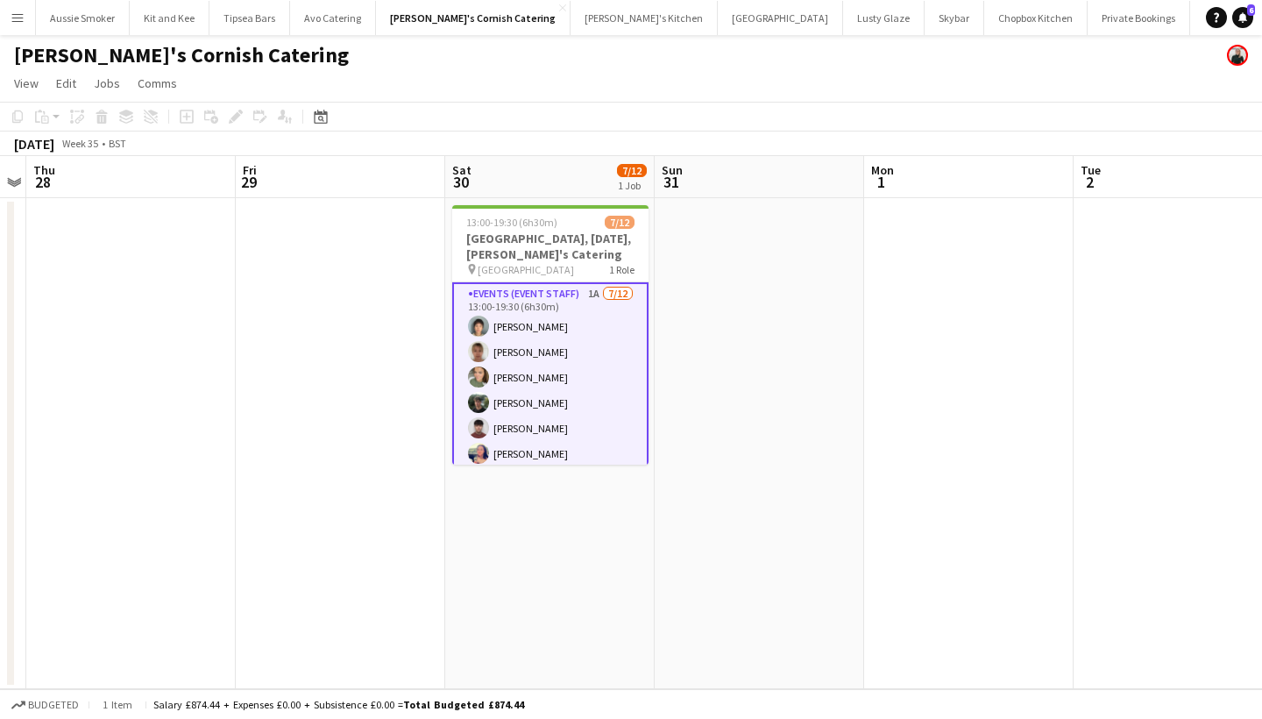
click at [618, 393] on app-card-role "Events (Event Staff) 1A 7/12 13:00-19:30 (6h30m) Yuki Cornish Debbie Stevens Mo…" at bounding box center [550, 453] width 196 height 343
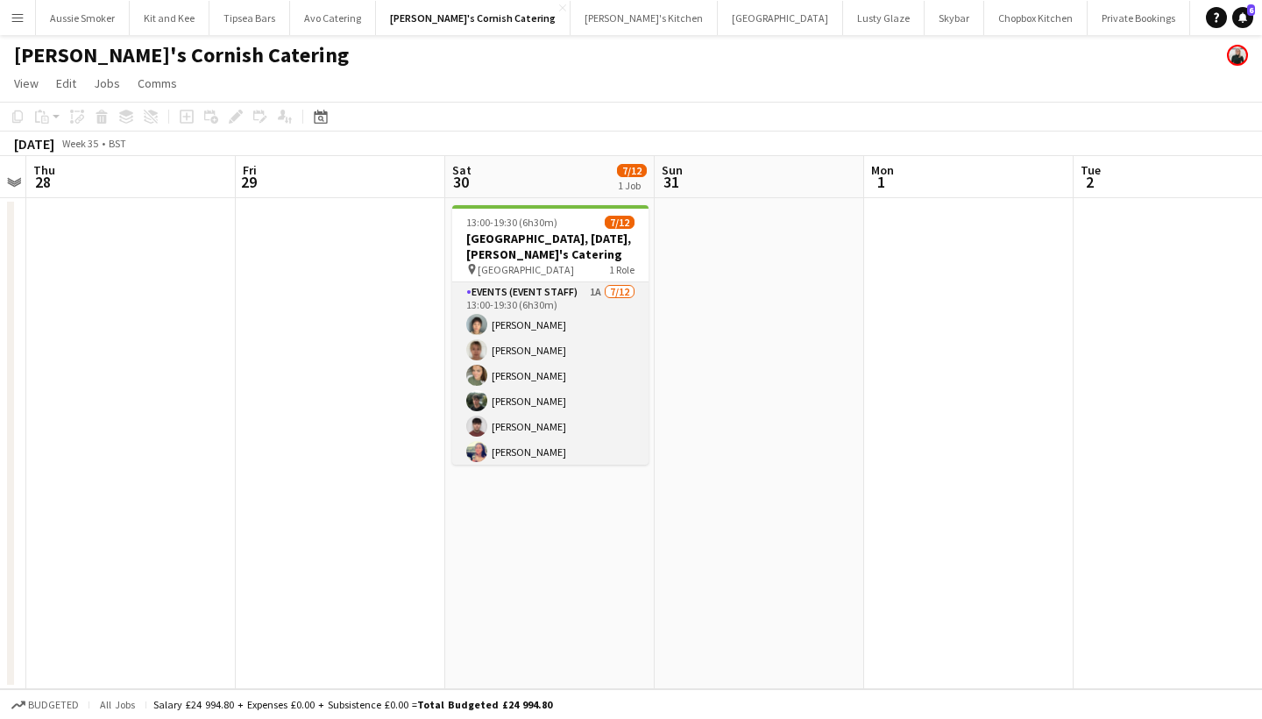
click at [618, 393] on app-card-role "Events (Event Staff) 1A 7/12 13:00-19:30 (6h30m) Yuki Cornish Debbie Stevens Mo…" at bounding box center [550, 451] width 196 height 339
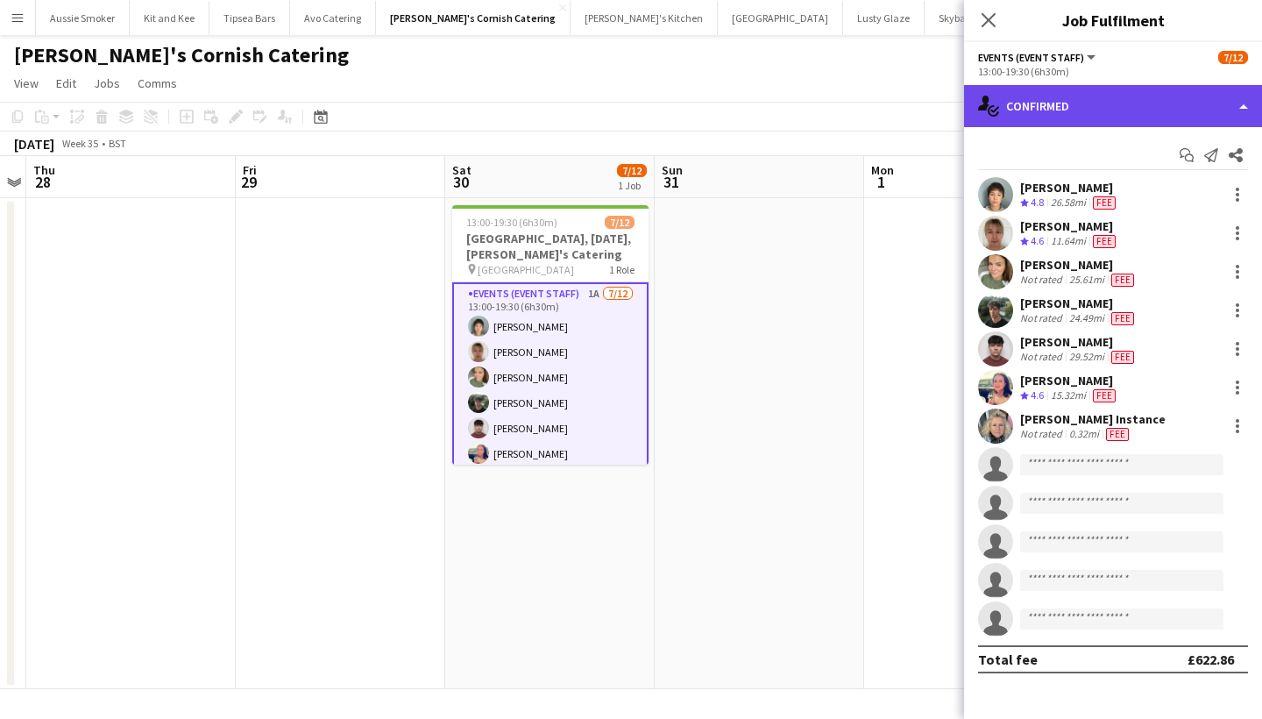
click at [1072, 117] on div "single-neutral-actions-check-2 Confirmed" at bounding box center [1113, 106] width 298 height 42
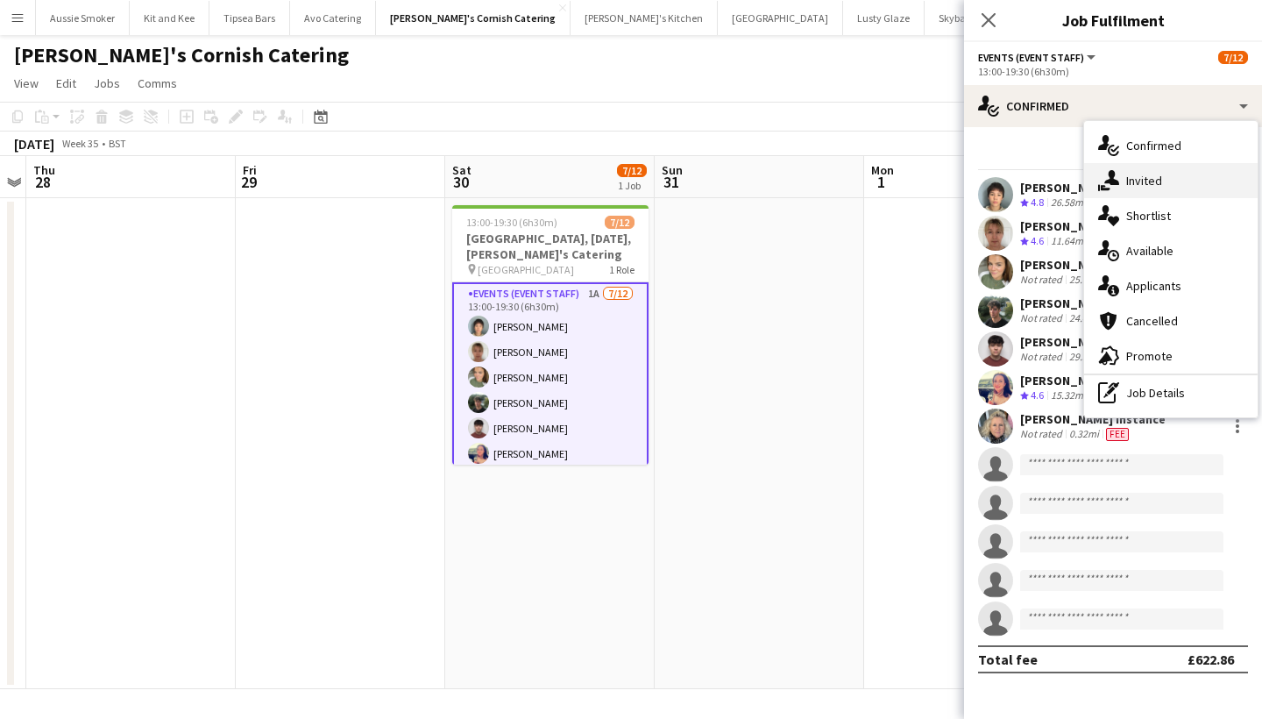
click at [1158, 176] on div "single-neutral-actions-share-1 Invited" at bounding box center [1170, 180] width 173 height 35
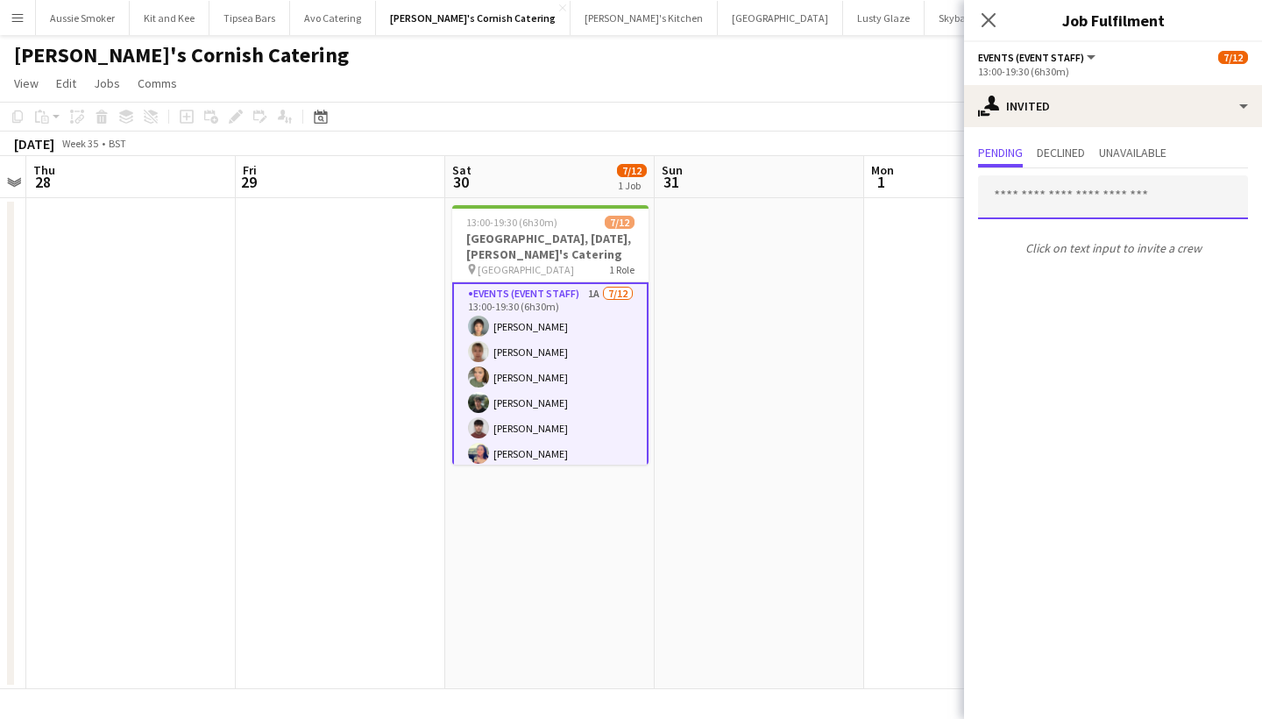
click at [1036, 207] on input "text" at bounding box center [1113, 197] width 270 height 44
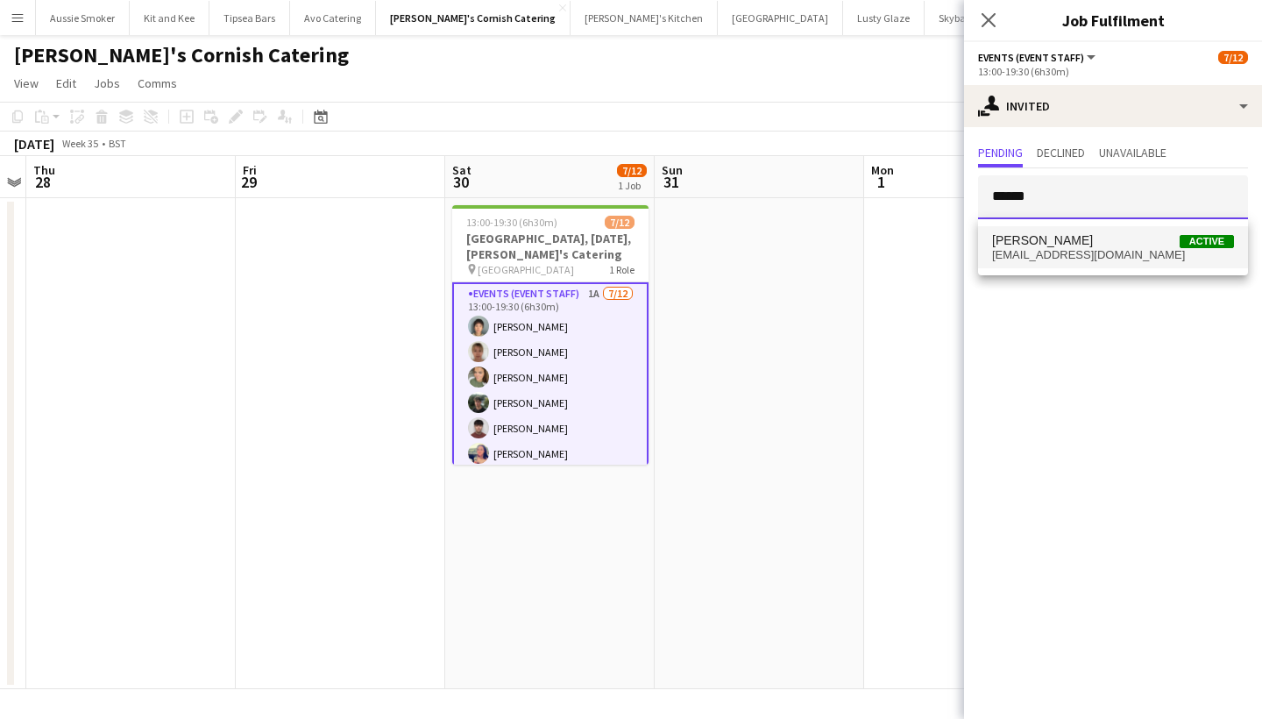
type input "******"
click at [1055, 251] on span "sheilanmeryum@hotmail.com" at bounding box center [1113, 255] width 242 height 14
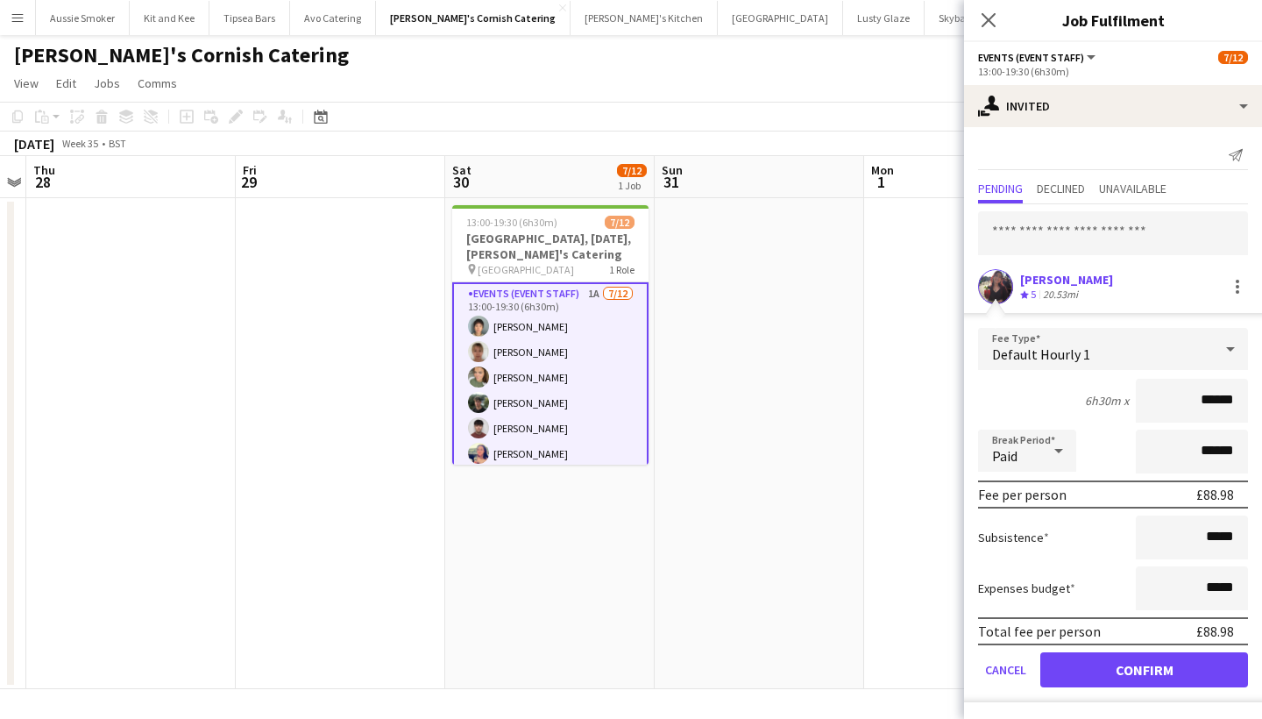
type input "******"
click at [1100, 669] on button "Confirm" at bounding box center [1144, 669] width 208 height 35
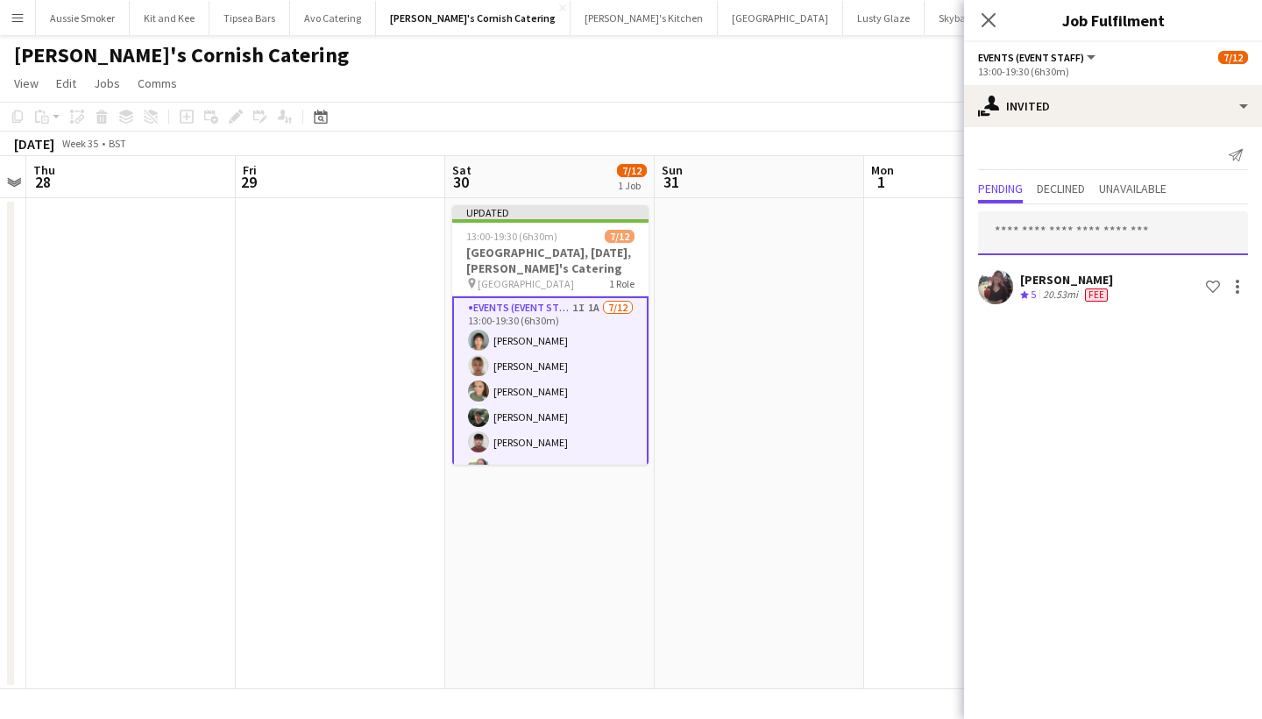
click at [1073, 237] on input "text" at bounding box center [1113, 233] width 270 height 44
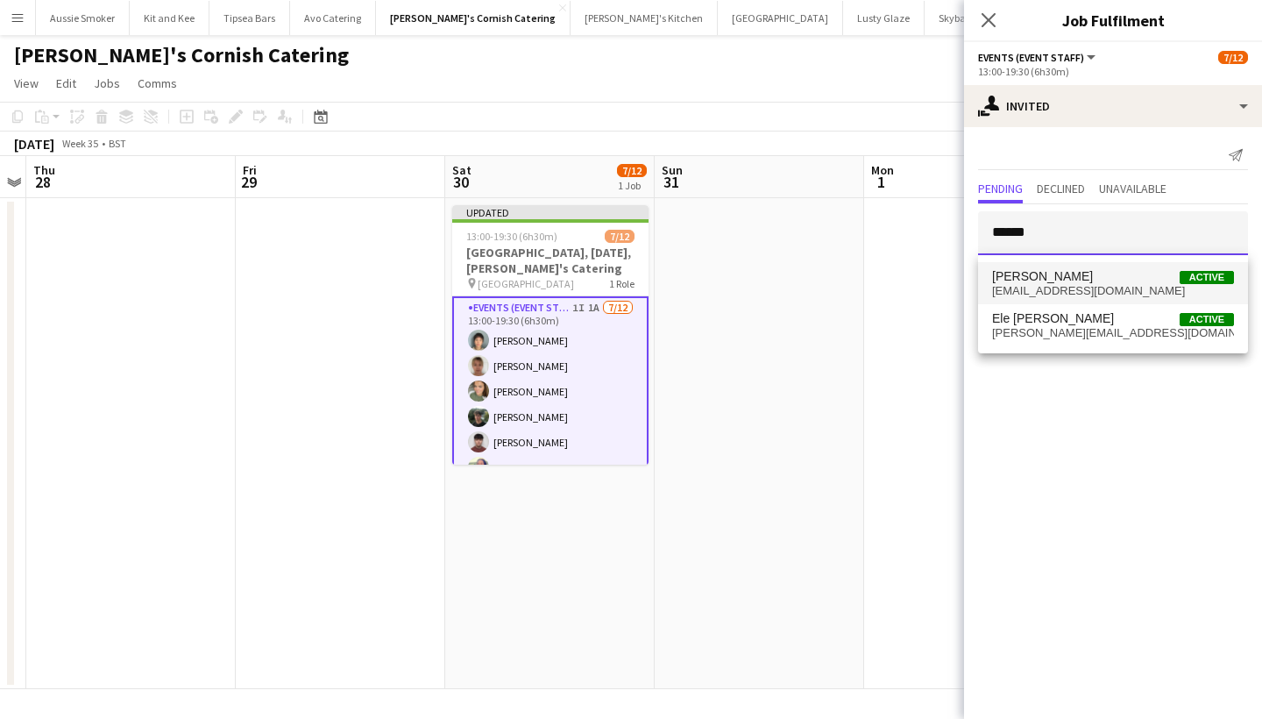
type input "*****"
click at [1094, 275] on span "Lucas Drayton Active" at bounding box center [1113, 276] width 242 height 15
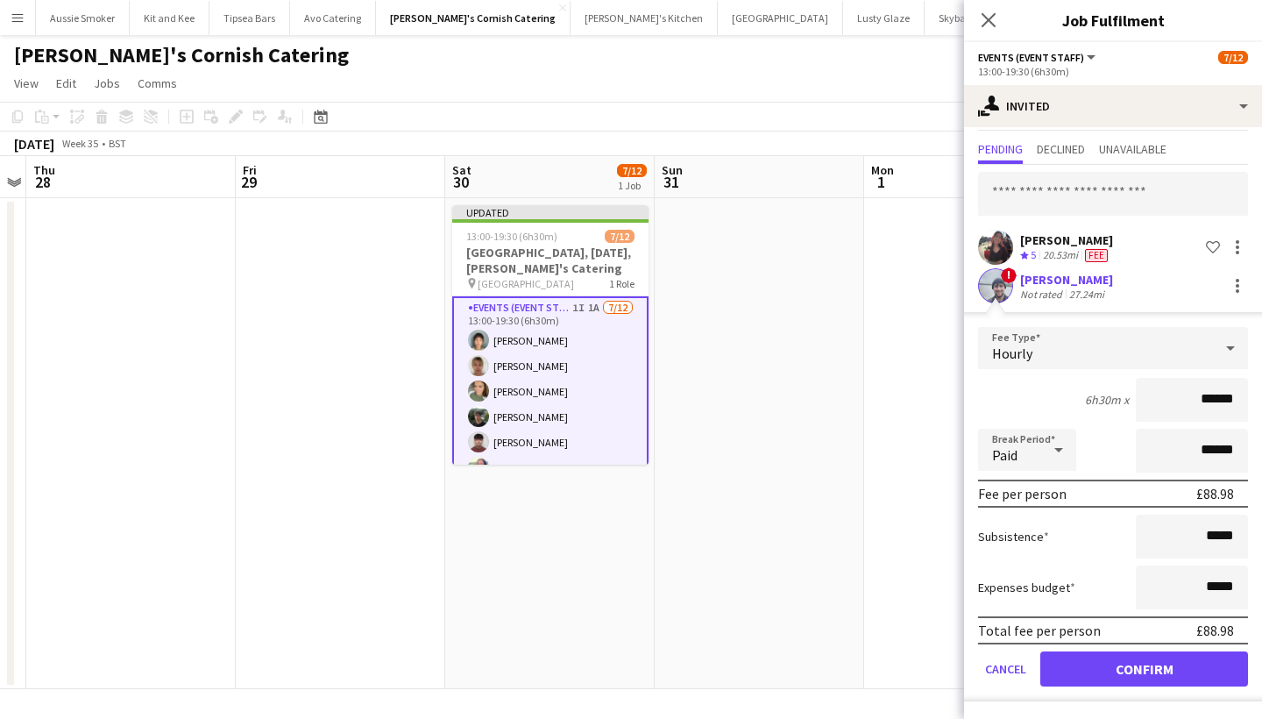
scroll to position [39, 0]
type input "******"
click at [1144, 666] on button "Confirm" at bounding box center [1144, 668] width 208 height 35
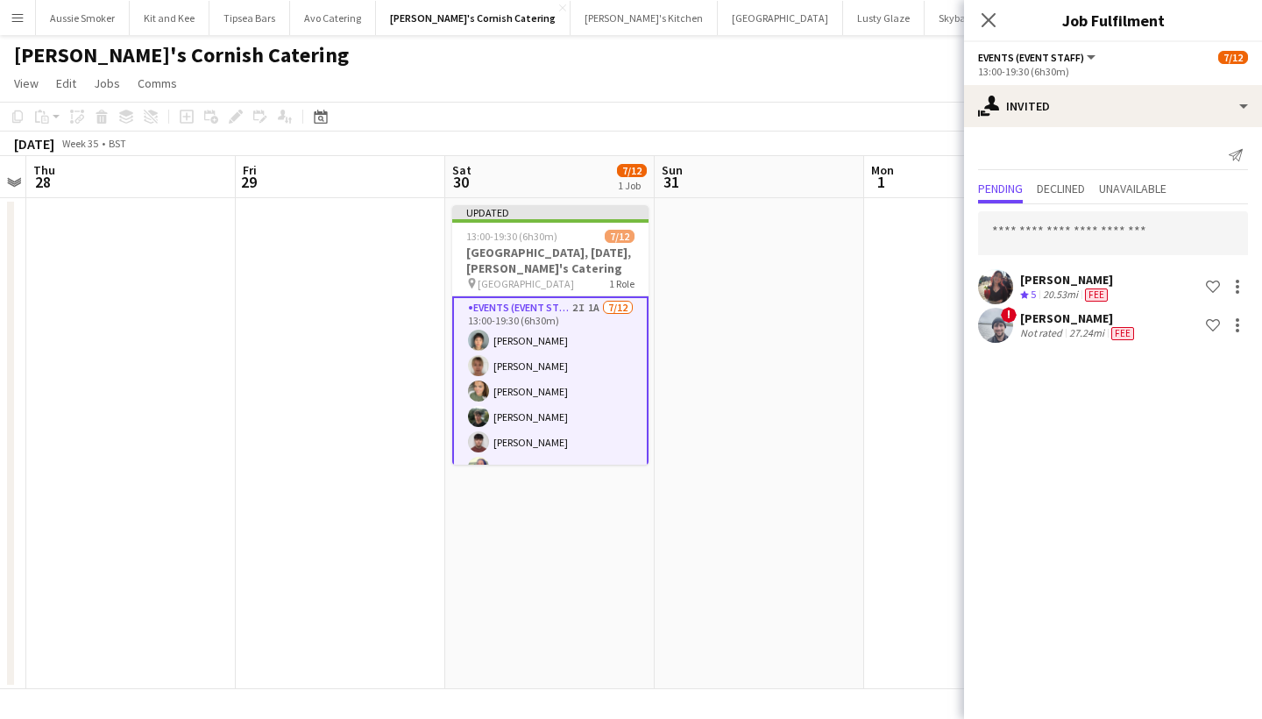
scroll to position [0, 0]
click at [1108, 233] on input "text" at bounding box center [1113, 233] width 270 height 44
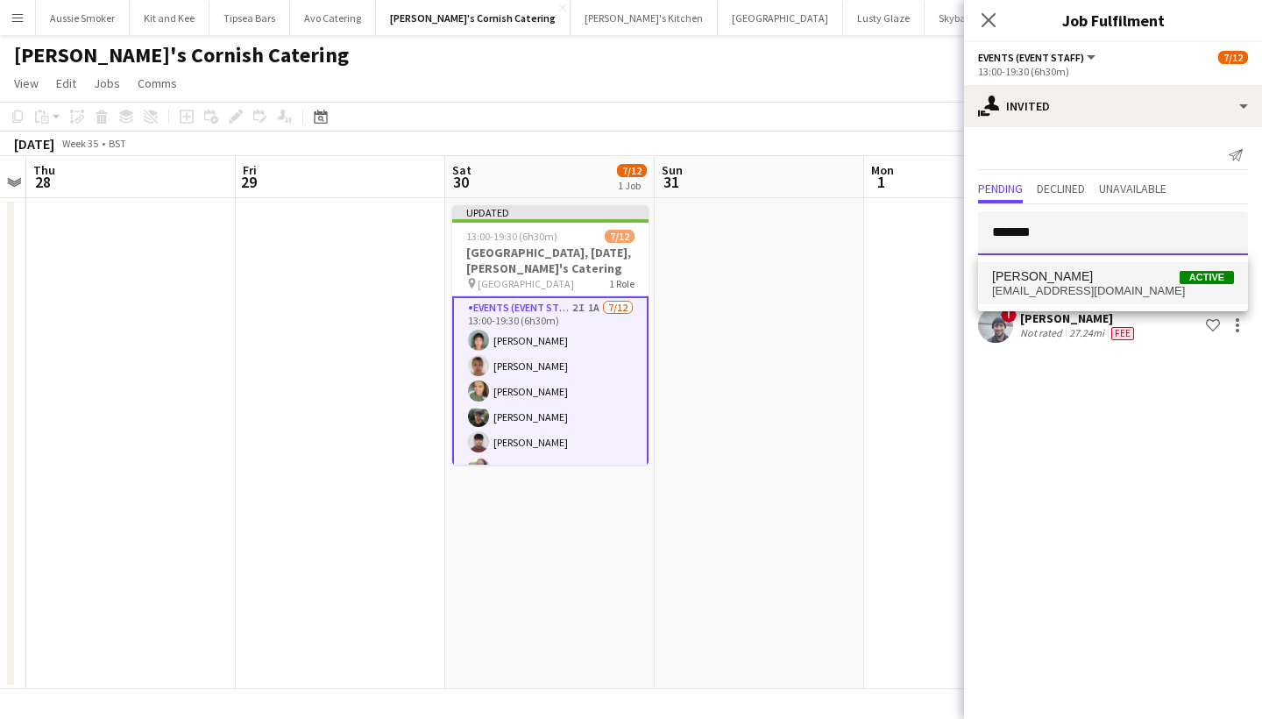
type input "*******"
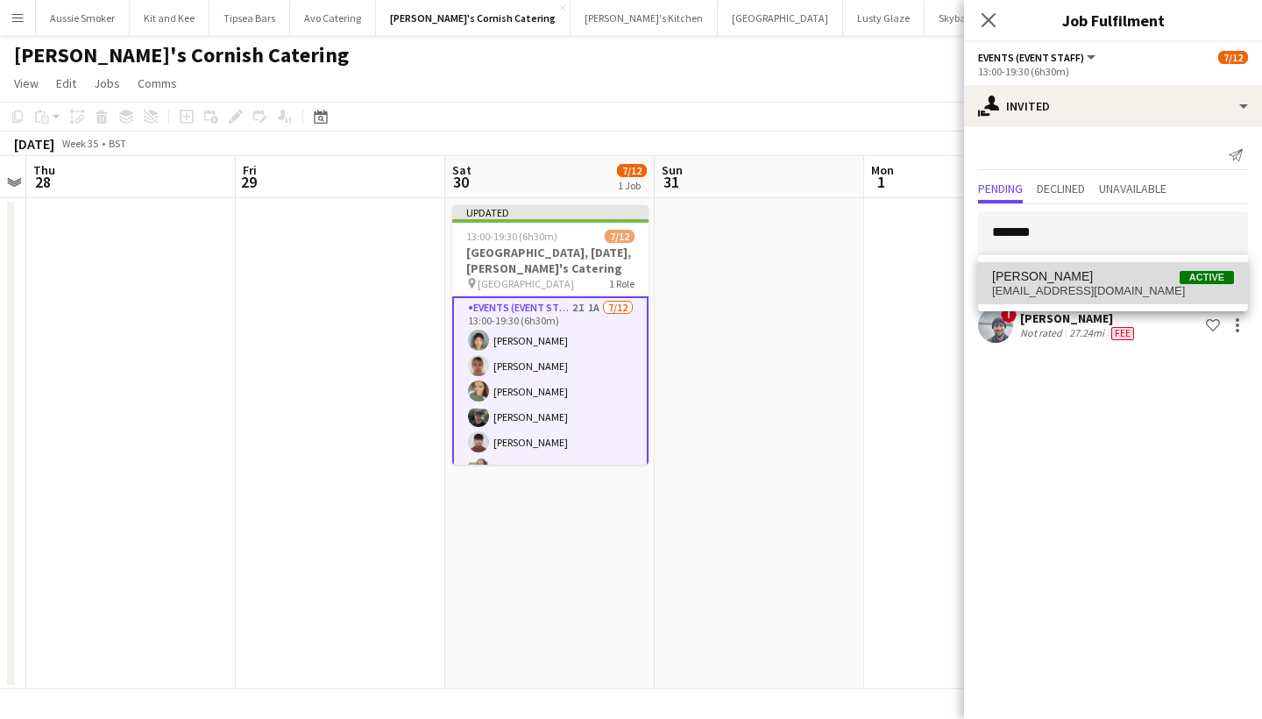
click at [1144, 280] on span "Evie Wilkinson Active" at bounding box center [1113, 276] width 242 height 15
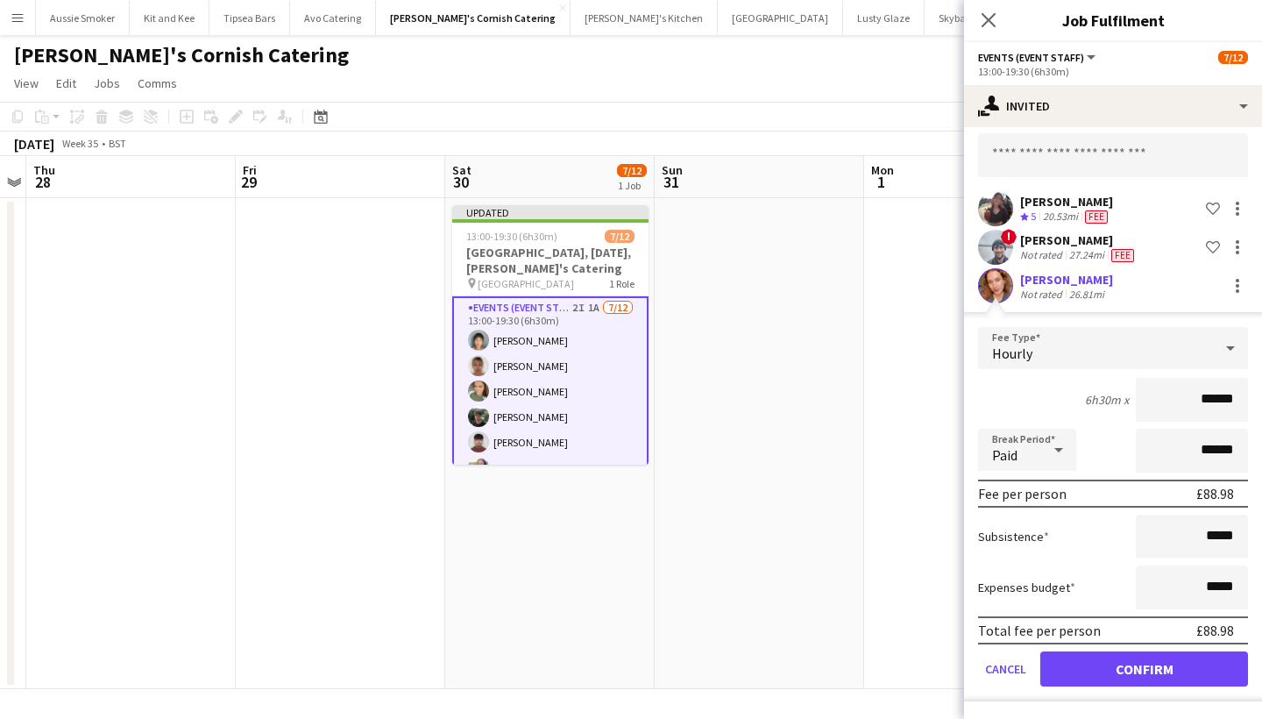
scroll to position [78, 0]
type input "******"
click at [1153, 676] on button "Confirm" at bounding box center [1144, 668] width 208 height 35
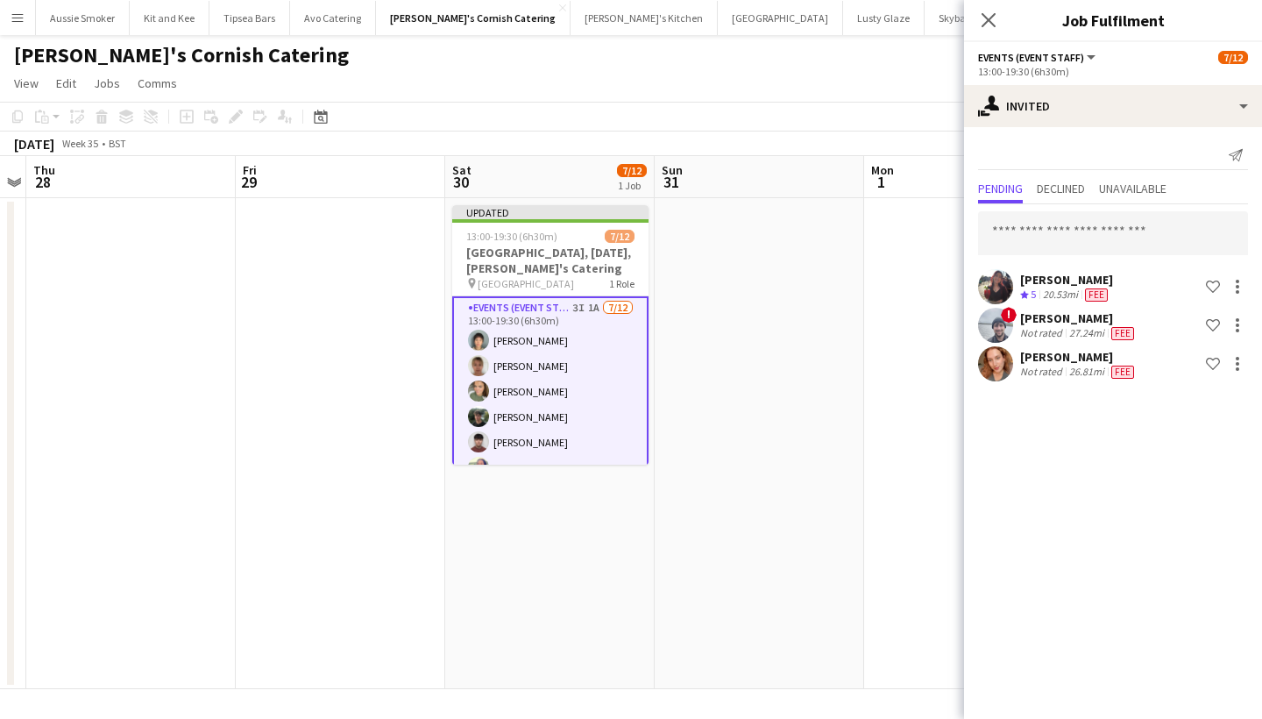
scroll to position [0, 0]
click at [1100, 231] on input "text" at bounding box center [1113, 233] width 270 height 44
click at [1097, 234] on input "text" at bounding box center [1113, 233] width 270 height 44
click at [991, 13] on icon "Close pop-in" at bounding box center [988, 19] width 17 height 17
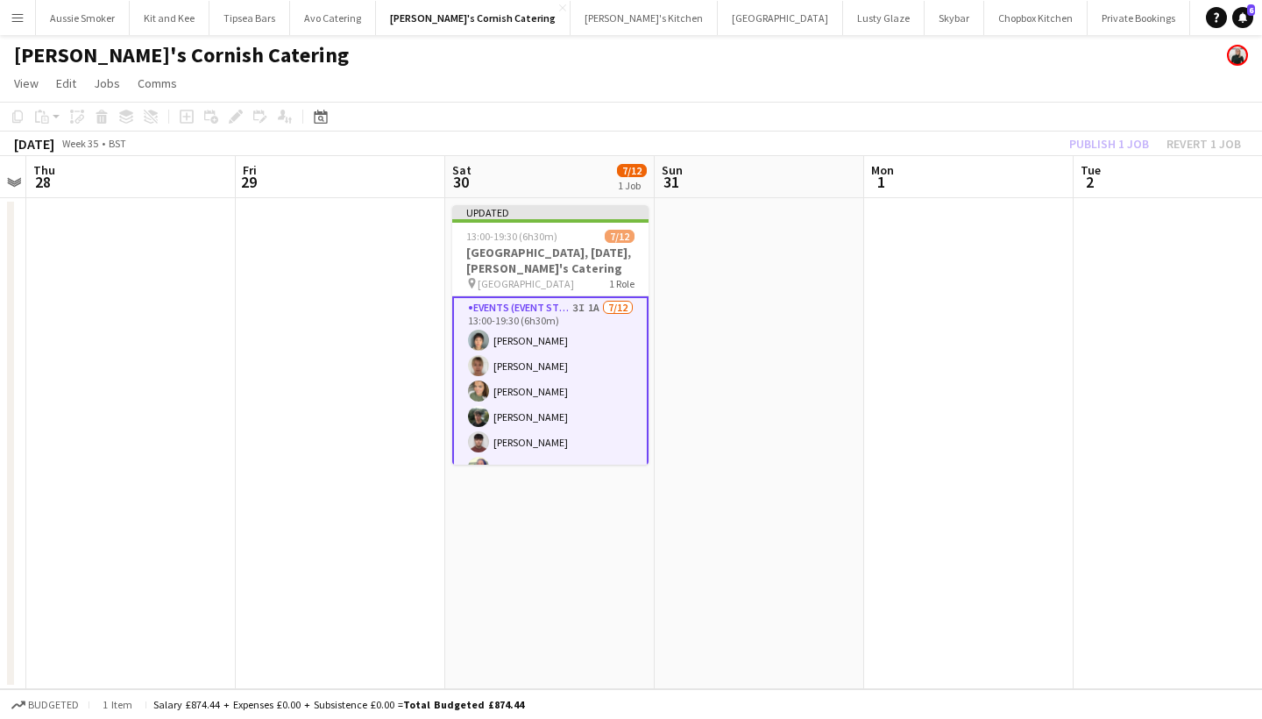
click at [1087, 142] on div "Publish 1 job Revert 1 job" at bounding box center [1155, 143] width 214 height 23
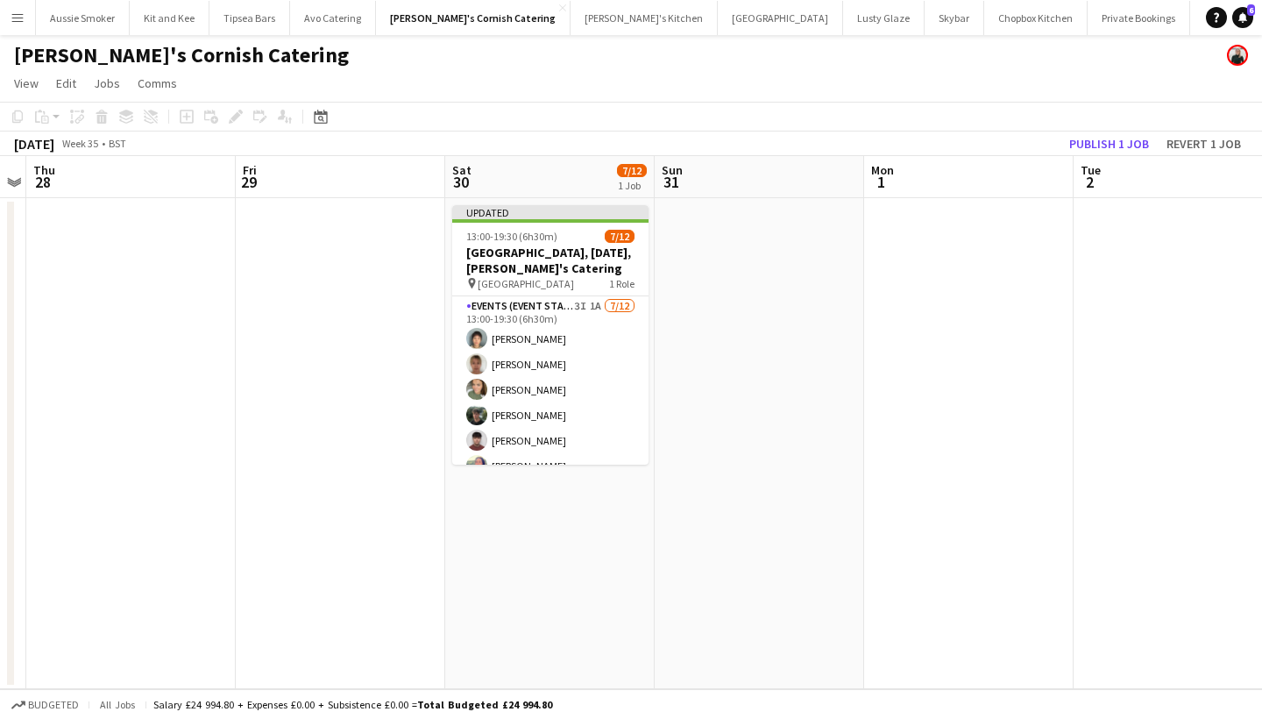
click at [1087, 142] on button "Publish 1 job" at bounding box center [1109, 143] width 94 height 23
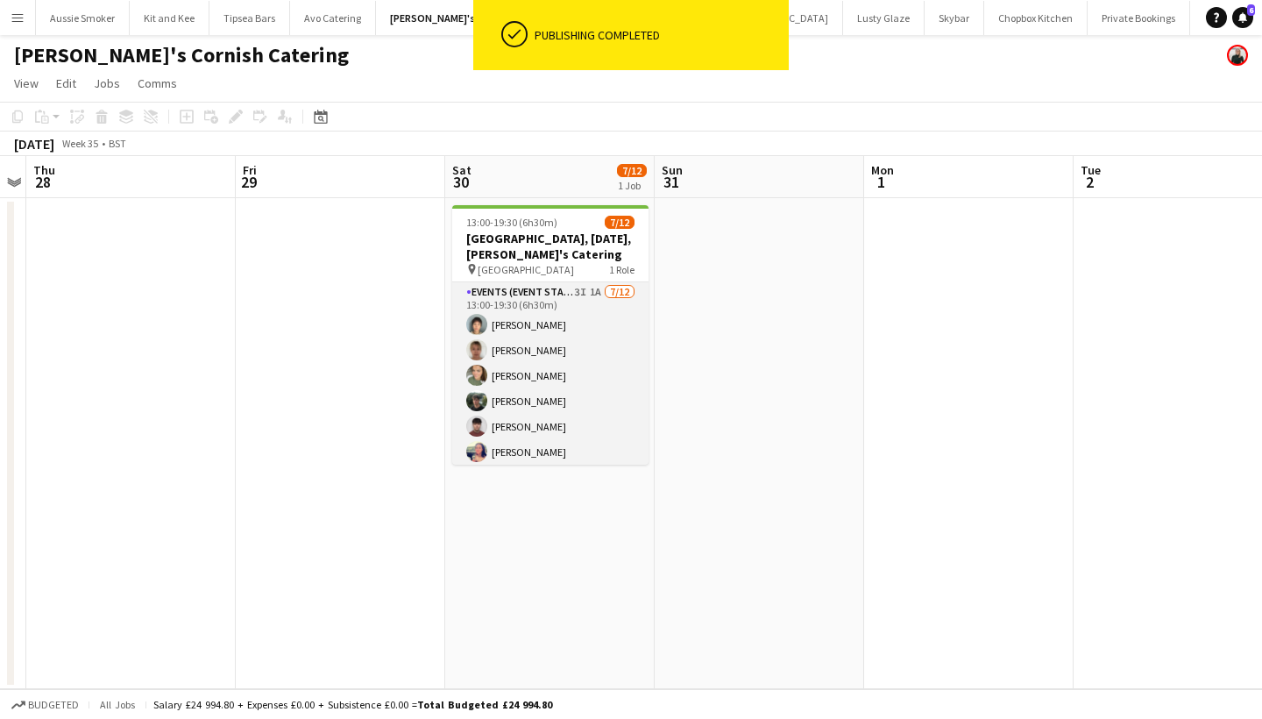
click at [536, 350] on app-card-role "Events (Event Staff) 3I 1A 7/12 13:00-19:30 (6h30m) Yuki Cornish Debbie Stevens…" at bounding box center [550, 451] width 196 height 339
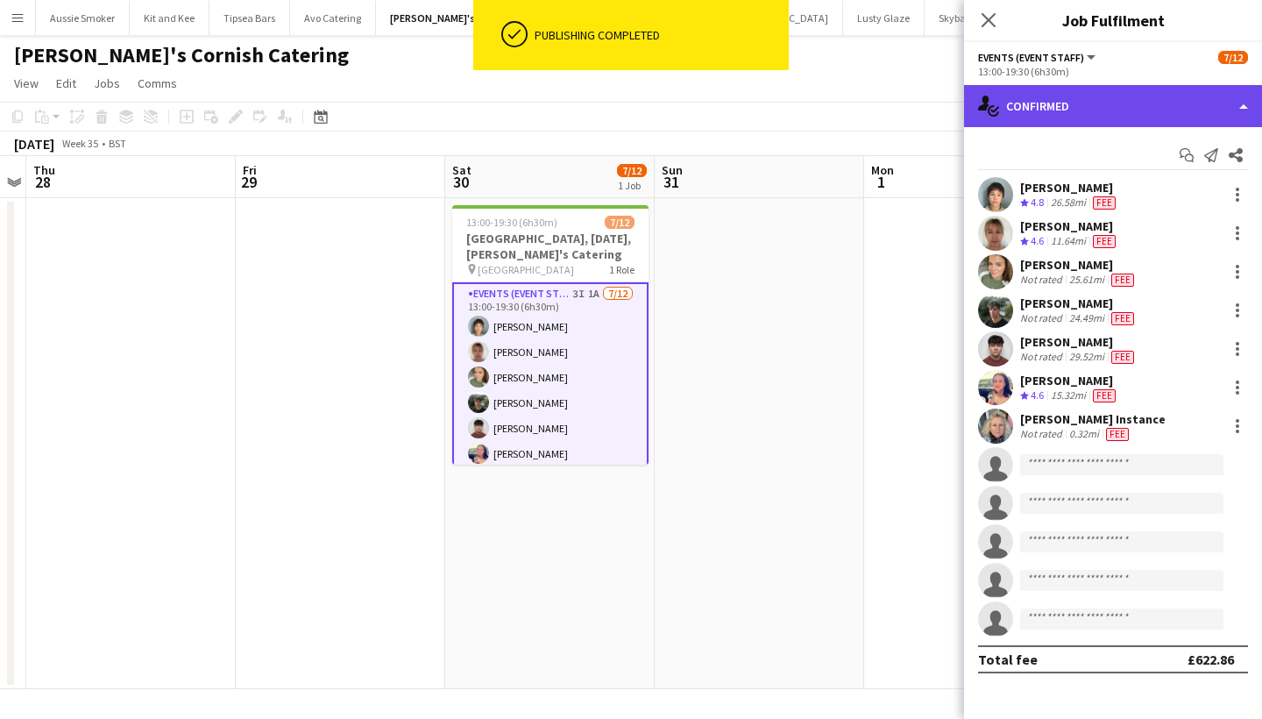
click at [1128, 102] on div "single-neutral-actions-check-2 Confirmed" at bounding box center [1113, 106] width 298 height 42
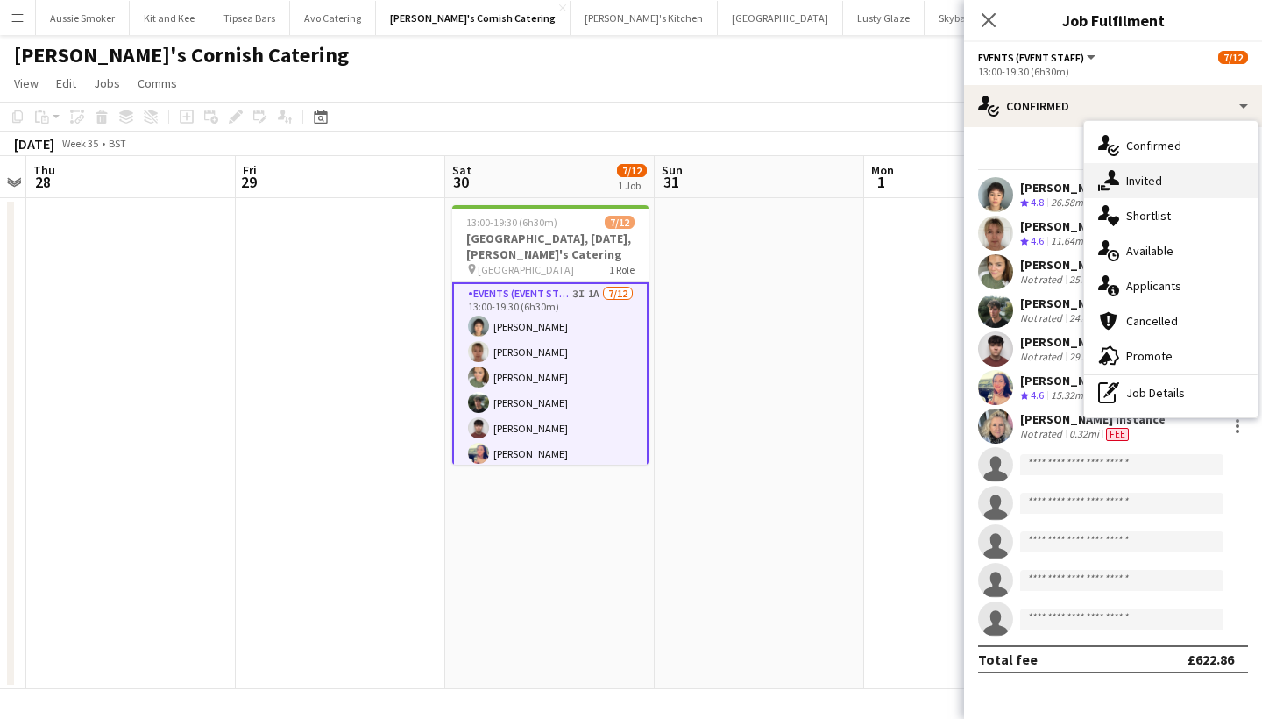
click at [1153, 195] on div "single-neutral-actions-share-1 Invited" at bounding box center [1170, 180] width 173 height 35
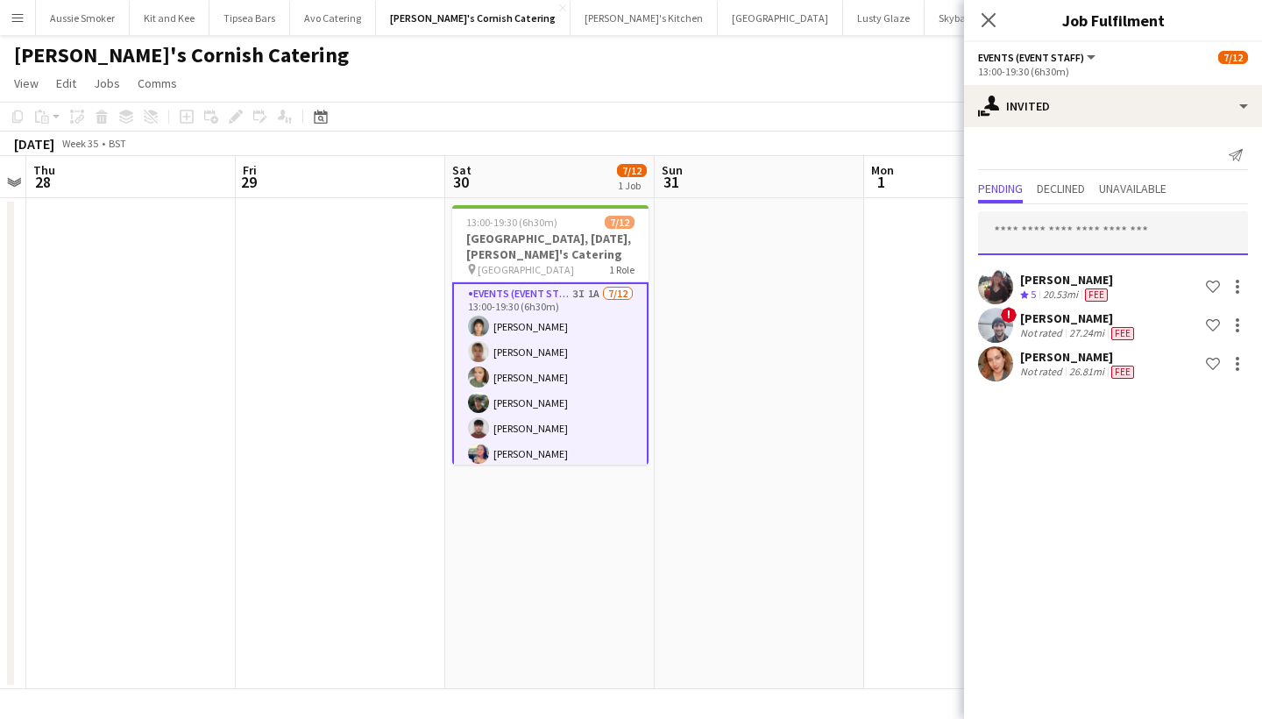
click at [1089, 226] on input "text" at bounding box center [1113, 233] width 270 height 44
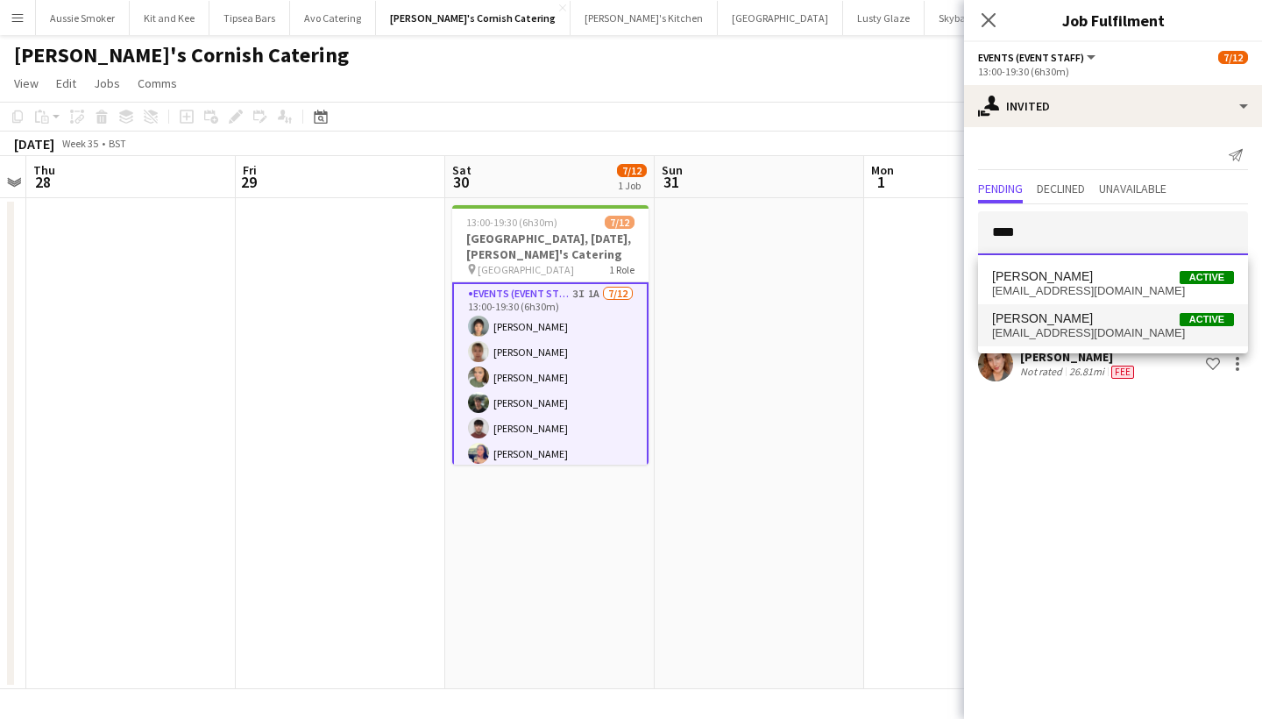
type input "****"
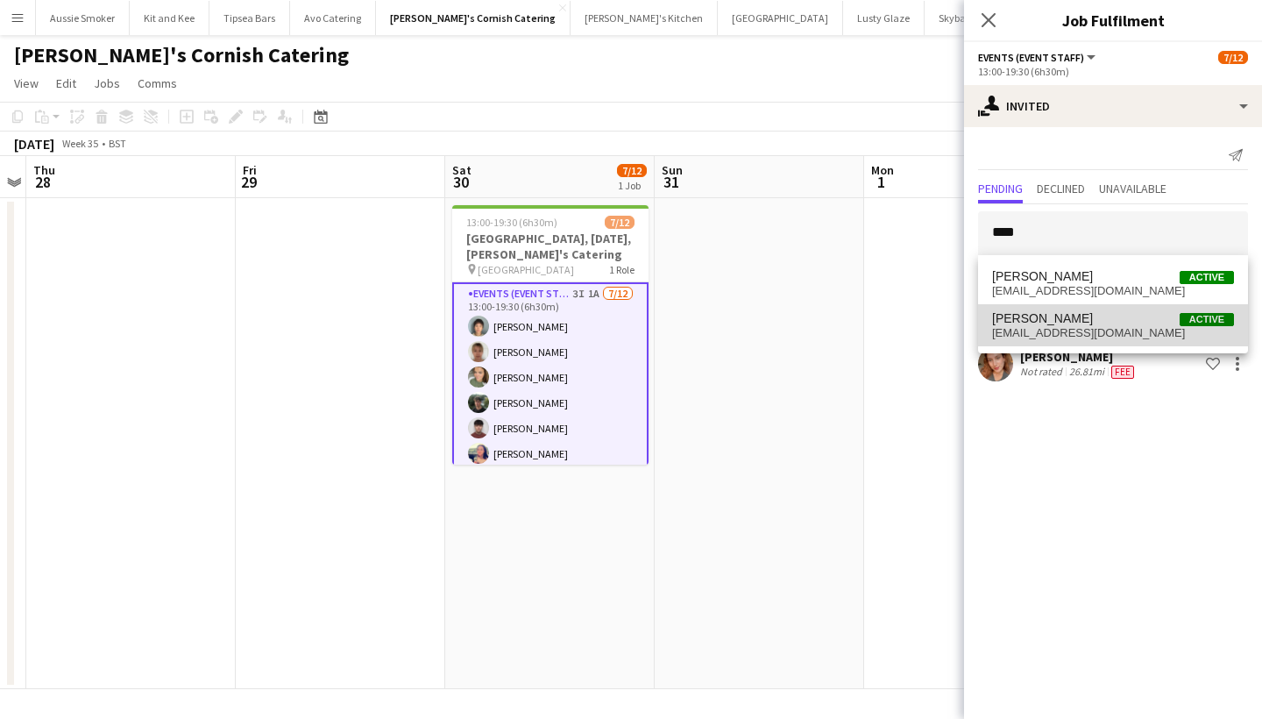
click at [1088, 337] on span "domsid08@gmail.com" at bounding box center [1113, 333] width 242 height 14
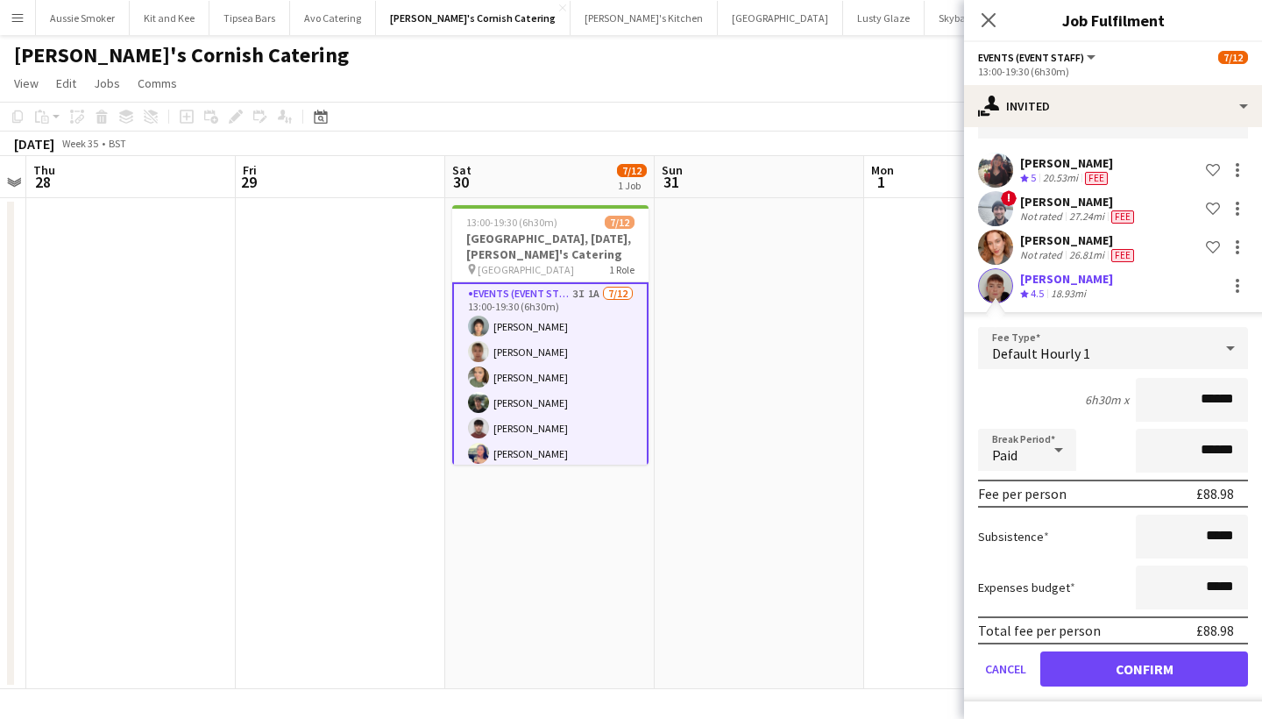
scroll to position [117, 0]
type input "******"
click at [1109, 662] on button "Confirm" at bounding box center [1144, 668] width 208 height 35
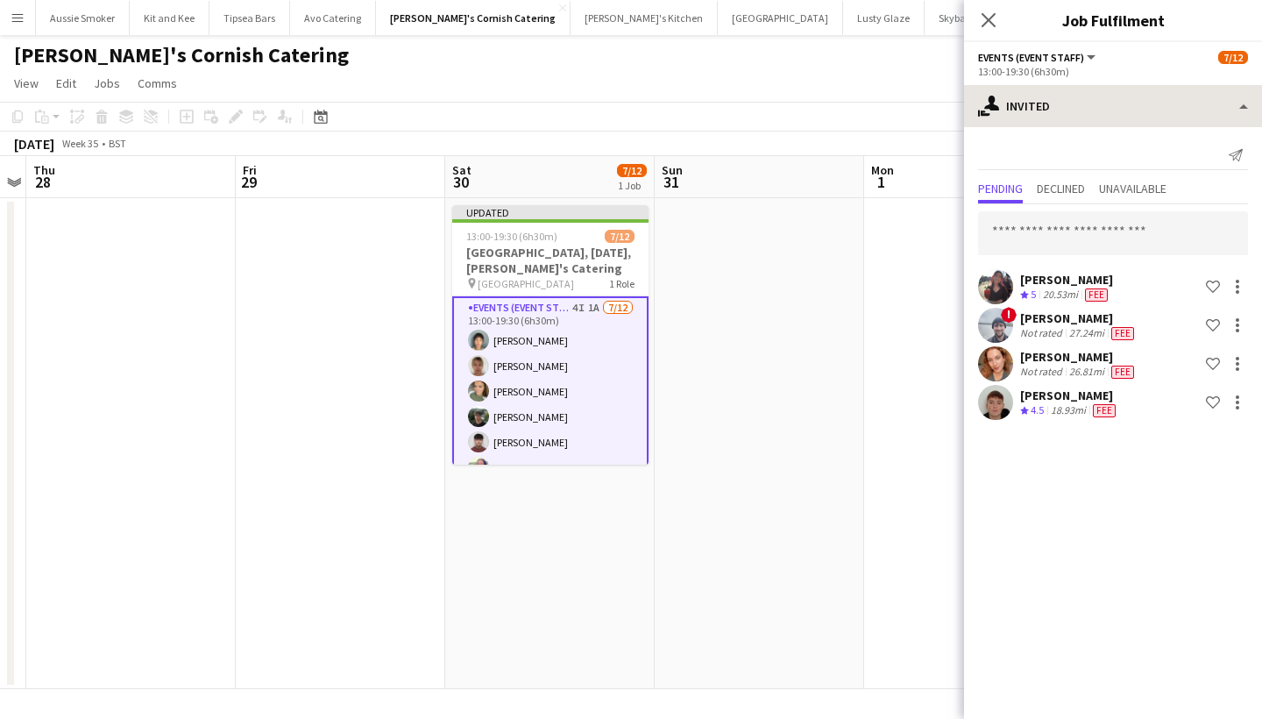
scroll to position [0, 0]
click at [977, 12] on app-icon "Close pop-in" at bounding box center [988, 20] width 25 height 25
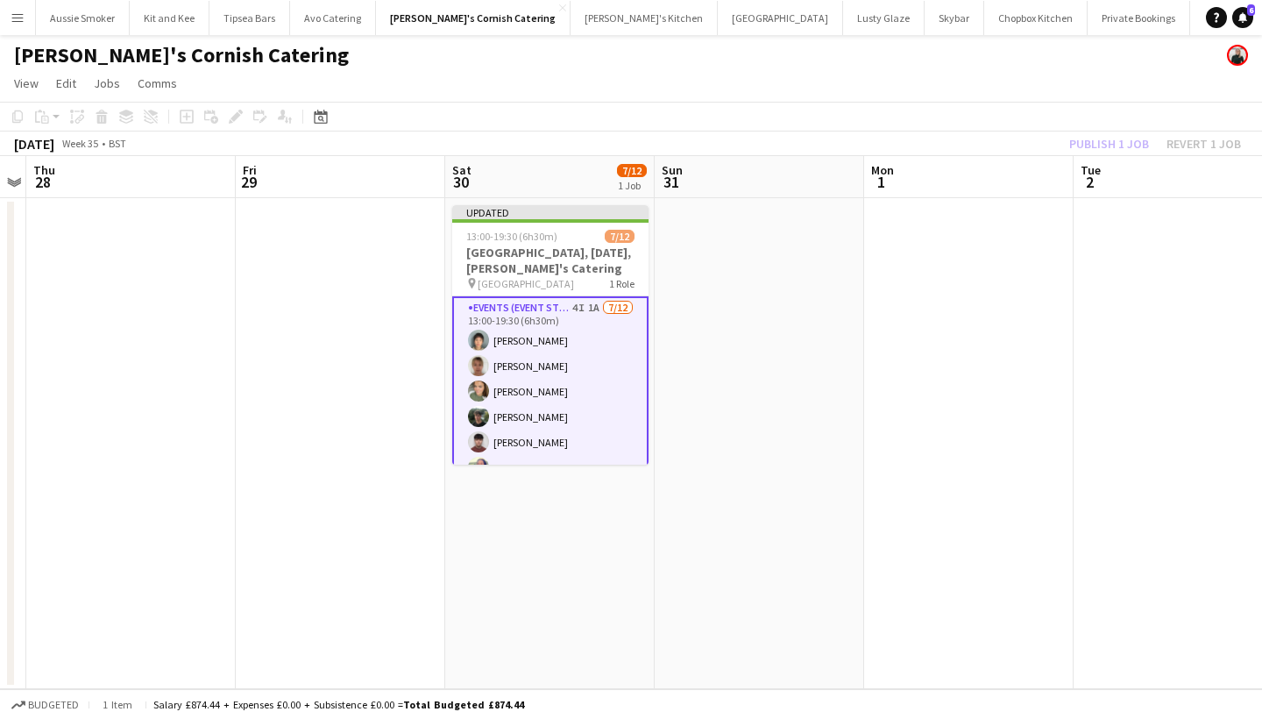
click at [1110, 136] on div "Publish 1 job Revert 1 job" at bounding box center [1155, 143] width 214 height 23
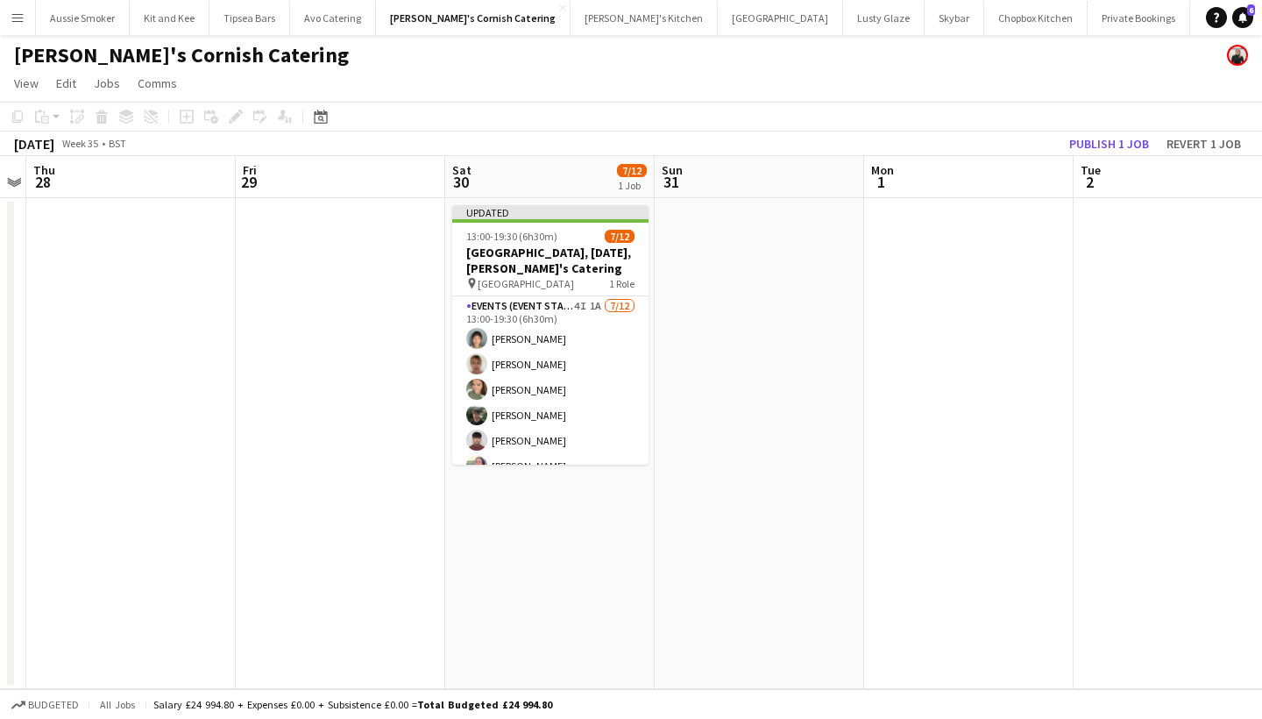
click at [1110, 136] on button "Publish 1 job" at bounding box center [1109, 143] width 94 height 23
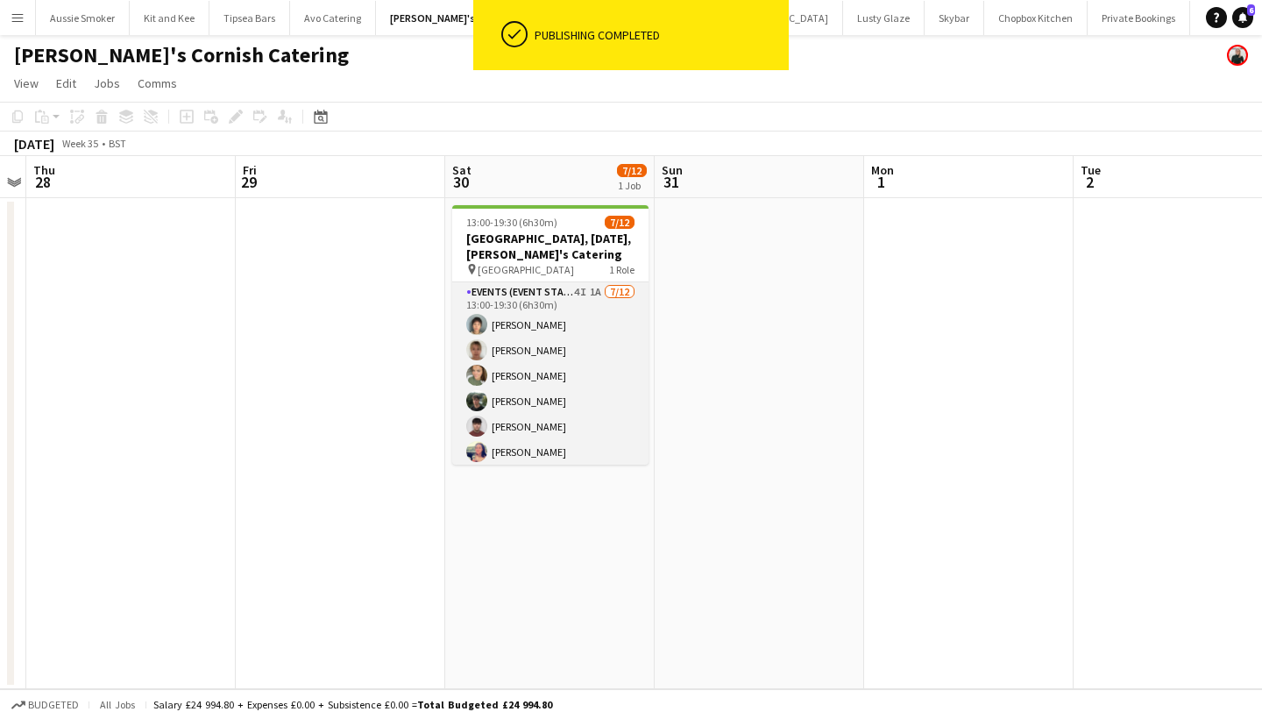
click at [584, 386] on app-card-role "Events (Event Staff) 4I 1A 7/12 13:00-19:30 (6h30m) Yuki Cornish Debbie Stevens…" at bounding box center [550, 451] width 196 height 339
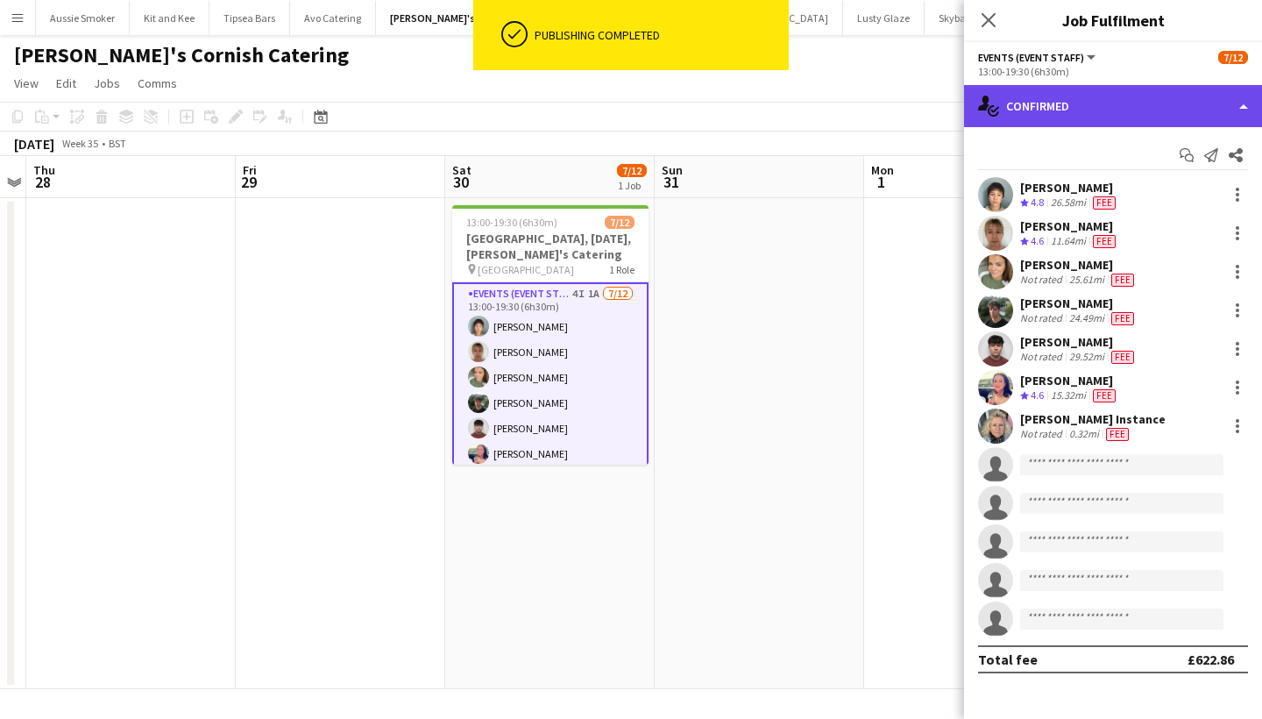
click at [1126, 111] on div "single-neutral-actions-check-2 Confirmed" at bounding box center [1113, 106] width 298 height 42
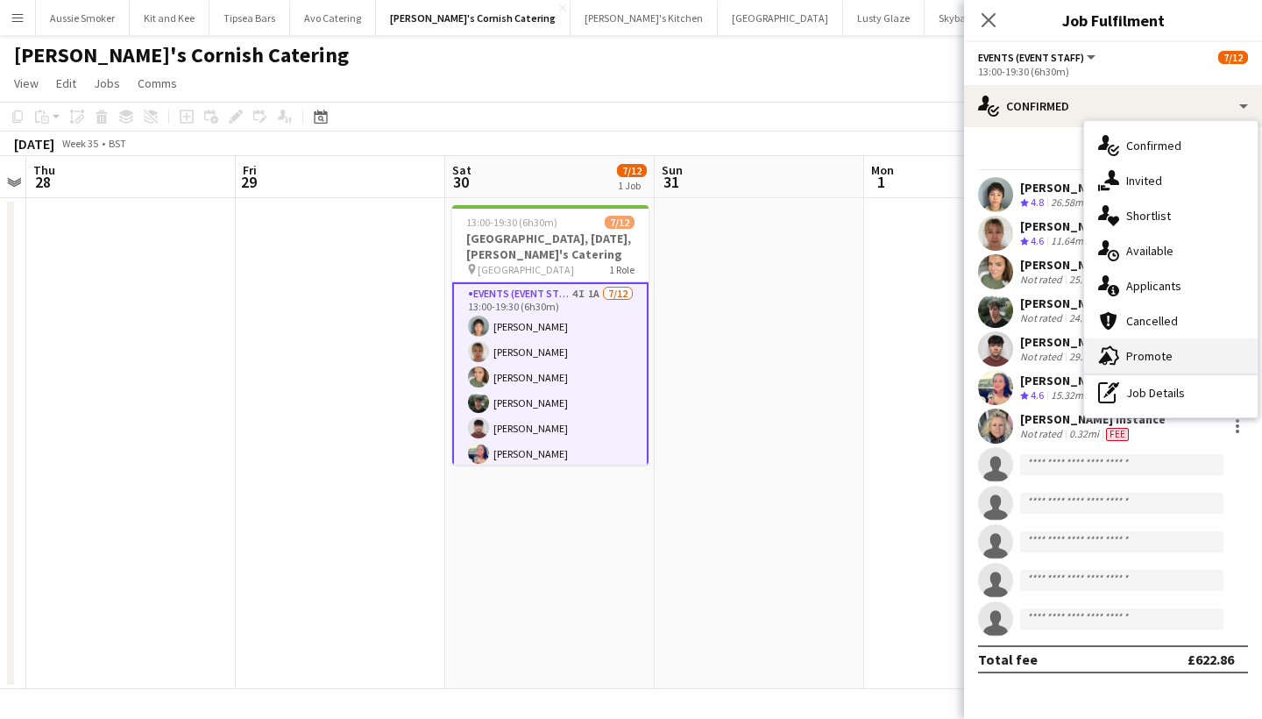
click at [1180, 347] on div "advertising-megaphone Promote" at bounding box center [1170, 355] width 173 height 35
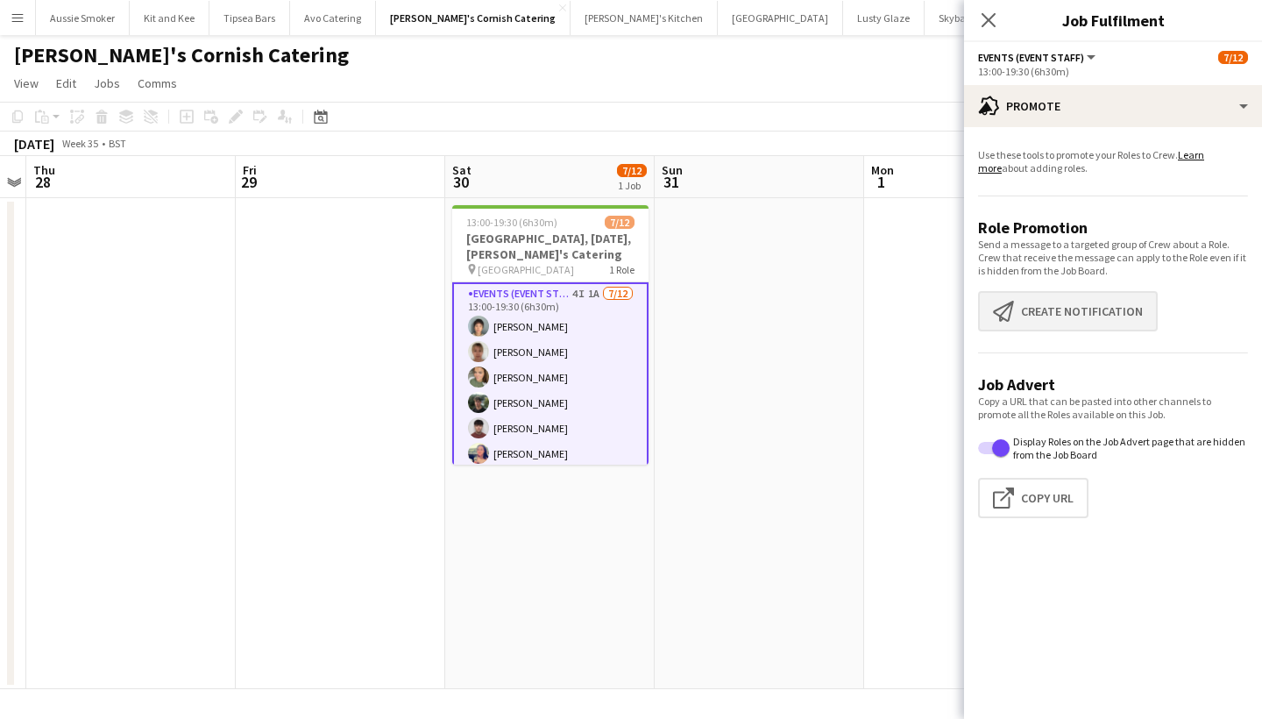
click at [1118, 300] on button "Create notification Create notification" at bounding box center [1068, 311] width 180 height 40
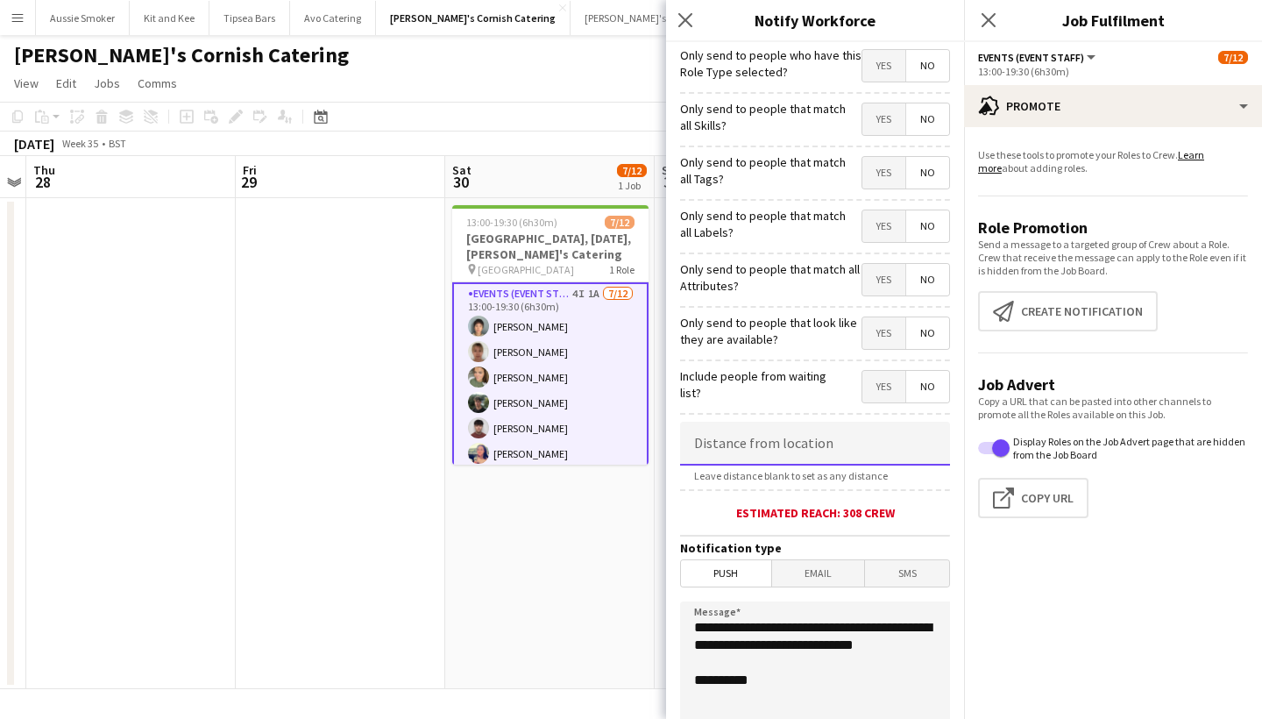
click at [751, 463] on input at bounding box center [815, 443] width 270 height 44
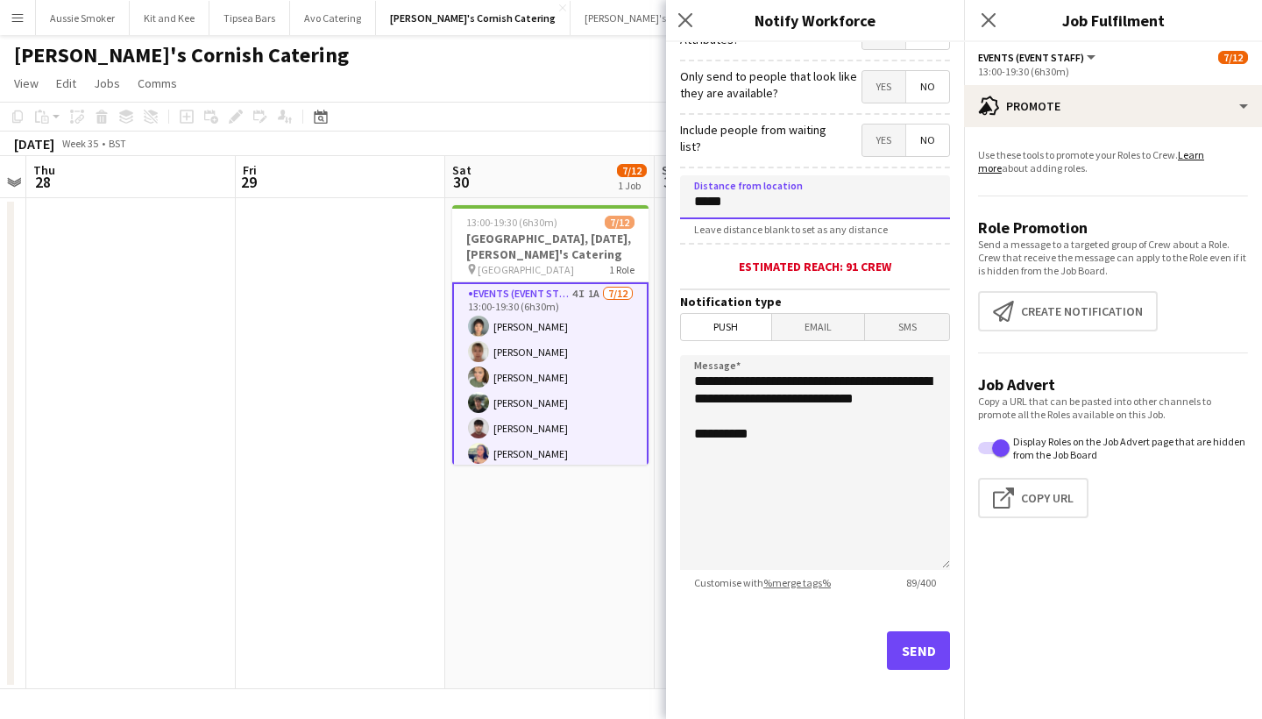
scroll to position [246, 0]
type input "*****"
click at [914, 643] on button "Send" at bounding box center [918, 650] width 63 height 39
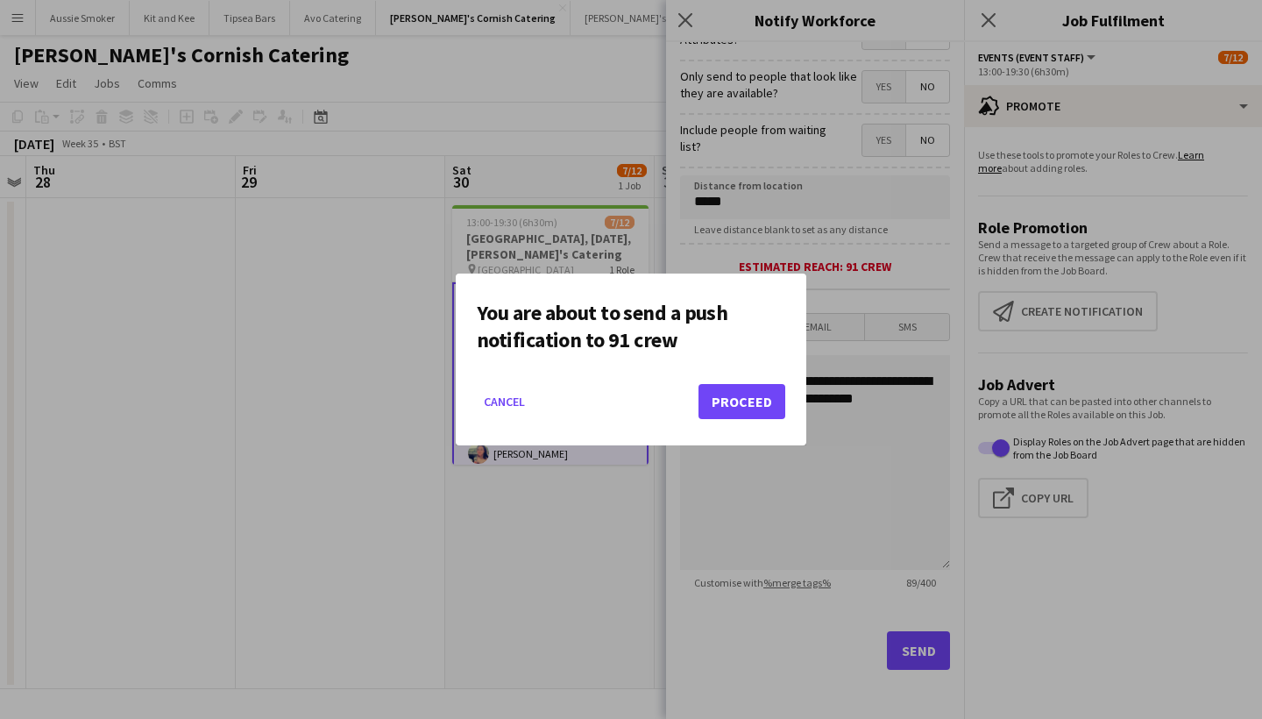
click at [733, 392] on button "Proceed" at bounding box center [741, 401] width 87 height 35
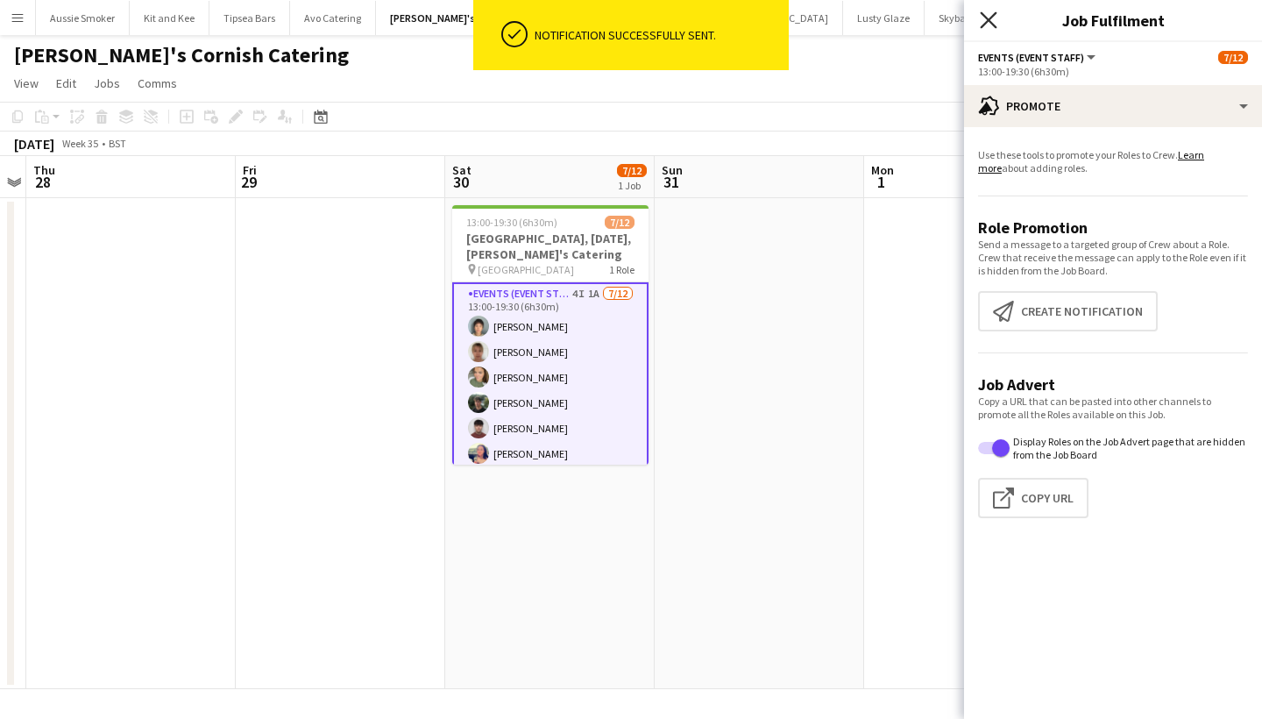
click at [995, 27] on icon at bounding box center [988, 19] width 17 height 17
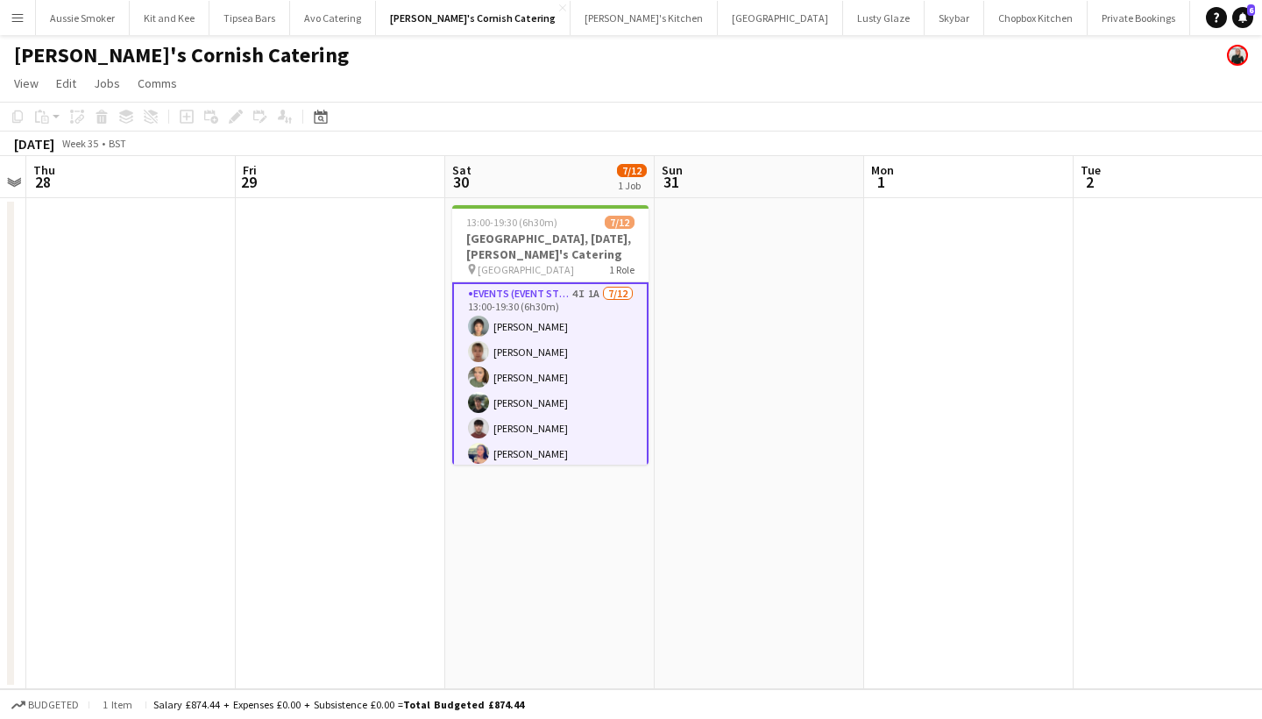
click at [563, 418] on app-card-role "Events (Event Staff) 4I 1A 7/12 13:00-19:30 (6h30m) Yuki Cornish Debbie Stevens…" at bounding box center [550, 453] width 196 height 343
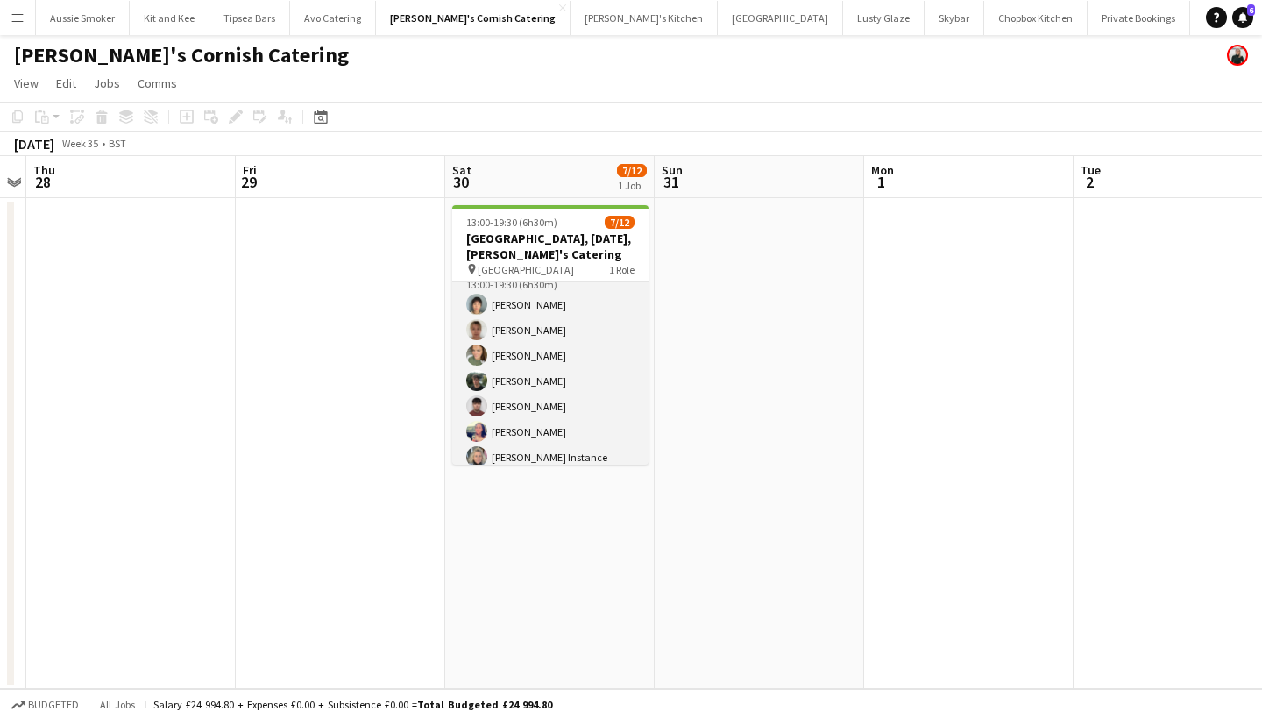
scroll to position [23, 0]
click at [563, 418] on app-card-role "Events (Event Staff) 4I 1A 7/12 13:00-19:30 (6h30m) Yuki Cornish Debbie Stevens…" at bounding box center [550, 428] width 196 height 339
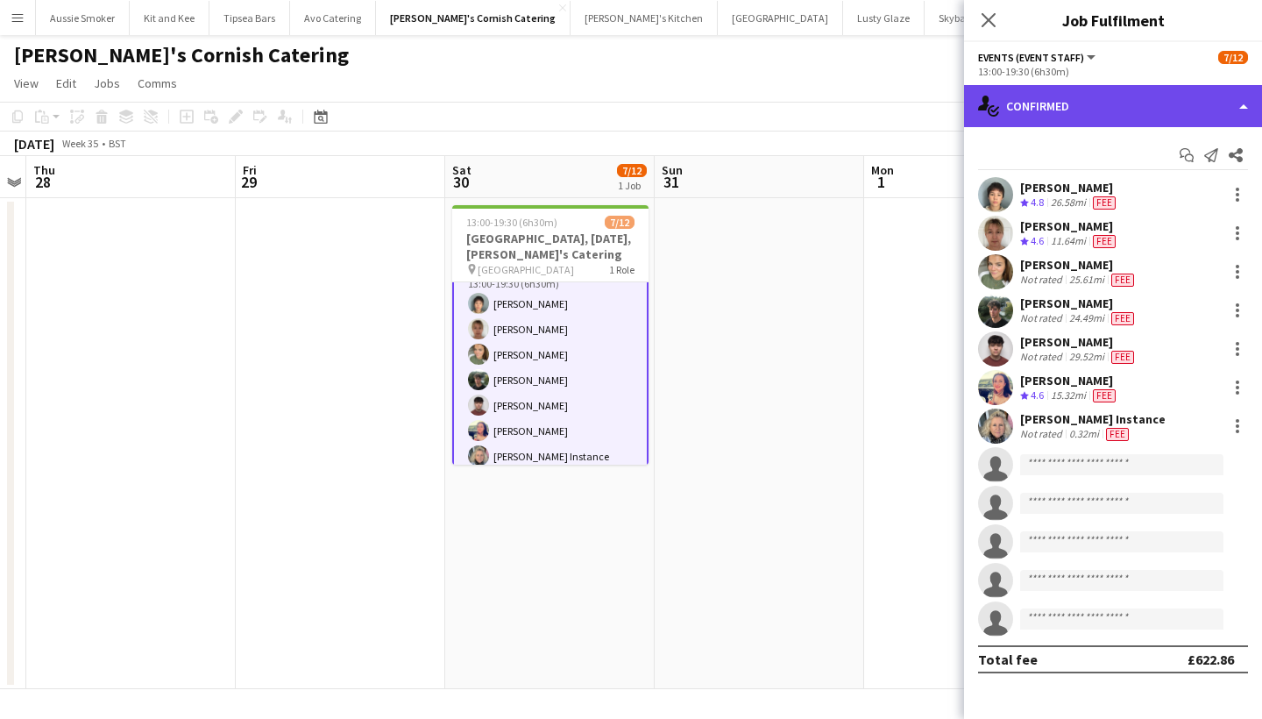
click at [1173, 96] on div "single-neutral-actions-check-2 Confirmed" at bounding box center [1113, 106] width 298 height 42
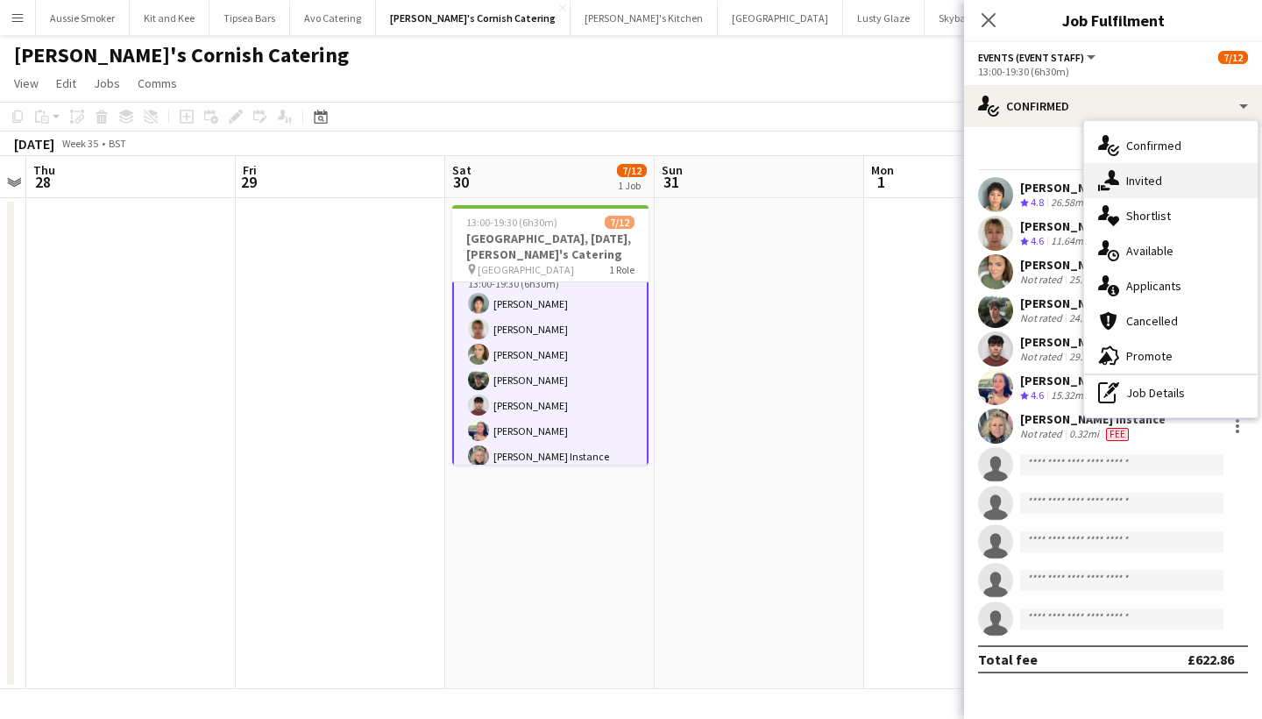
click at [1157, 173] on div "single-neutral-actions-share-1 Invited" at bounding box center [1170, 180] width 173 height 35
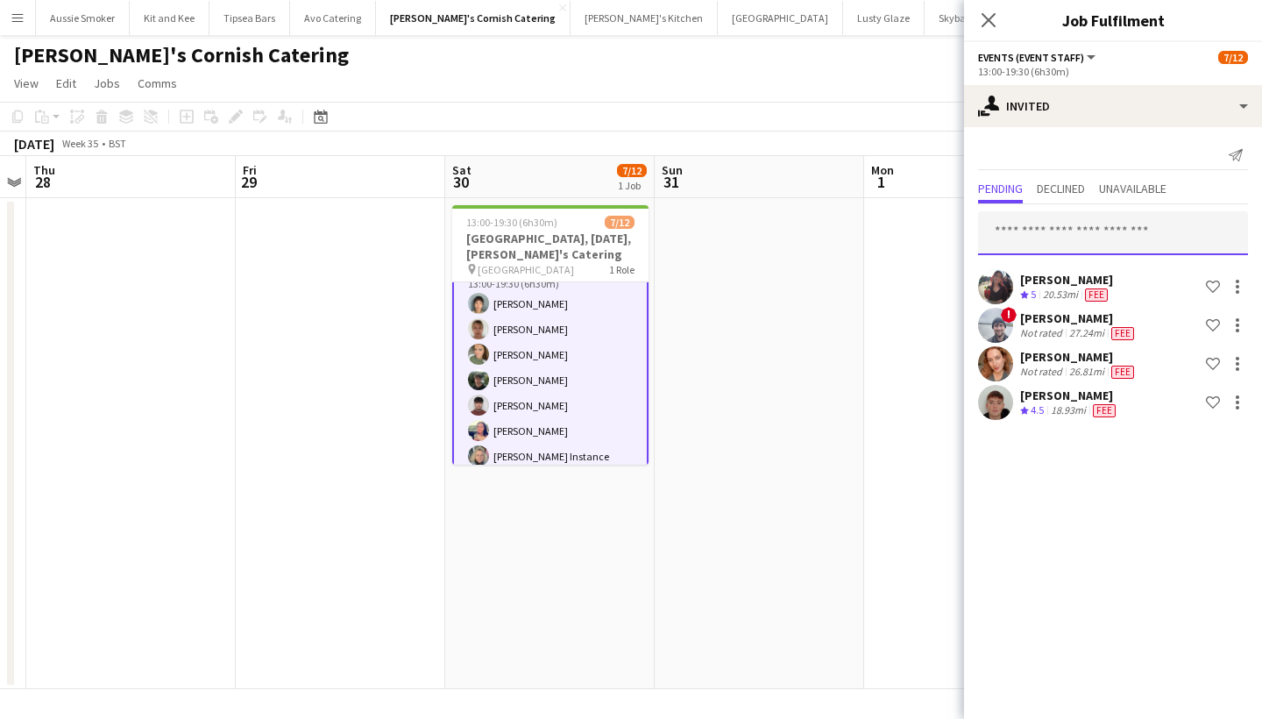
click at [1085, 225] on input "text" at bounding box center [1113, 233] width 270 height 44
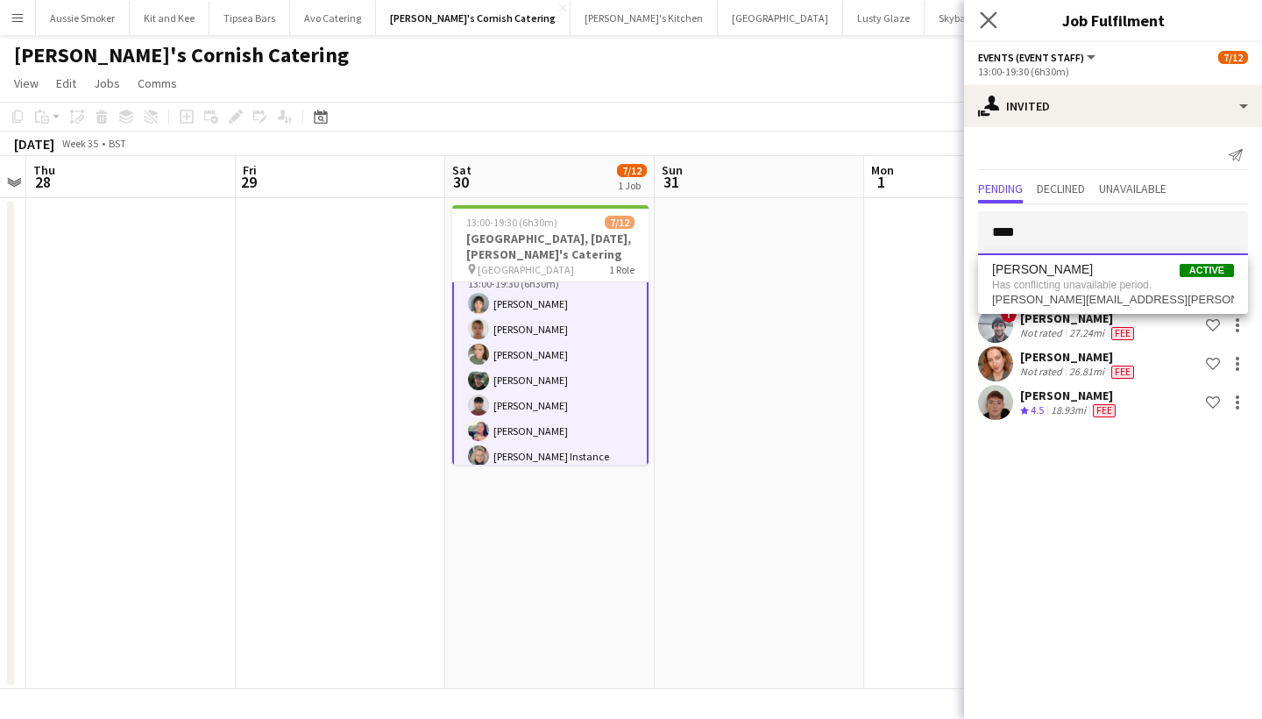
type input "****"
click at [981, 8] on app-icon "Close pop-in" at bounding box center [988, 20] width 25 height 25
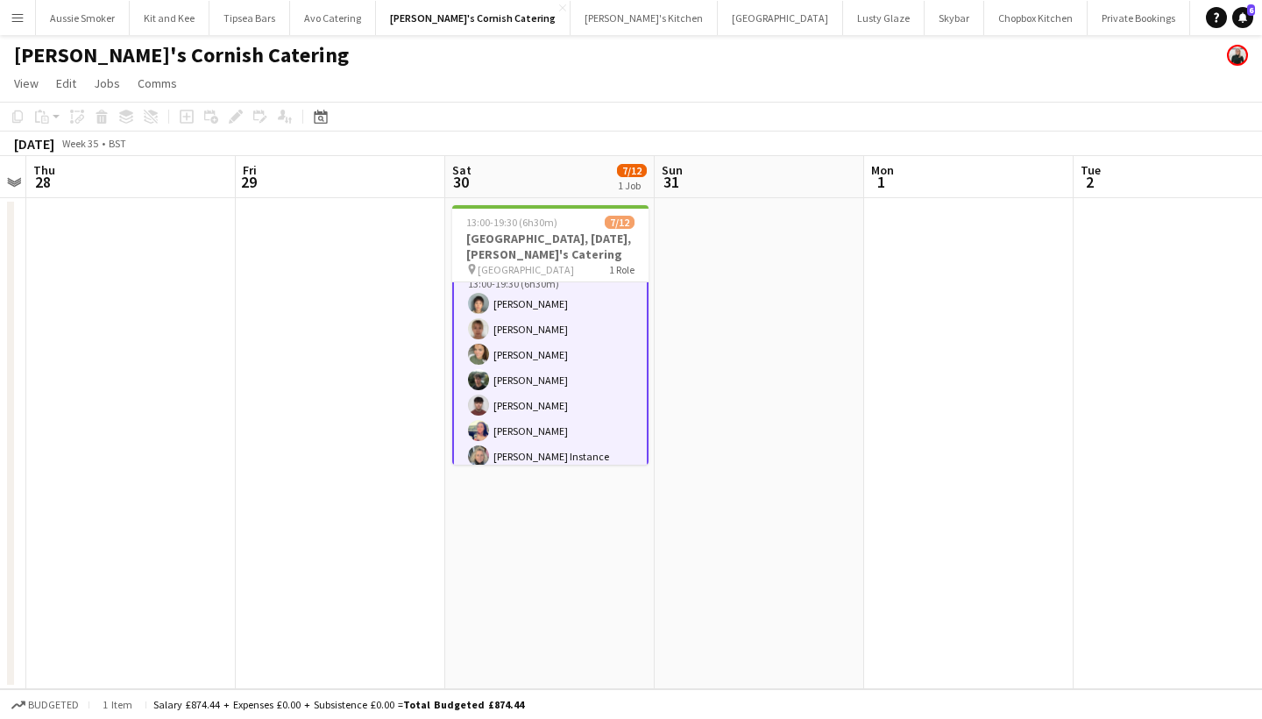
click at [9, 21] on button "Menu" at bounding box center [17, 17] width 35 height 35
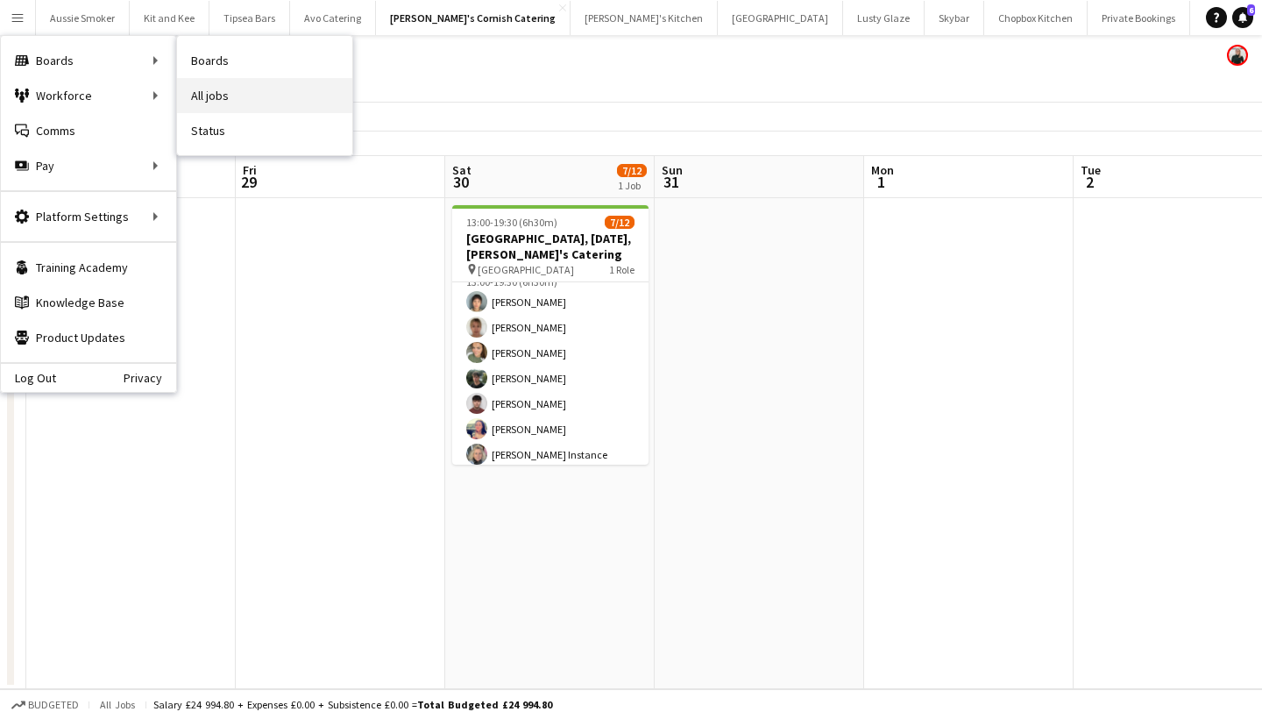
click at [247, 96] on link "All jobs" at bounding box center [264, 95] width 175 height 35
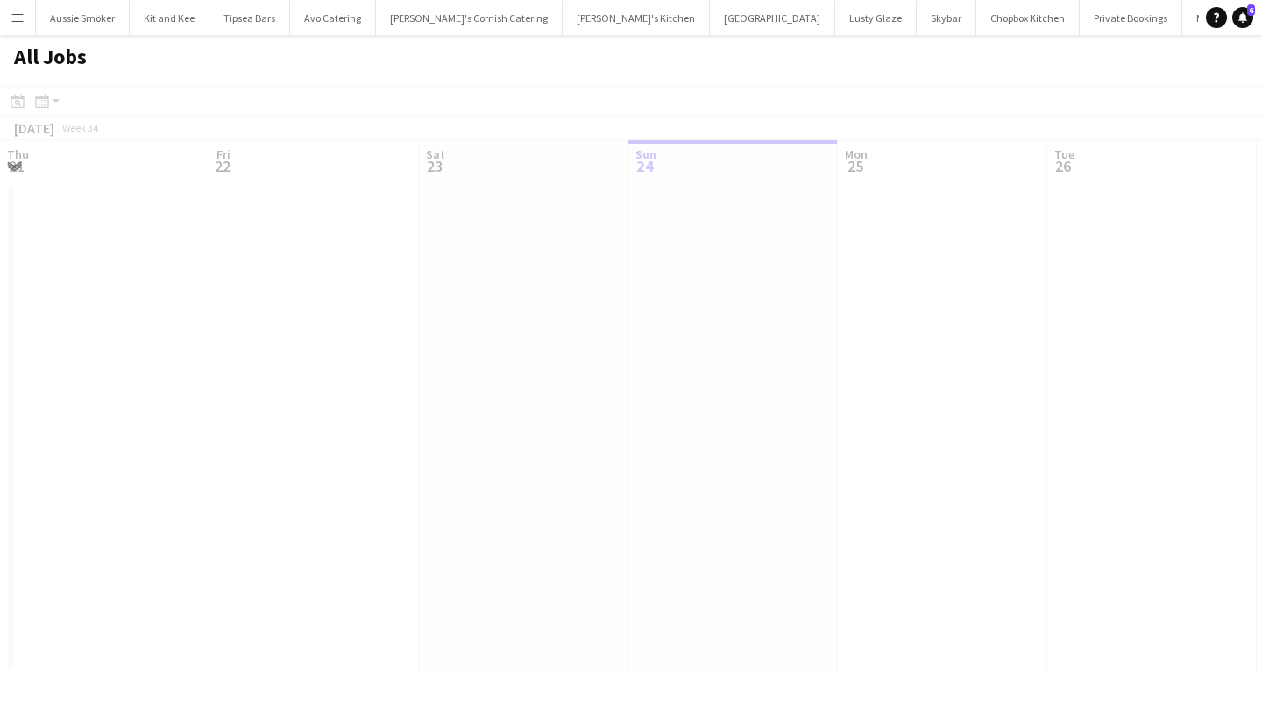
scroll to position [0, 419]
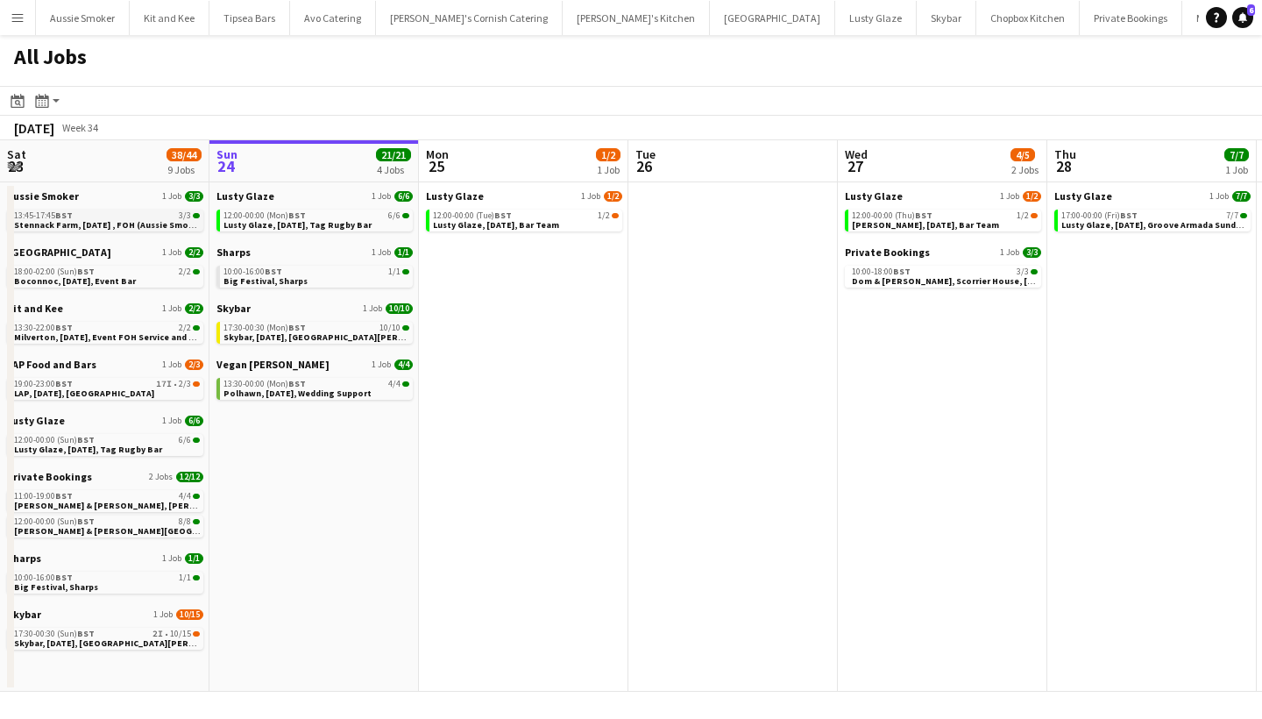
click at [131, 220] on span "Stennack Farm, 23rd August , FOH (Aussie Smoker)" at bounding box center [110, 224] width 192 height 11
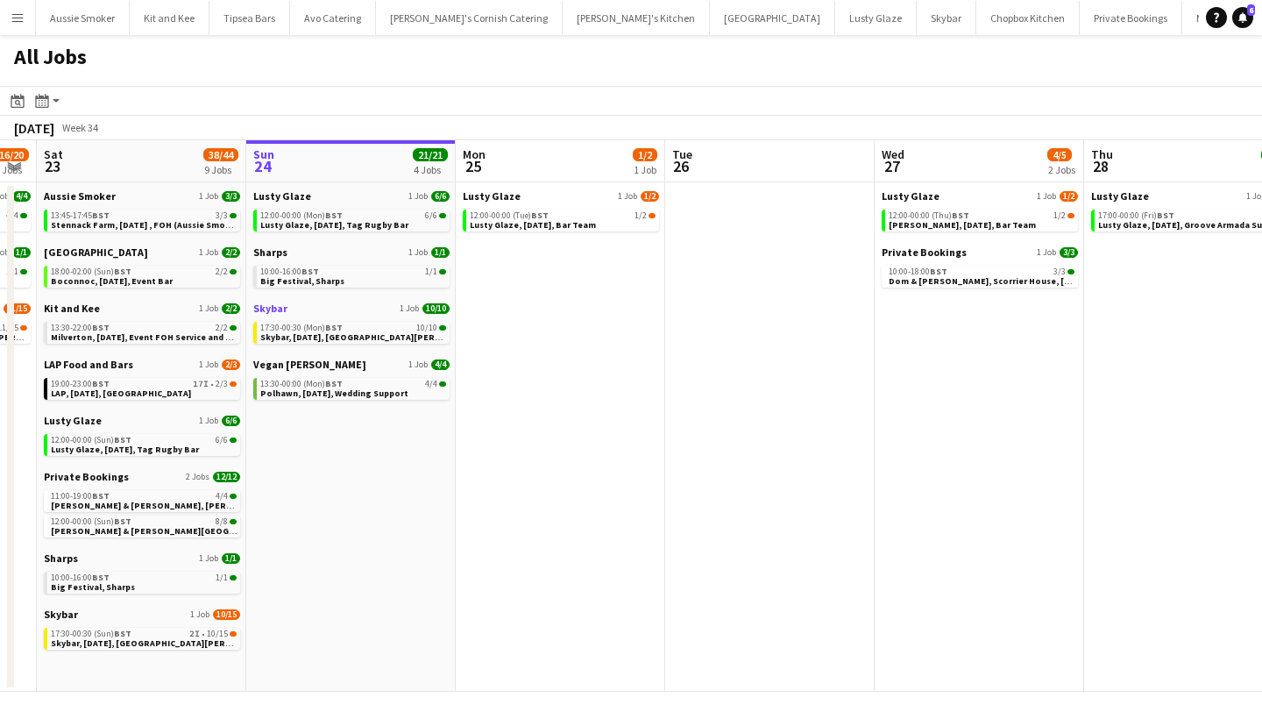
scroll to position [0, 381]
click at [135, 506] on span "Martin & Tom, Newton Abbott, 23rd August" at bounding box center [180, 504] width 257 height 11
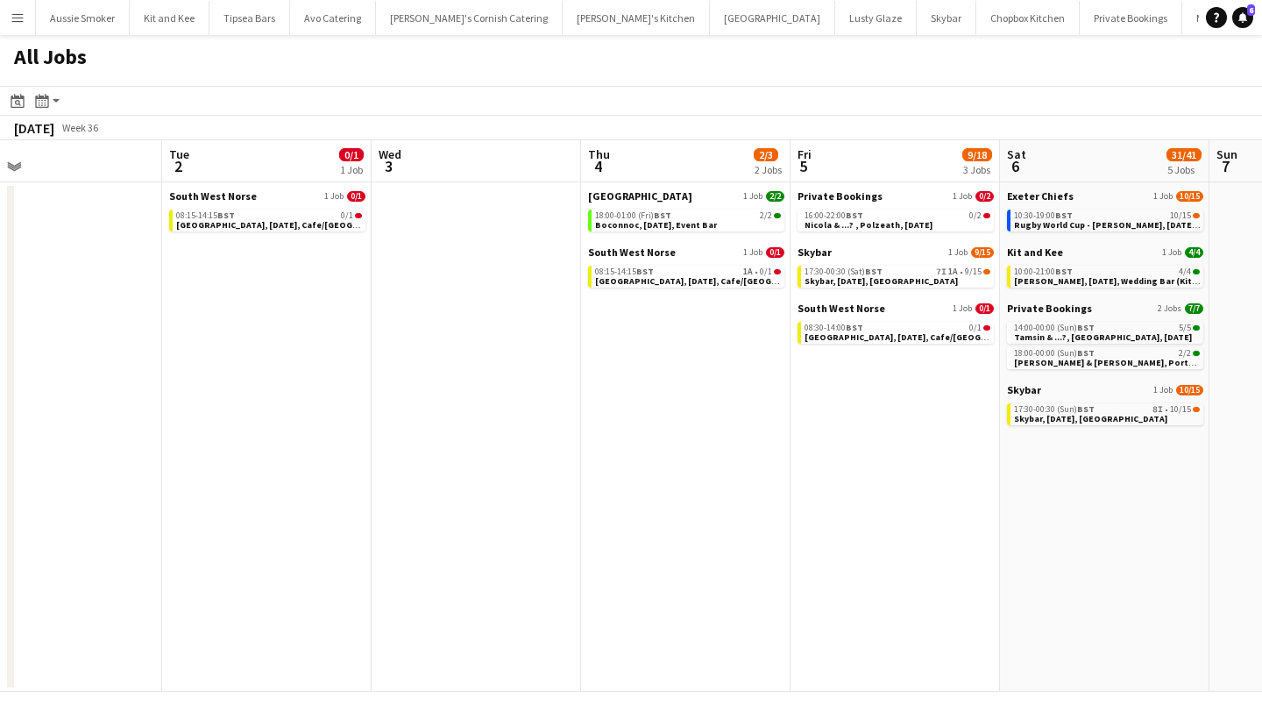
scroll to position [0, 467]
click at [711, 279] on span "Exeter, 4th September, Cafe/Barista (SW Norse)" at bounding box center [736, 280] width 285 height 11
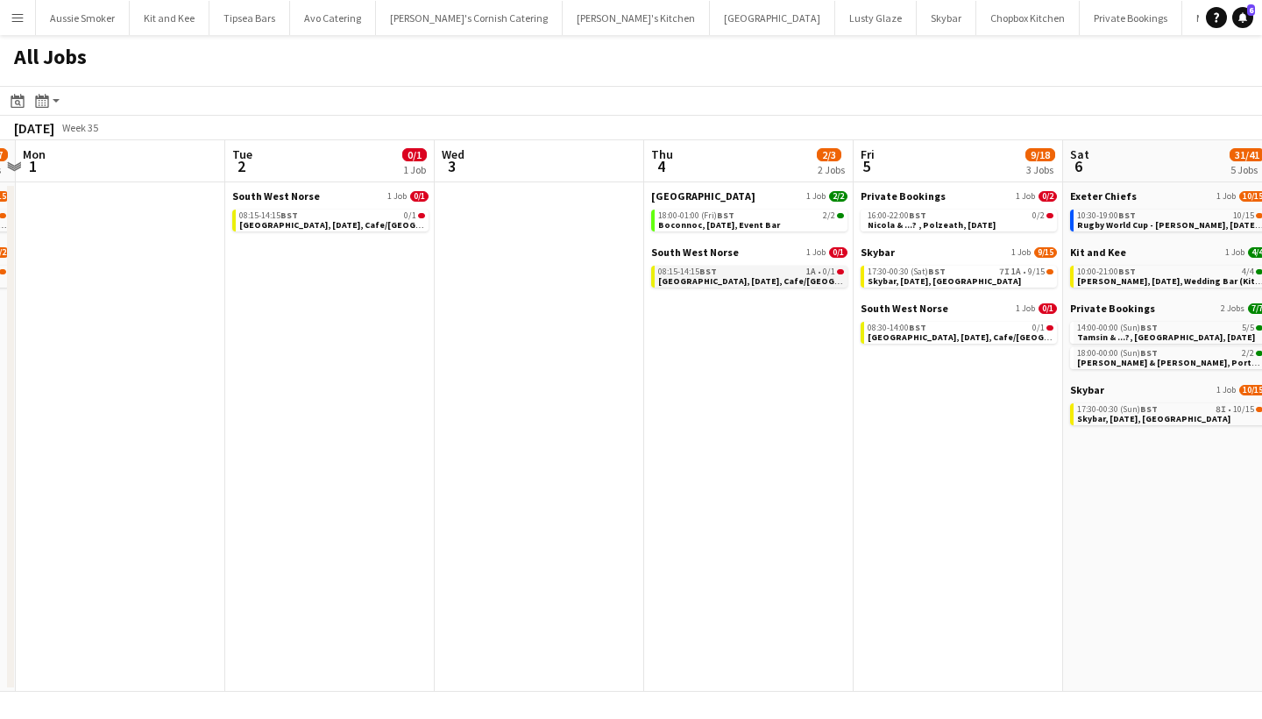
scroll to position [0, 402]
click at [1005, 274] on span "7I" at bounding box center [1005, 271] width 11 height 9
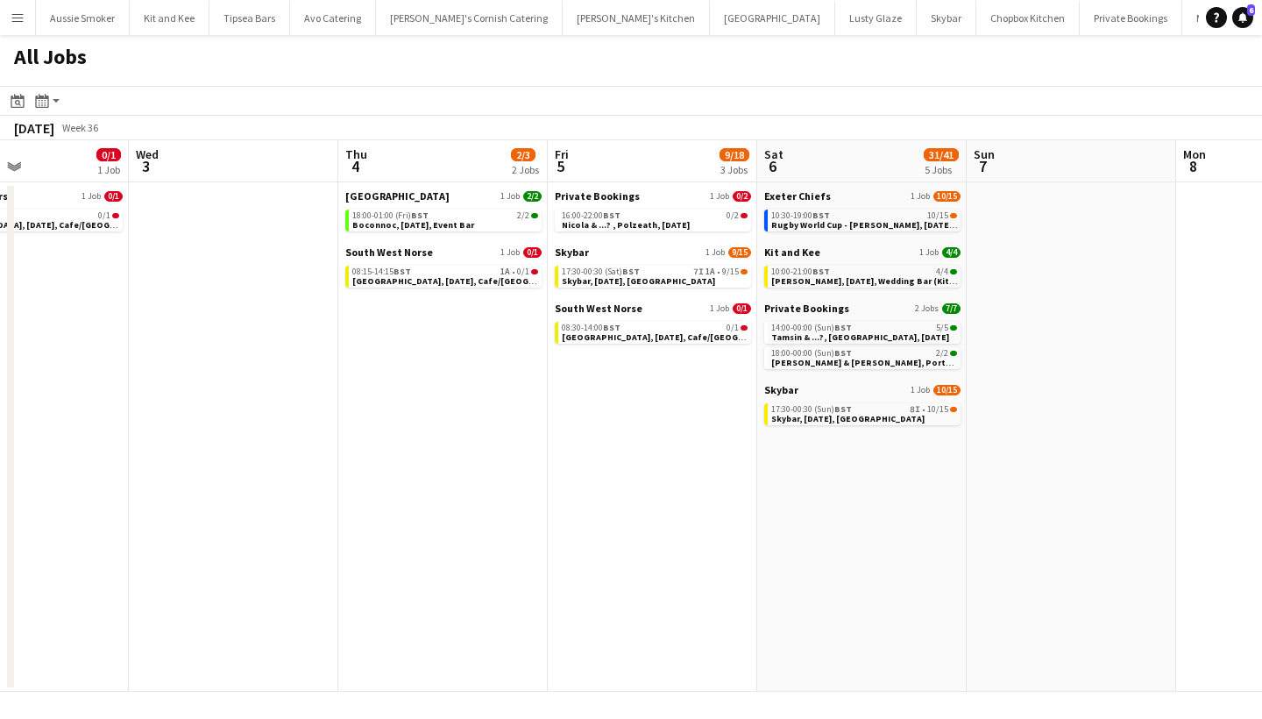
scroll to position [0, 772]
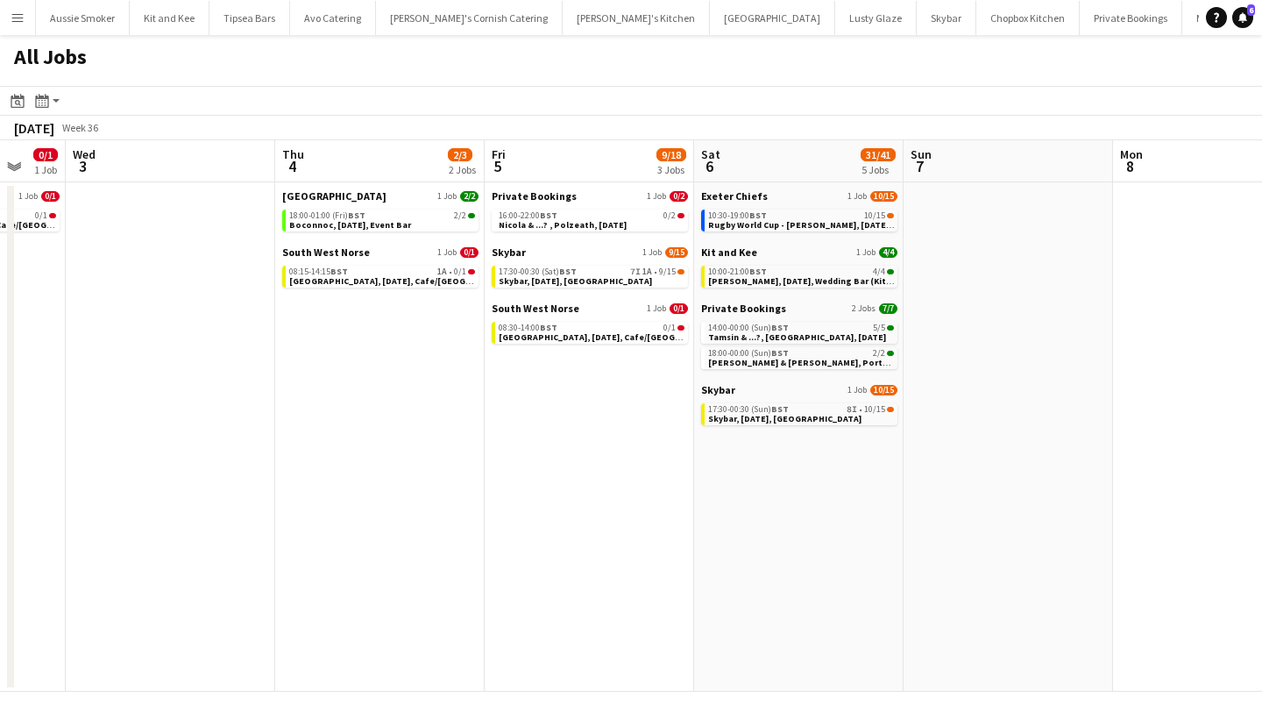
click at [17, 18] on app-icon "Menu" at bounding box center [18, 18] width 14 height 14
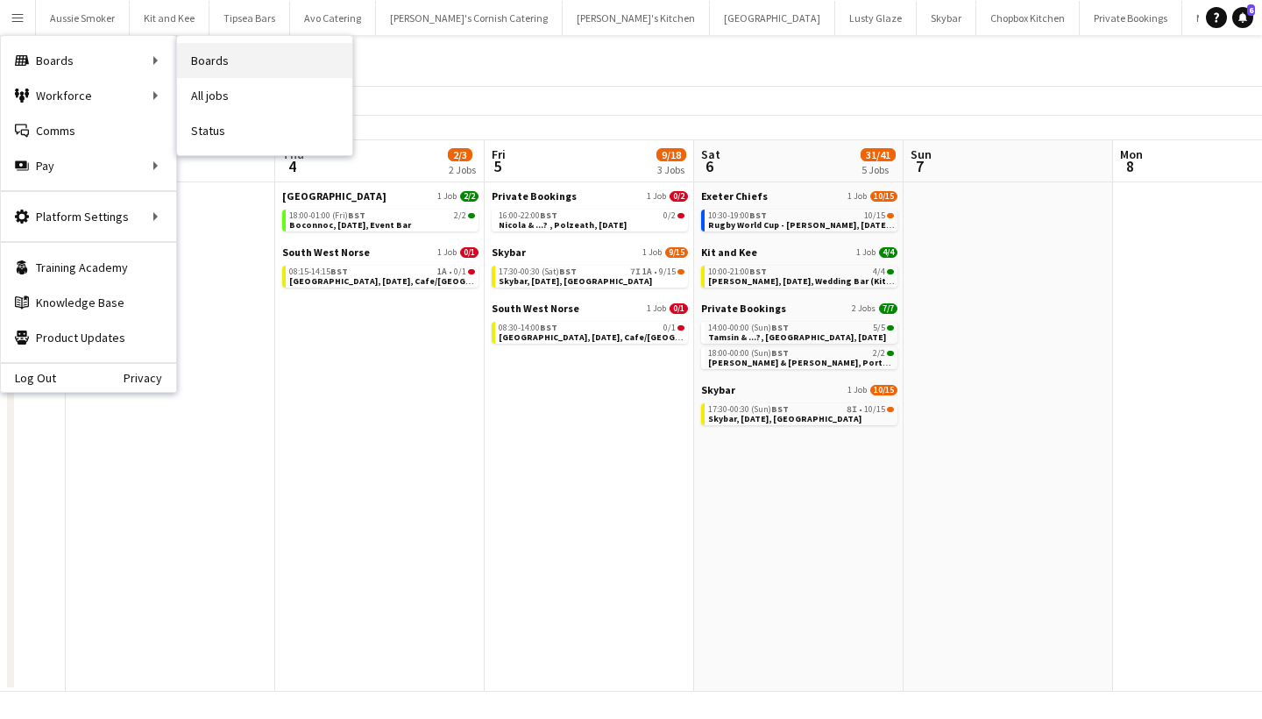
click at [191, 60] on link "Boards" at bounding box center [264, 60] width 175 height 35
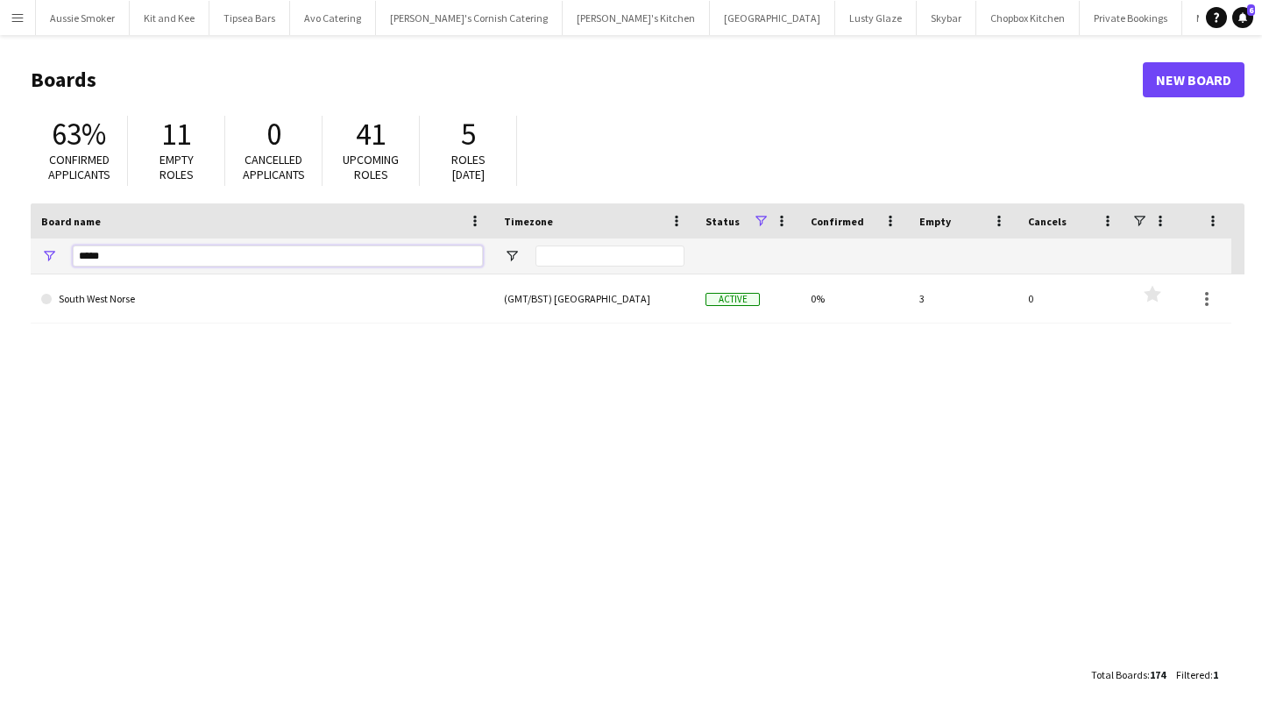
click at [113, 253] on input "*****" at bounding box center [278, 255] width 410 height 21
type input "*"
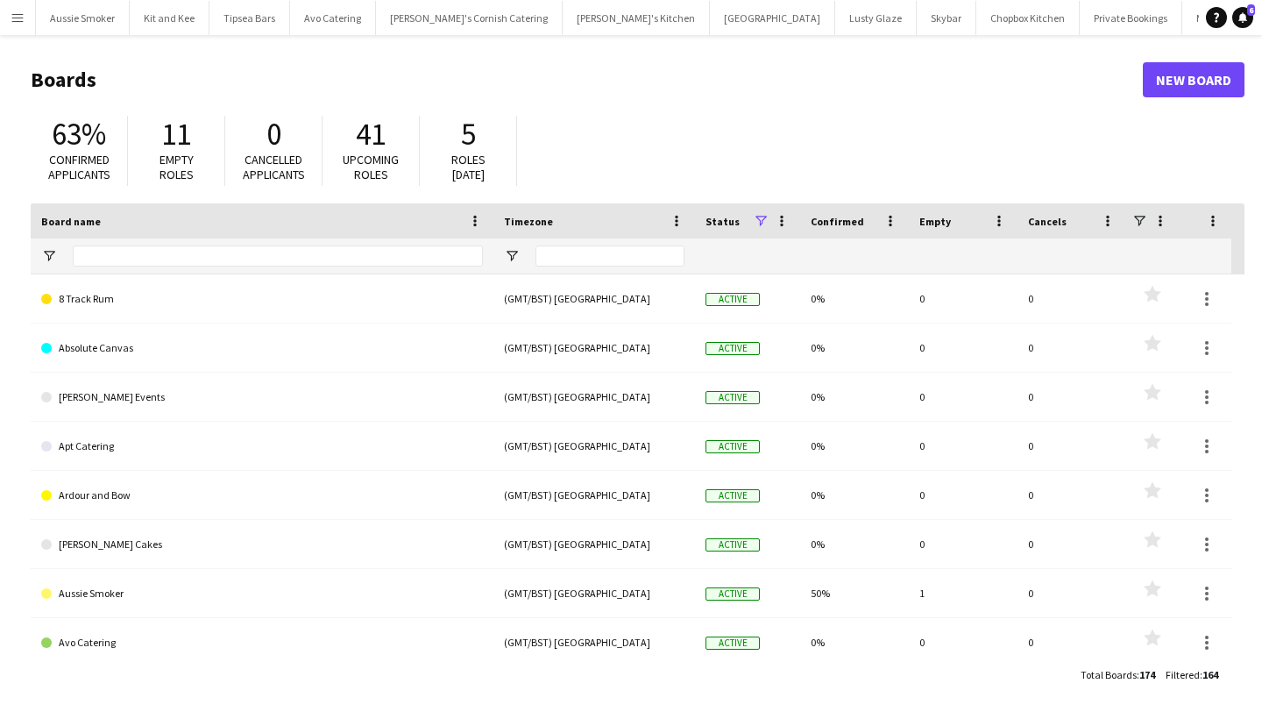
click at [1158, 79] on link "New Board" at bounding box center [1194, 79] width 102 height 35
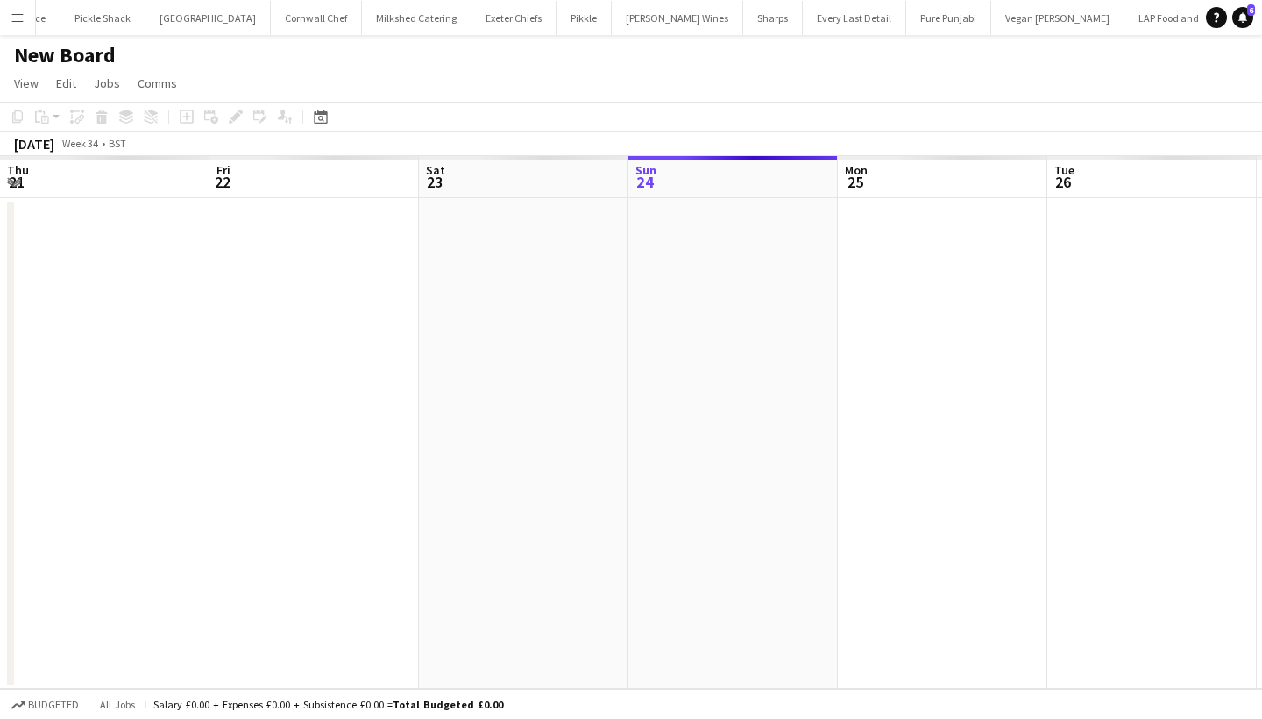
scroll to position [0, 419]
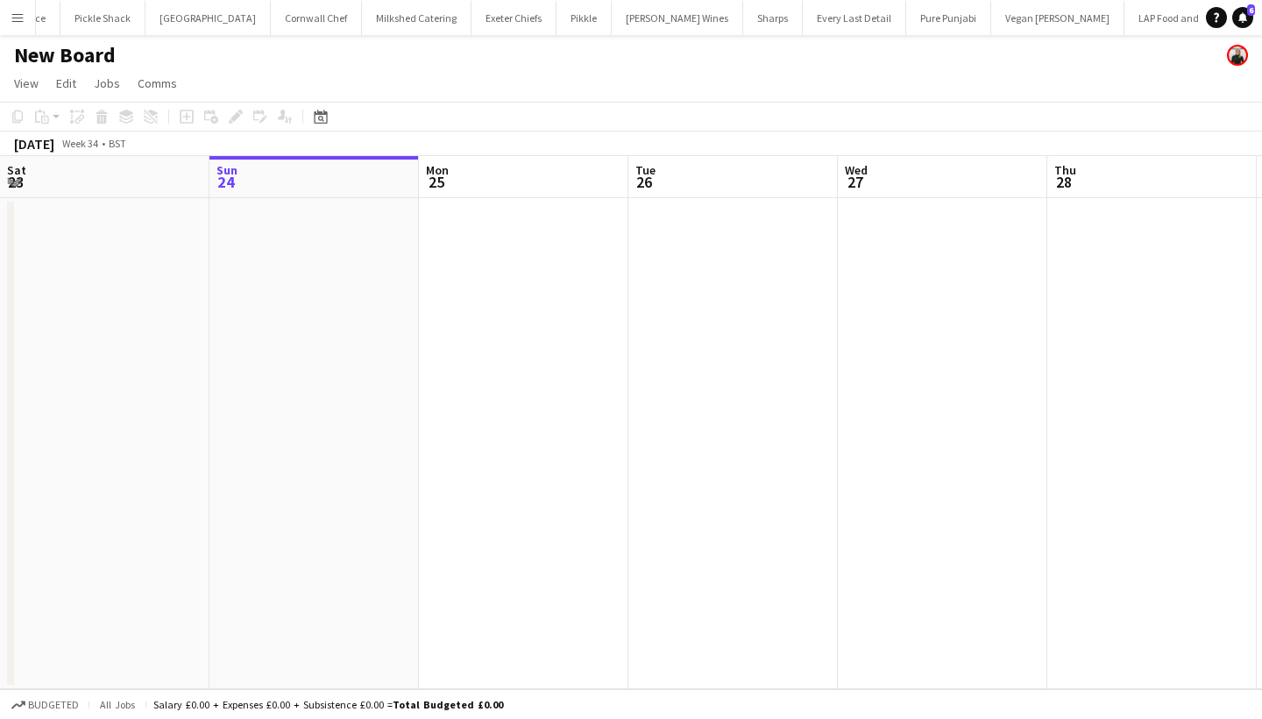
click at [86, 57] on h1 "New Board" at bounding box center [65, 55] width 102 height 26
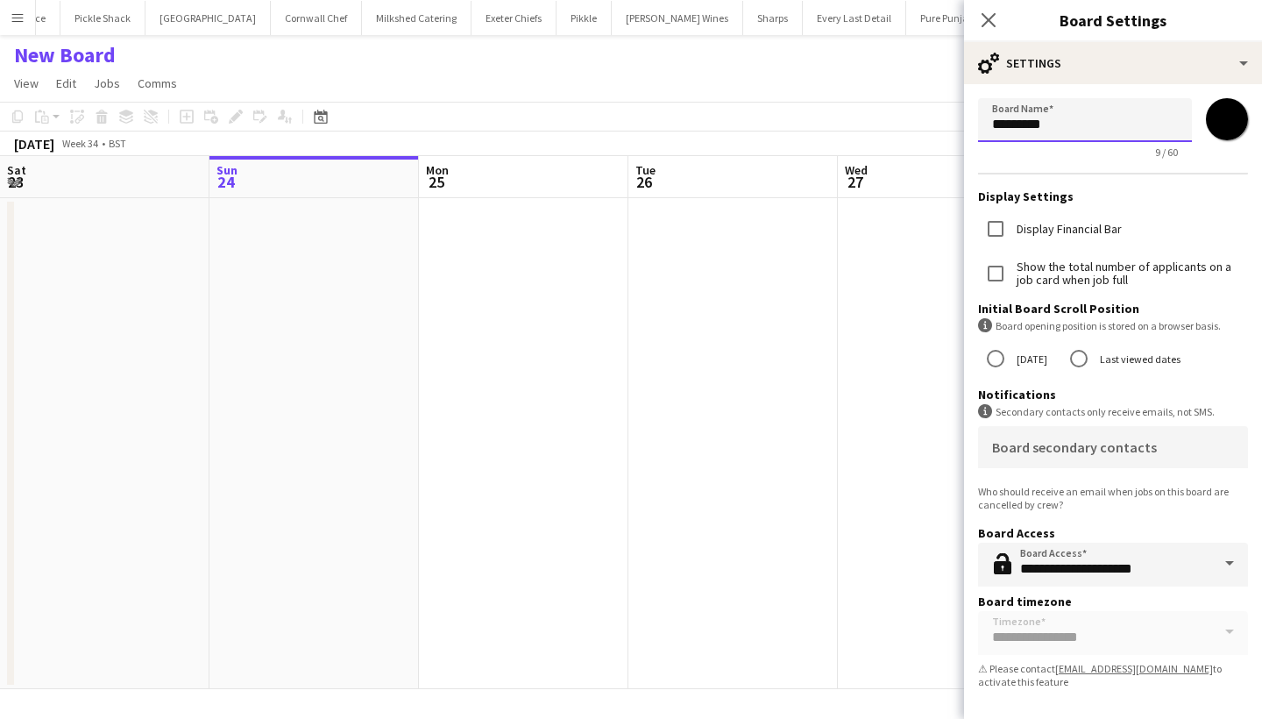
click at [1047, 124] on input "*********" at bounding box center [1085, 120] width 214 height 44
type input "**********"
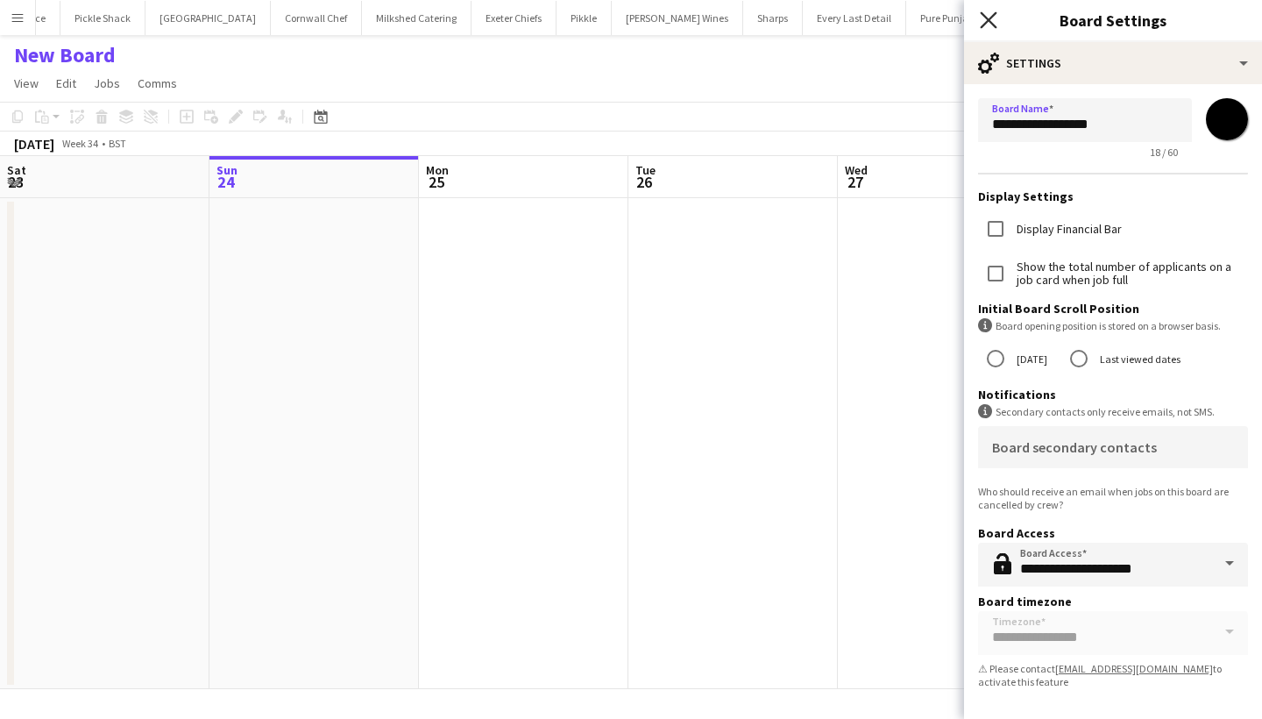
click at [991, 25] on icon "Close pop-in" at bounding box center [988, 19] width 17 height 17
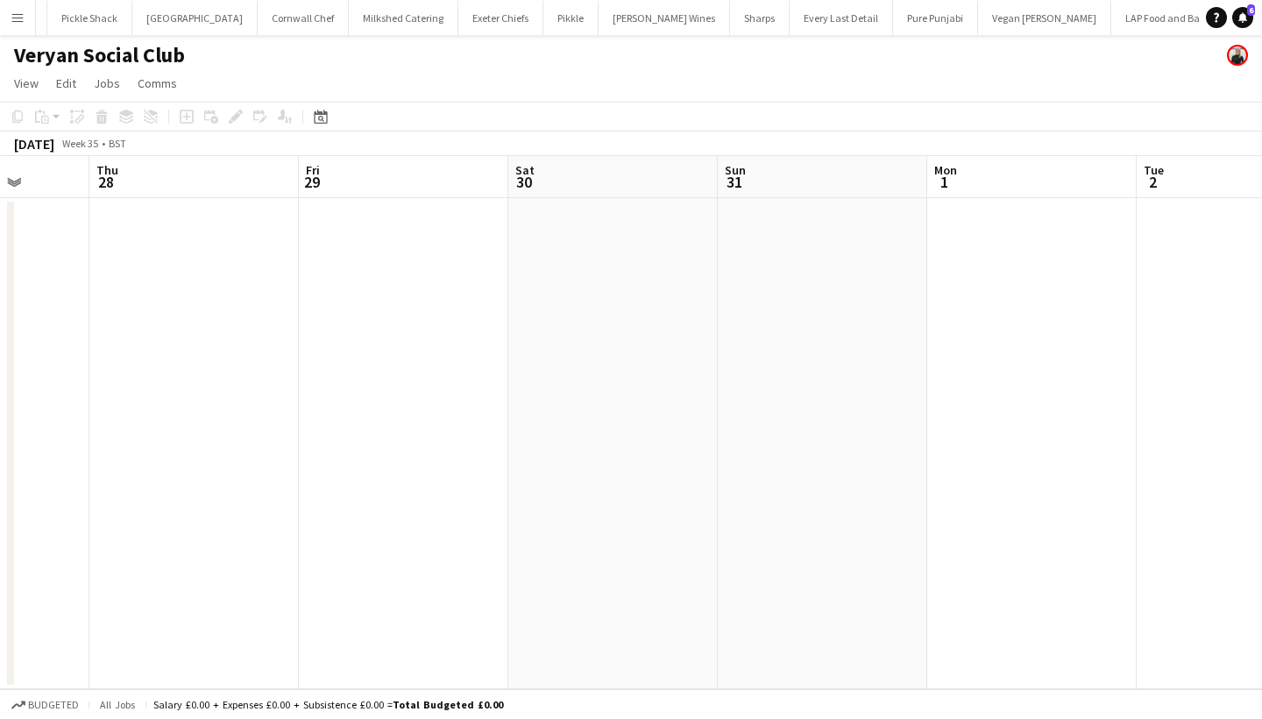
scroll to position [0, 581]
click at [160, 237] on app-date-cell at bounding box center [151, 443] width 209 height 491
click at [478, 239] on app-date-cell at bounding box center [510, 443] width 209 height 491
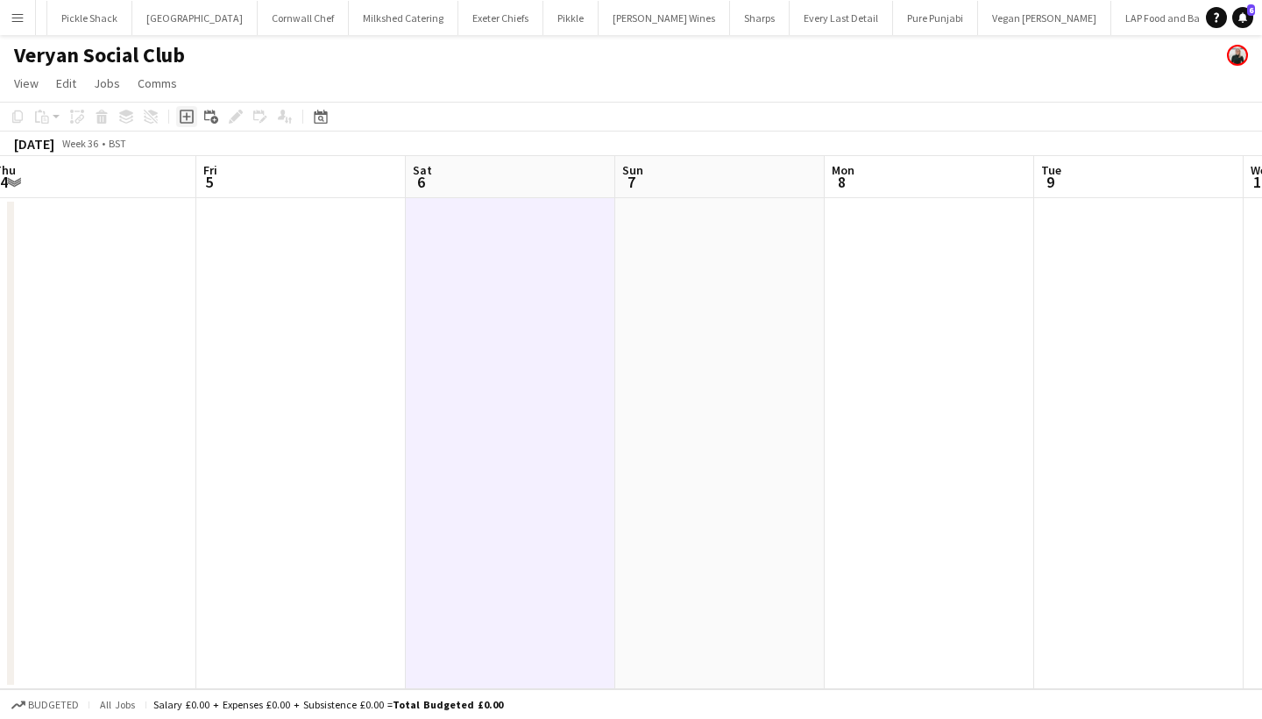
click at [189, 119] on icon "Add job" at bounding box center [187, 117] width 14 height 14
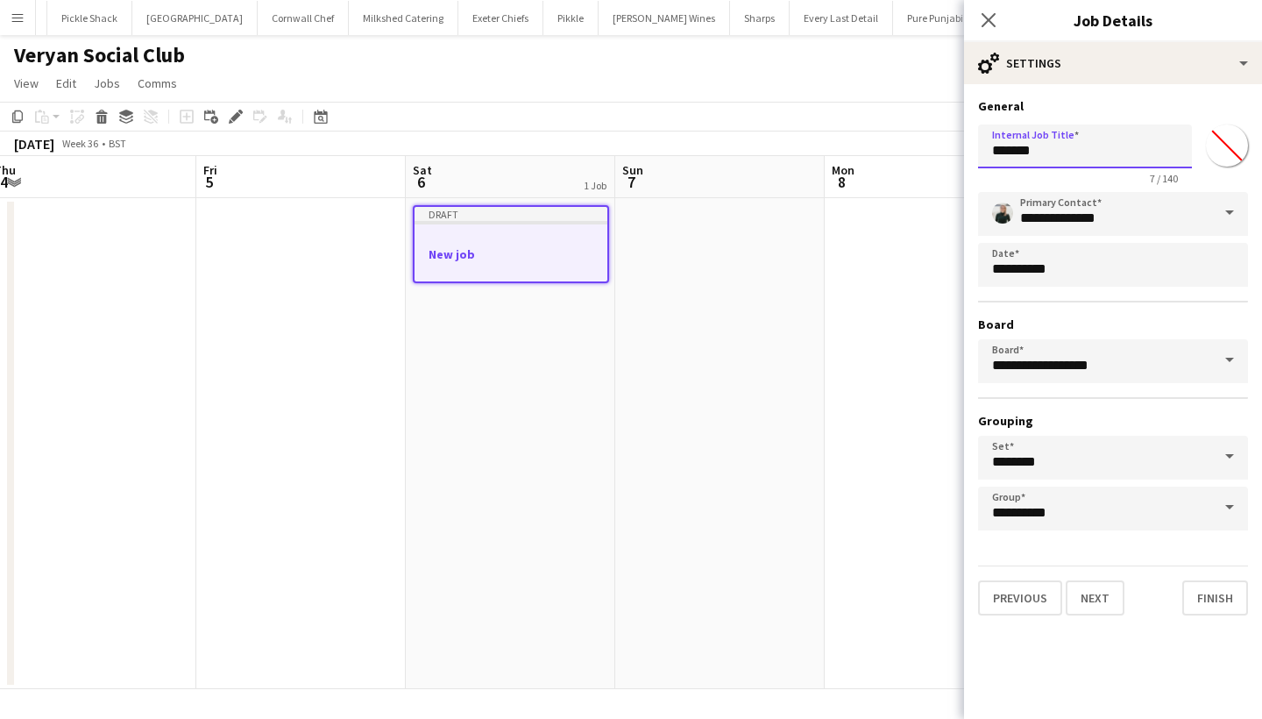
click at [1047, 156] on input "*******" at bounding box center [1085, 146] width 214 height 44
click at [1045, 156] on input "*******" at bounding box center [1085, 146] width 214 height 44
click at [1094, 598] on button "Next" at bounding box center [1095, 597] width 59 height 35
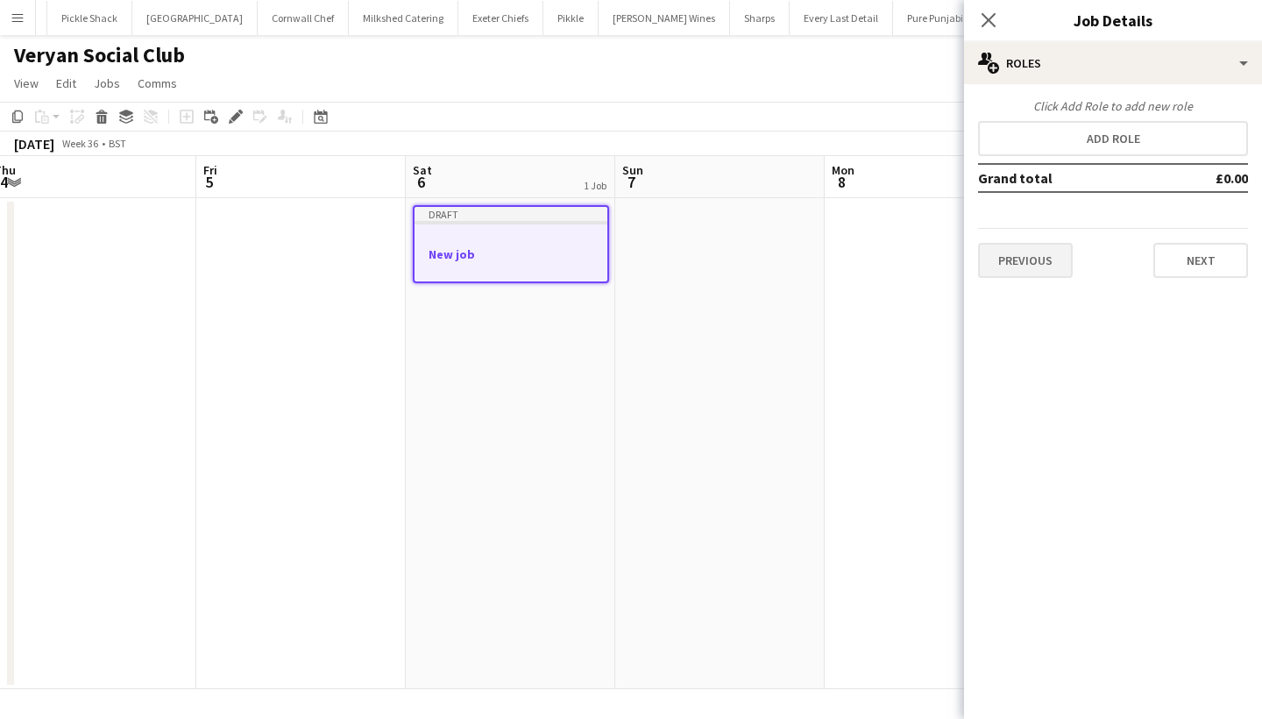
click at [1004, 263] on button "Previous" at bounding box center [1025, 260] width 95 height 35
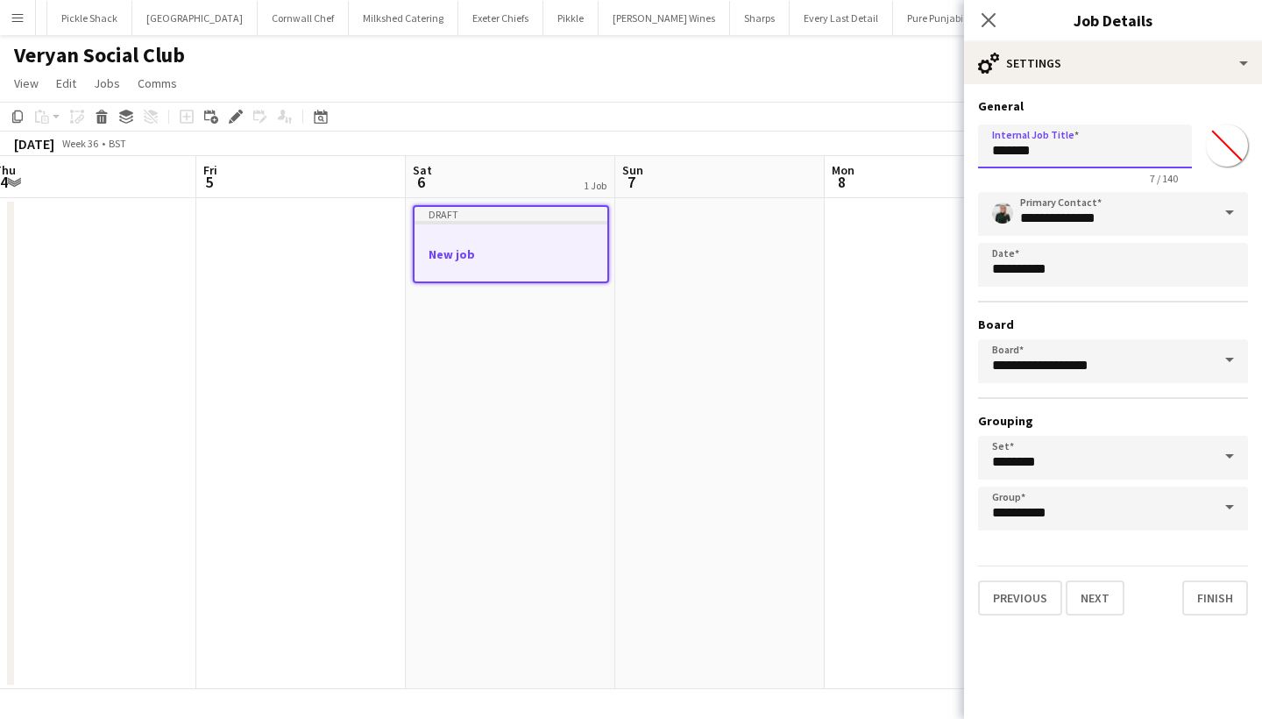
click at [1031, 149] on input "*******" at bounding box center [1085, 146] width 214 height 44
type input "**********"
click at [1225, 147] on input "*******" at bounding box center [1226, 145] width 63 height 63
type input "*******"
click at [1089, 607] on button "Next" at bounding box center [1095, 597] width 59 height 35
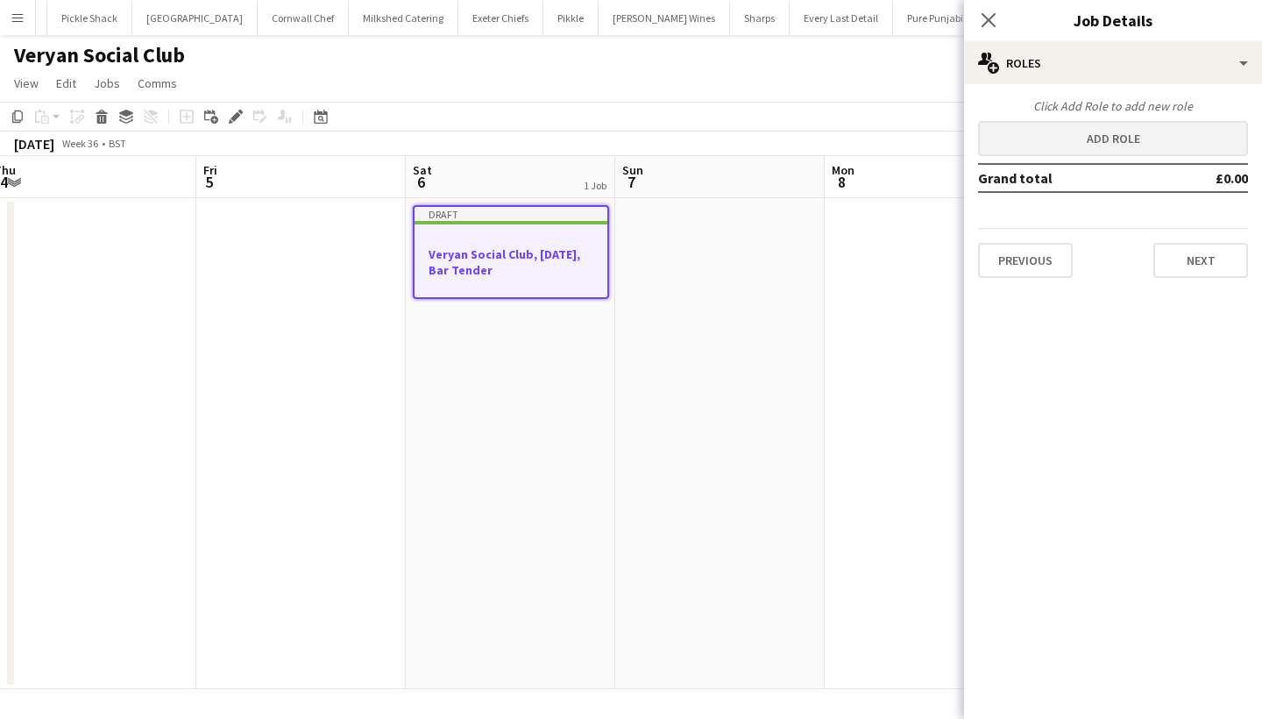
click at [1077, 141] on button "Add role" at bounding box center [1113, 138] width 270 height 35
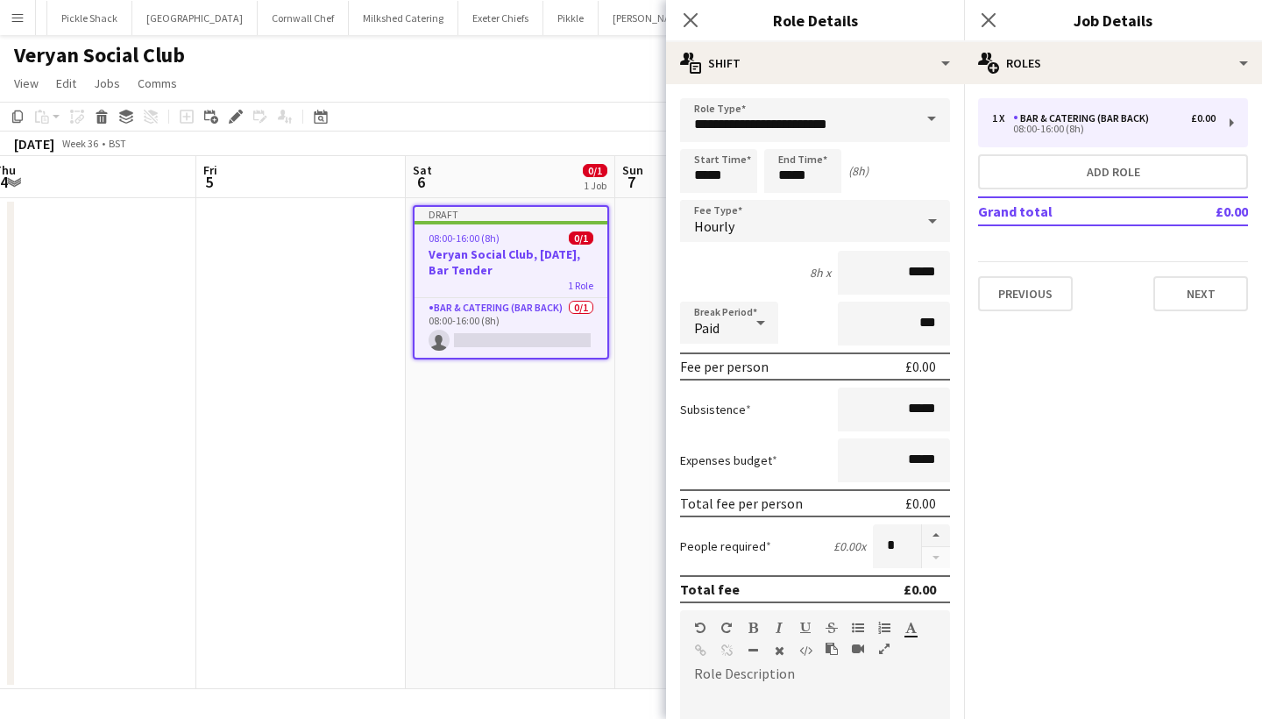
click at [937, 127] on span at bounding box center [931, 119] width 37 height 42
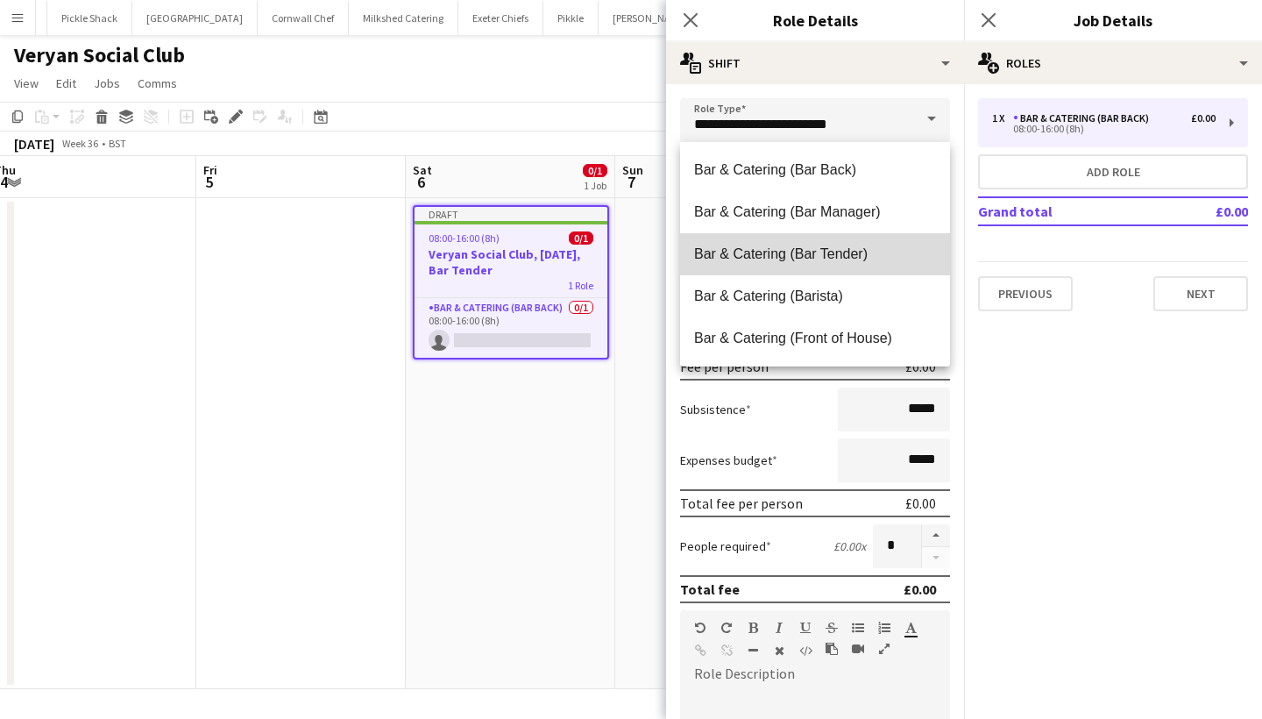
click at [857, 258] on span "Bar & Catering (Bar Tender)" at bounding box center [815, 253] width 242 height 17
type input "**********"
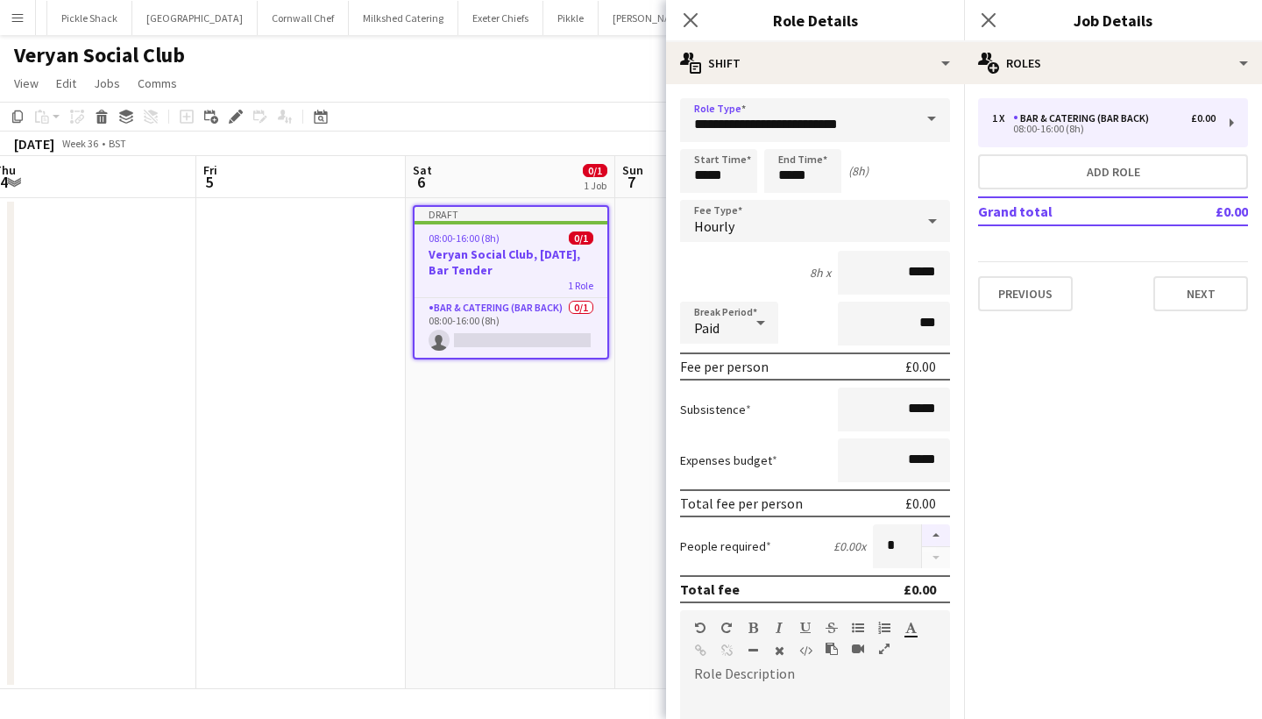
click at [934, 538] on button "button" at bounding box center [936, 535] width 28 height 23
type input "*"
click at [701, 178] on input "*****" at bounding box center [718, 171] width 77 height 44
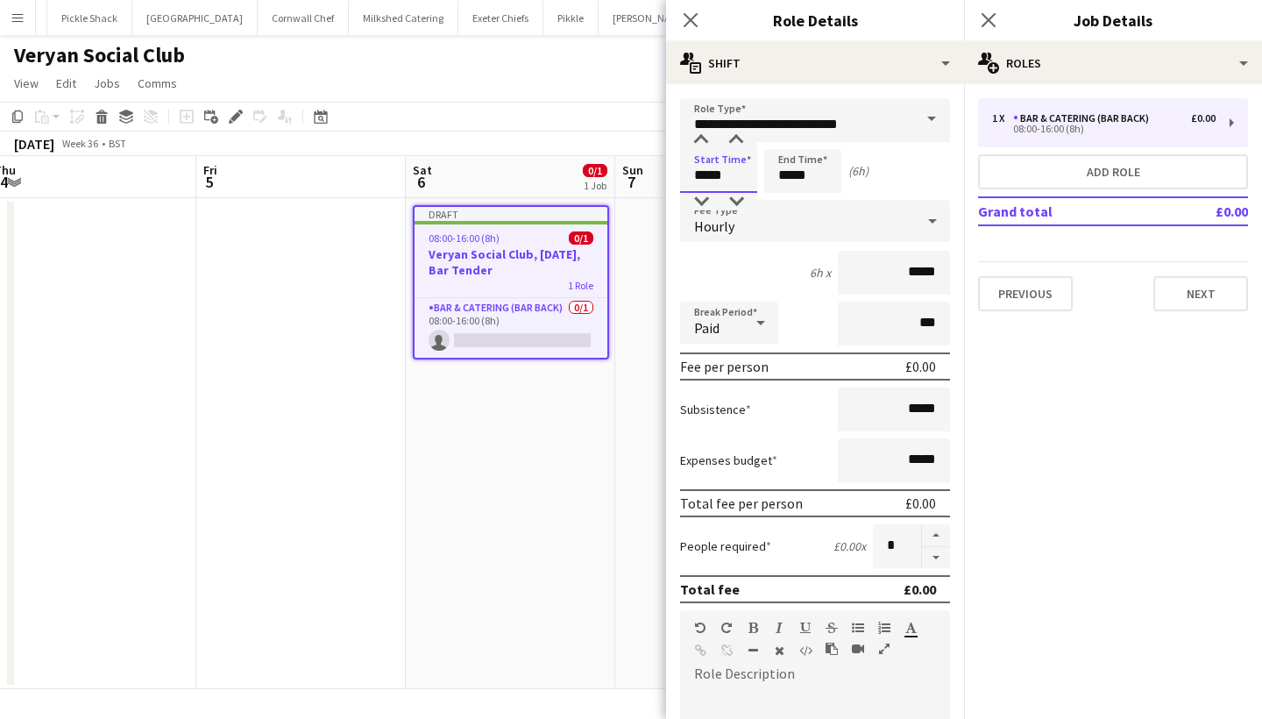
type input "*****"
click at [788, 175] on input "*****" at bounding box center [802, 171] width 77 height 44
type input "*****"
drag, startPoint x: 911, startPoint y: 273, endPoint x: 972, endPoint y: 283, distance: 61.4
click at [972, 283] on body "Menu Boards Boards Boards All jobs Status Workforce Workforce My Workforce Recr…" at bounding box center [631, 359] width 1262 height 719
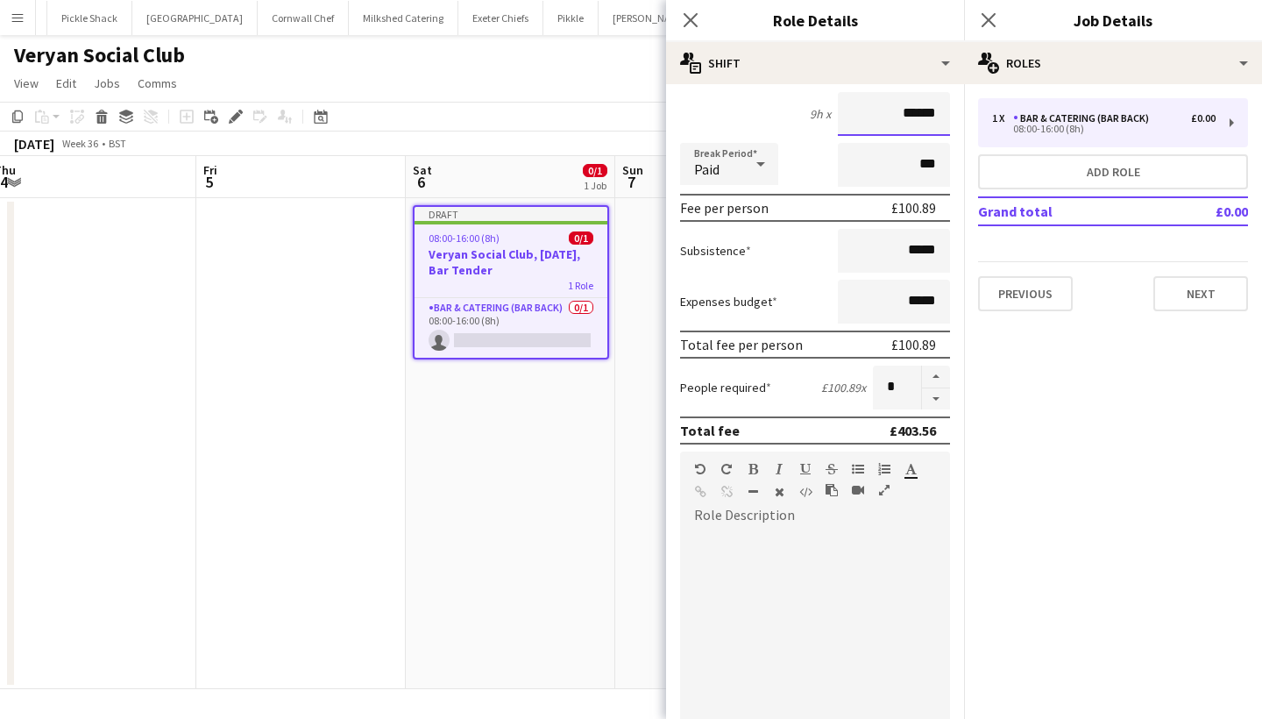
scroll to position [192, 0]
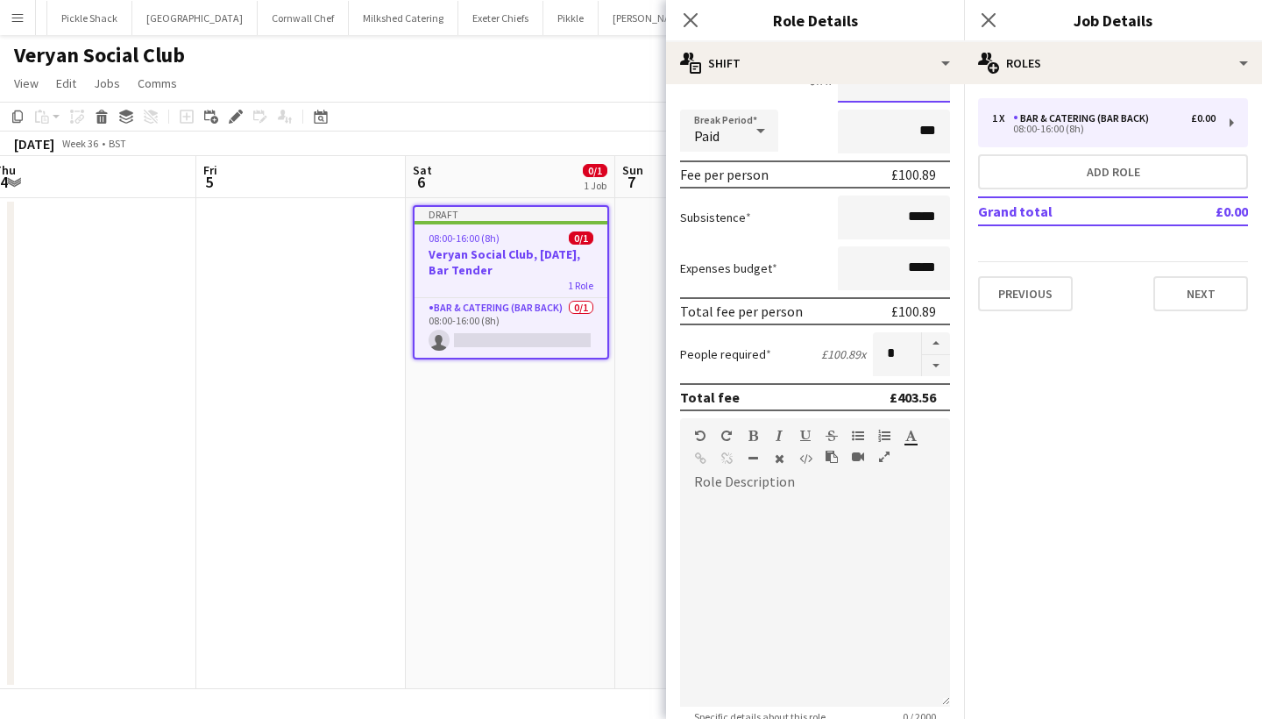
type input "******"
click at [811, 506] on div at bounding box center [815, 601] width 270 height 210
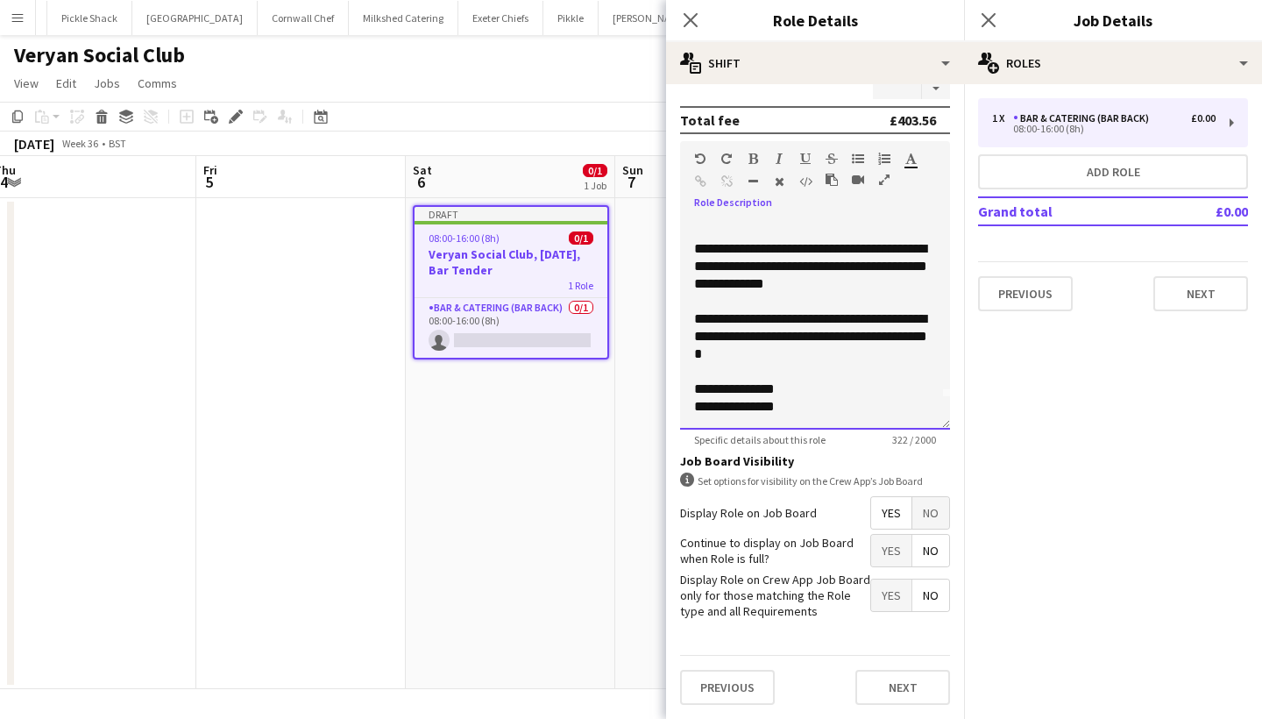
scroll to position [468, 0]
click at [892, 556] on span "Yes" at bounding box center [891, 551] width 40 height 32
click at [903, 687] on button "Next" at bounding box center [902, 687] width 95 height 35
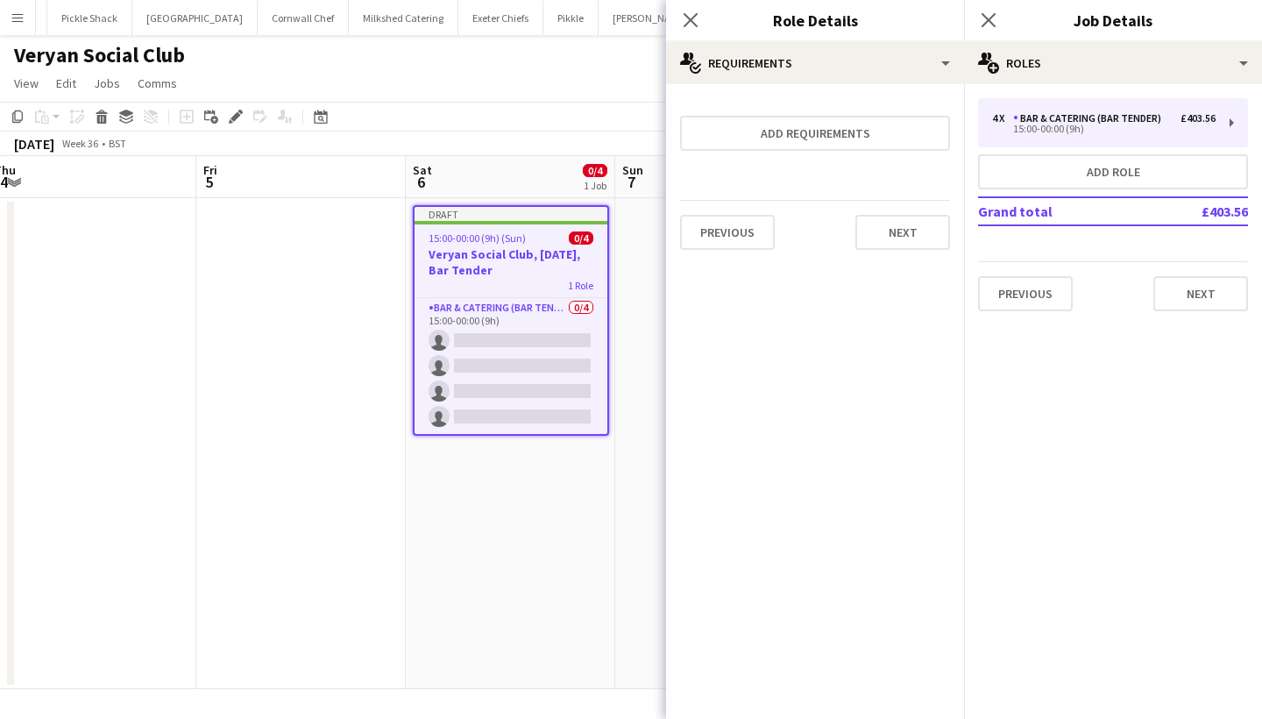
scroll to position [0, 0]
click at [1207, 292] on button "Next" at bounding box center [1200, 293] width 95 height 35
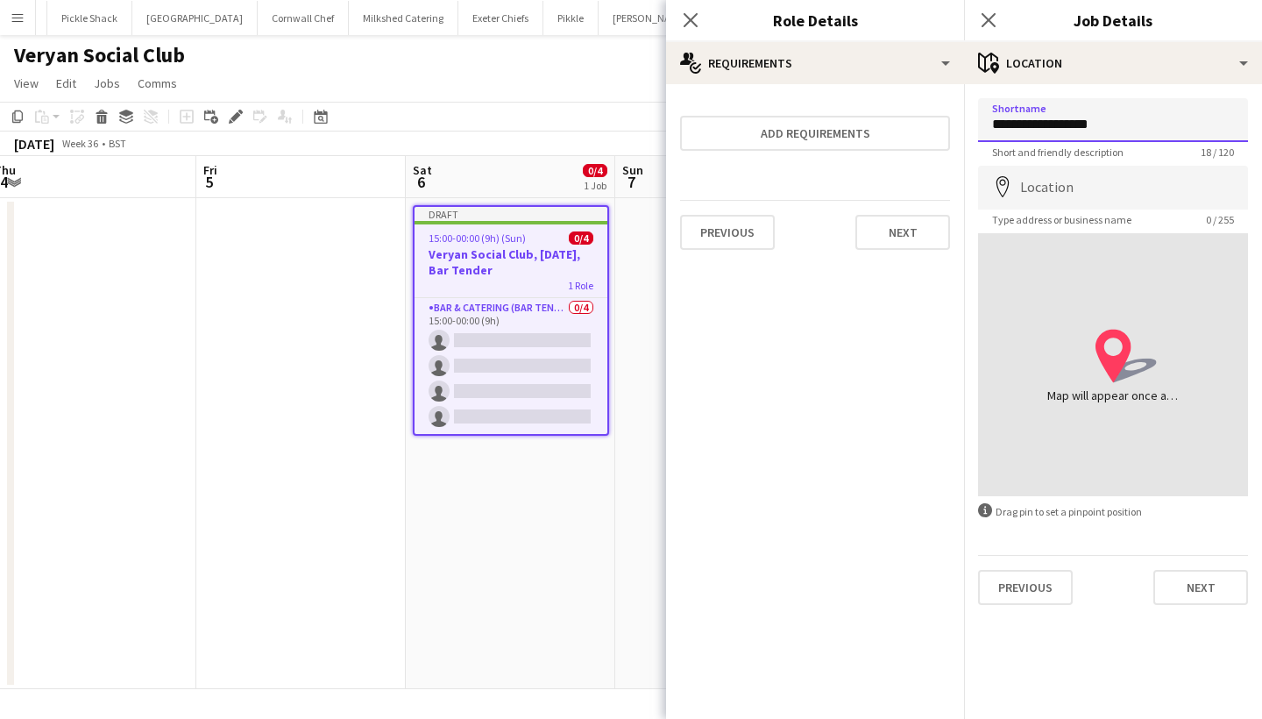
type input "**********"
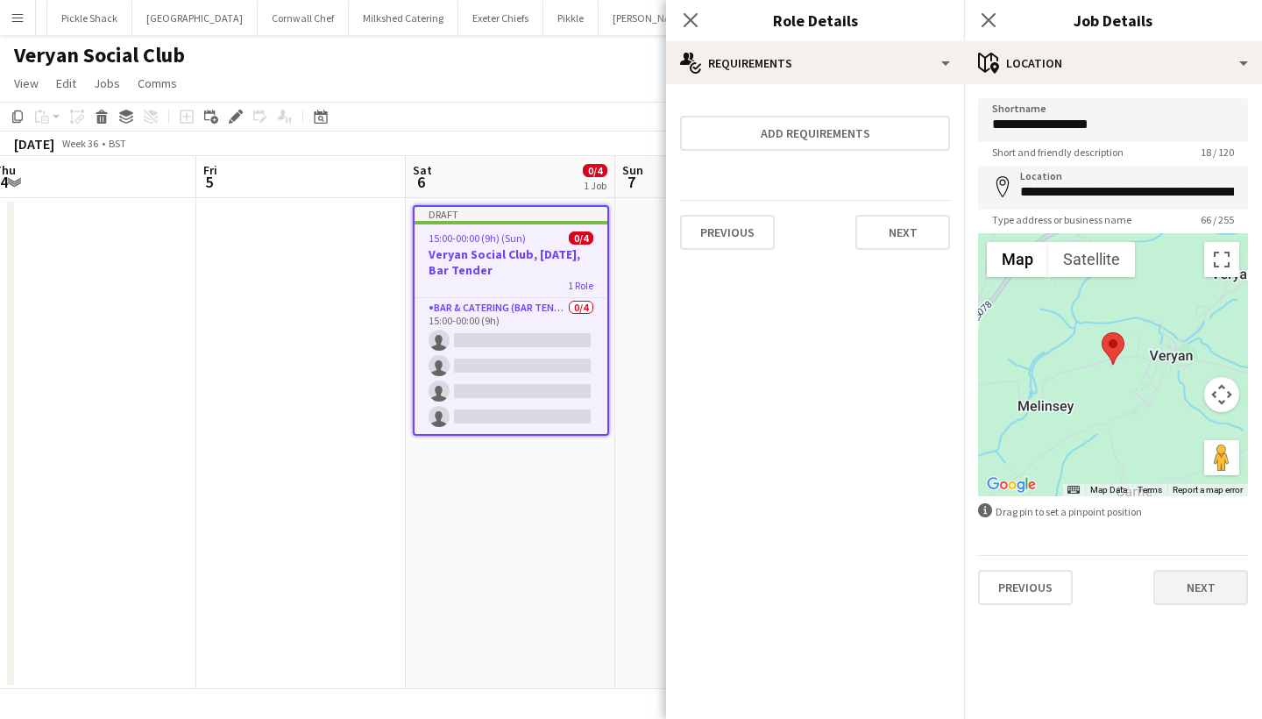
click at [1182, 580] on button "Next" at bounding box center [1200, 587] width 95 height 35
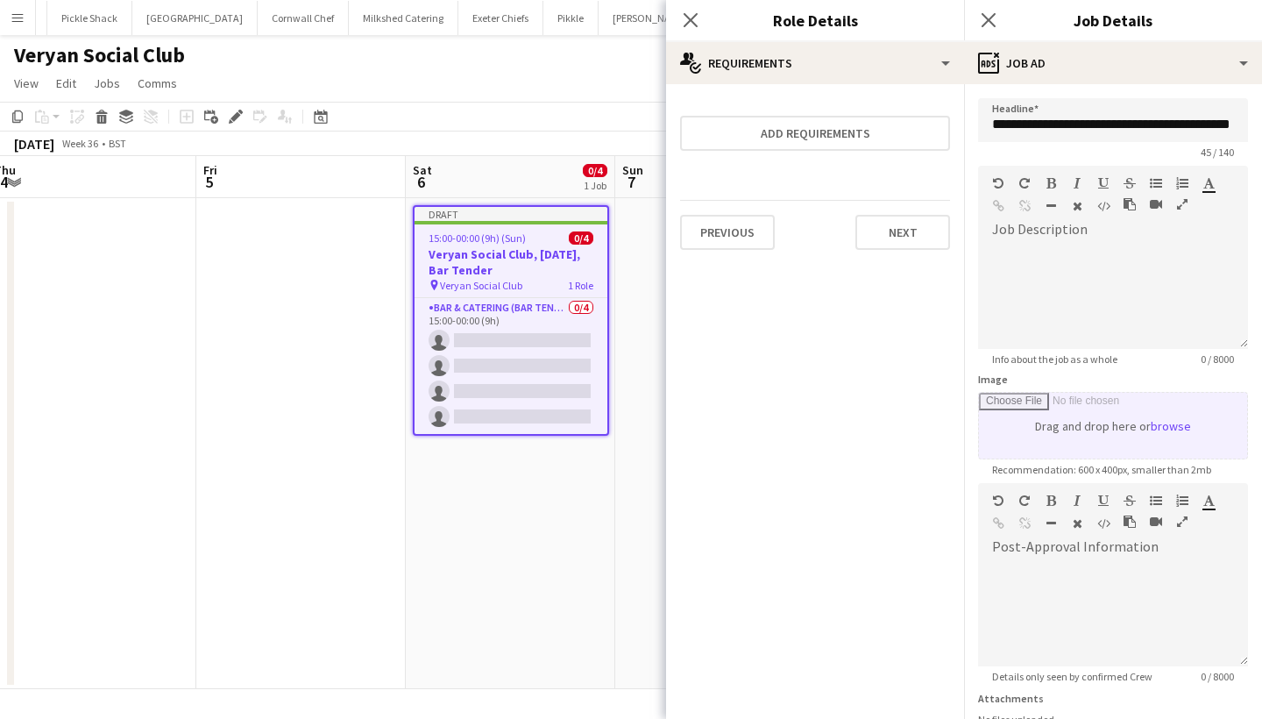
click at [1160, 433] on input "Image" at bounding box center [1113, 426] width 268 height 66
type input "**********"
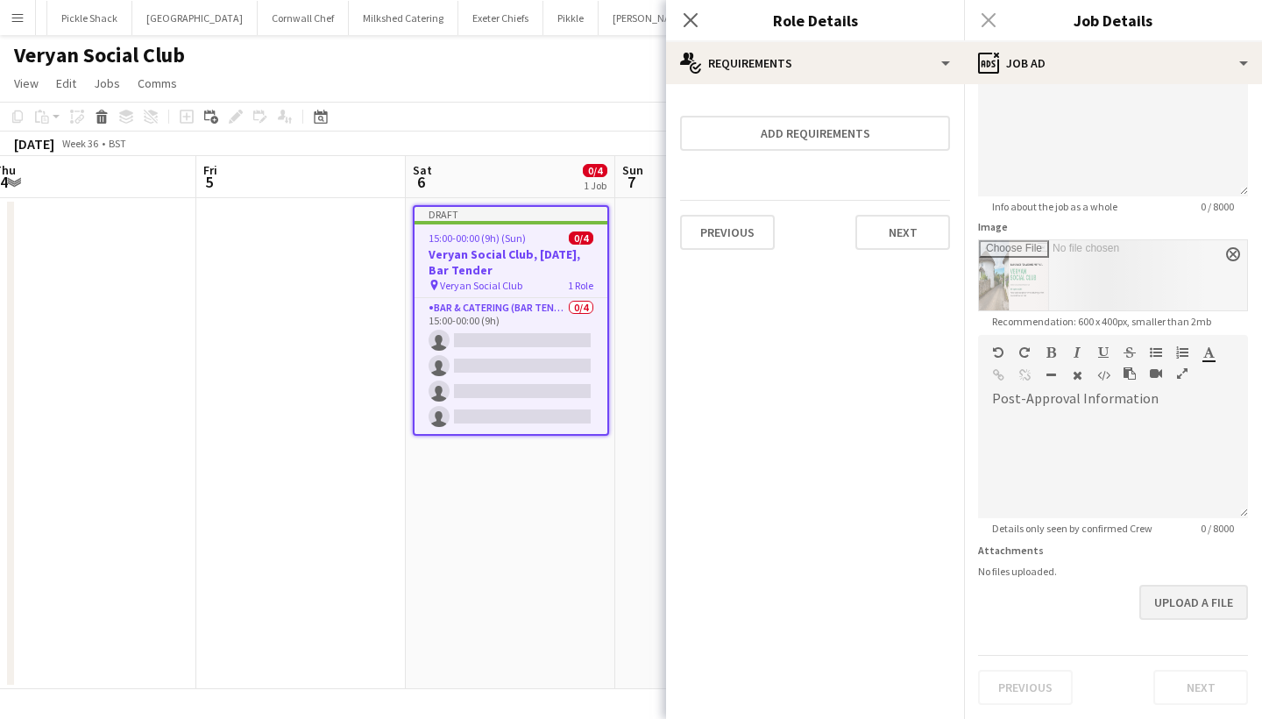
scroll to position [152, 0]
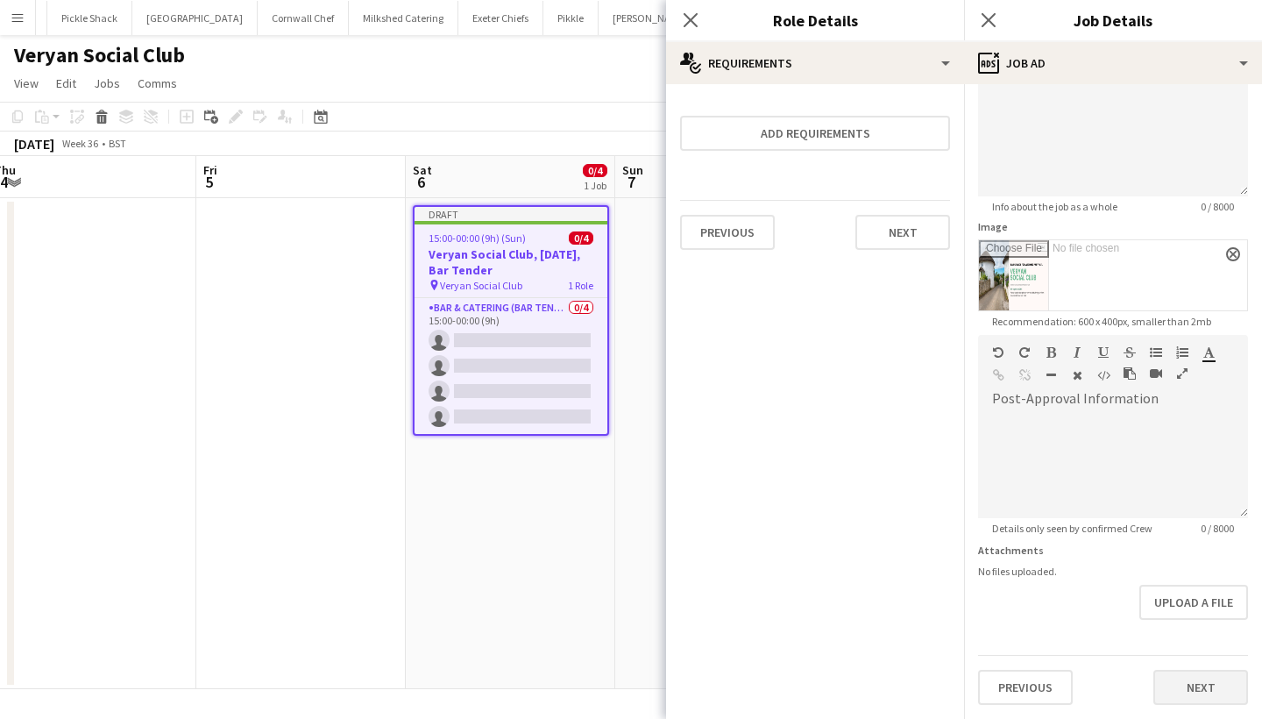
click at [1203, 682] on button "Next" at bounding box center [1200, 686] width 95 height 35
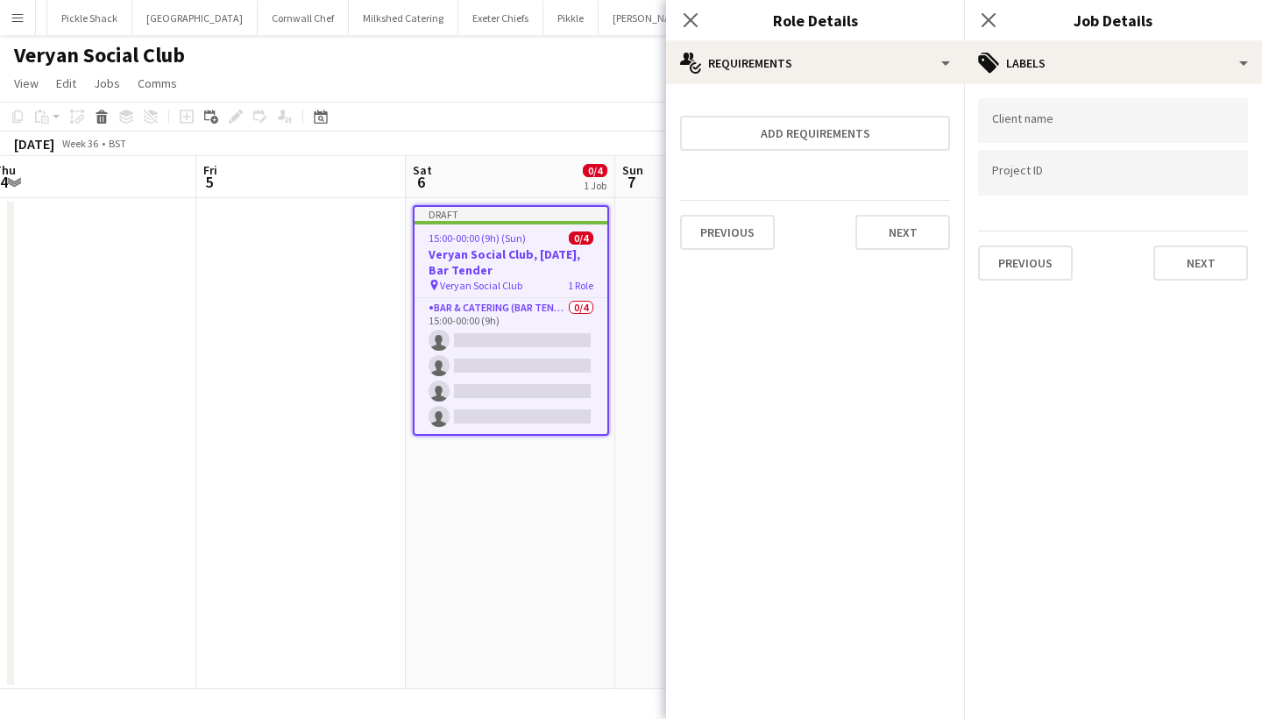
scroll to position [0, 0]
click at [1192, 267] on button "Next" at bounding box center [1200, 262] width 95 height 35
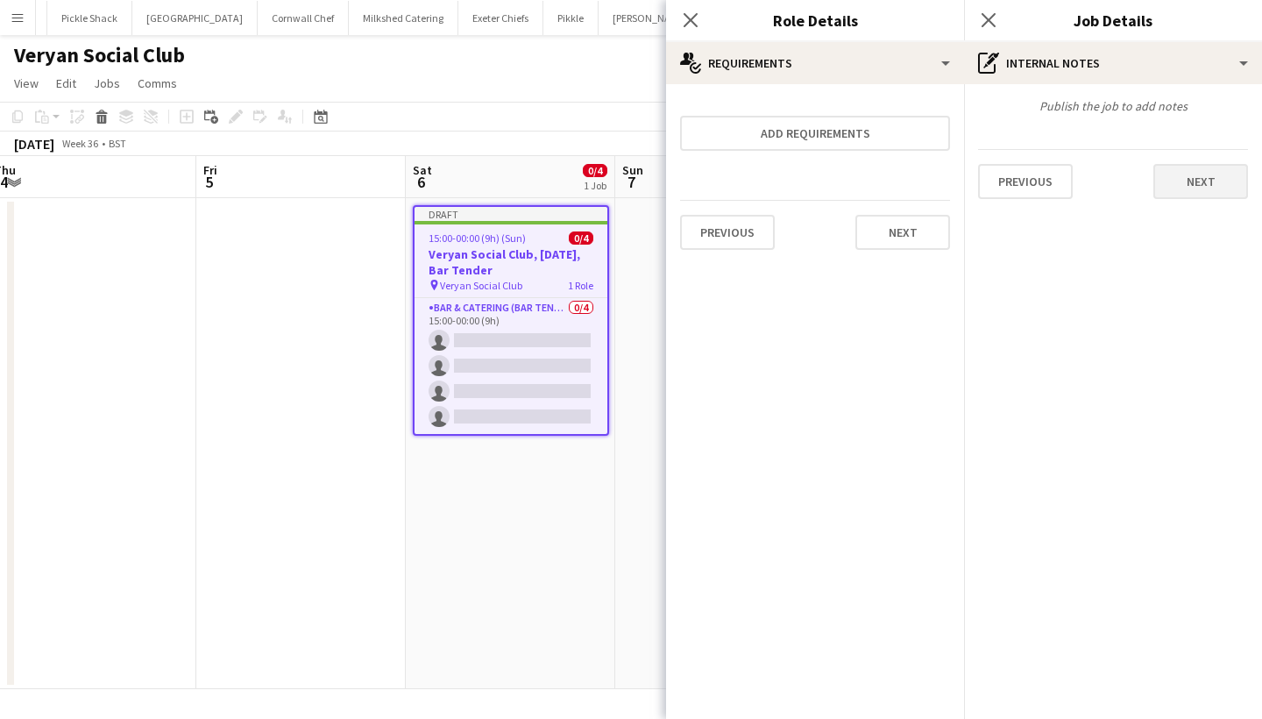
click at [1214, 179] on button "Next" at bounding box center [1200, 181] width 95 height 35
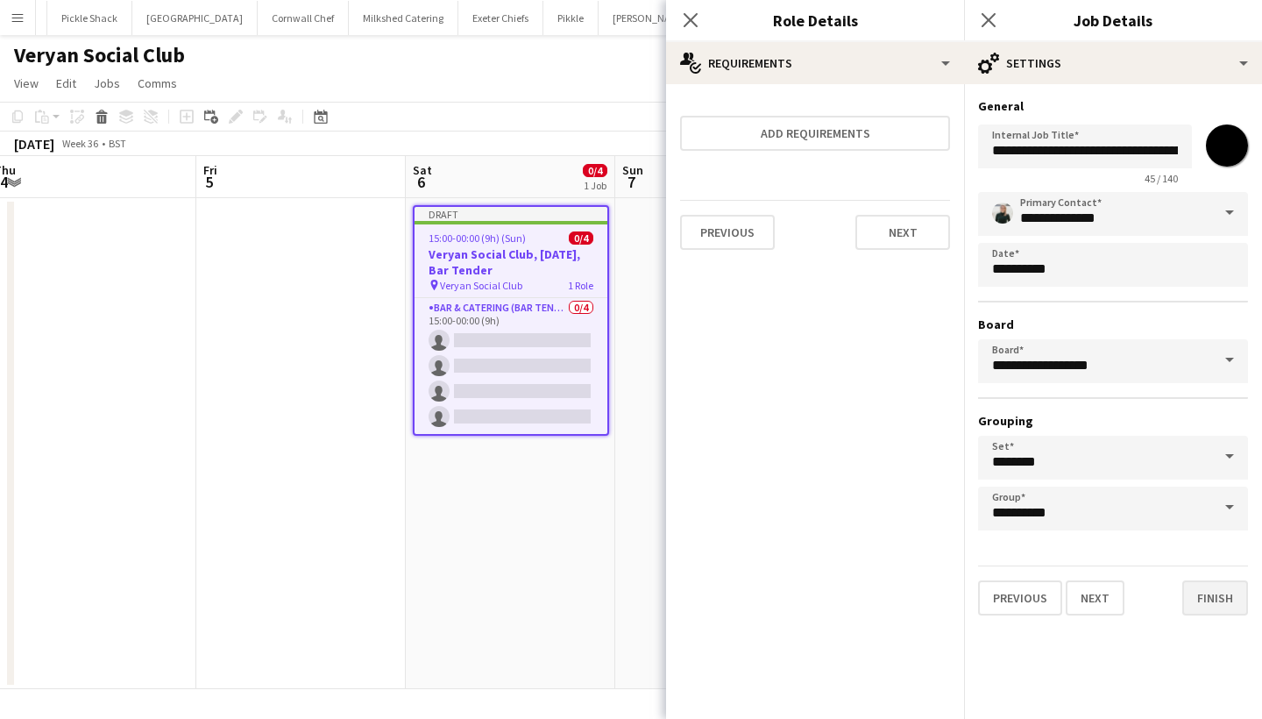
click at [1214, 602] on button "Finish" at bounding box center [1215, 597] width 66 height 35
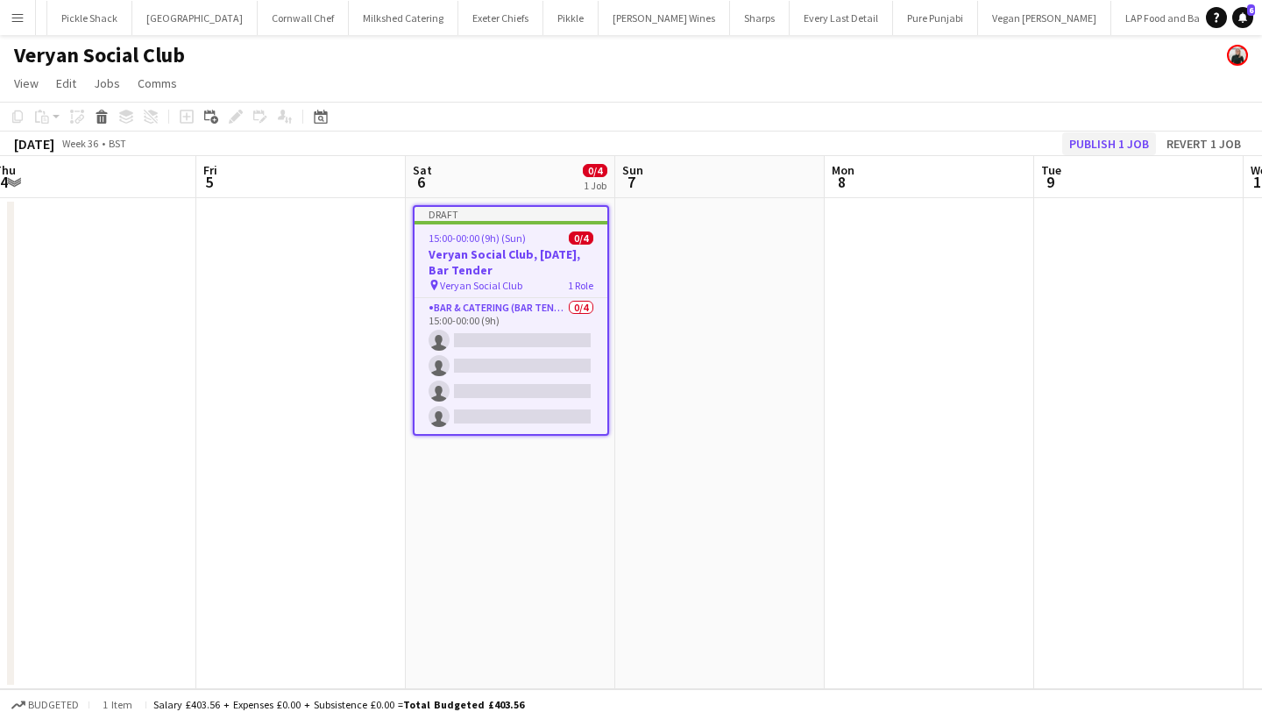
click at [1104, 137] on button "Publish 1 job" at bounding box center [1109, 143] width 94 height 23
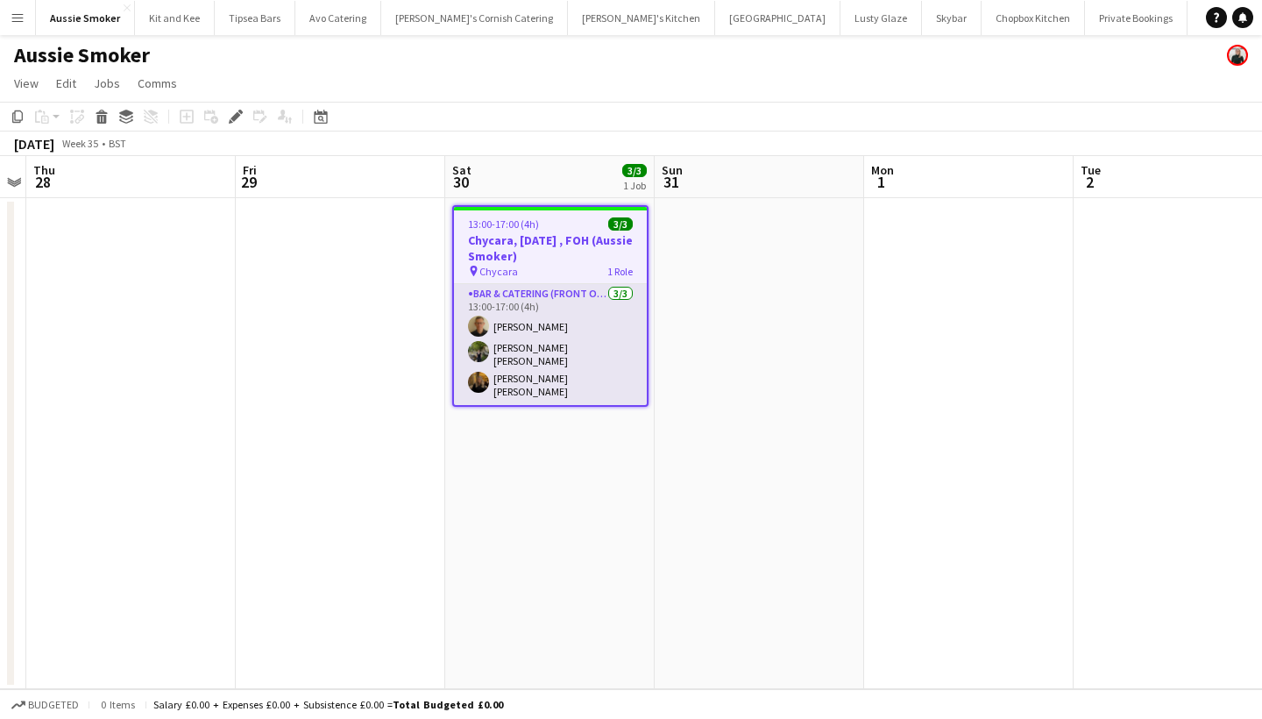
click at [566, 338] on app-card-role "Bar & Catering (Front of House) [DATE] 13:00-17:00 (4h) [PERSON_NAME] [PERSON_N…" at bounding box center [550, 344] width 193 height 121
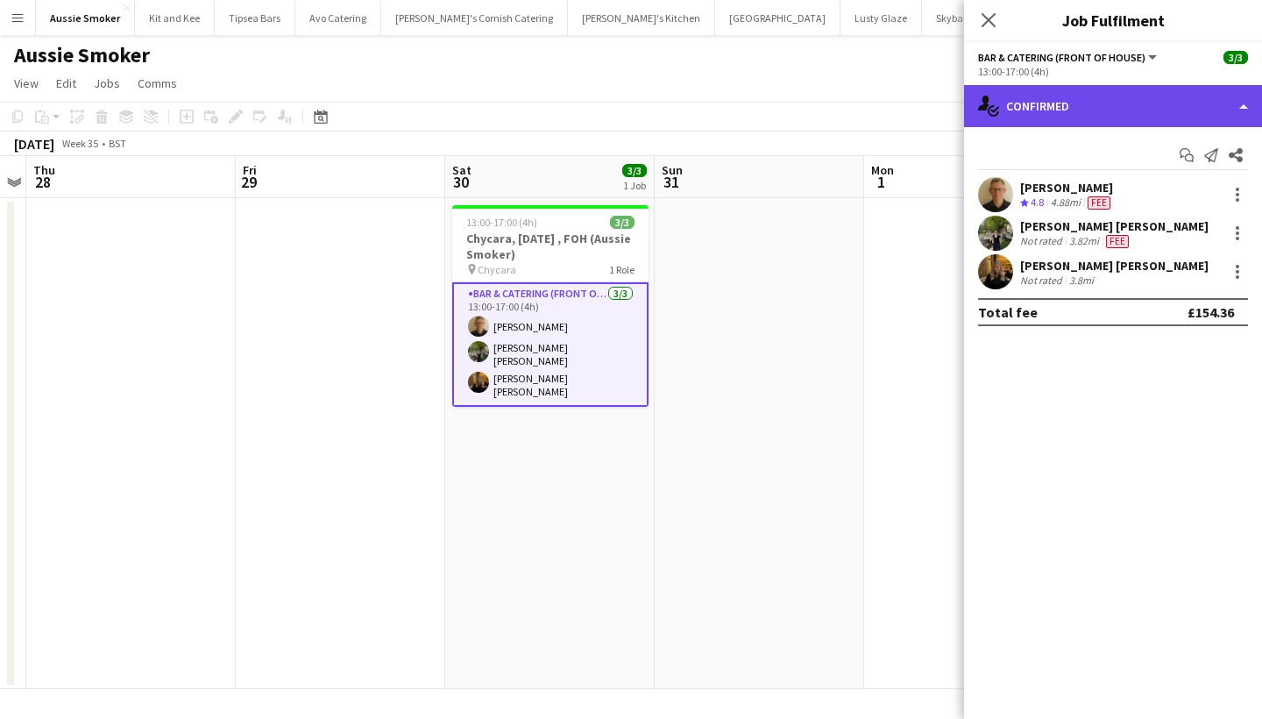
click at [1038, 111] on div "single-neutral-actions-check-2 Confirmed" at bounding box center [1113, 106] width 298 height 42
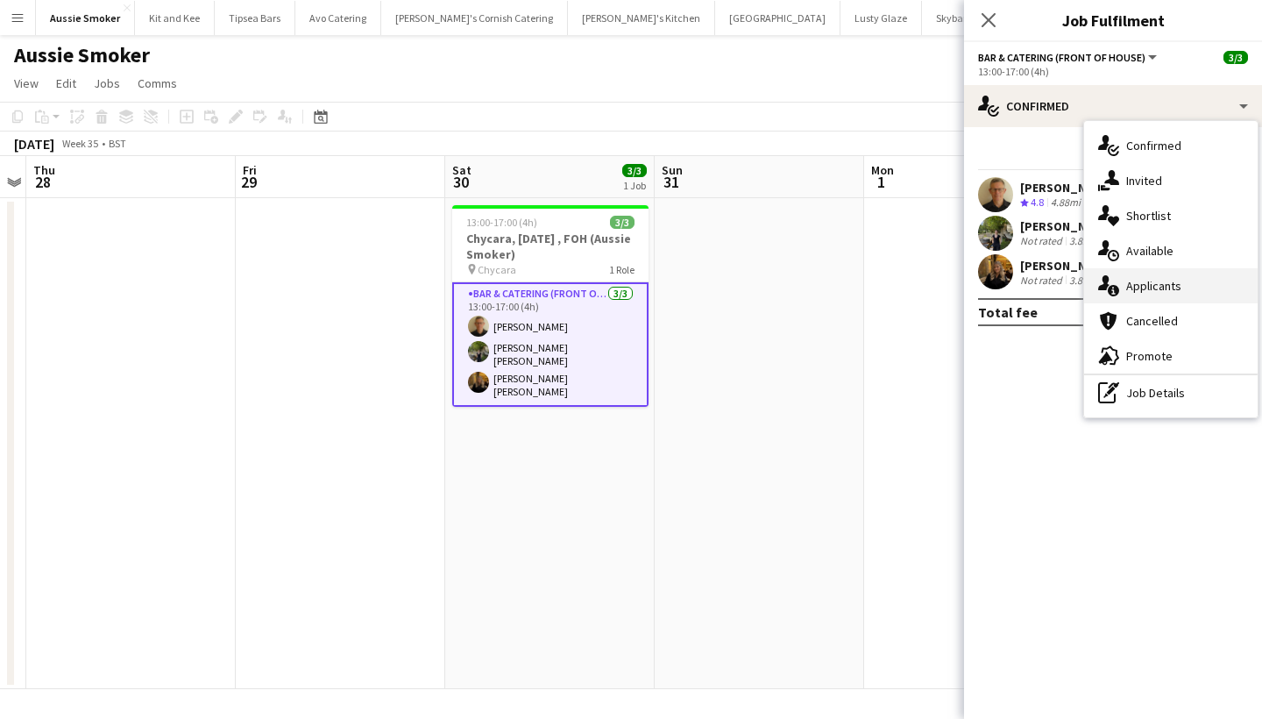
click at [1112, 282] on icon "single-neutral-actions-information" at bounding box center [1108, 285] width 21 height 21
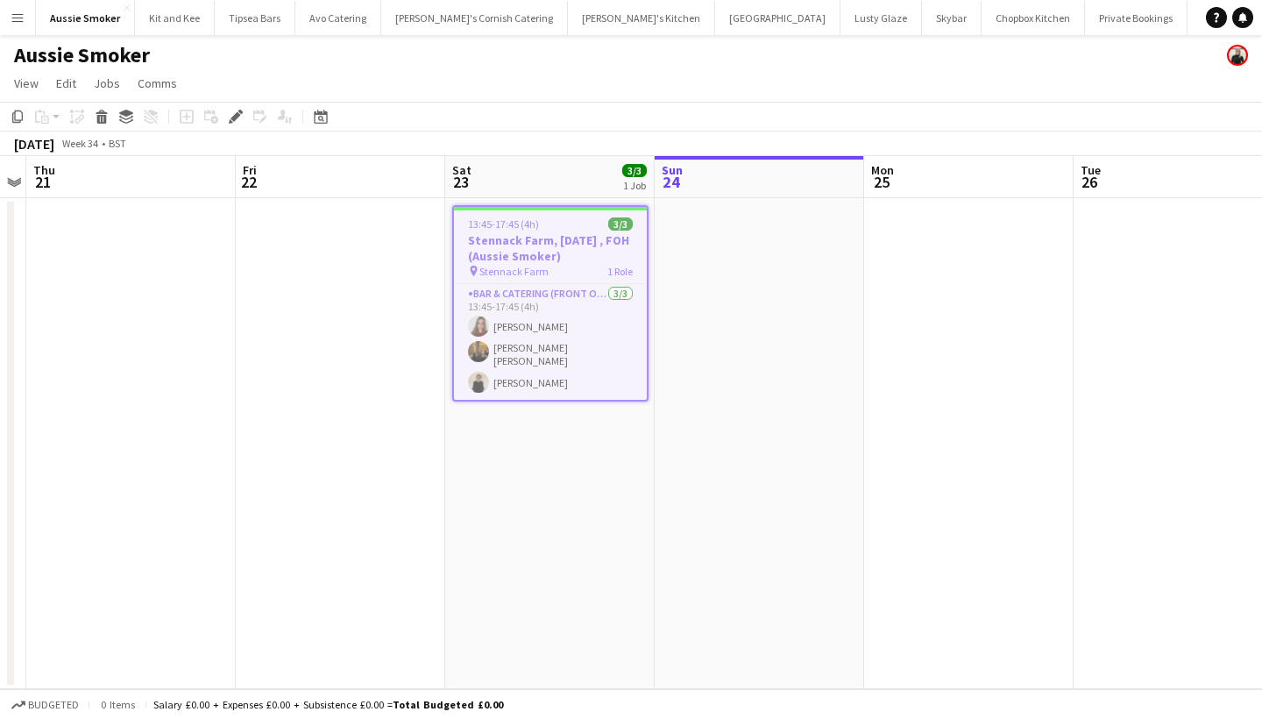
click at [508, 244] on h3 "Stennack Farm, [DATE] , FOH (Aussie Smoker)" at bounding box center [550, 248] width 193 height 32
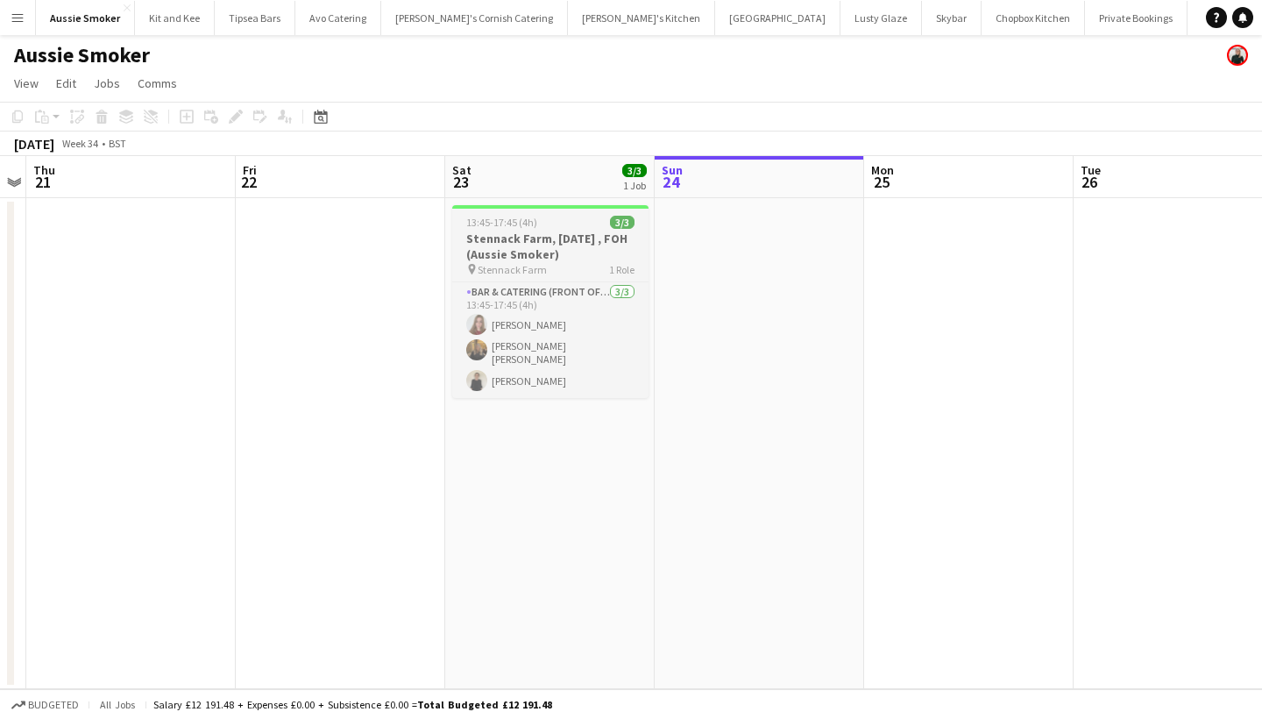
click at [535, 249] on h3 "Stennack Farm, [DATE] , FOH (Aussie Smoker)" at bounding box center [550, 246] width 196 height 32
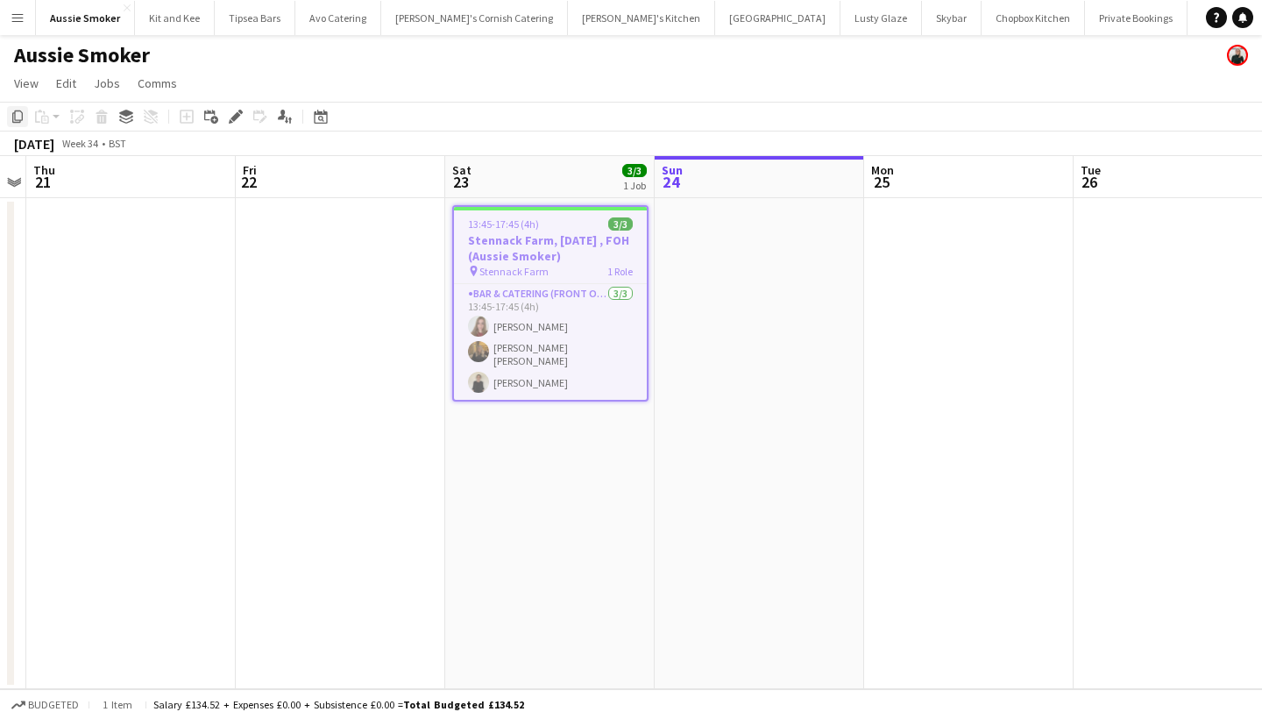
click at [20, 117] on icon "Copy" at bounding box center [18, 117] width 14 height 14
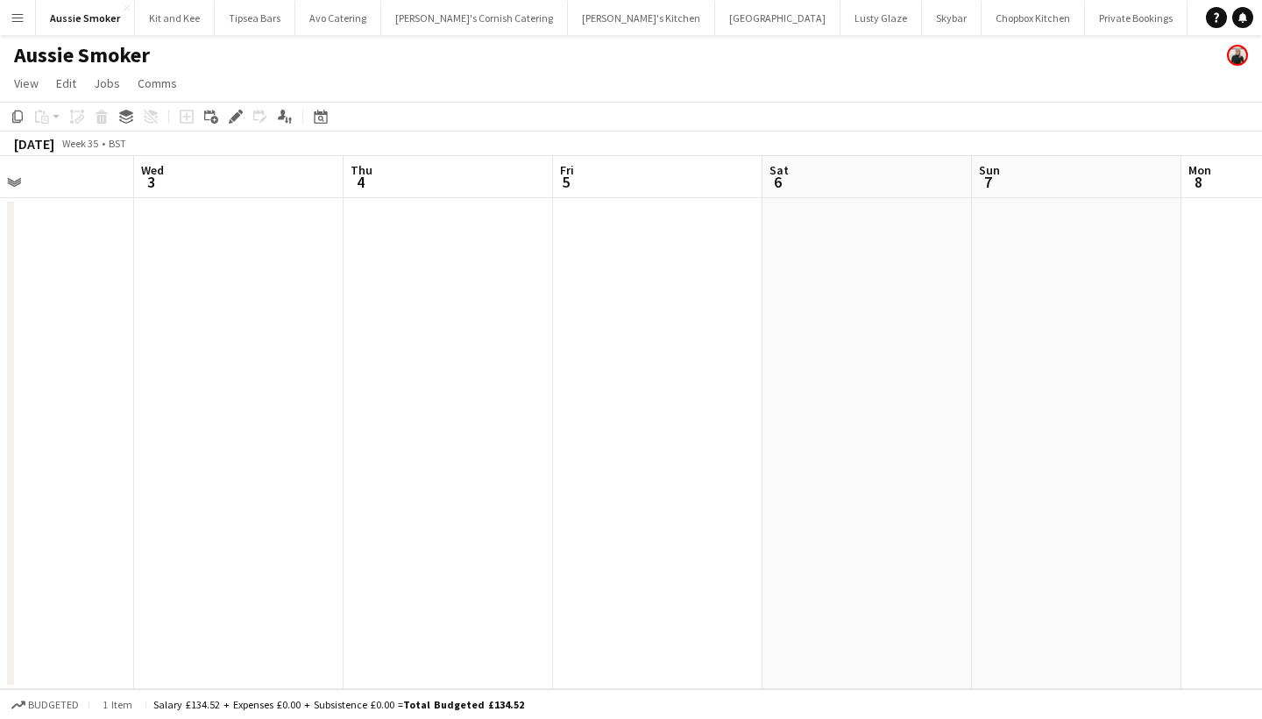
scroll to position [0, 556]
click at [979, 266] on app-date-cell at bounding box center [1014, 443] width 209 height 491
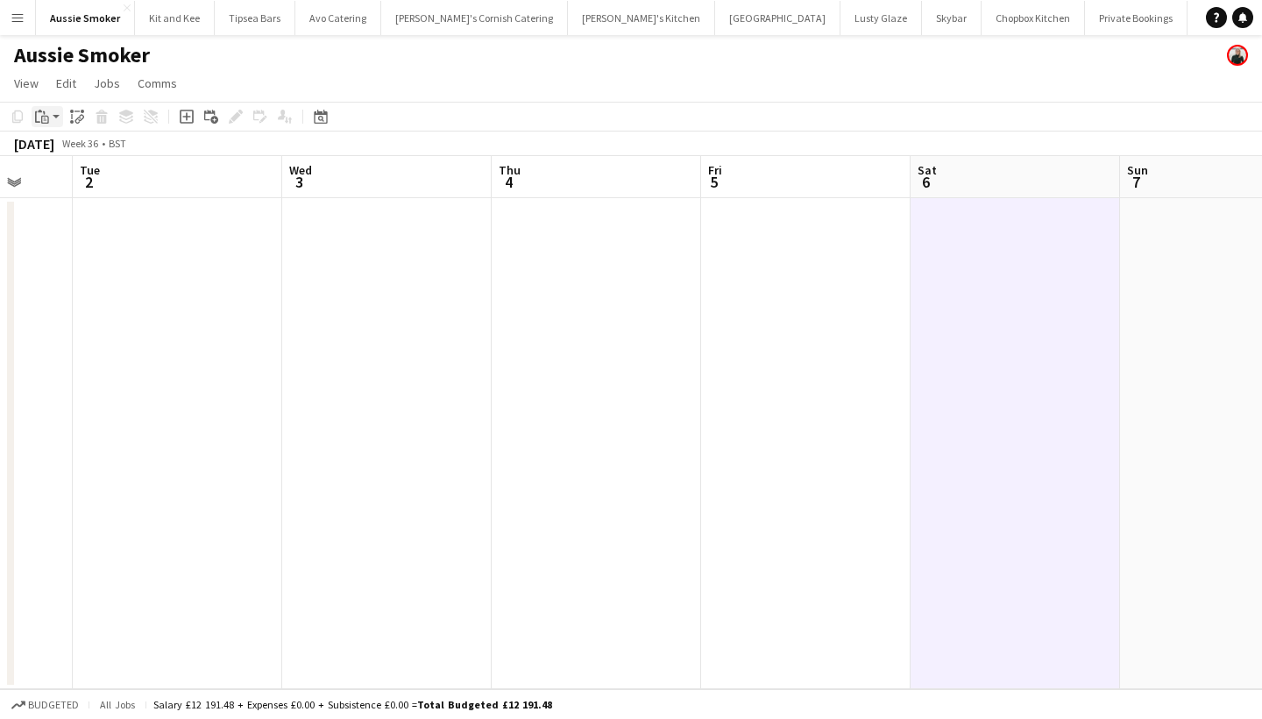
click at [48, 118] on icon at bounding box center [45, 120] width 8 height 8
click at [60, 145] on link "Paste Command V" at bounding box center [115, 150] width 138 height 16
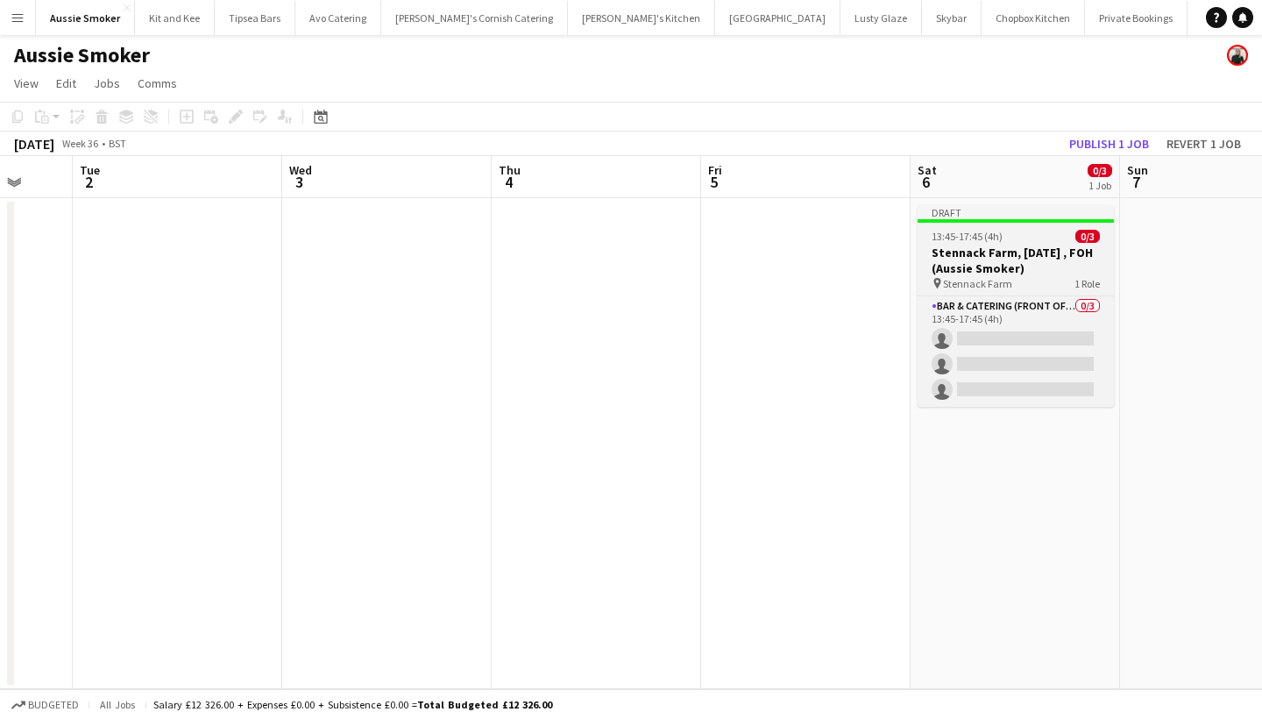
click at [963, 263] on h3 "Stennack Farm, [DATE] , FOH (Aussie Smoker)" at bounding box center [1015, 260] width 196 height 32
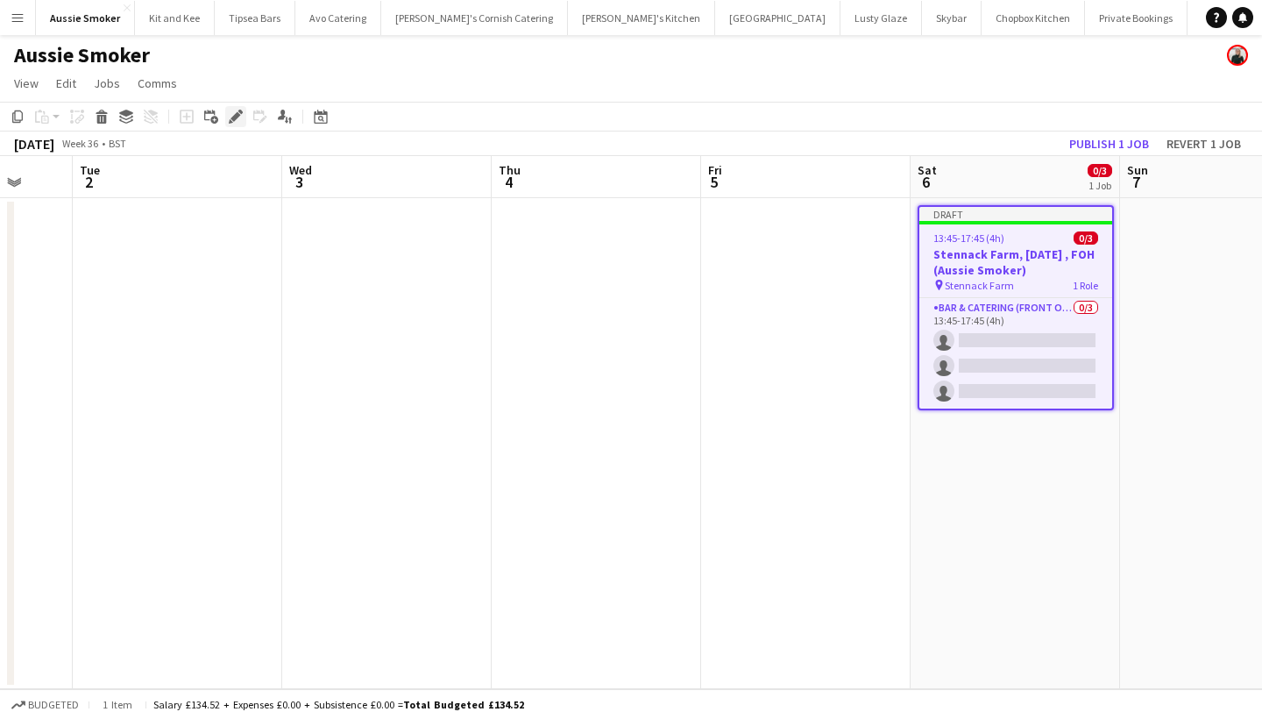
click at [235, 119] on icon at bounding box center [235, 117] width 10 height 10
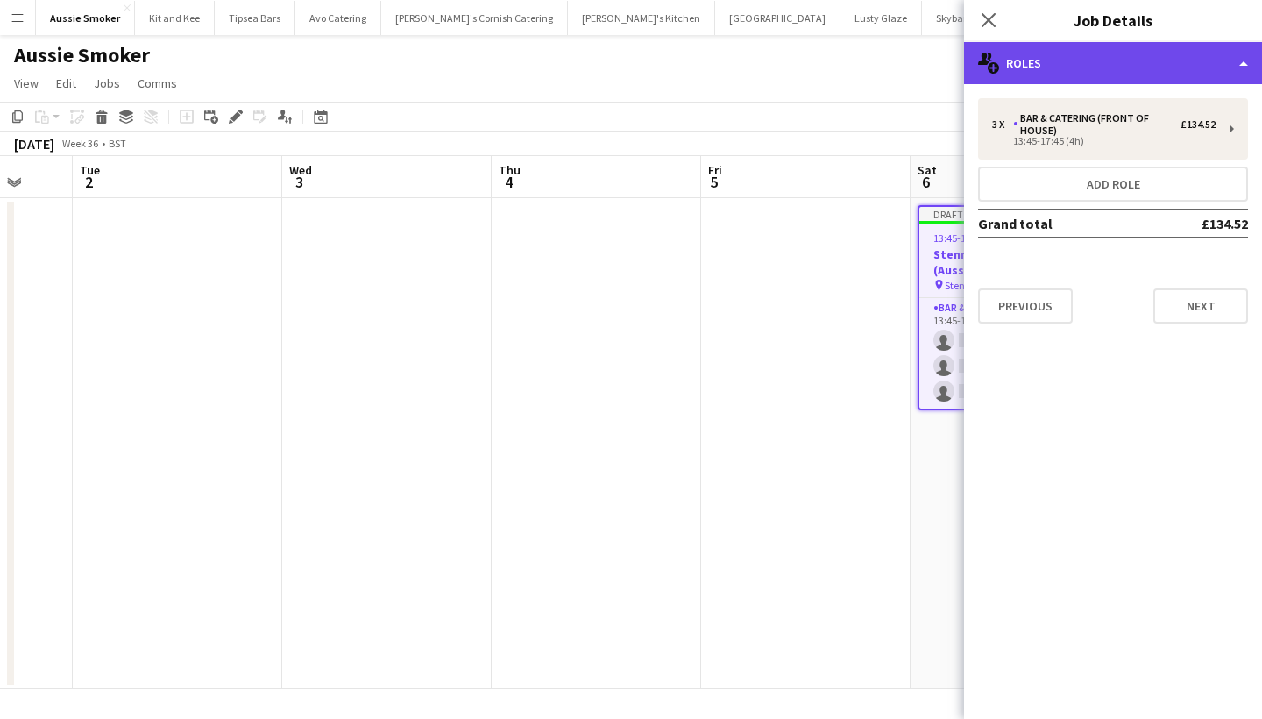
click at [1057, 63] on div "multiple-users-add Roles" at bounding box center [1113, 63] width 298 height 42
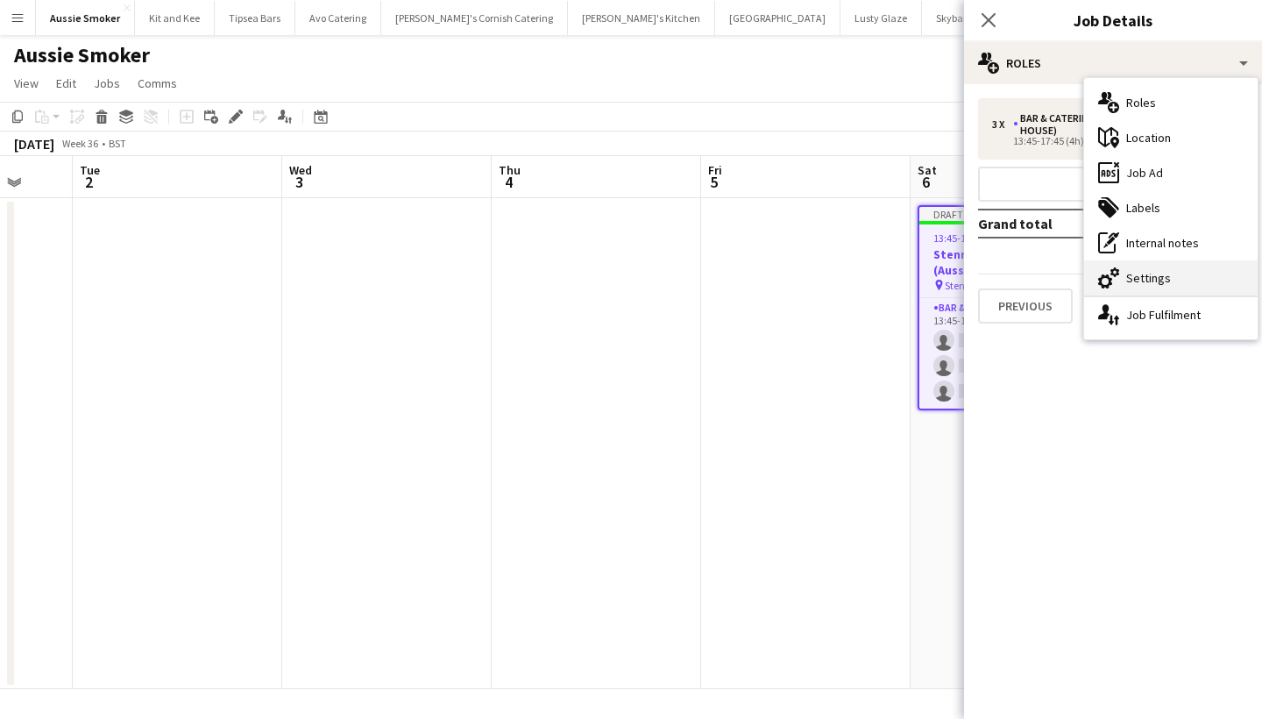
click at [1151, 276] on div "cog-double-3 Settings" at bounding box center [1170, 277] width 173 height 35
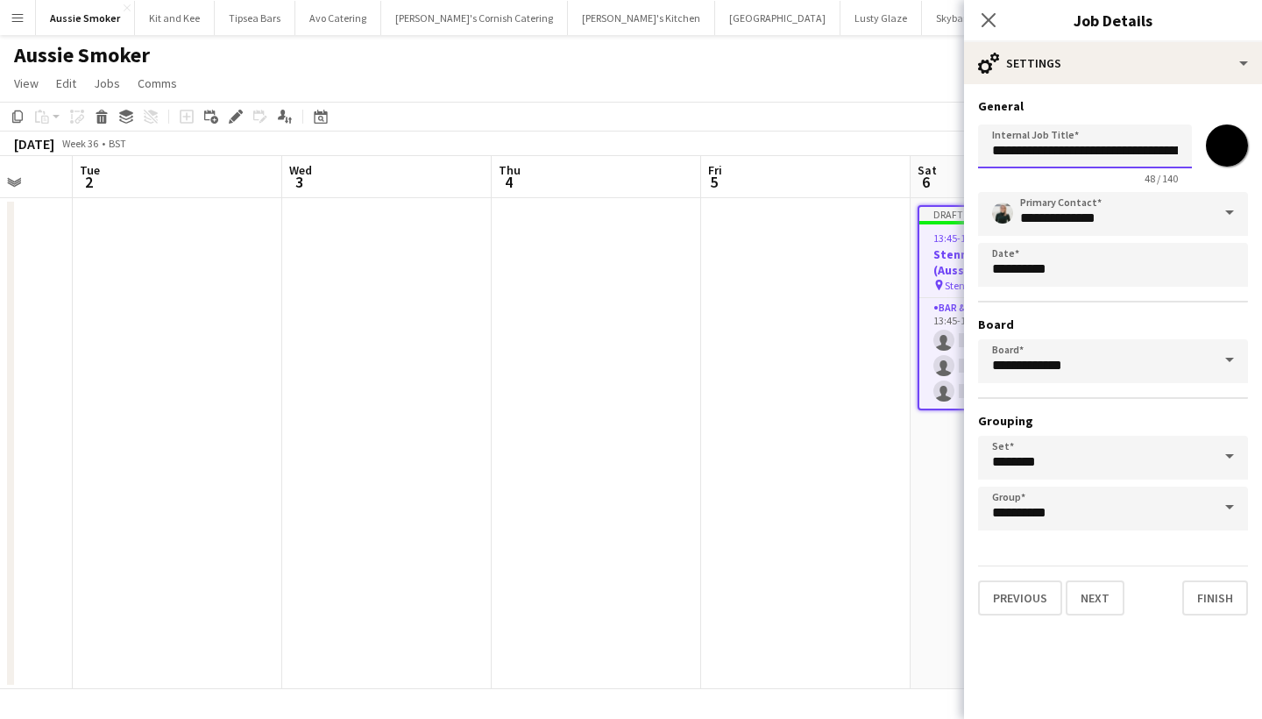
click at [1020, 152] on input "**********" at bounding box center [1085, 146] width 214 height 44
drag, startPoint x: 1075, startPoint y: 151, endPoint x: 967, endPoint y: 150, distance: 108.7
click at [967, 151] on form "**********" at bounding box center [1113, 356] width 298 height 517
type input "**********"
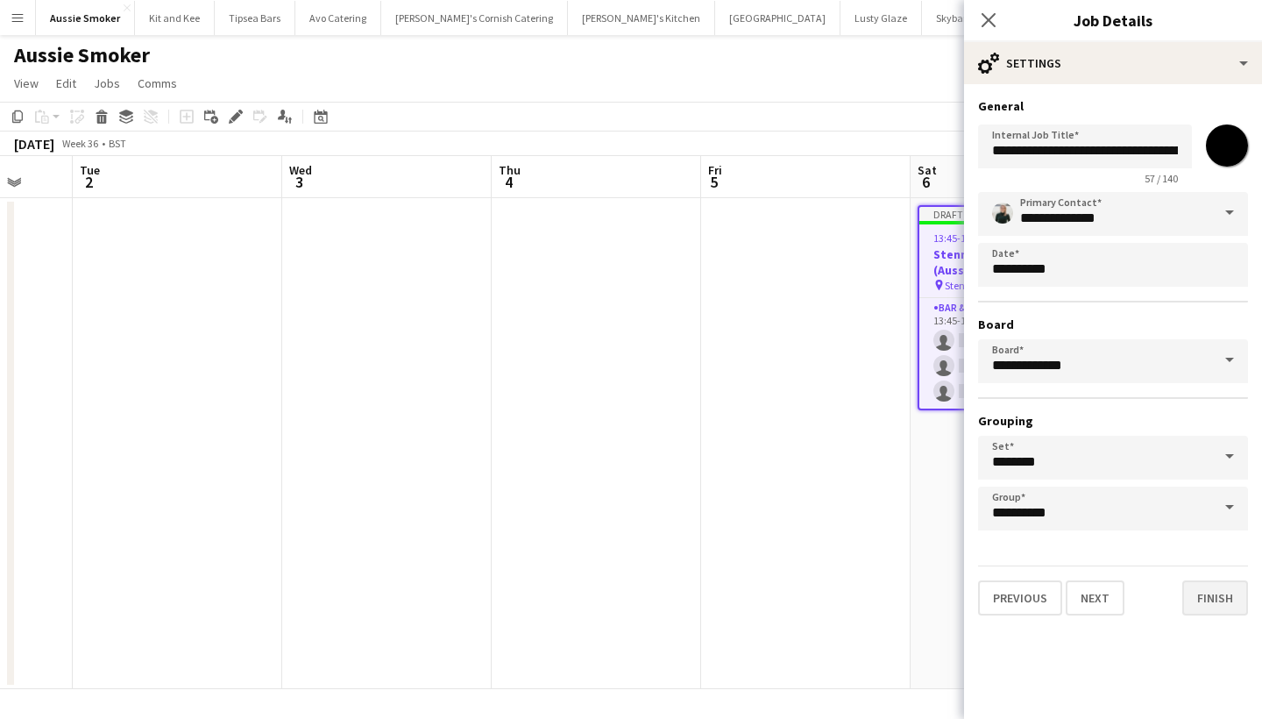
click at [1233, 596] on button "Finish" at bounding box center [1215, 597] width 66 height 35
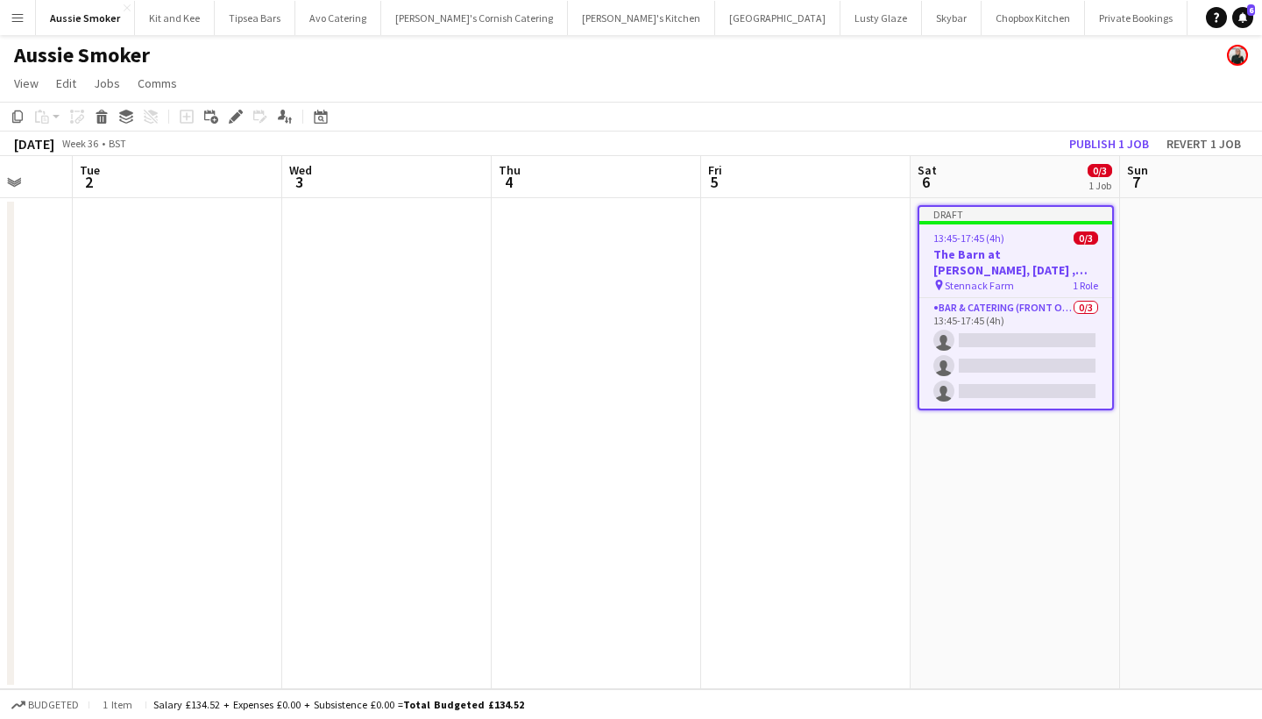
click at [1011, 239] on div "13:45-17:45 (4h) 0/3" at bounding box center [1015, 237] width 193 height 13
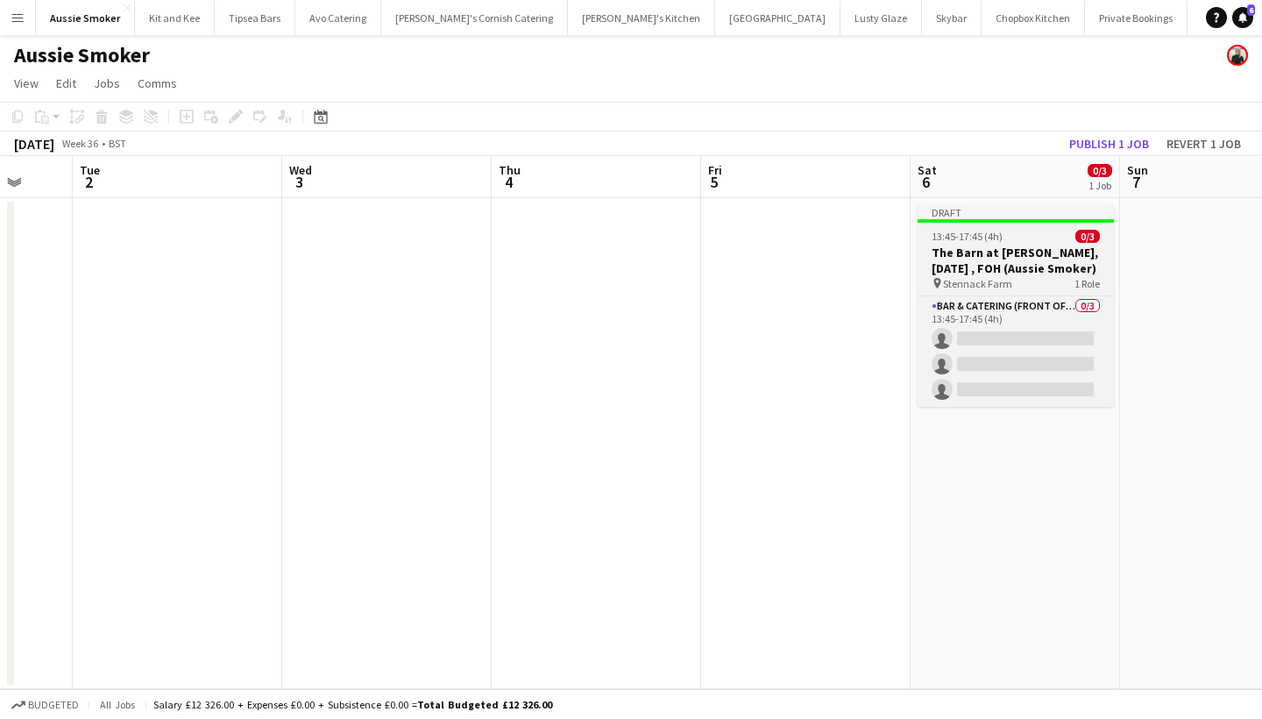
click at [1011, 239] on div "13:45-17:45 (4h) 0/3" at bounding box center [1015, 236] width 196 height 13
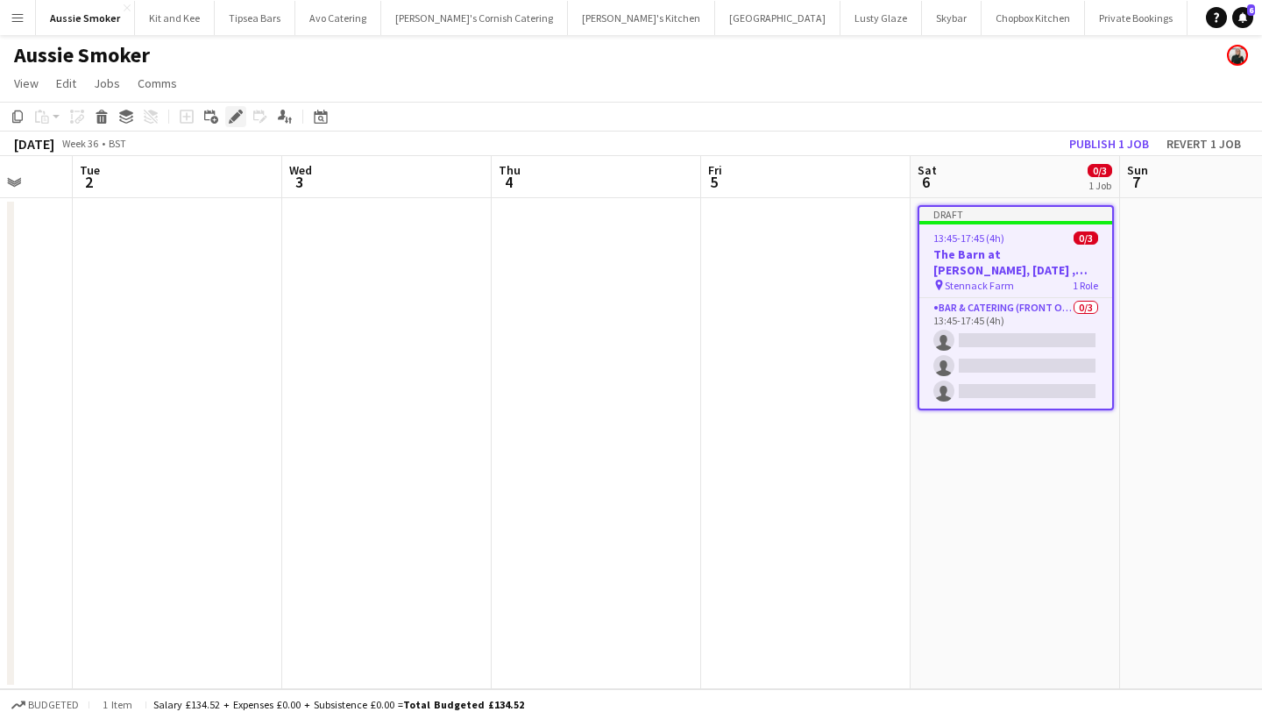
click at [235, 112] on icon "Edit" at bounding box center [236, 117] width 14 height 14
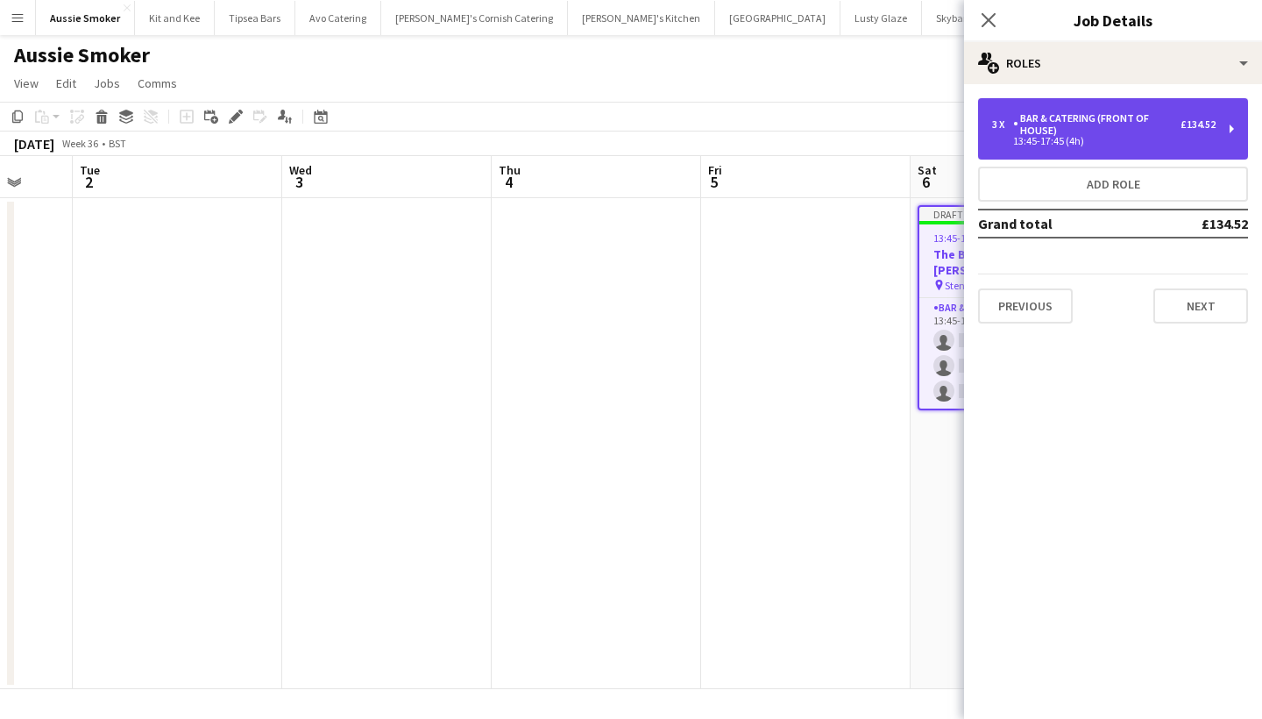
click at [1074, 126] on div "Bar & Catering (Front of House)" at bounding box center [1096, 124] width 167 height 25
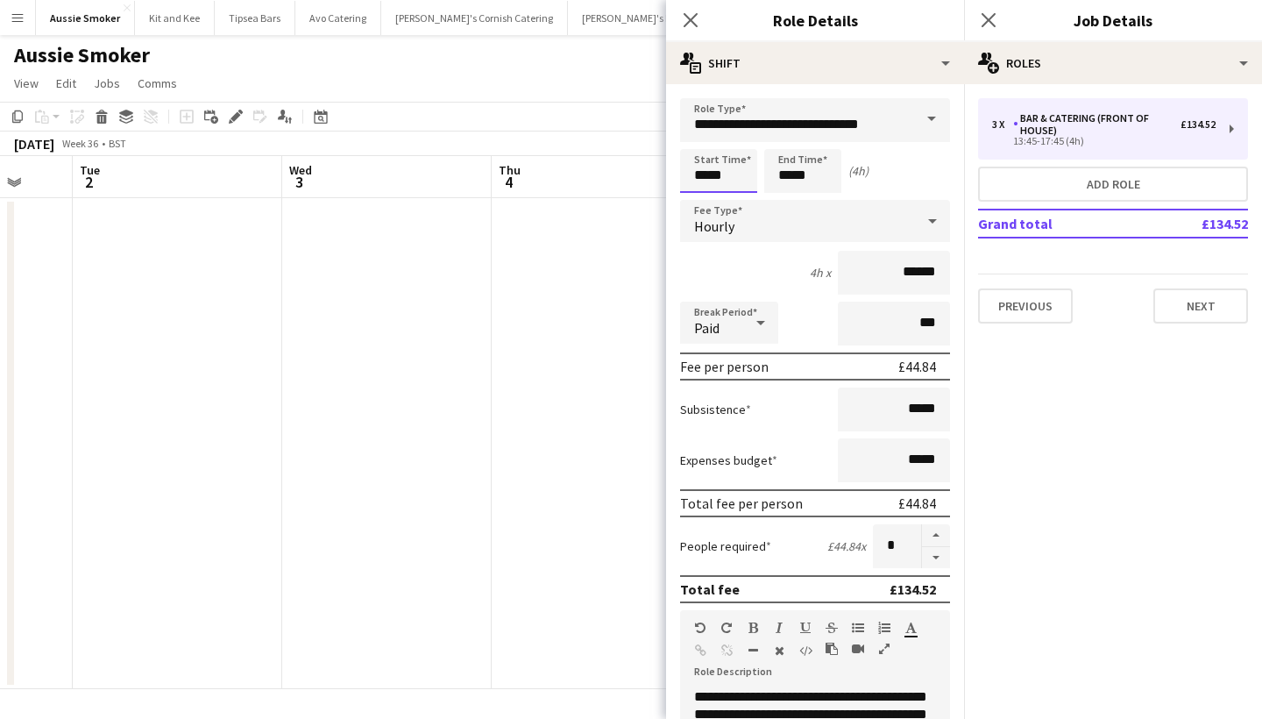
click at [727, 179] on input "*****" at bounding box center [718, 171] width 77 height 44
type input "*****"
click at [814, 178] on input "*****" at bounding box center [802, 171] width 77 height 44
type input "*****"
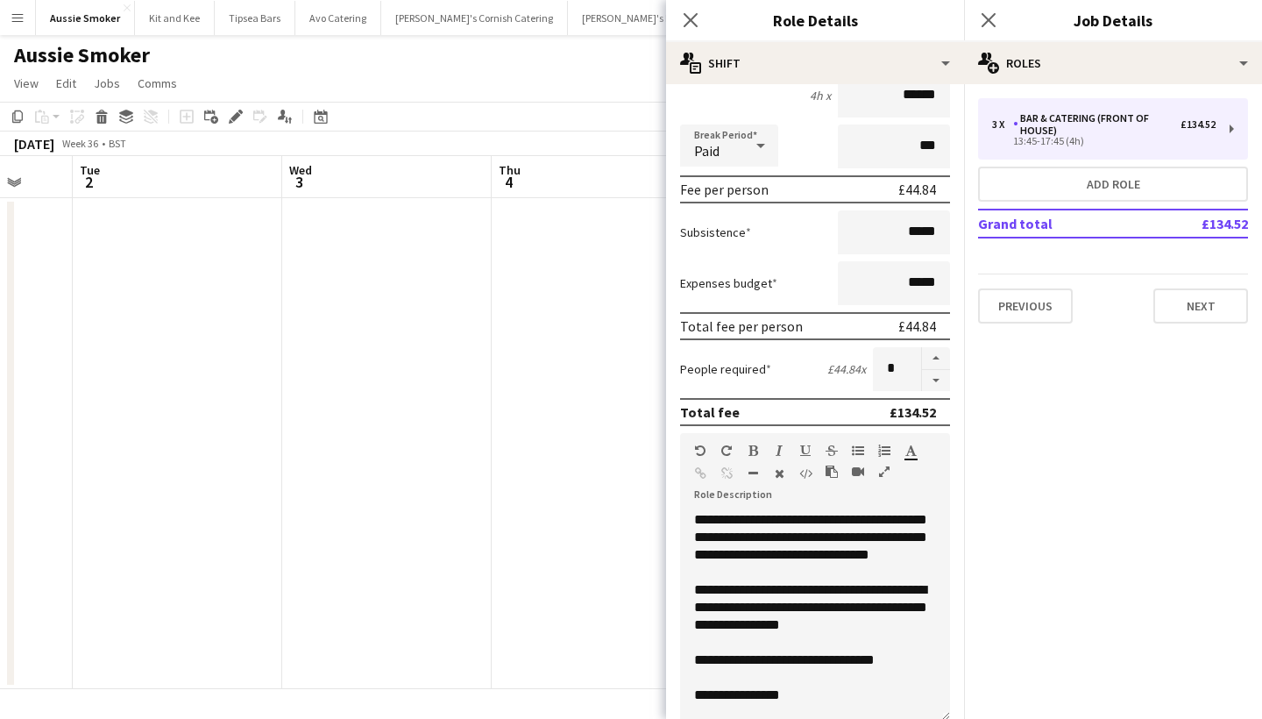
scroll to position [184, 0]
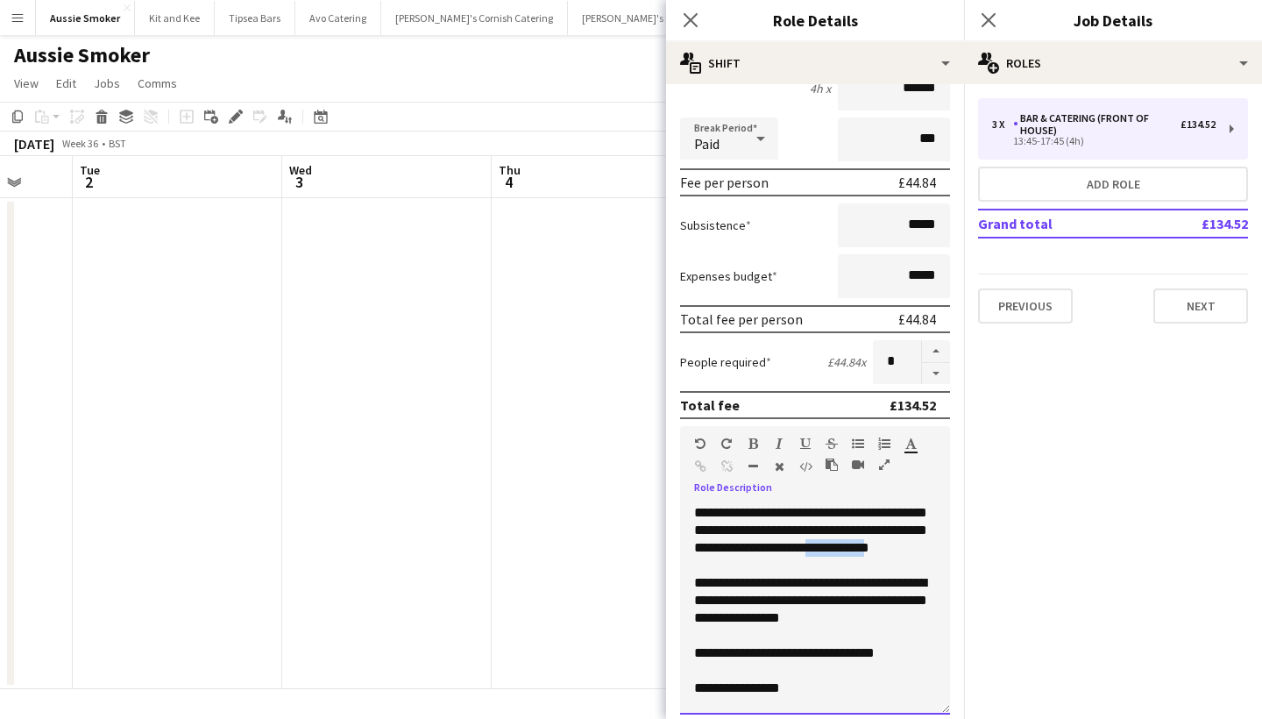
drag, startPoint x: 780, startPoint y: 566, endPoint x: 708, endPoint y: 563, distance: 71.9
click at [708, 563] on div "**********" at bounding box center [815, 609] width 270 height 210
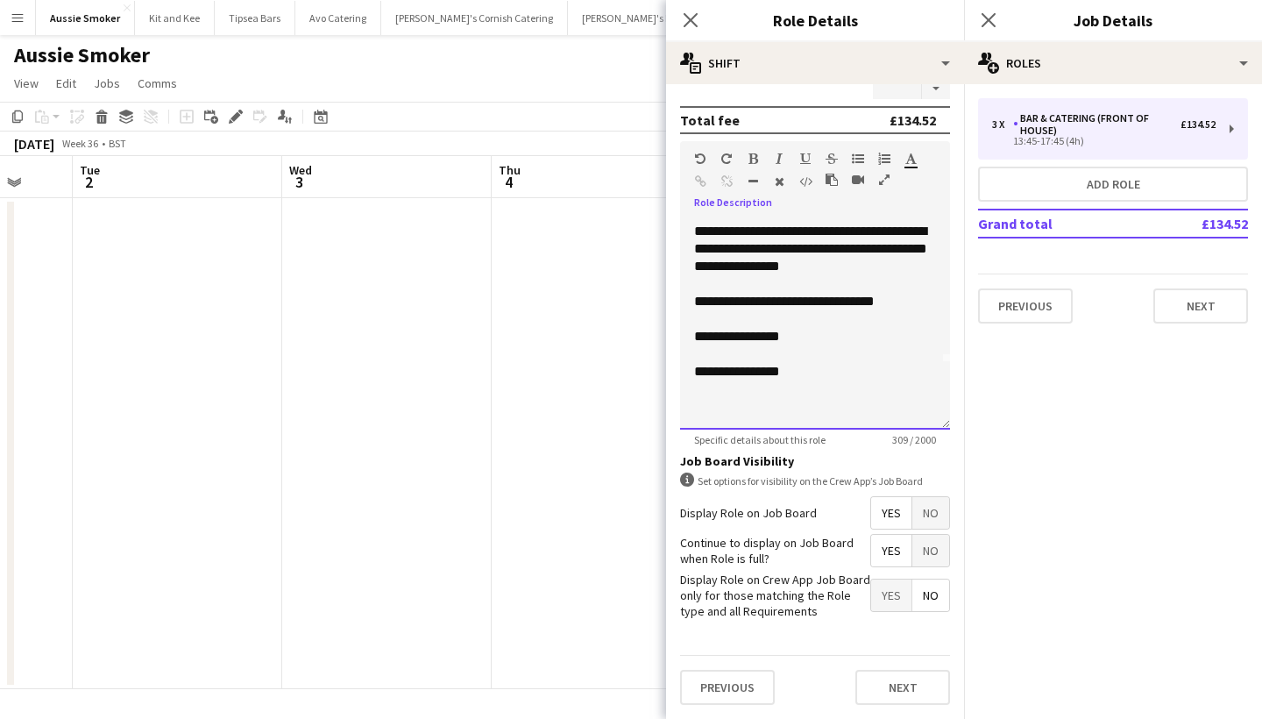
scroll to position [468, 0]
click at [901, 680] on button "Next" at bounding box center [902, 687] width 95 height 35
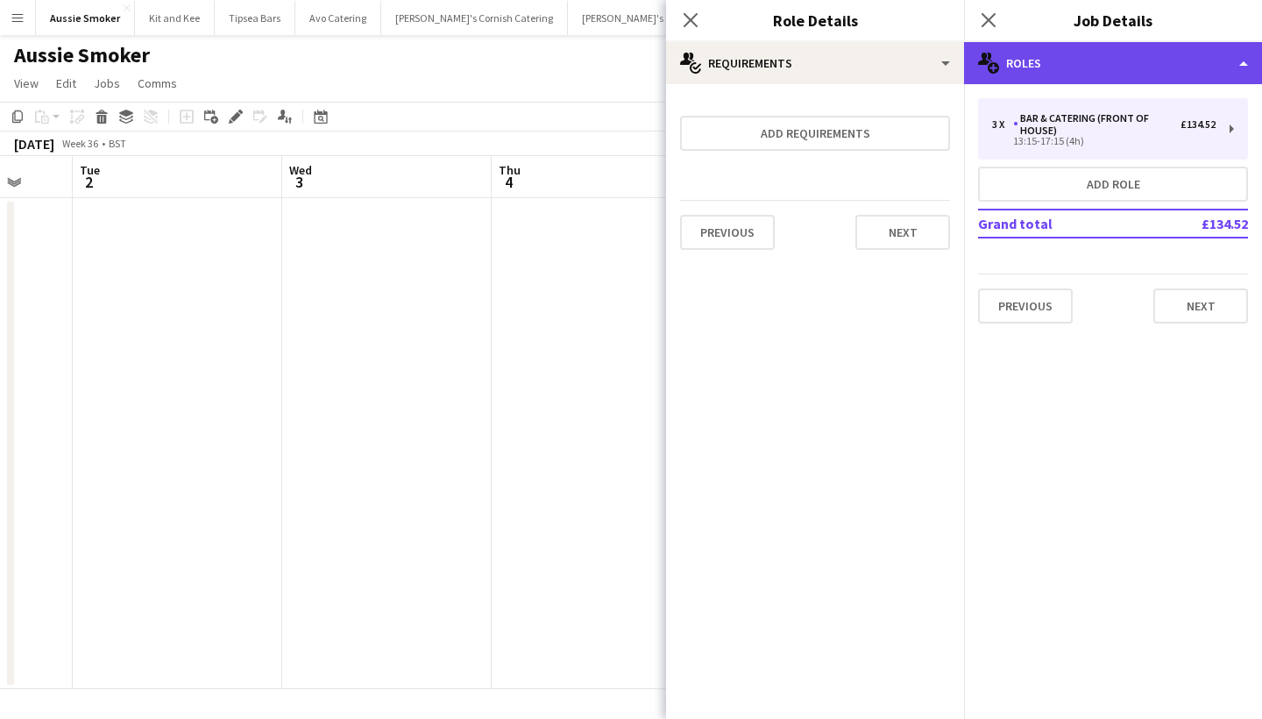
click at [1161, 74] on div "multiple-users-add Roles" at bounding box center [1113, 63] width 298 height 42
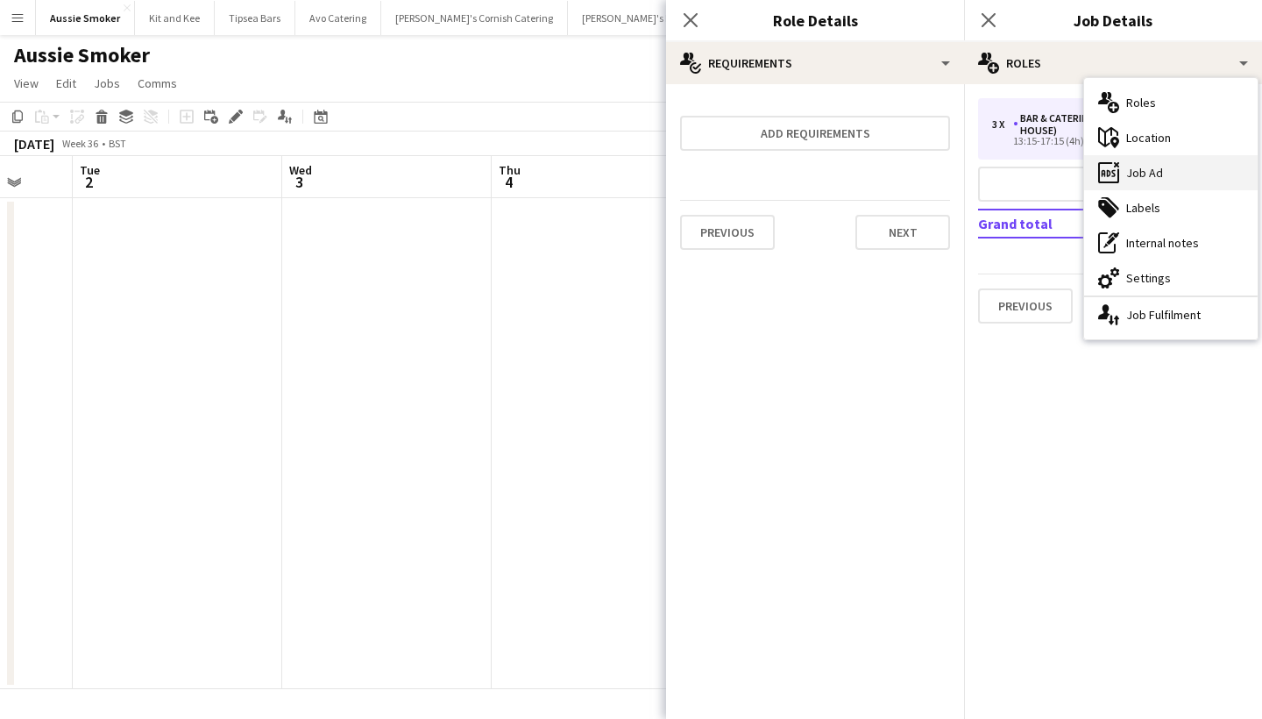
click at [1157, 184] on div "ads-window Job Ad" at bounding box center [1170, 172] width 173 height 35
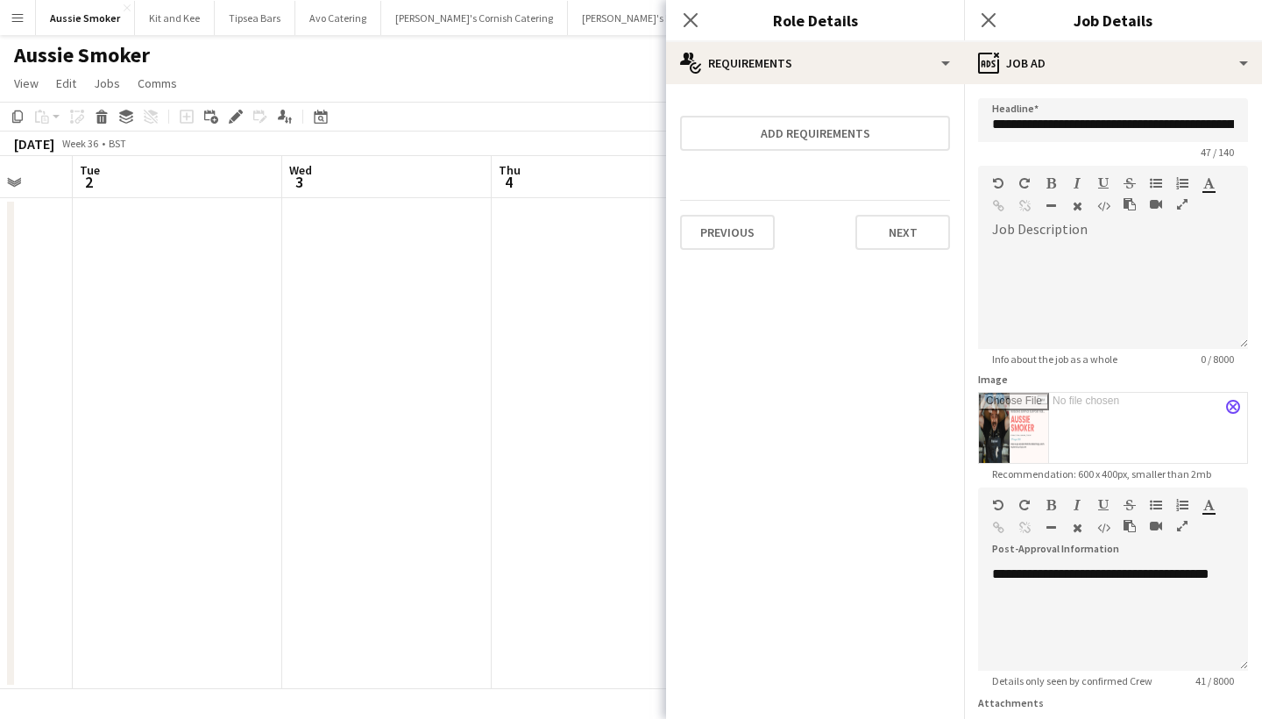
click at [1229, 401] on button "close" at bounding box center [1233, 407] width 14 height 14
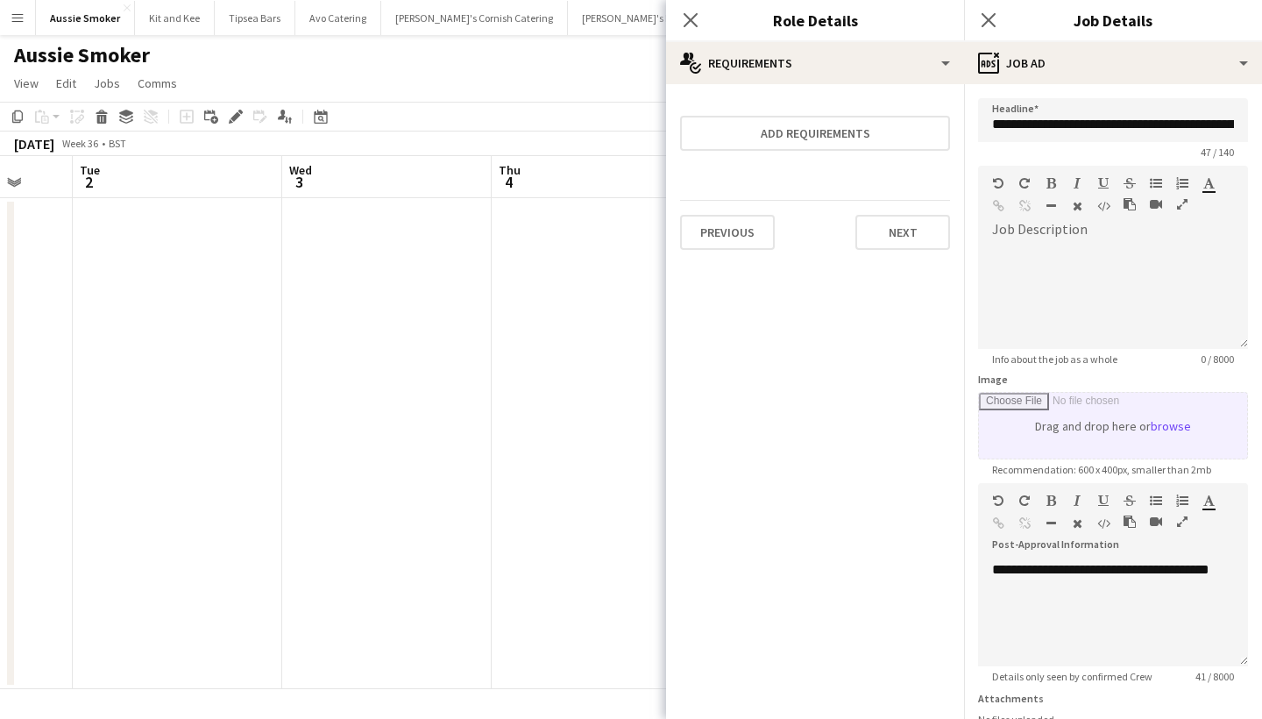
click at [1187, 420] on input "Image" at bounding box center [1113, 426] width 268 height 66
type input "**********"
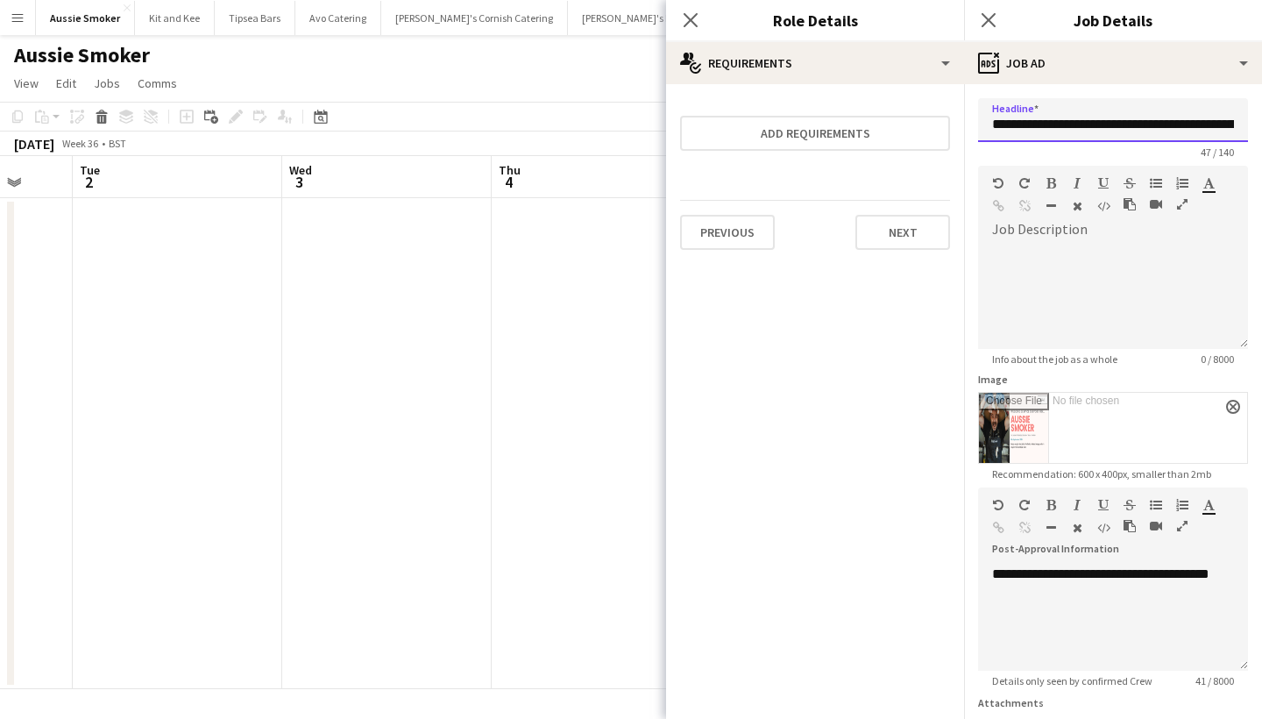
drag, startPoint x: 1076, startPoint y: 125, endPoint x: 965, endPoint y: 115, distance: 111.8
click at [965, 115] on form "**********" at bounding box center [1113, 477] width 298 height 759
drag, startPoint x: 1148, startPoint y: 124, endPoint x: 1079, endPoint y: 122, distance: 69.3
click at [1079, 122] on input "**********" at bounding box center [1113, 120] width 270 height 44
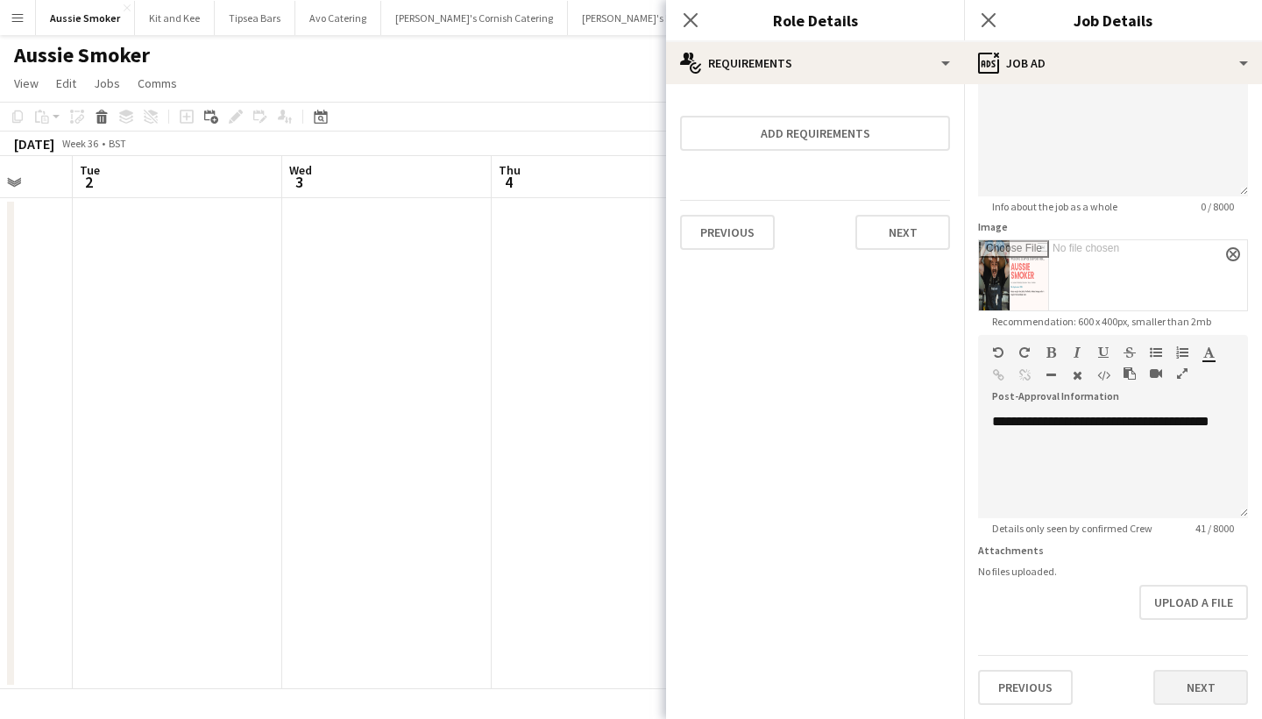
scroll to position [152, 0]
type input "**********"
click at [1177, 698] on button "Next" at bounding box center [1200, 686] width 95 height 35
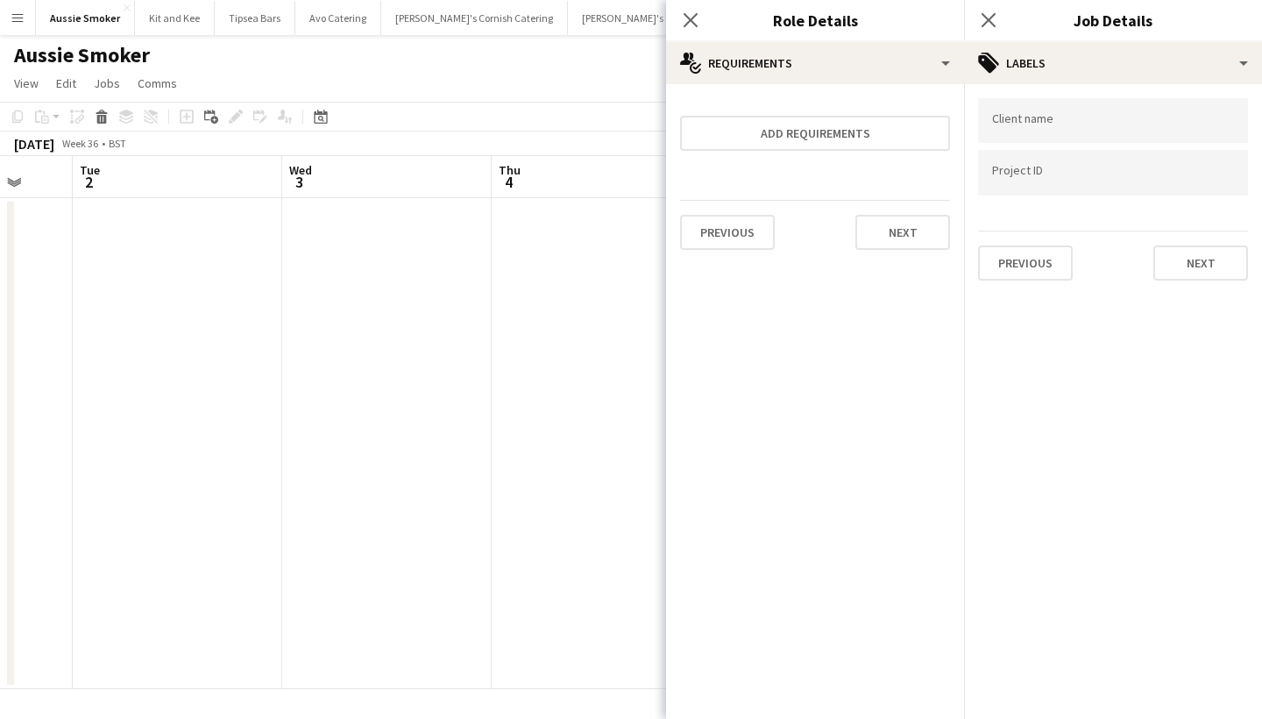
scroll to position [0, 0]
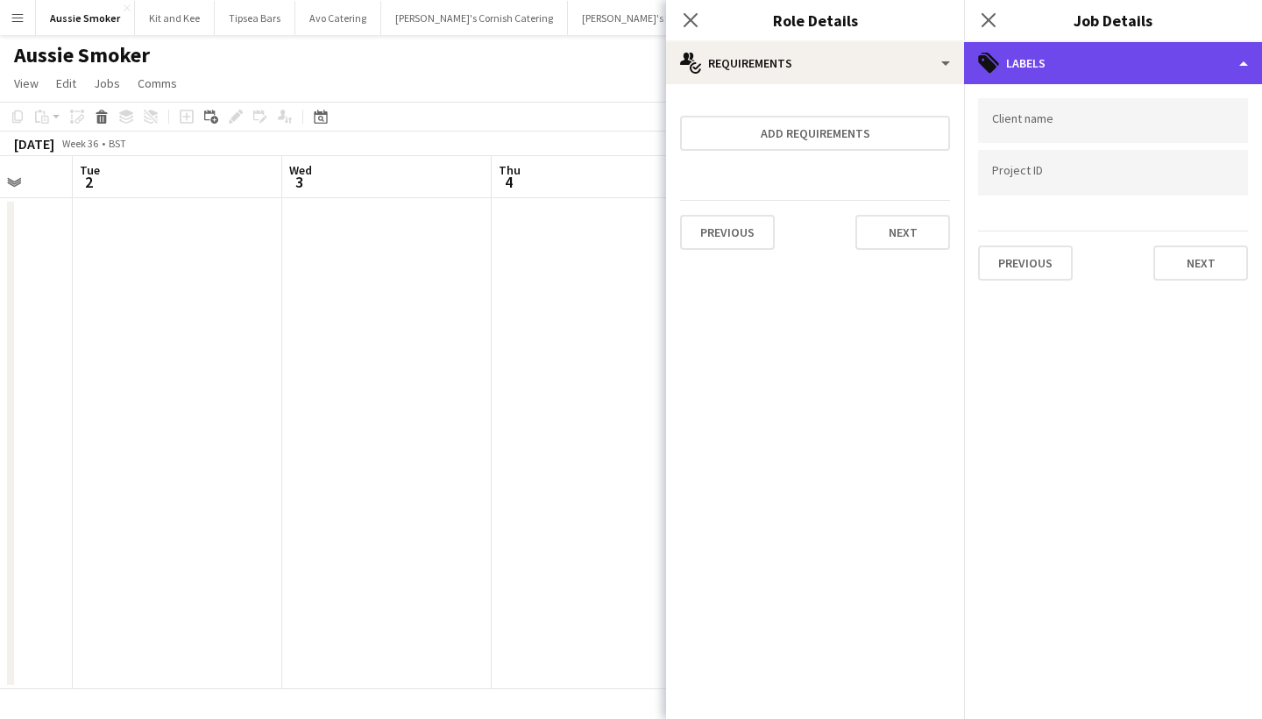
click at [1131, 71] on div "tags-double Labels" at bounding box center [1113, 63] width 298 height 42
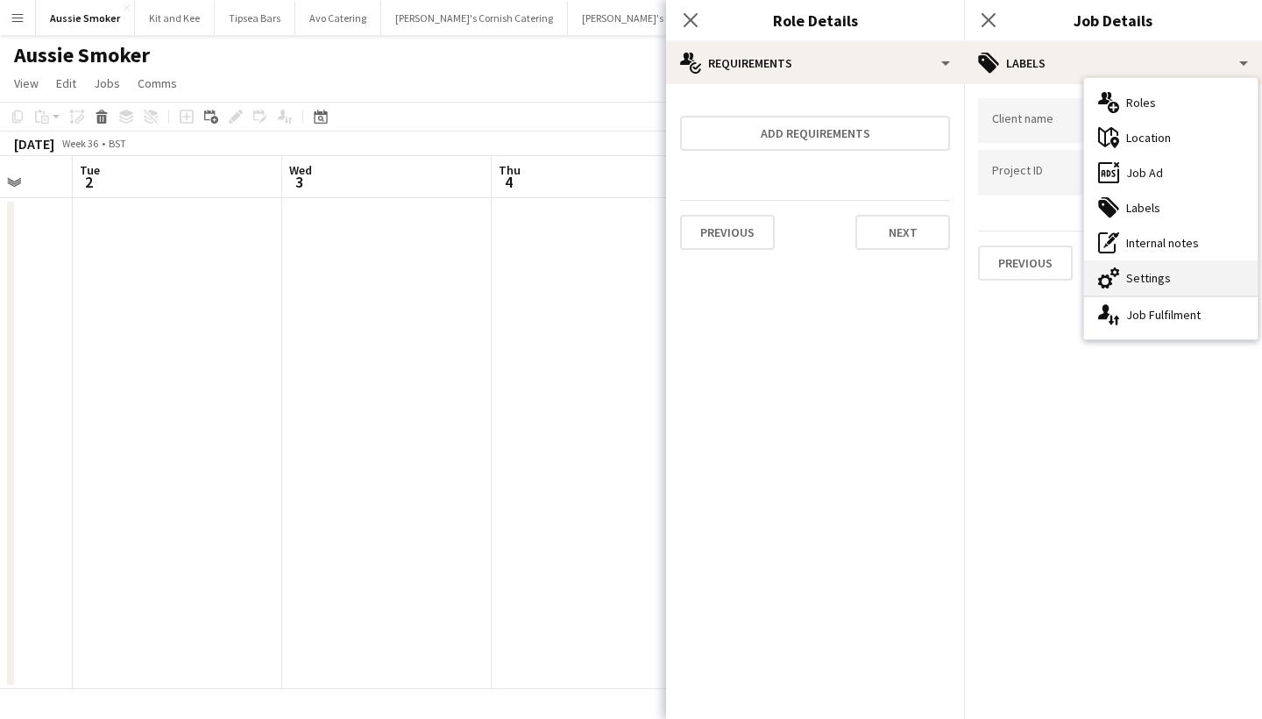
click at [1153, 268] on div "cog-double-3 Settings" at bounding box center [1170, 277] width 173 height 35
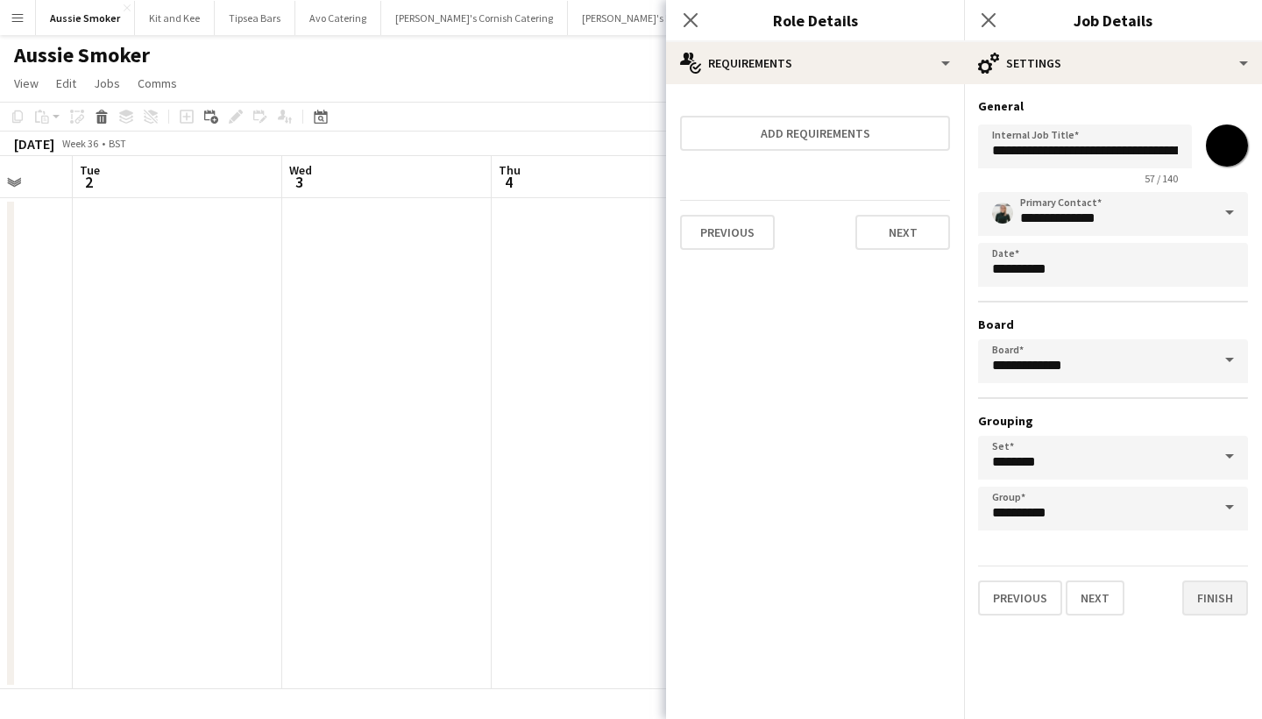
click at [1209, 599] on button "Finish" at bounding box center [1215, 597] width 66 height 35
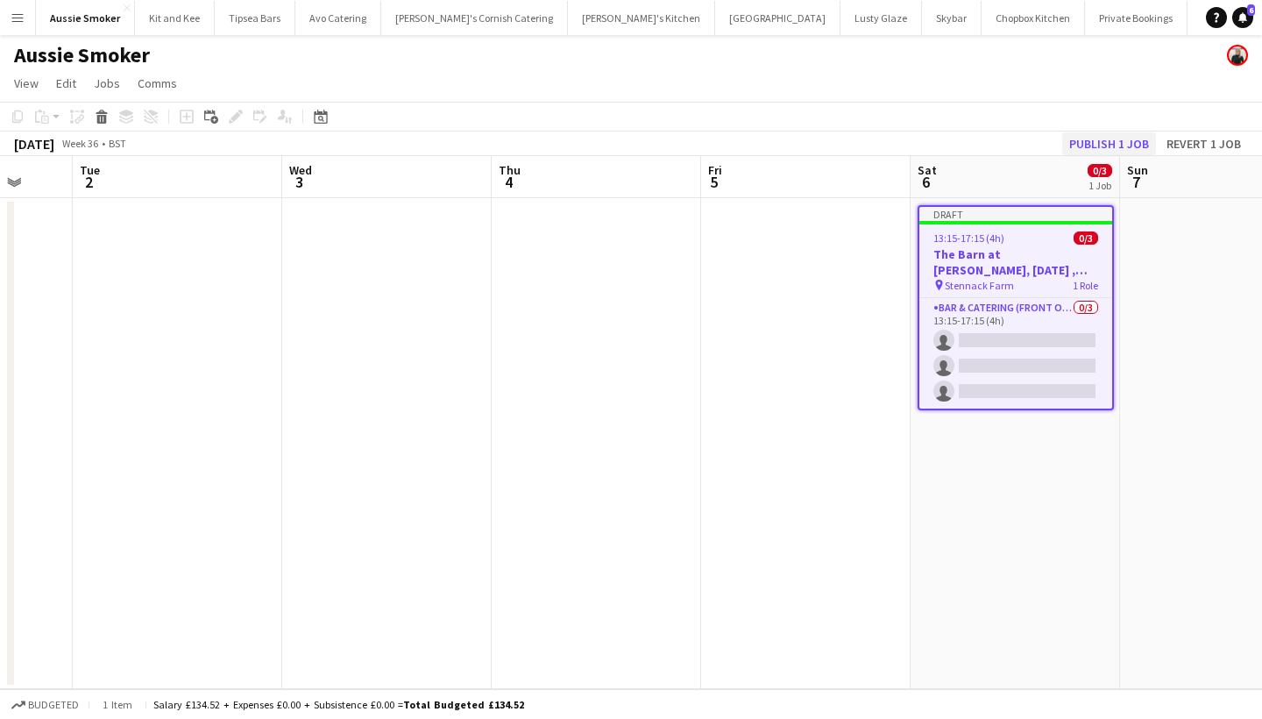
click at [1120, 146] on button "Publish 1 job" at bounding box center [1109, 143] width 94 height 23
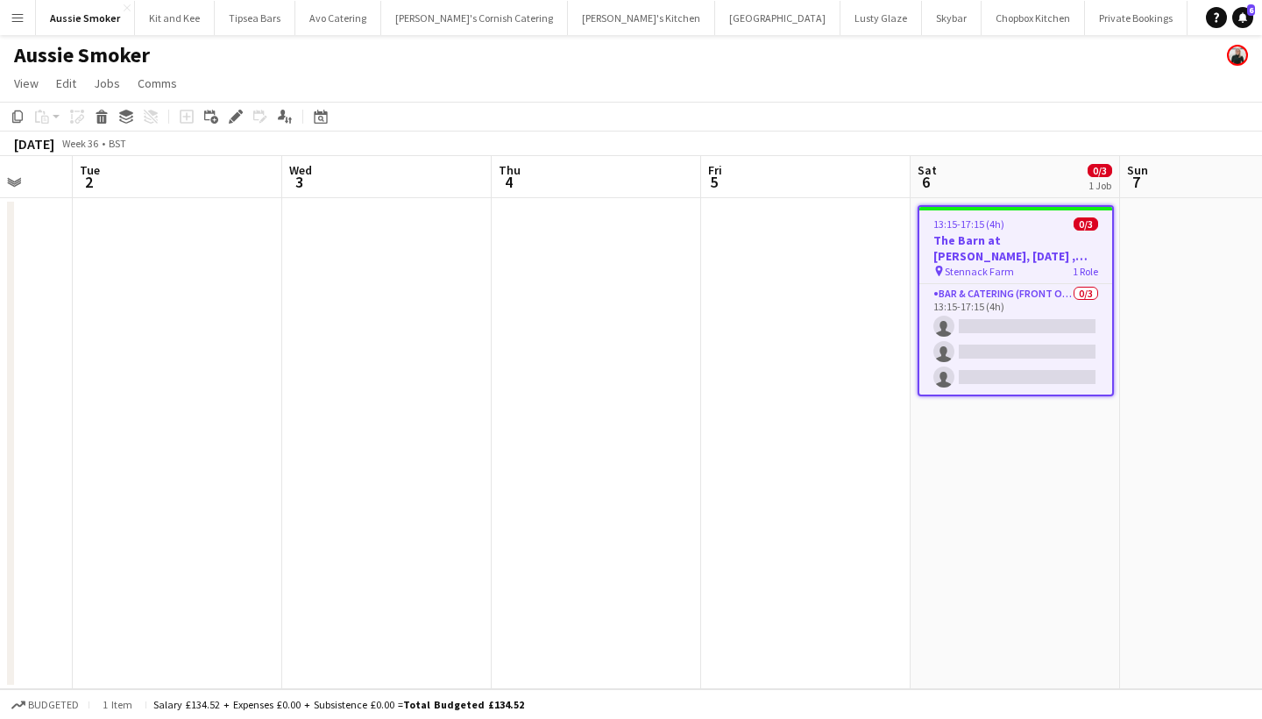
click at [1004, 223] on div "13:15-17:15 (4h) 0/3" at bounding box center [1015, 223] width 193 height 13
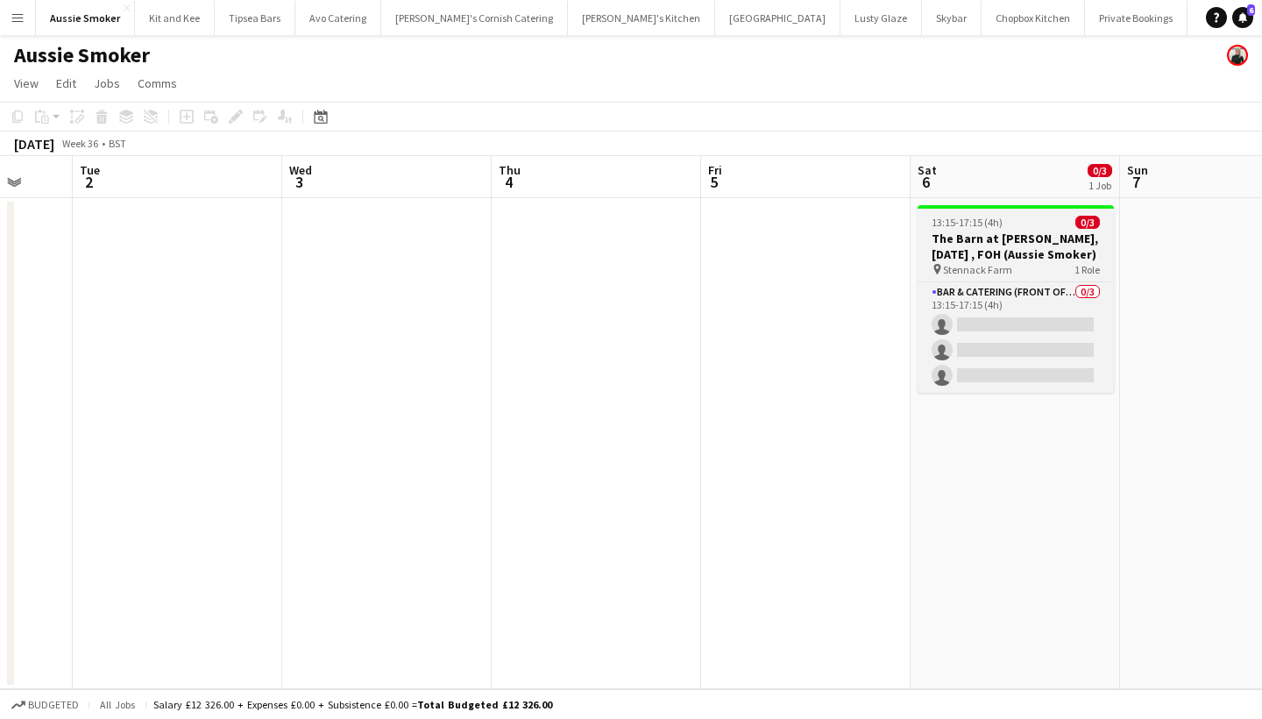
click at [1004, 223] on div "13:15-17:15 (4h) 0/3" at bounding box center [1015, 222] width 196 height 13
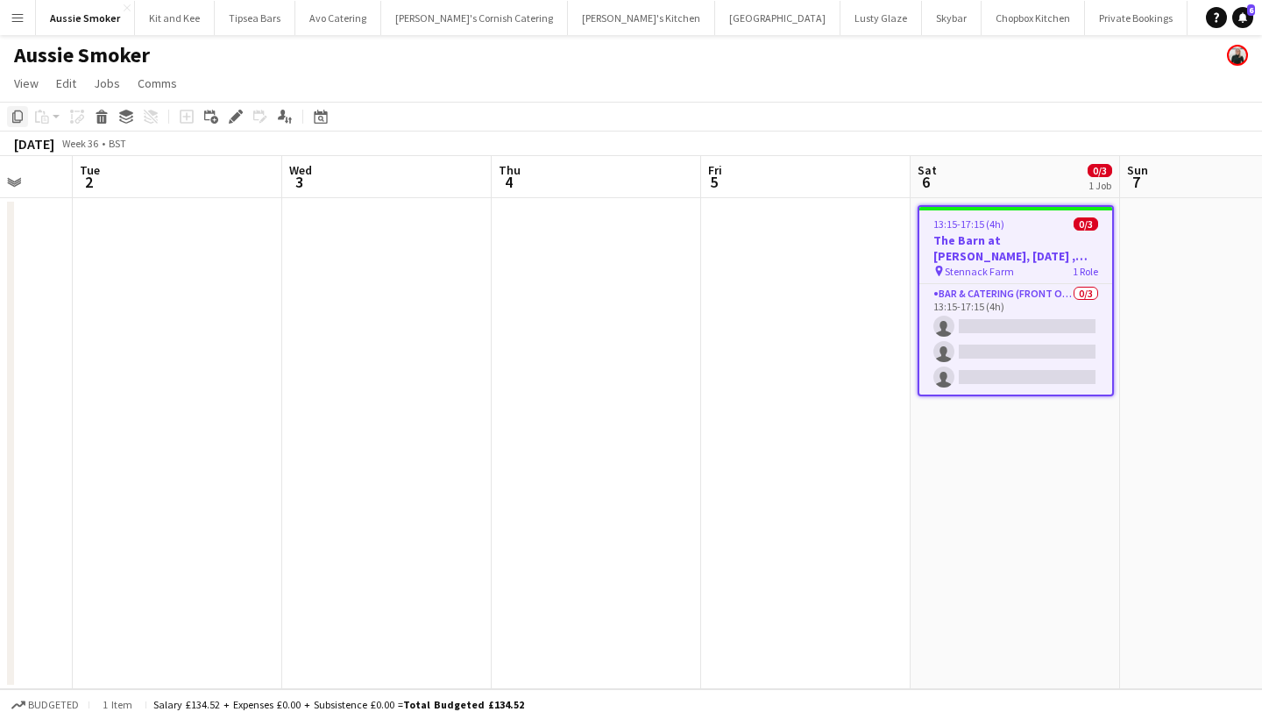
click at [21, 117] on icon "Copy" at bounding box center [18, 117] width 14 height 14
click at [173, 266] on app-date-cell at bounding box center [177, 443] width 209 height 491
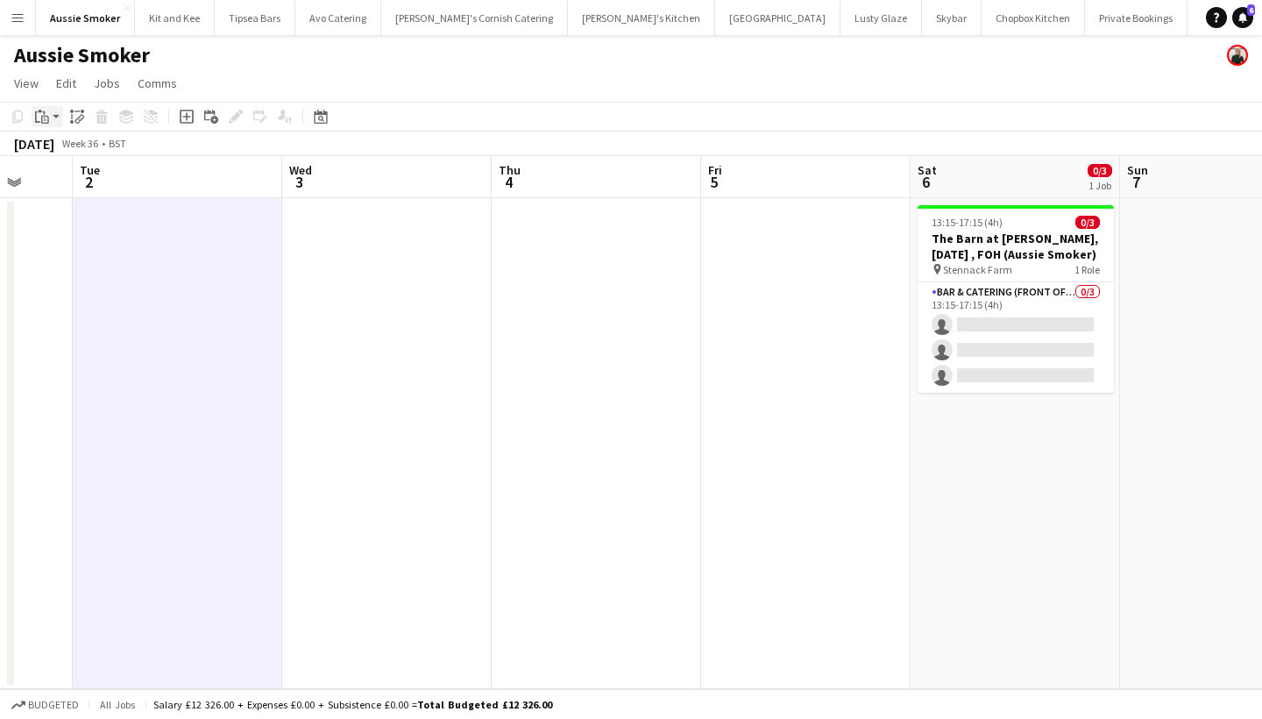
click at [44, 115] on icon "Paste" at bounding box center [42, 117] width 14 height 14
click at [96, 159] on div "Paste Command V Paste with crew Command Shift V" at bounding box center [115, 165] width 166 height 74
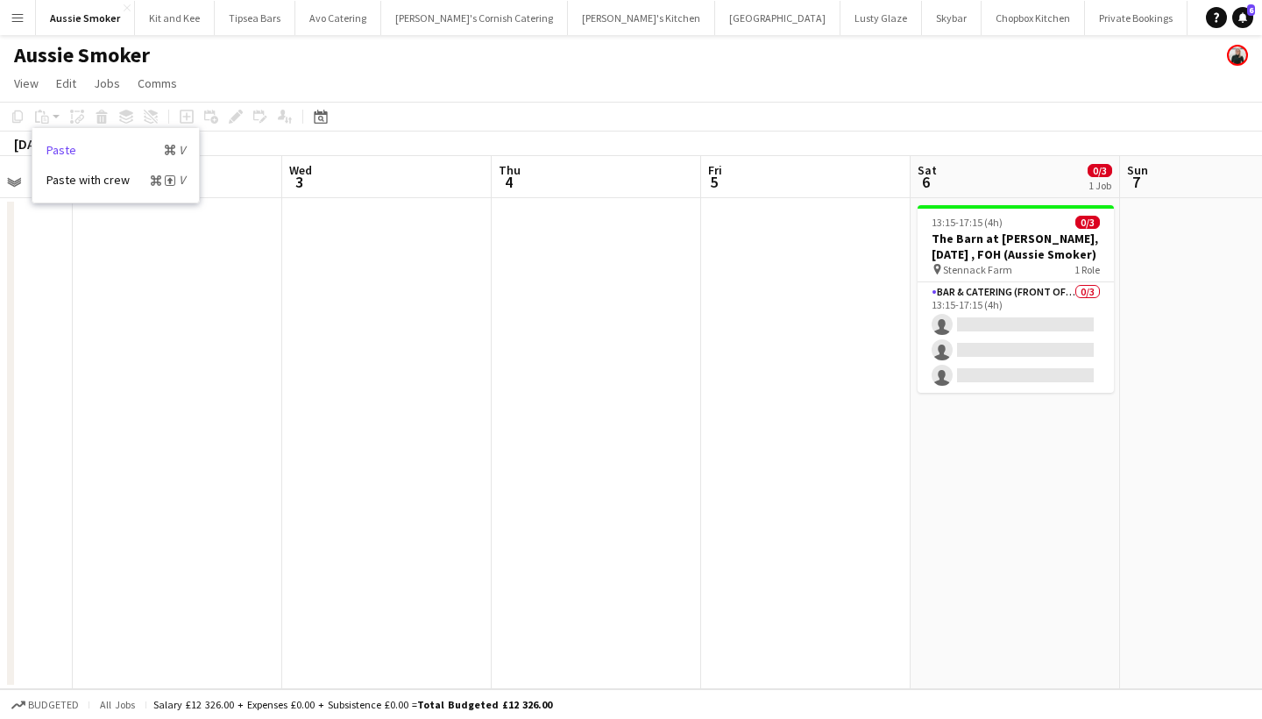
click at [67, 148] on link "Paste Command V" at bounding box center [115, 150] width 138 height 16
click at [42, 117] on div "Copy Paste Paste Command V Paste with crew Command Shift V Paste linked Job Del…" at bounding box center [84, 116] width 154 height 21
click at [221, 302] on app-date-cell at bounding box center [177, 443] width 209 height 491
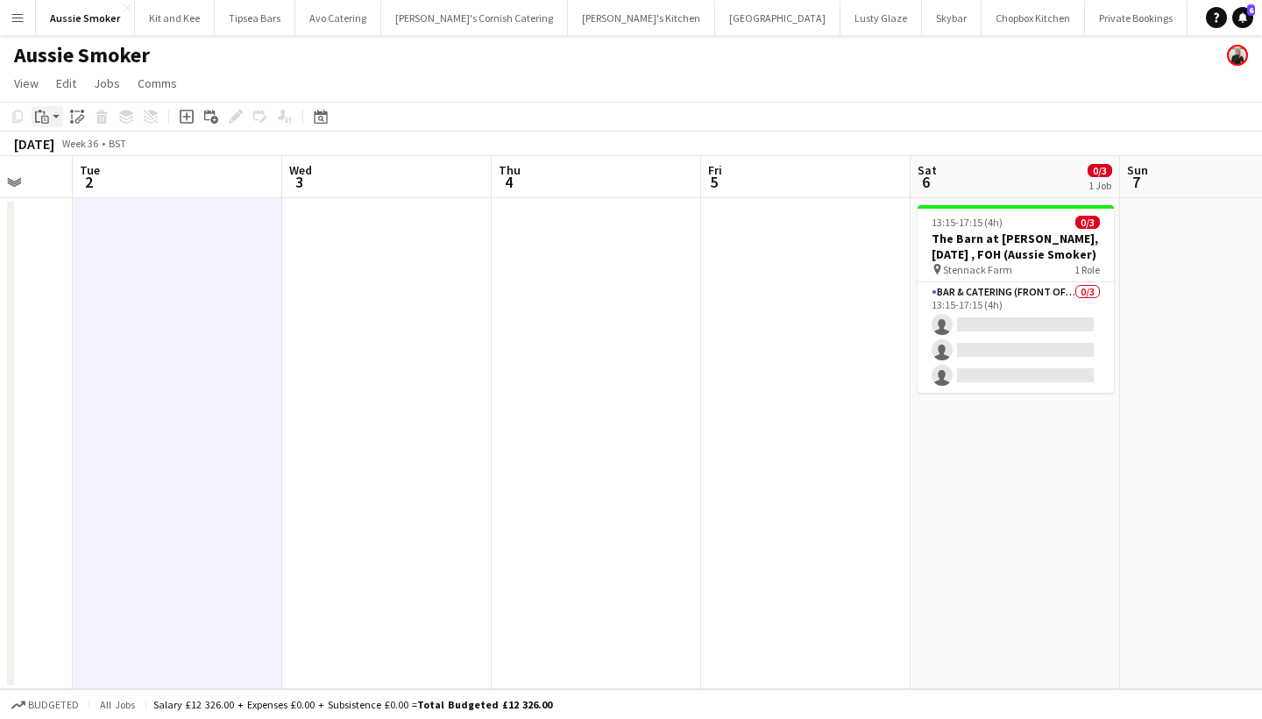
click at [42, 117] on icon at bounding box center [45, 120] width 8 height 8
click at [80, 154] on link "Paste Command V" at bounding box center [115, 150] width 138 height 16
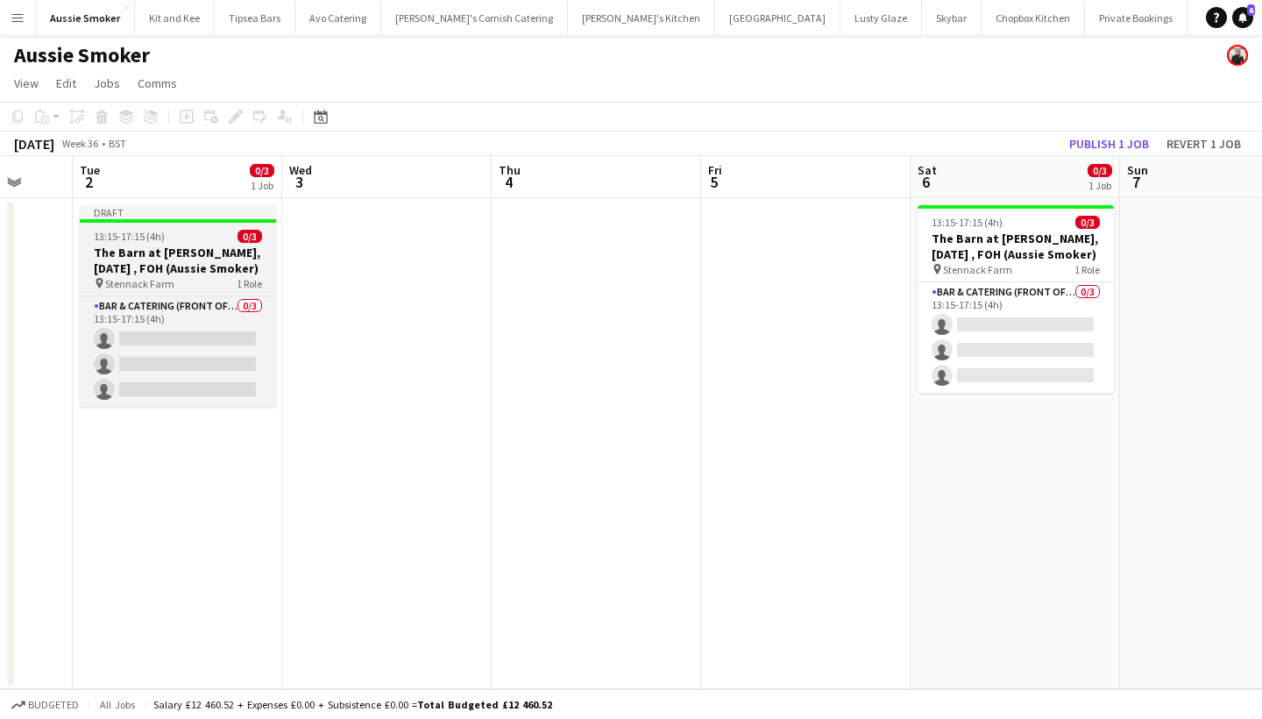
click at [177, 270] on h3 "The Barn at Pengelly, 6th September , FOH (Aussie Smoker)" at bounding box center [178, 260] width 196 height 32
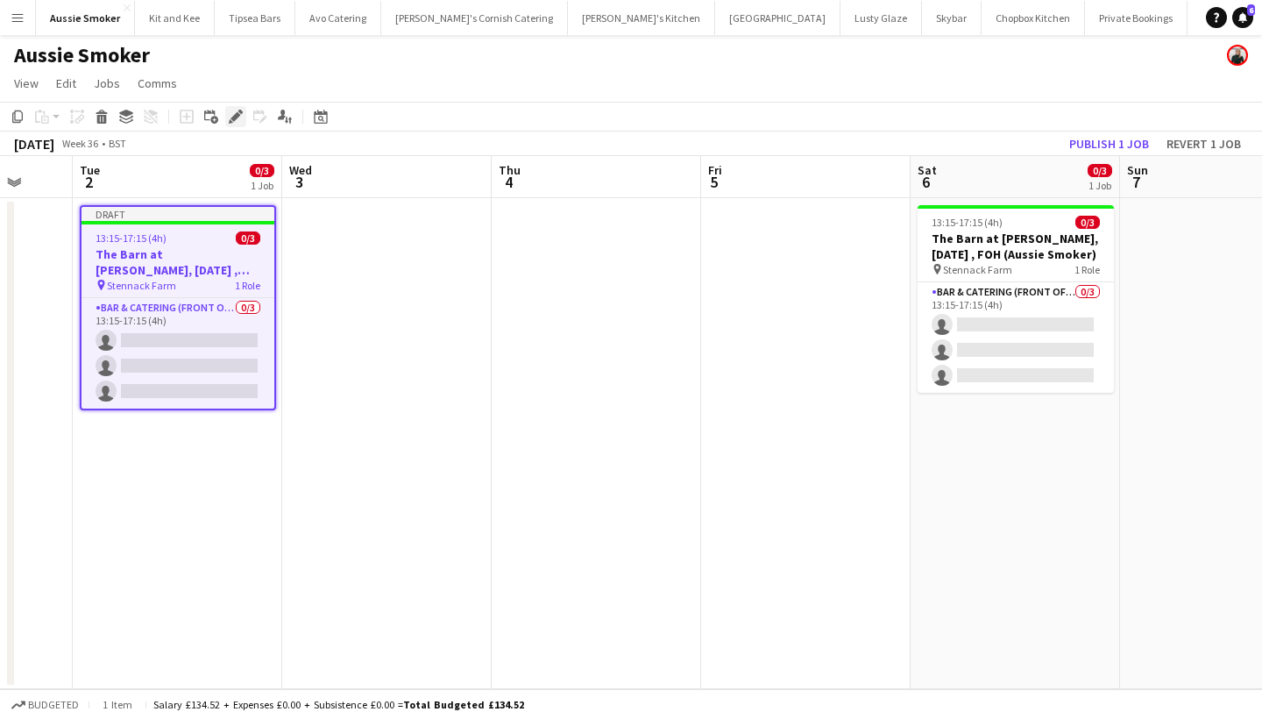
click at [237, 117] on icon at bounding box center [235, 117] width 10 height 10
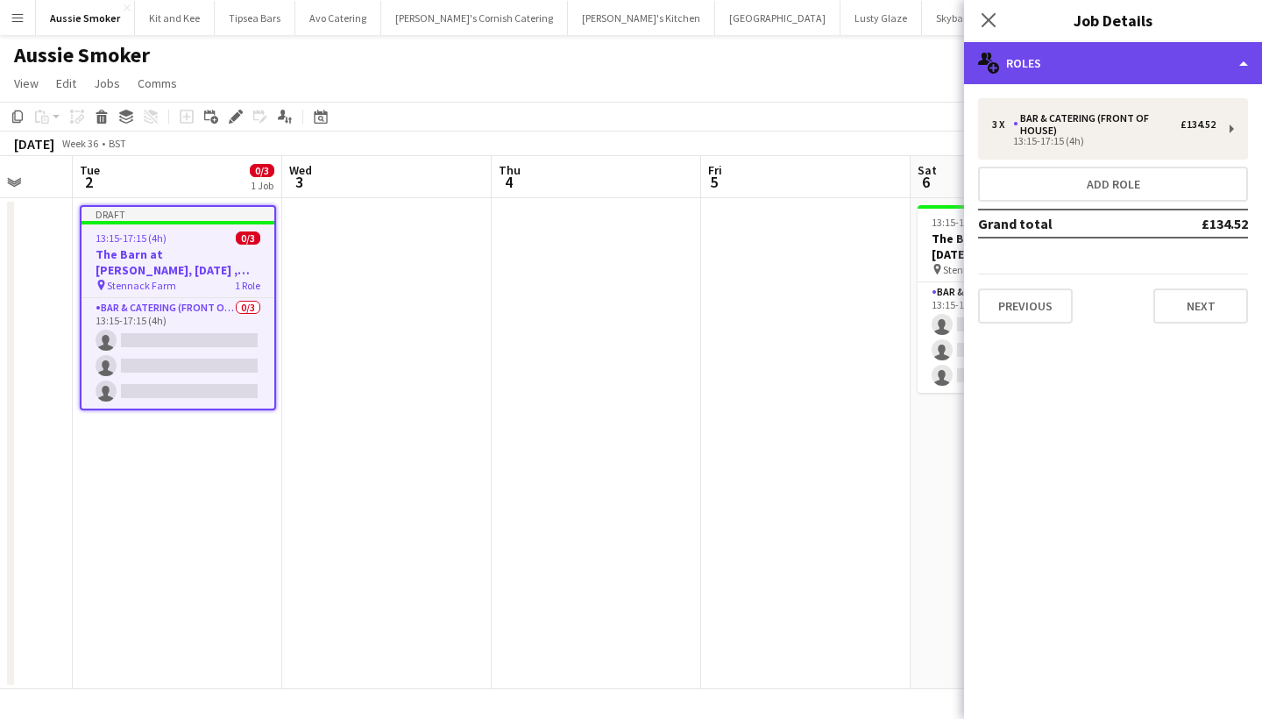
click at [1050, 54] on div "multiple-users-add Roles" at bounding box center [1113, 63] width 298 height 42
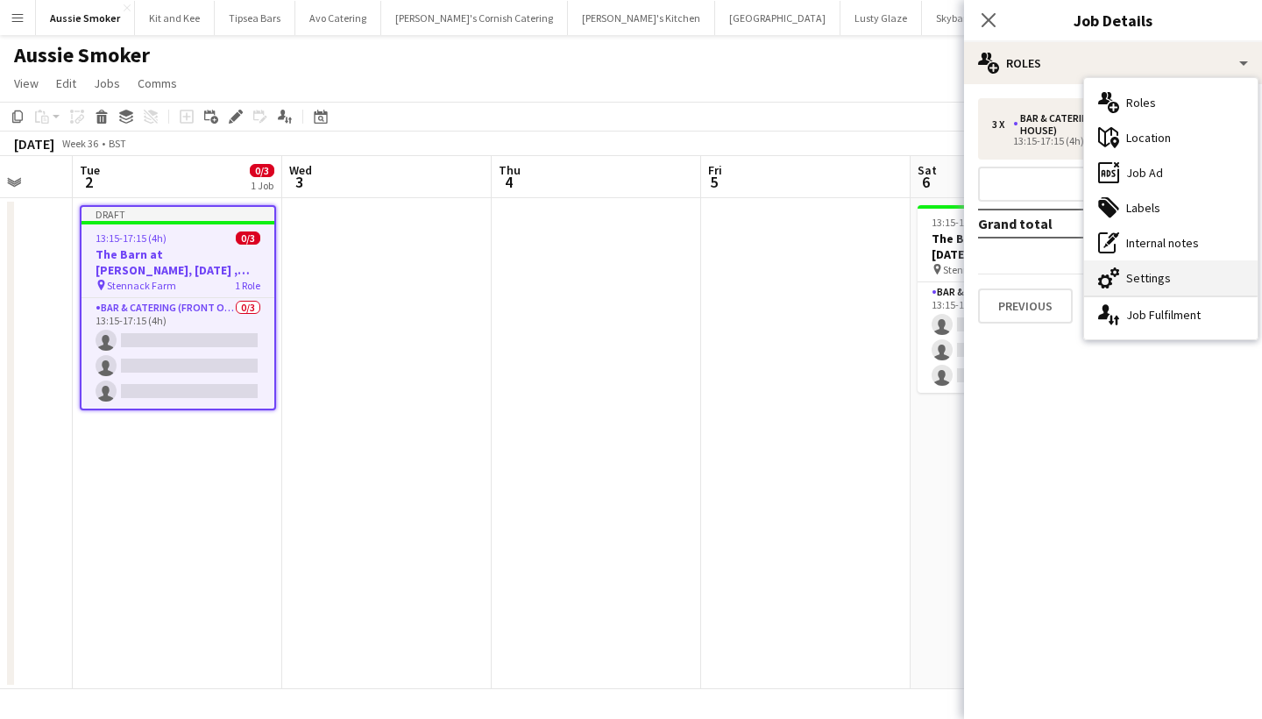
click at [1150, 284] on div "cog-double-3 Settings" at bounding box center [1170, 277] width 173 height 35
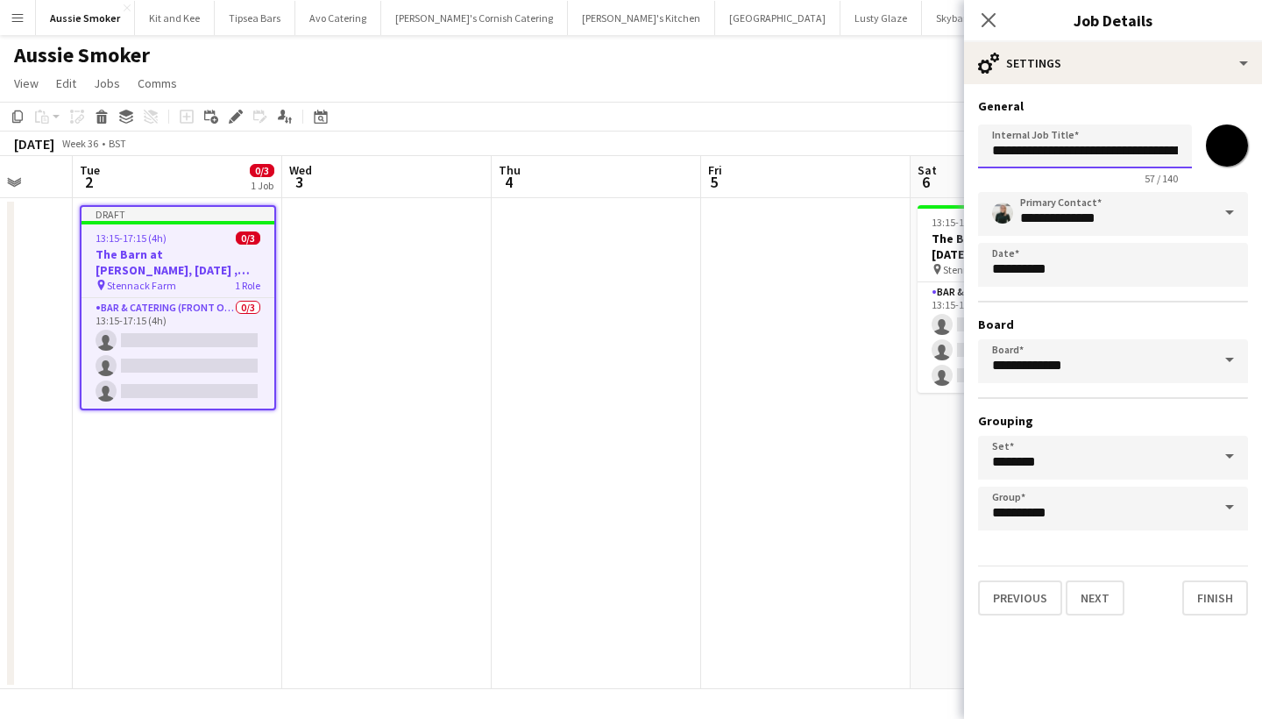
click at [1134, 149] on input "**********" at bounding box center [1085, 146] width 214 height 44
type input "**********"
click at [1101, 600] on button "Next" at bounding box center [1095, 597] width 59 height 35
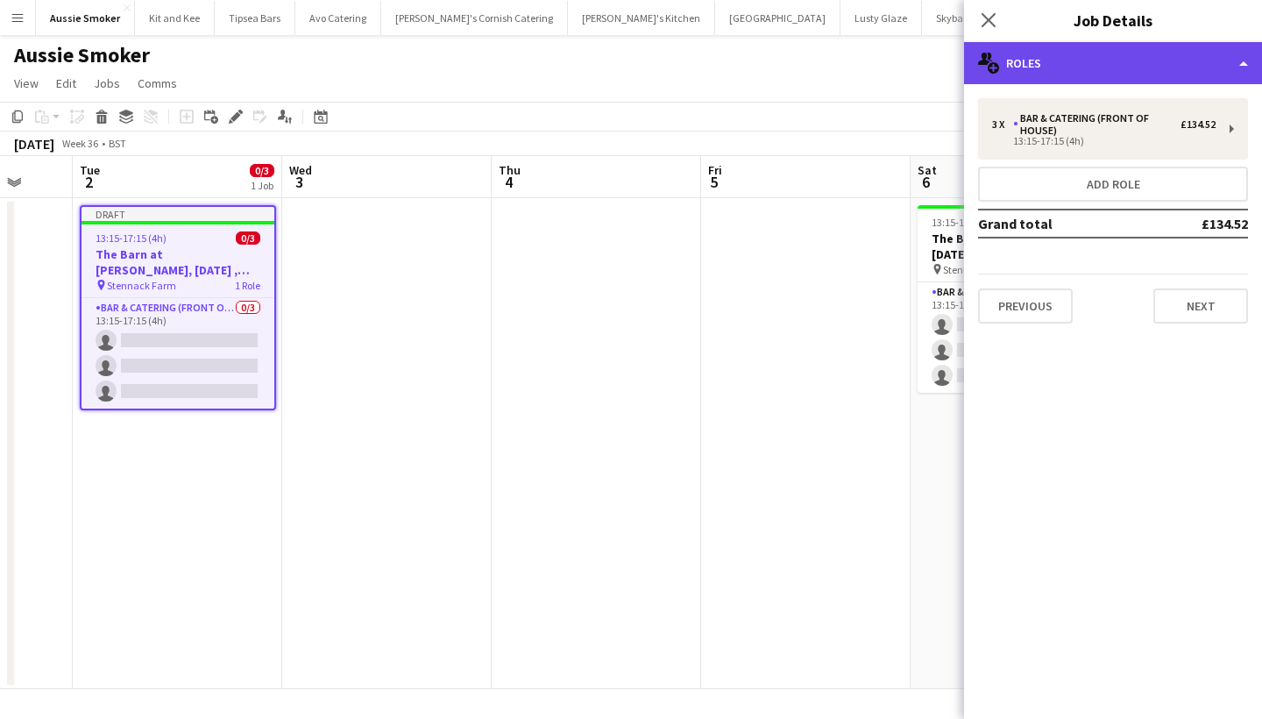
click at [1113, 56] on div "multiple-users-add Roles" at bounding box center [1113, 63] width 298 height 42
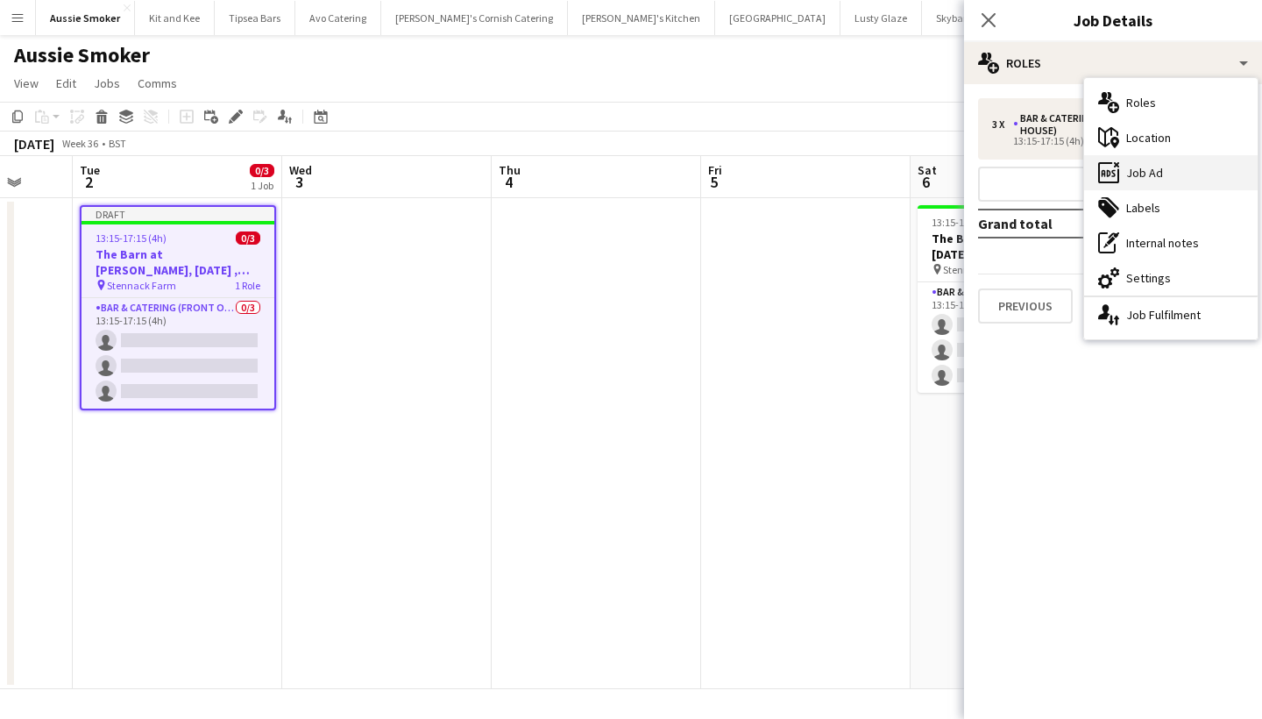
click at [1137, 175] on div "ads-window Job Ad" at bounding box center [1170, 172] width 173 height 35
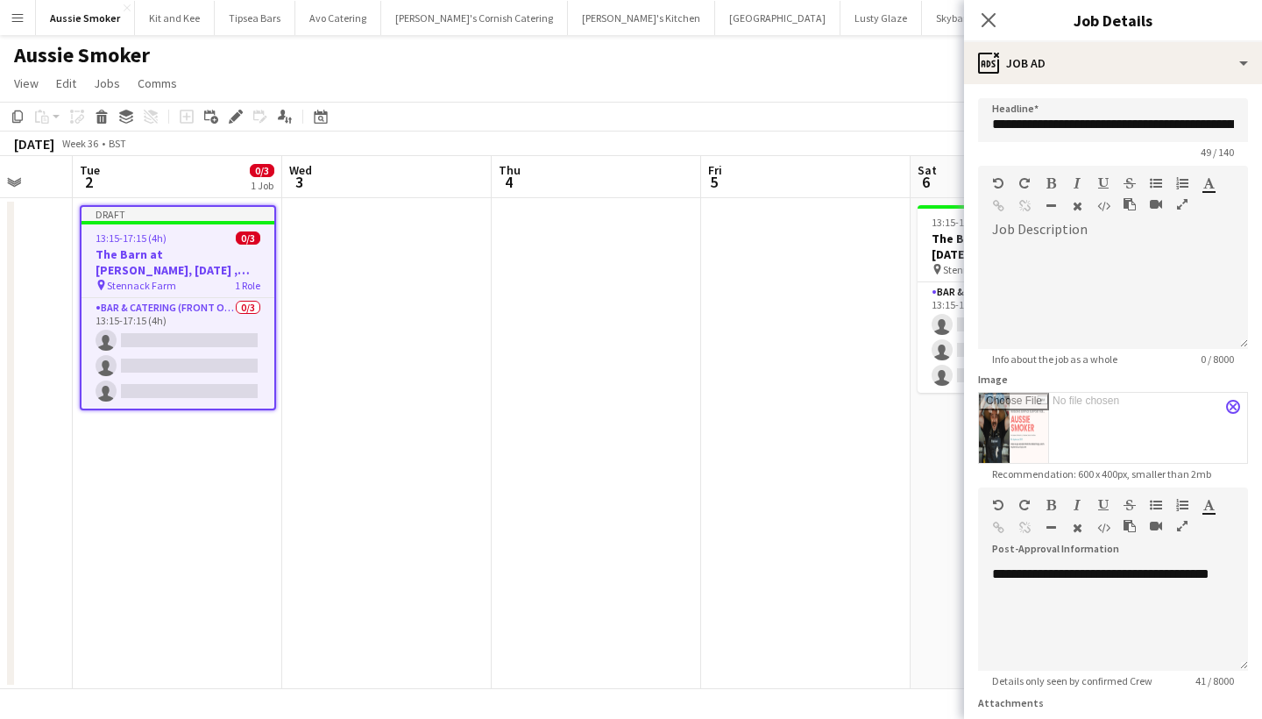
click at [1236, 409] on app-icon "close" at bounding box center [1233, 406] width 11 height 7
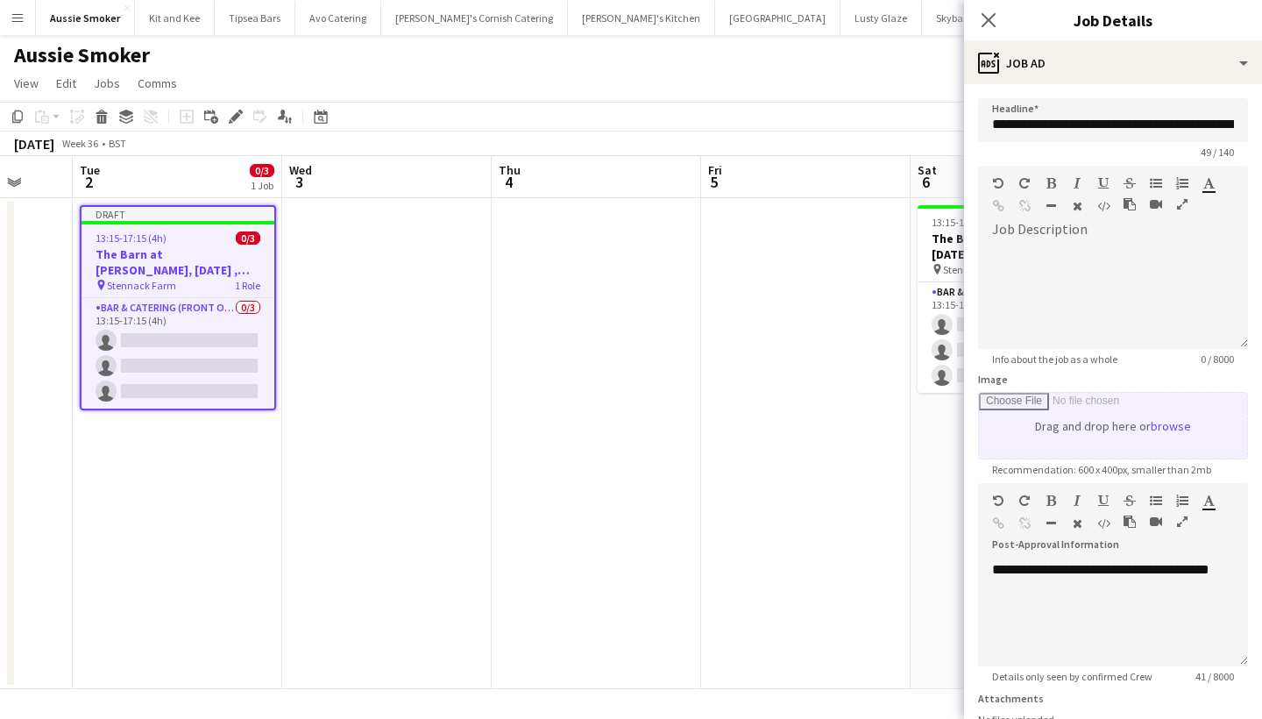
click at [1154, 433] on input "Image" at bounding box center [1113, 426] width 268 height 66
type input "**********"
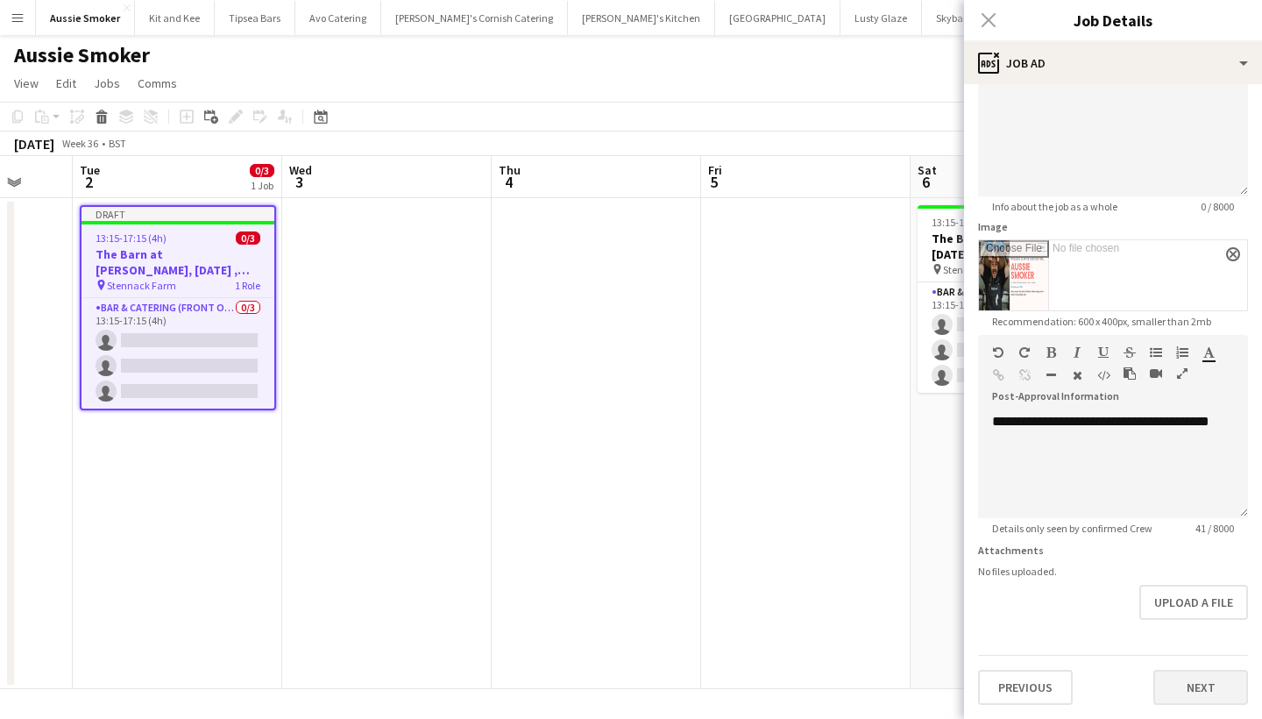
scroll to position [152, 0]
click at [1199, 690] on button "Next" at bounding box center [1200, 686] width 95 height 35
click at [986, 19] on icon "Close pop-in" at bounding box center [988, 19] width 17 height 17
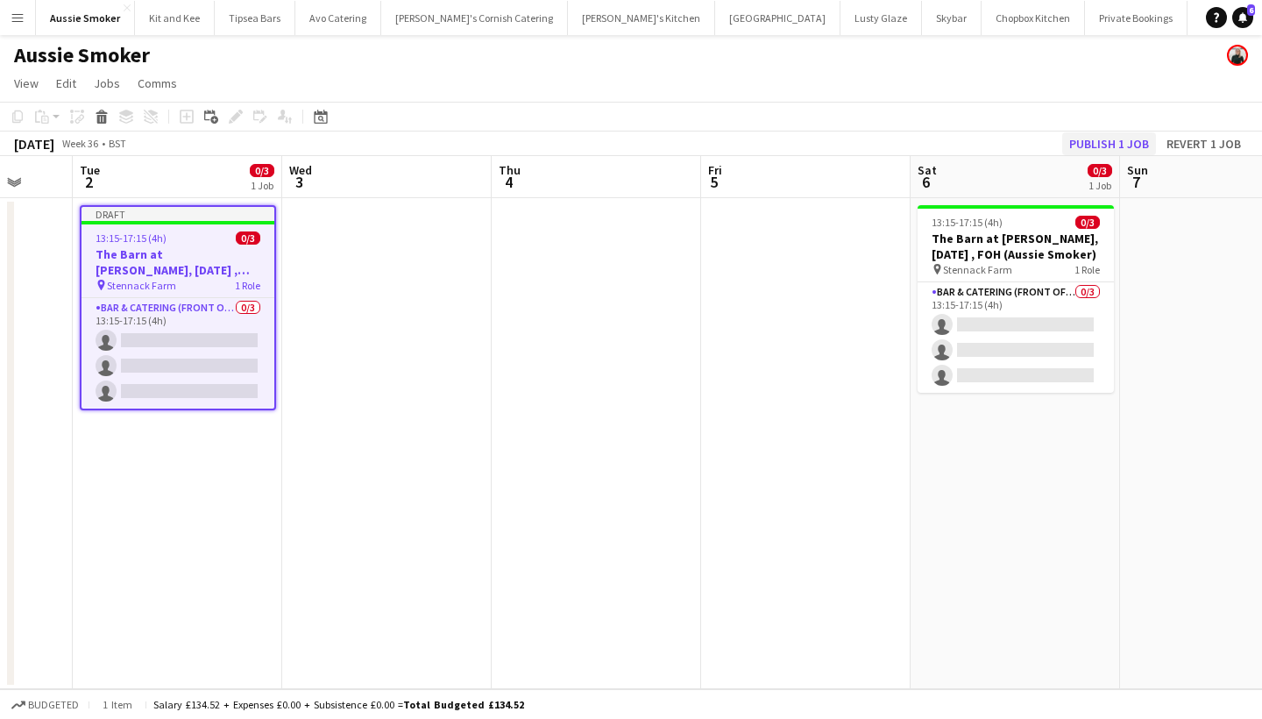
click at [1092, 146] on button "Publish 1 job" at bounding box center [1109, 143] width 94 height 23
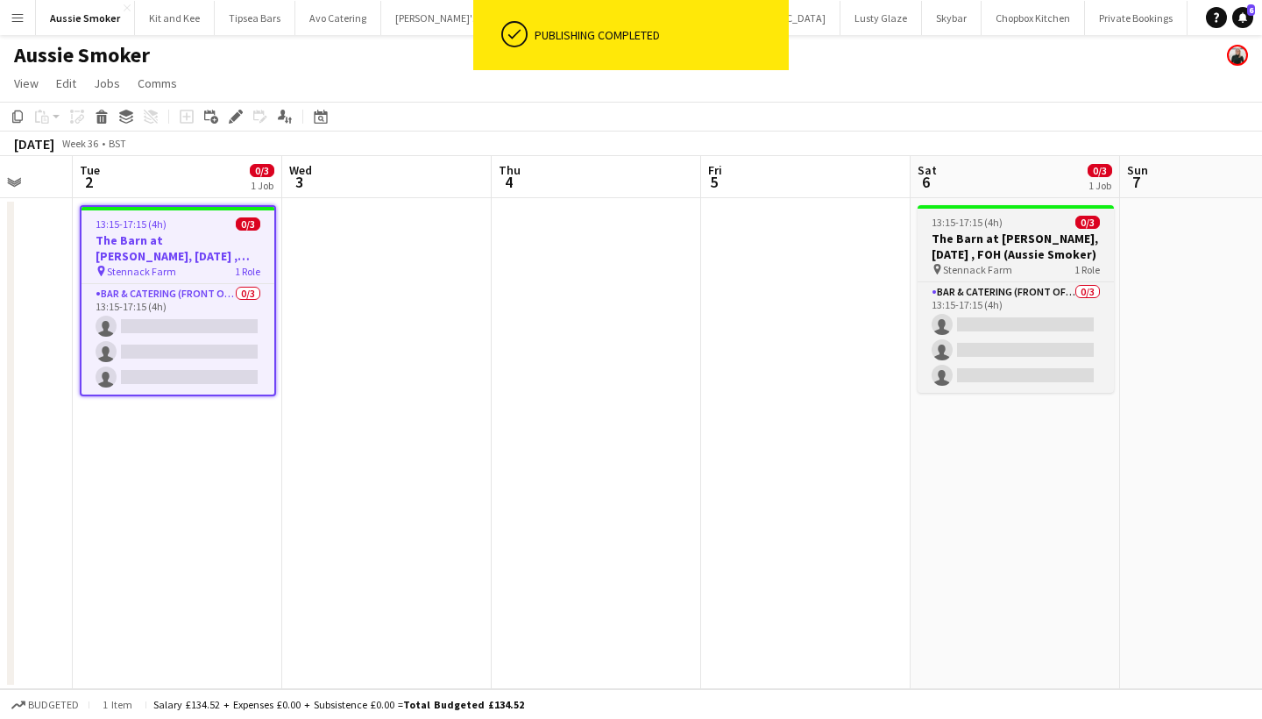
click at [1006, 247] on h3 "The Barn at Pengelly, 6th September , FOH (Aussie Smoker)" at bounding box center [1015, 246] width 196 height 32
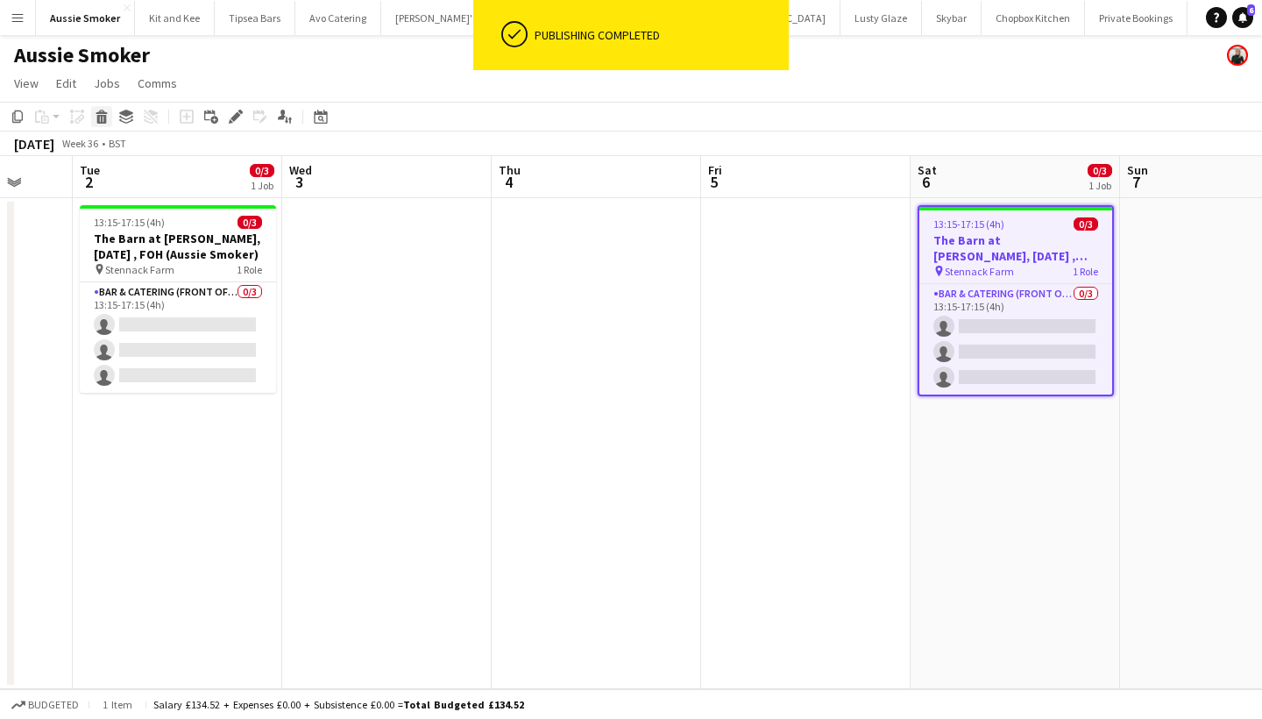
click at [100, 117] on icon "Delete" at bounding box center [102, 117] width 14 height 14
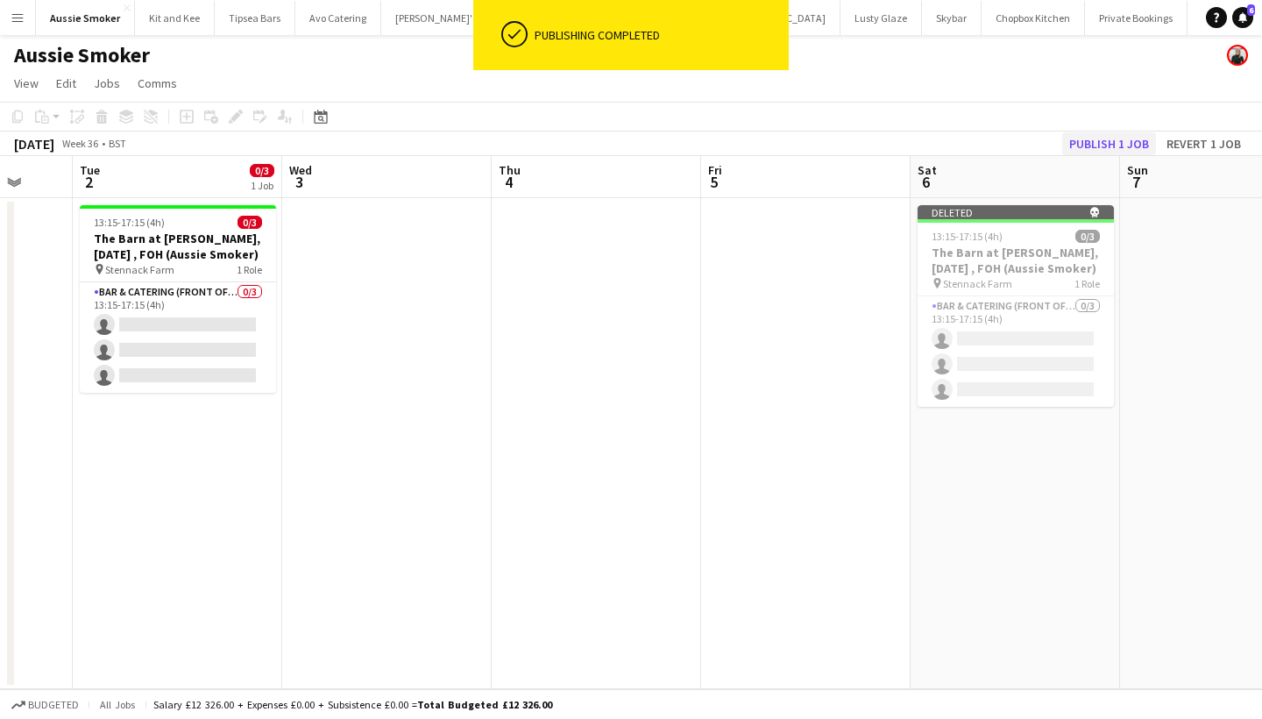
click at [1102, 148] on button "Publish 1 job" at bounding box center [1109, 143] width 94 height 23
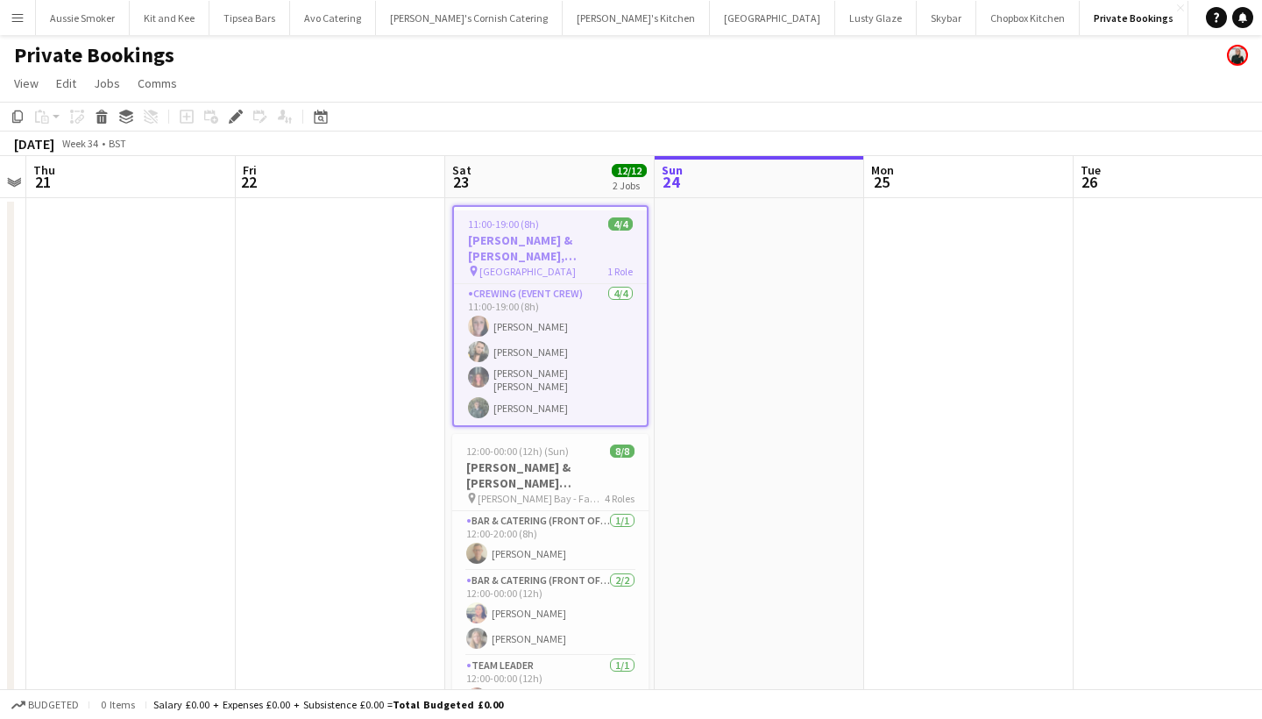
click at [529, 262] on h3 "[PERSON_NAME] & [PERSON_NAME], [PERSON_NAME], [DATE]" at bounding box center [550, 248] width 193 height 32
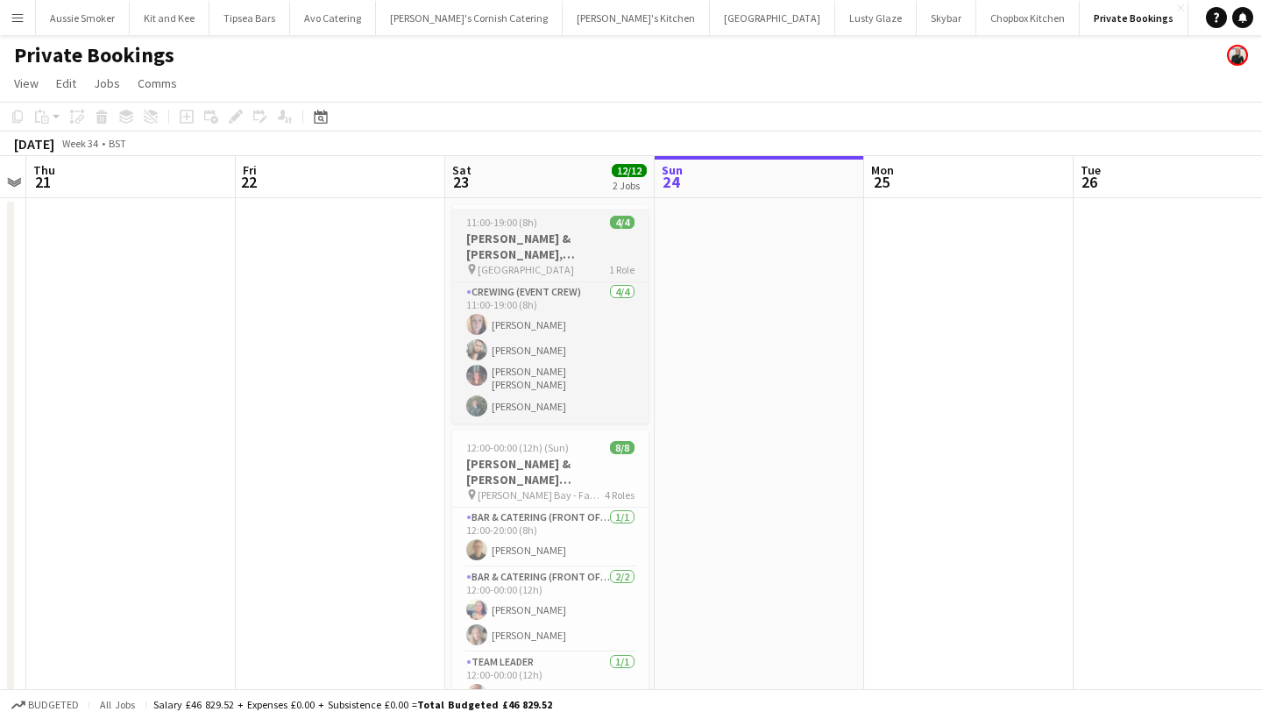
click at [522, 251] on h3 "[PERSON_NAME] & [PERSON_NAME], [PERSON_NAME], [DATE]" at bounding box center [550, 246] width 196 height 32
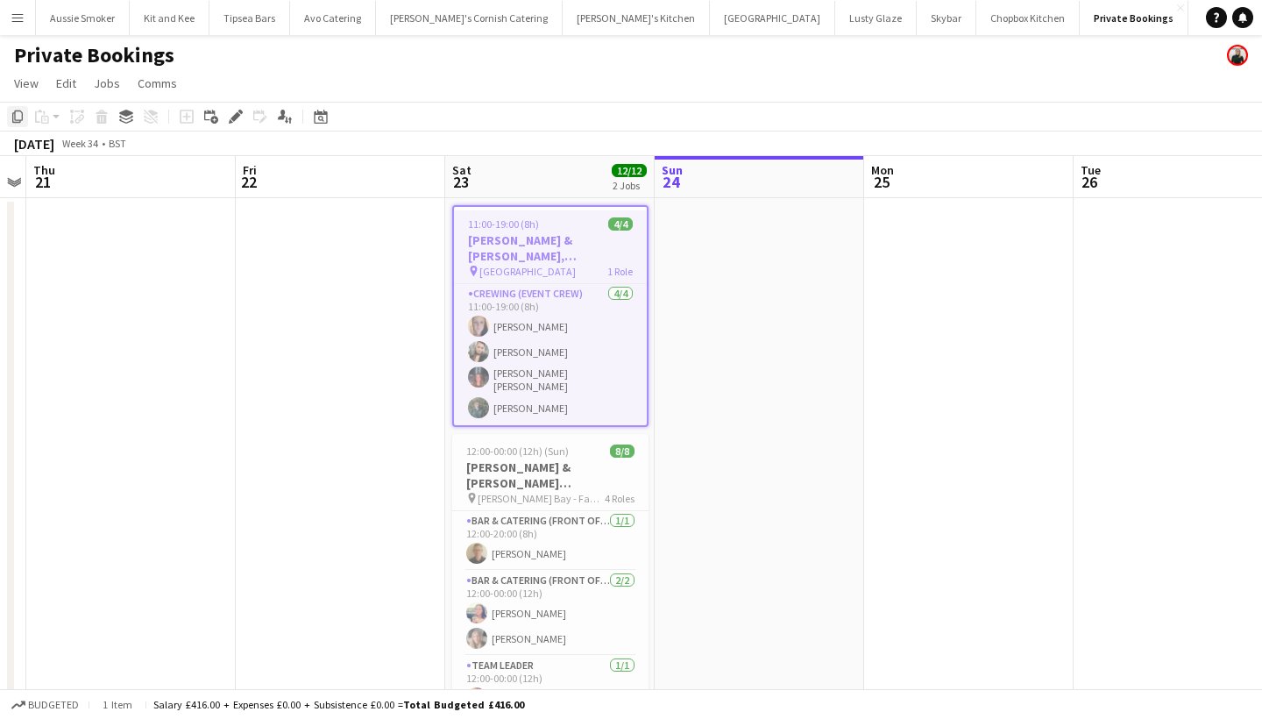
click at [16, 114] on icon "Copy" at bounding box center [18, 117] width 14 height 14
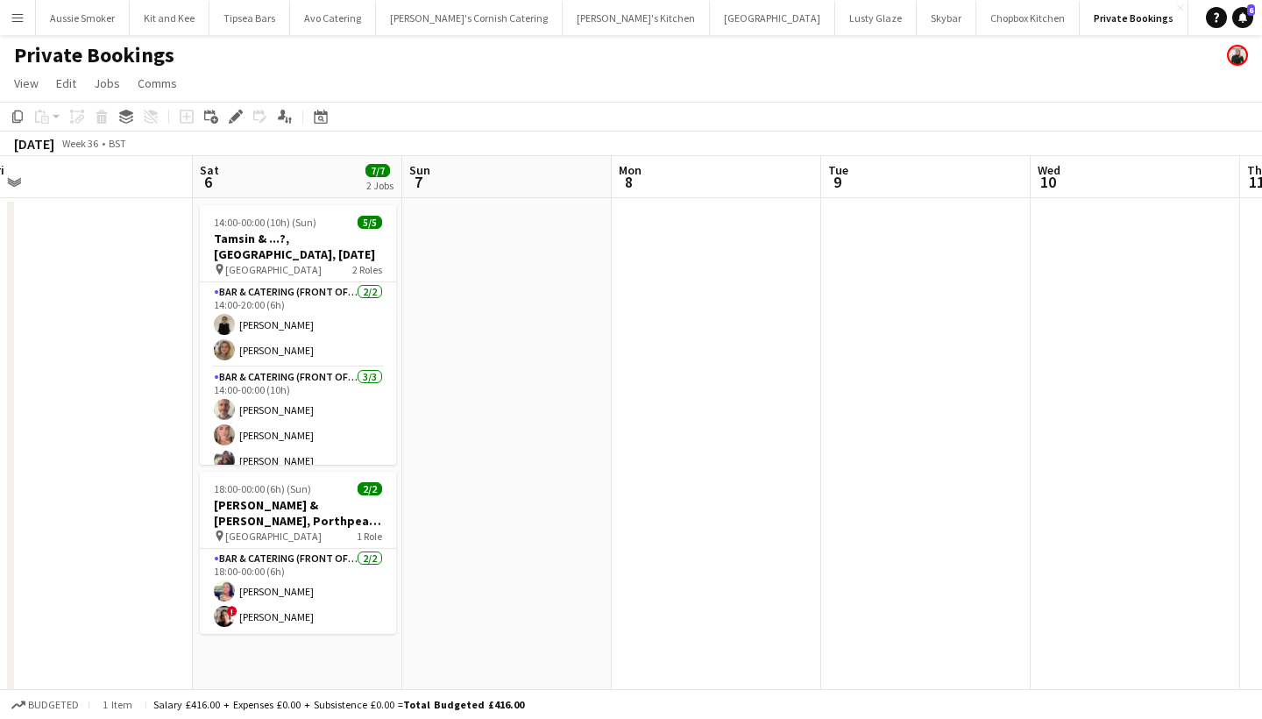
scroll to position [0, 421]
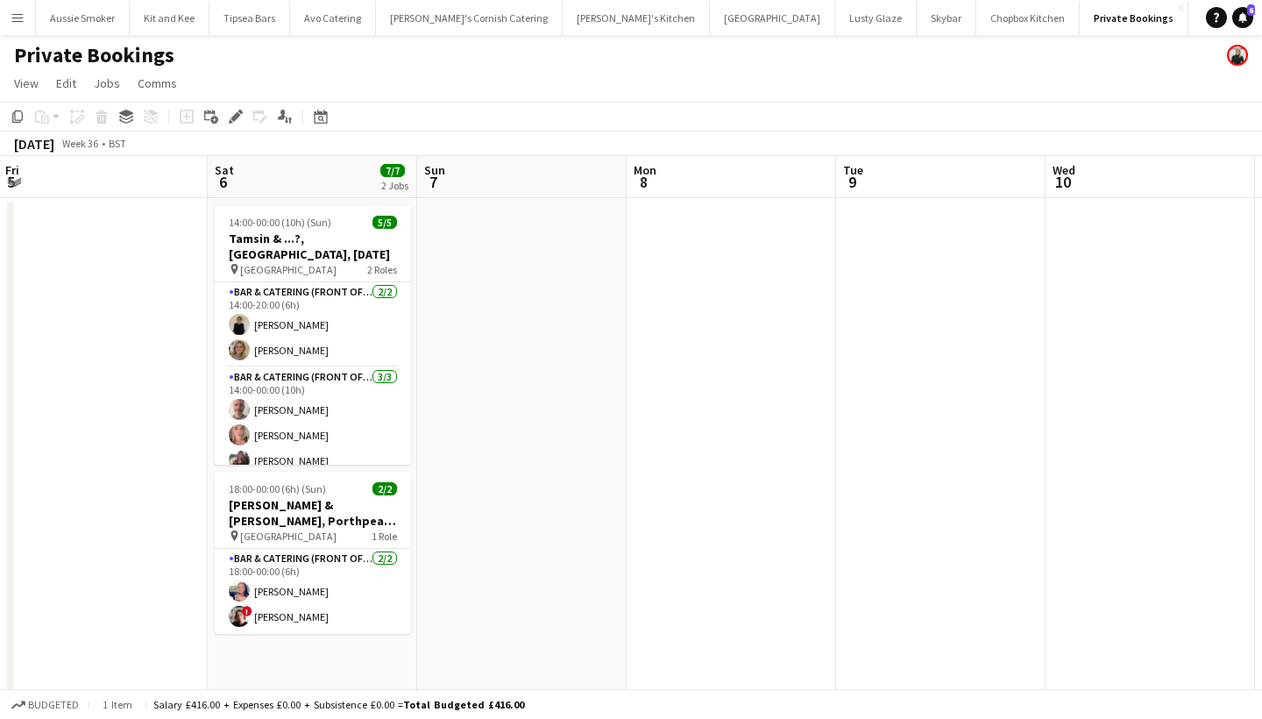
click at [320, 651] on app-date-cell "14:00-00:00 (10h) (Sun) 5/5 Tamsin & ...?, [GEOGRAPHIC_DATA], [DATE] pin Place …" at bounding box center [312, 459] width 209 height 523
click at [38, 115] on icon "Paste" at bounding box center [42, 117] width 14 height 14
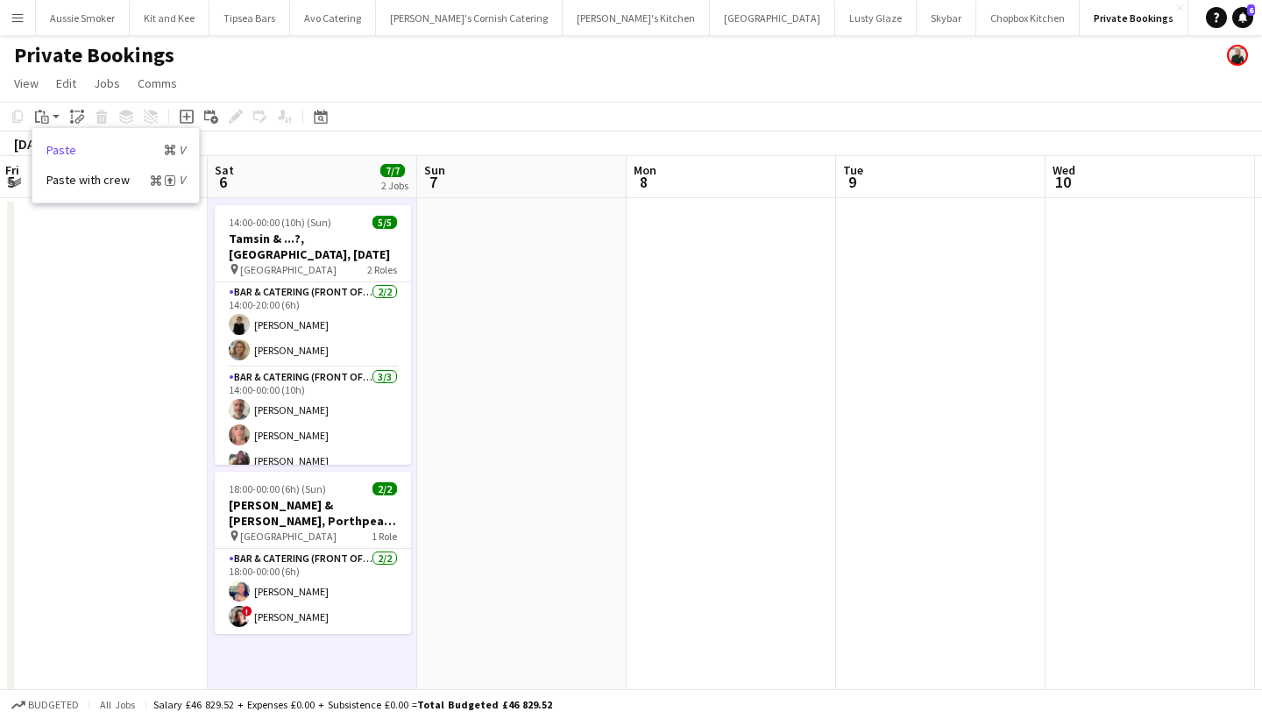
click at [101, 147] on link "Paste Command V" at bounding box center [115, 150] width 138 height 16
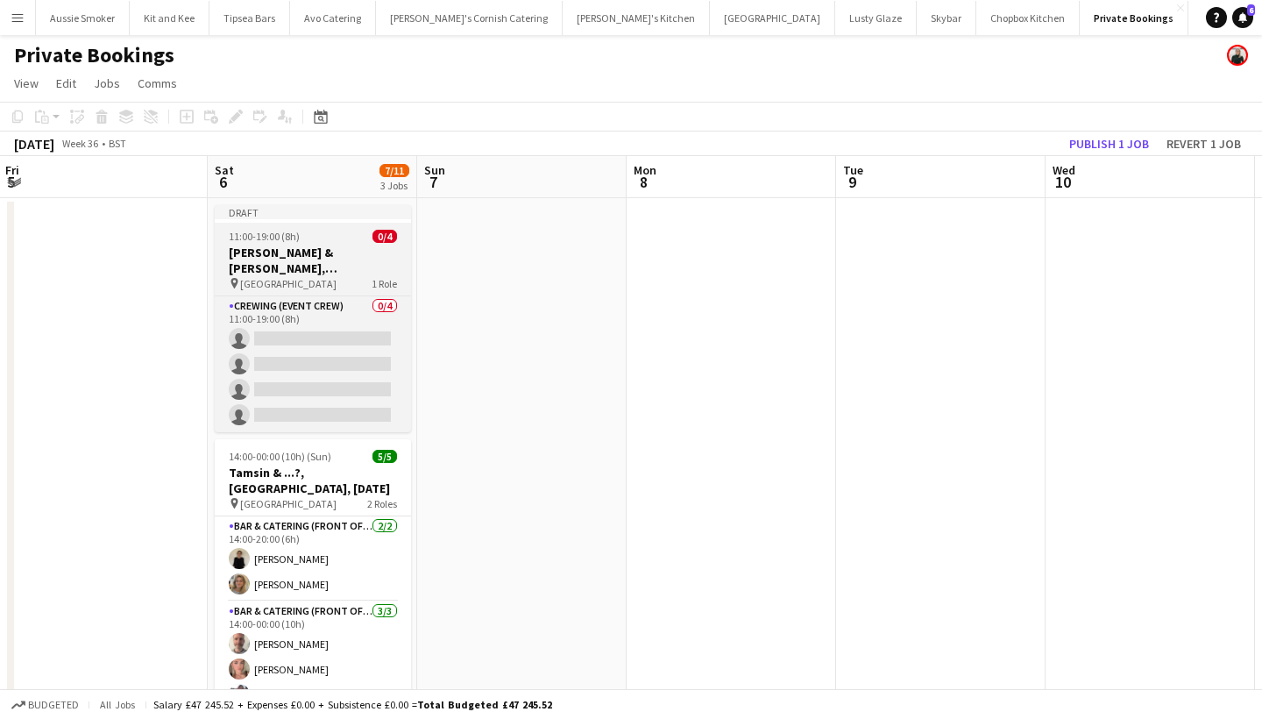
click at [302, 242] on div "11:00-19:00 (8h) 0/4" at bounding box center [313, 236] width 196 height 13
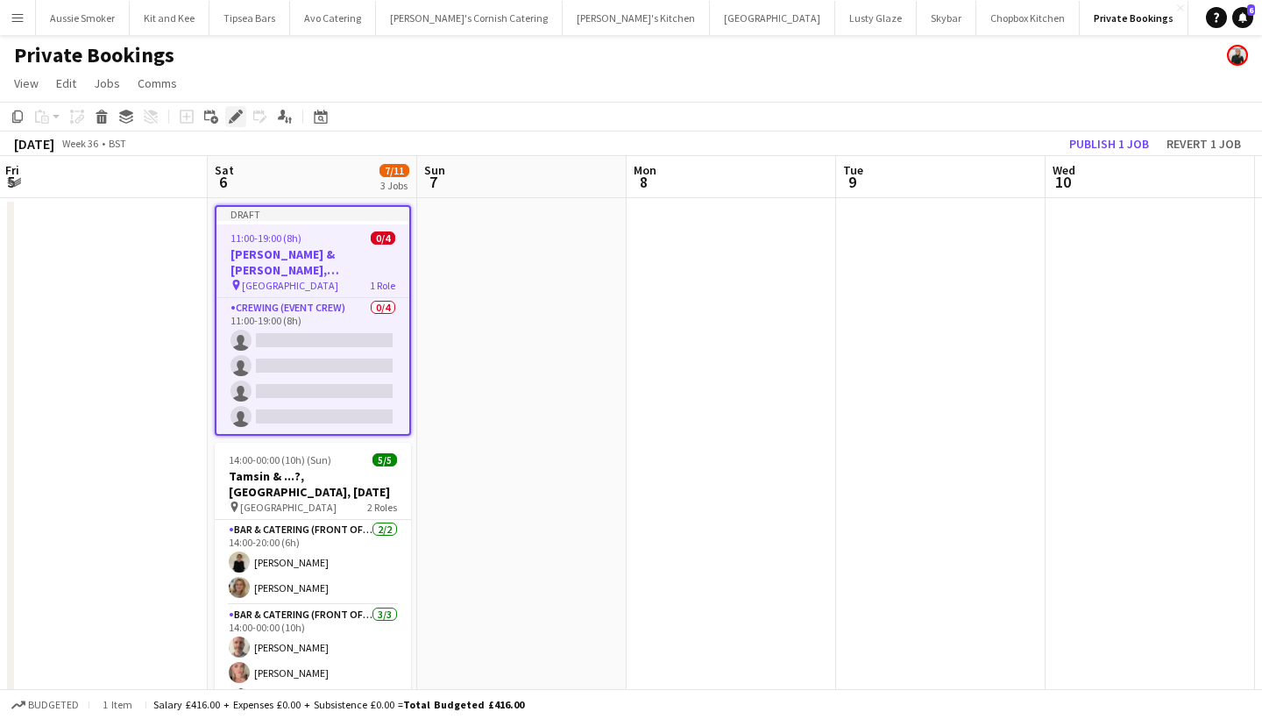
click at [232, 113] on icon "Edit" at bounding box center [236, 117] width 14 height 14
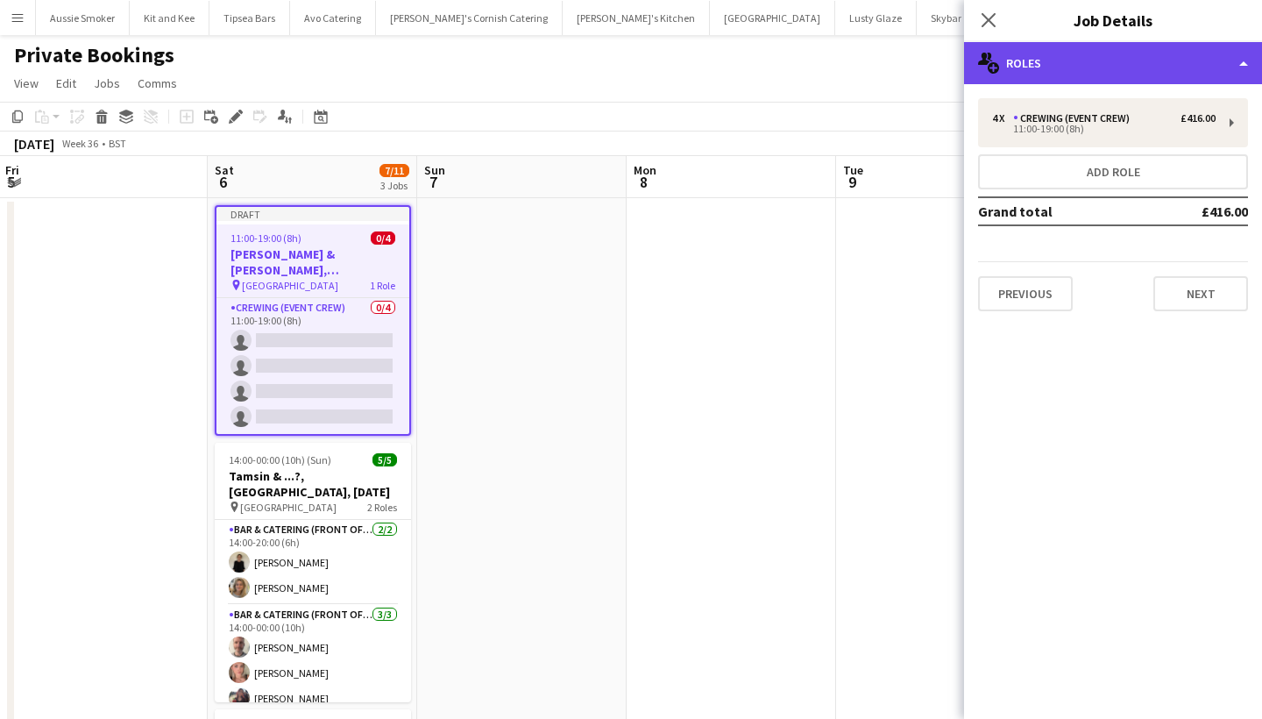
click at [1115, 60] on div "multiple-users-add Roles" at bounding box center [1113, 63] width 298 height 42
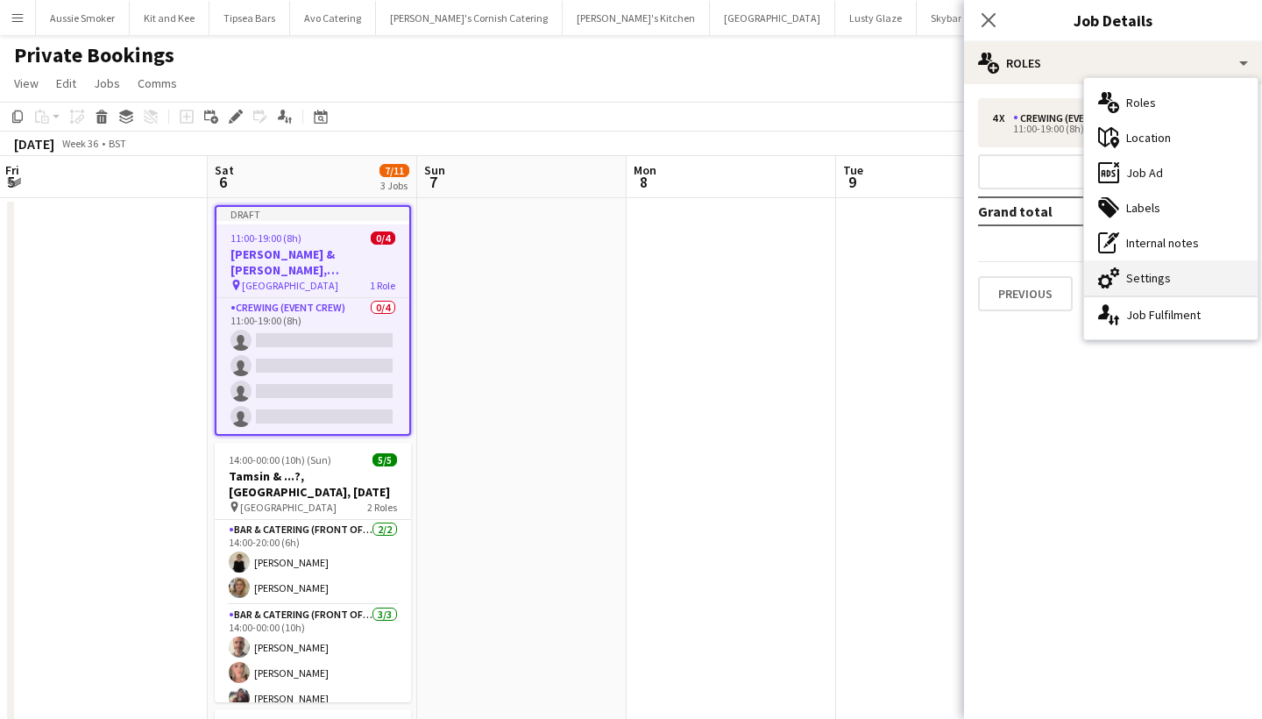
click at [1151, 272] on div "cog-double-3 Settings" at bounding box center [1170, 277] width 173 height 35
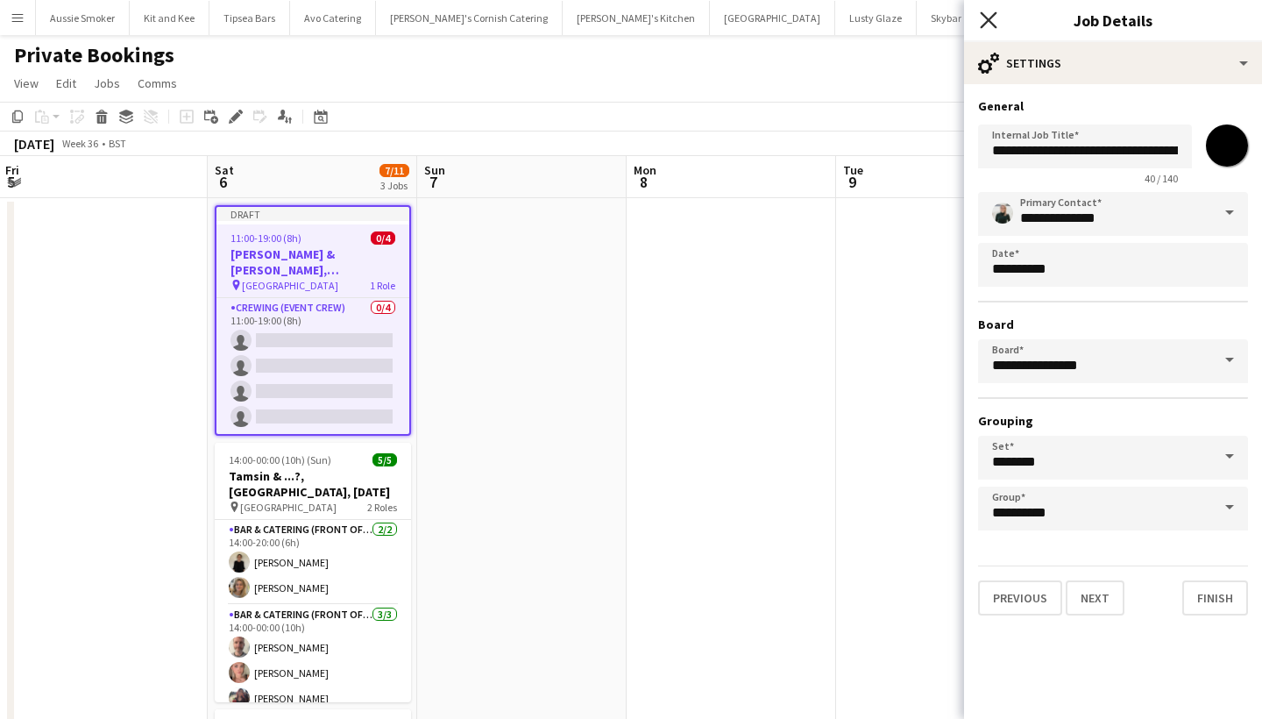
click at [991, 17] on icon at bounding box center [988, 19] width 17 height 17
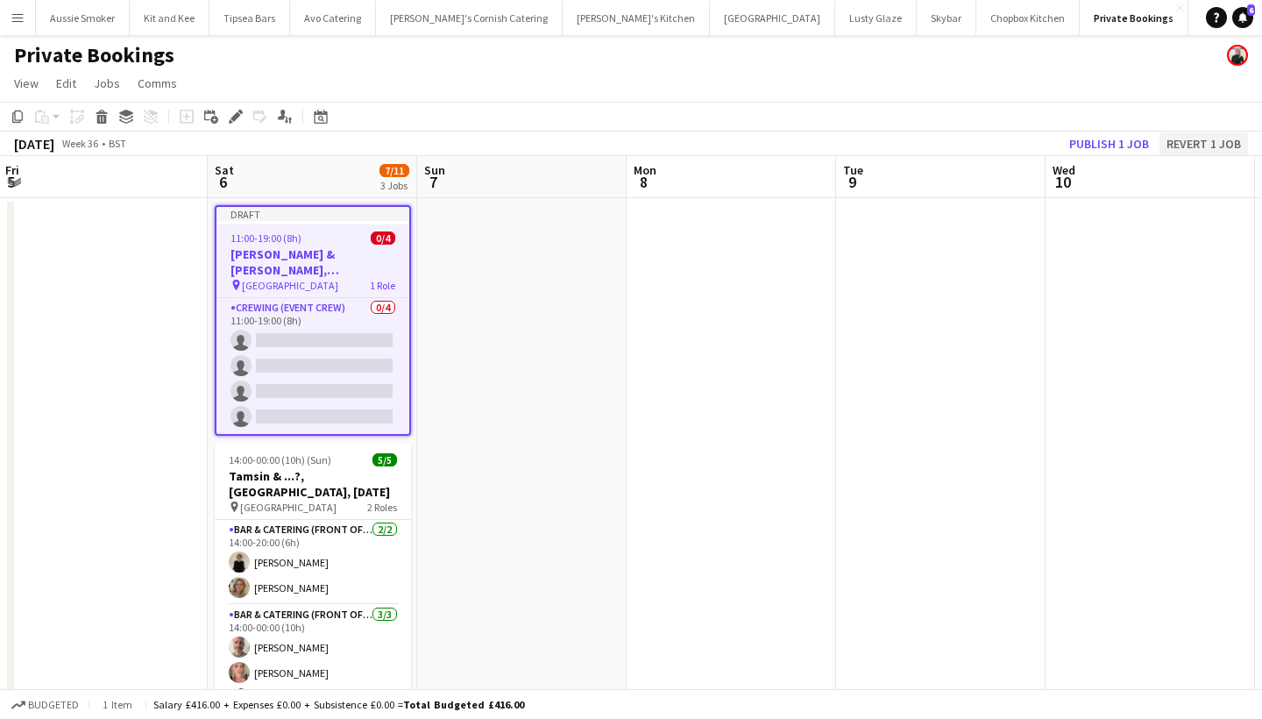
click at [1213, 138] on button "Revert 1 job" at bounding box center [1203, 143] width 89 height 23
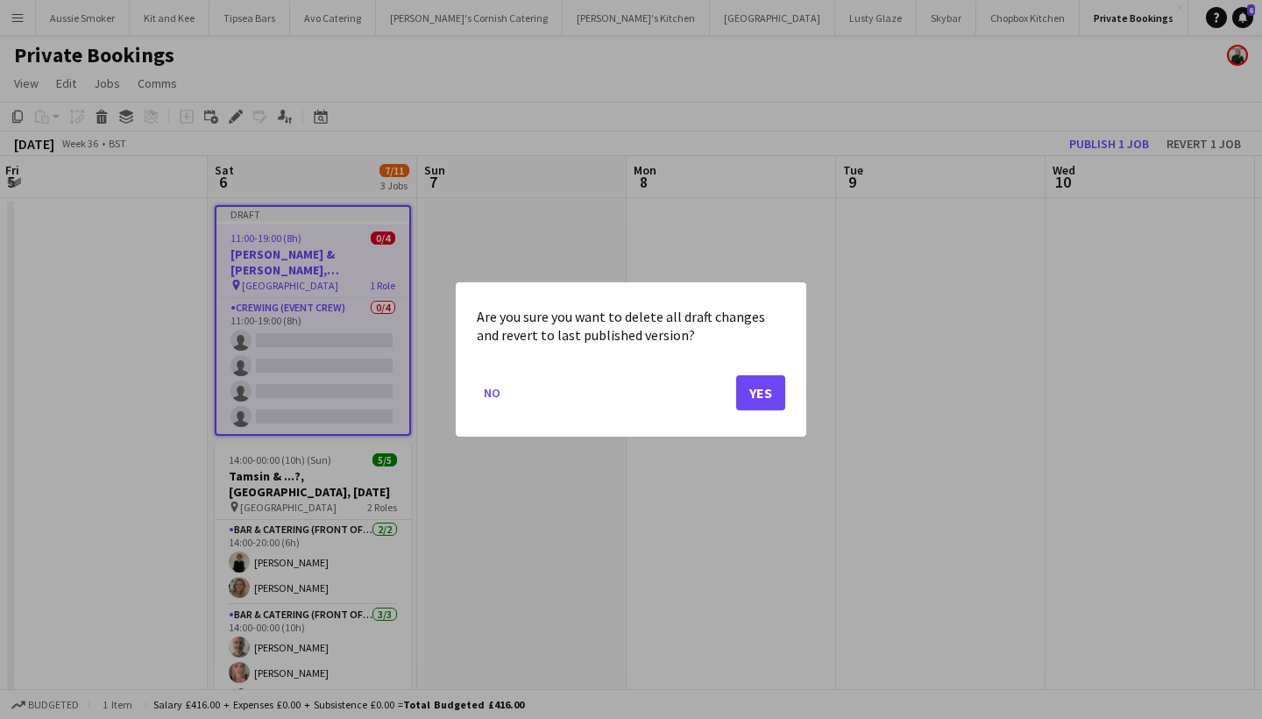
click at [759, 404] on button "Yes" at bounding box center [760, 392] width 49 height 35
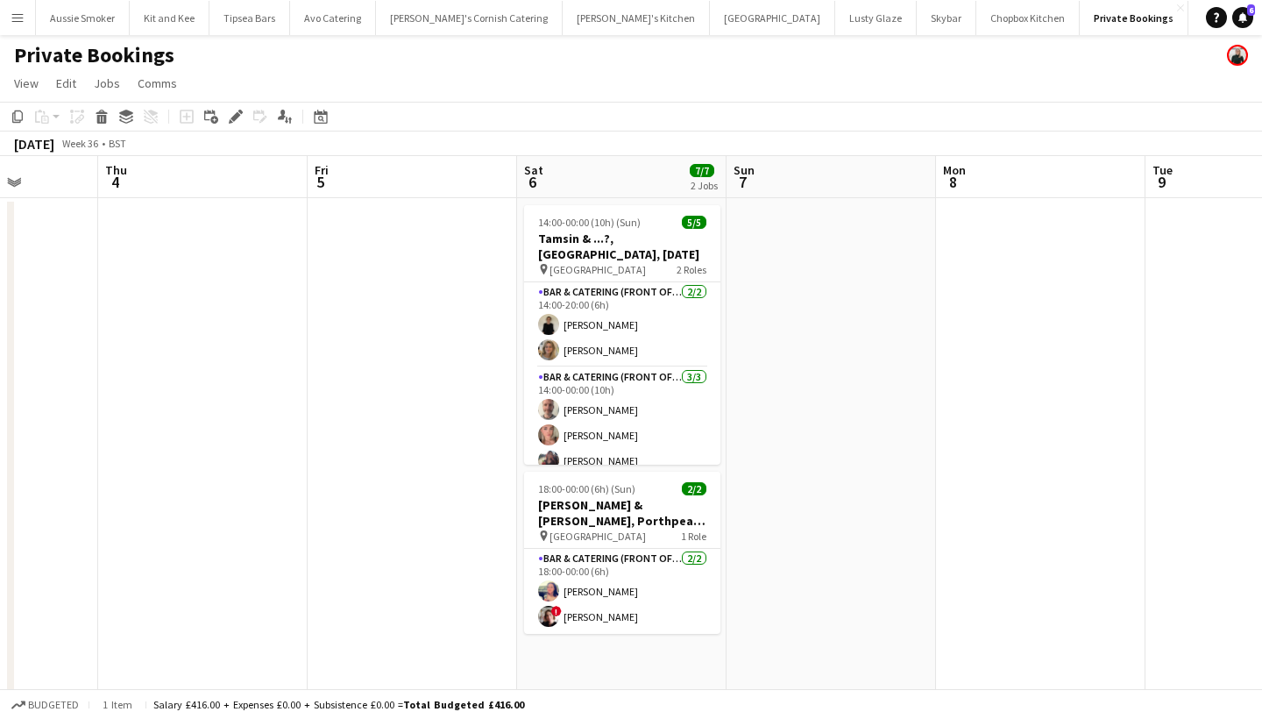
scroll to position [0, 528]
click at [424, 258] on app-date-cell at bounding box center [413, 459] width 209 height 523
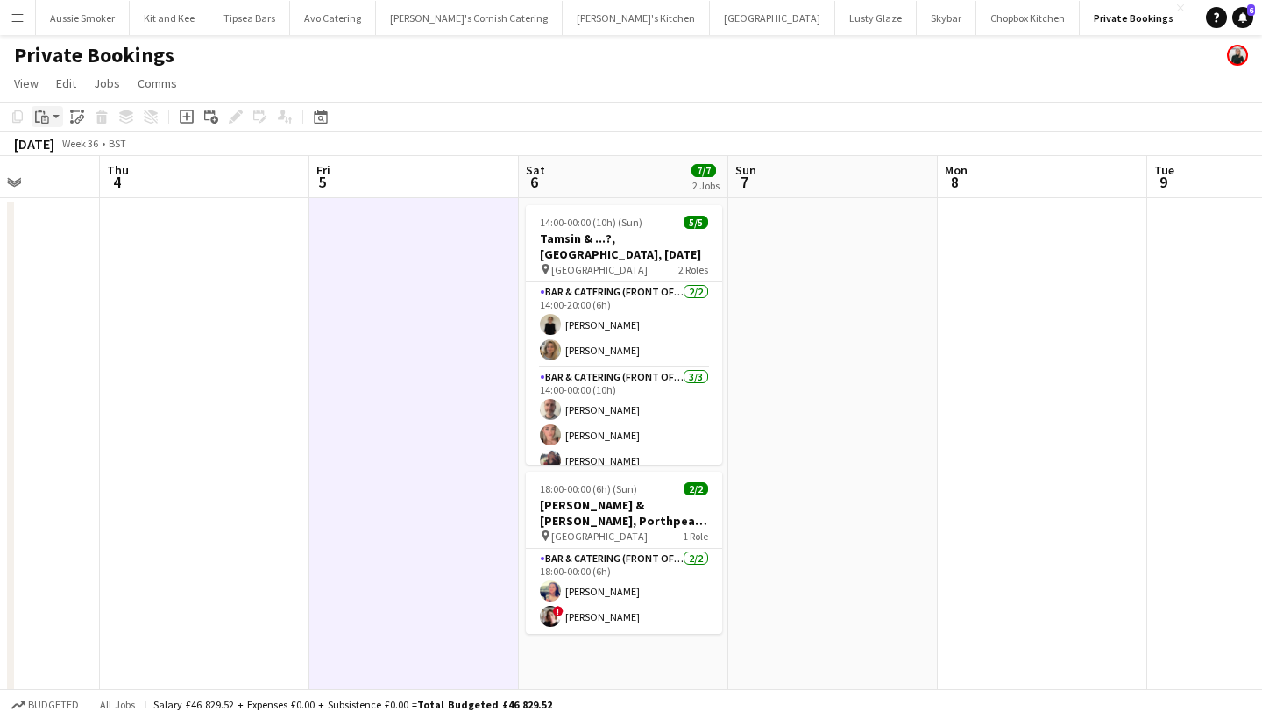
click at [40, 121] on icon "Paste" at bounding box center [42, 117] width 14 height 14
click at [77, 151] on link "Paste Command V" at bounding box center [115, 150] width 138 height 16
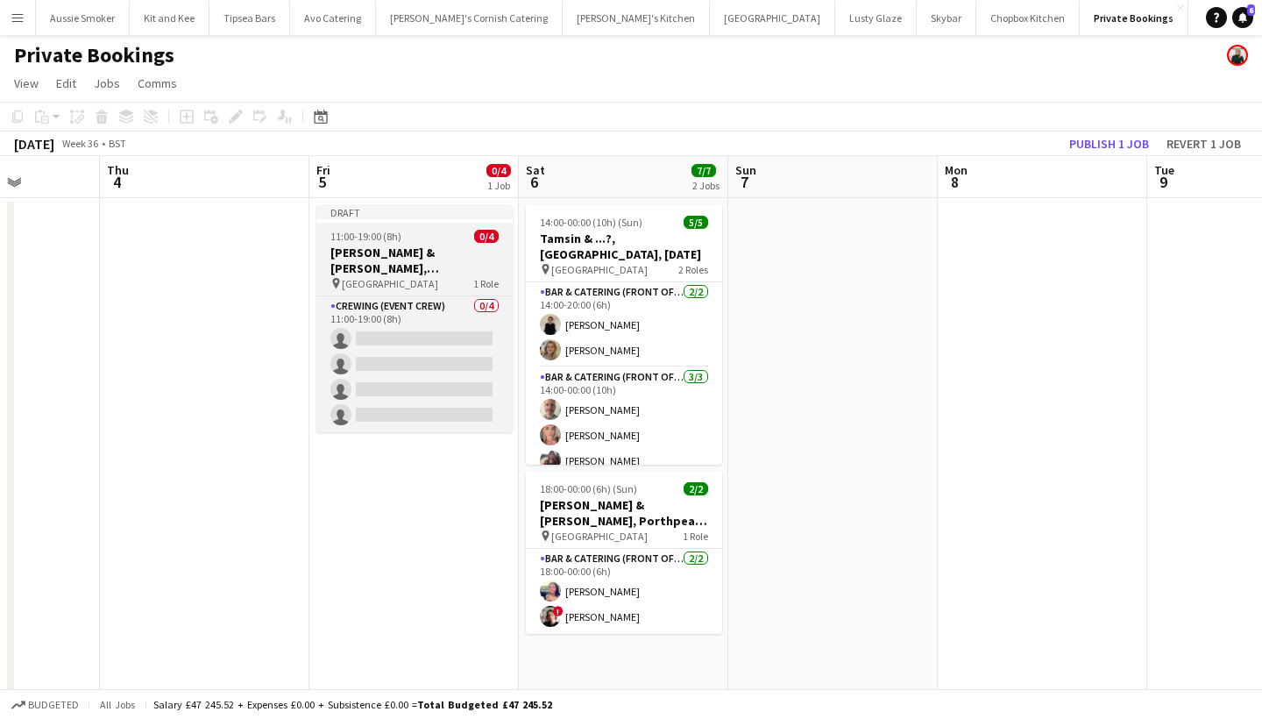
click at [401, 251] on h3 "Martin & Tom, Newton Abbott, 23rd August" at bounding box center [414, 260] width 196 height 32
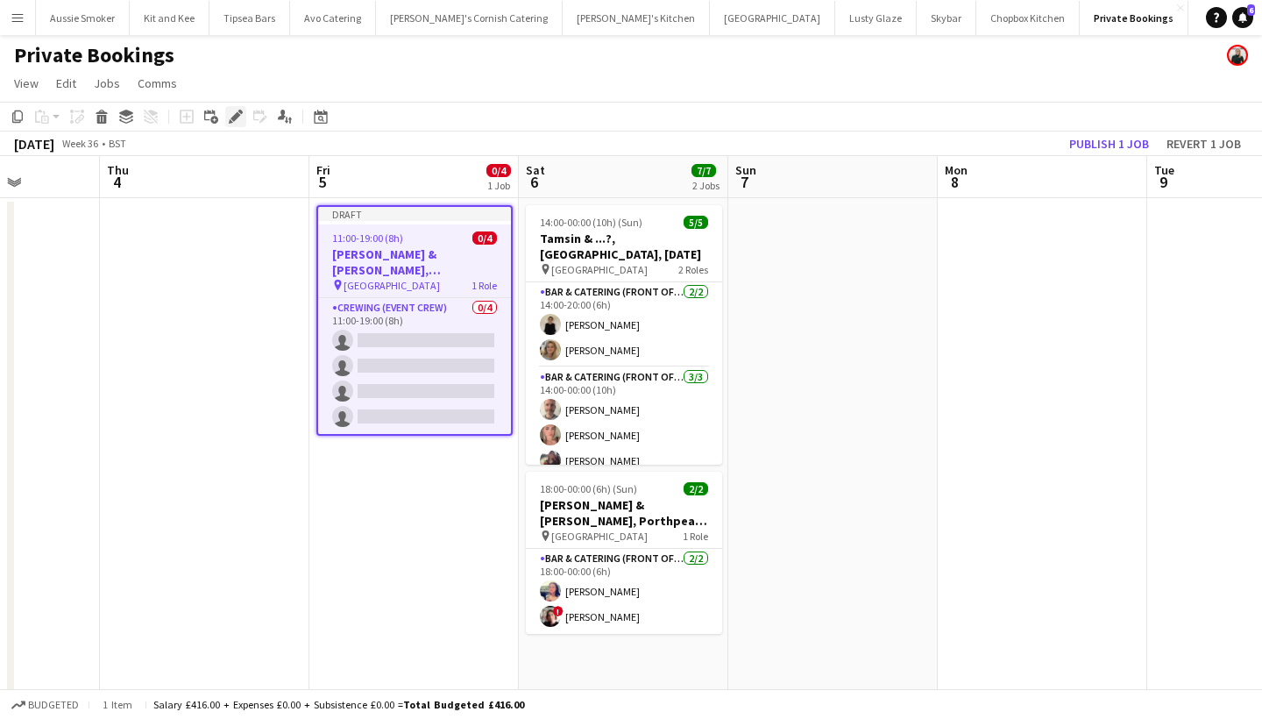
click at [231, 112] on icon "Edit" at bounding box center [236, 117] width 14 height 14
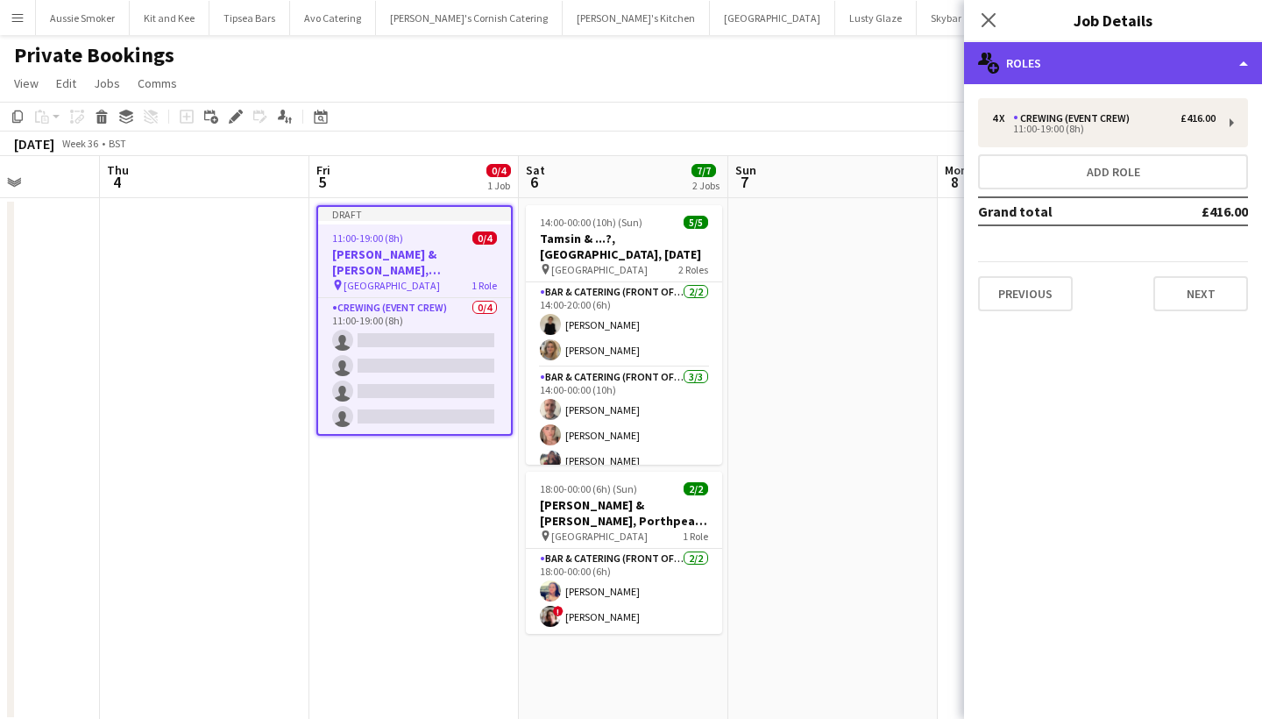
click at [1086, 70] on div "multiple-users-add Roles" at bounding box center [1113, 63] width 298 height 42
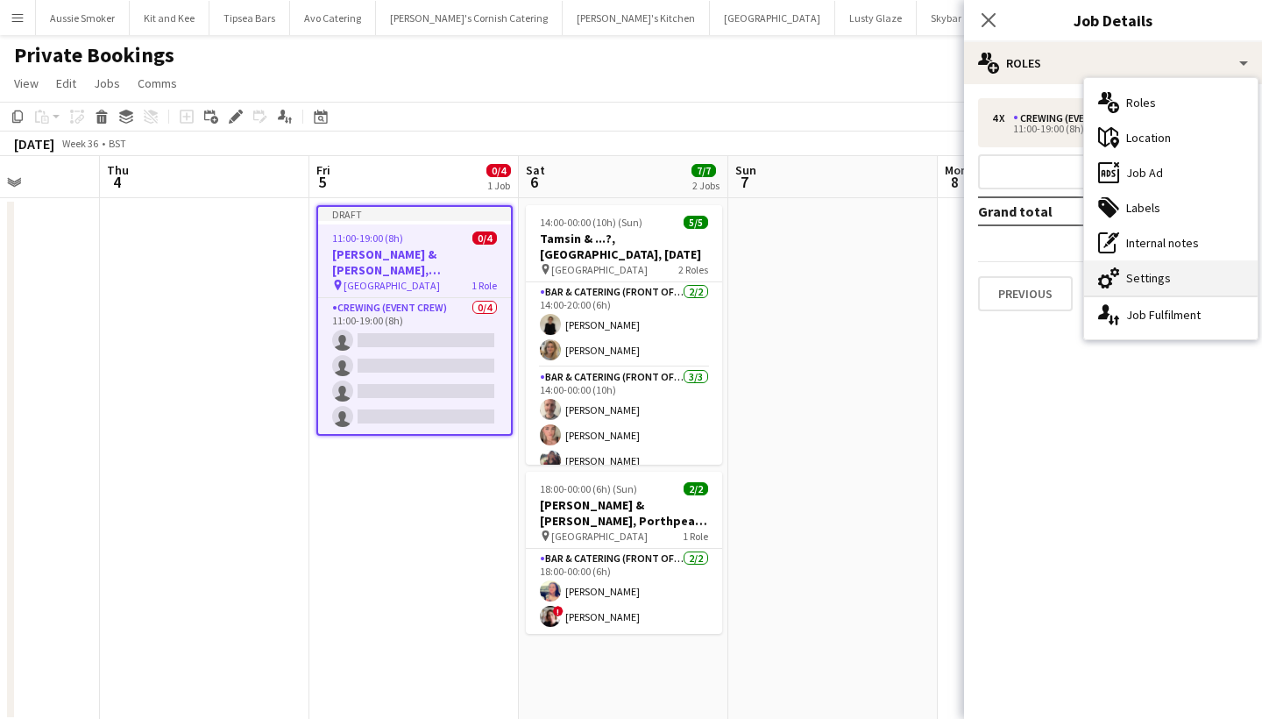
click at [1129, 277] on div "cog-double-3 Settings" at bounding box center [1170, 277] width 173 height 35
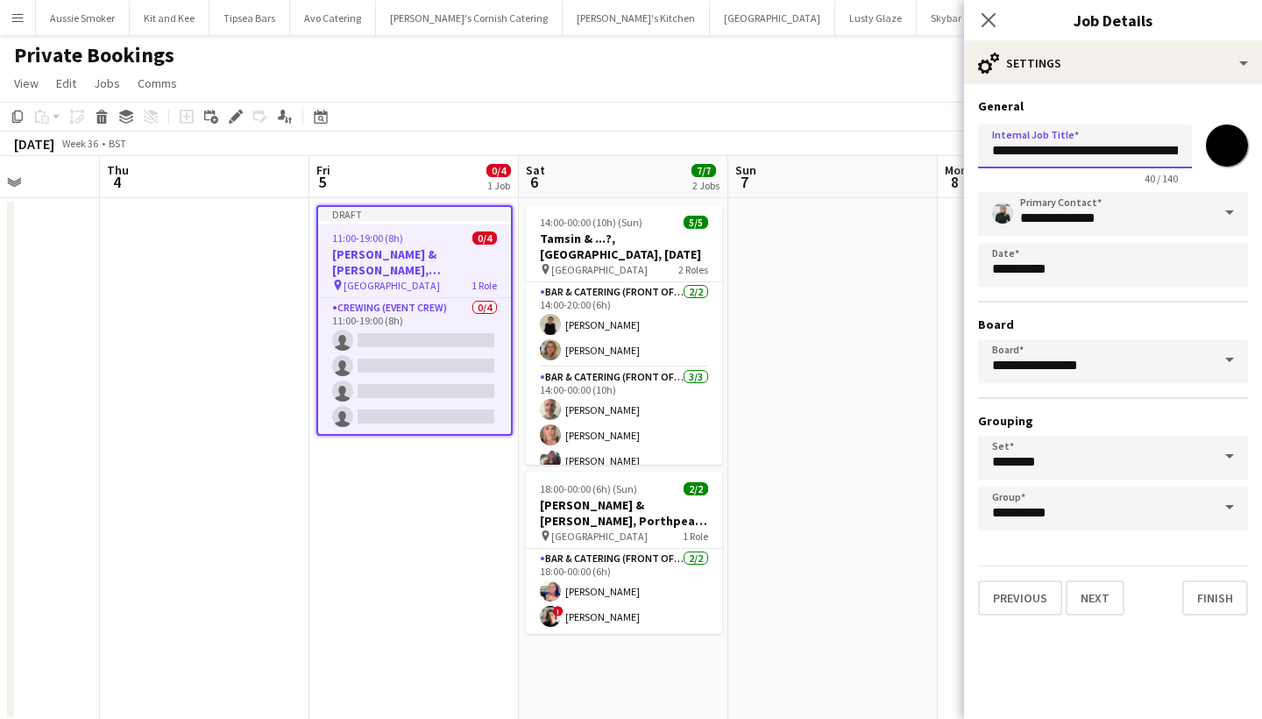
drag, startPoint x: 1066, startPoint y: 149, endPoint x: 979, endPoint y: 144, distance: 86.9
click at [979, 144] on input "**********" at bounding box center [1085, 146] width 214 height 44
drag, startPoint x: 1071, startPoint y: 148, endPoint x: 1157, endPoint y: 148, distance: 85.9
click at [1157, 148] on input "**********" at bounding box center [1085, 146] width 214 height 44
drag, startPoint x: 1128, startPoint y: 151, endPoint x: 1175, endPoint y: 150, distance: 47.3
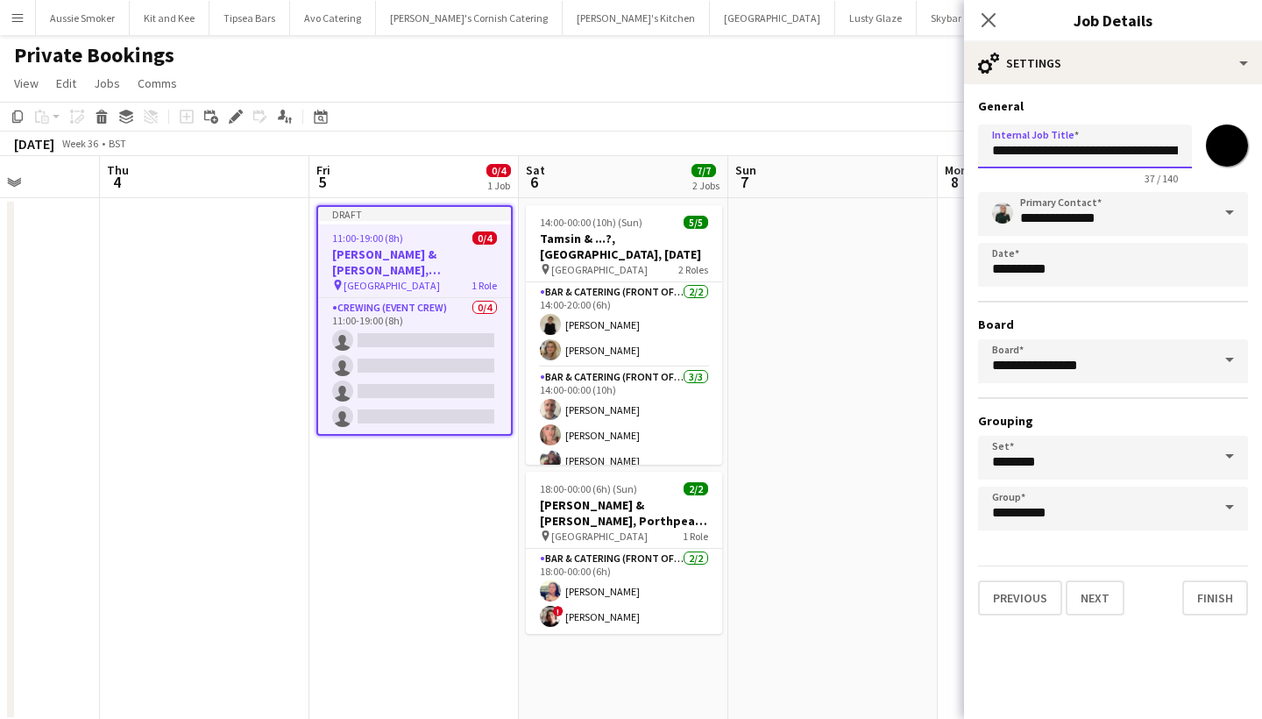
click at [1175, 150] on input "**********" at bounding box center [1085, 146] width 214 height 44
type input "**********"
click at [1089, 600] on button "Next" at bounding box center [1095, 597] width 59 height 35
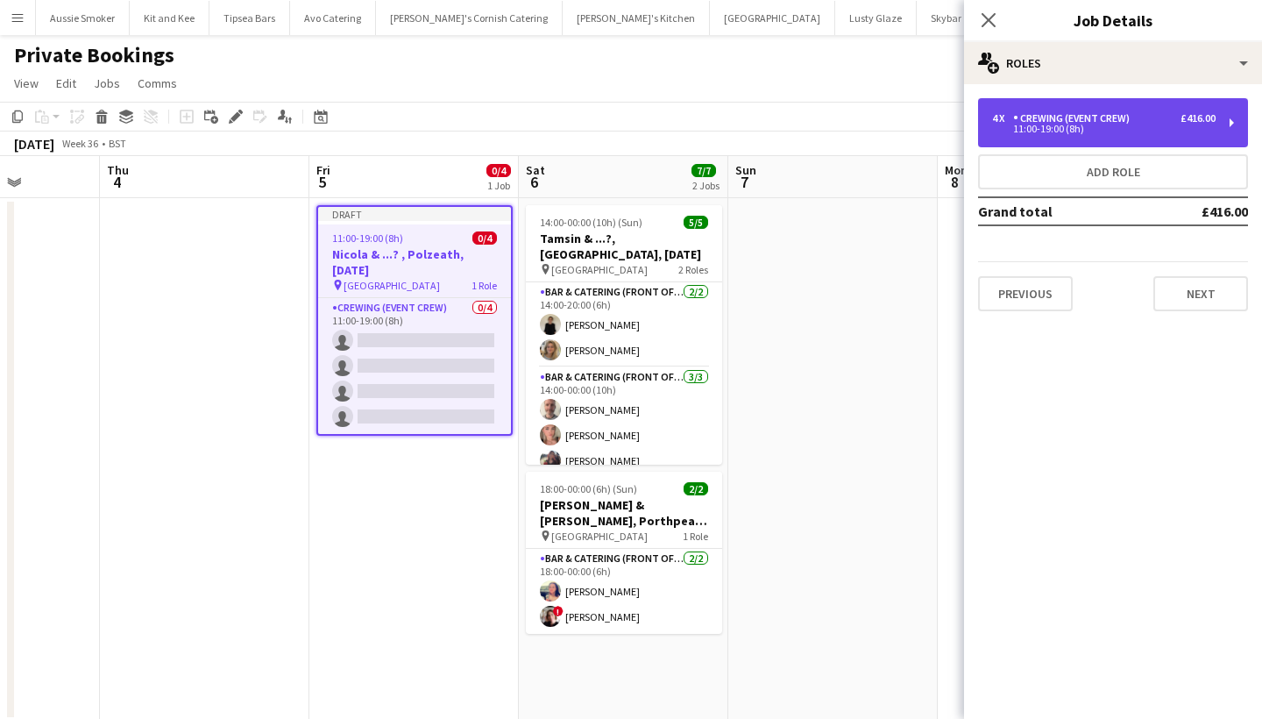
click at [1074, 125] on div "11:00-19:00 (8h)" at bounding box center [1103, 128] width 223 height 9
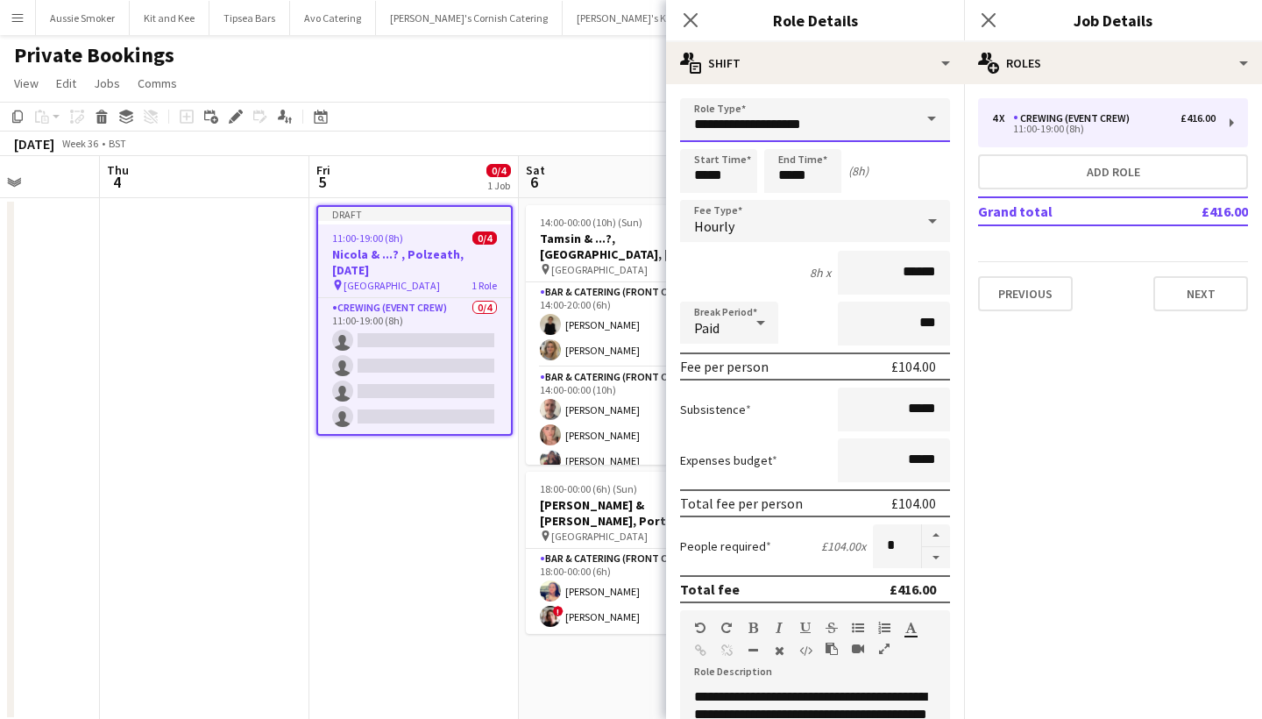
click at [844, 112] on input "**********" at bounding box center [815, 120] width 270 height 44
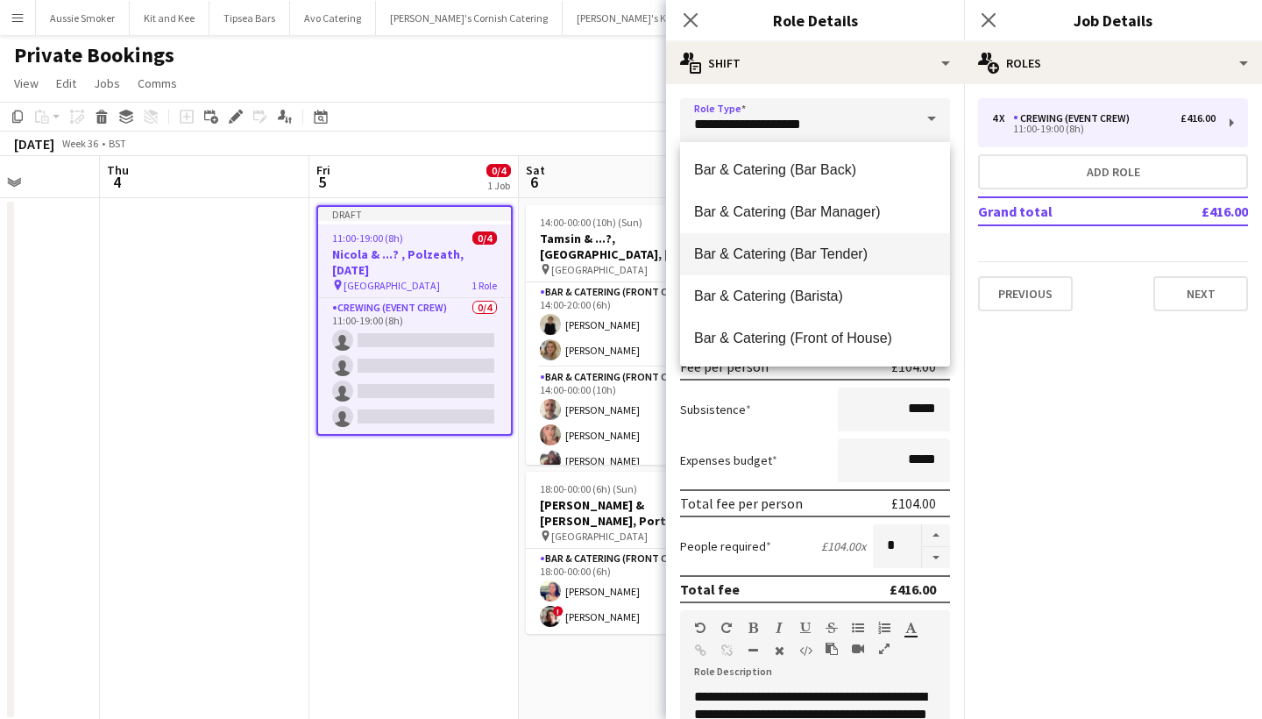
click at [843, 251] on span "Bar & Catering (Bar Tender)" at bounding box center [815, 253] width 242 height 17
type input "**********"
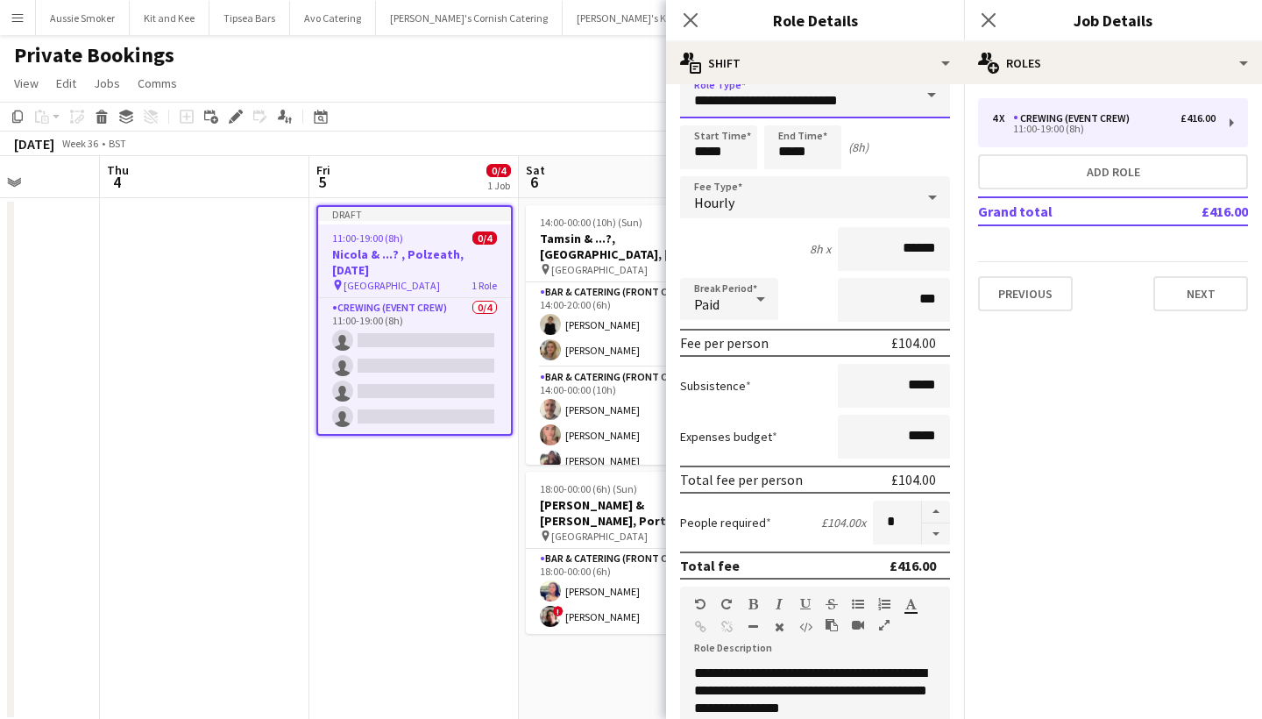
scroll to position [25, 0]
click at [941, 532] on button "button" at bounding box center [936, 533] width 28 height 22
type input "*"
click at [706, 158] on input "*****" at bounding box center [718, 146] width 77 height 44
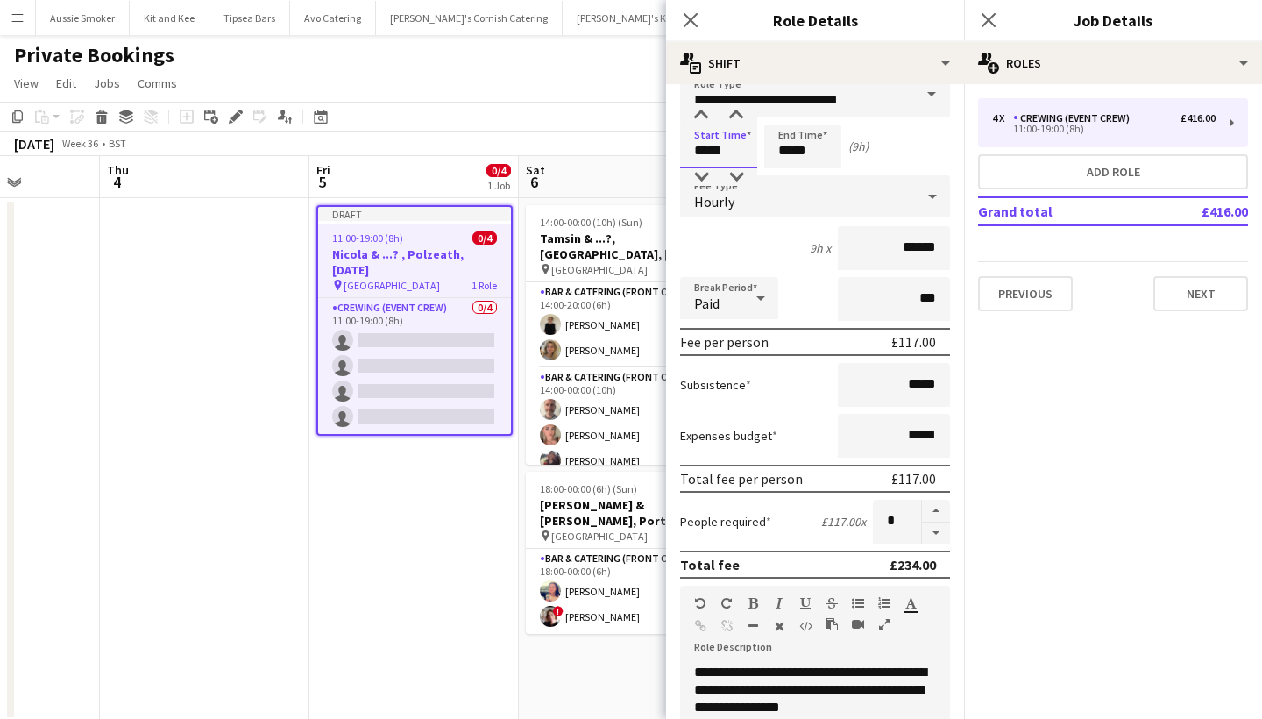
type input "*****"
click at [790, 147] on input "*****" at bounding box center [802, 146] width 77 height 44
type input "*****"
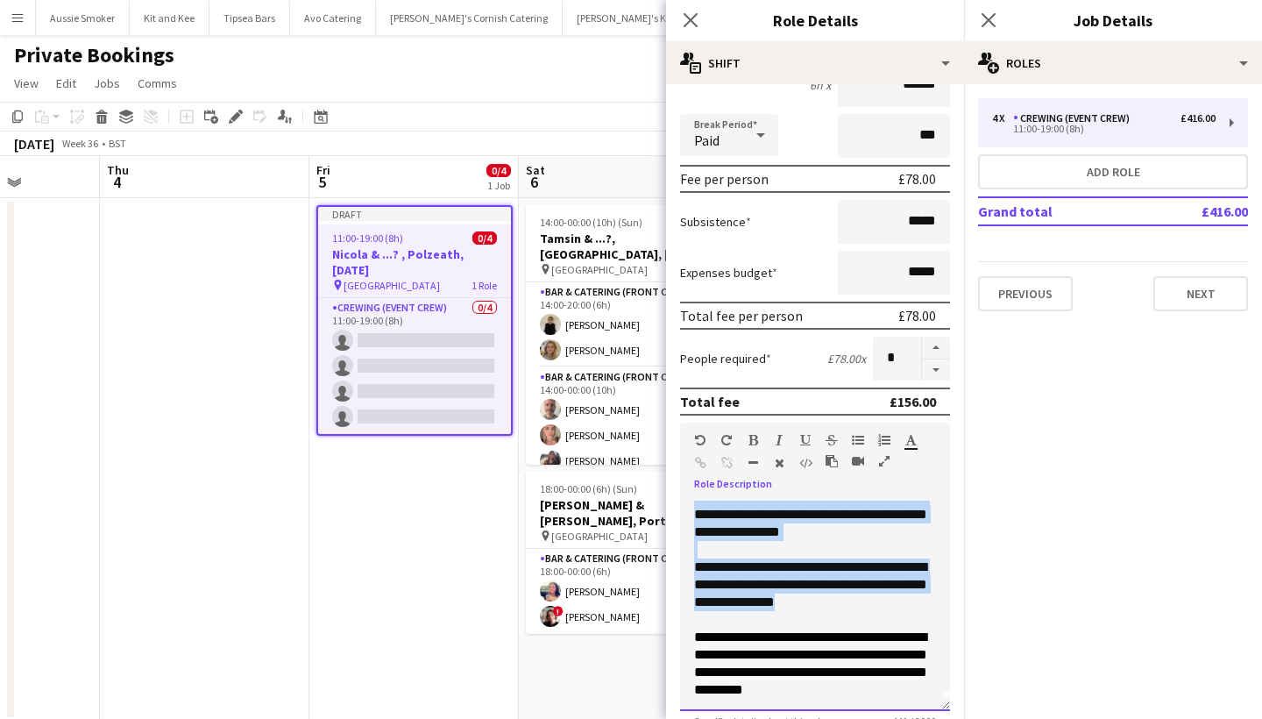
scroll to position [0, 0]
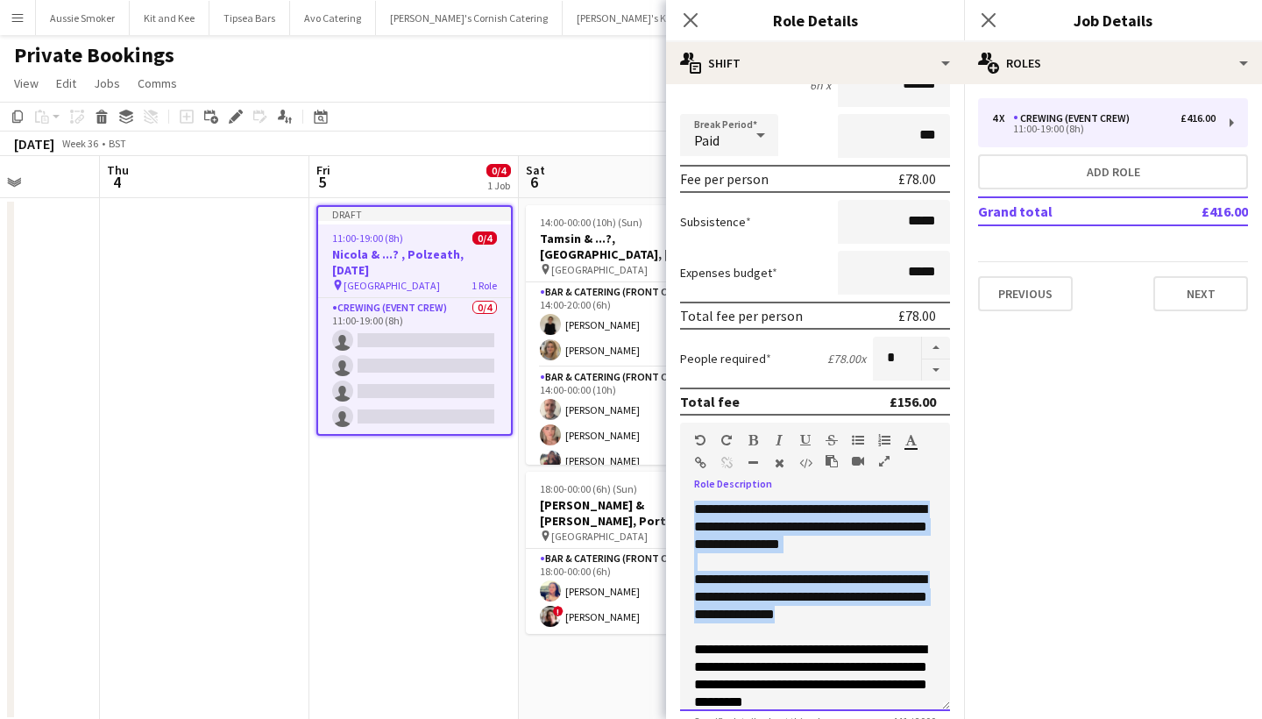
drag, startPoint x: 831, startPoint y: 603, endPoint x: 708, endPoint y: 472, distance: 179.2
click at [708, 472] on div "**********" at bounding box center [815, 566] width 270 height 288
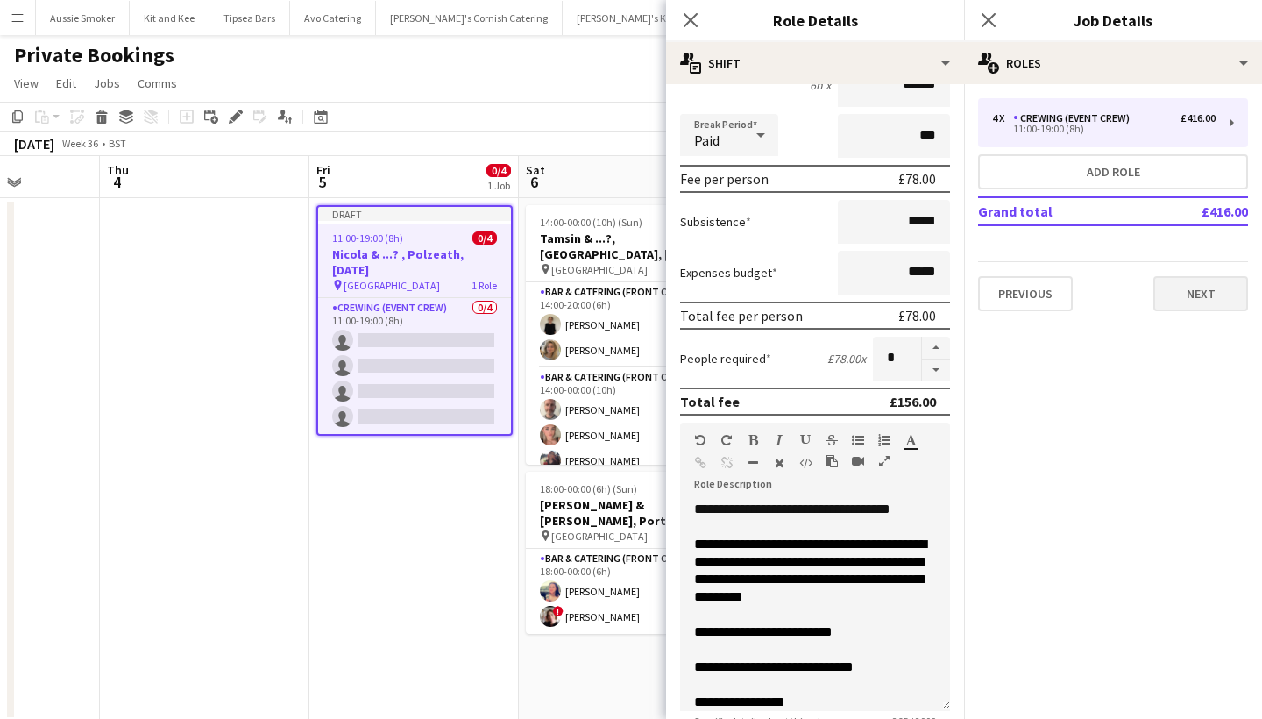
click at [1199, 307] on button "Next" at bounding box center [1200, 293] width 95 height 35
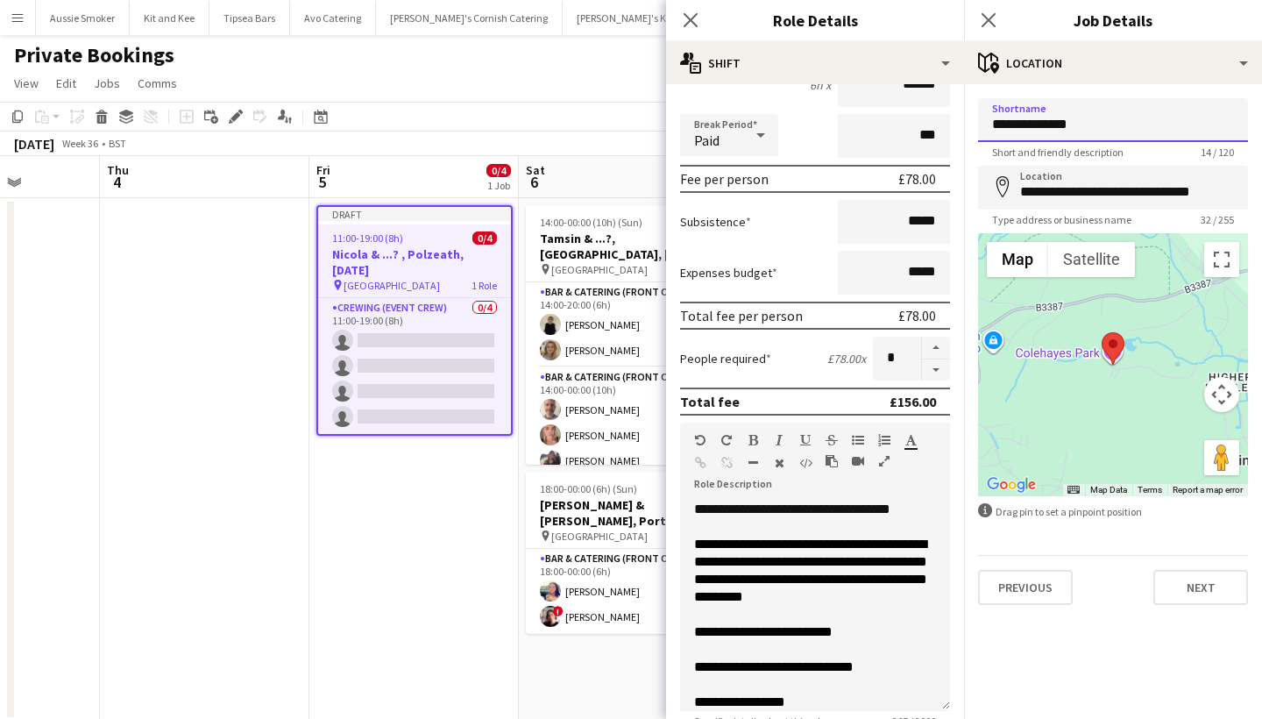
click at [1069, 117] on input "**********" at bounding box center [1113, 120] width 270 height 44
type input "********"
click at [1096, 199] on input "**********" at bounding box center [1113, 188] width 270 height 44
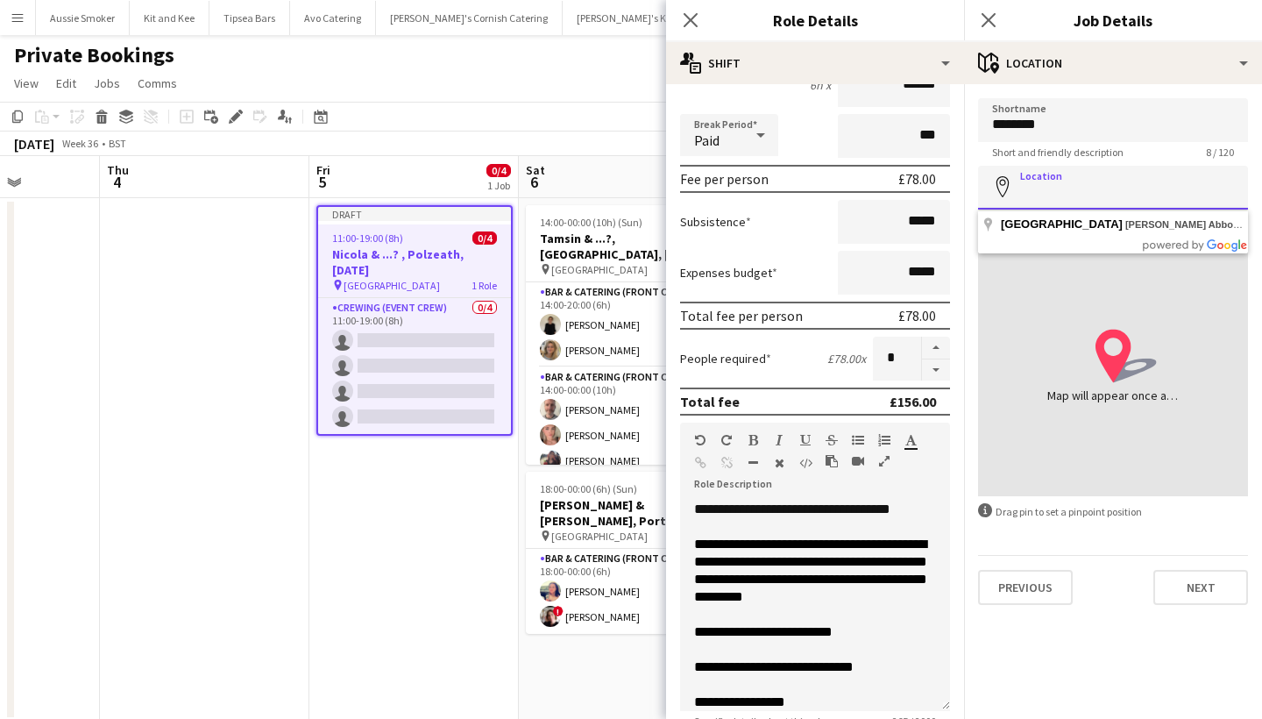
paste input "**********"
type input "**********"
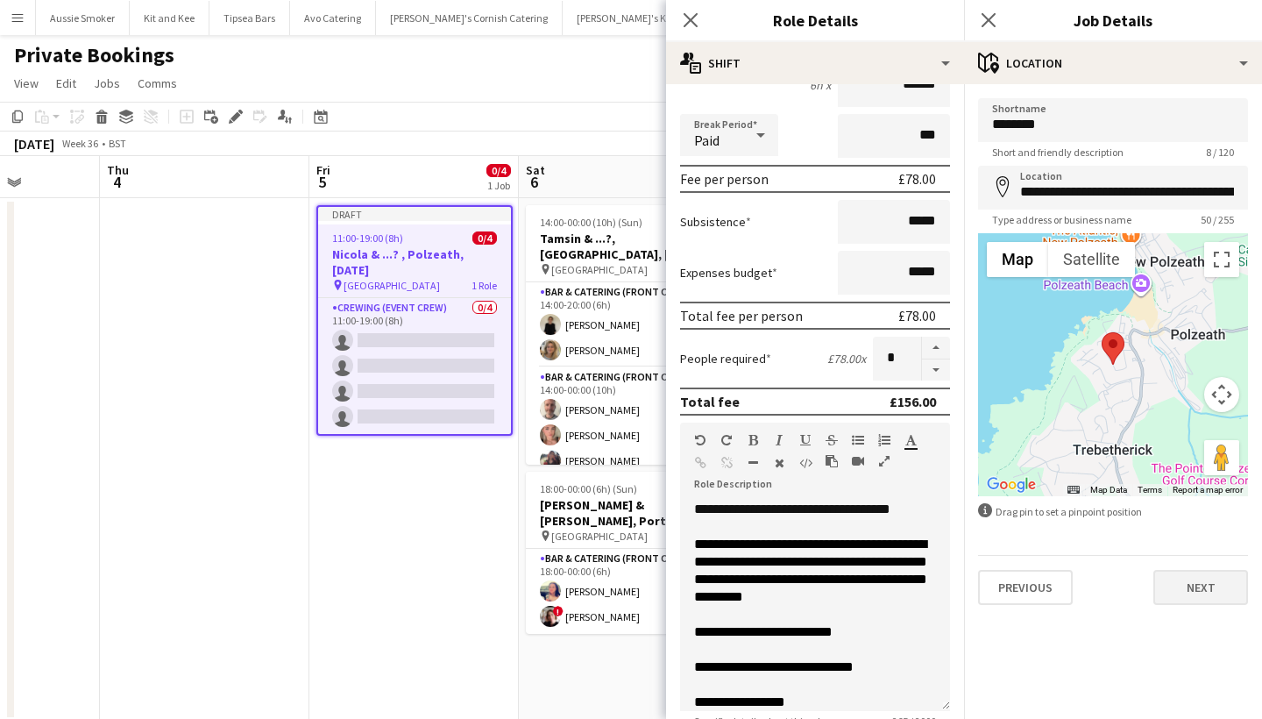
click at [1189, 590] on button "Next" at bounding box center [1200, 587] width 95 height 35
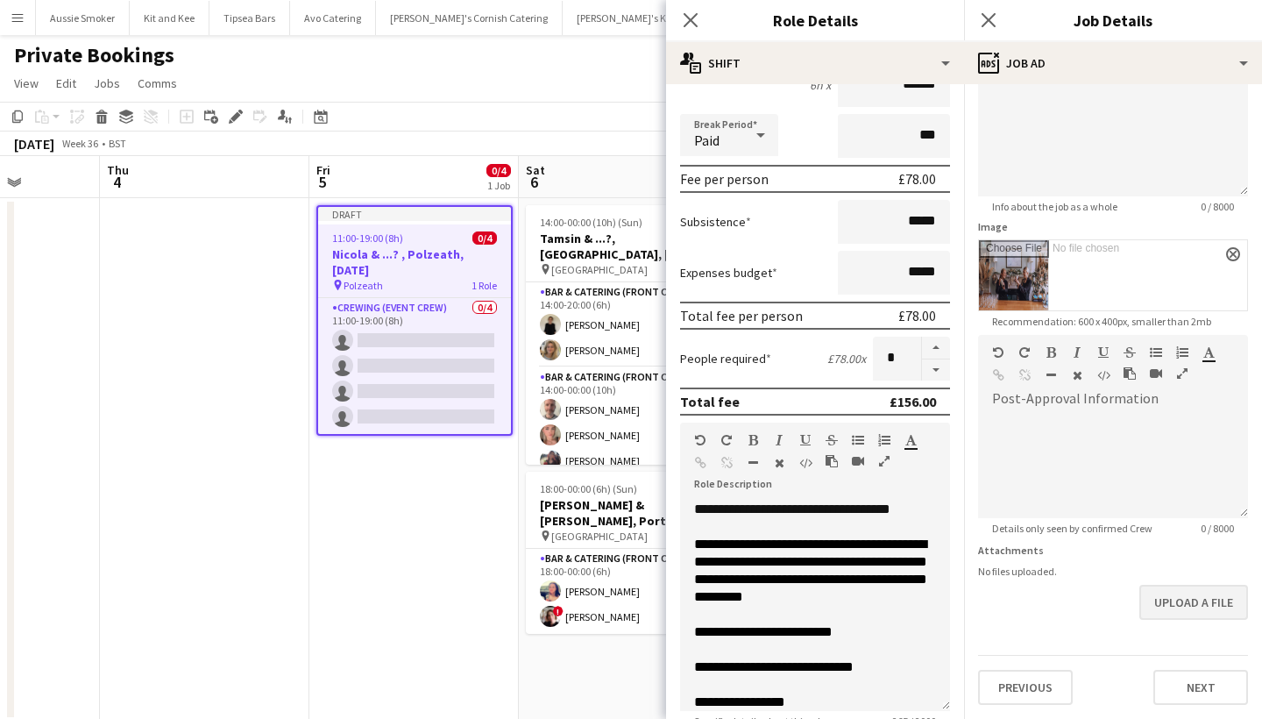
scroll to position [152, 0]
click at [1181, 698] on button "Next" at bounding box center [1200, 686] width 95 height 35
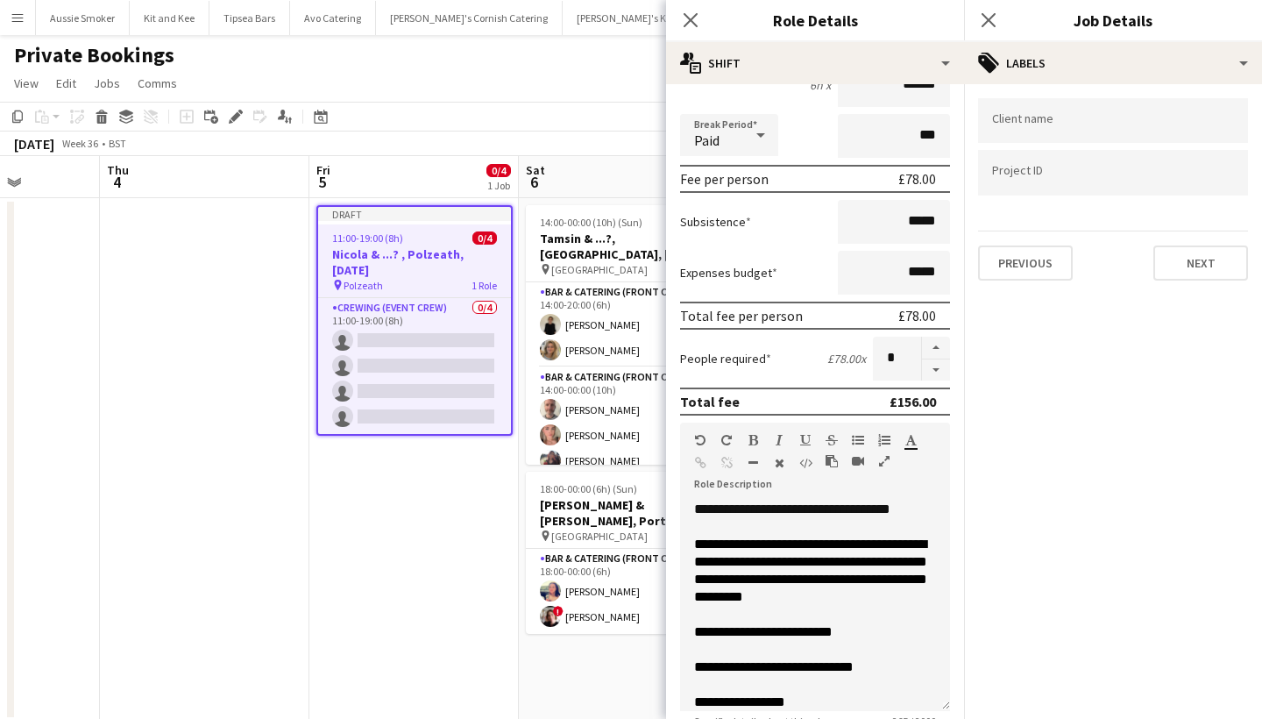
scroll to position [0, 0]
click at [1194, 268] on button "Next" at bounding box center [1200, 262] width 95 height 35
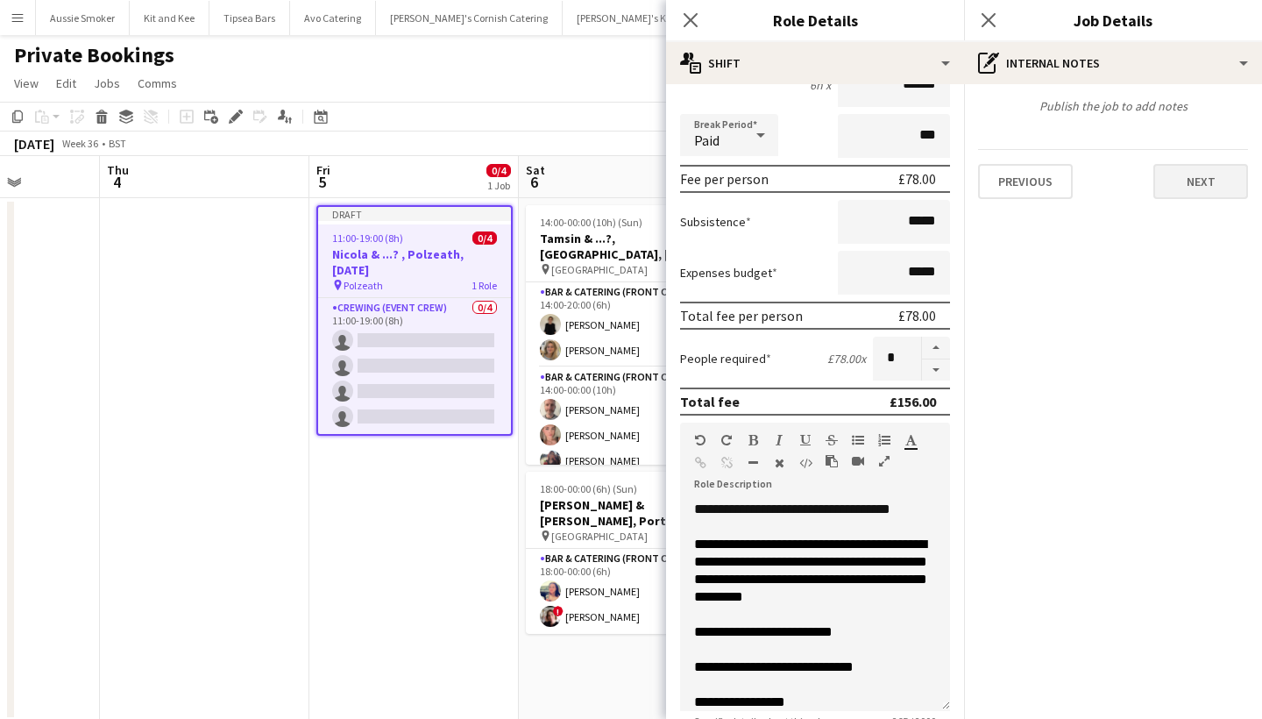
click at [1190, 175] on button "Next" at bounding box center [1200, 181] width 95 height 35
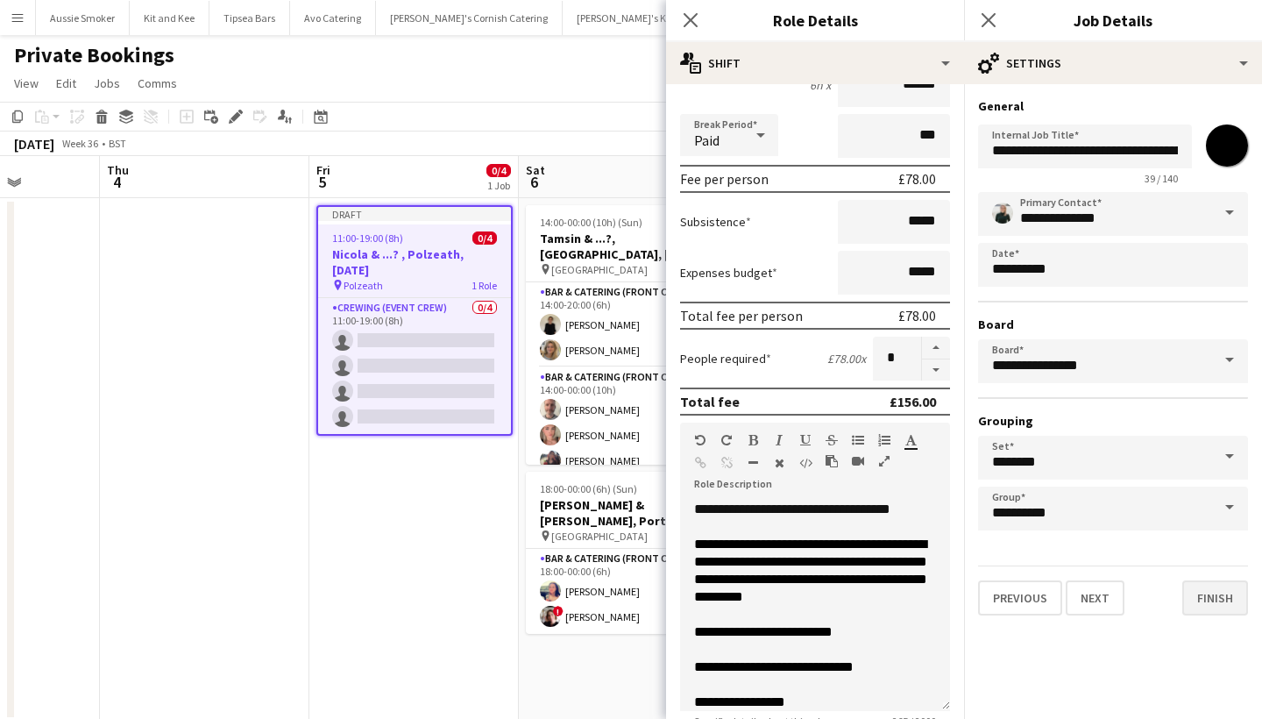
click at [1213, 591] on button "Finish" at bounding box center [1215, 597] width 66 height 35
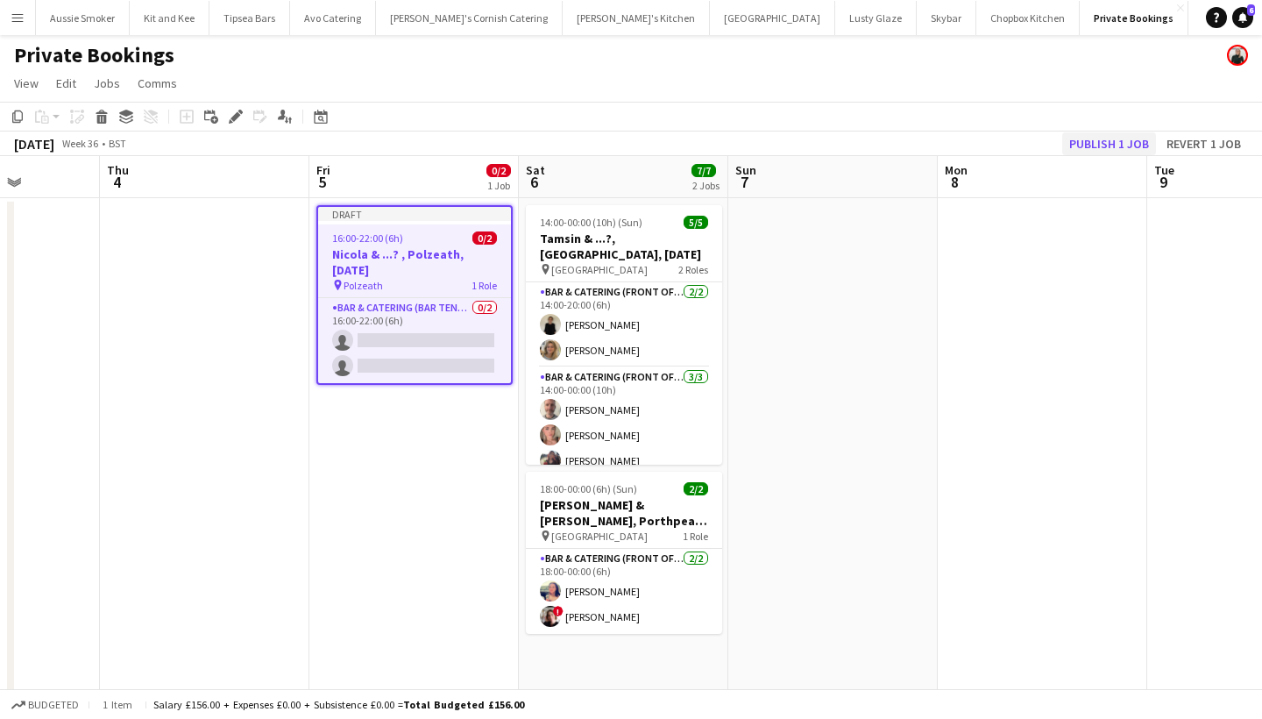
click at [1087, 148] on button "Publish 1 job" at bounding box center [1109, 143] width 94 height 23
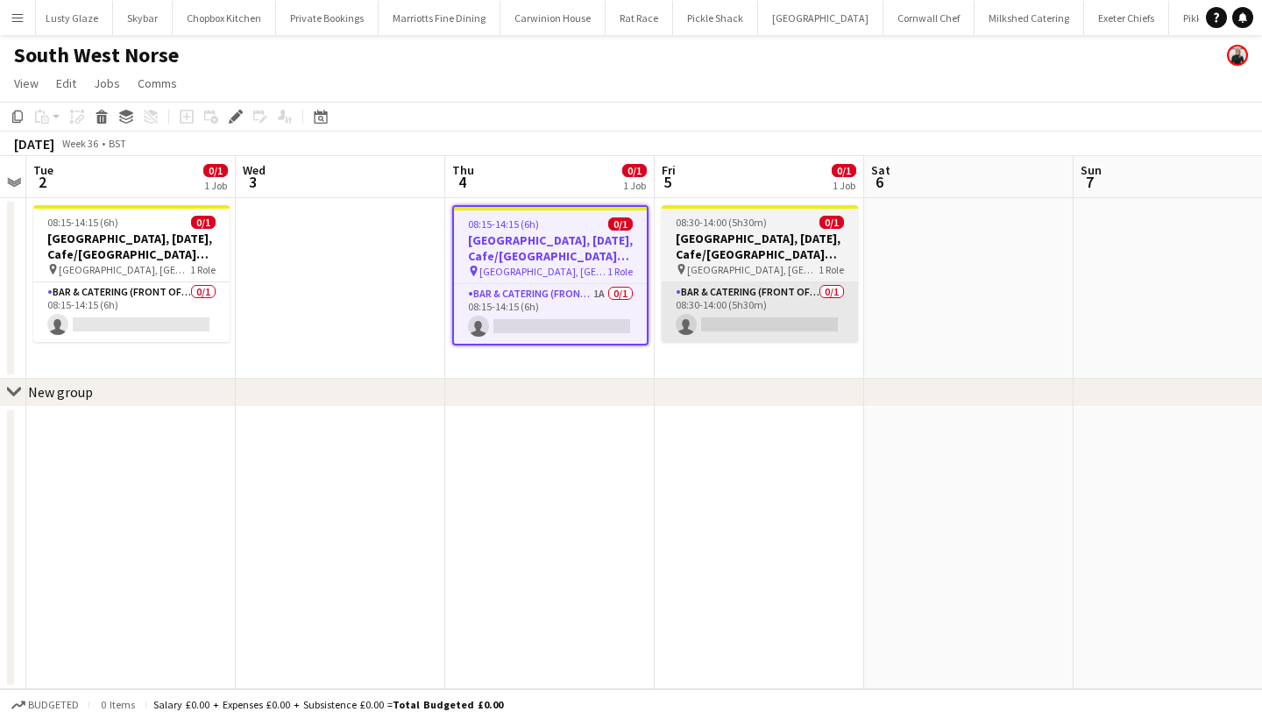
scroll to position [0, 1319]
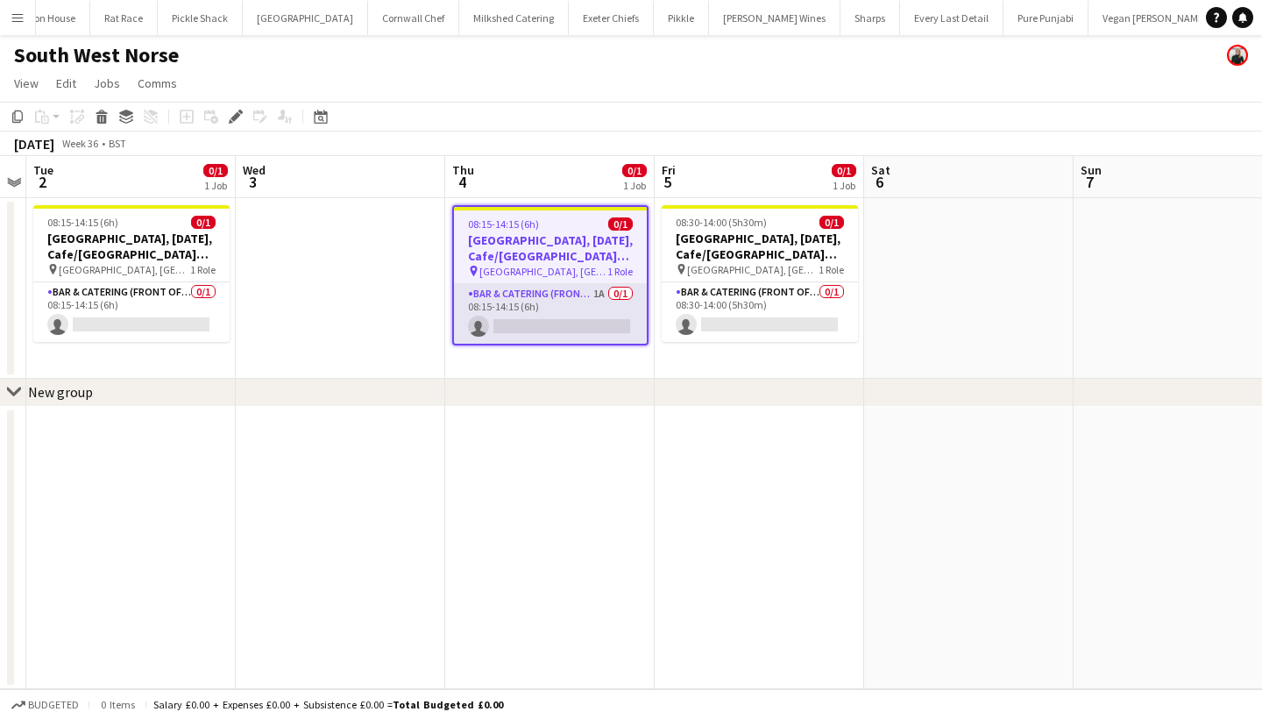
click at [578, 306] on app-card-role "Bar & Catering (Front of House) 1A 0/1 08:15-14:15 (6h) single-neutral-actions" at bounding box center [550, 314] width 193 height 60
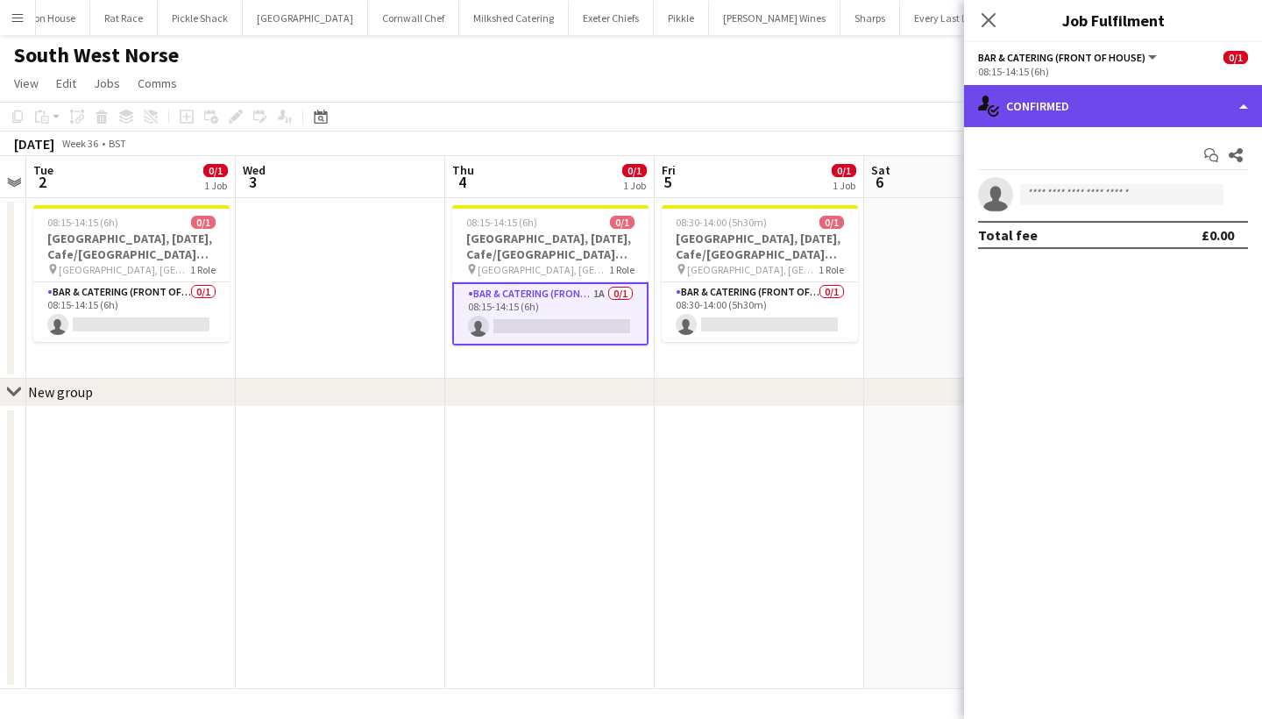
click at [1116, 90] on div "single-neutral-actions-check-2 Confirmed" at bounding box center [1113, 106] width 298 height 42
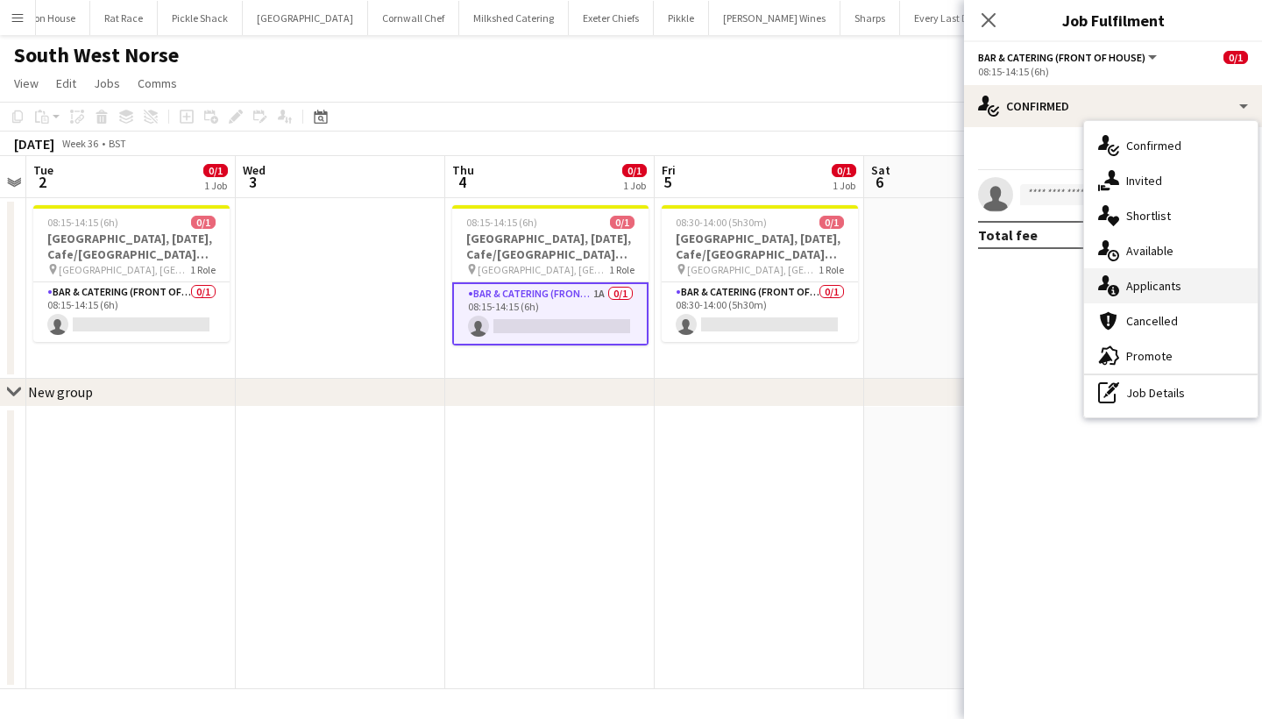
click at [1131, 287] on div "single-neutral-actions-information Applicants" at bounding box center [1170, 285] width 173 height 35
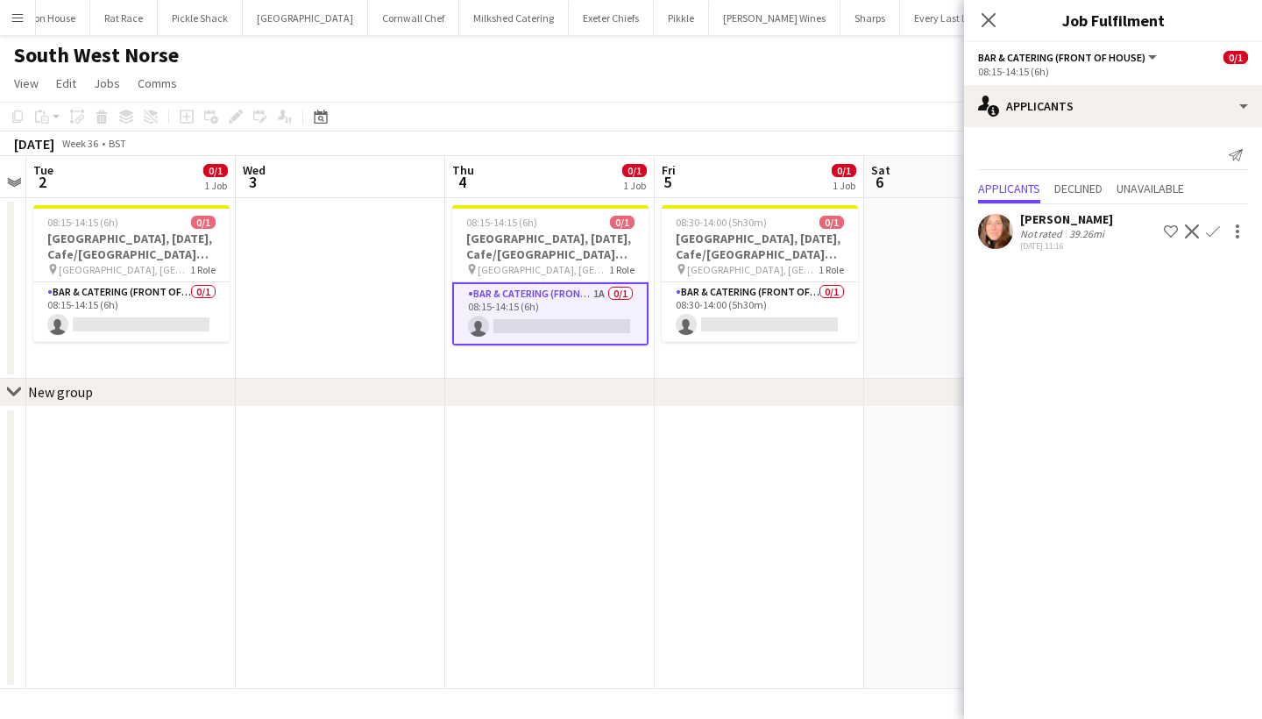
click at [1211, 230] on app-icon "Confirm" at bounding box center [1213, 231] width 14 height 14
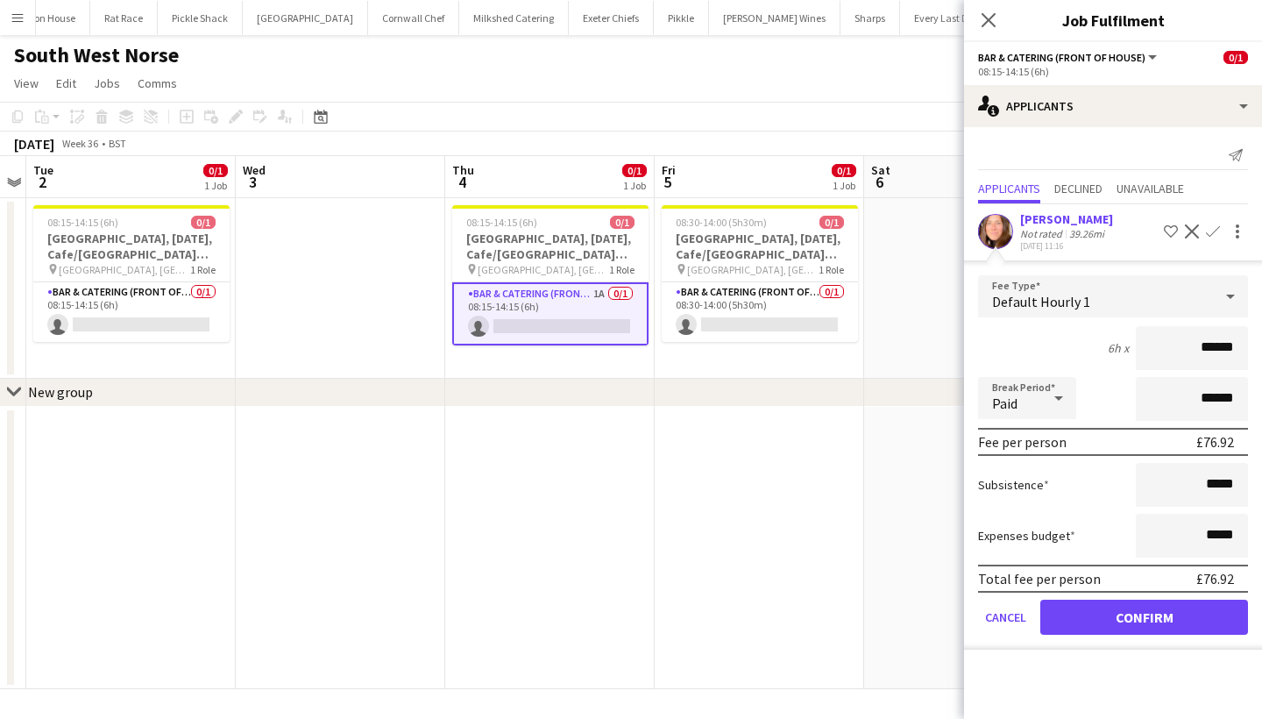
click at [976, 11] on div "Close pop-in" at bounding box center [988, 20] width 49 height 40
click at [988, 19] on icon at bounding box center [988, 19] width 17 height 17
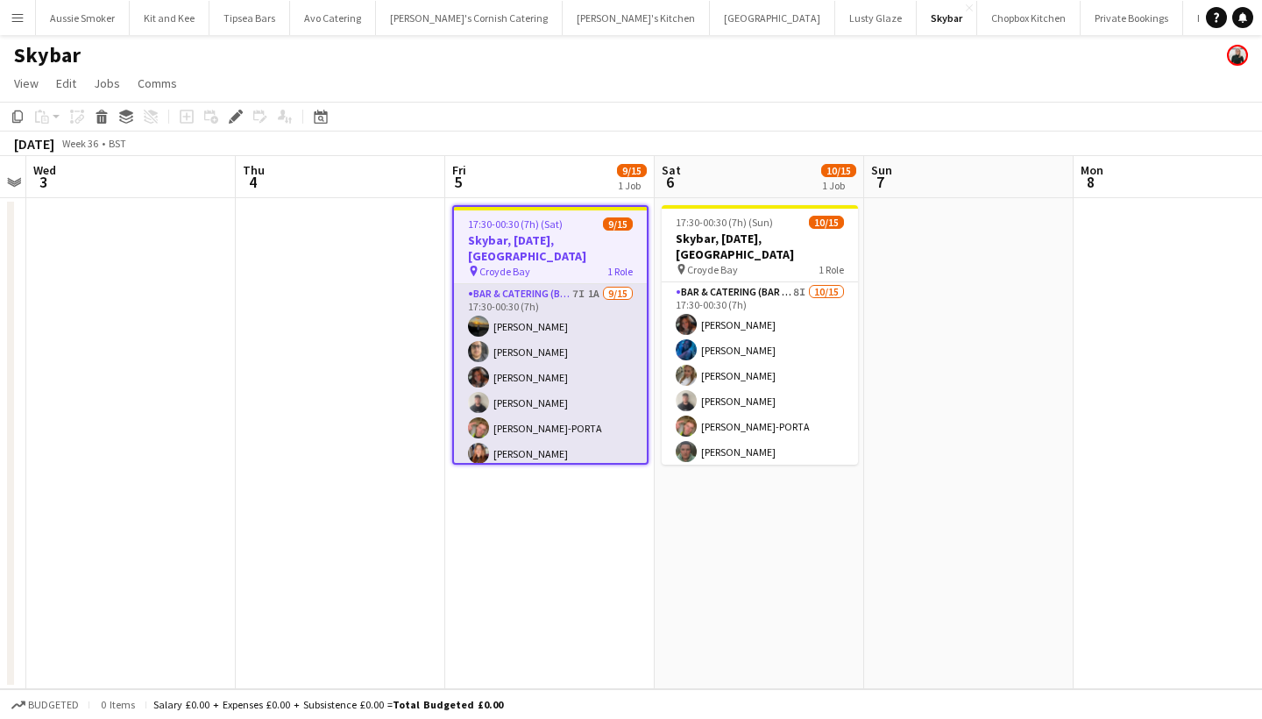
click at [569, 382] on app-card-role "Bar & Catering (Bar Tender) 7I 1A 9/15 17:30-00:30 (7h) Jack Grant Ashley Thomp…" at bounding box center [550, 491] width 193 height 415
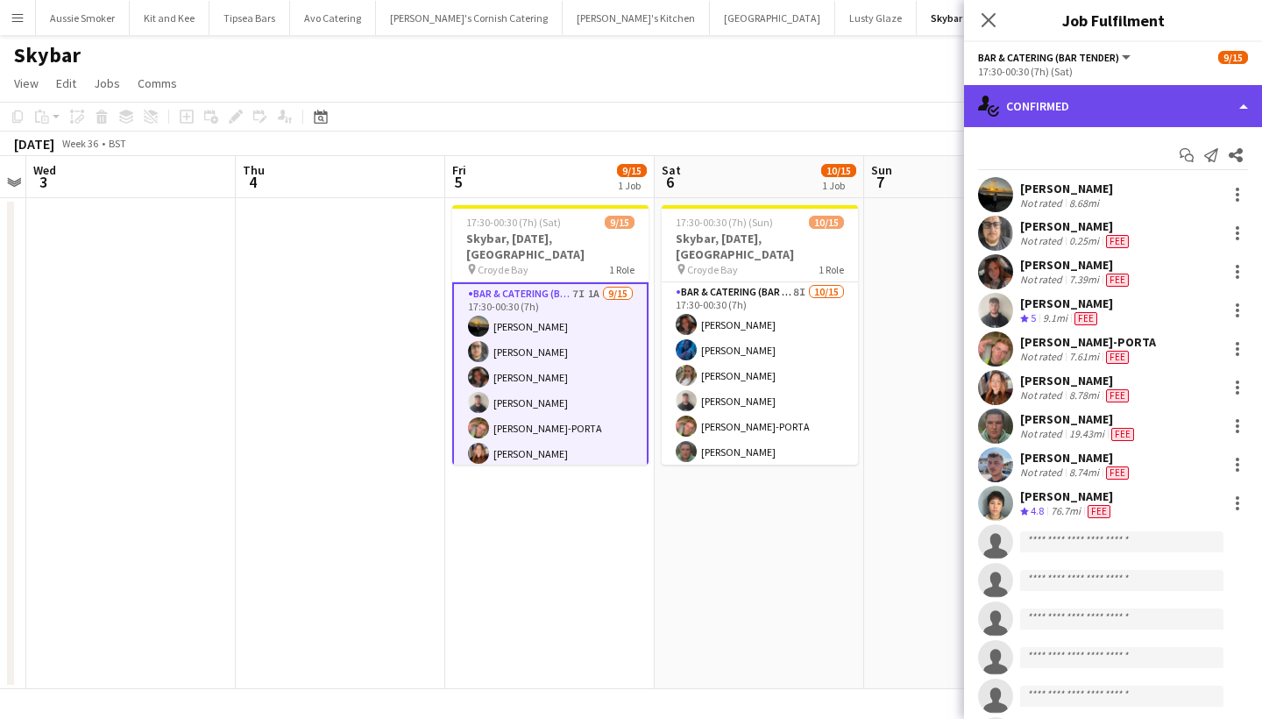
click at [1151, 96] on div "single-neutral-actions-check-2 Confirmed" at bounding box center [1113, 106] width 298 height 42
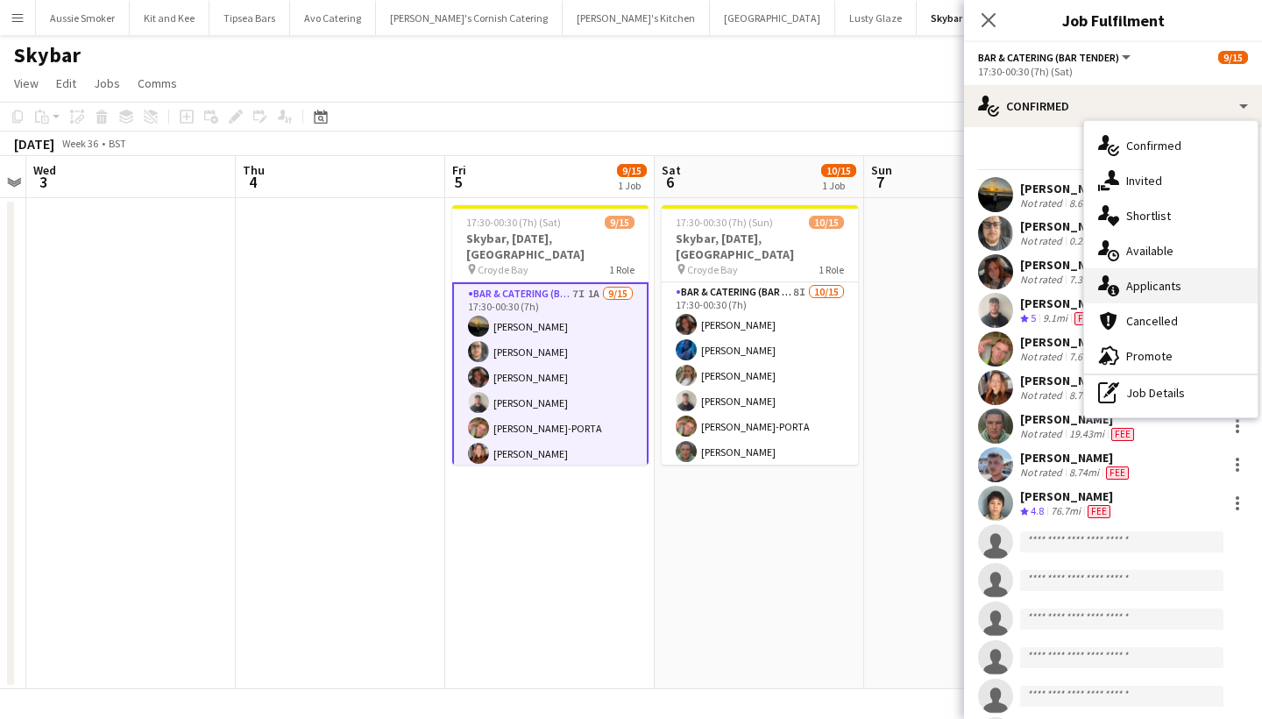
click at [1137, 282] on div "single-neutral-actions-information Applicants" at bounding box center [1170, 285] width 173 height 35
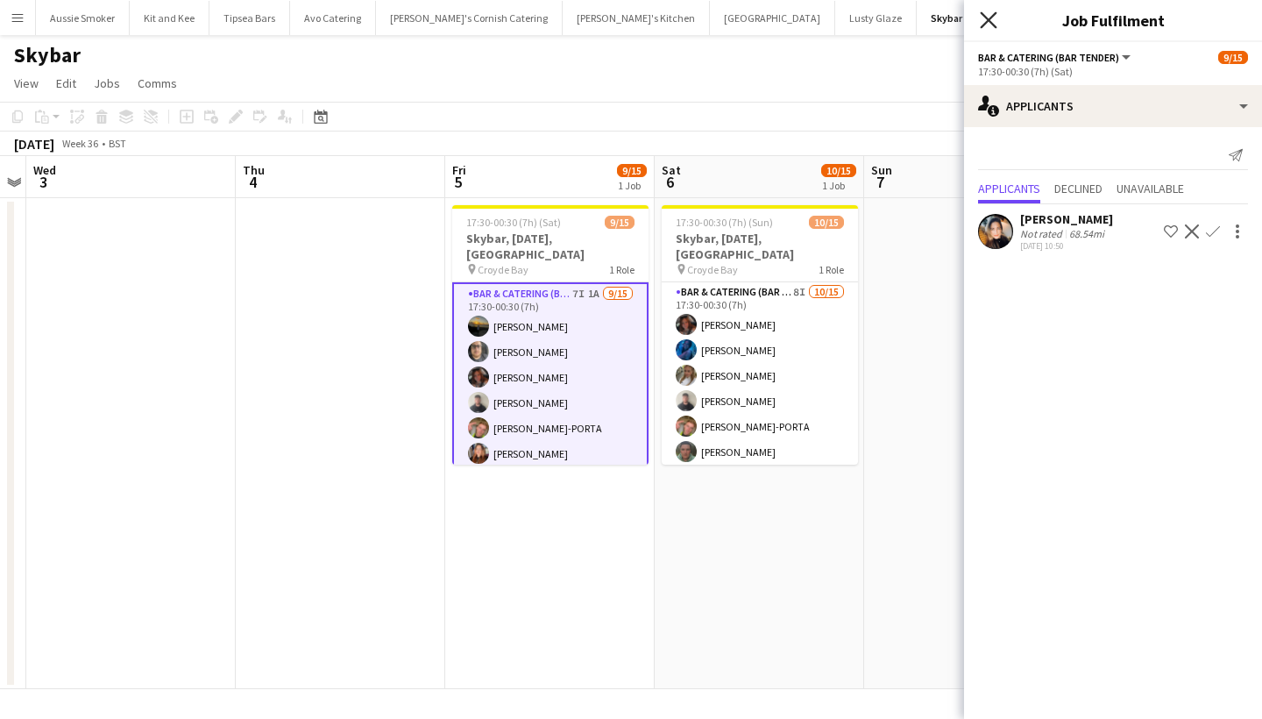
click at [994, 18] on icon "Close pop-in" at bounding box center [988, 19] width 17 height 17
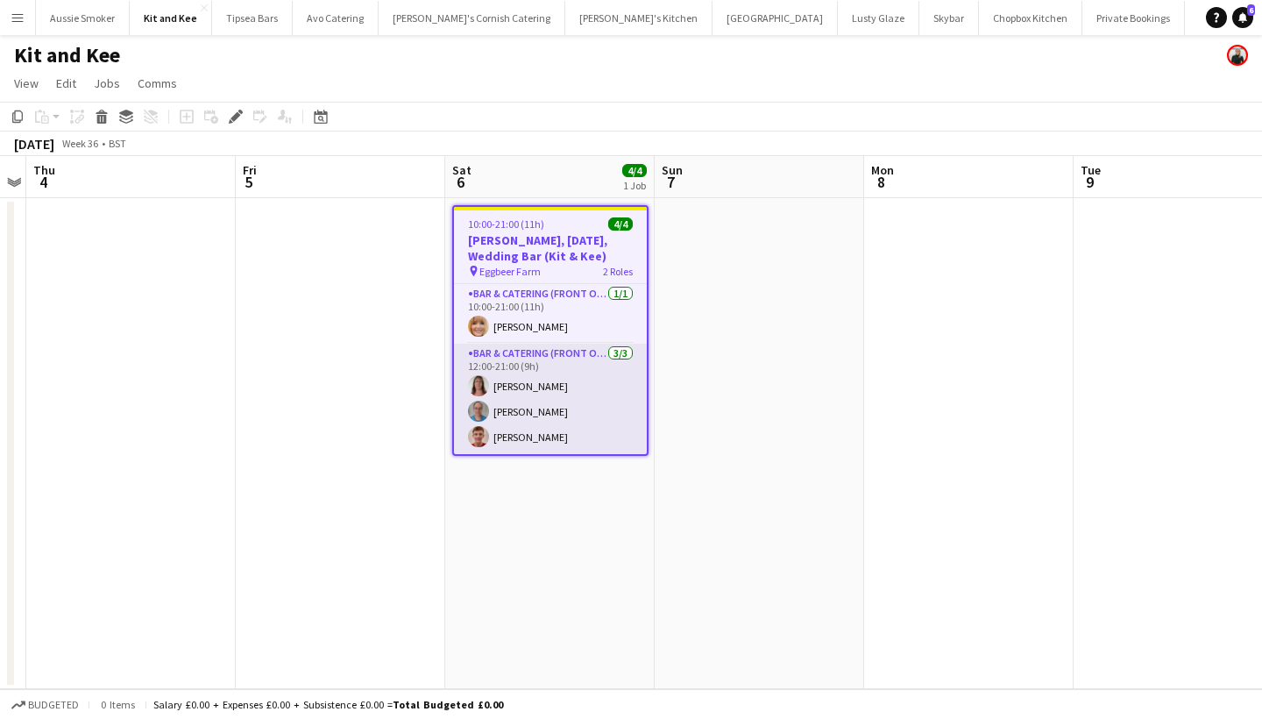
click at [584, 399] on app-card-role "Bar & Catering (Front of House) [DATE] 12:00-21:00 (9h) [PERSON_NAME] [PERSON_N…" at bounding box center [550, 398] width 193 height 110
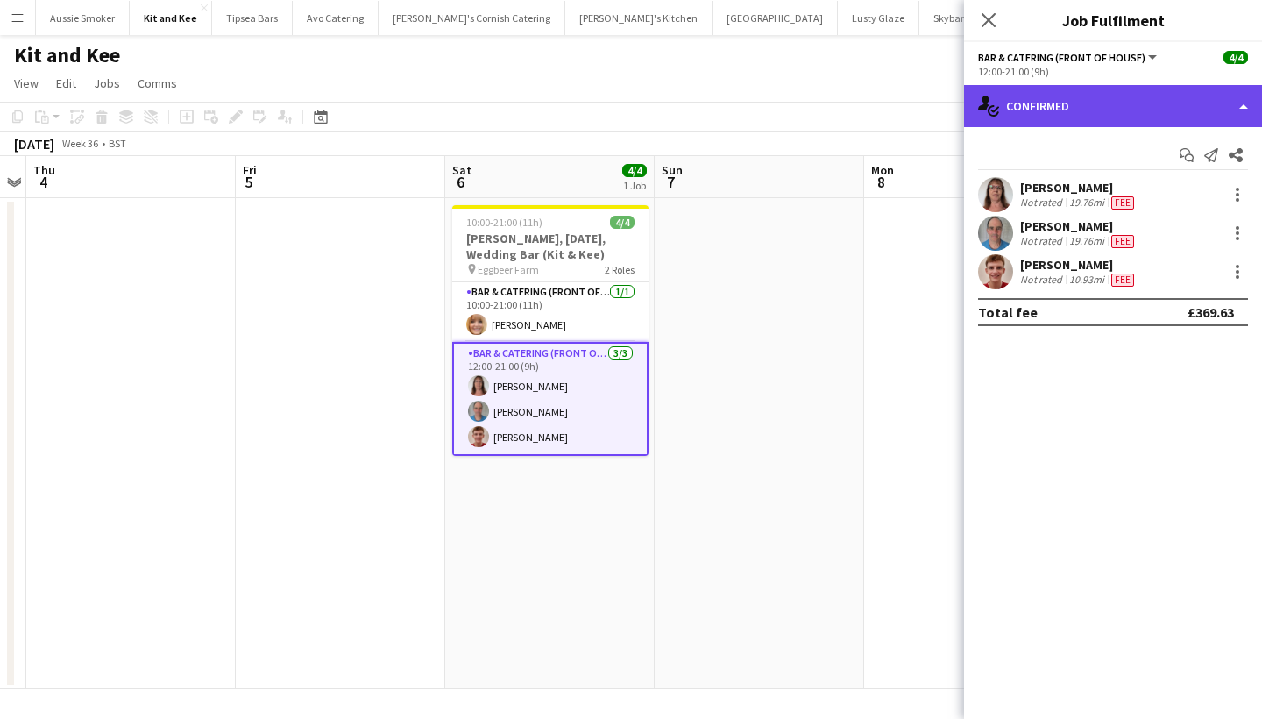
click at [1087, 99] on div "single-neutral-actions-check-2 Confirmed" at bounding box center [1113, 106] width 298 height 42
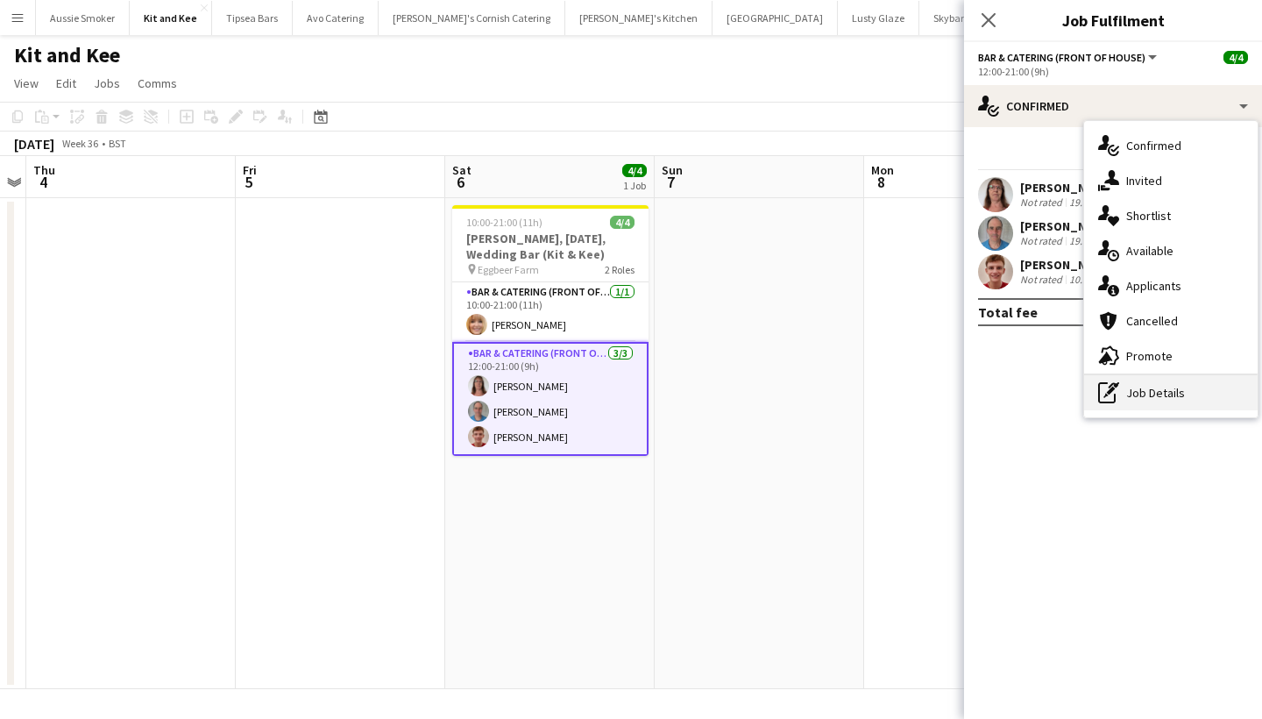
click at [1115, 390] on icon "pen-write" at bounding box center [1108, 392] width 21 height 21
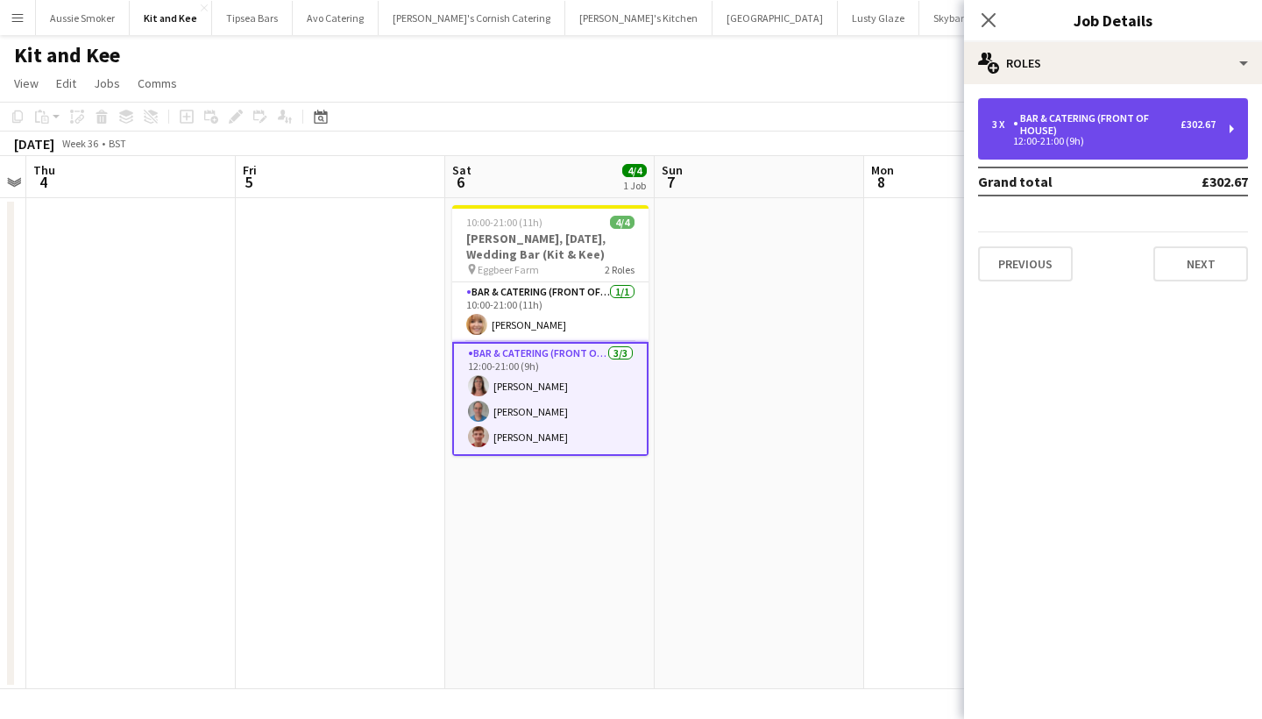
click at [1102, 134] on div "Bar & Catering (Front of House)" at bounding box center [1096, 124] width 167 height 25
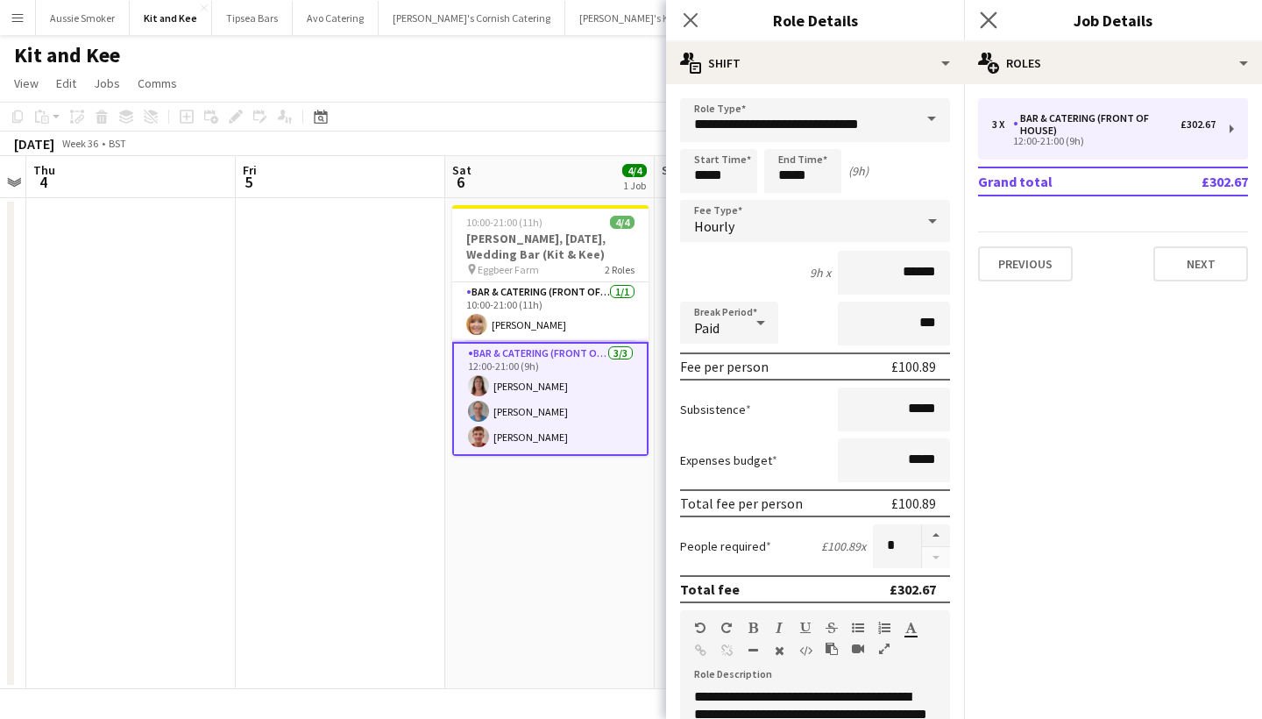
click at [997, 17] on app-icon "Close pop-in" at bounding box center [988, 20] width 25 height 25
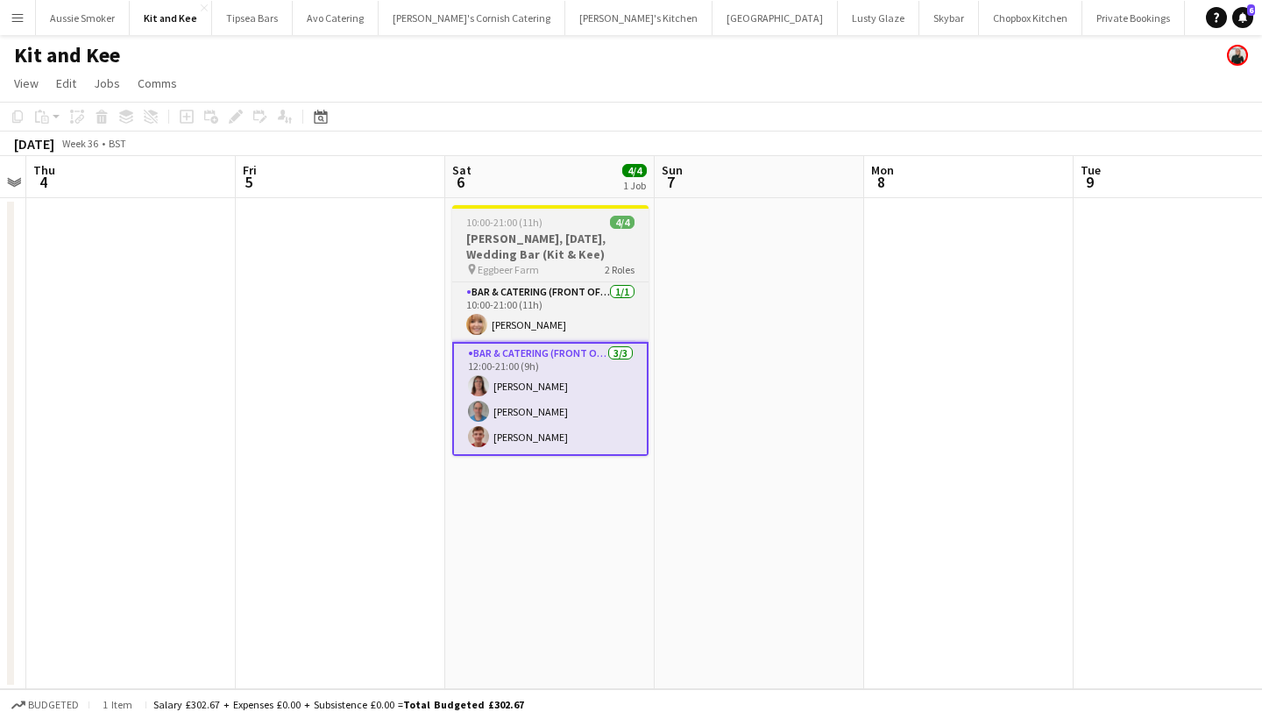
click at [542, 243] on h3 "Eggbeer, 6th September, Wedding Bar (Kit & Kee)" at bounding box center [550, 246] width 196 height 32
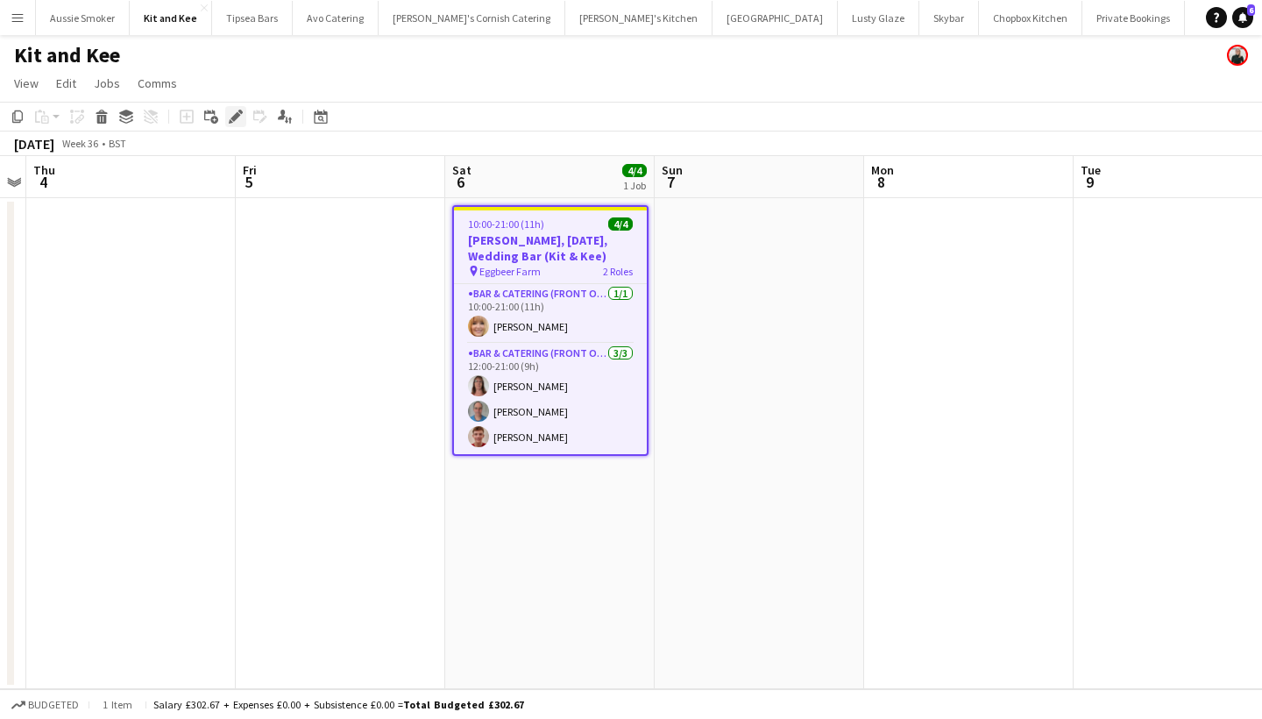
click at [236, 110] on icon "Edit" at bounding box center [236, 117] width 14 height 14
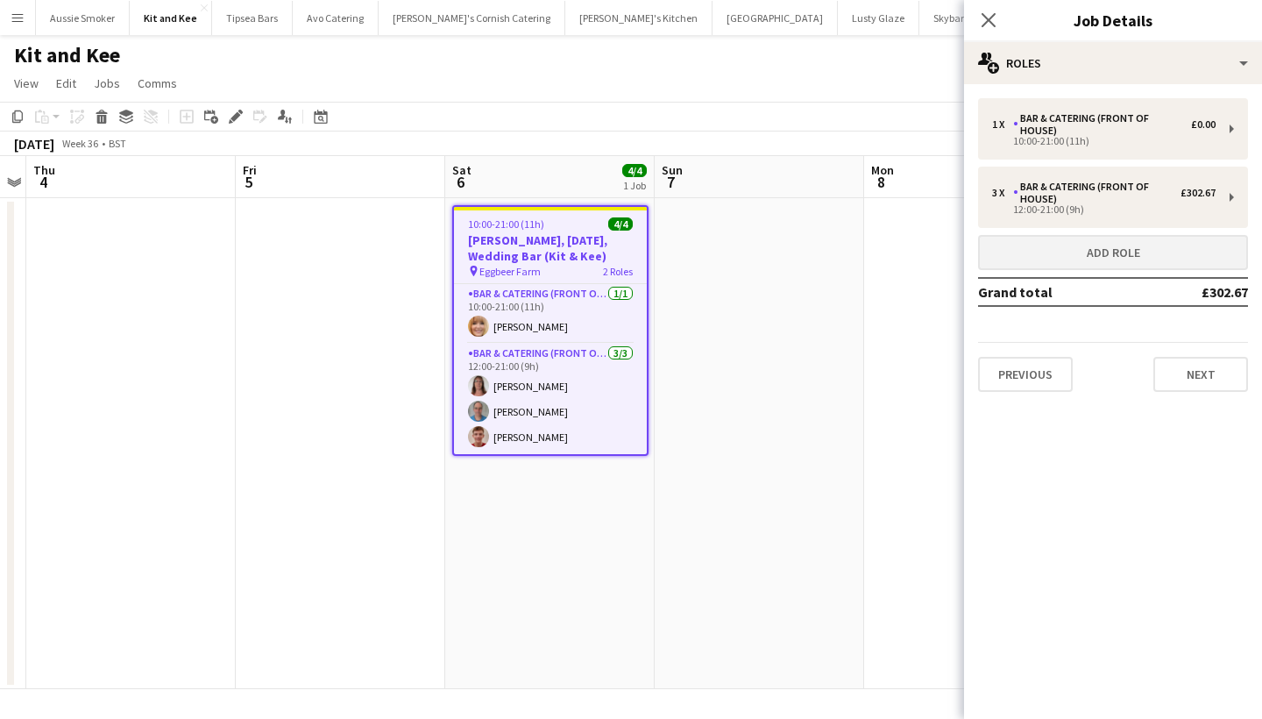
click at [1086, 238] on button "Add role" at bounding box center [1113, 252] width 270 height 35
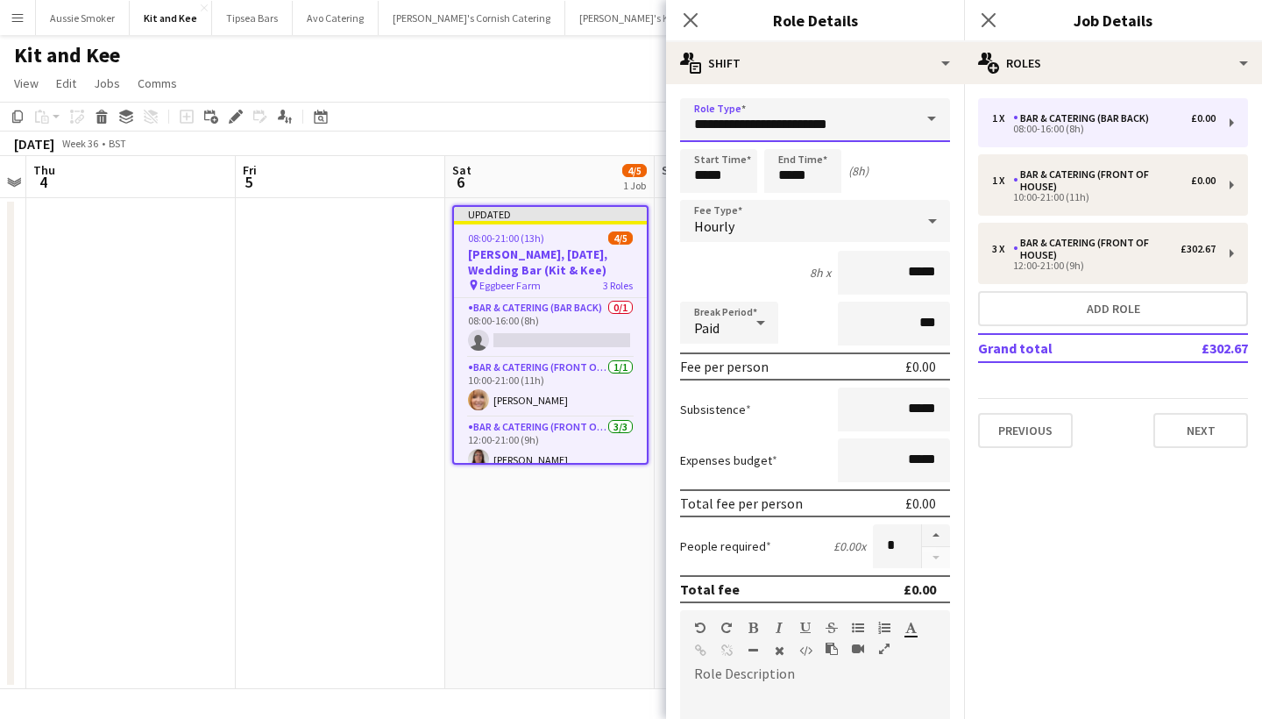
click at [845, 125] on input "**********" at bounding box center [815, 120] width 270 height 44
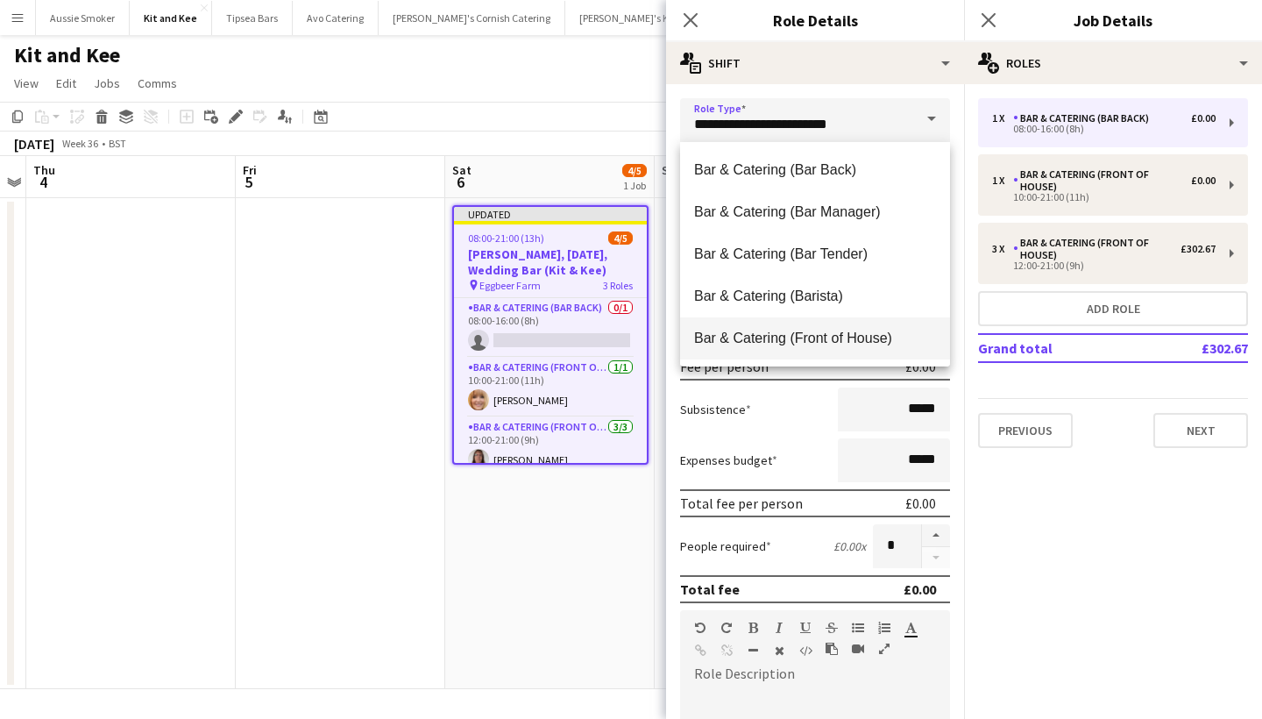
click at [840, 336] on span "Bar & Catering (Front of House)" at bounding box center [815, 337] width 242 height 17
type input "**********"
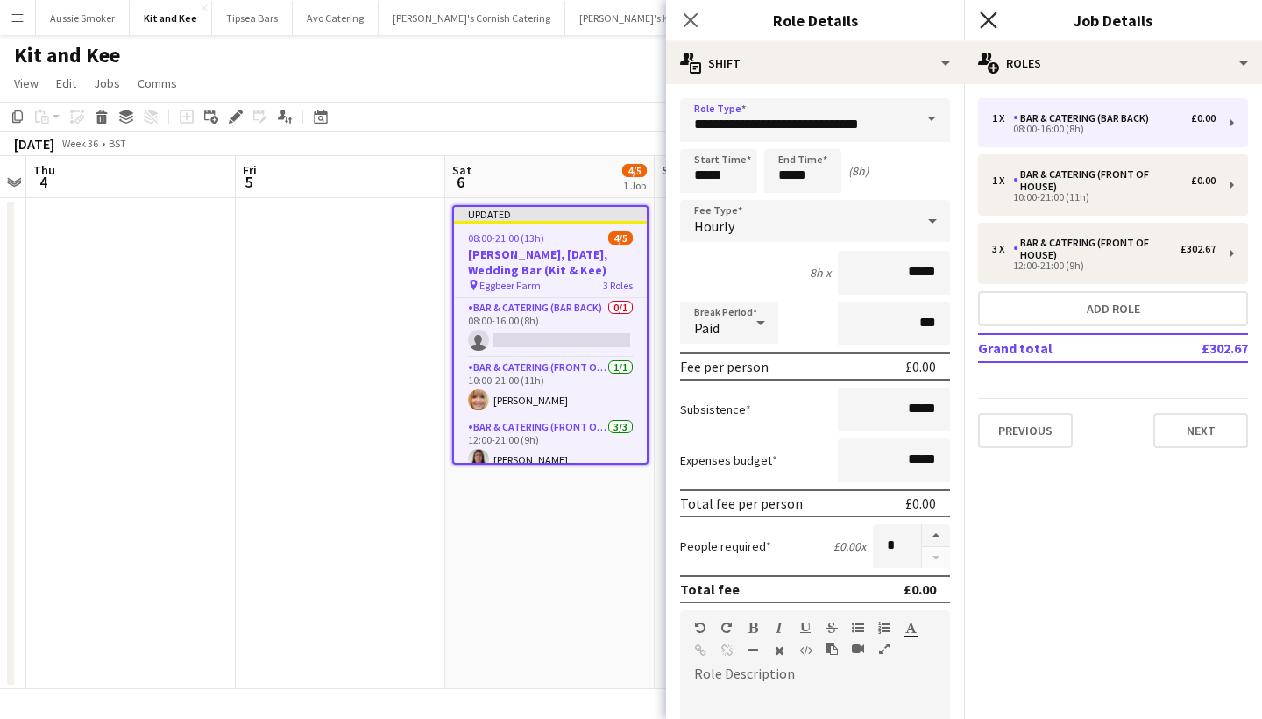
click at [988, 21] on icon at bounding box center [988, 19] width 17 height 17
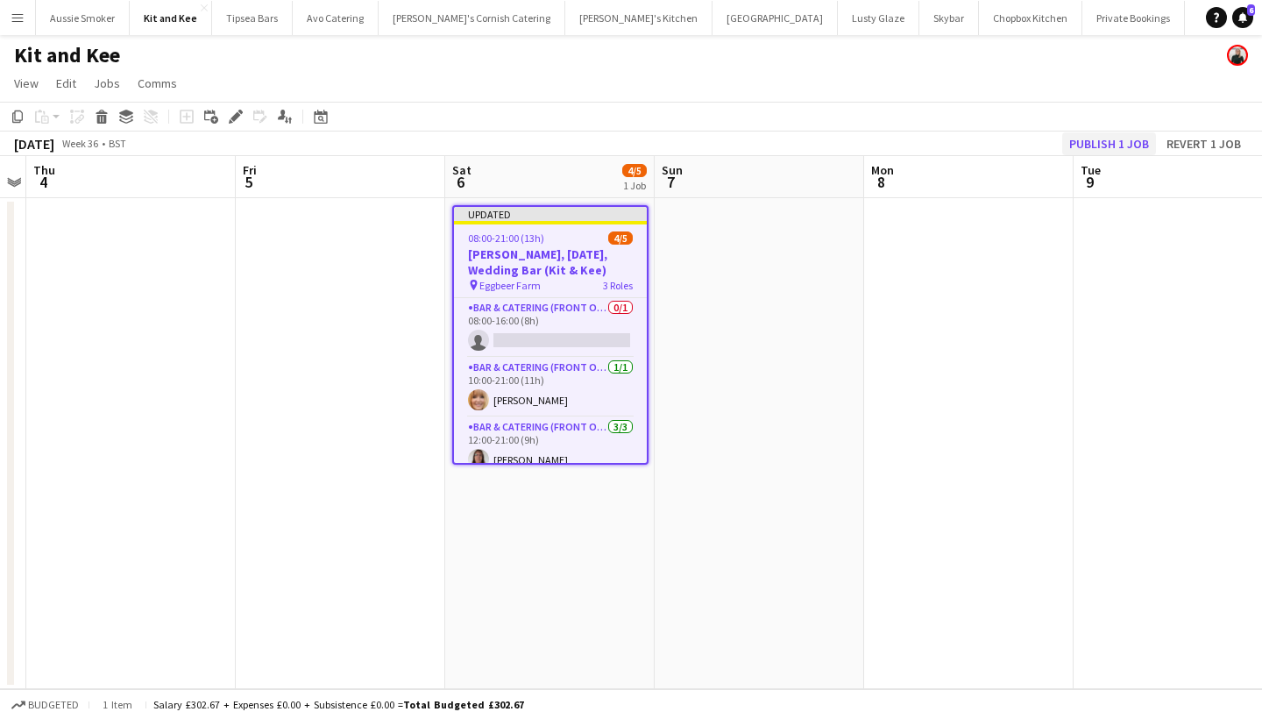
click at [1102, 143] on button "Publish 1 job" at bounding box center [1109, 143] width 94 height 23
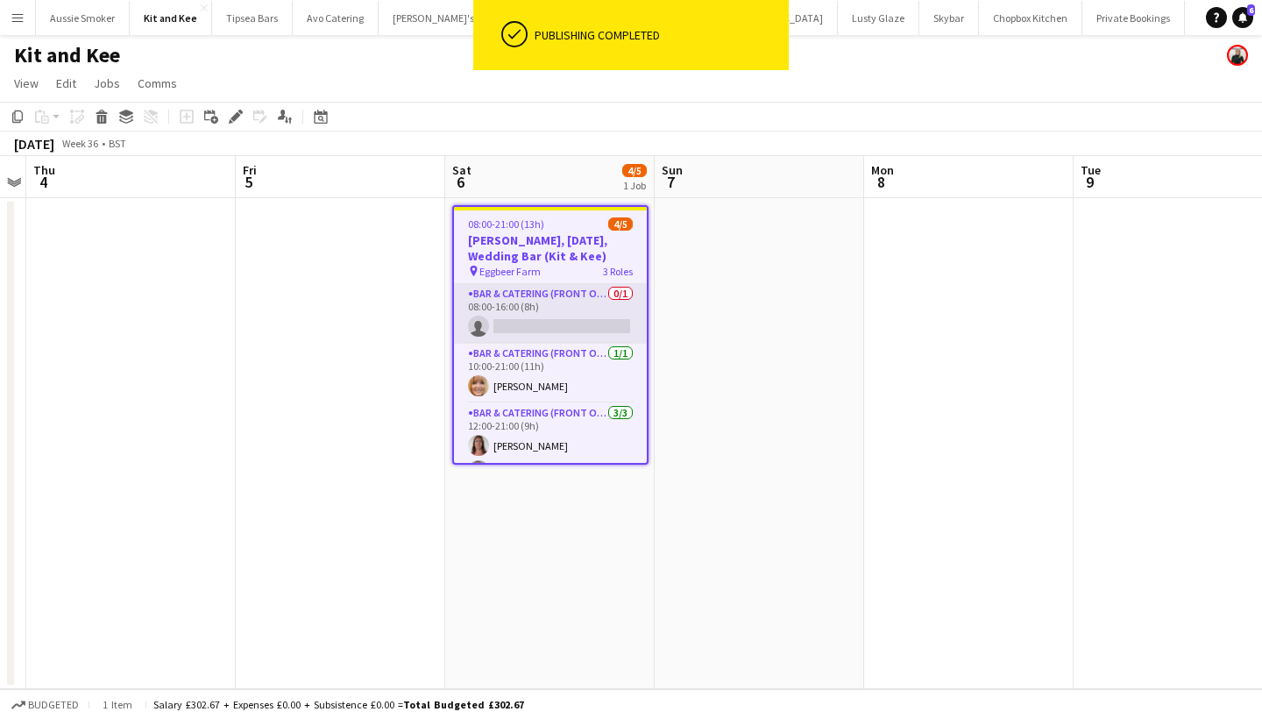
click at [577, 315] on app-card-role "Bar & Catering (Front of House) 0/1 08:00-16:00 (8h) single-neutral-actions" at bounding box center [550, 314] width 193 height 60
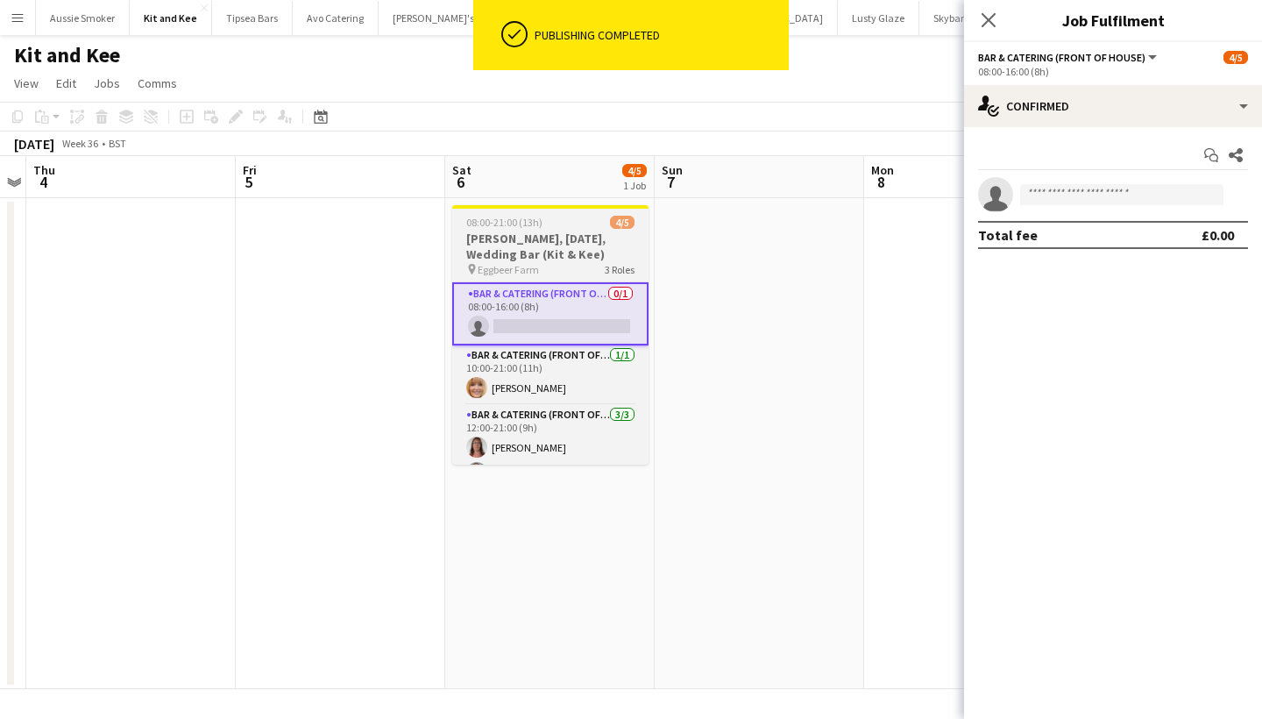
click at [539, 245] on h3 "Eggbeer, 6th September, Wedding Bar (Kit & Kee)" at bounding box center [550, 246] width 196 height 32
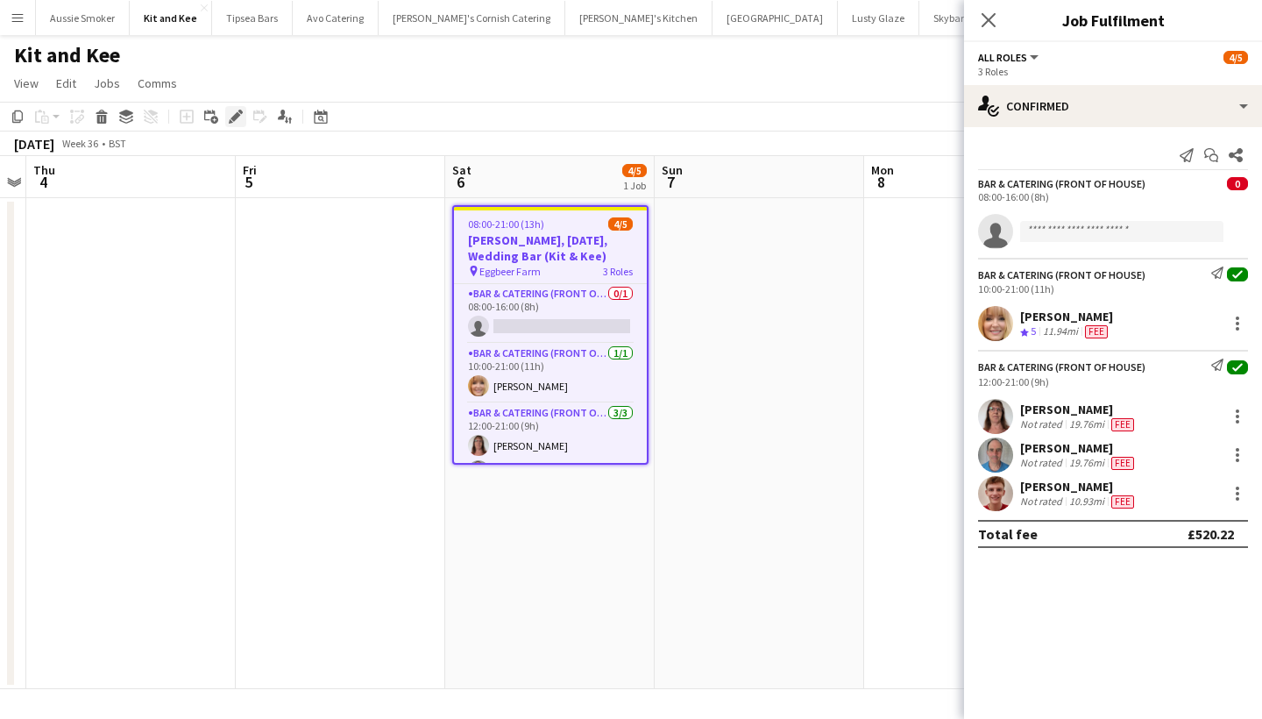
click at [238, 111] on icon at bounding box center [240, 112] width 4 height 4
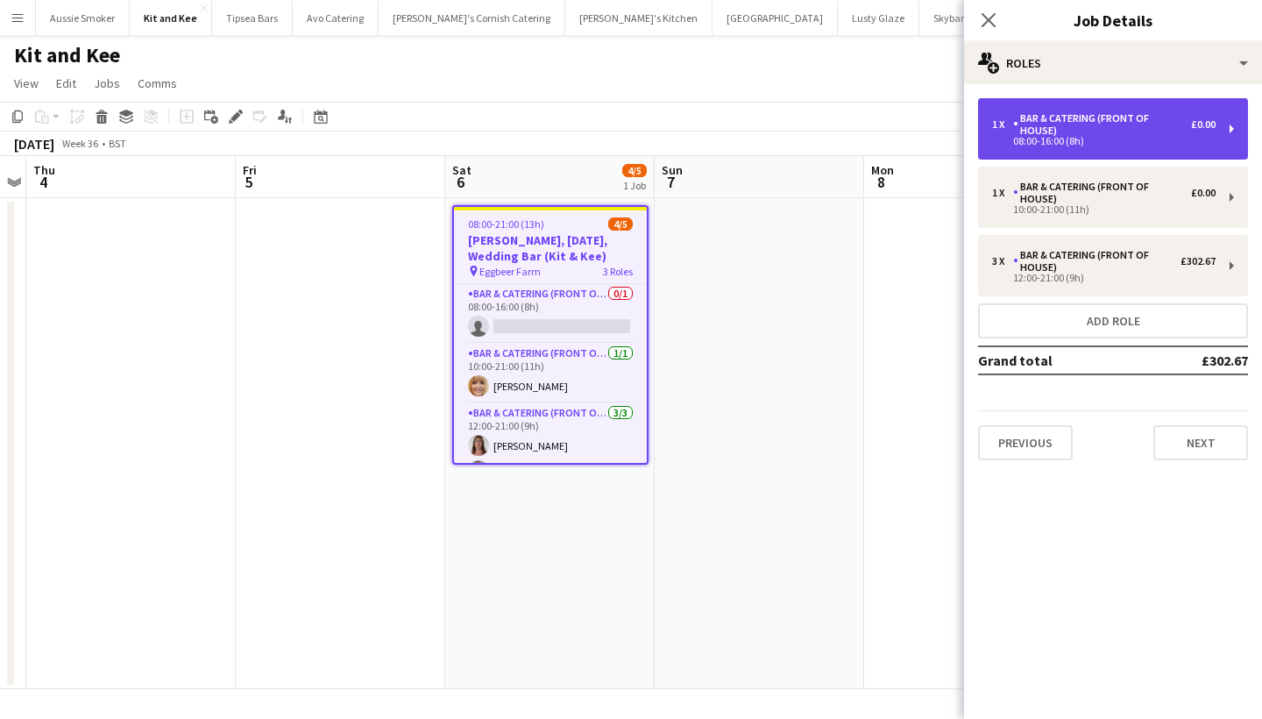
click at [1183, 137] on div "08:00-16:00 (8h)" at bounding box center [1103, 141] width 223 height 9
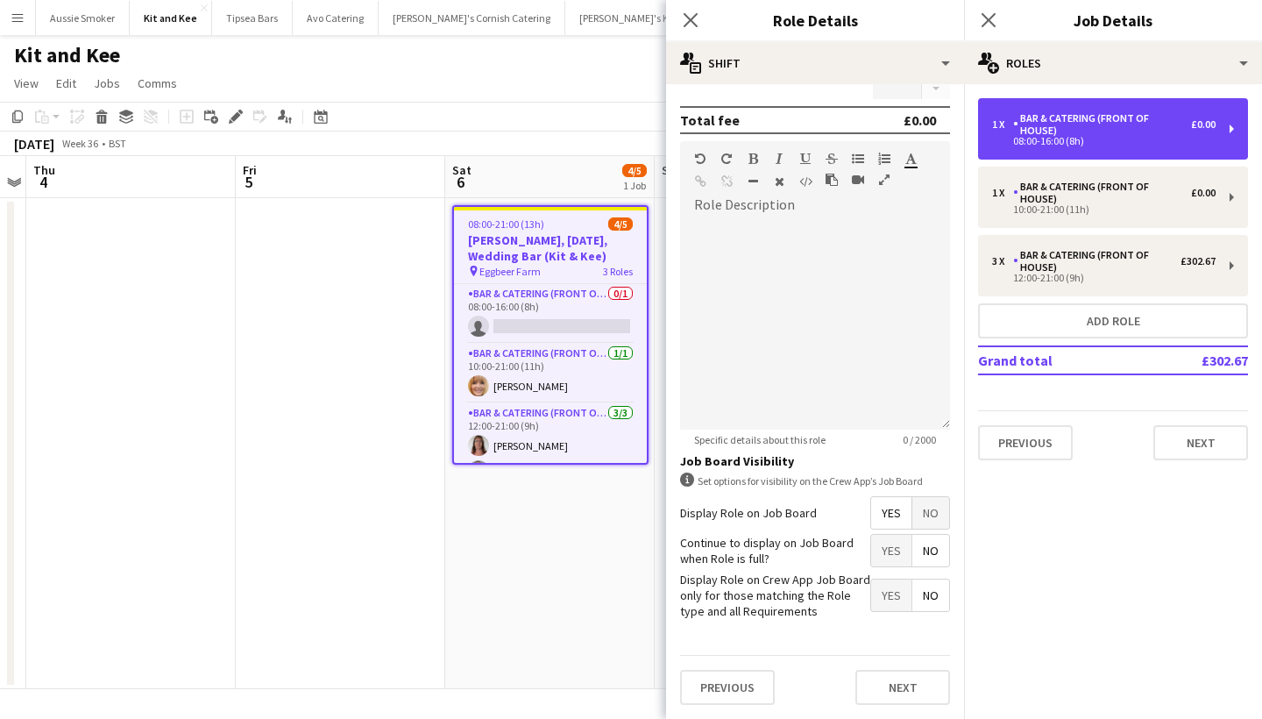
scroll to position [468, 0]
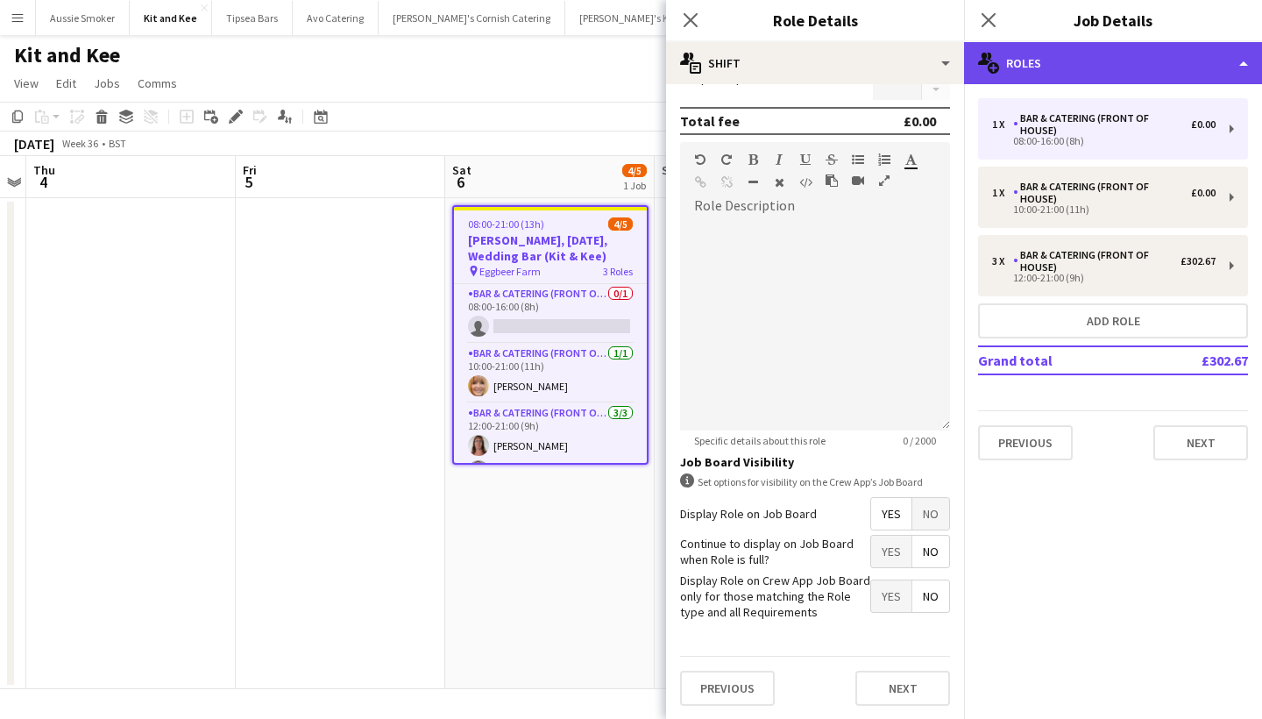
click at [1055, 59] on div "multiple-users-add Roles" at bounding box center [1113, 63] width 298 height 42
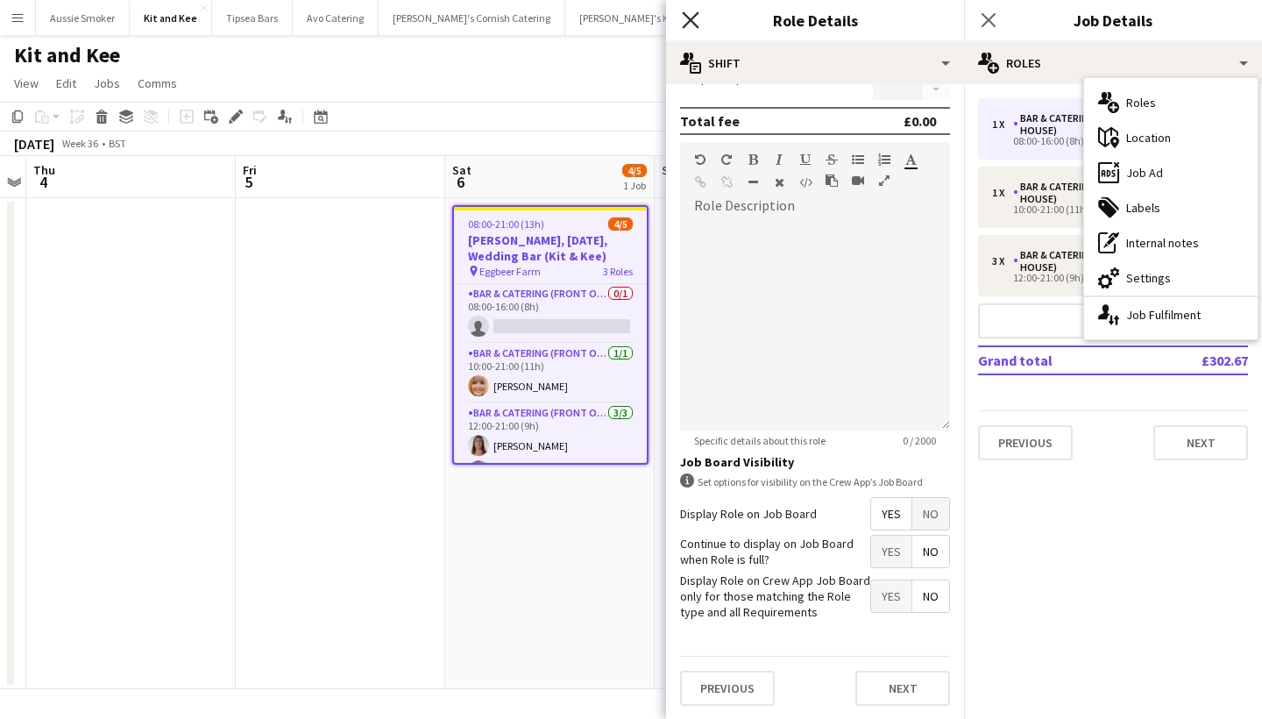
click at [697, 20] on icon "Close pop-in" at bounding box center [690, 19] width 17 height 17
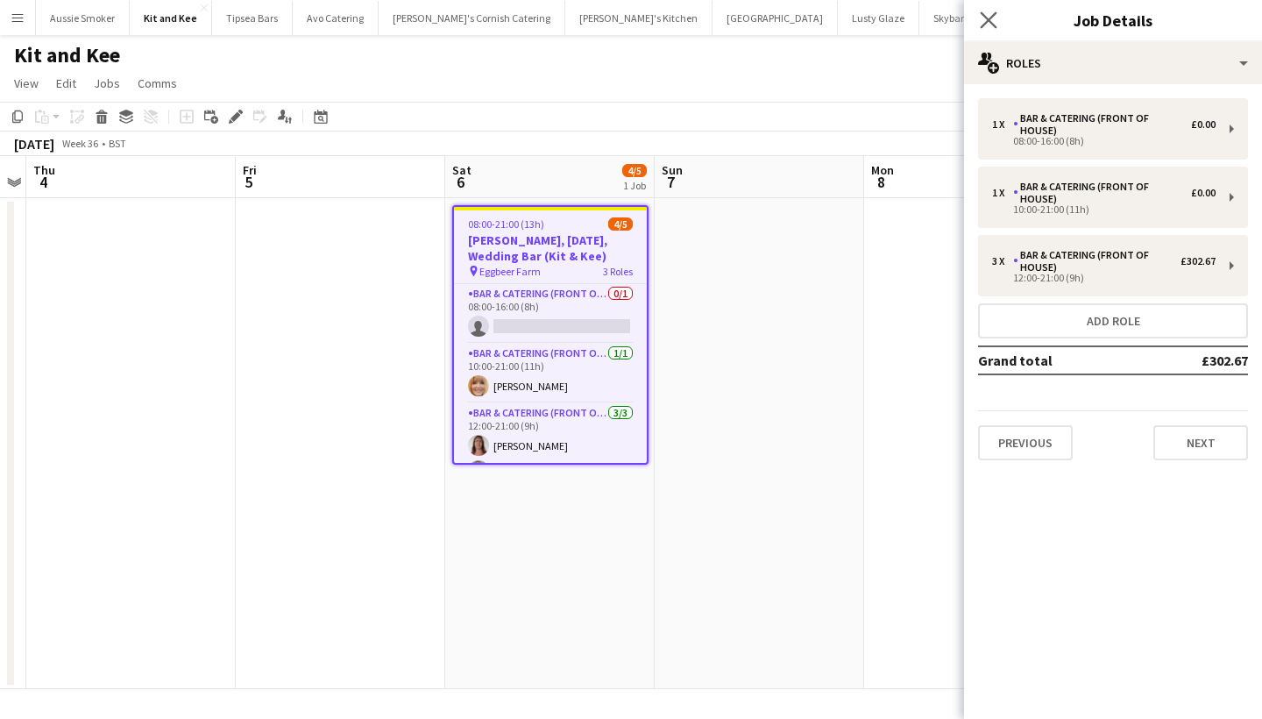
click at [999, 24] on app-icon "Close pop-in" at bounding box center [988, 20] width 25 height 25
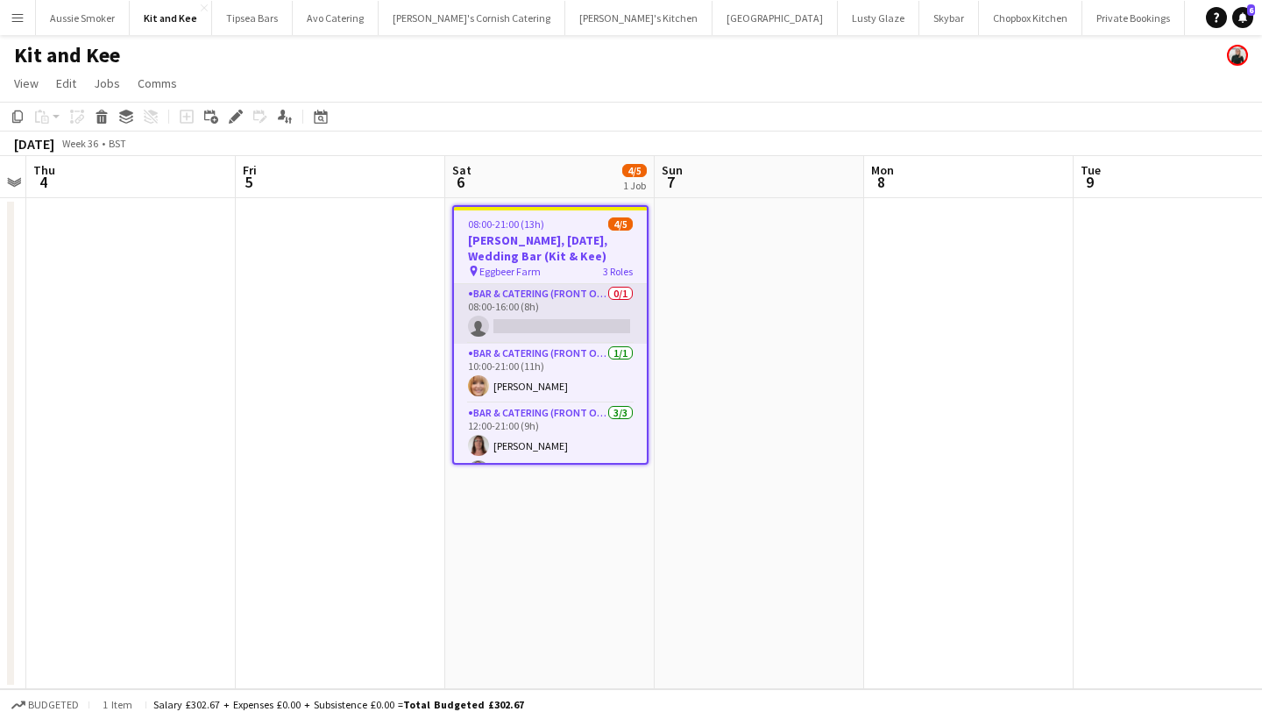
click at [604, 294] on app-card-role "Bar & Catering (Front of House) 0/1 08:00-16:00 (8h) single-neutral-actions" at bounding box center [550, 314] width 193 height 60
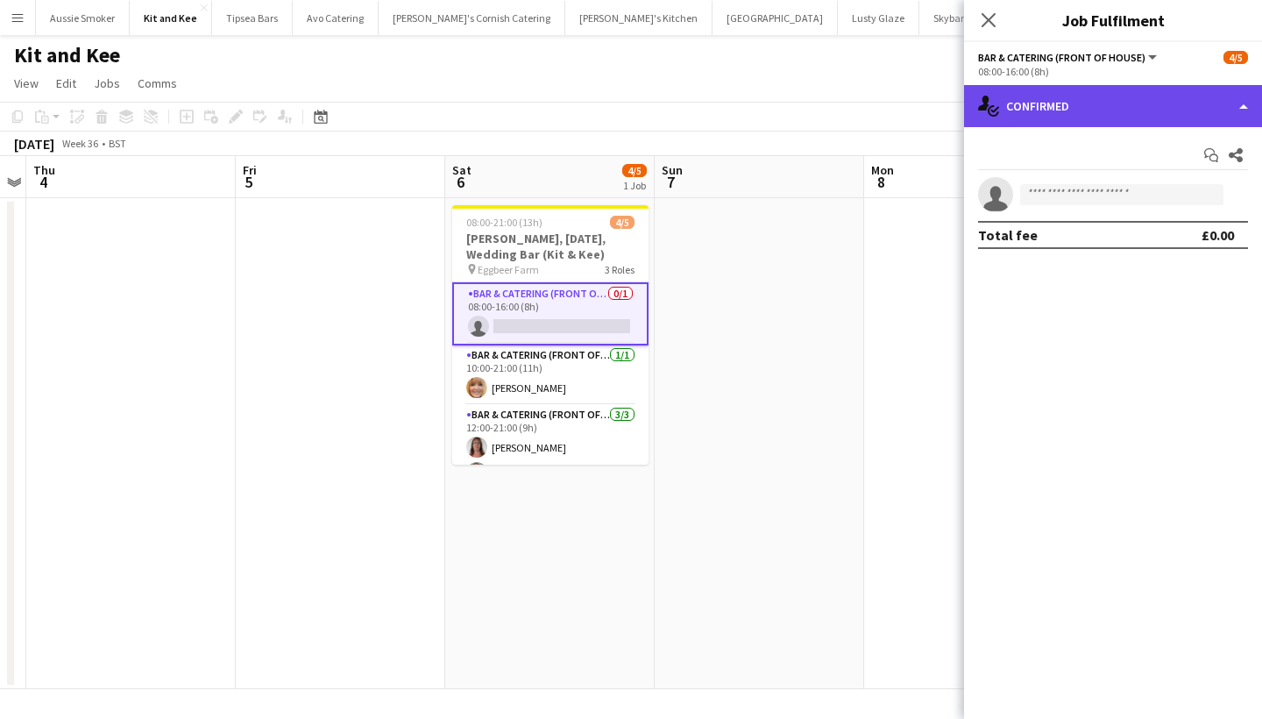
click at [1182, 105] on div "single-neutral-actions-check-2 Confirmed" at bounding box center [1113, 106] width 298 height 42
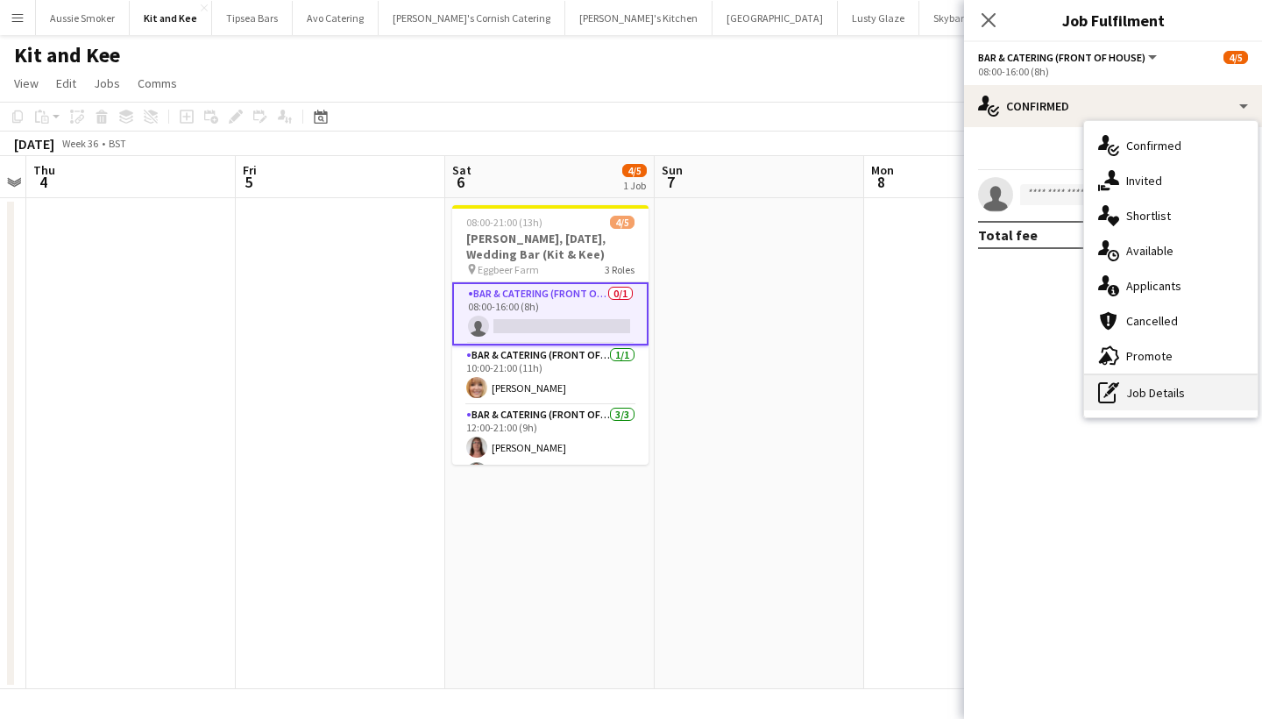
click at [1163, 394] on div "pen-write Job Details" at bounding box center [1170, 392] width 173 height 35
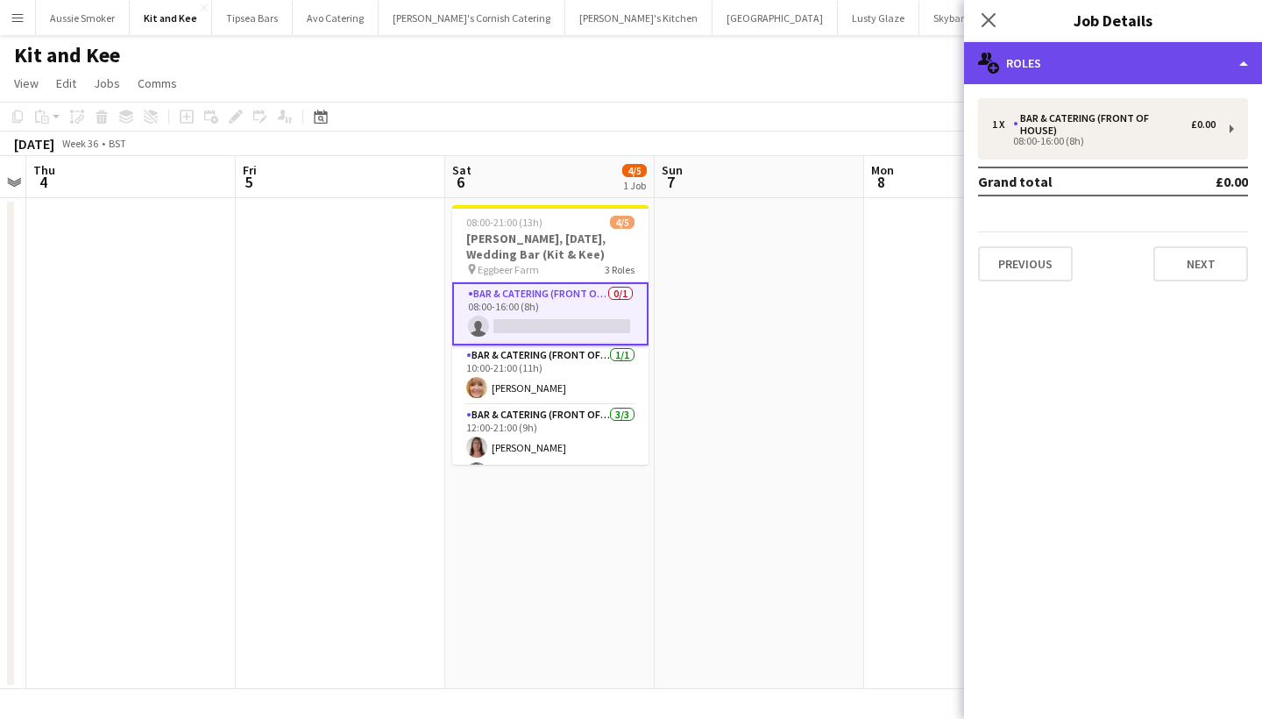
click at [1085, 58] on div "multiple-users-add Roles" at bounding box center [1113, 63] width 298 height 42
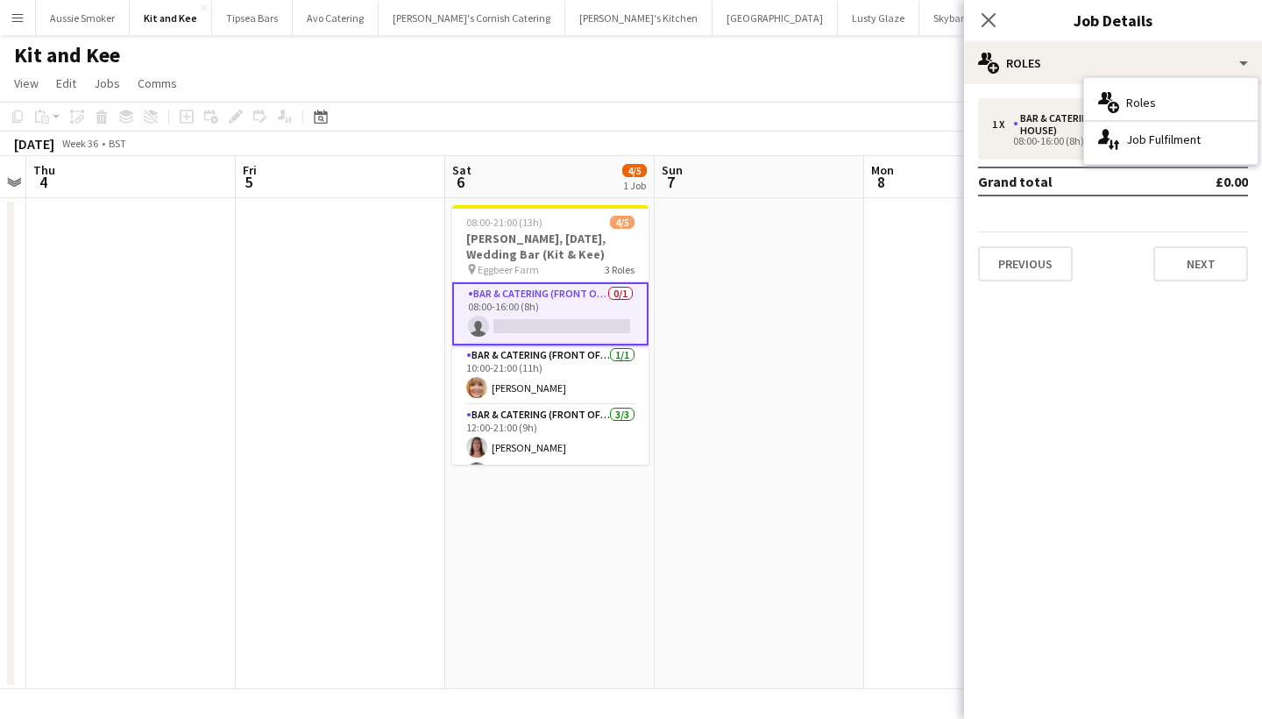
click at [823, 153] on div "September 2025 Week 36 • BST" at bounding box center [631, 143] width 1262 height 25
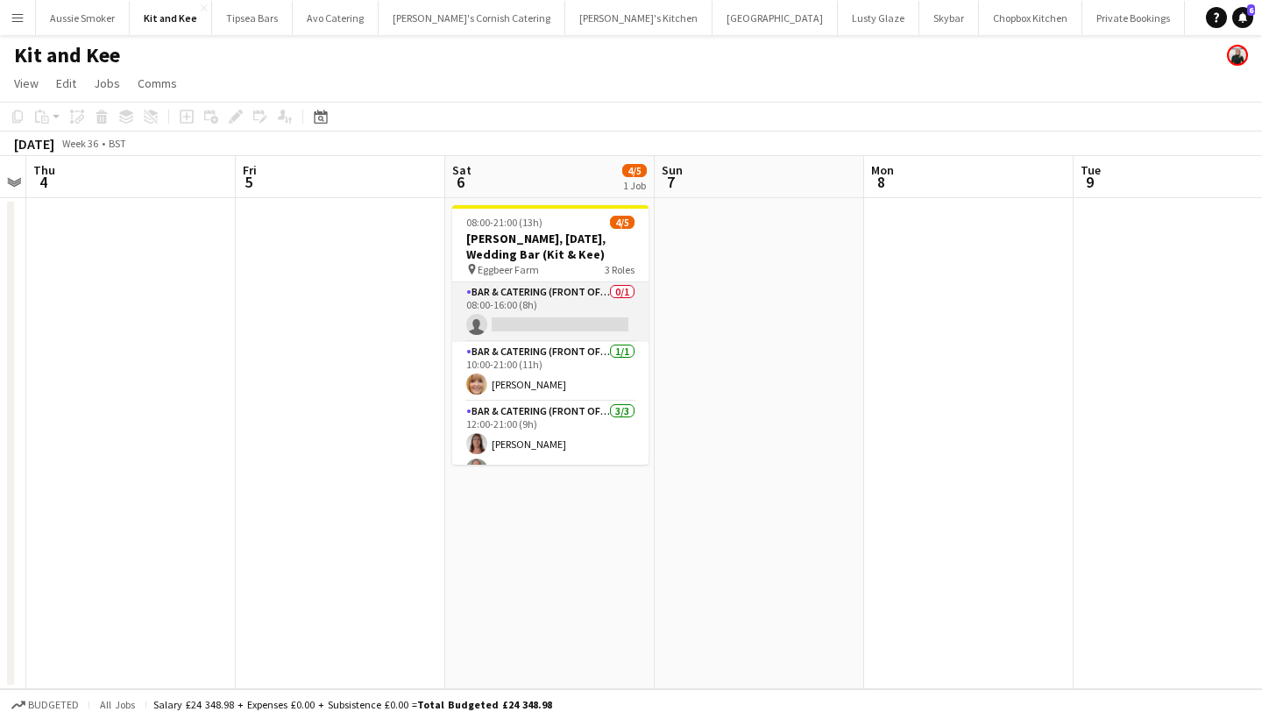
click at [601, 322] on app-card-role "Bar & Catering (Front of House) 0/1 08:00-16:00 (8h) single-neutral-actions" at bounding box center [550, 312] width 196 height 60
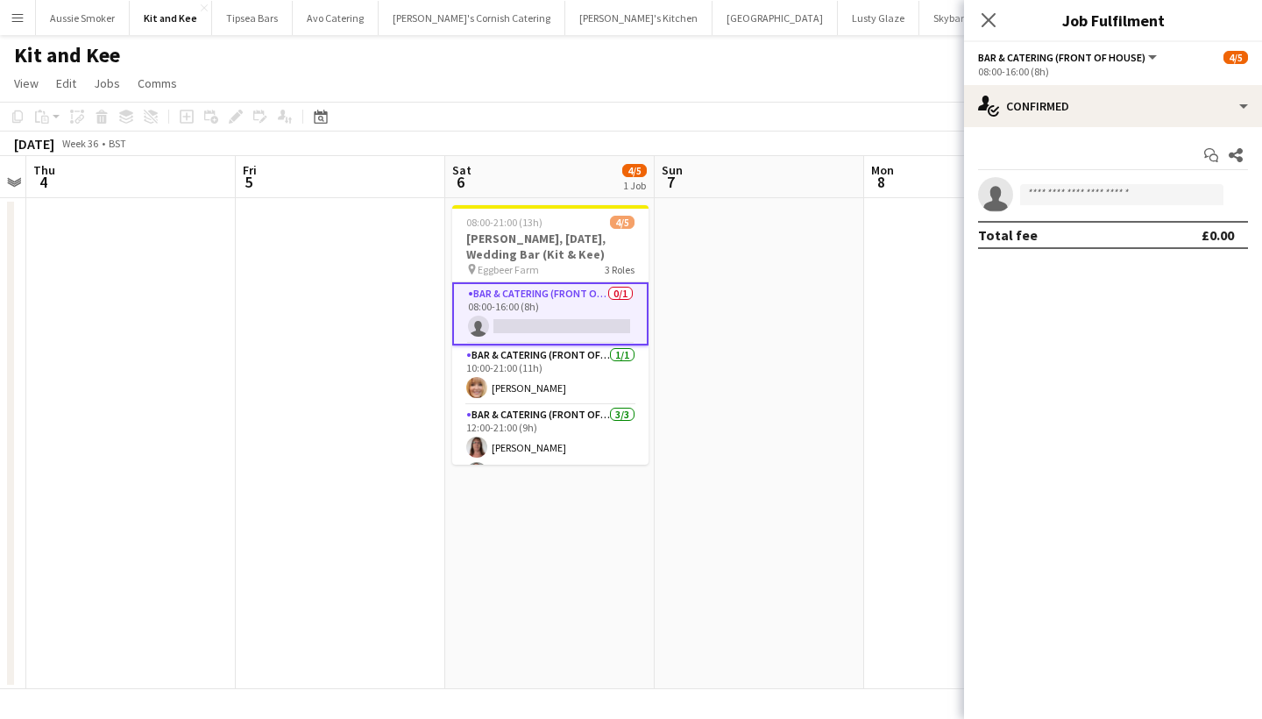
click at [230, 122] on div "Add job Add linked Job Edit Edit linked Job Applicants" at bounding box center [228, 116] width 134 height 21
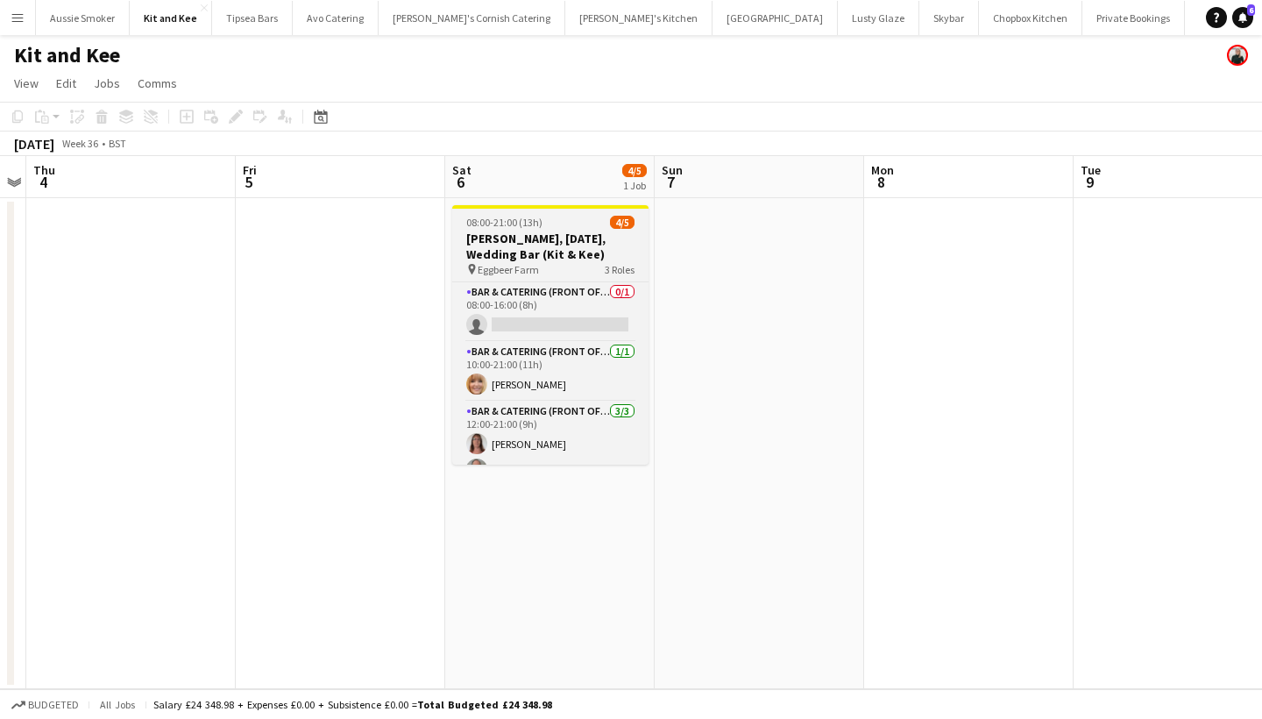
click at [492, 247] on h3 "Eggbeer, 6th September, Wedding Bar (Kit & Kee)" at bounding box center [550, 246] width 196 height 32
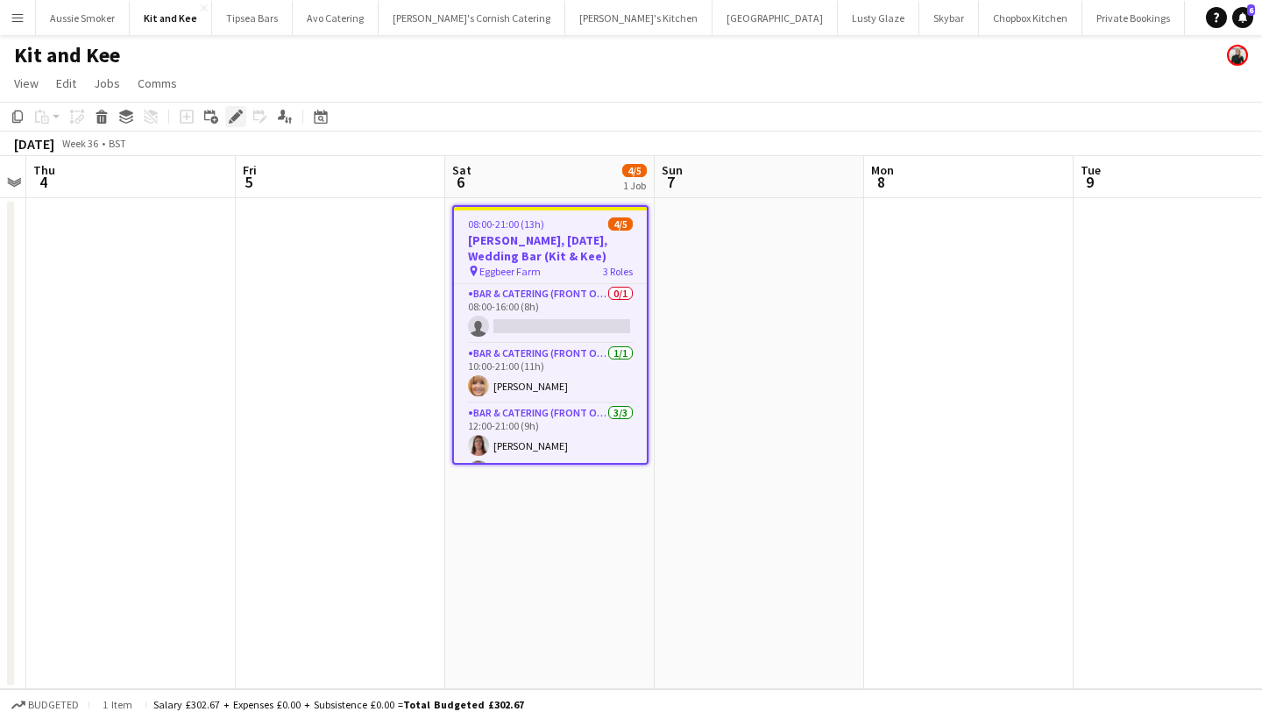
click at [237, 117] on icon at bounding box center [235, 117] width 10 height 10
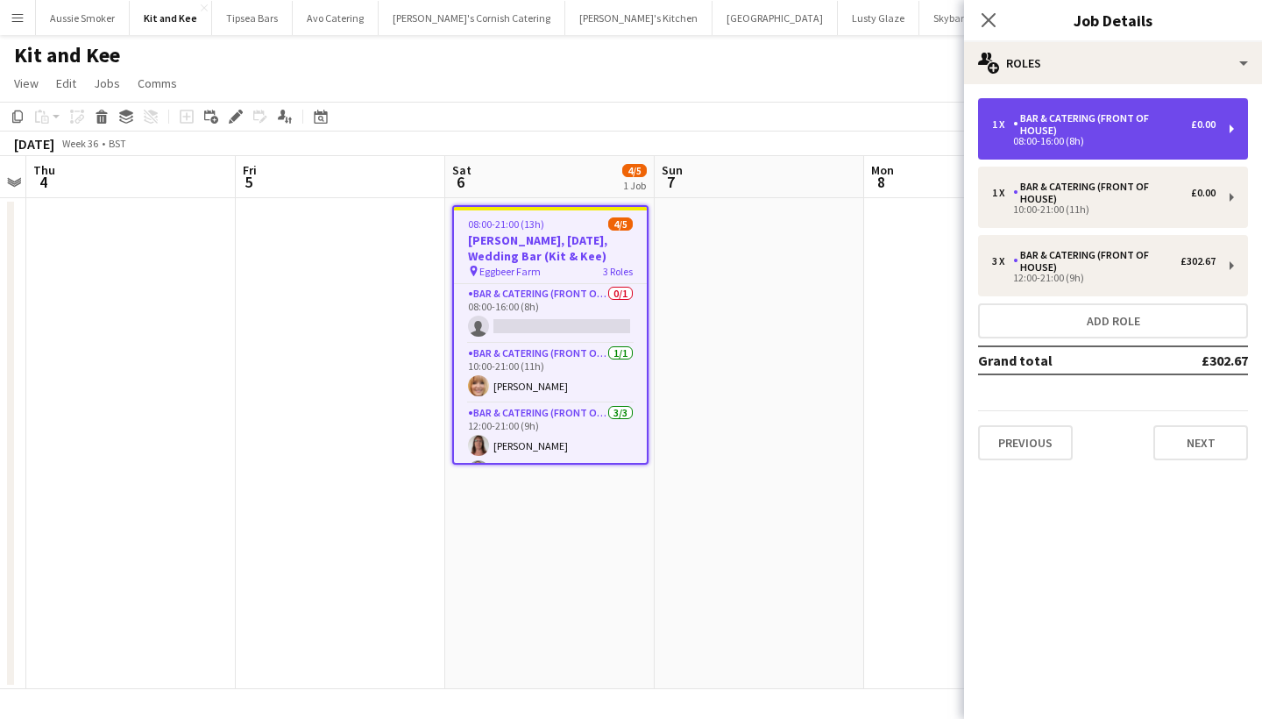
click at [1161, 137] on div "08:00-16:00 (8h)" at bounding box center [1103, 141] width 223 height 9
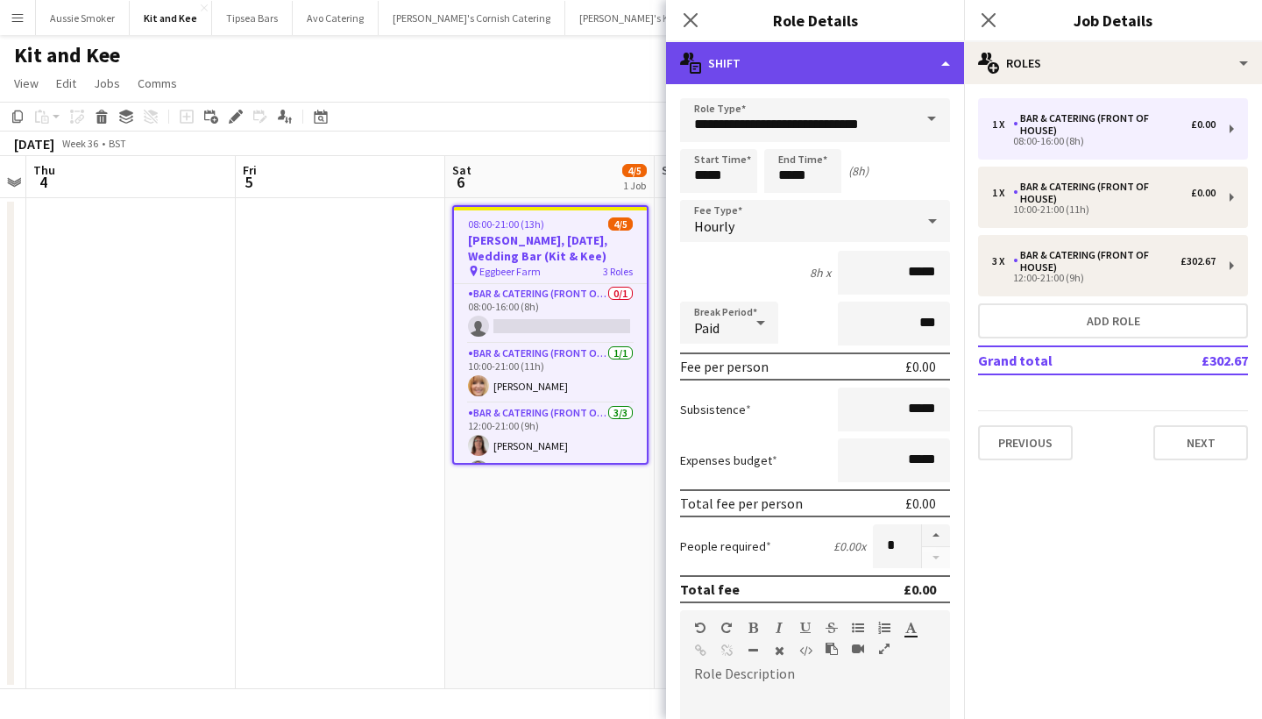
click at [922, 44] on div "multiple-actions-text Shift" at bounding box center [815, 63] width 298 height 42
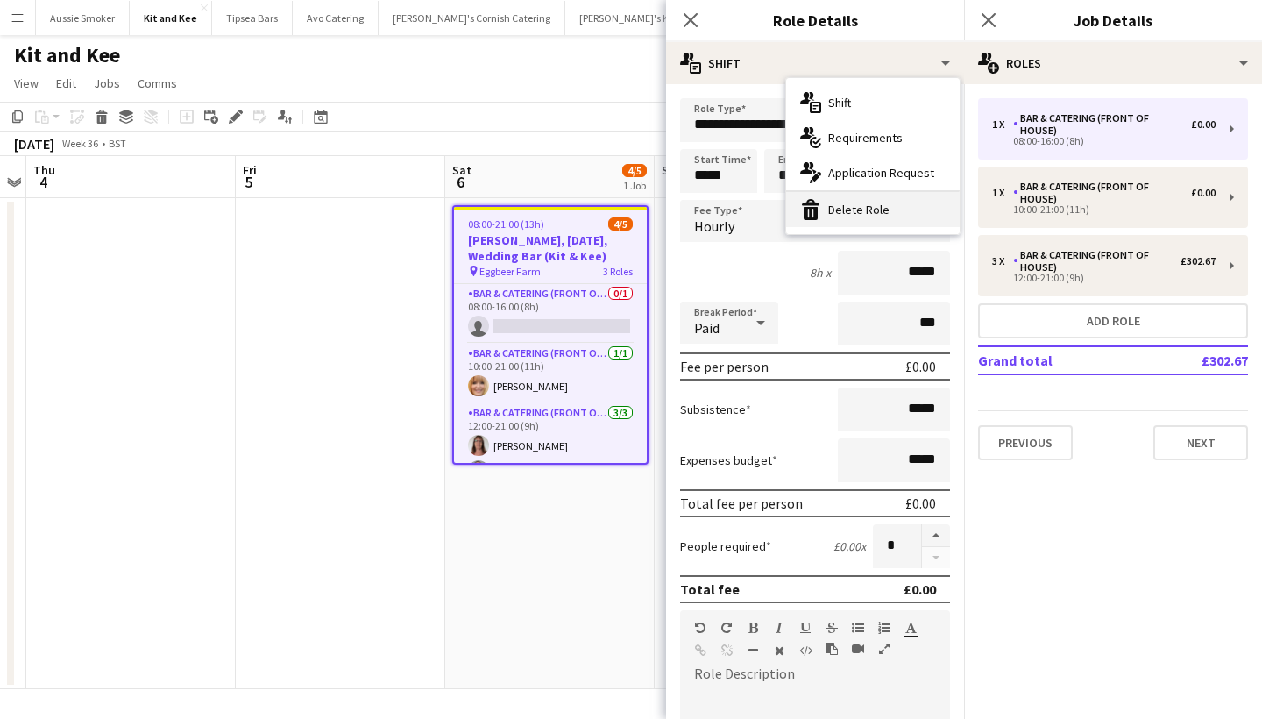
click at [878, 206] on div "bin-2 Delete Role" at bounding box center [872, 209] width 173 height 35
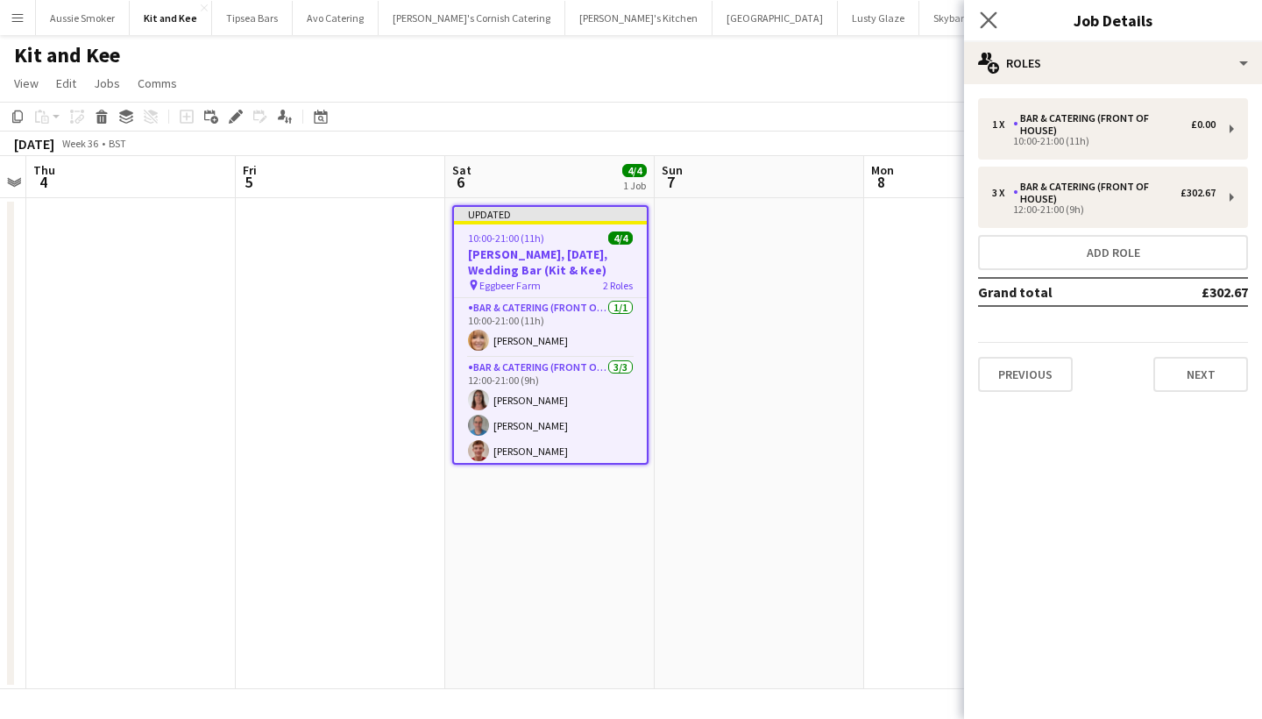
click at [990, 8] on app-icon "Close pop-in" at bounding box center [988, 20] width 25 height 25
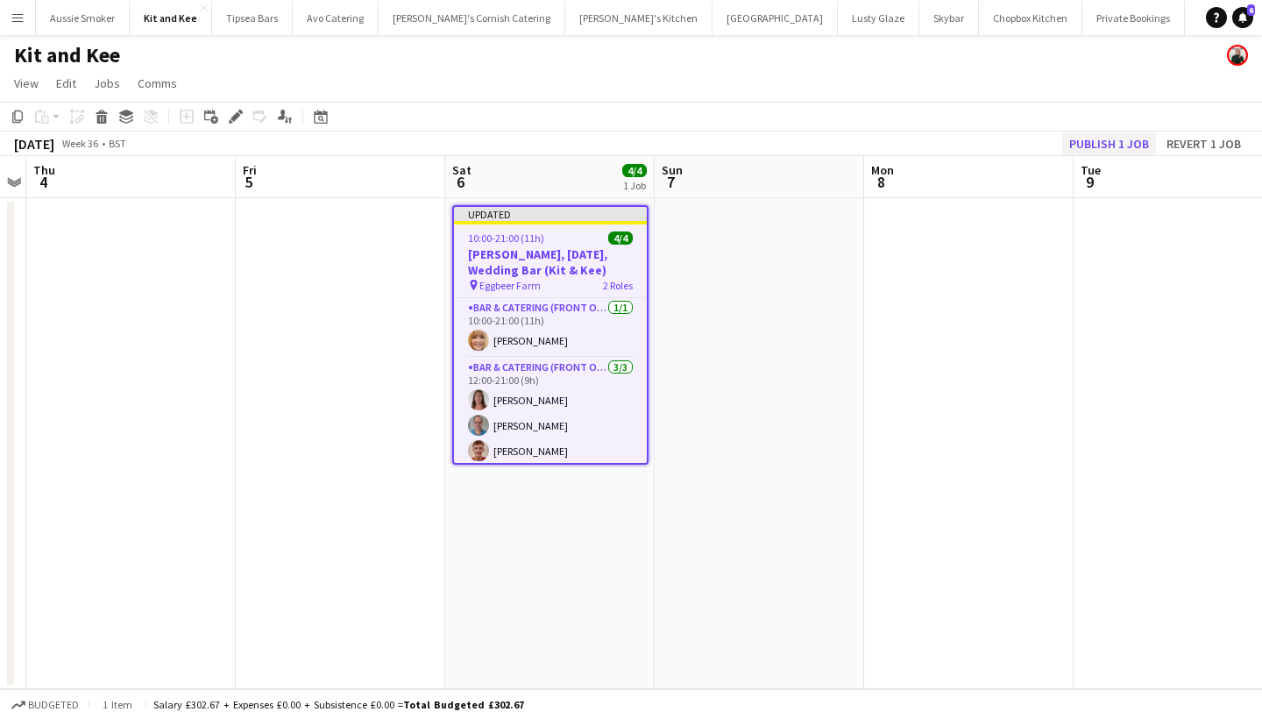
click at [1104, 143] on button "Publish 1 job" at bounding box center [1109, 143] width 94 height 23
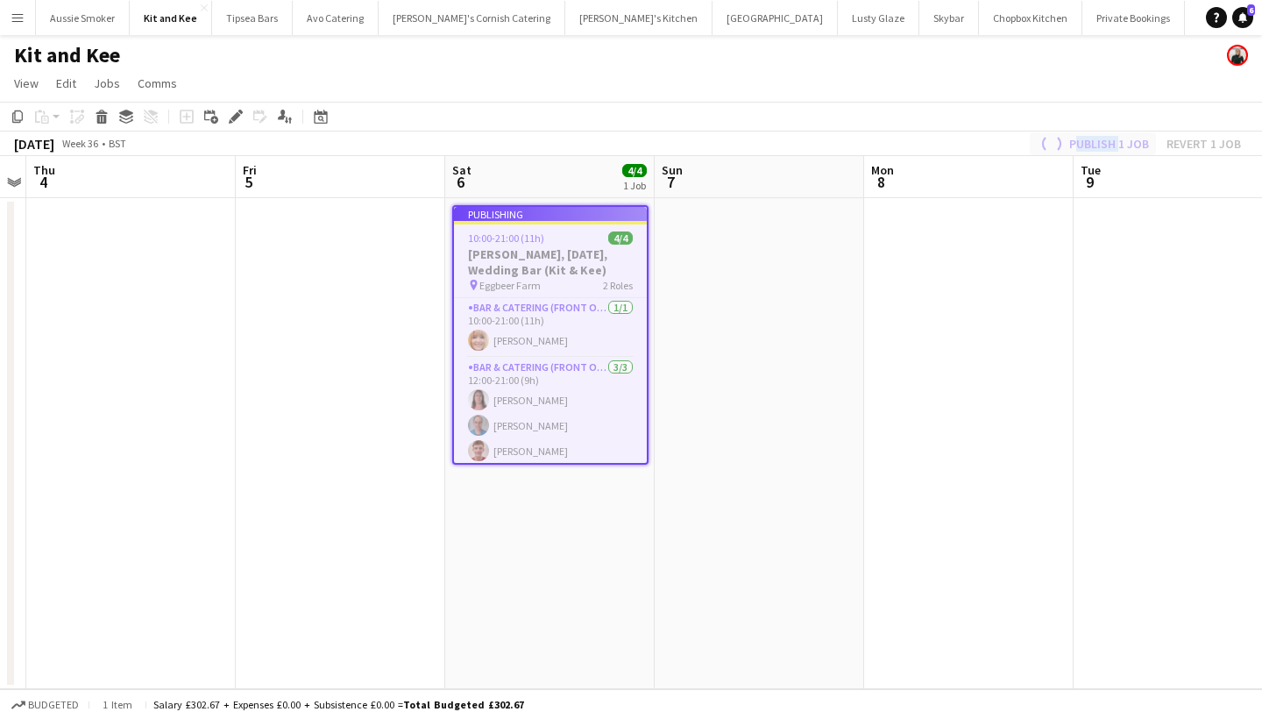
click at [1104, 143] on div "Publish 1 job Revert 1 job" at bounding box center [1139, 143] width 246 height 23
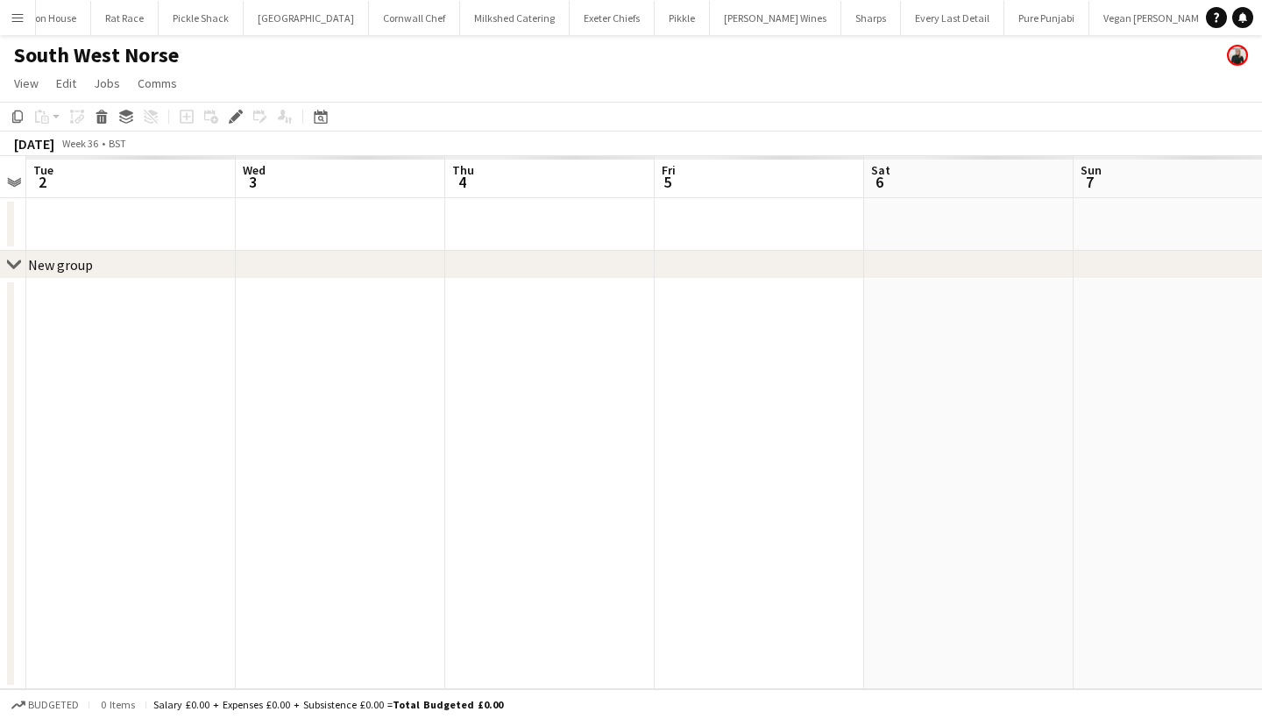
scroll to position [0, 1319]
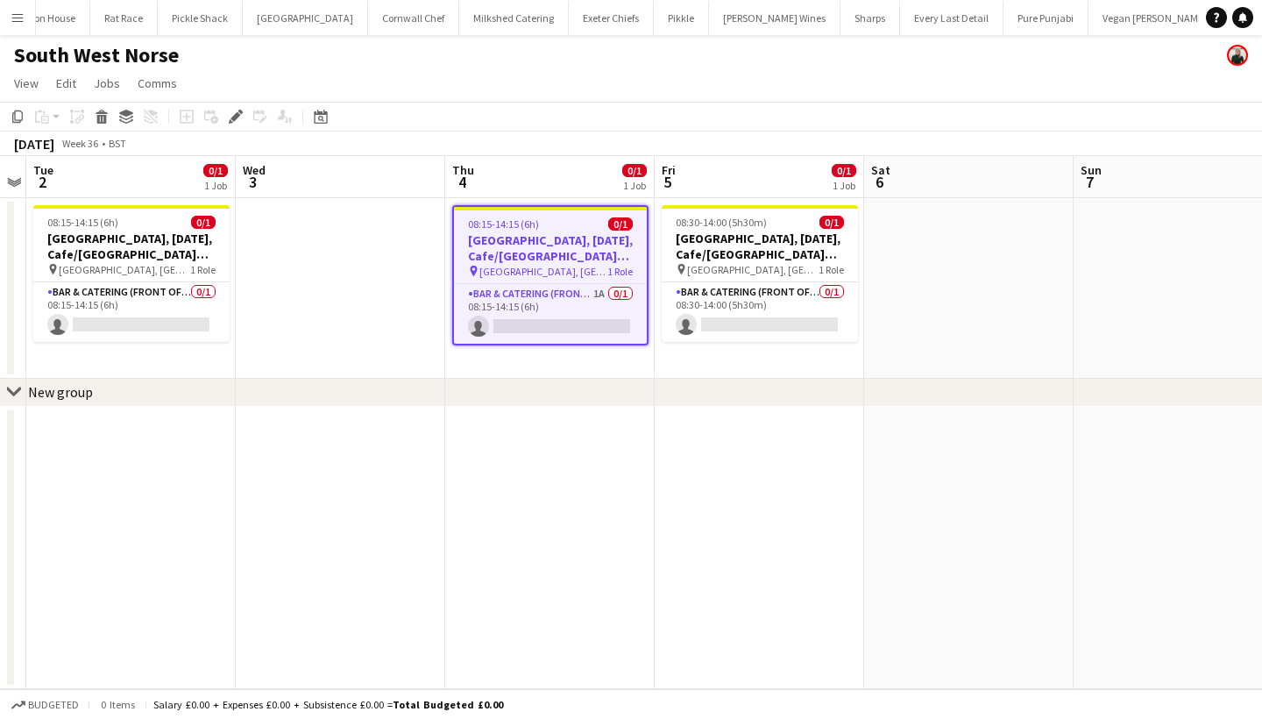
click at [545, 263] on h3 "[GEOGRAPHIC_DATA], [DATE], Cafe/[GEOGRAPHIC_DATA] (SW Norse)" at bounding box center [550, 248] width 193 height 32
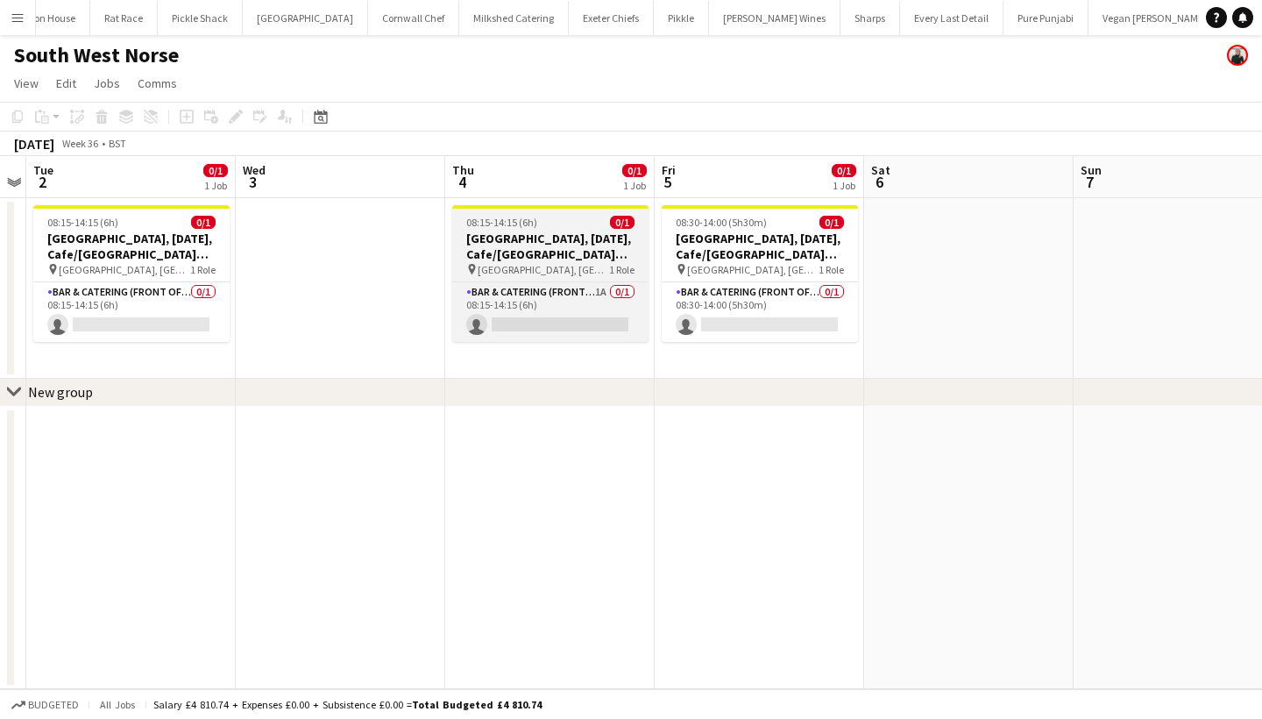
click at [545, 263] on span "[GEOGRAPHIC_DATA], [GEOGRAPHIC_DATA]" at bounding box center [543, 269] width 131 height 13
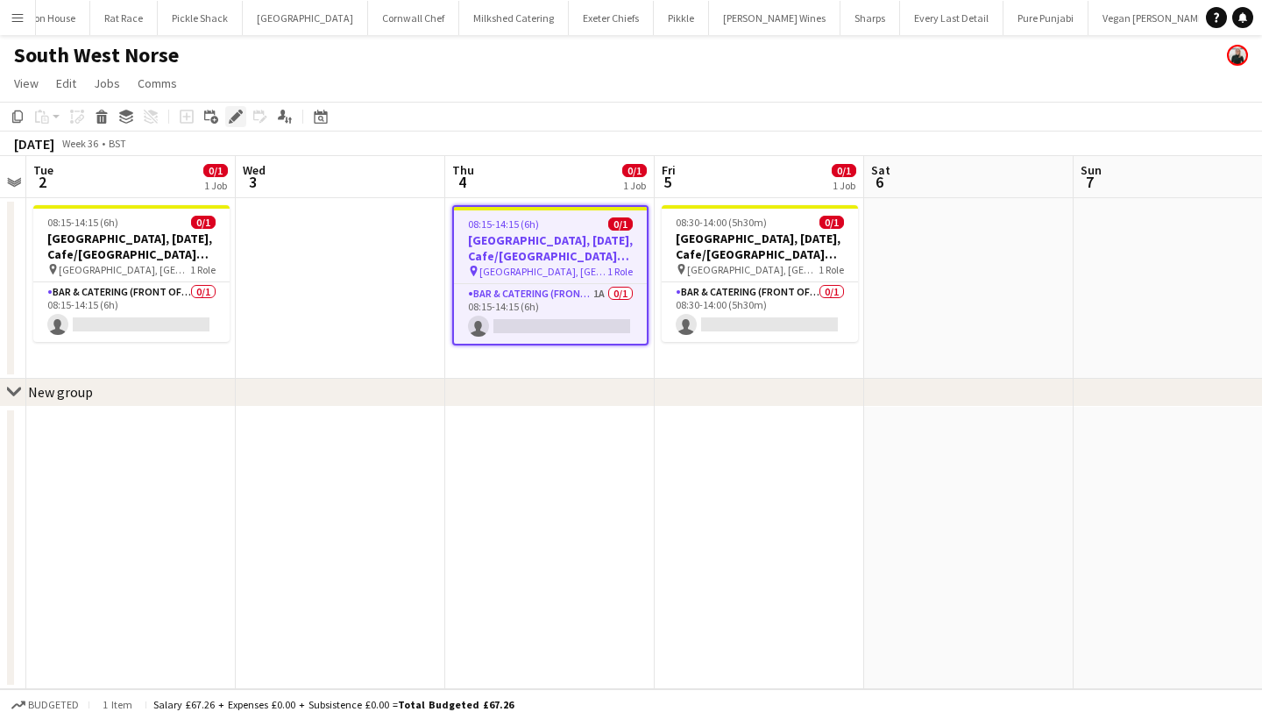
click at [244, 110] on div "Edit" at bounding box center [235, 116] width 21 height 21
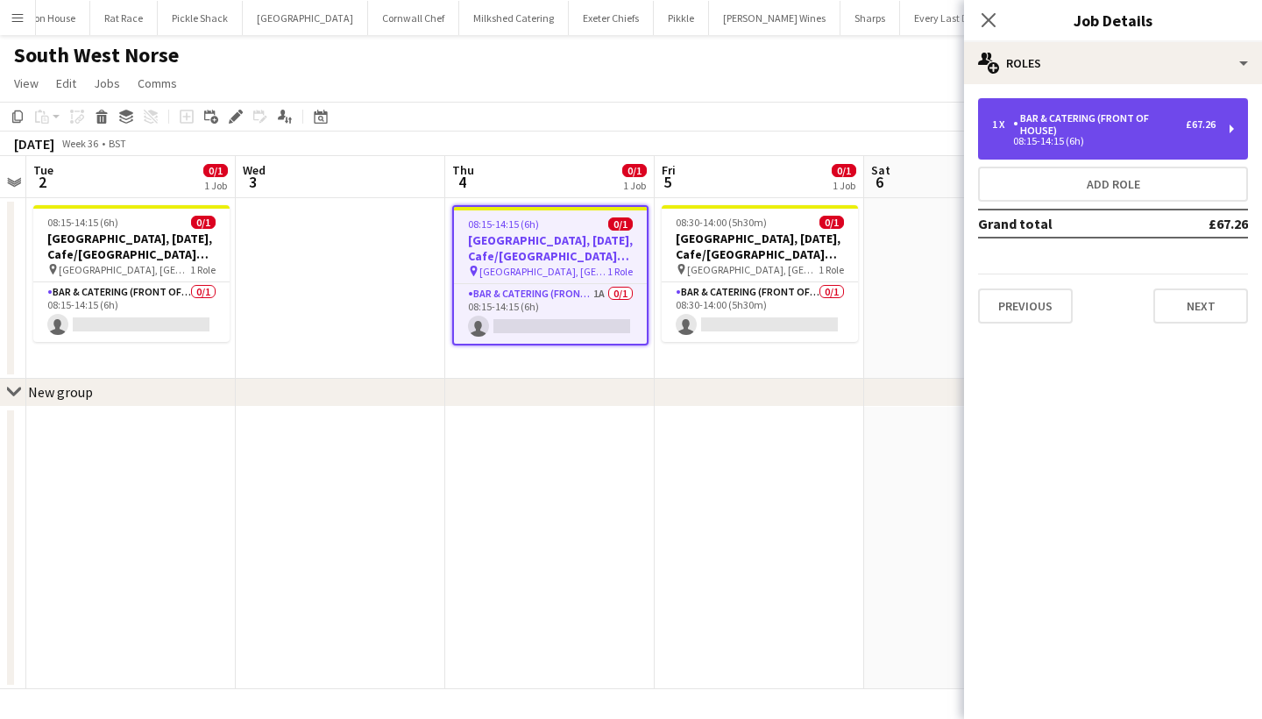
click at [1046, 126] on div "Bar & Catering (Front of House)" at bounding box center [1099, 124] width 173 height 25
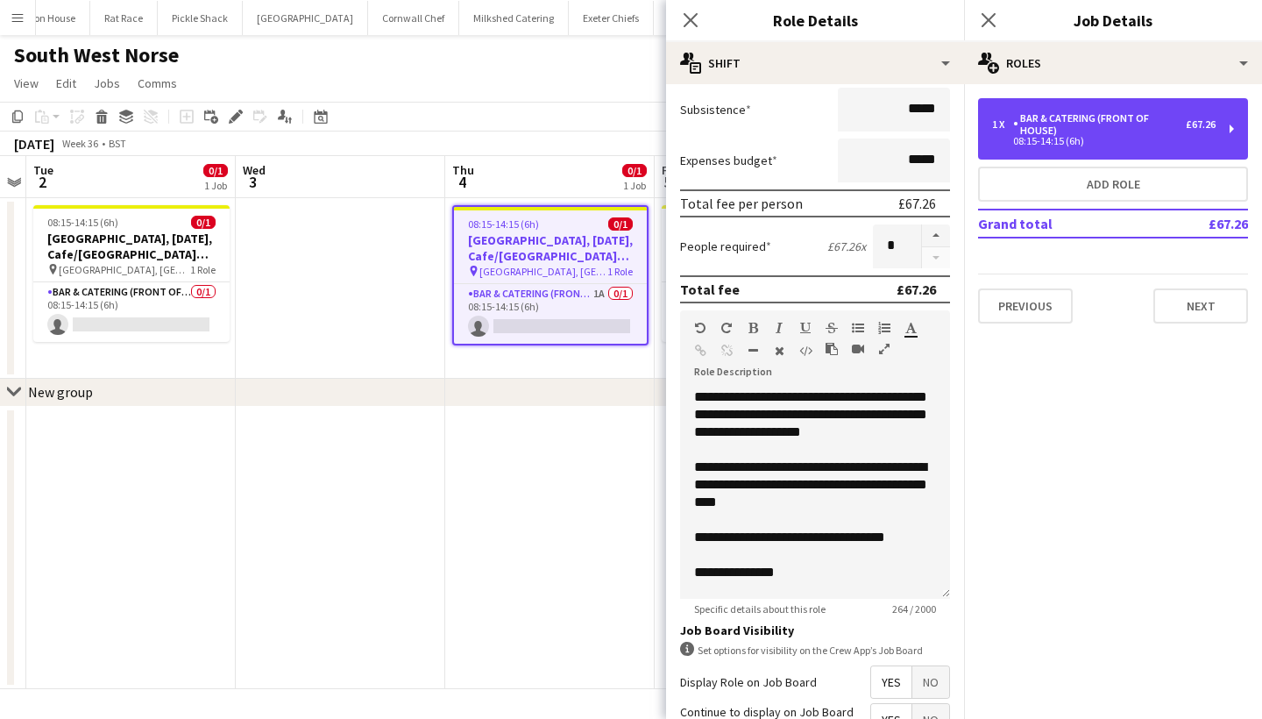
scroll to position [369, 0]
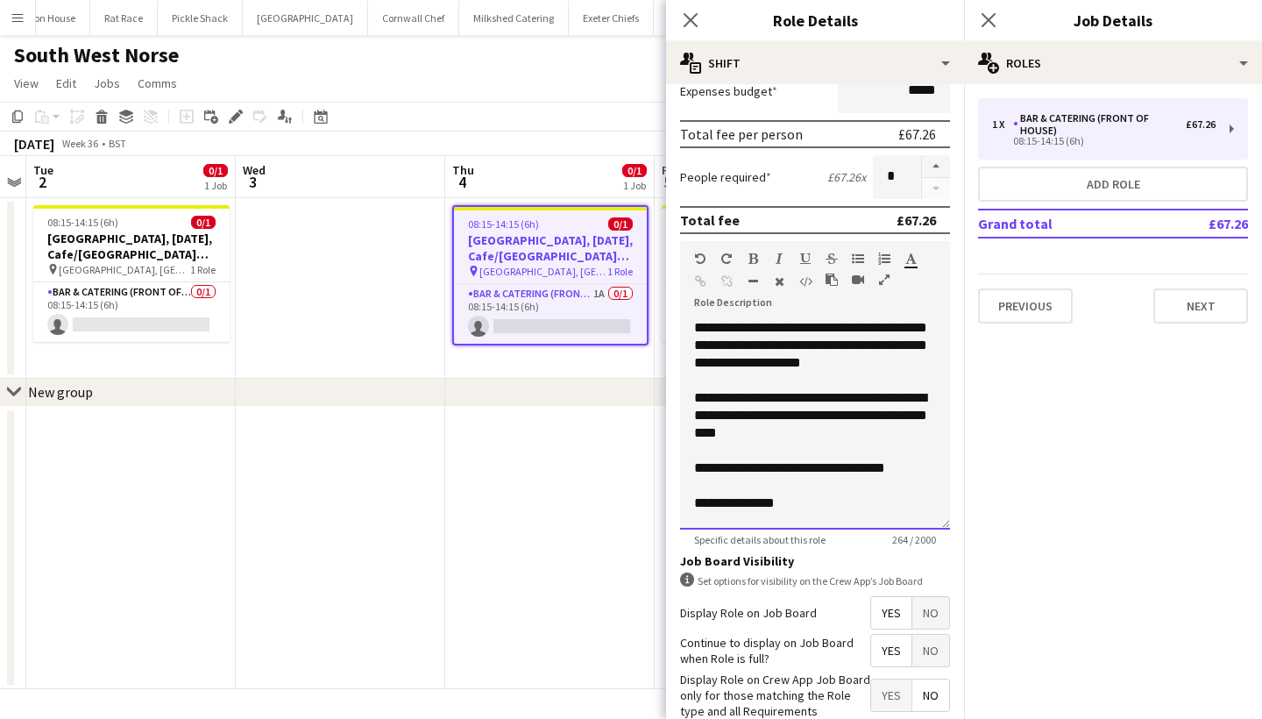
click at [790, 513] on div "**********" at bounding box center [815, 424] width 270 height 210
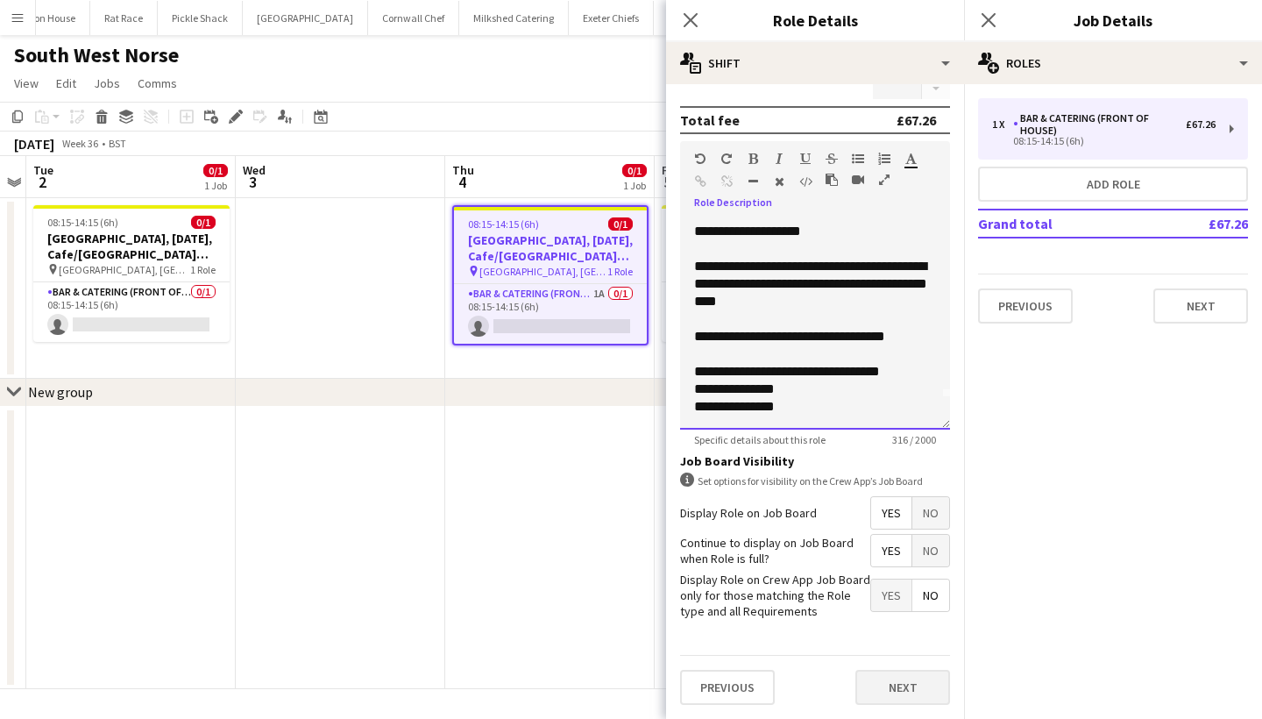
scroll to position [468, 0]
click at [890, 680] on button "Next" at bounding box center [902, 687] width 95 height 35
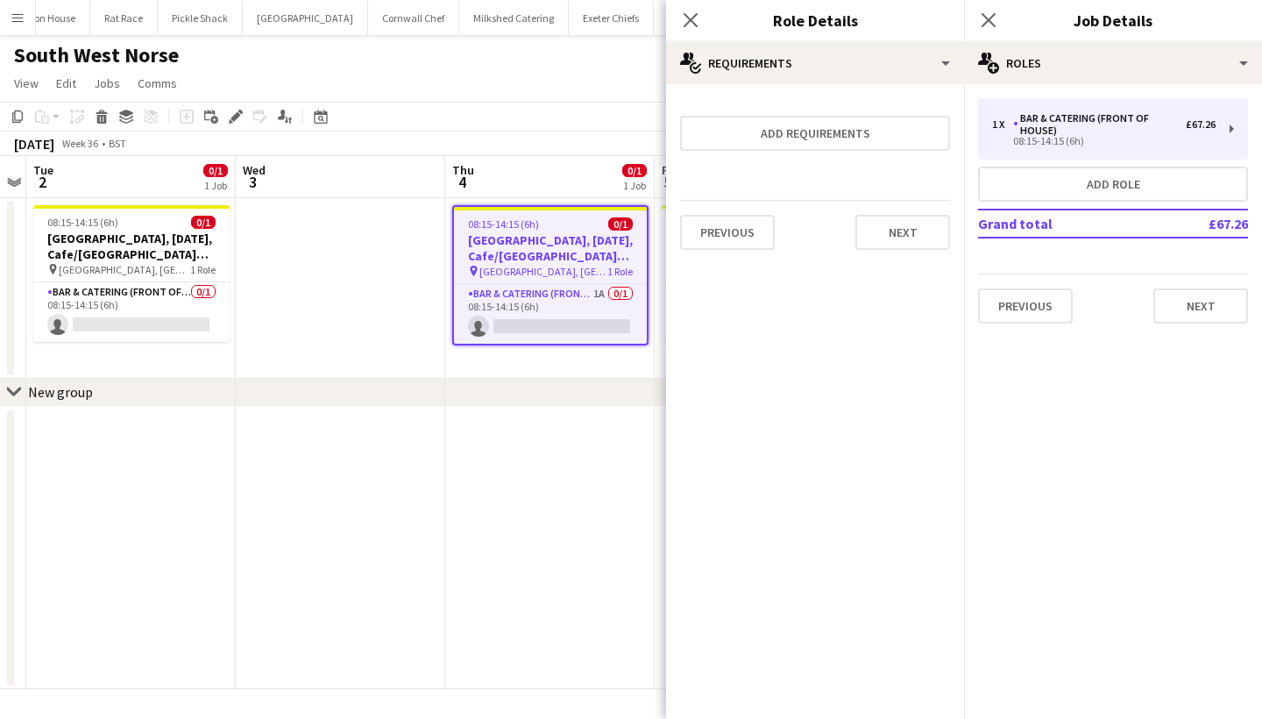
scroll to position [0, 0]
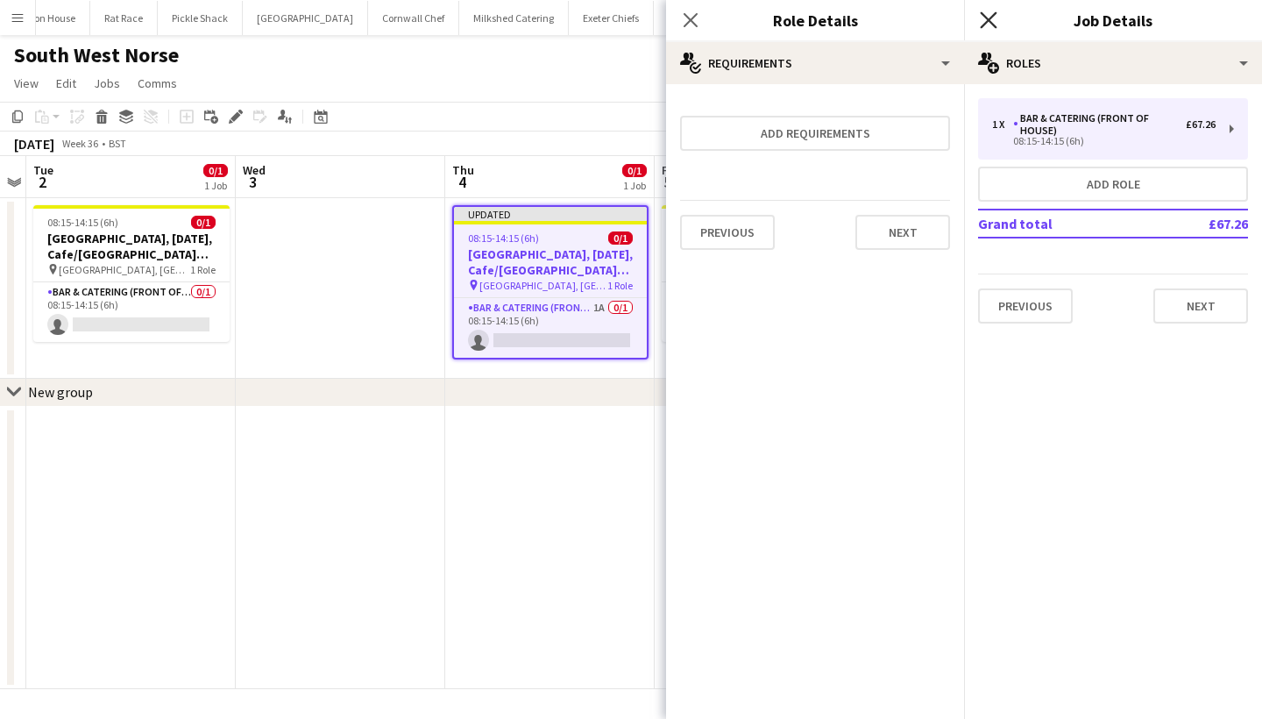
click at [989, 14] on icon "Close pop-in" at bounding box center [988, 19] width 17 height 17
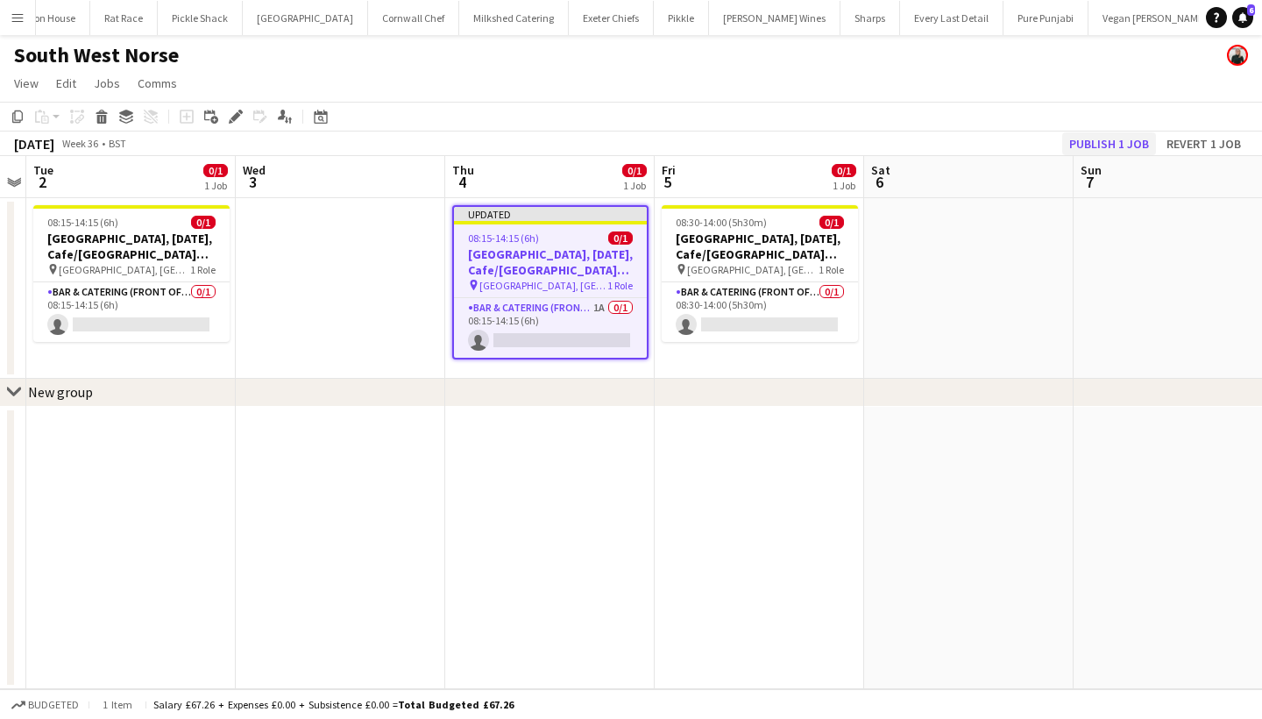
click at [1105, 140] on button "Publish 1 job" at bounding box center [1109, 143] width 94 height 23
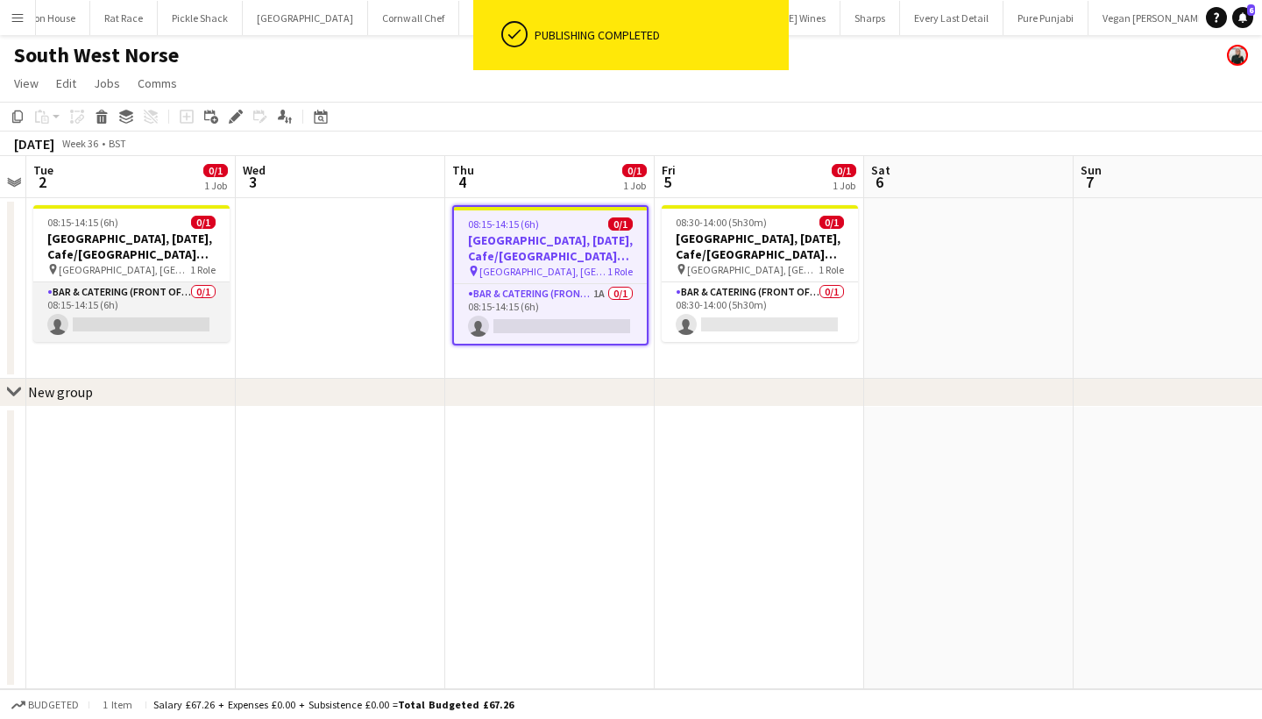
click at [140, 307] on app-card-role "Bar & Catering (Front of House) 0/1 08:15-14:15 (6h) single-neutral-actions" at bounding box center [131, 312] width 196 height 60
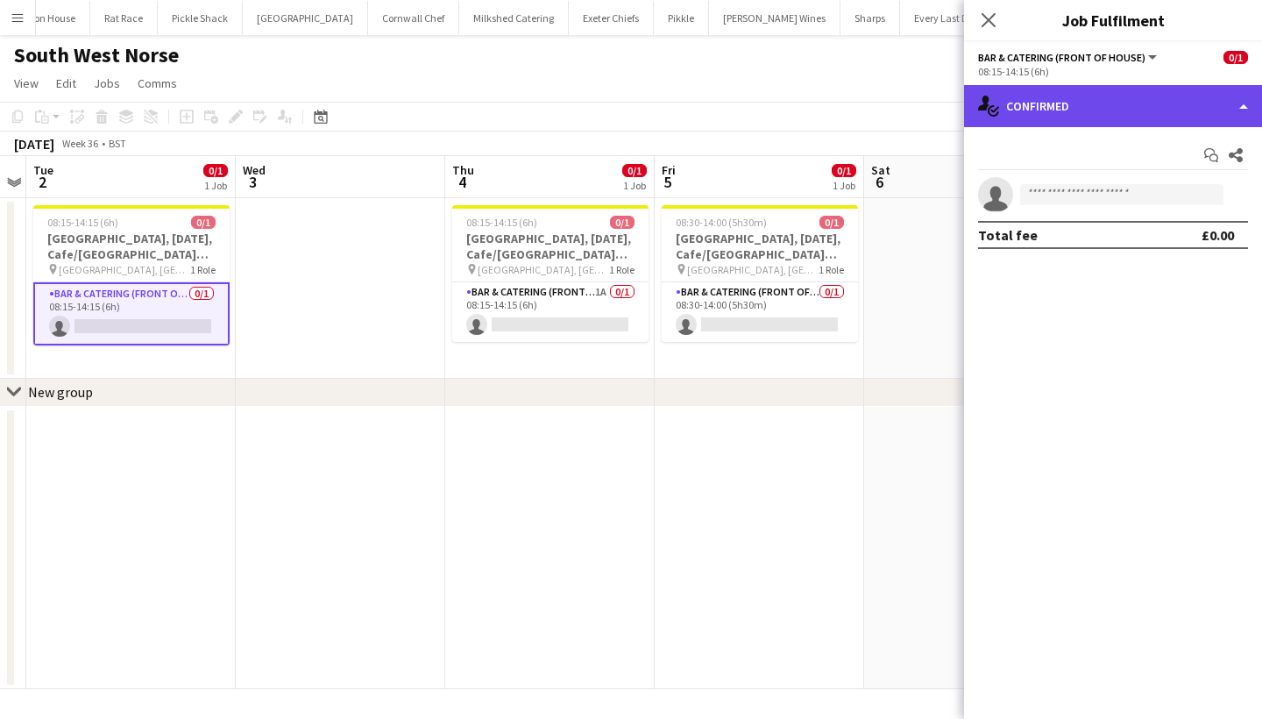
click at [1051, 104] on div "single-neutral-actions-check-2 Confirmed" at bounding box center [1113, 106] width 298 height 42
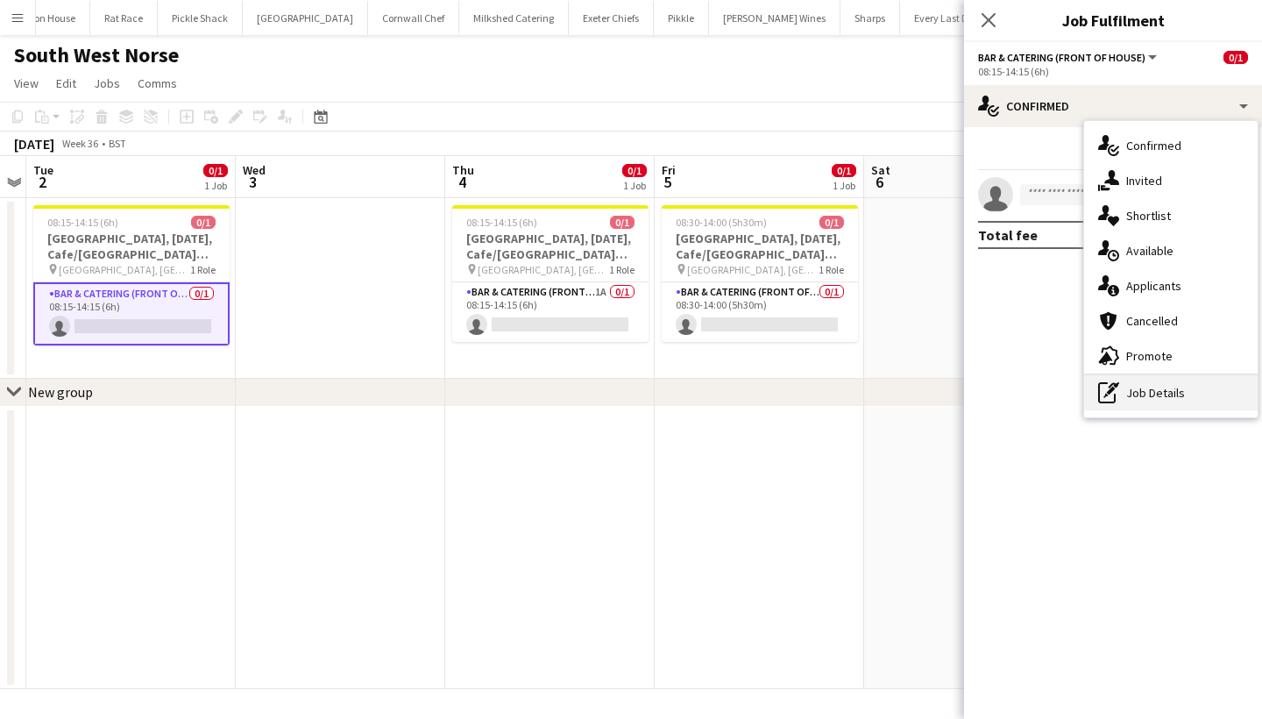
click at [1151, 397] on div "pen-write Job Details" at bounding box center [1170, 392] width 173 height 35
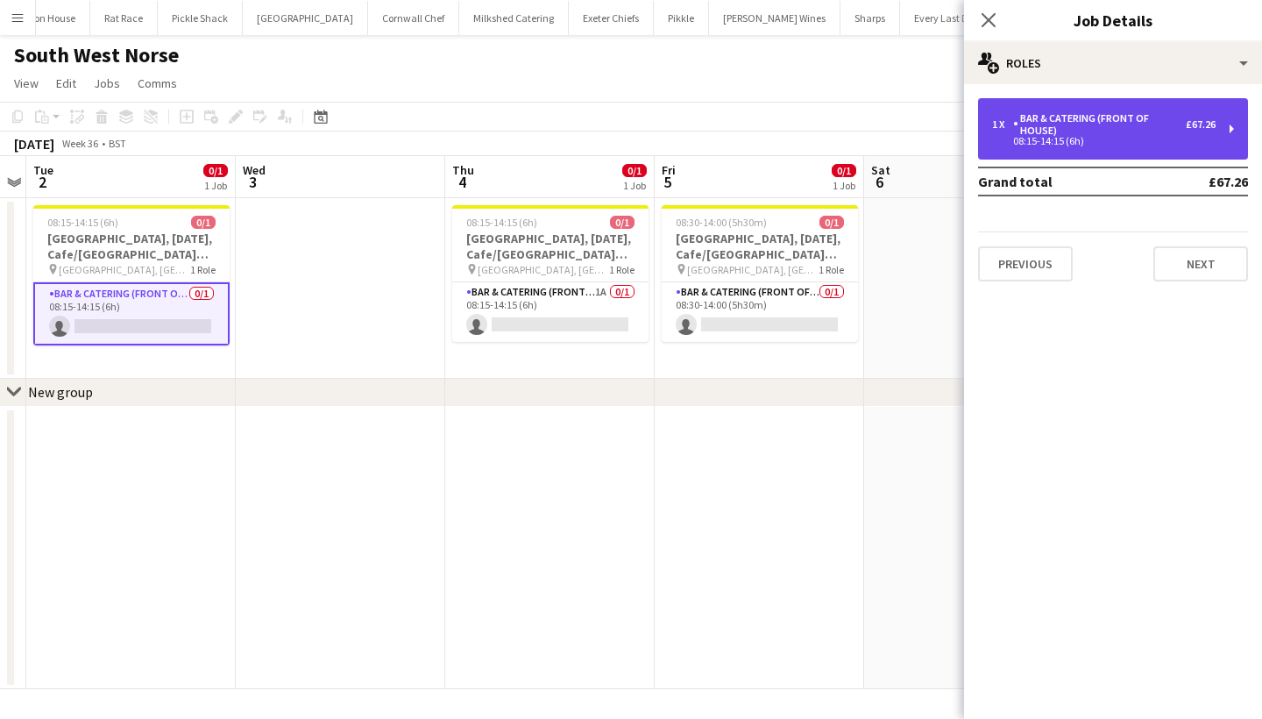
click at [1067, 138] on div "08:15-14:15 (6h)" at bounding box center [1103, 141] width 223 height 9
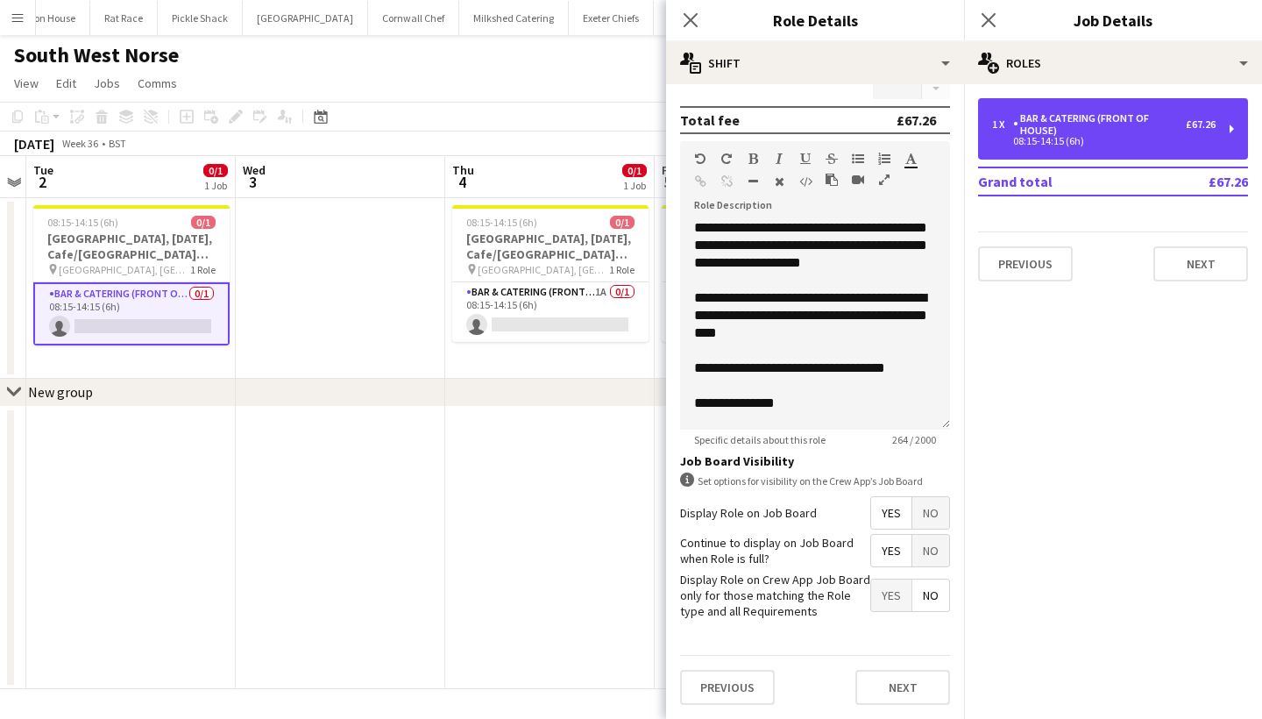
scroll to position [468, 0]
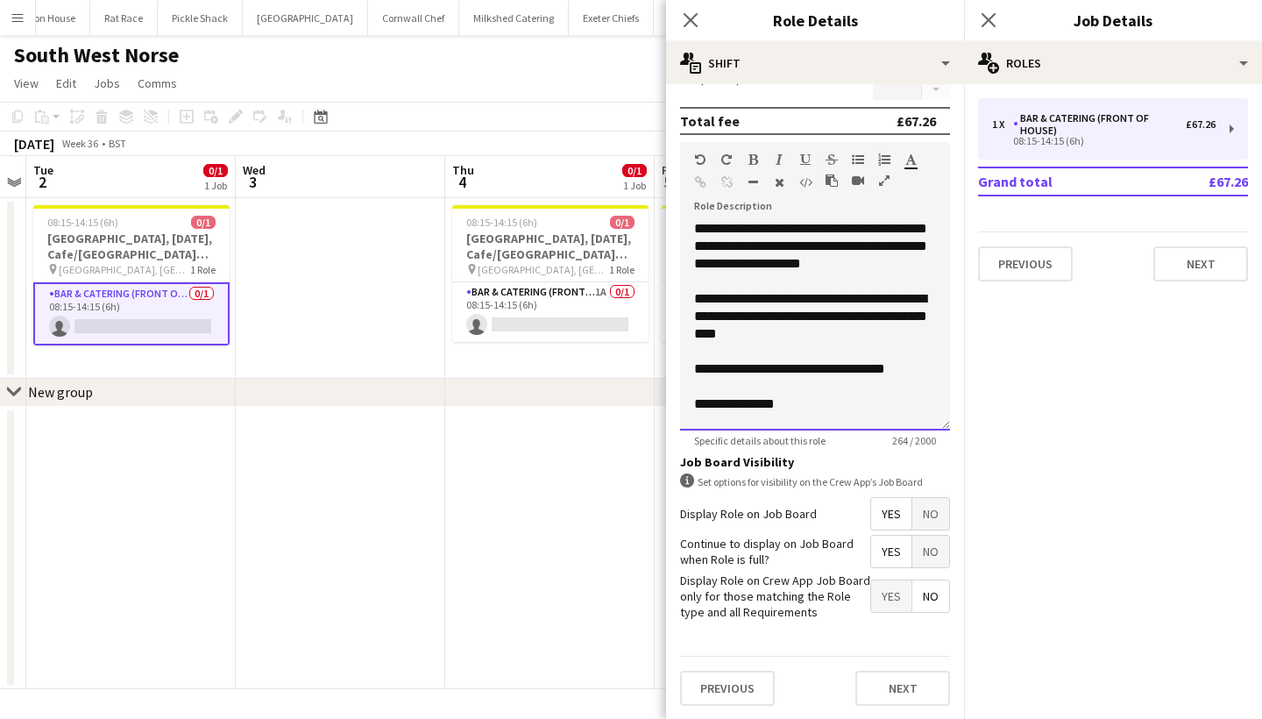
click at [727, 388] on div at bounding box center [815, 387] width 242 height 18
click at [809, 426] on div "**********" at bounding box center [815, 422] width 242 height 18
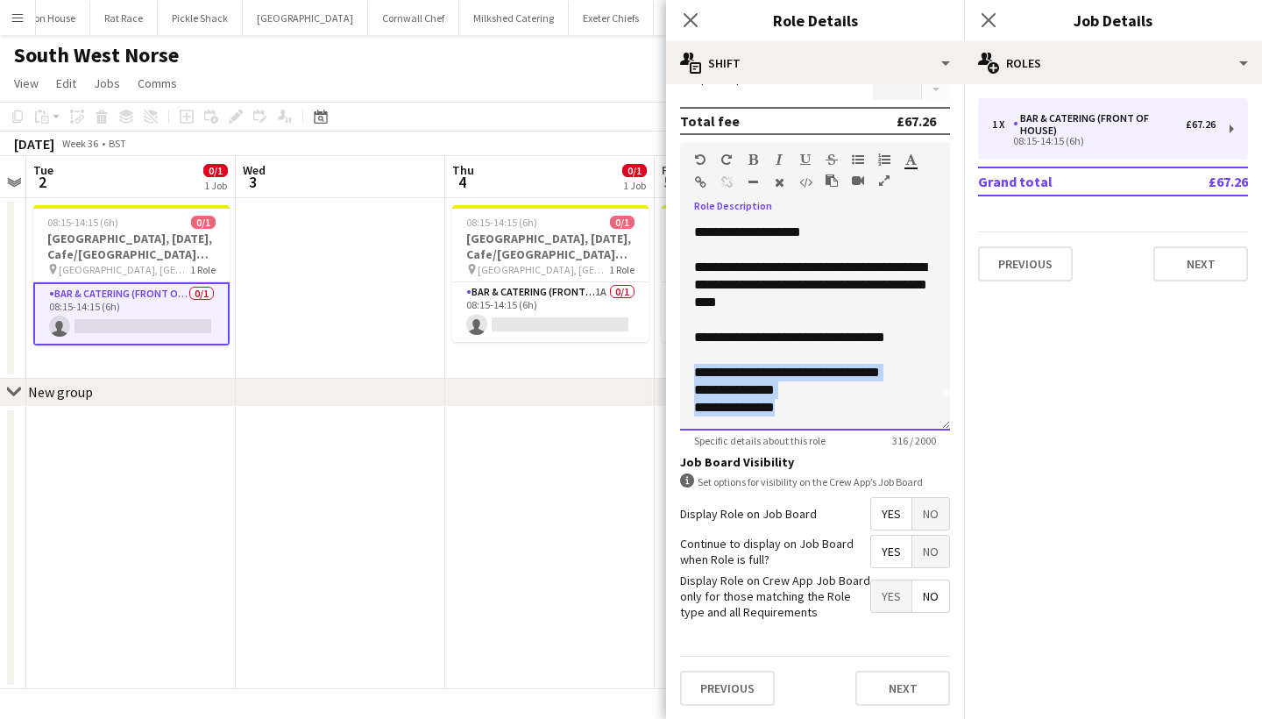
drag, startPoint x: 800, startPoint y: 412, endPoint x: 694, endPoint y: 373, distance: 112.8
click at [694, 373] on div "**********" at bounding box center [815, 325] width 270 height 210
copy div "**********"
click at [931, 683] on button "Next" at bounding box center [902, 687] width 95 height 35
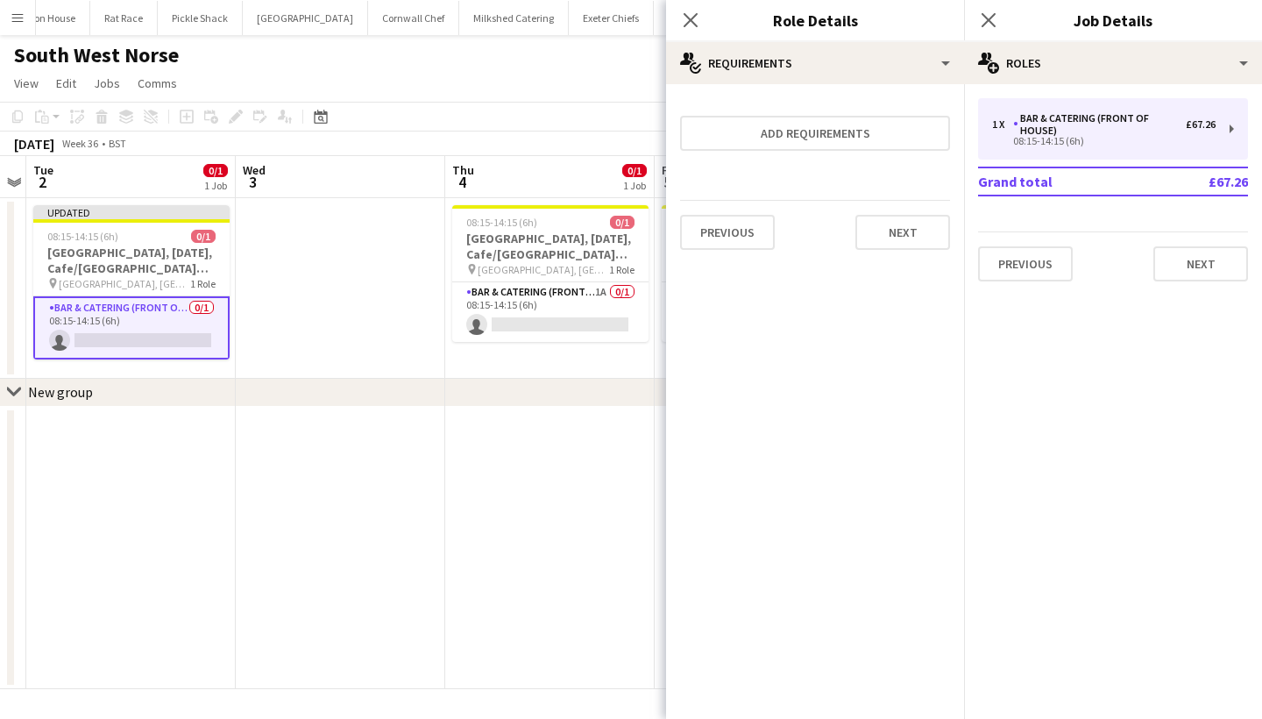
scroll to position [0, 0]
click at [986, 23] on icon at bounding box center [988, 19] width 17 height 17
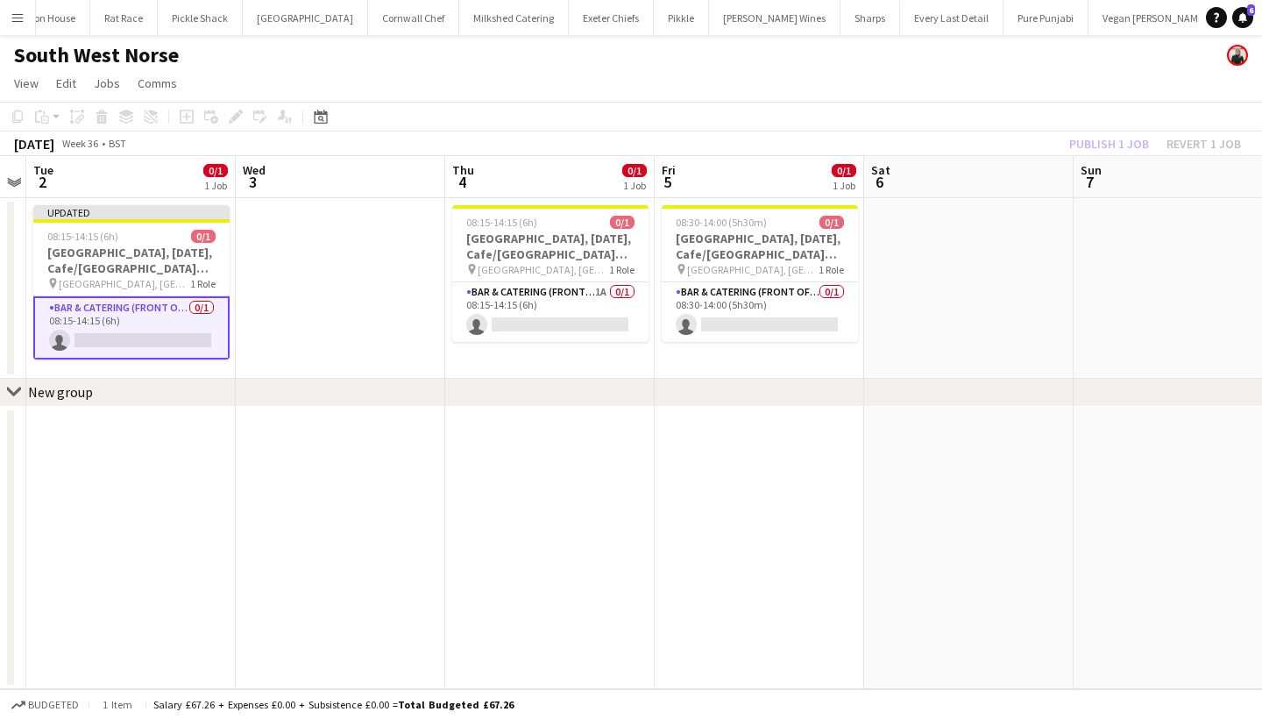
click at [1087, 143] on div "Publish 1 job Revert 1 job" at bounding box center [1155, 143] width 214 height 23
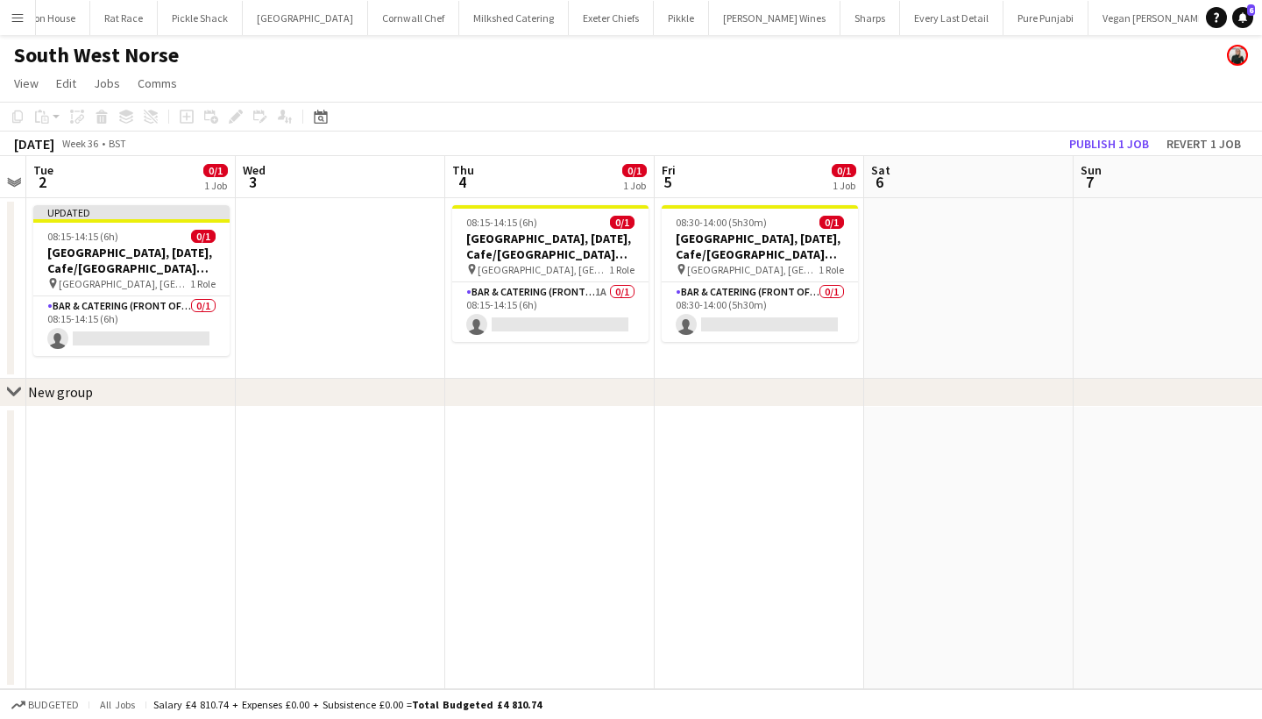
click at [1087, 143] on button "Publish 1 job" at bounding box center [1109, 143] width 94 height 23
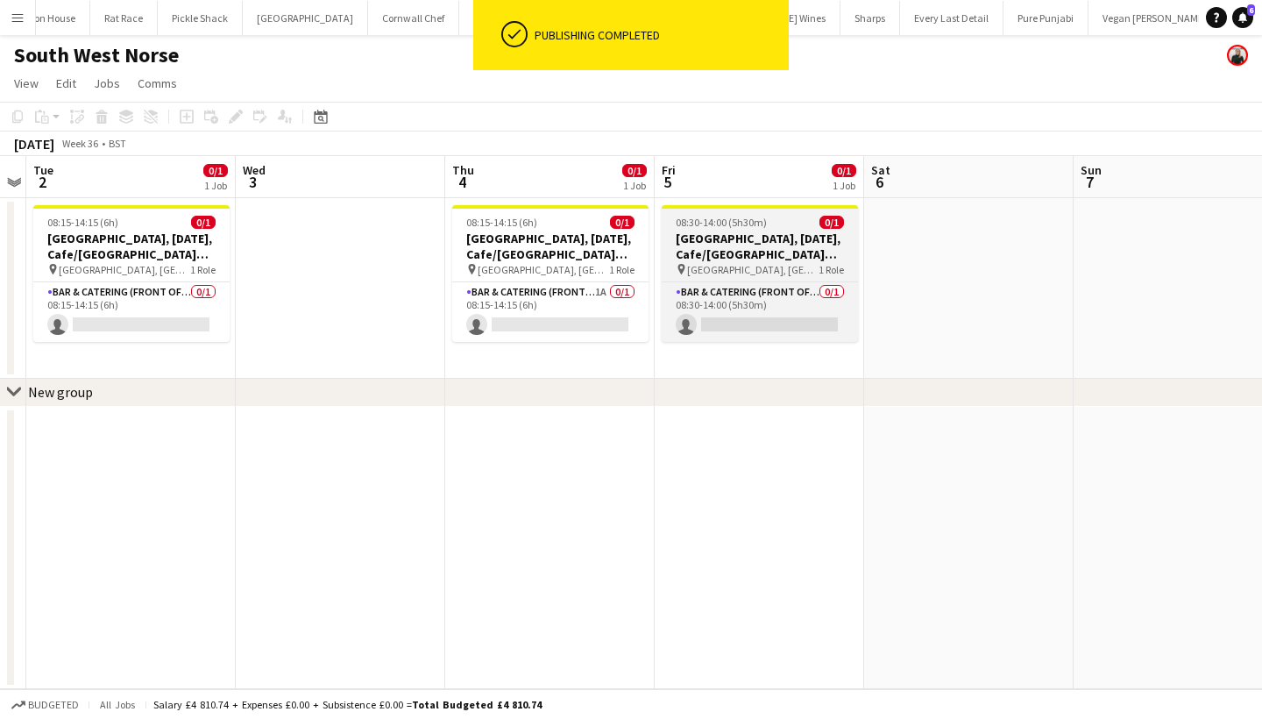
click at [762, 233] on h3 "[GEOGRAPHIC_DATA], [DATE], Cafe/[GEOGRAPHIC_DATA] (SW Norse)" at bounding box center [760, 246] width 196 height 32
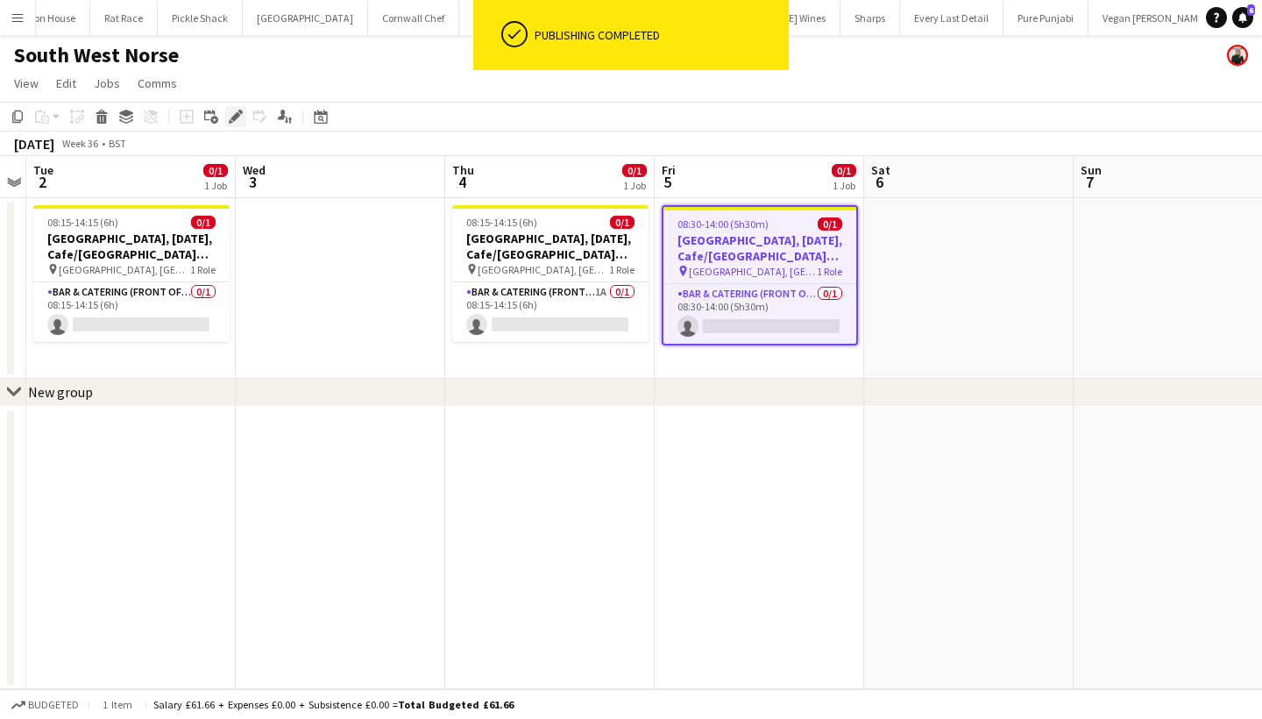
click at [232, 117] on icon at bounding box center [235, 117] width 10 height 10
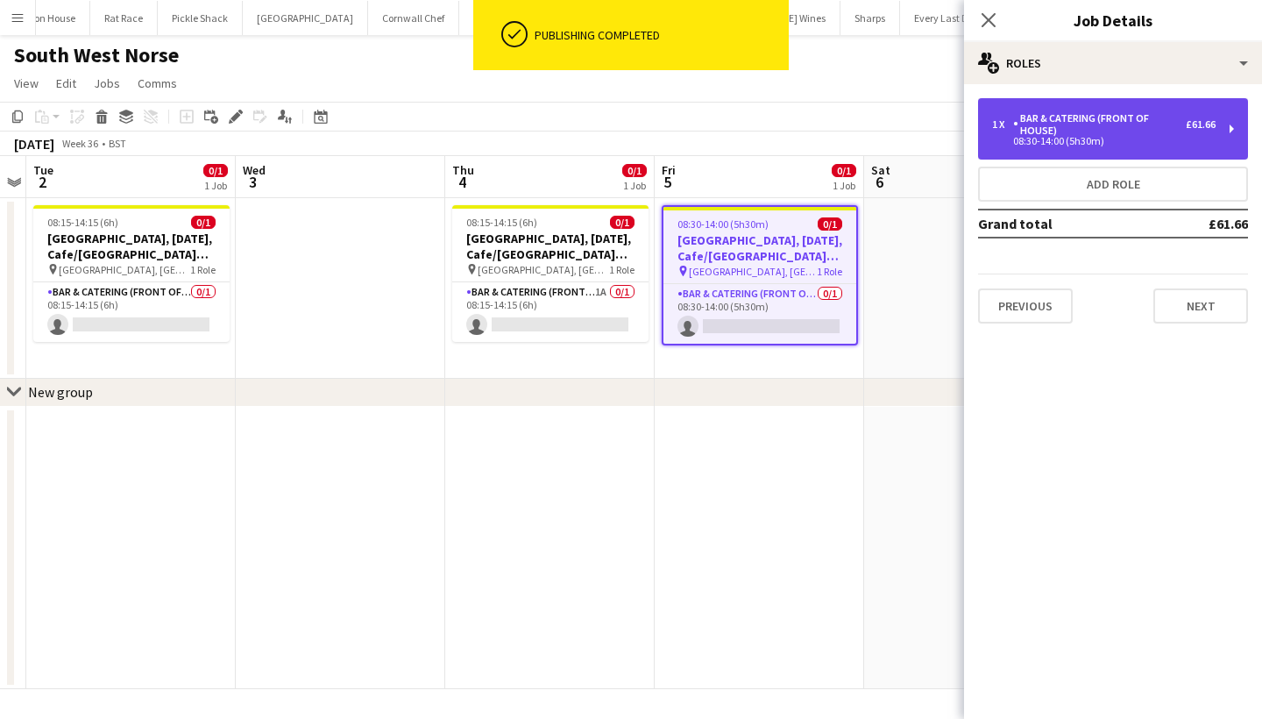
click at [1080, 134] on div "Bar & Catering (Front of House)" at bounding box center [1099, 124] width 173 height 25
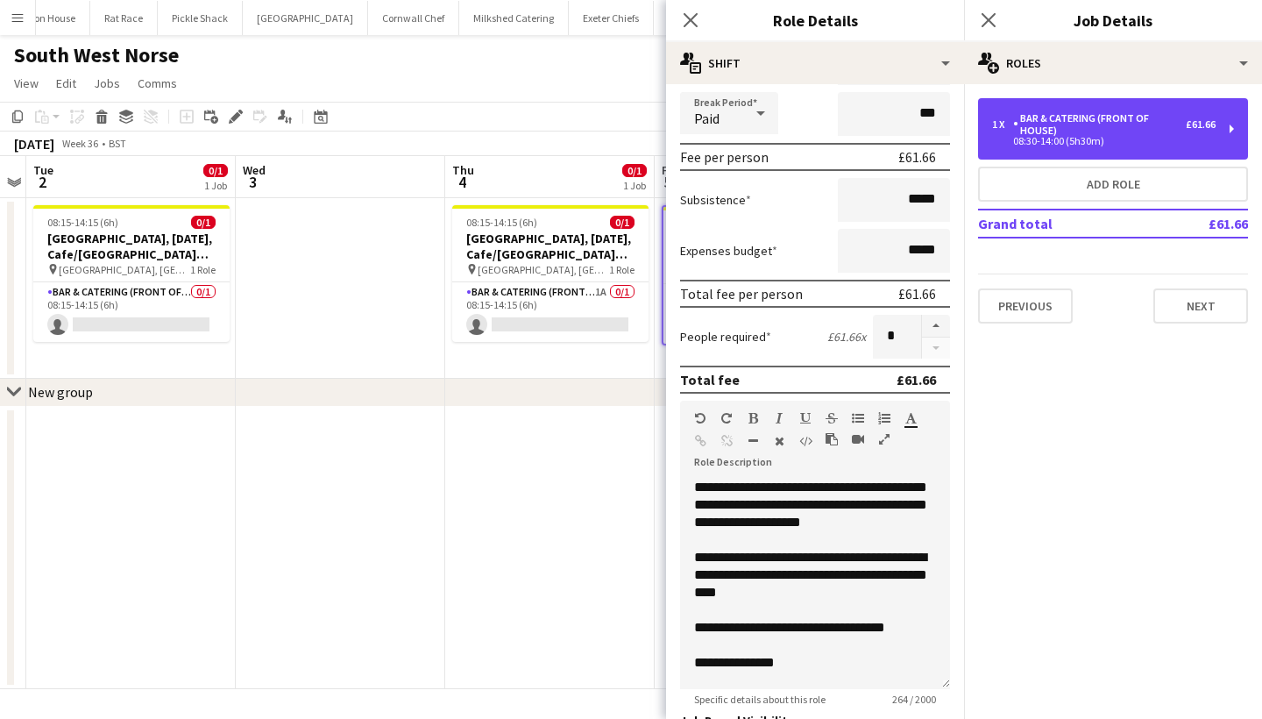
scroll to position [214, 0]
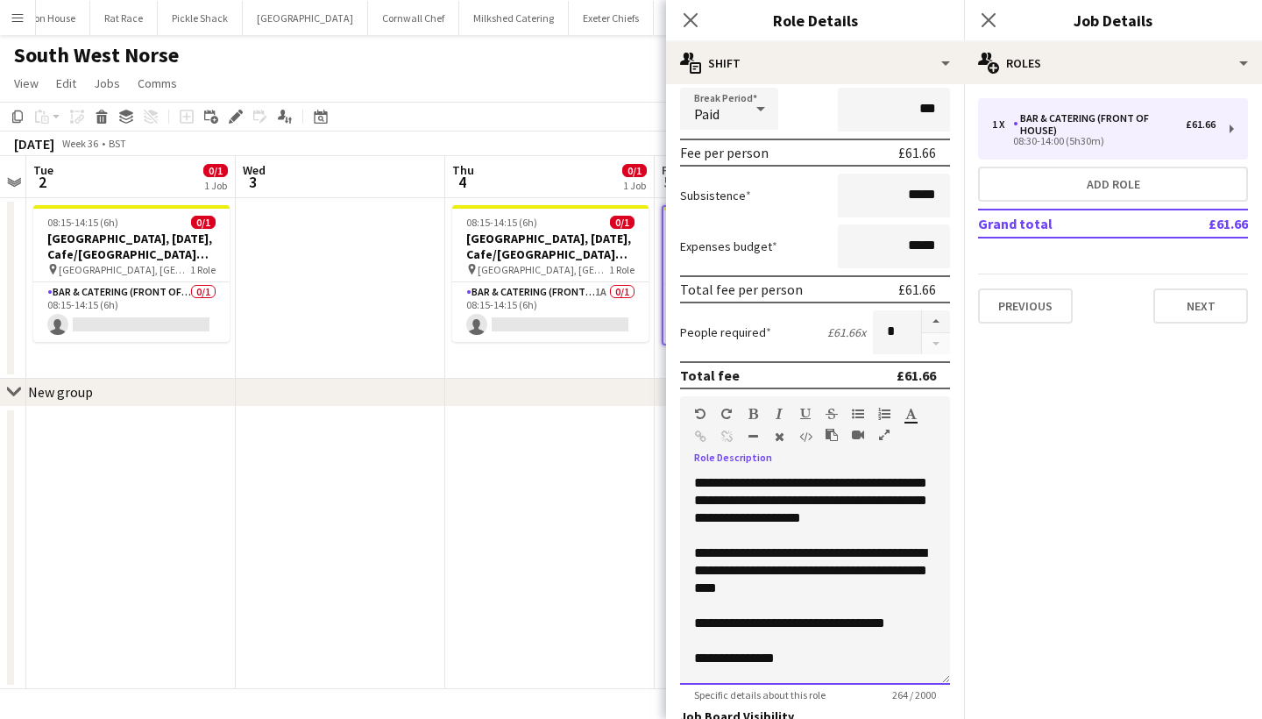
click at [883, 656] on div "**********" at bounding box center [815, 658] width 242 height 18
drag, startPoint x: 801, startPoint y: 664, endPoint x: 693, endPoint y: 660, distance: 107.9
click at [693, 660] on div "**********" at bounding box center [815, 579] width 270 height 210
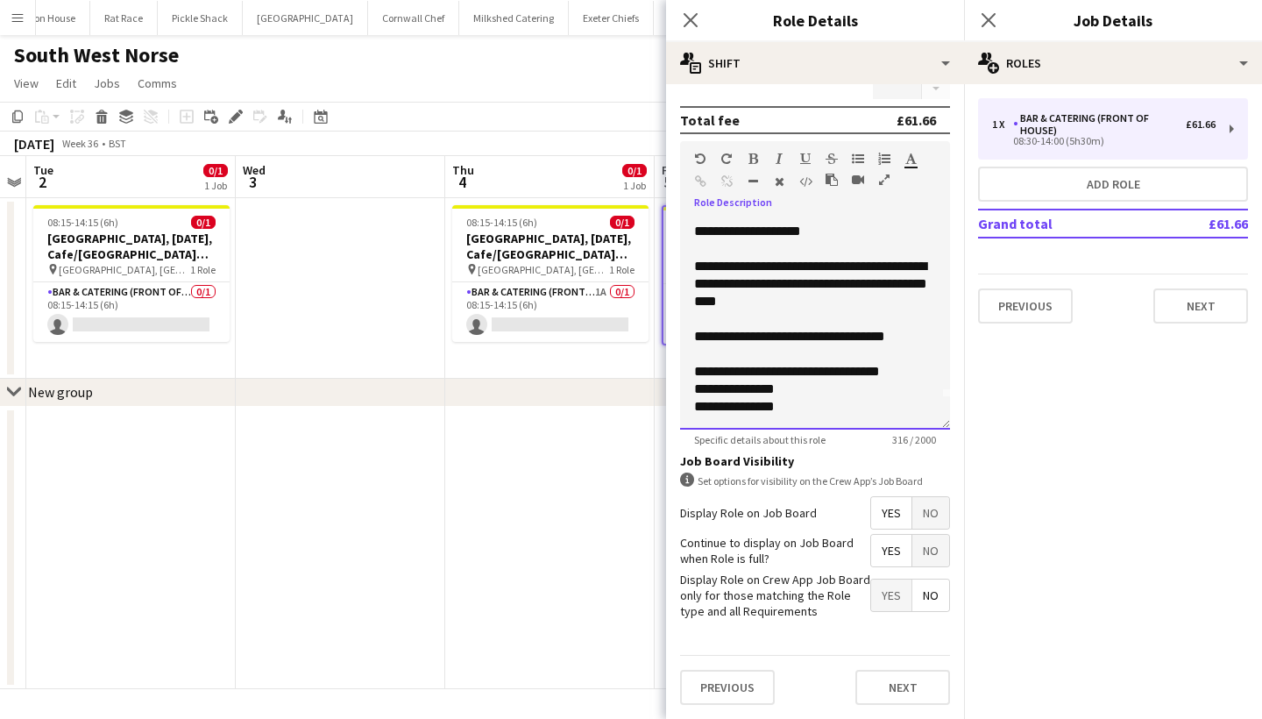
scroll to position [468, 0]
click at [890, 673] on button "Next" at bounding box center [902, 687] width 95 height 35
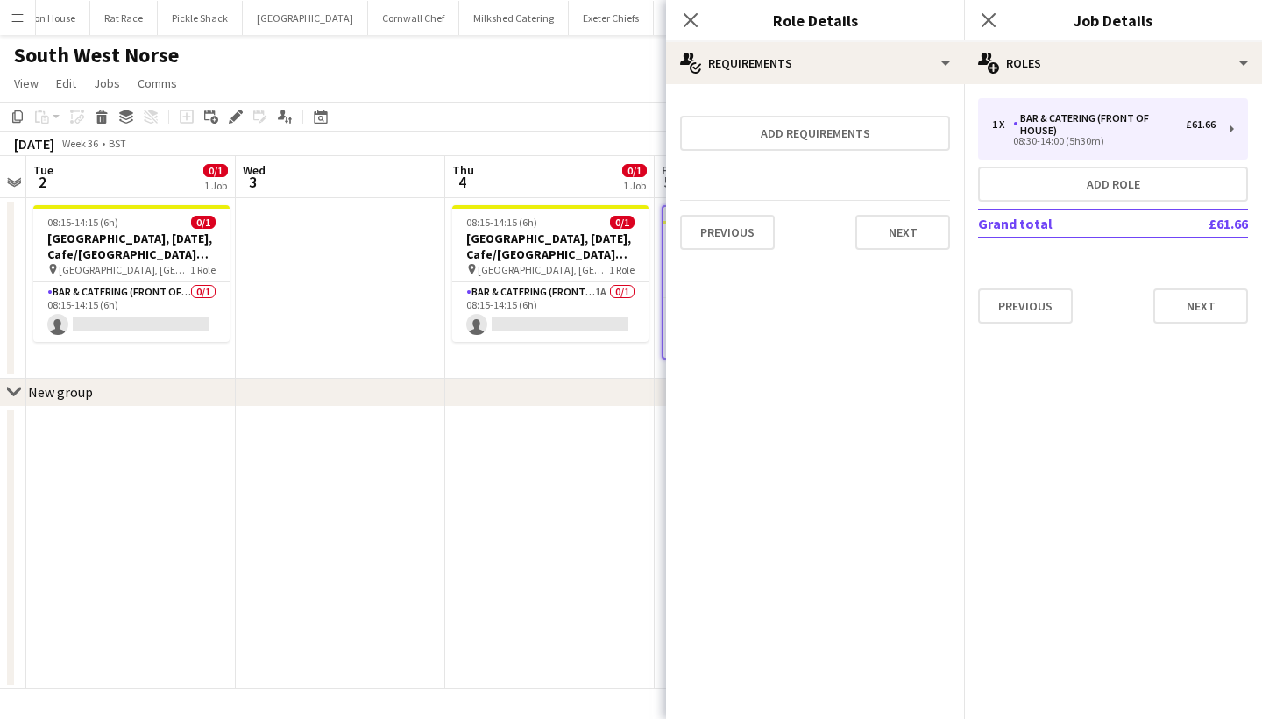
scroll to position [0, 0]
click at [994, 24] on icon "Close pop-in" at bounding box center [988, 19] width 17 height 17
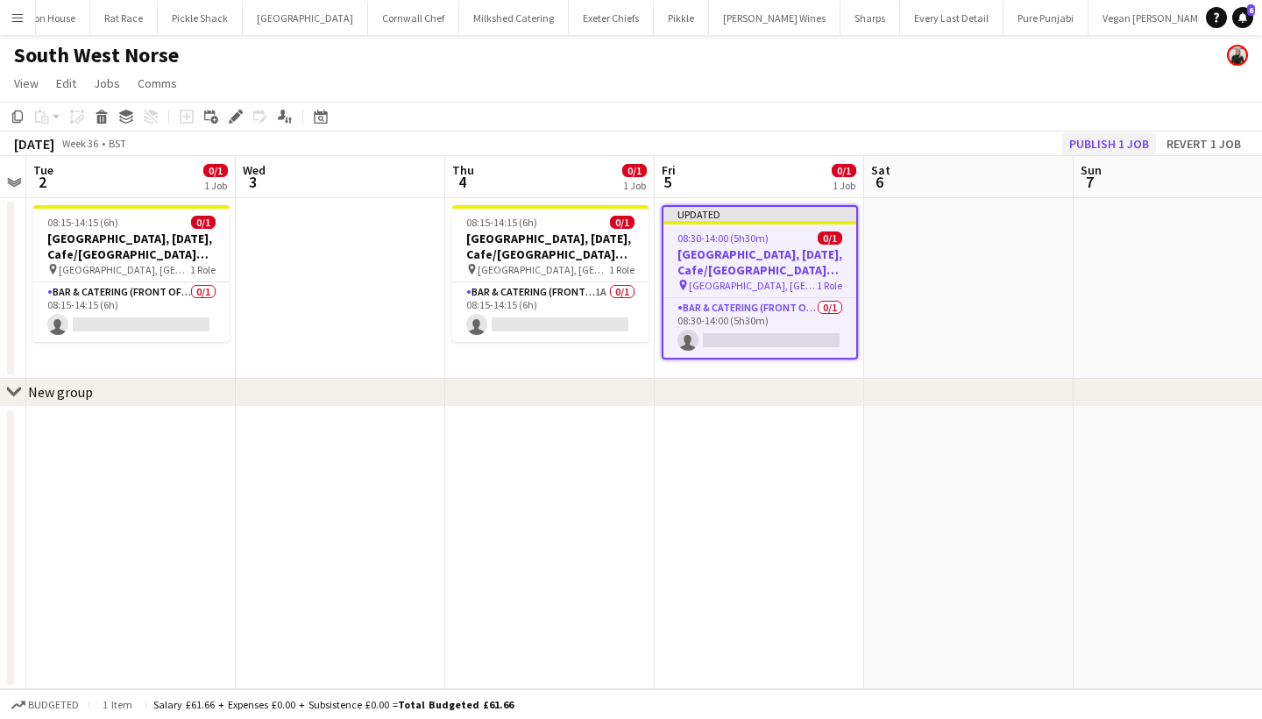
click at [1091, 142] on button "Publish 1 job" at bounding box center [1109, 143] width 94 height 23
click at [1091, 142] on div "Publish 1 job Revert 1 job" at bounding box center [1139, 143] width 246 height 23
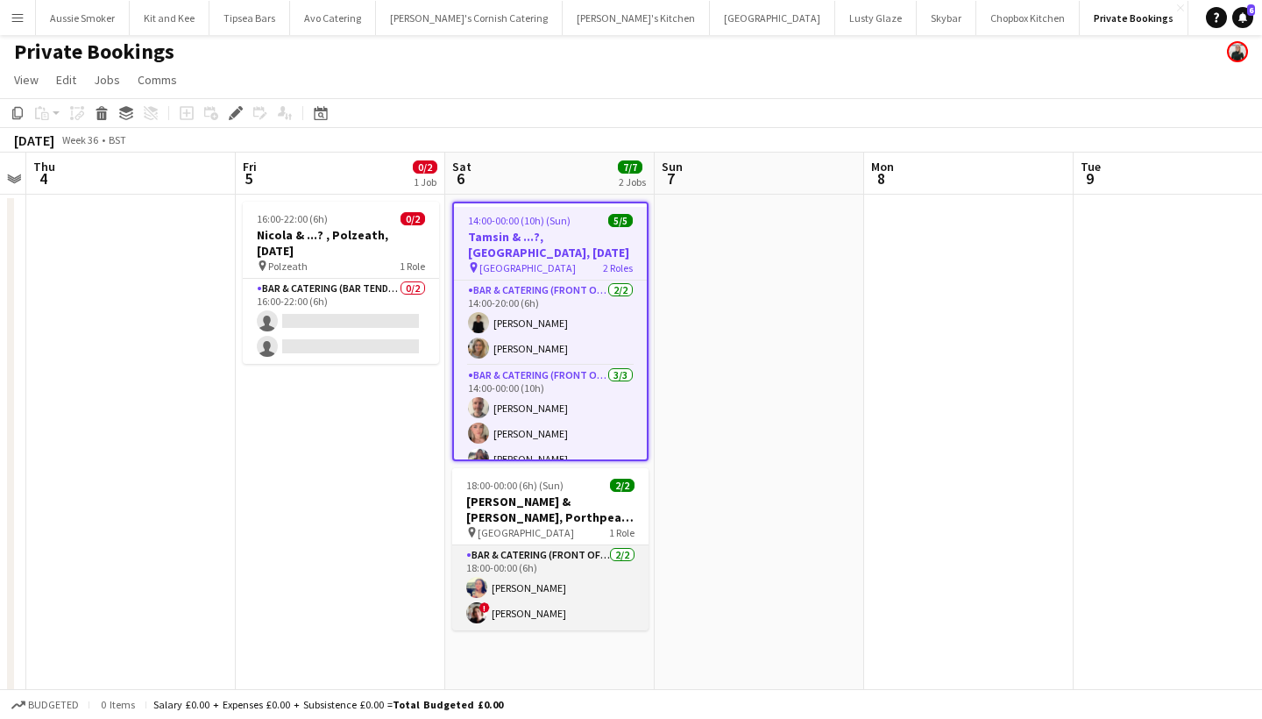
click at [538, 582] on app-card-role "Bar & Catering (Front of House) [DATE] 18:00-00:00 (6h) [PERSON_NAME] ! [PERSON…" at bounding box center [550, 587] width 196 height 85
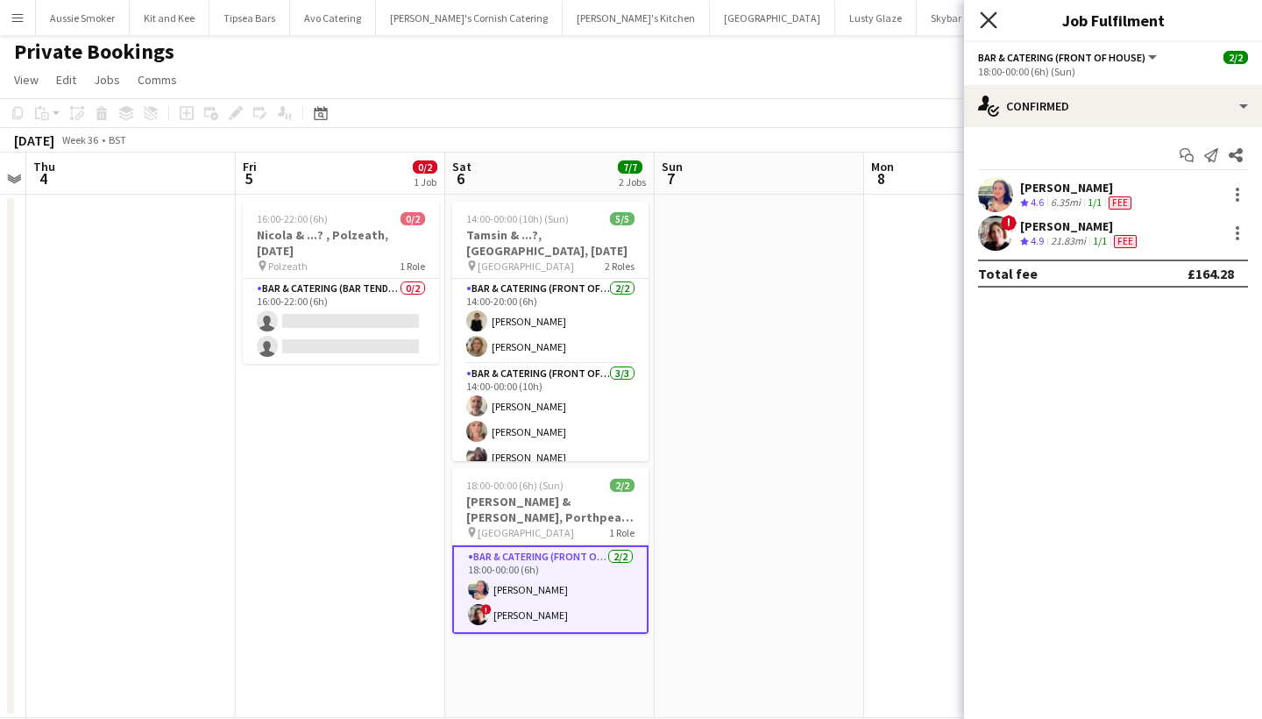
click at [995, 23] on icon "Close pop-in" at bounding box center [988, 19] width 17 height 17
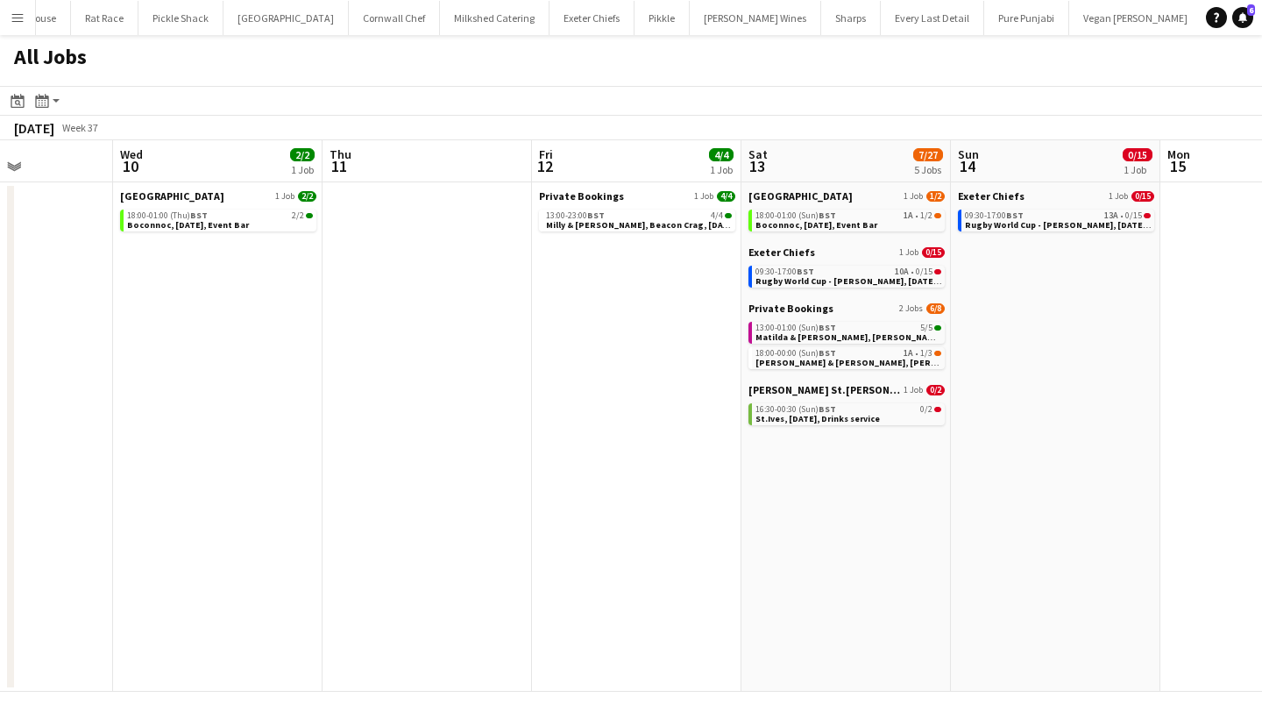
scroll to position [0, 726]
click at [846, 358] on span "[PERSON_NAME] & [PERSON_NAME], [PERSON_NAME], [DATE]" at bounding box center [882, 362] width 257 height 11
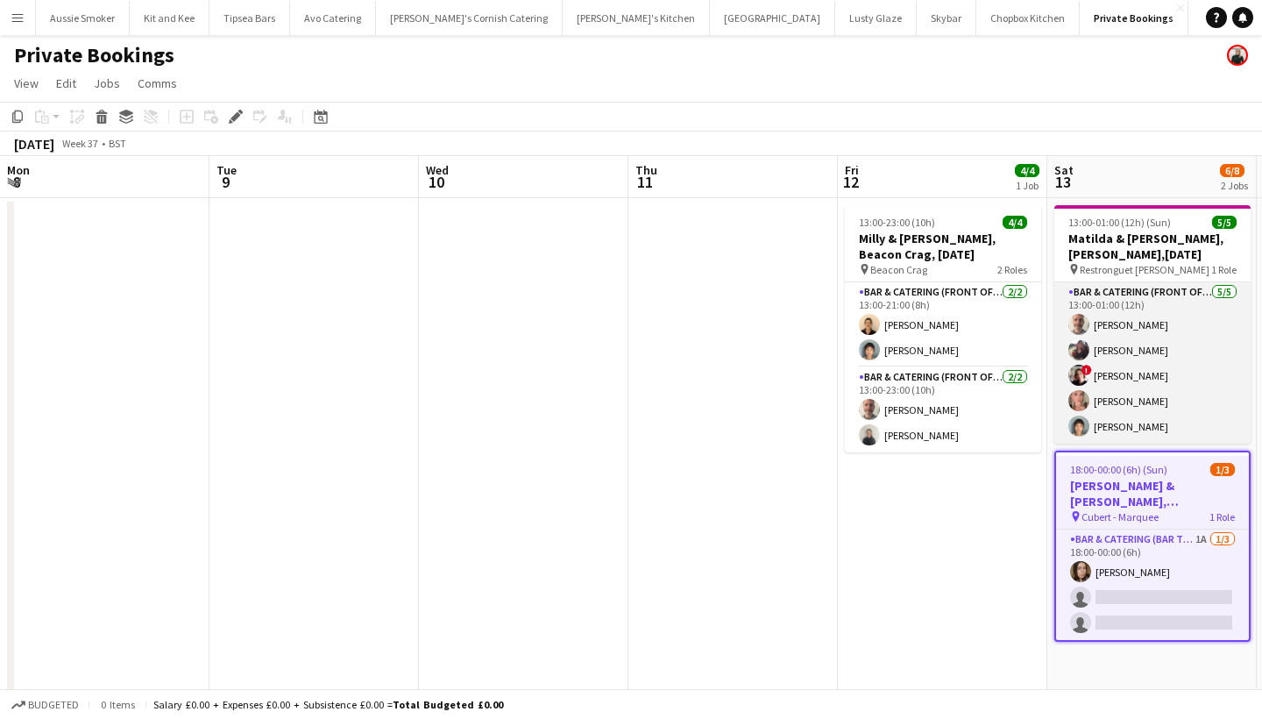
scroll to position [0, 602]
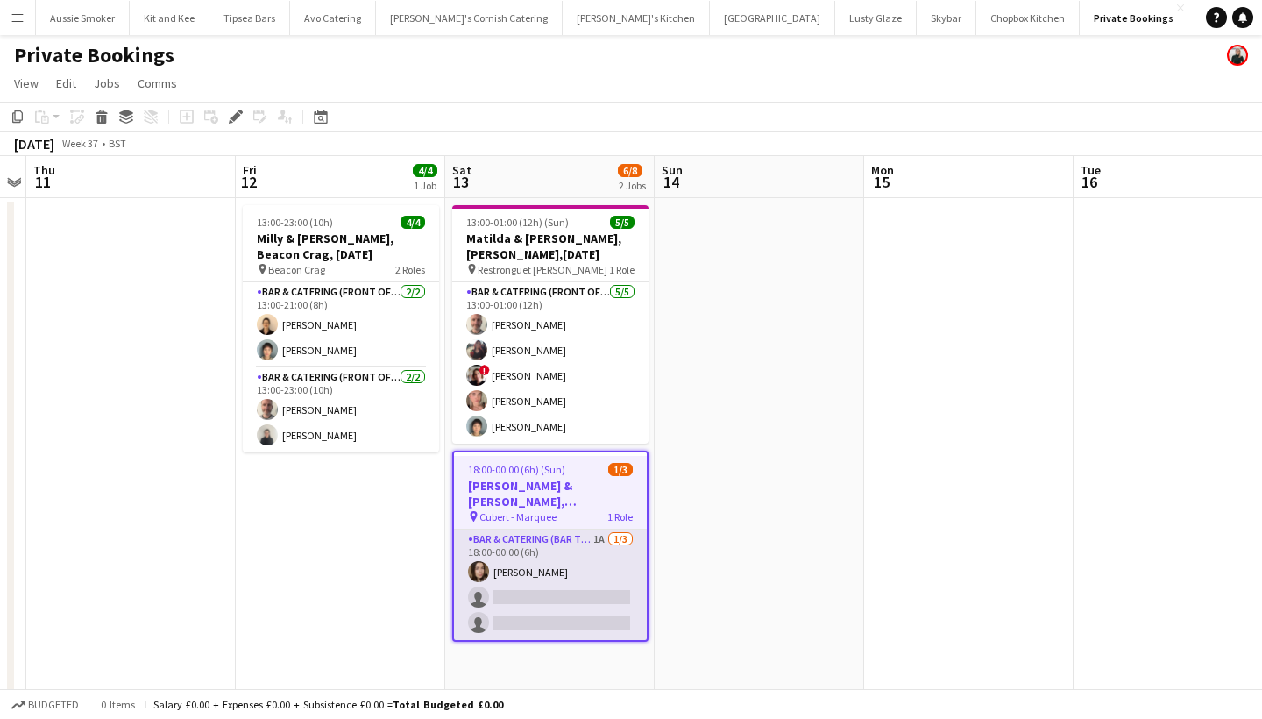
click at [550, 553] on app-card-role "Bar & Catering (Bar Tender) 1A [DATE] 18:00-00:00 (6h) [PERSON_NAME] single-neu…" at bounding box center [550, 584] width 193 height 110
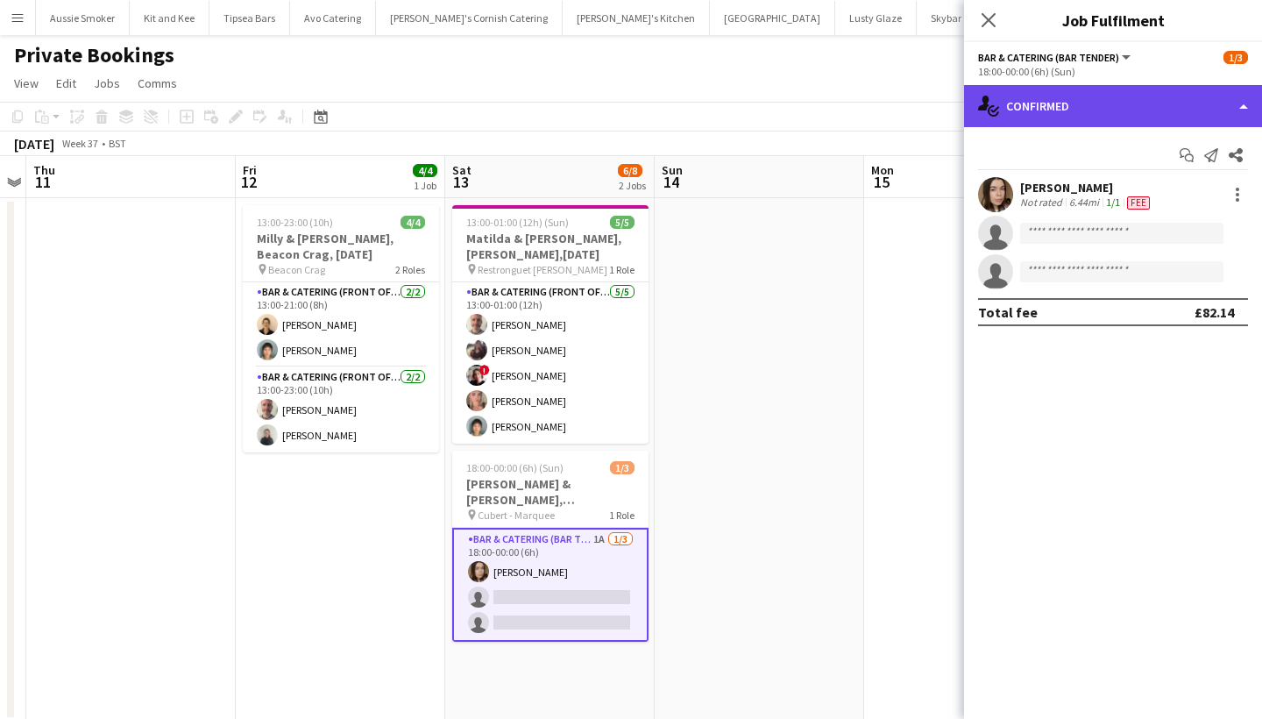
click at [1073, 110] on div "single-neutral-actions-check-2 Confirmed" at bounding box center [1113, 106] width 298 height 42
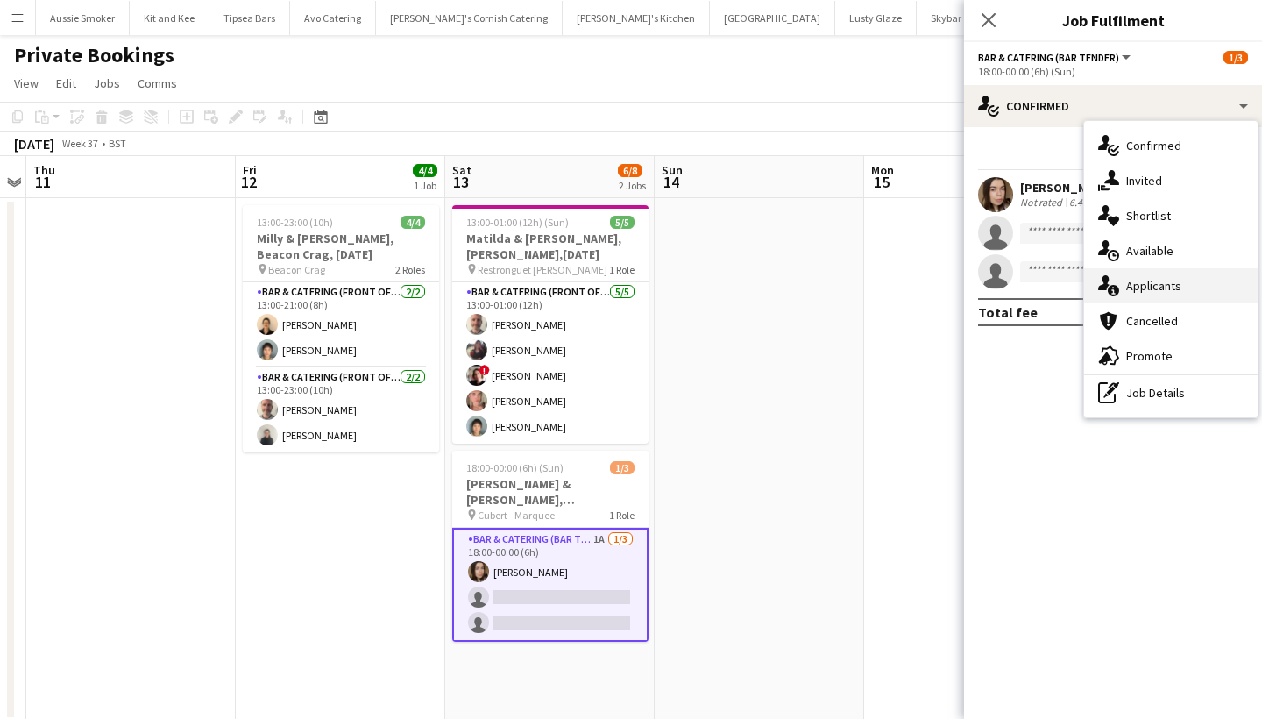
click at [1135, 284] on div "single-neutral-actions-information Applicants" at bounding box center [1170, 285] width 173 height 35
